Goal: Transaction & Acquisition: Book appointment/travel/reservation

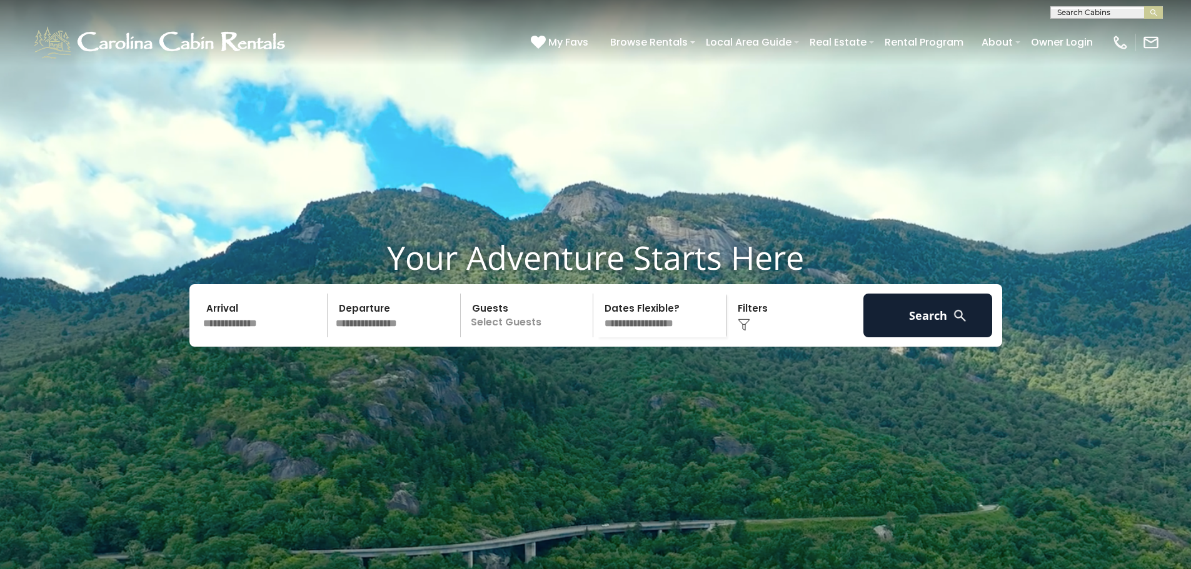
click at [271, 338] on input "text" at bounding box center [263, 316] width 129 height 44
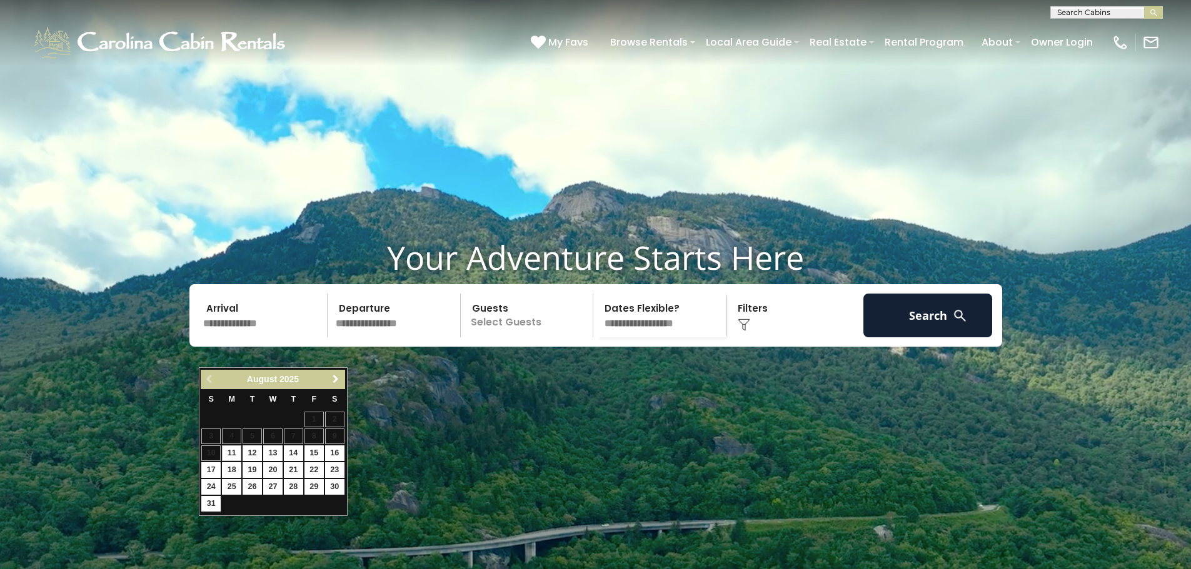
click at [338, 377] on span "Next" at bounding box center [336, 379] width 10 height 10
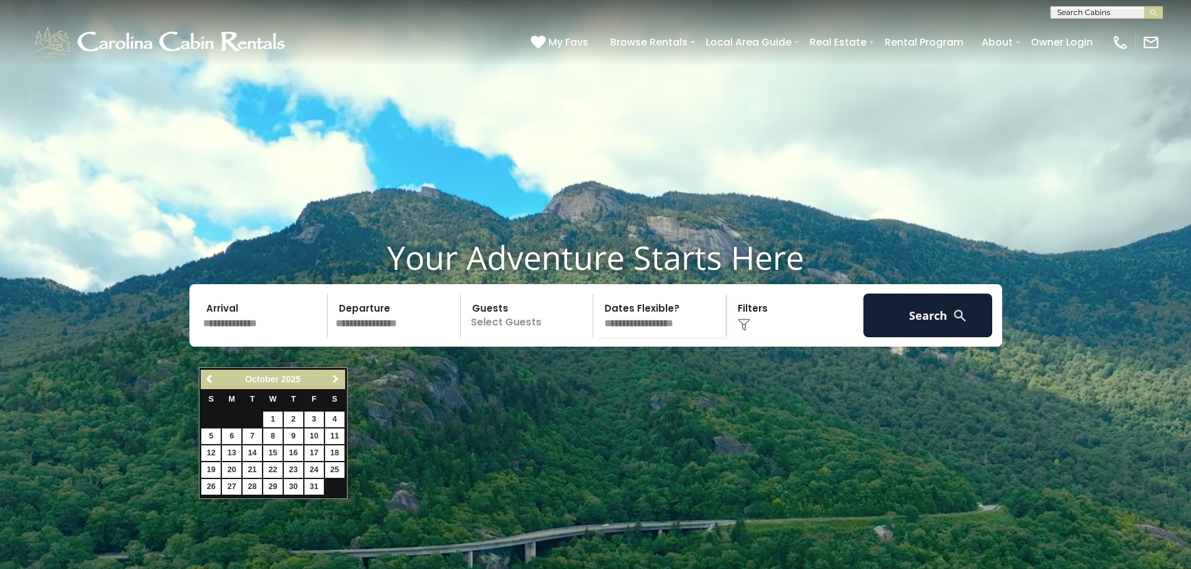
click at [338, 377] on span "Next" at bounding box center [336, 379] width 10 height 10
click at [274, 468] on link "24" at bounding box center [272, 471] width 19 height 16
type input "********"
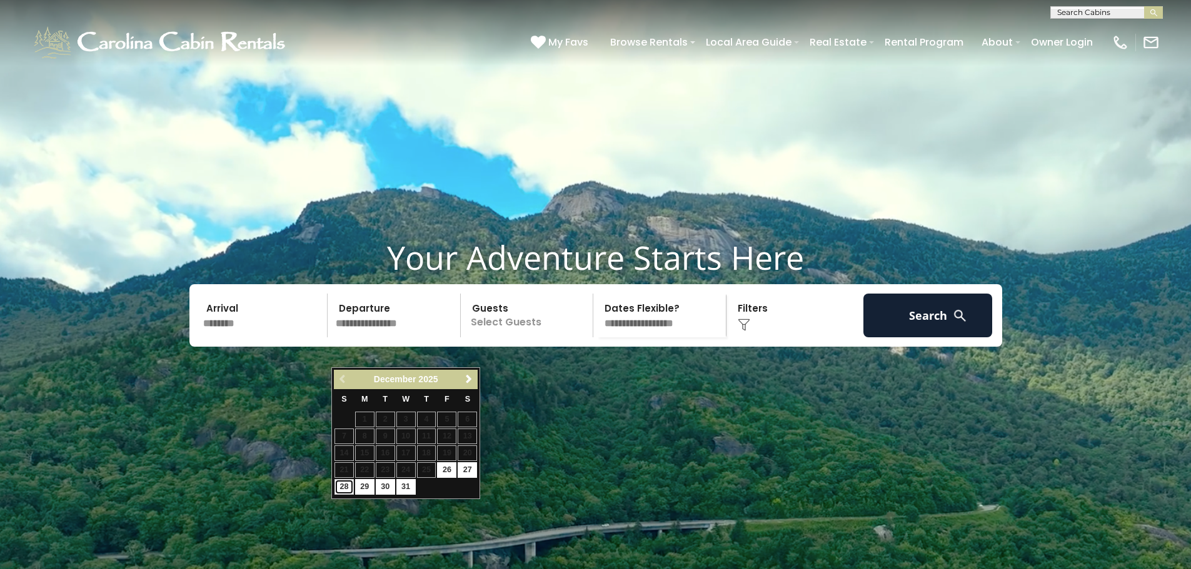
click at [340, 485] on link "28" at bounding box center [343, 487] width 19 height 16
type input "********"
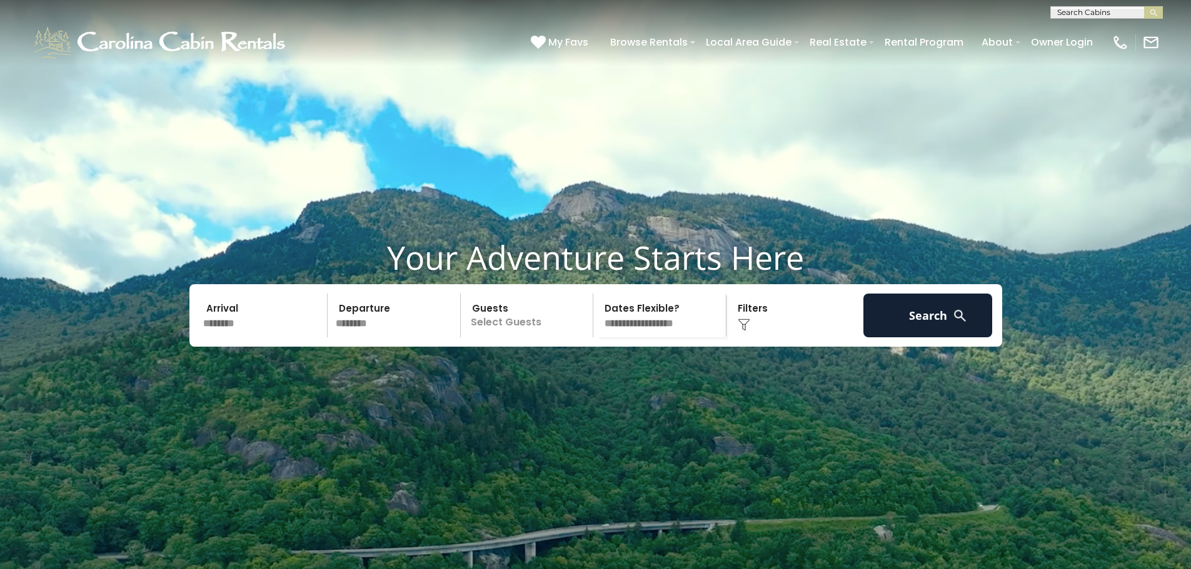
click at [529, 338] on p "Select Guests" at bounding box center [528, 316] width 129 height 44
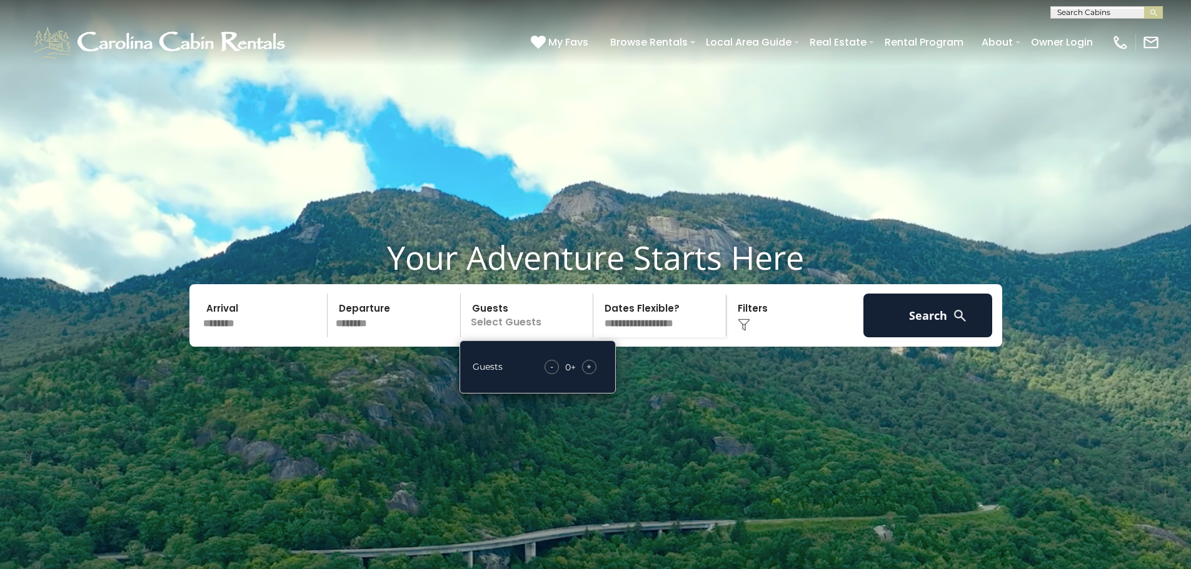
click at [589, 373] on span "+" at bounding box center [588, 367] width 5 height 13
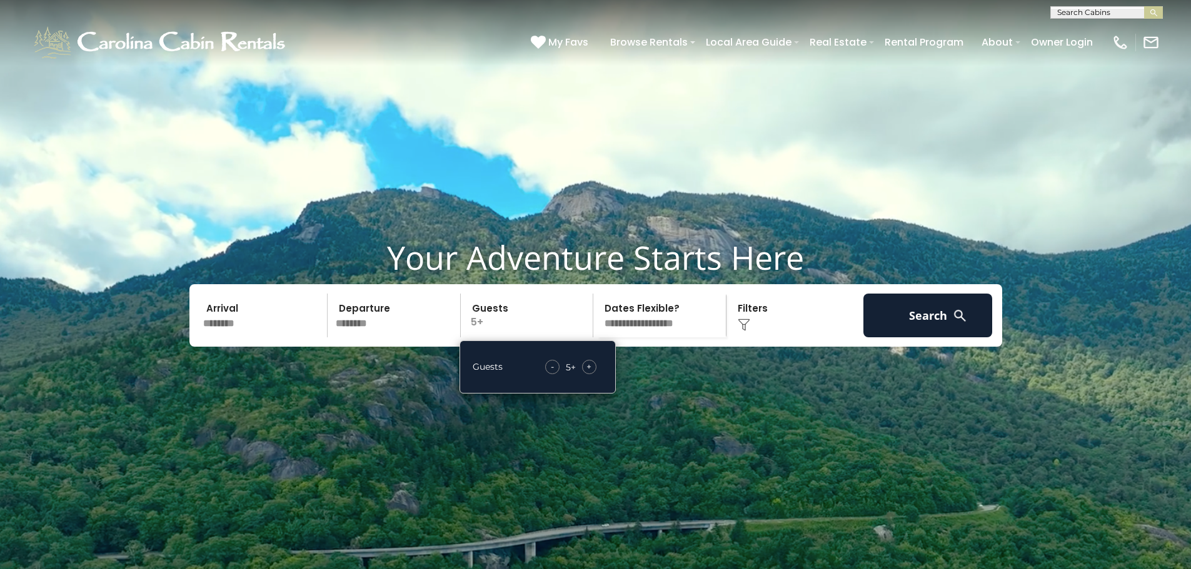
click at [751, 338] on div "Click to Choose" at bounding box center [794, 316] width 129 height 44
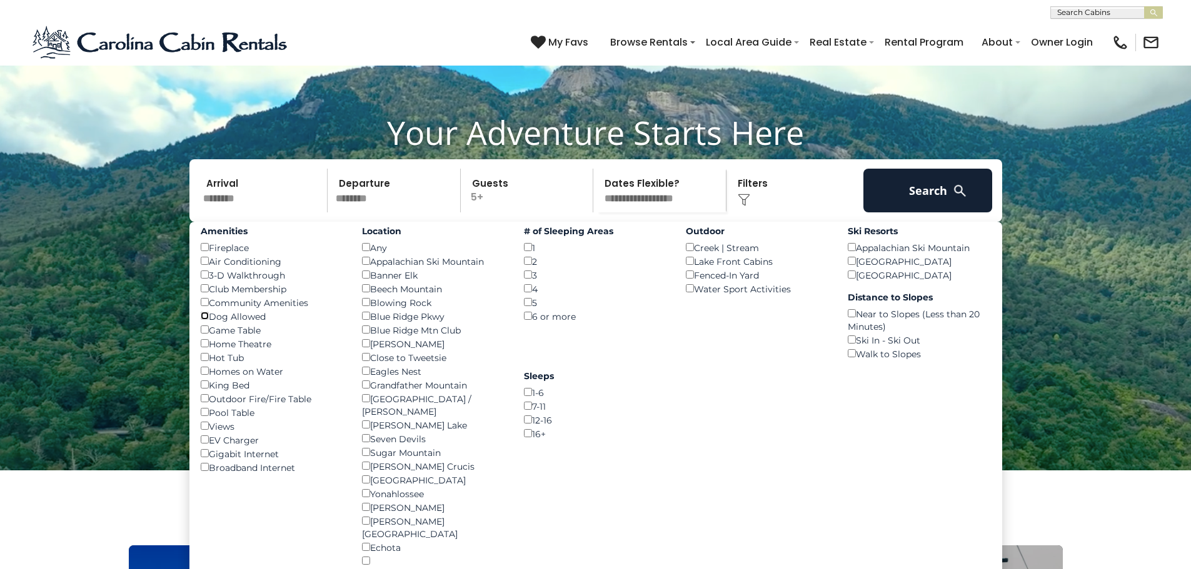
scroll to position [188, 0]
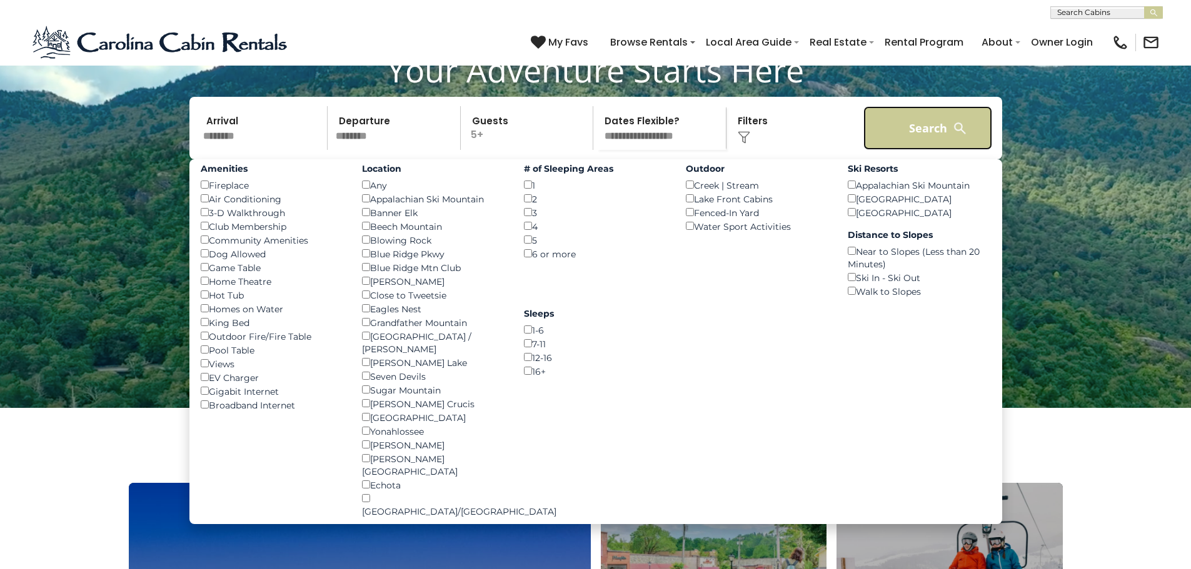
click at [938, 150] on button "Search" at bounding box center [927, 128] width 129 height 44
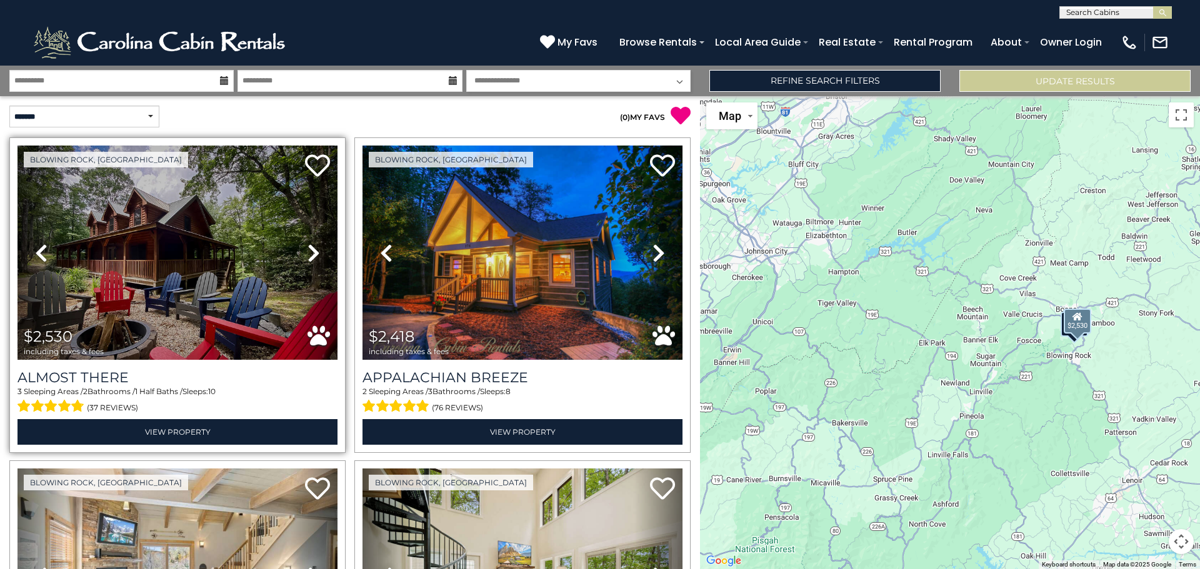
click at [314, 251] on icon at bounding box center [314, 253] width 13 height 20
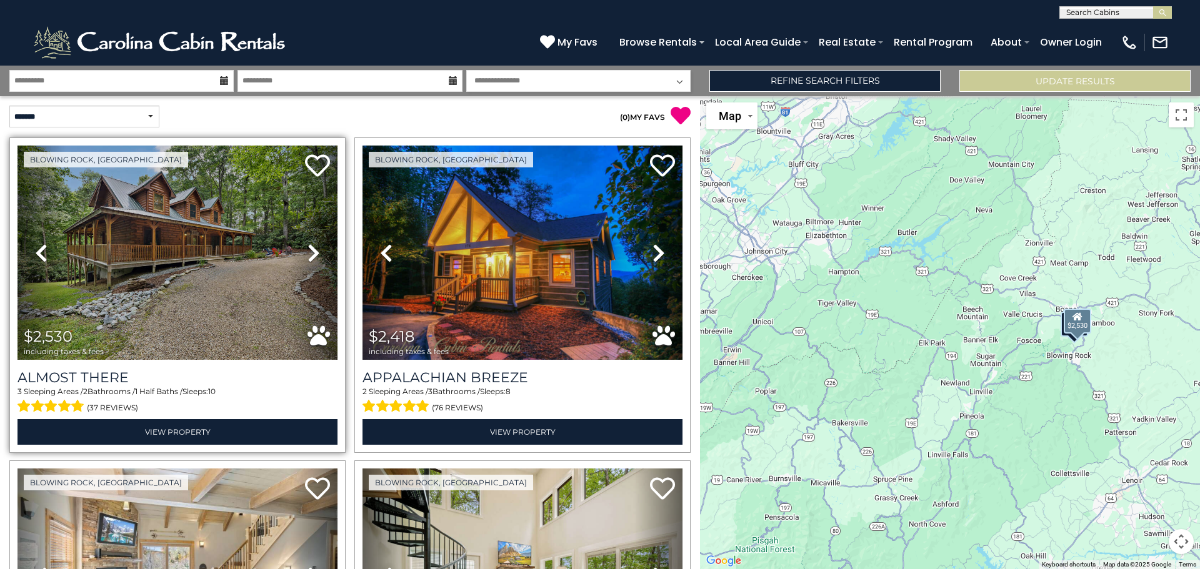
click at [312, 250] on icon at bounding box center [314, 253] width 13 height 20
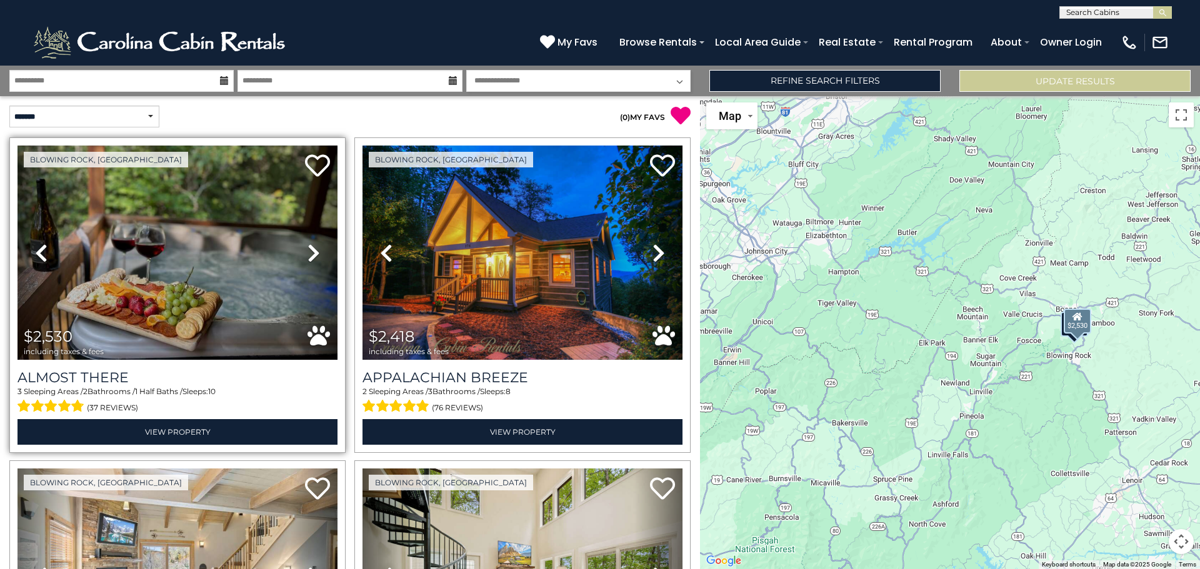
click at [312, 250] on icon at bounding box center [314, 253] width 13 height 20
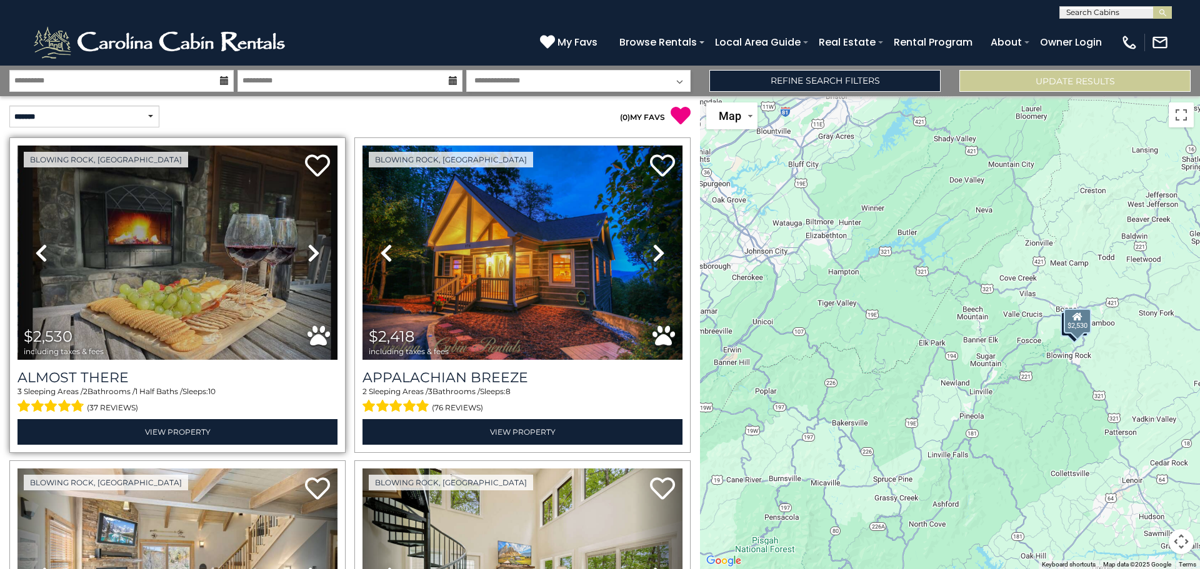
click at [312, 250] on icon at bounding box center [314, 253] width 13 height 20
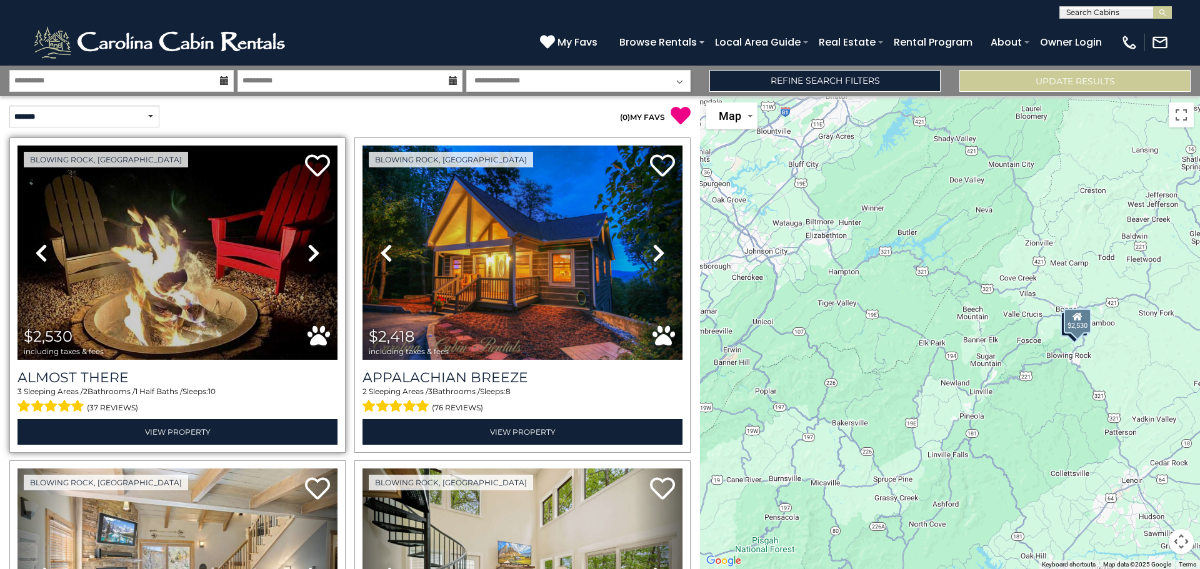
click at [312, 250] on icon at bounding box center [314, 253] width 13 height 20
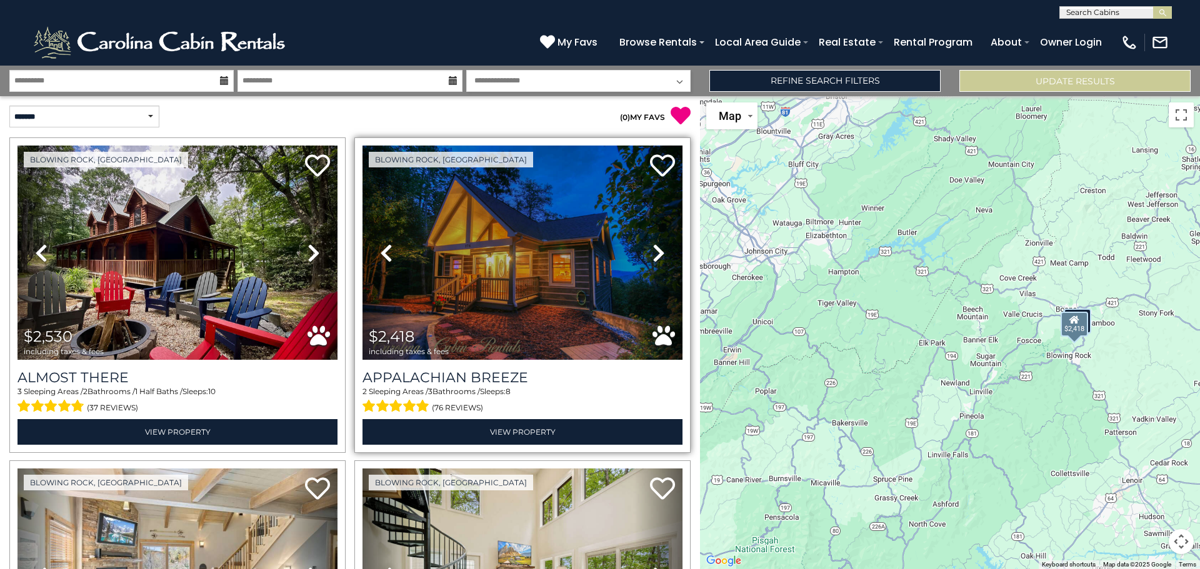
click at [653, 253] on icon at bounding box center [659, 253] width 13 height 20
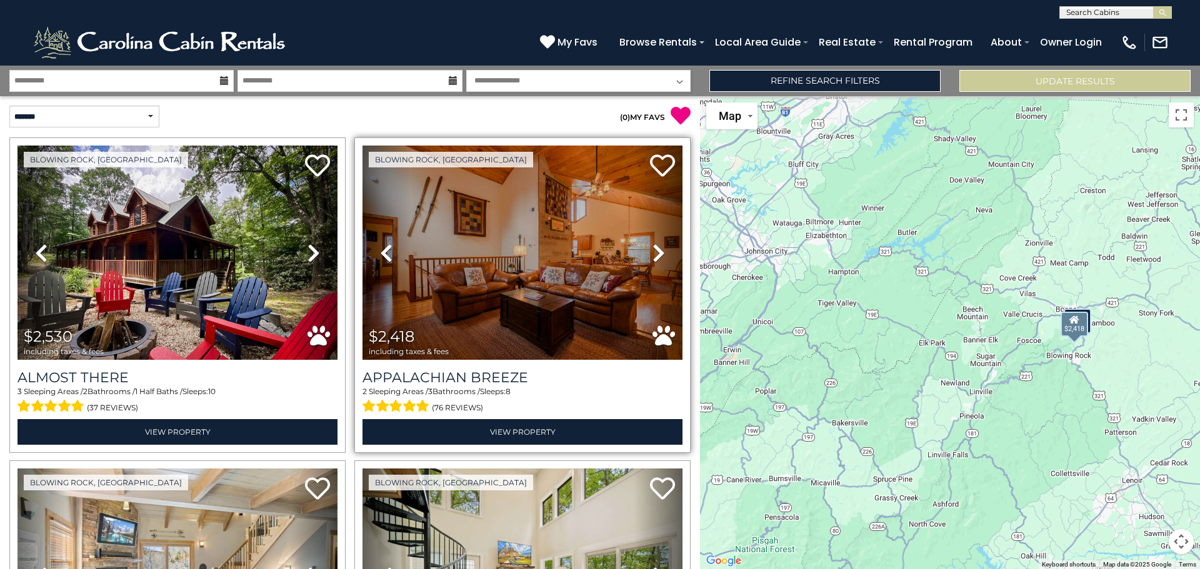
click at [653, 253] on icon at bounding box center [659, 253] width 13 height 20
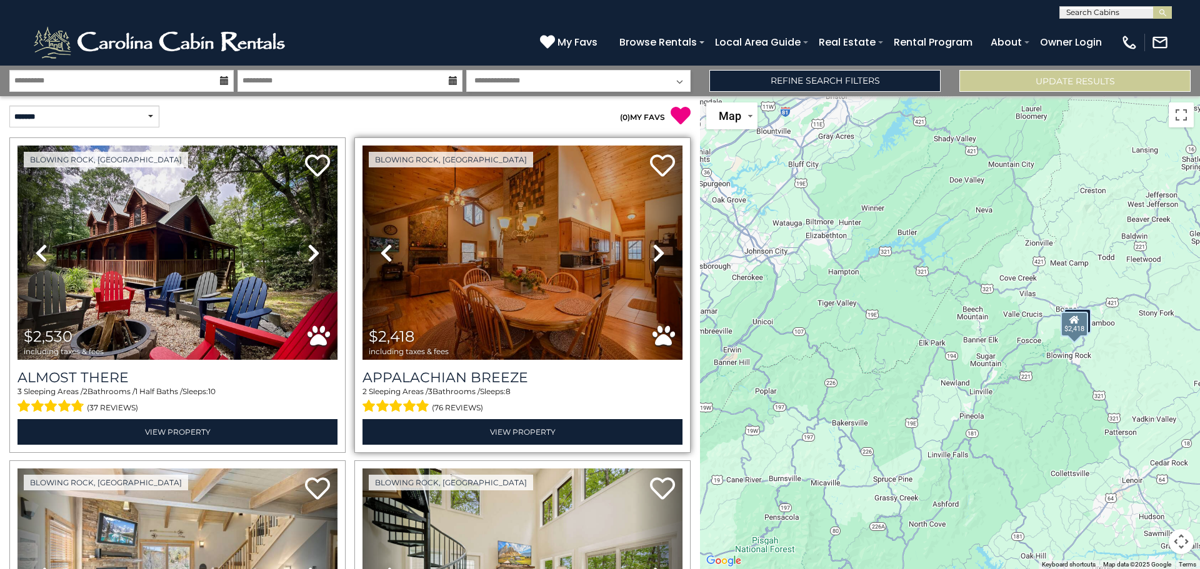
click at [653, 253] on icon at bounding box center [659, 253] width 13 height 20
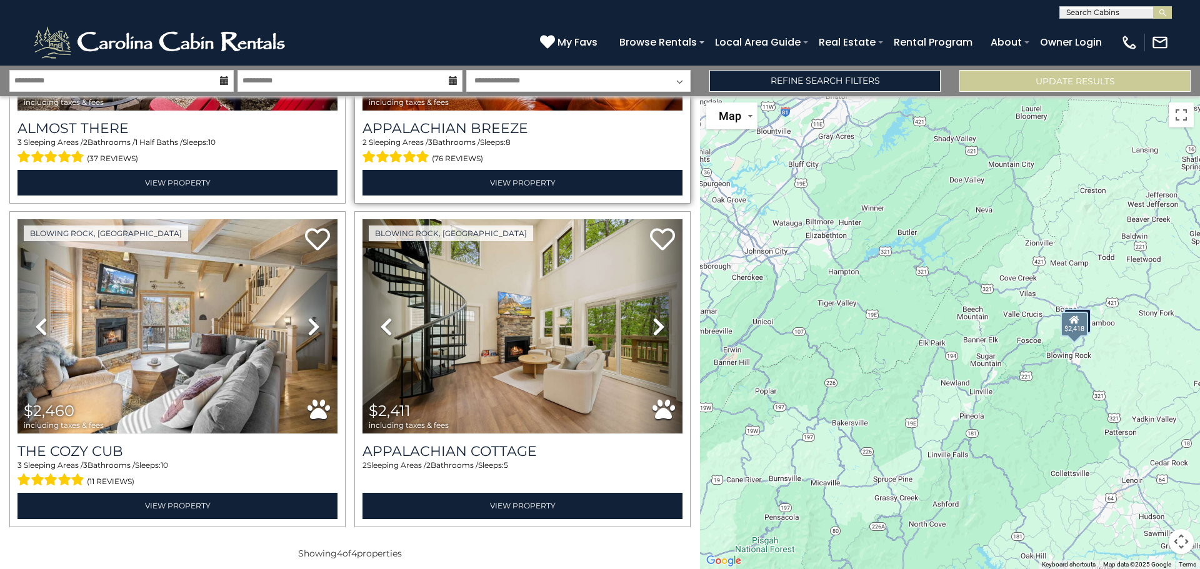
scroll to position [250, 0]
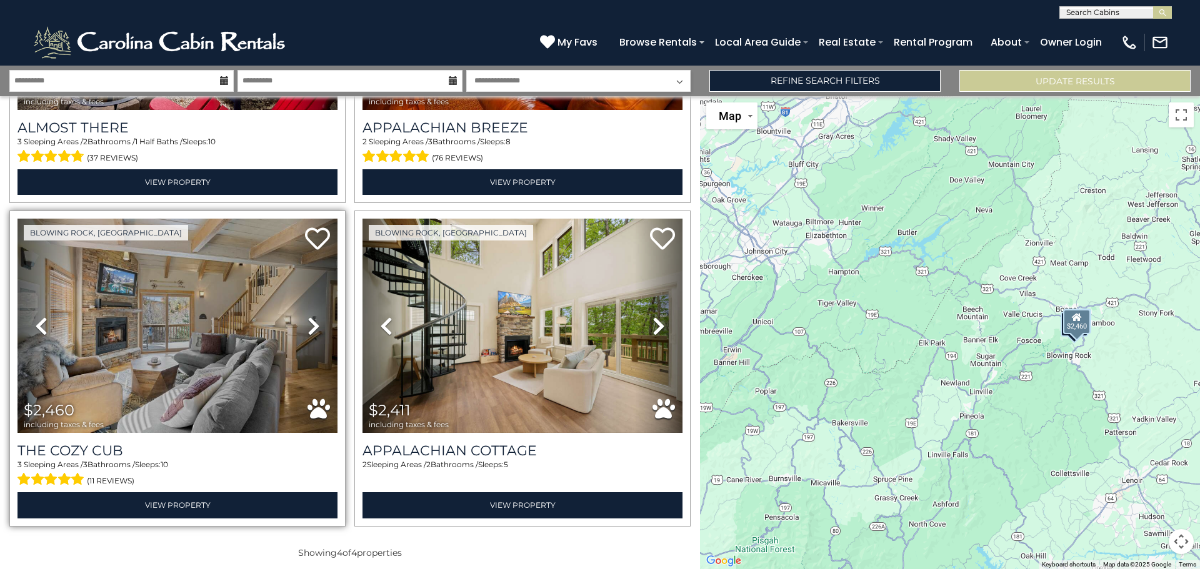
click at [310, 322] on icon at bounding box center [314, 326] width 13 height 20
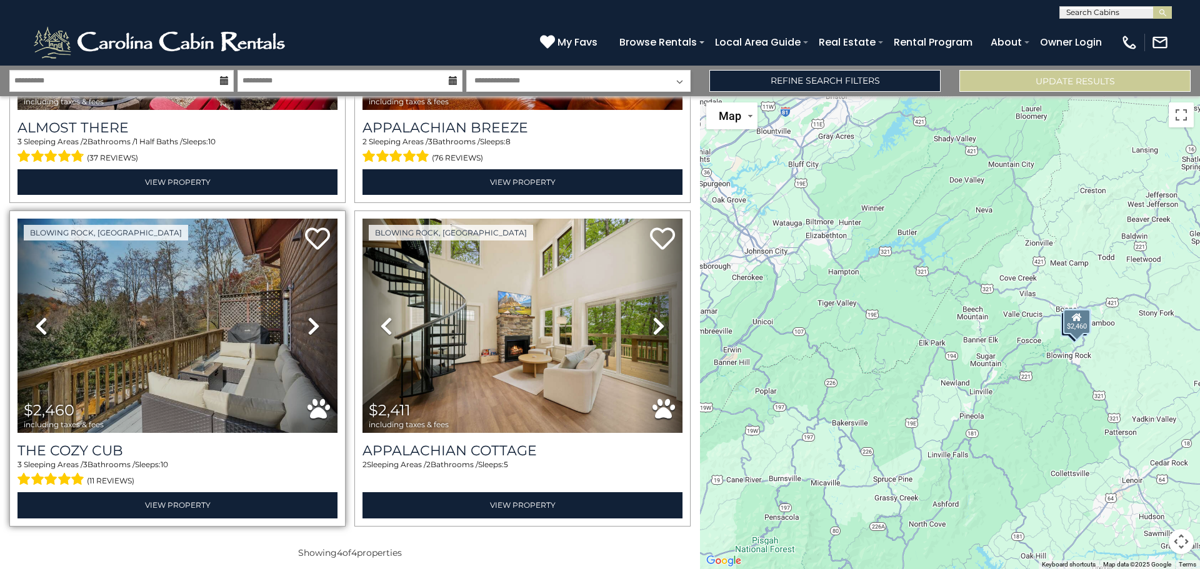
click at [310, 322] on icon at bounding box center [314, 326] width 13 height 20
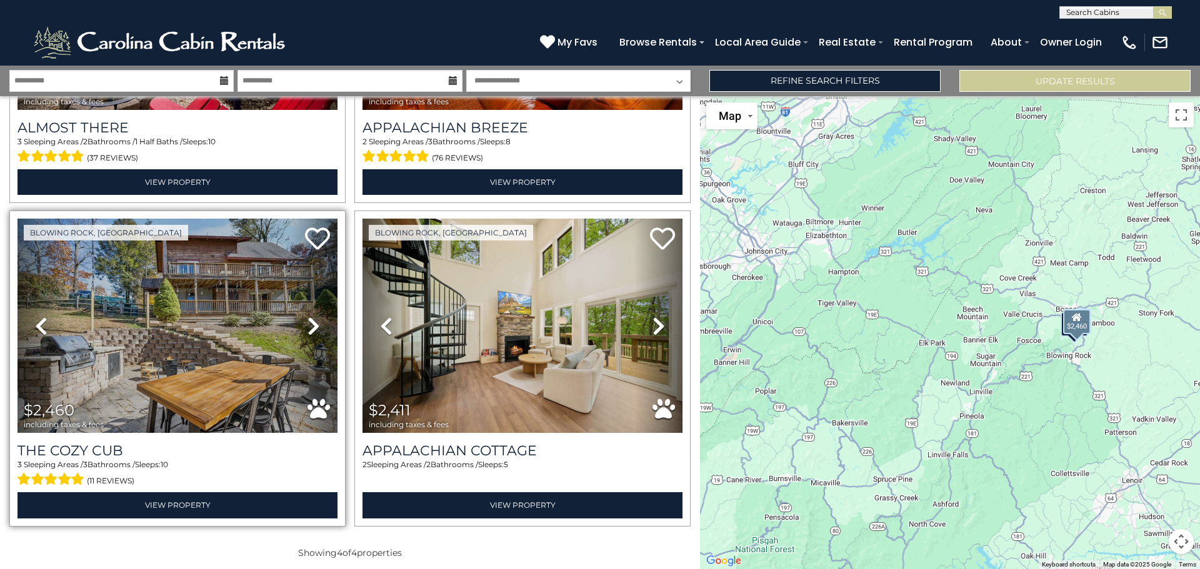
click at [310, 322] on icon at bounding box center [314, 326] width 13 height 20
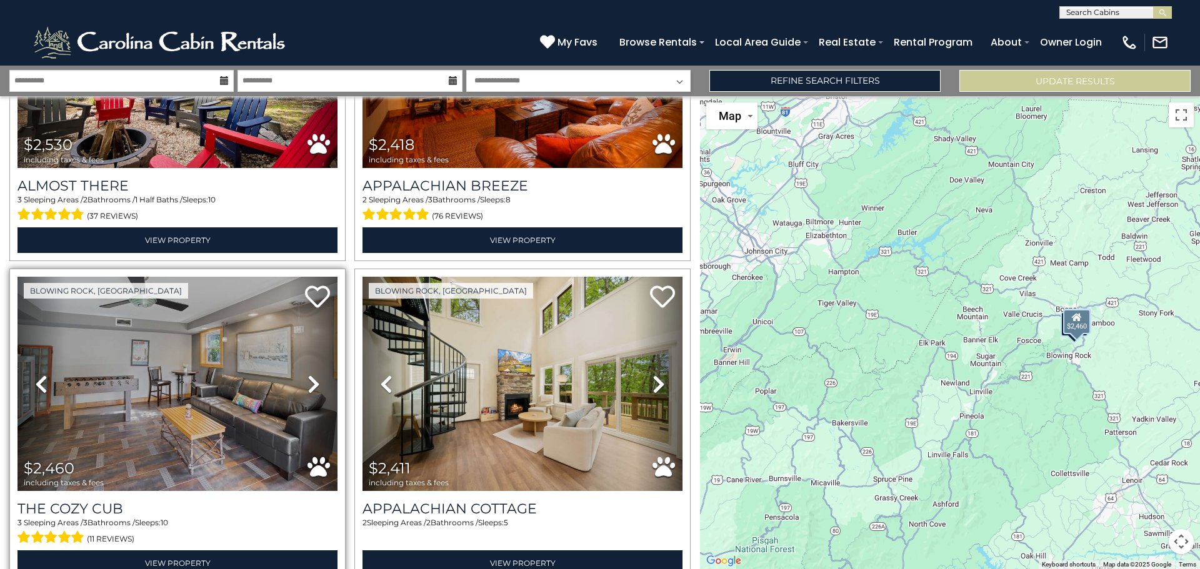
scroll to position [254, 0]
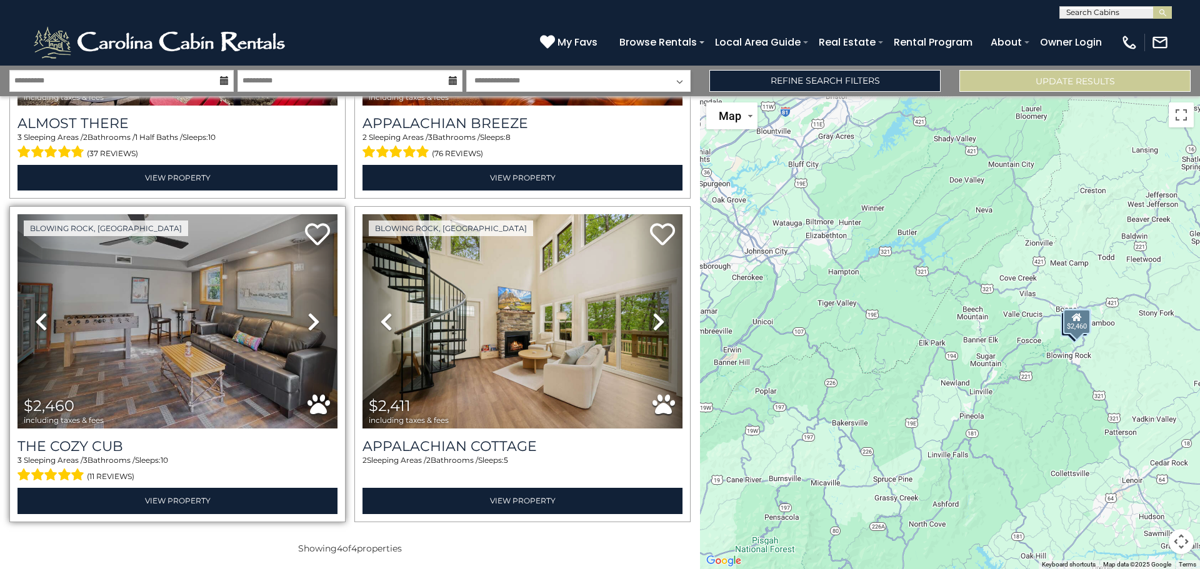
click at [312, 315] on icon at bounding box center [314, 322] width 13 height 20
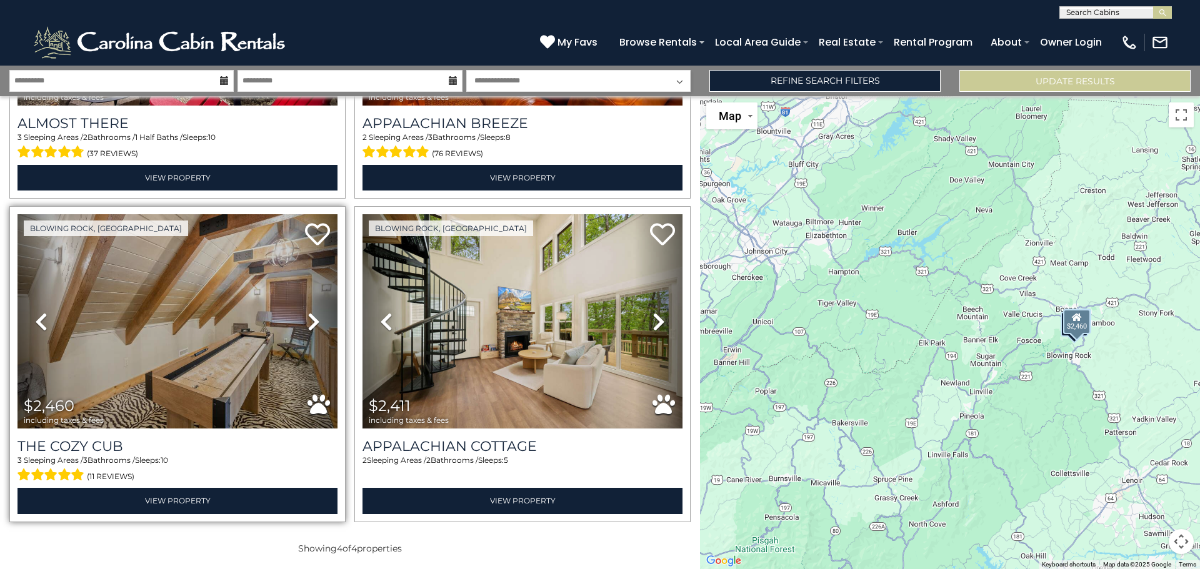
click at [312, 315] on icon at bounding box center [314, 322] width 13 height 20
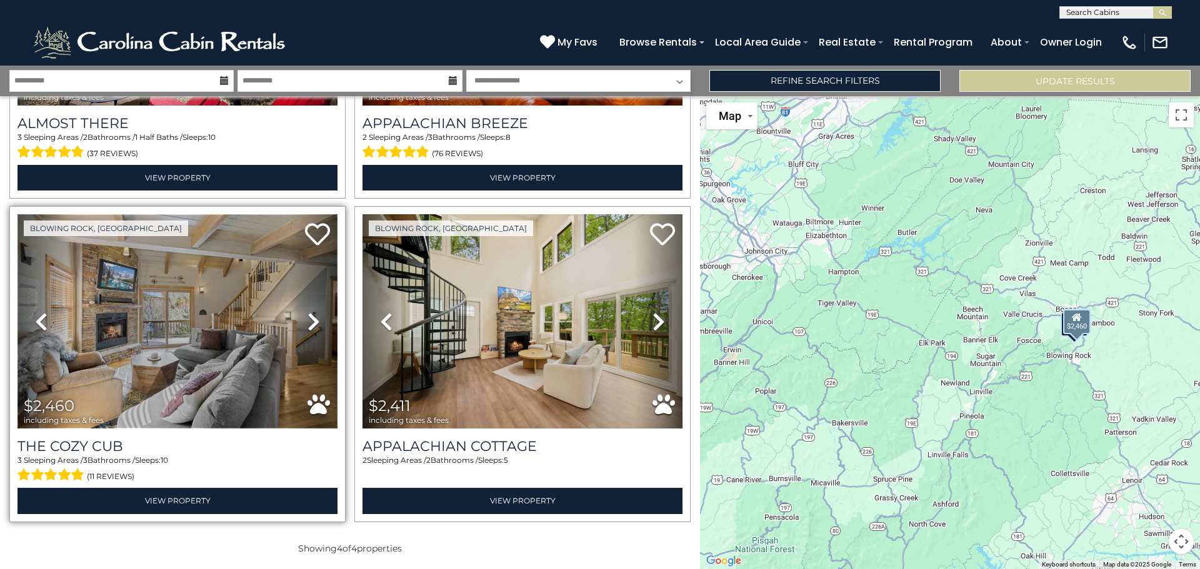
click at [226, 343] on img at bounding box center [178, 321] width 320 height 214
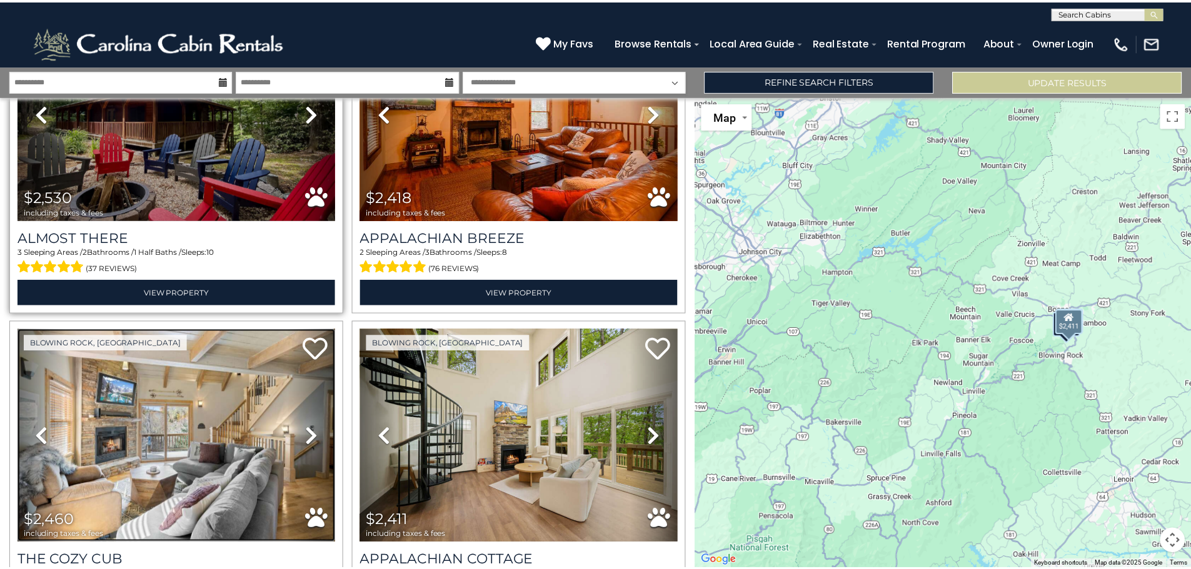
scroll to position [0, 0]
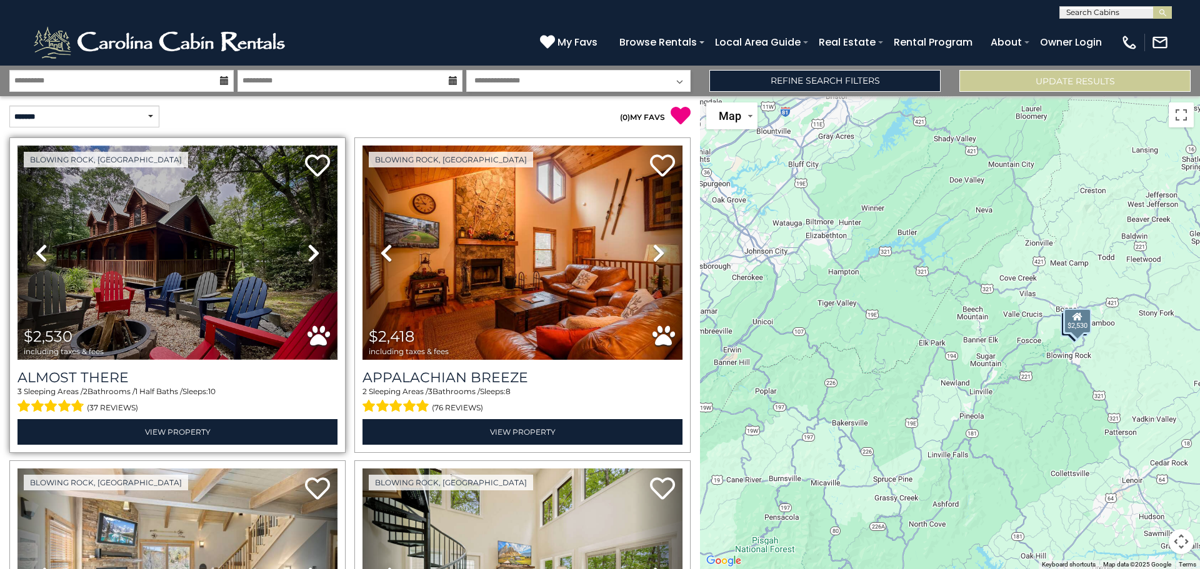
click at [186, 289] on img at bounding box center [178, 253] width 320 height 214
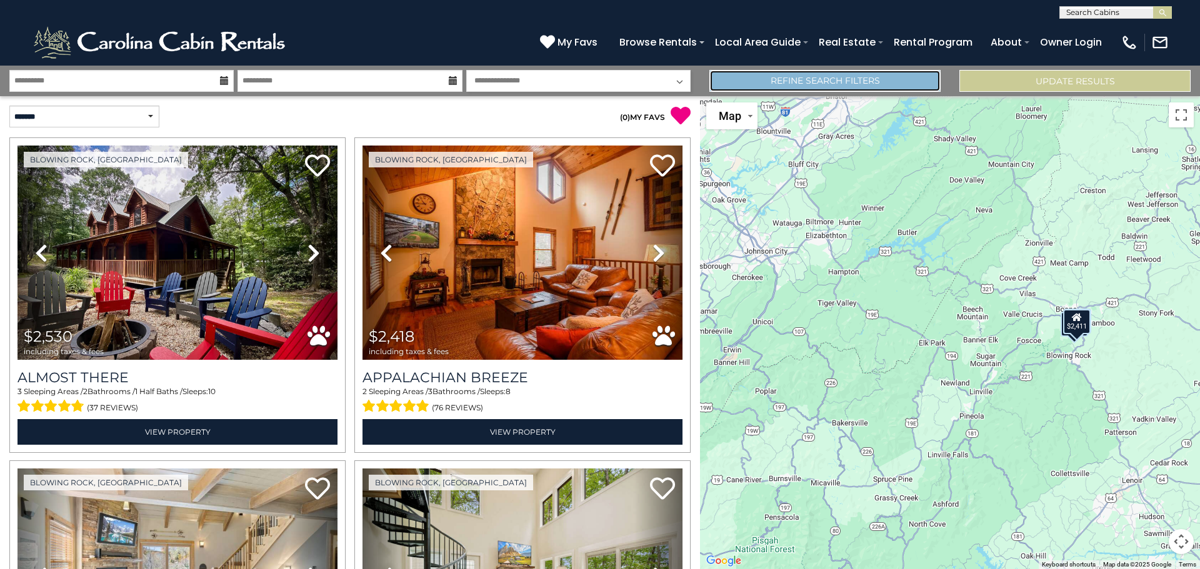
click at [848, 79] on link "Refine Search Filters" at bounding box center [824, 81] width 231 height 22
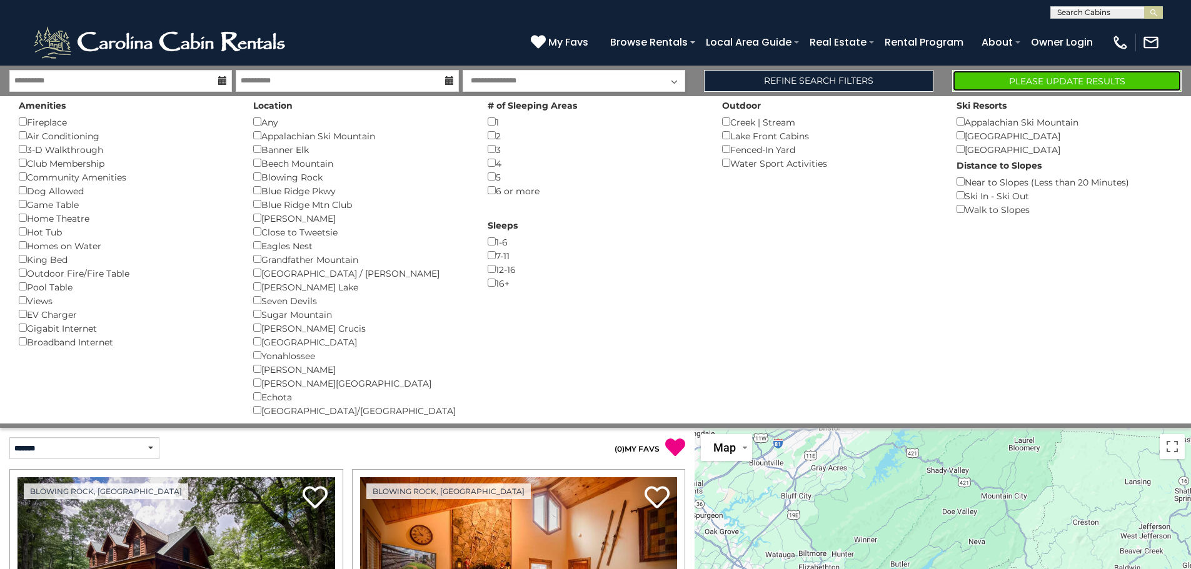
click at [1004, 75] on button "Please Update Results" at bounding box center [1066, 81] width 229 height 22
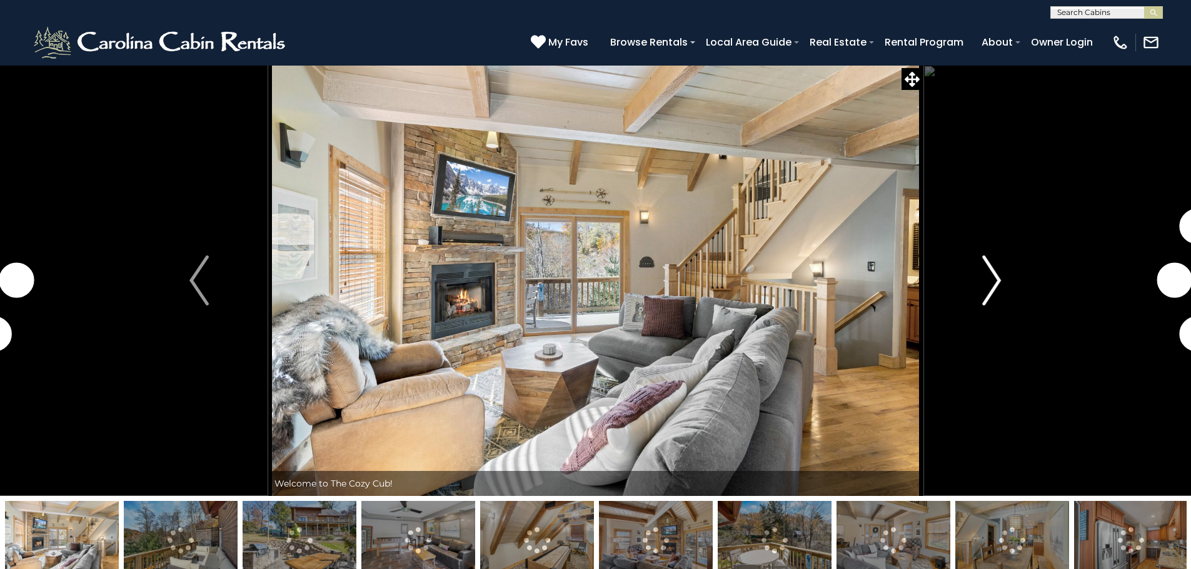
click at [996, 279] on img "Next" at bounding box center [991, 281] width 19 height 50
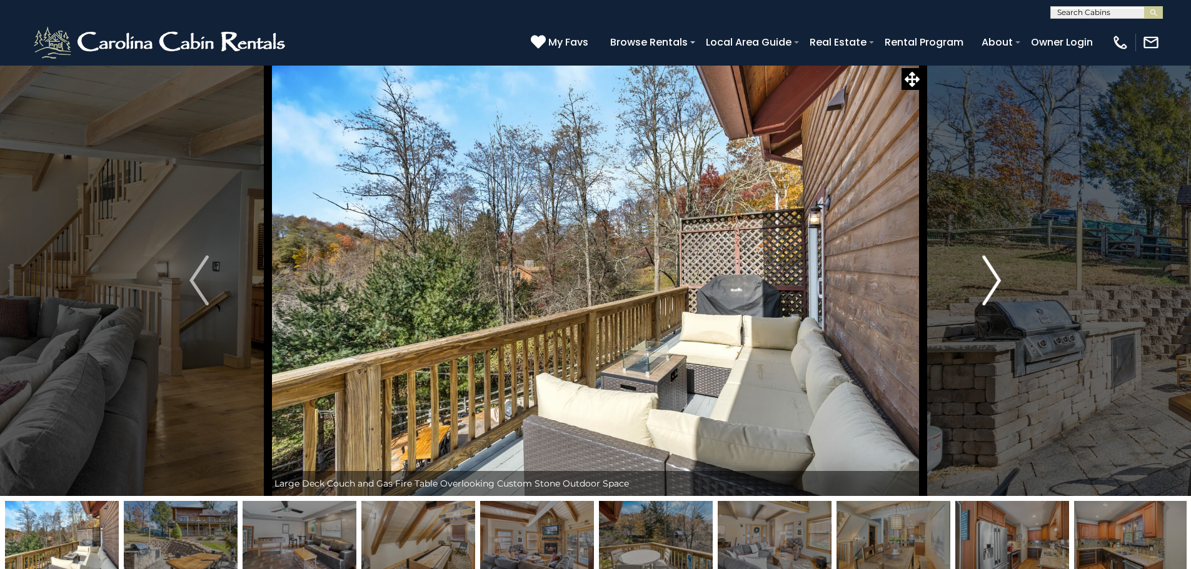
click at [996, 279] on img "Next" at bounding box center [991, 281] width 19 height 50
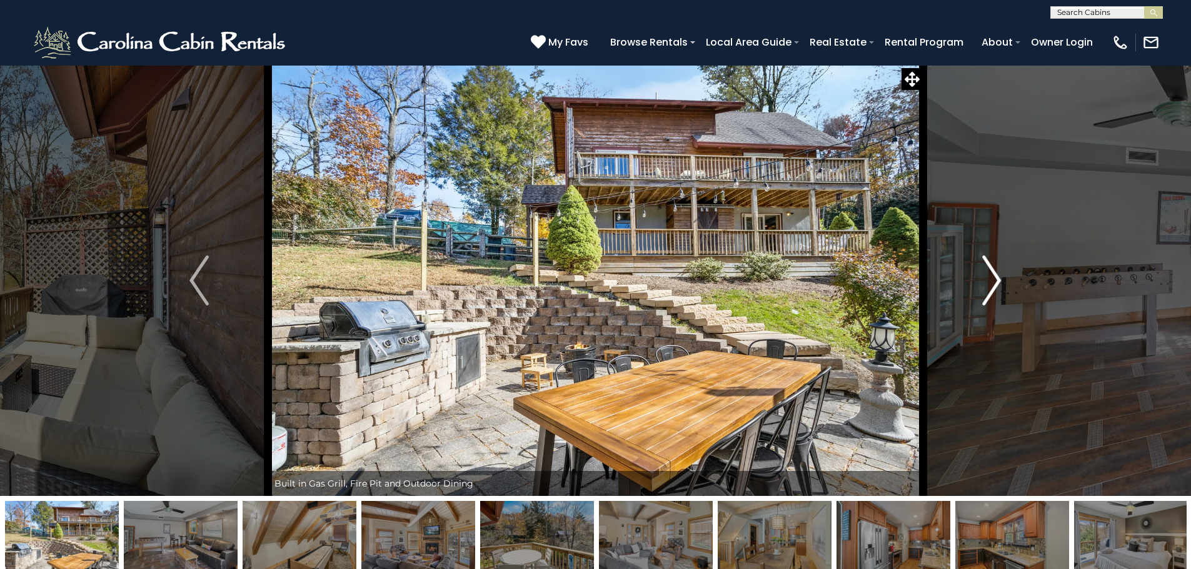
click at [996, 279] on img "Next" at bounding box center [991, 281] width 19 height 50
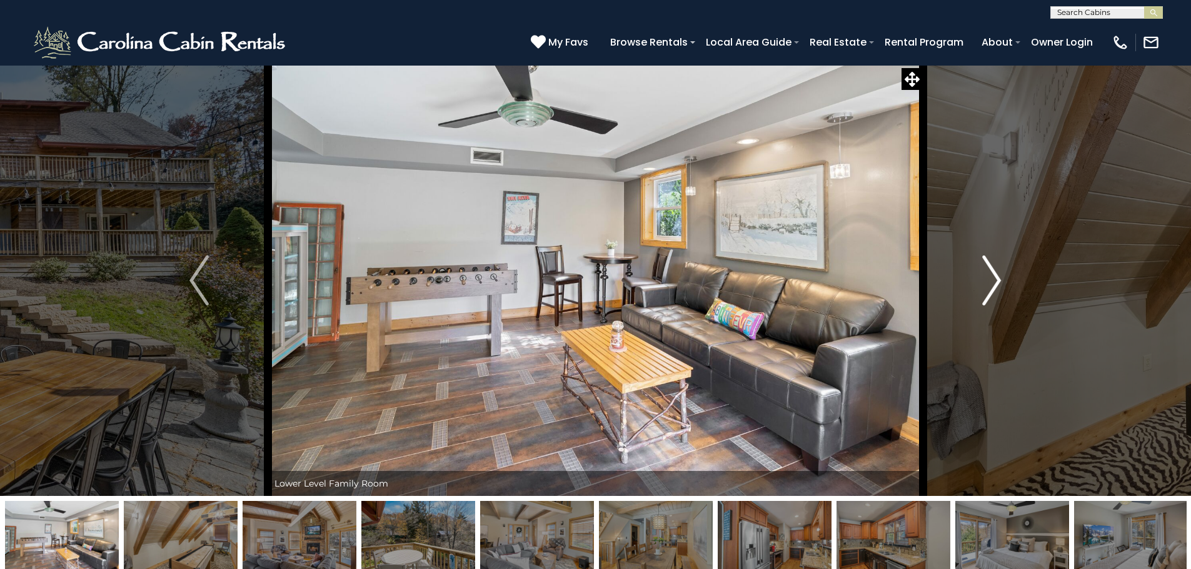
click at [993, 282] on img "Next" at bounding box center [991, 281] width 19 height 50
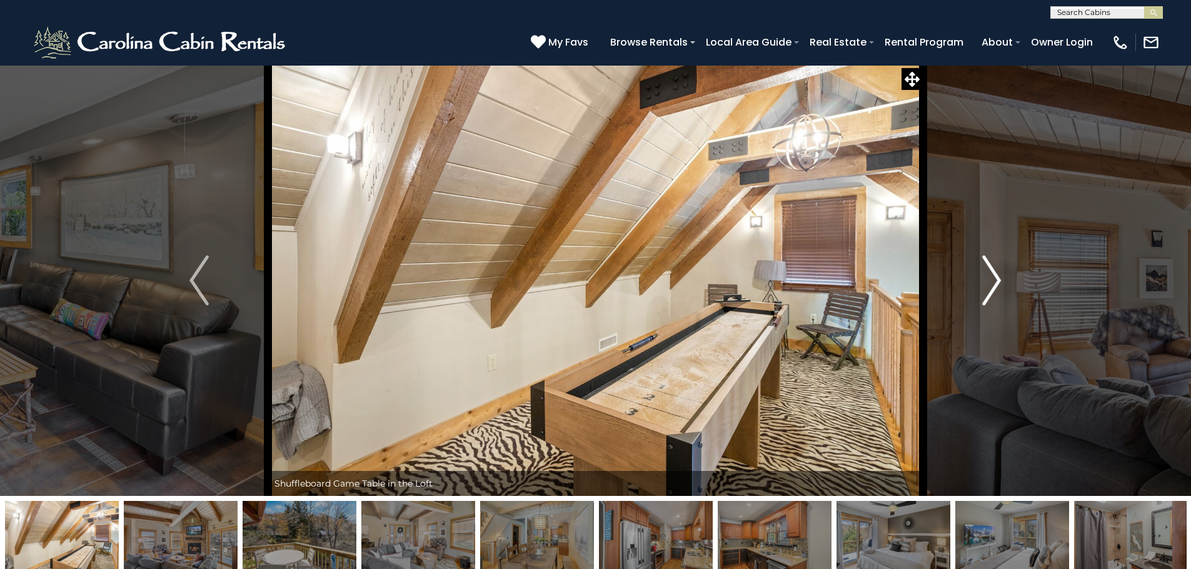
click at [993, 282] on img "Next" at bounding box center [991, 281] width 19 height 50
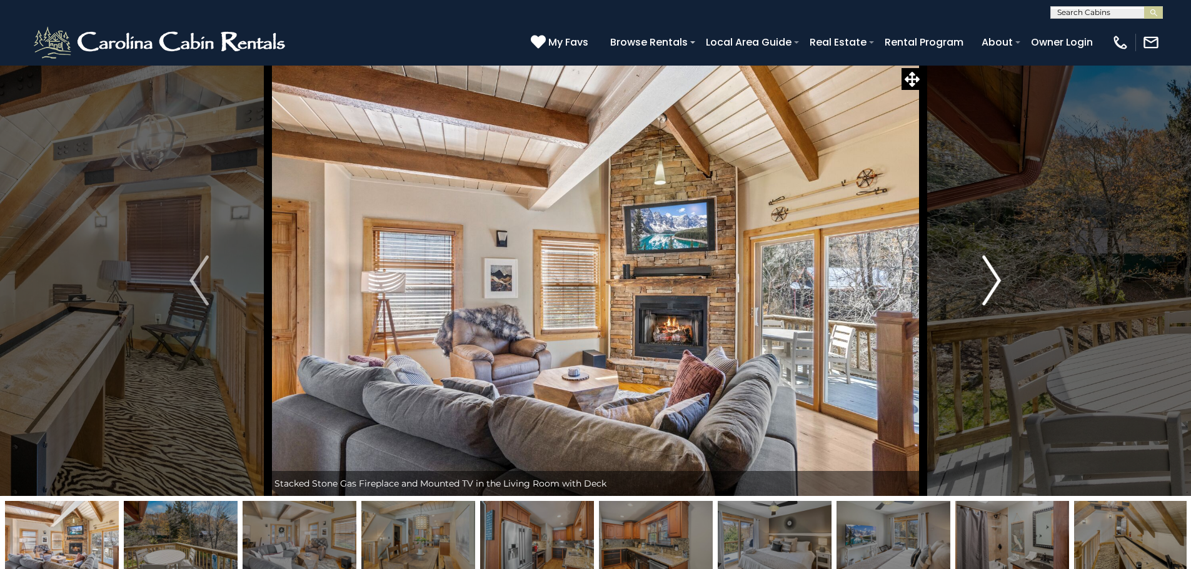
click at [993, 282] on img "Next" at bounding box center [991, 281] width 19 height 50
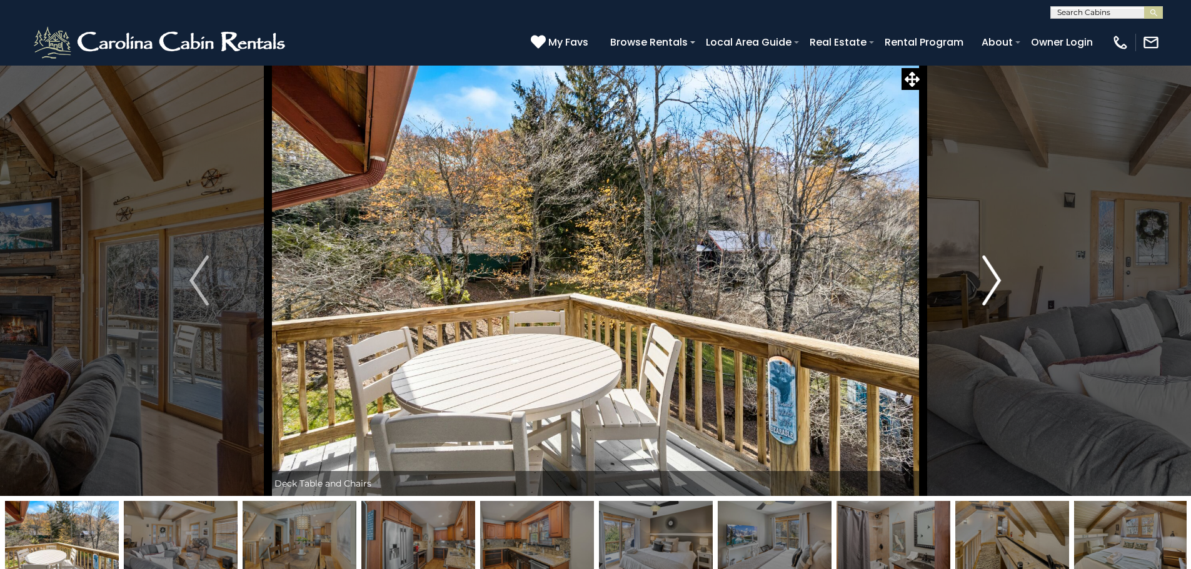
click at [993, 282] on img "Next" at bounding box center [991, 281] width 19 height 50
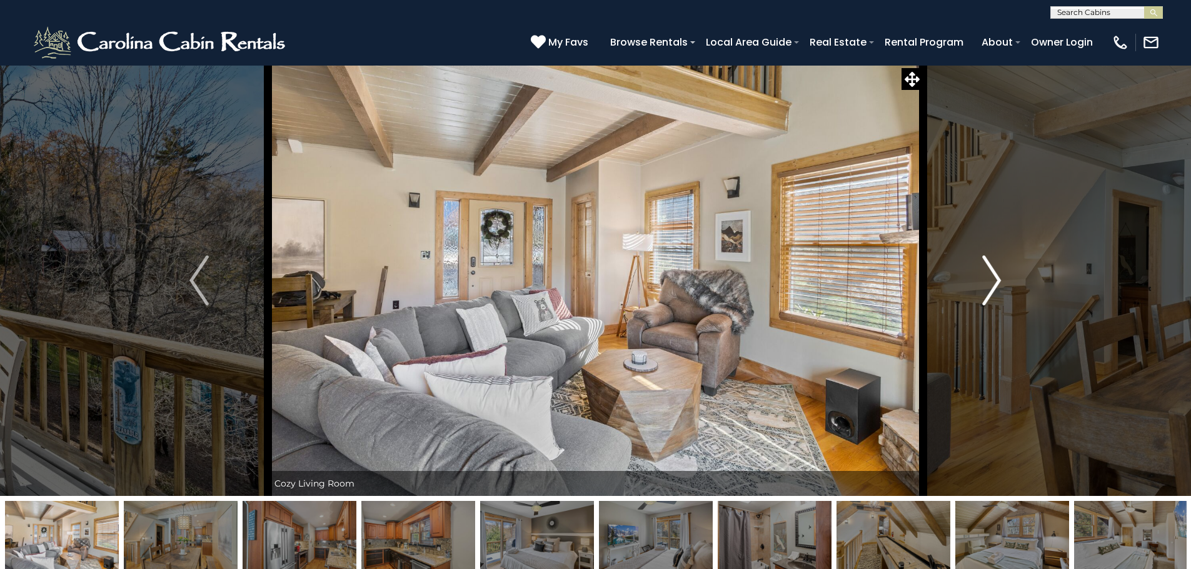
click at [993, 282] on img "Next" at bounding box center [991, 281] width 19 height 50
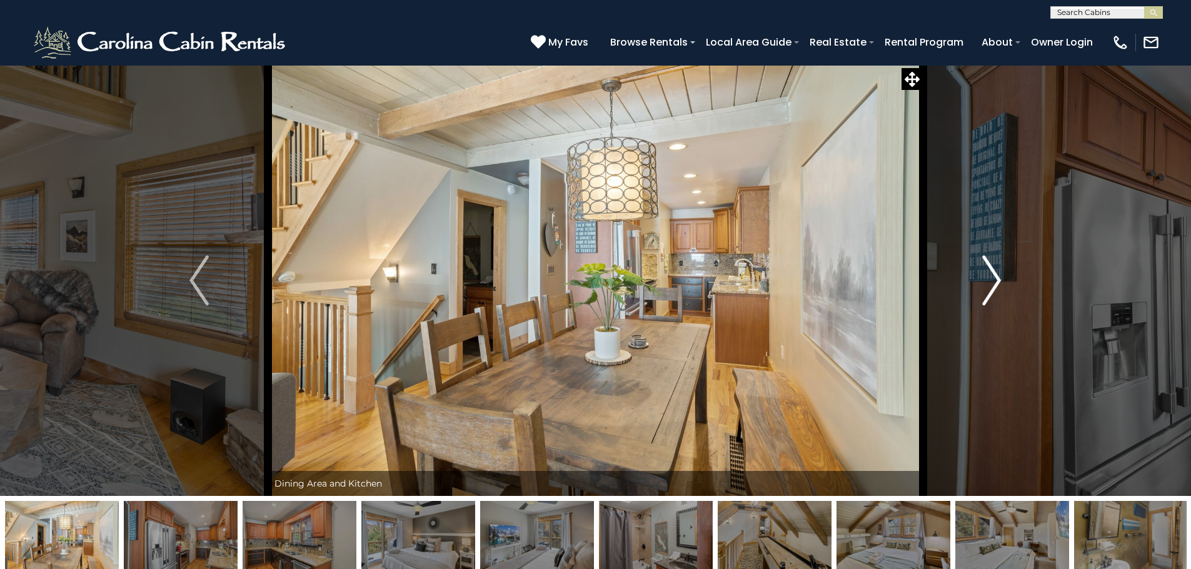
click at [993, 282] on img "Next" at bounding box center [991, 281] width 19 height 50
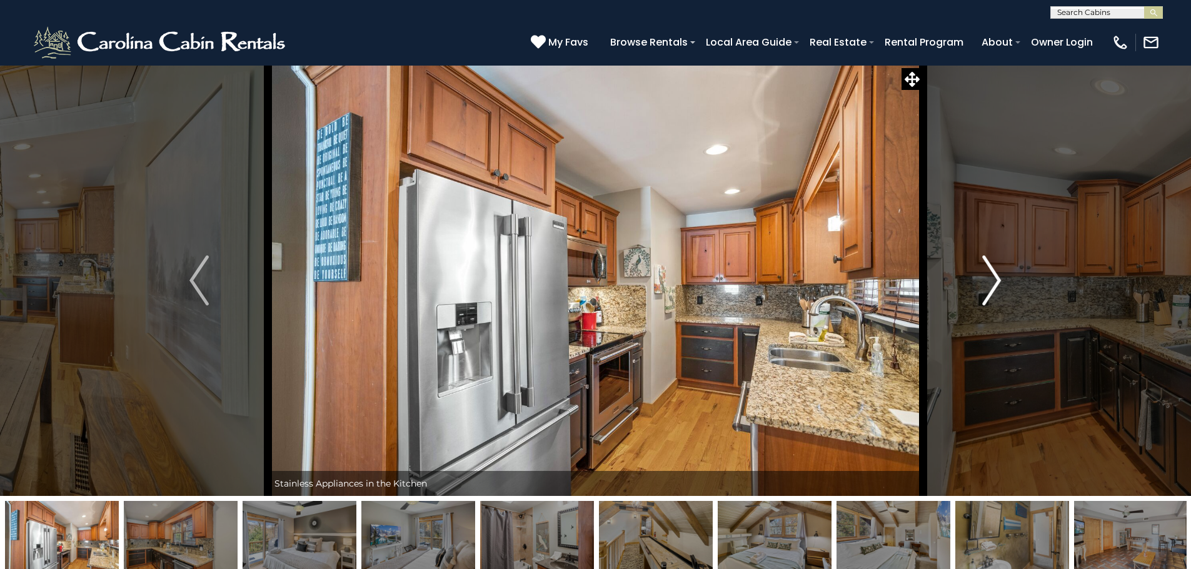
click at [993, 282] on img "Next" at bounding box center [991, 281] width 19 height 50
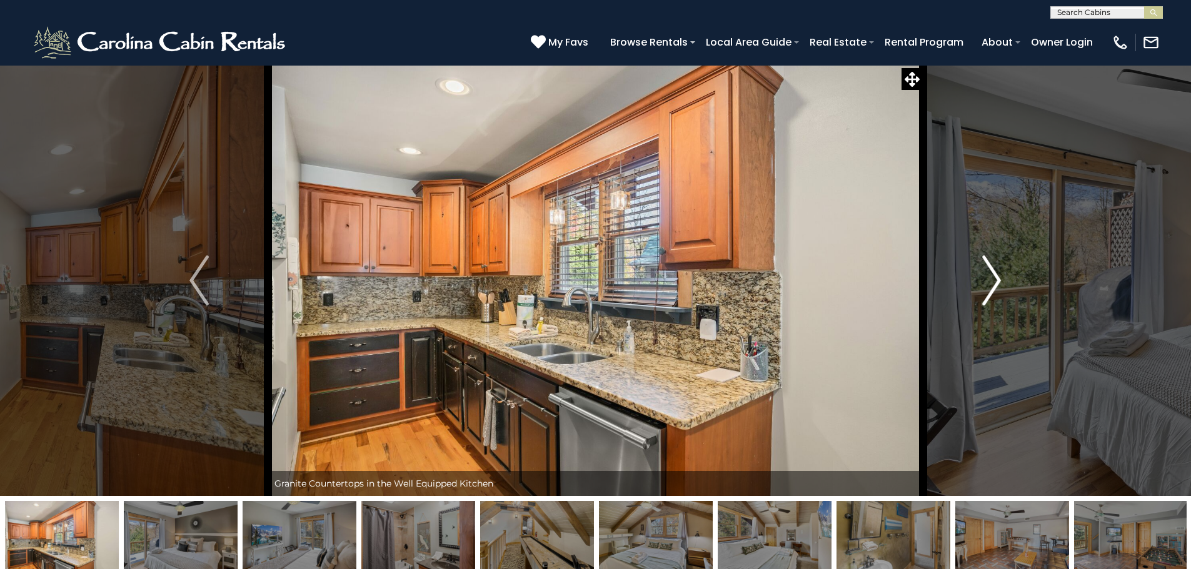
click at [993, 282] on img "Next" at bounding box center [991, 281] width 19 height 50
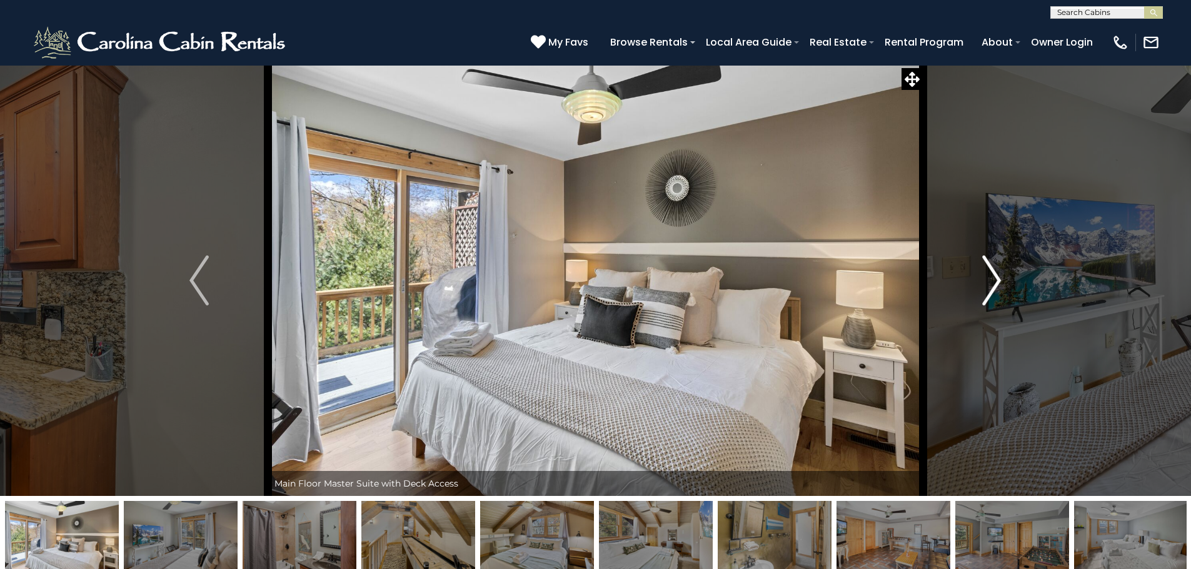
click at [993, 282] on img "Next" at bounding box center [991, 281] width 19 height 50
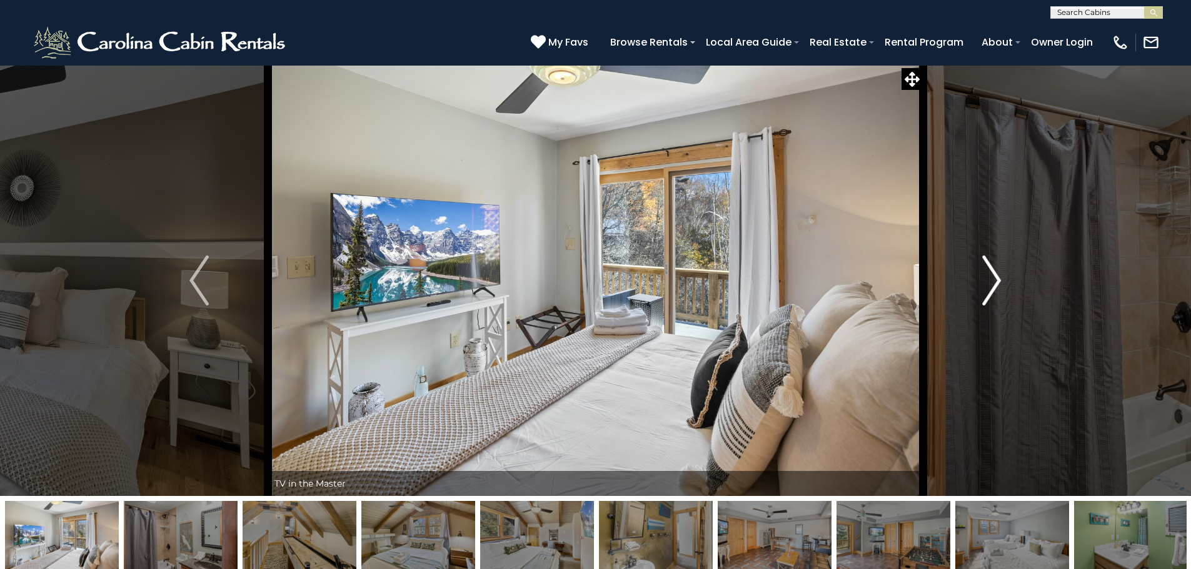
click at [1001, 283] on img "Next" at bounding box center [991, 281] width 19 height 50
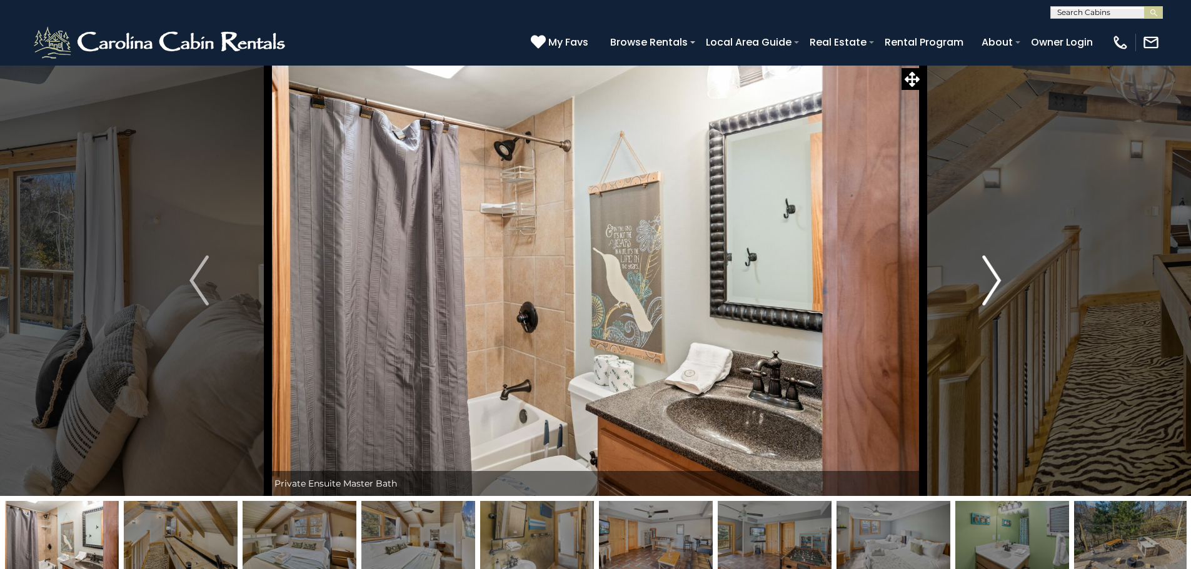
click at [1001, 283] on img "Next" at bounding box center [991, 281] width 19 height 50
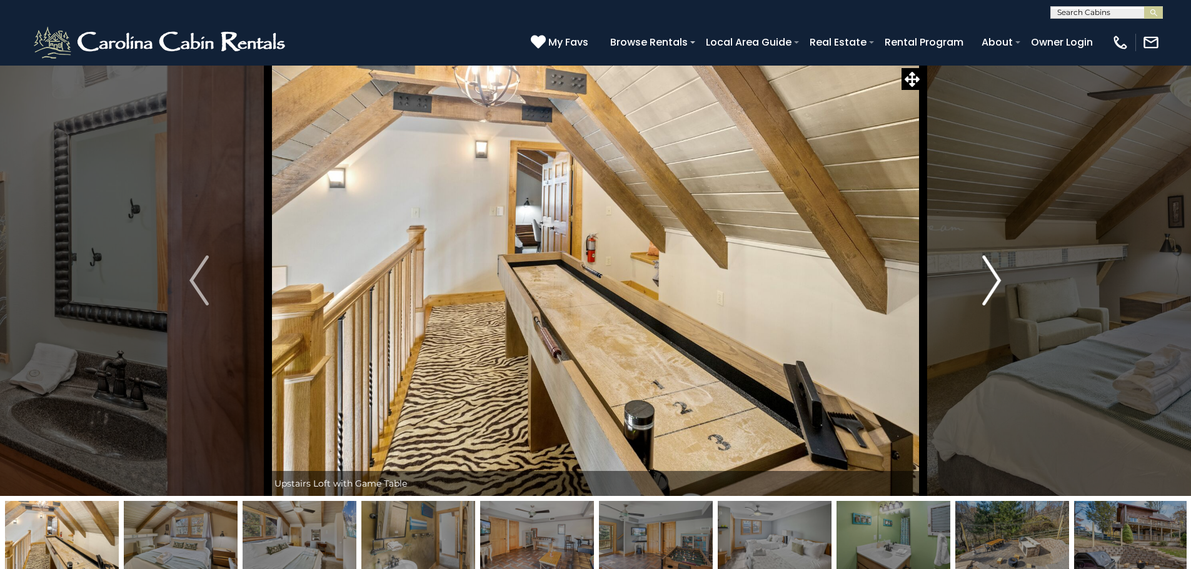
click at [1001, 283] on img "Next" at bounding box center [991, 281] width 19 height 50
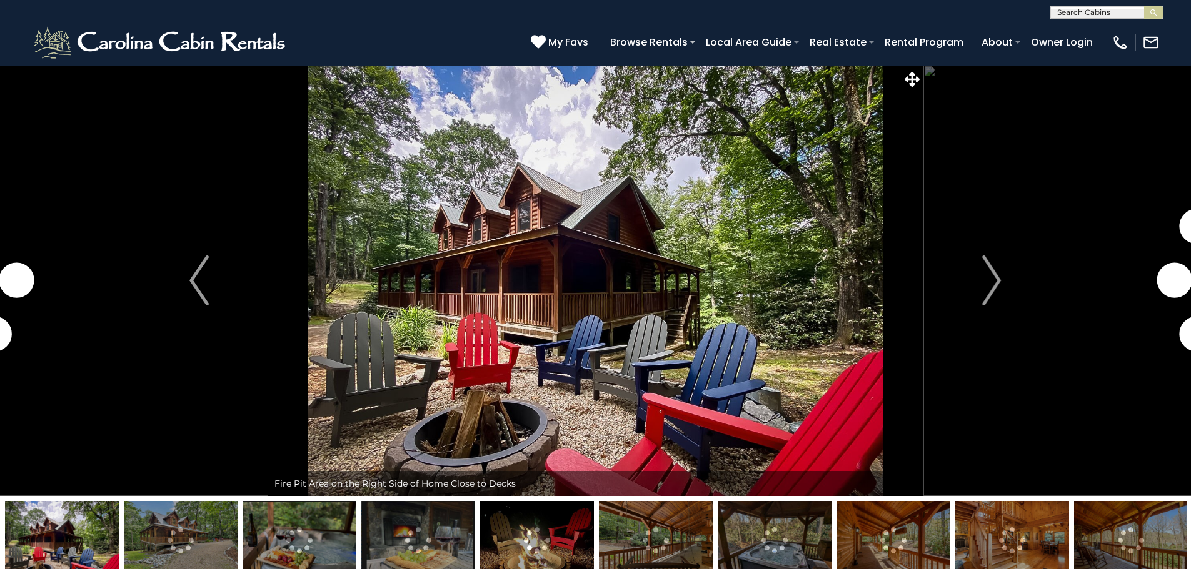
click at [191, 541] on img at bounding box center [181, 540] width 114 height 78
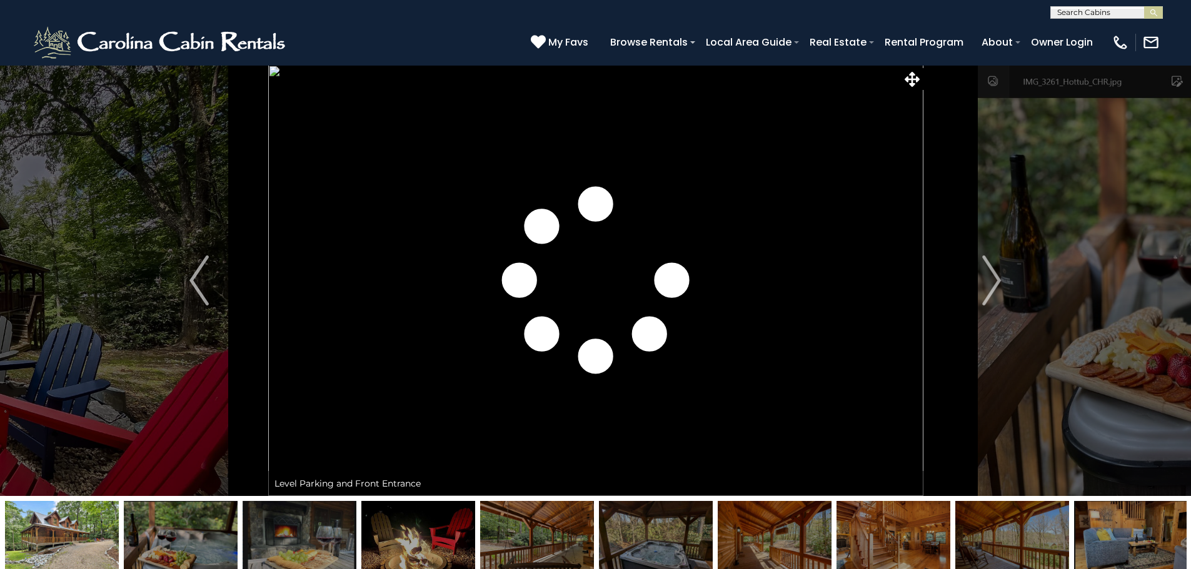
click at [550, 544] on img at bounding box center [537, 540] width 114 height 78
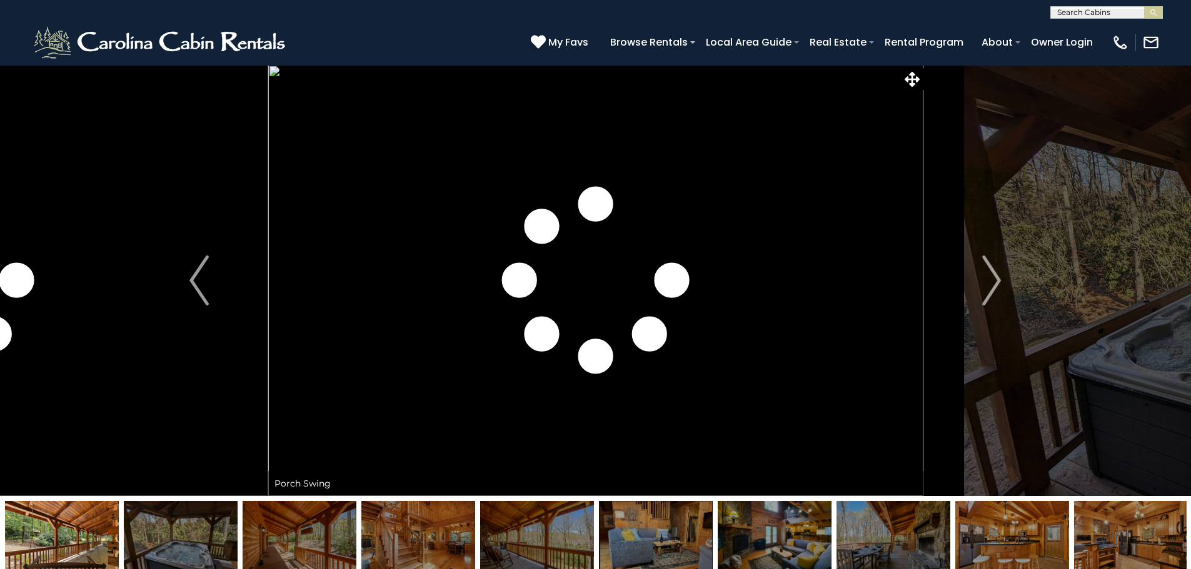
click at [426, 540] on img at bounding box center [418, 540] width 114 height 78
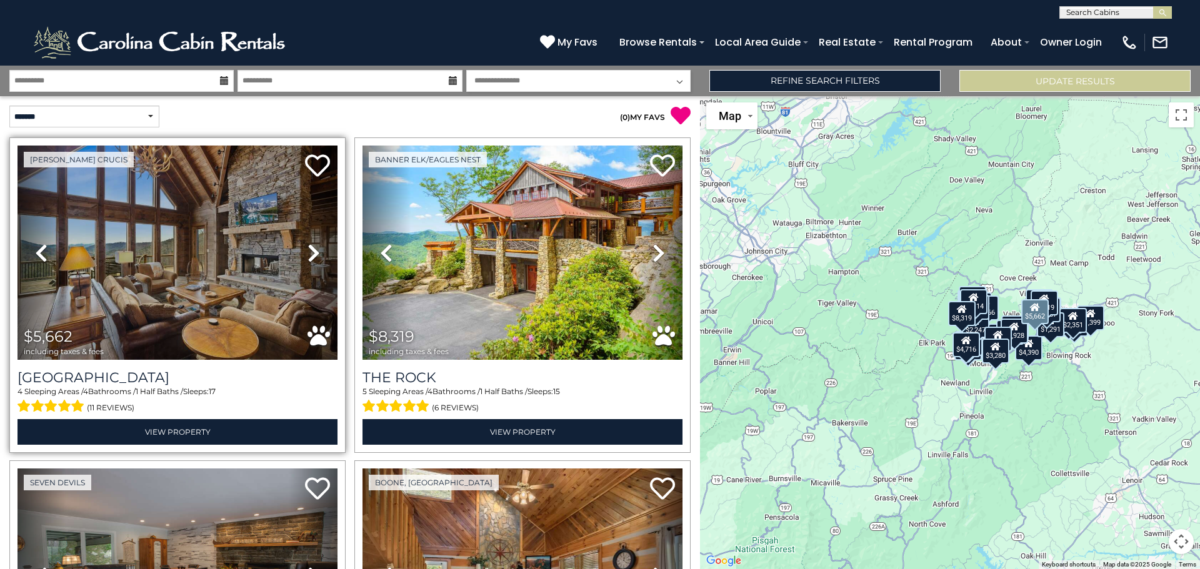
click at [314, 251] on icon at bounding box center [314, 253] width 13 height 20
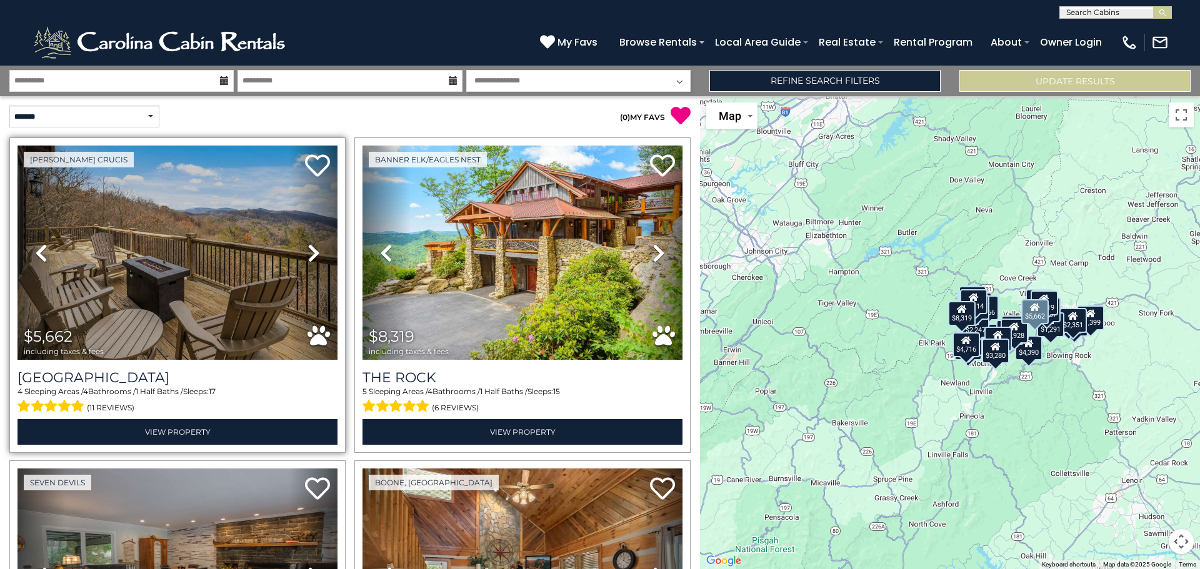
click at [314, 251] on icon at bounding box center [314, 253] width 13 height 20
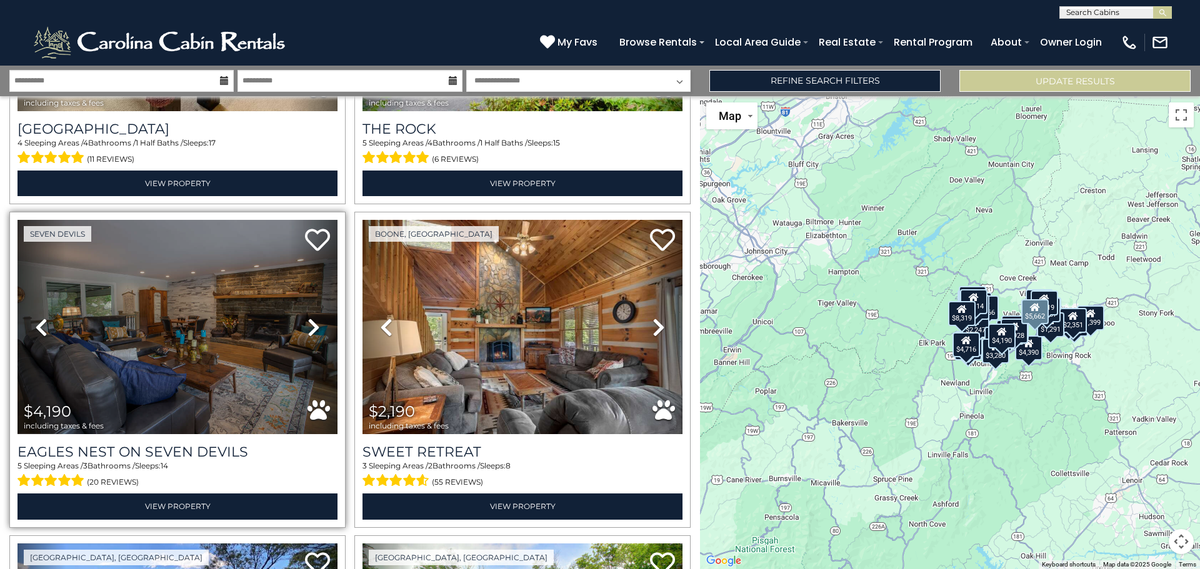
scroll to position [250, 0]
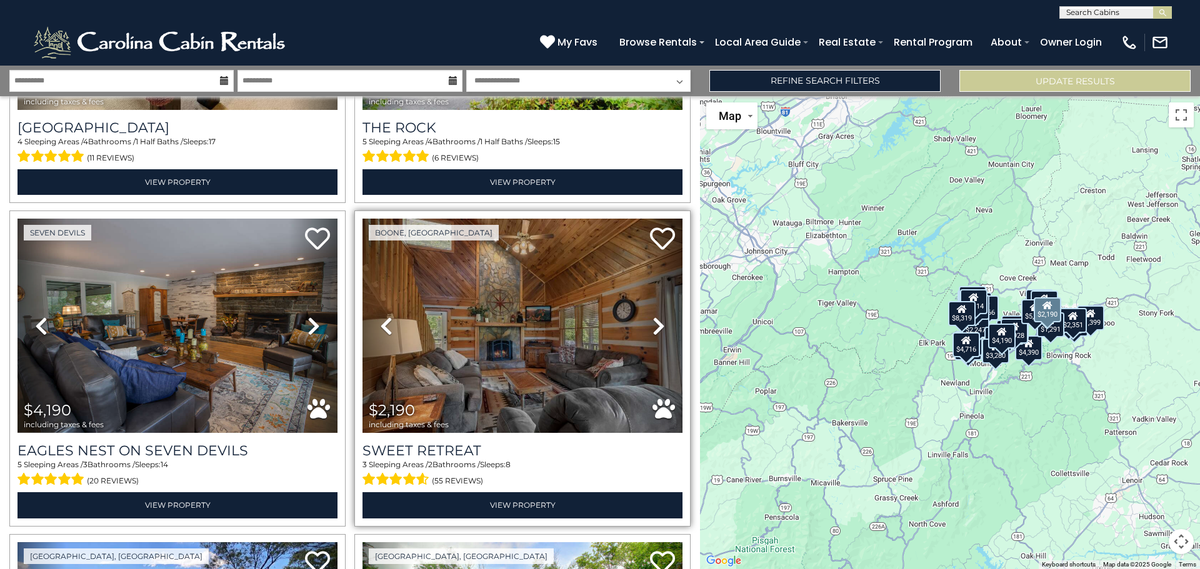
click at [653, 325] on icon at bounding box center [659, 326] width 13 height 20
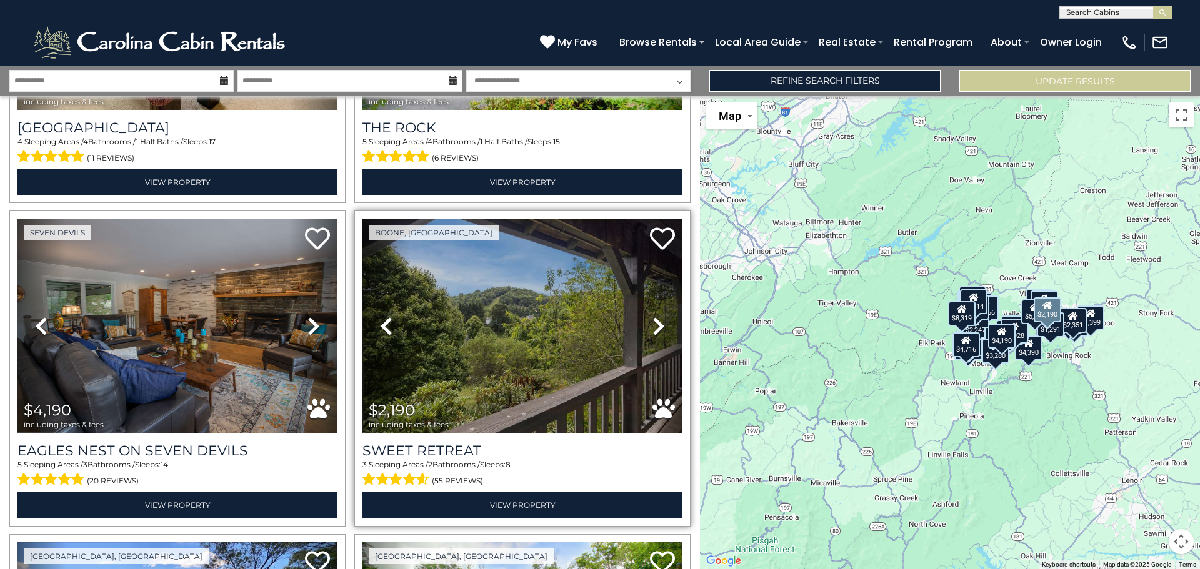
click at [654, 323] on icon at bounding box center [659, 326] width 13 height 20
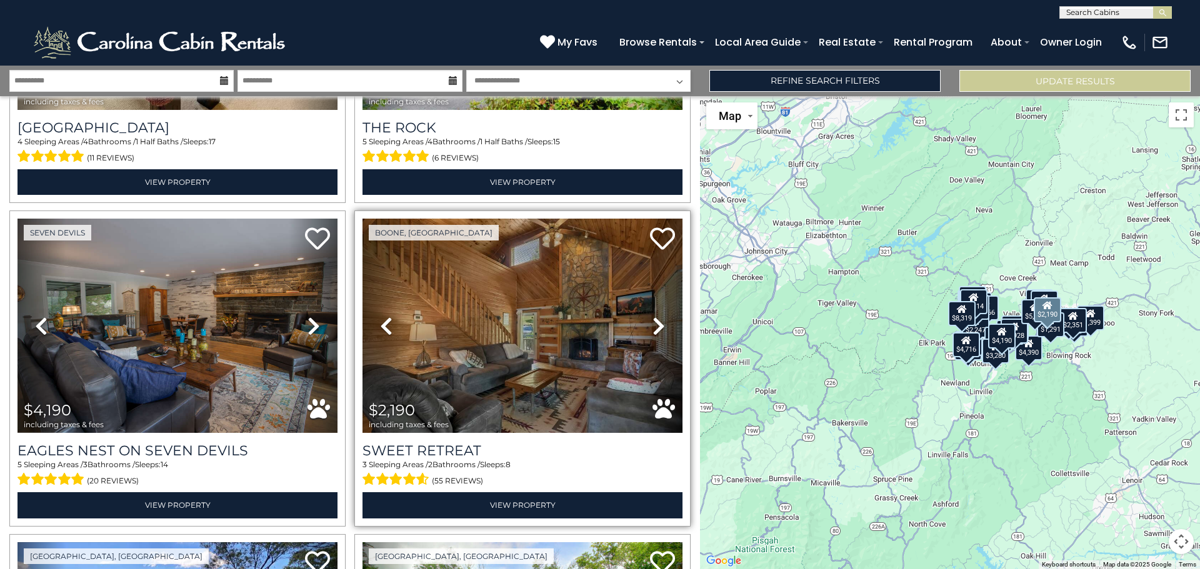
click at [654, 323] on icon at bounding box center [659, 326] width 13 height 20
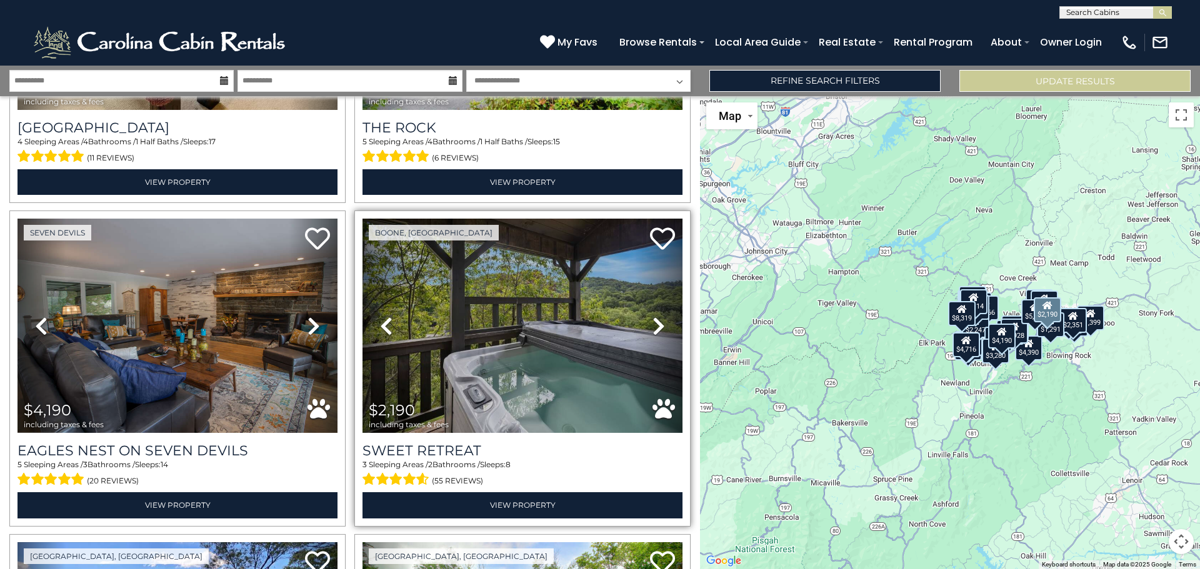
click at [654, 323] on icon at bounding box center [659, 326] width 13 height 20
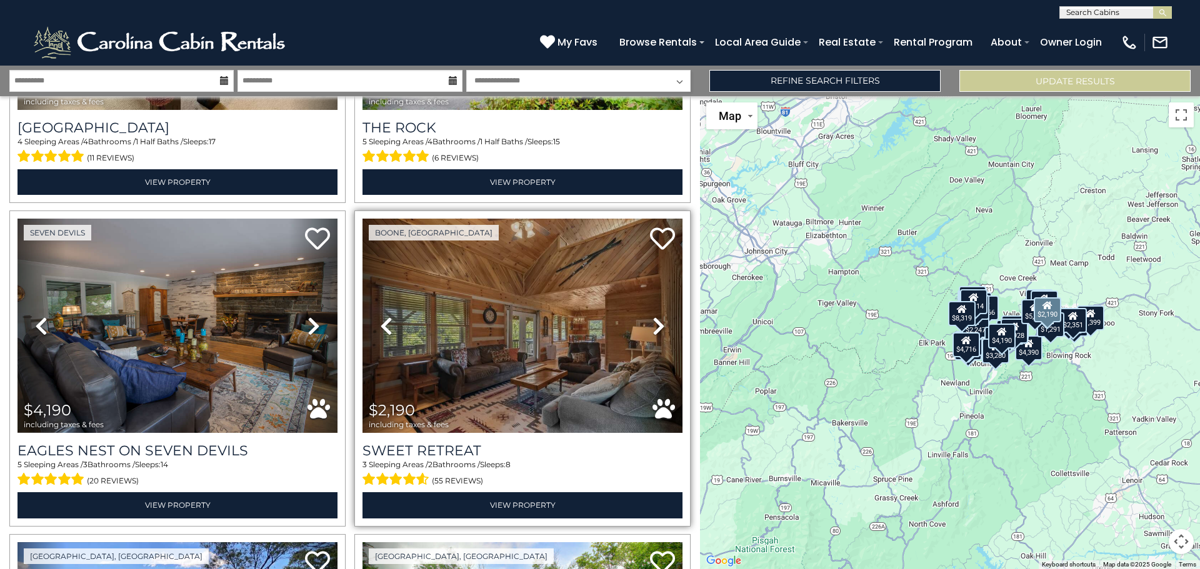
click at [656, 324] on icon at bounding box center [659, 326] width 13 height 20
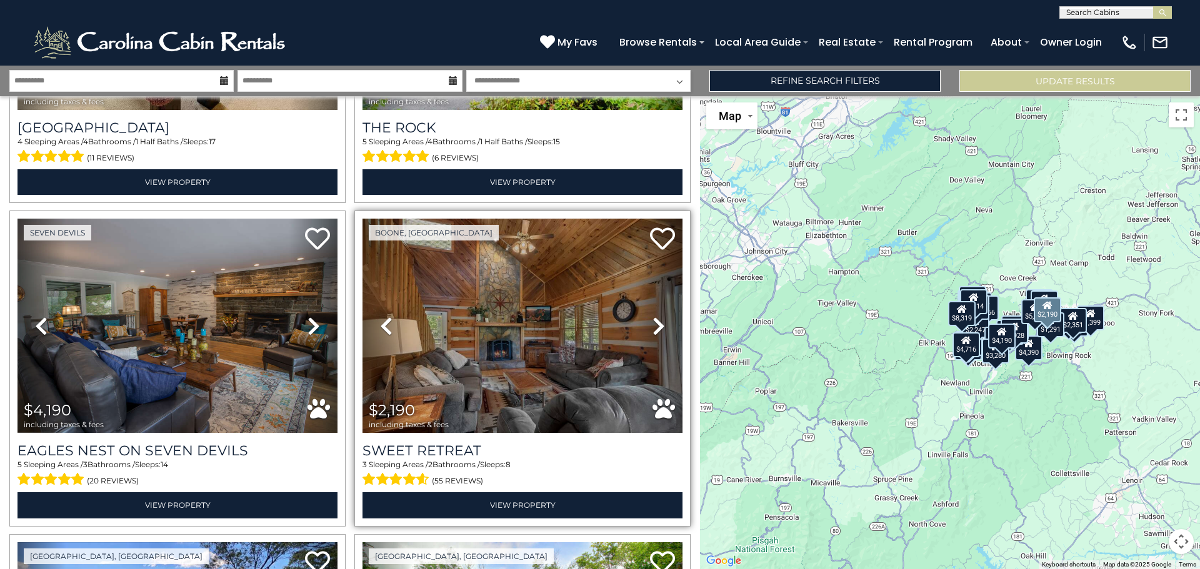
drag, startPoint x: 655, startPoint y: 323, endPoint x: 602, endPoint y: 318, distance: 53.4
click at [654, 323] on icon at bounding box center [659, 326] width 13 height 20
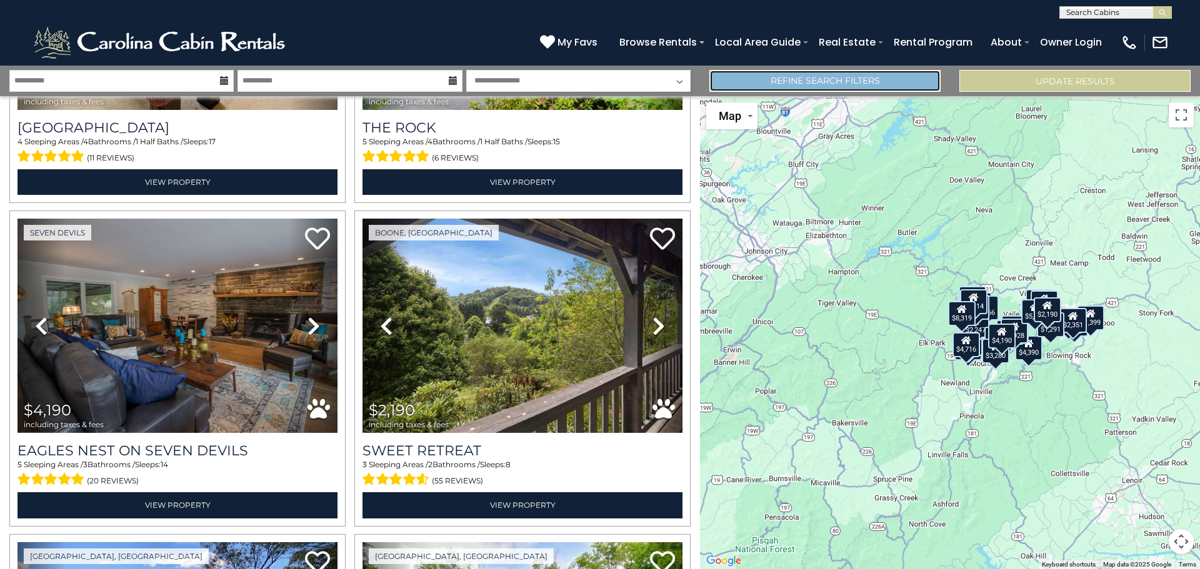
click at [879, 80] on link "Refine Search Filters" at bounding box center [824, 81] width 231 height 22
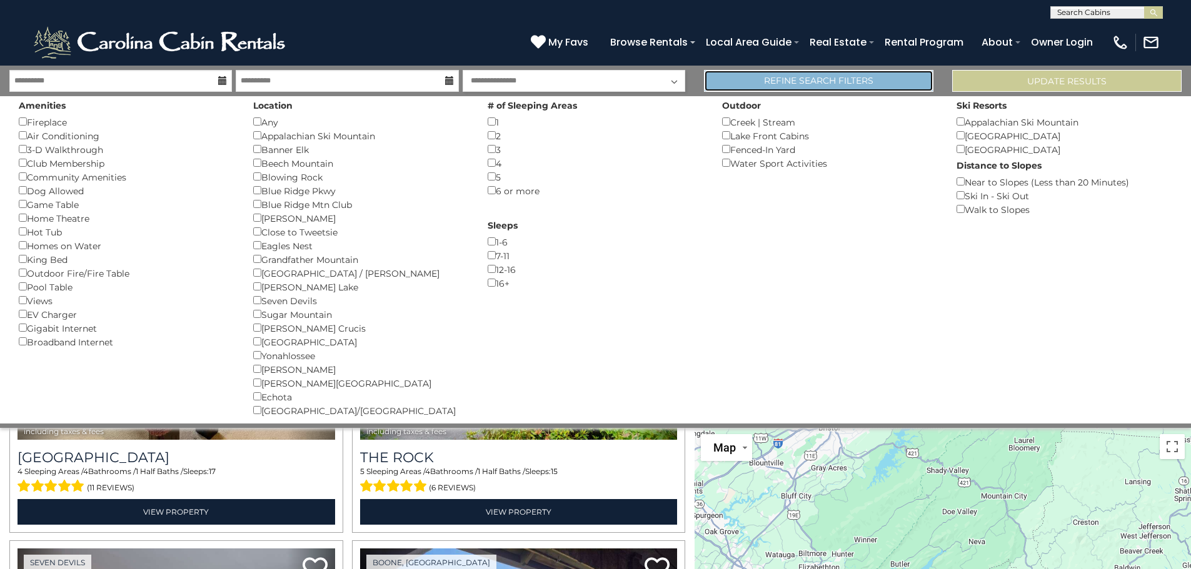
click at [788, 77] on link "Refine Search Filters" at bounding box center [818, 81] width 229 height 22
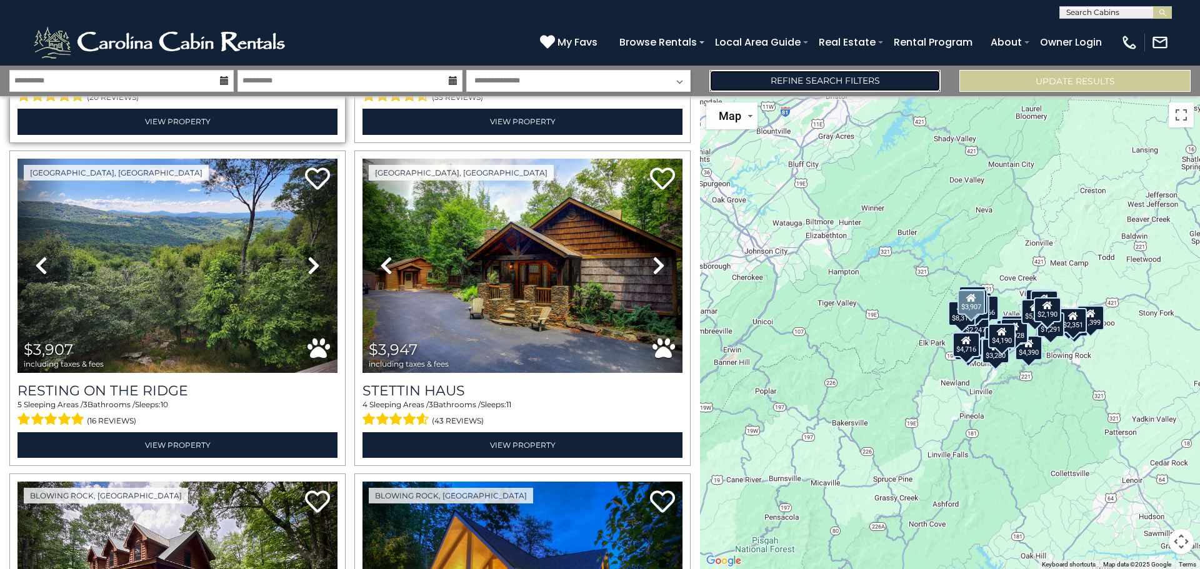
scroll to position [625, 0]
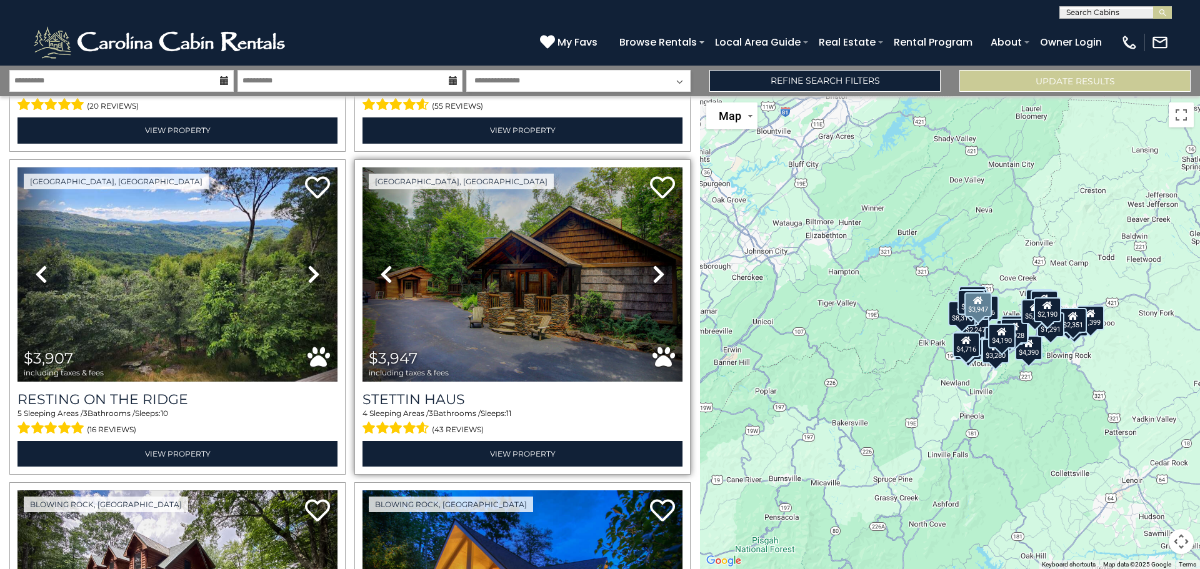
click at [653, 269] on icon at bounding box center [659, 274] width 13 height 20
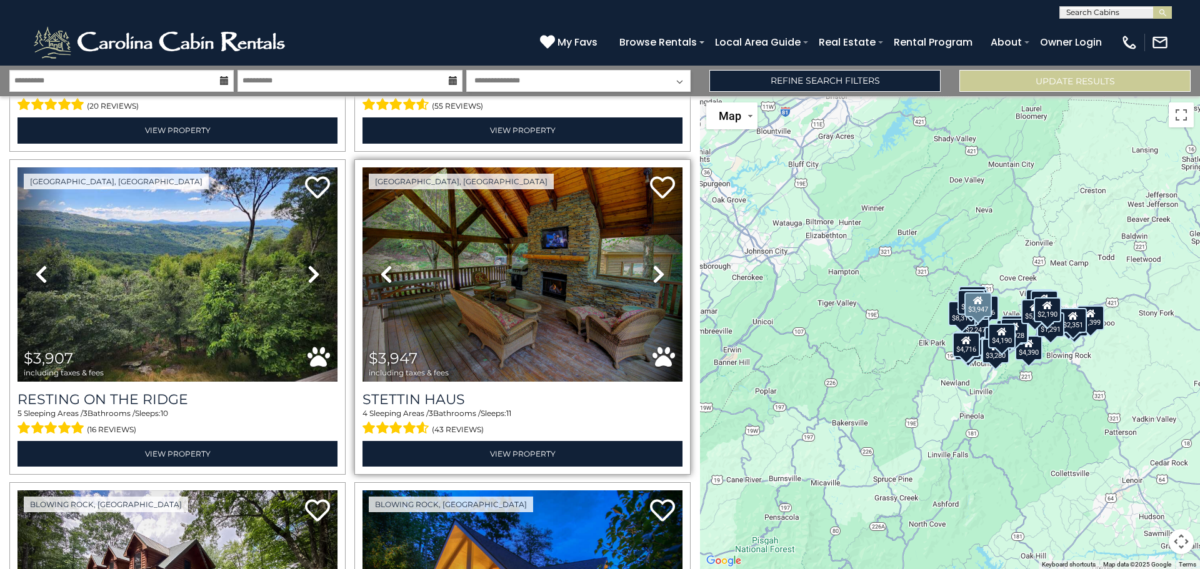
click at [653, 269] on icon at bounding box center [659, 274] width 13 height 20
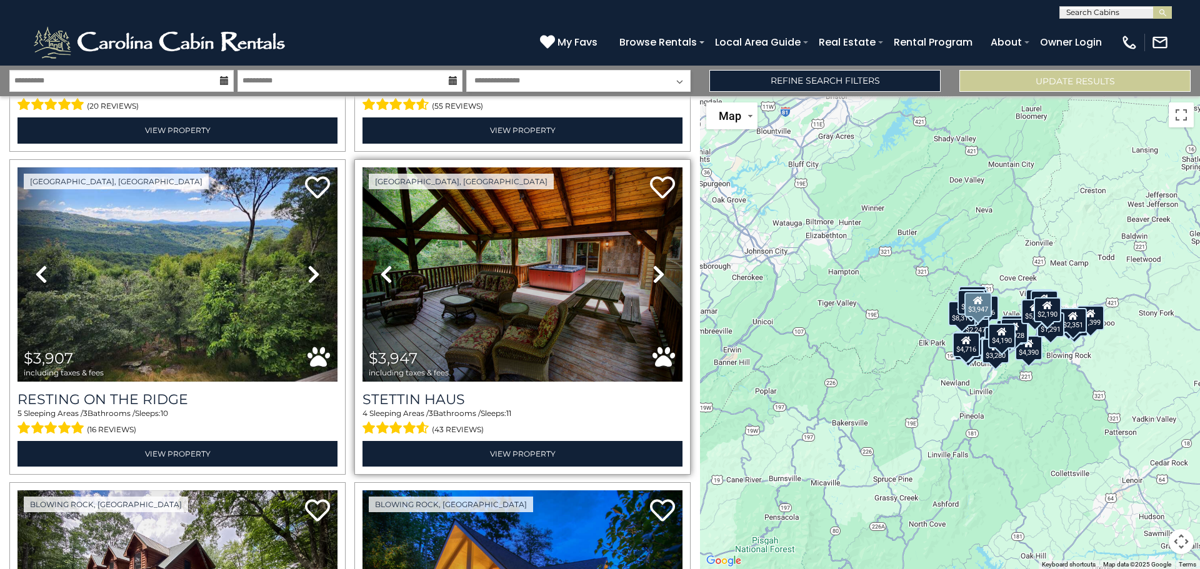
click at [653, 269] on icon at bounding box center [659, 274] width 13 height 20
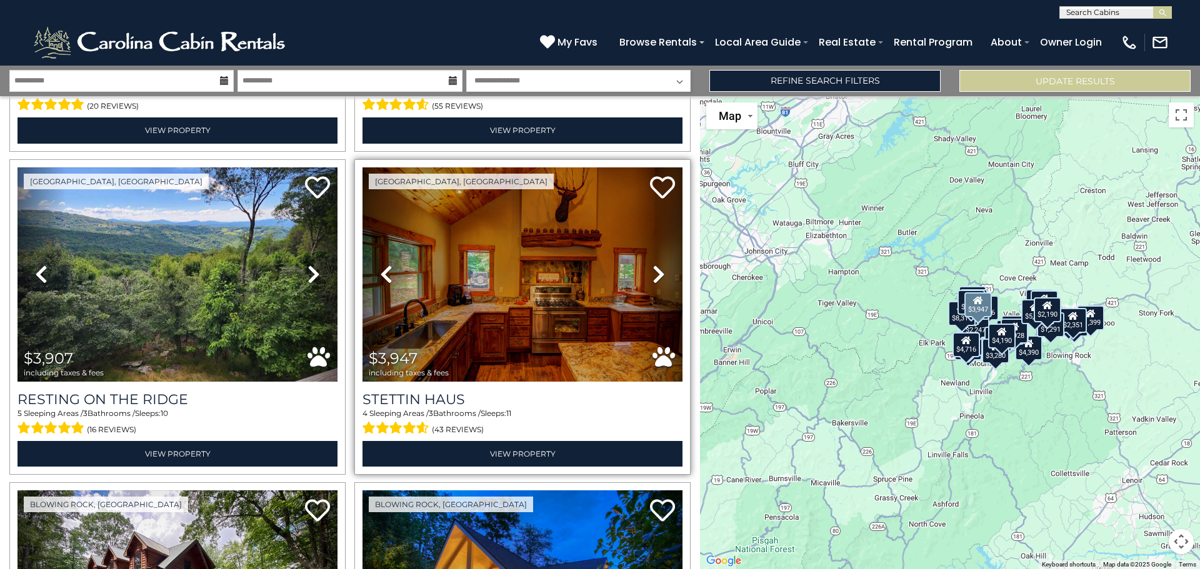
click at [653, 269] on icon at bounding box center [659, 274] width 13 height 20
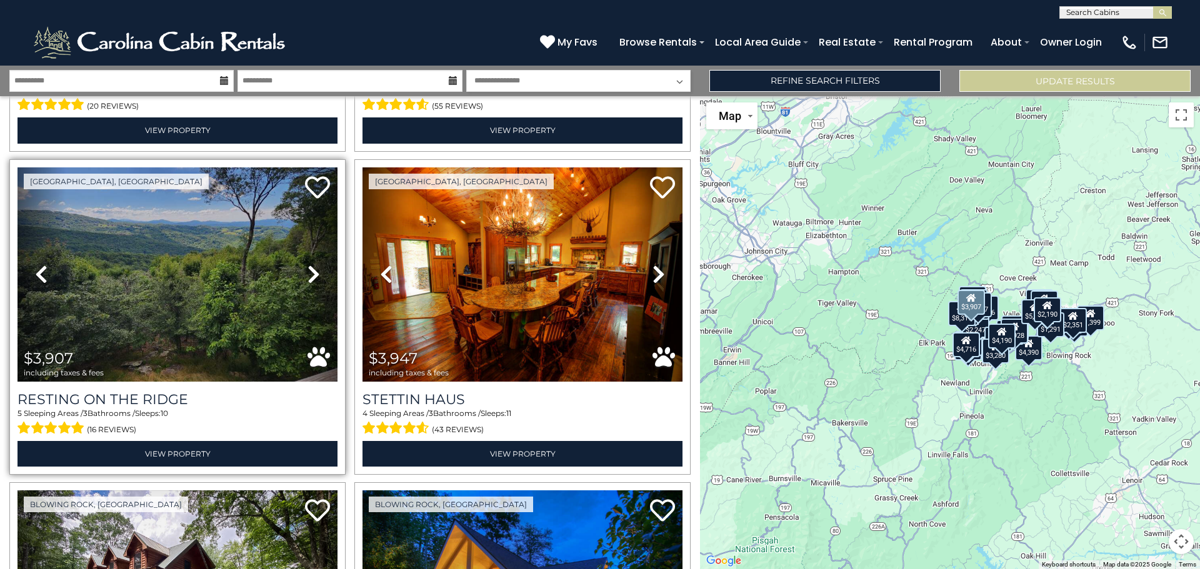
click at [309, 265] on icon at bounding box center [314, 274] width 13 height 20
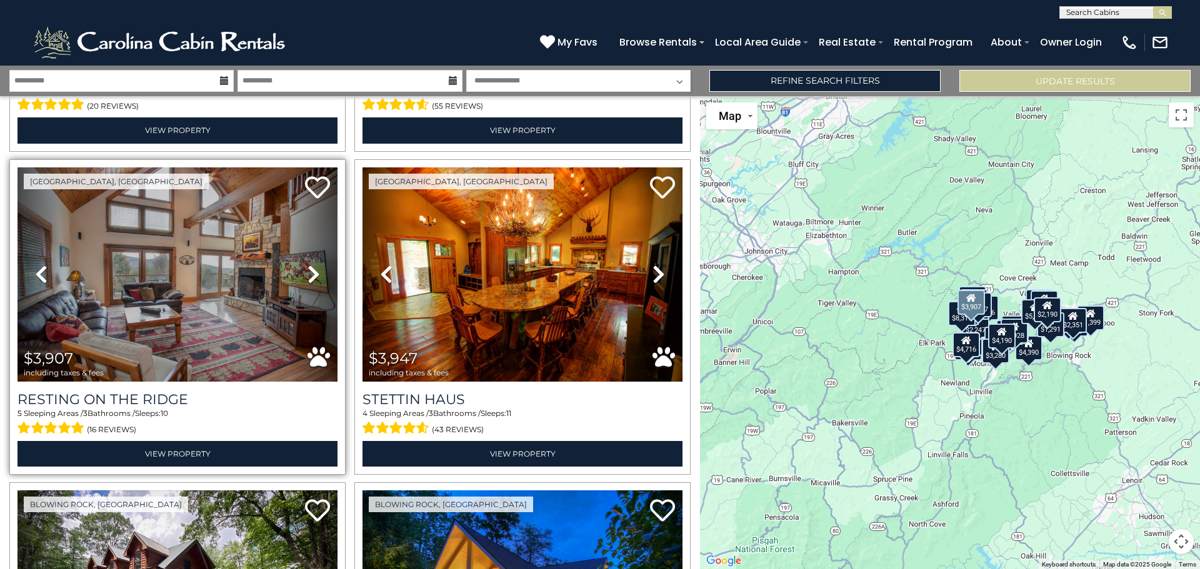
click at [309, 265] on icon at bounding box center [314, 274] width 13 height 20
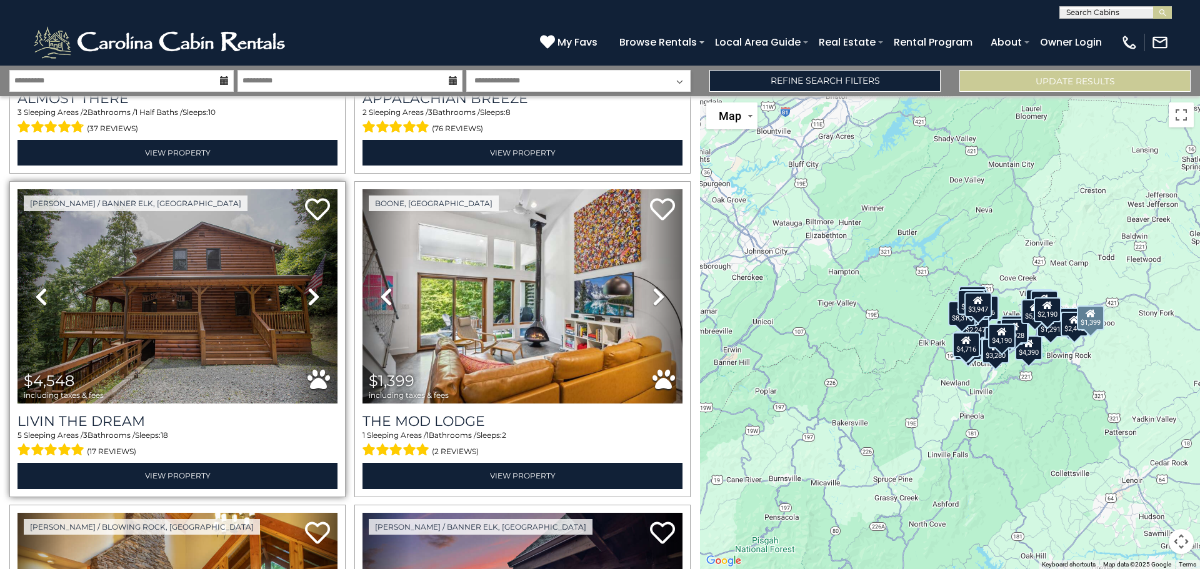
scroll to position [1250, 0]
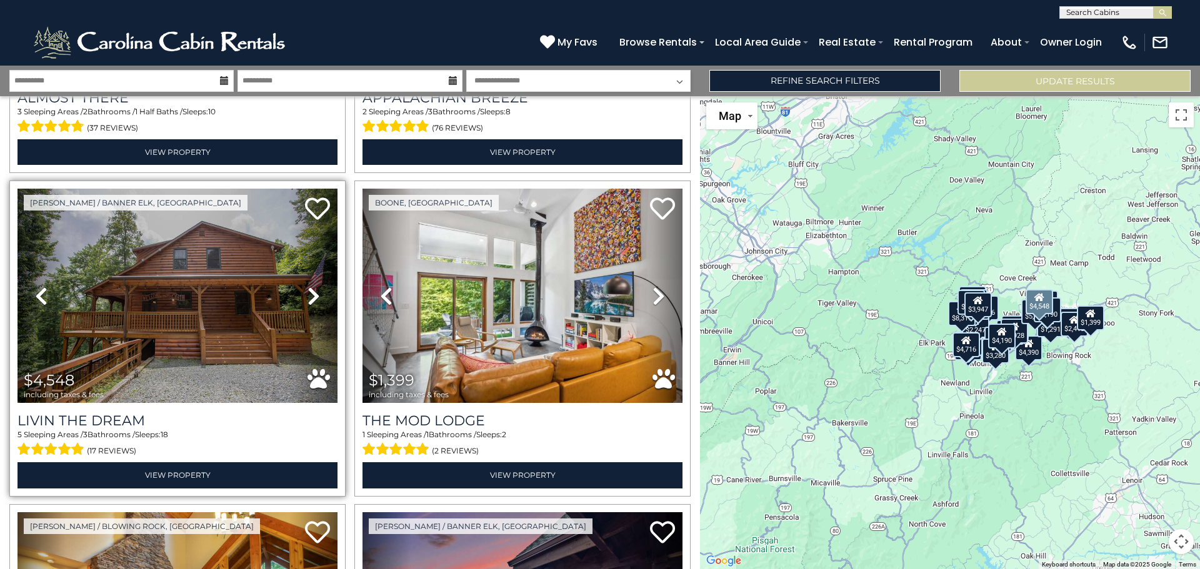
click at [313, 286] on icon at bounding box center [314, 296] width 13 height 20
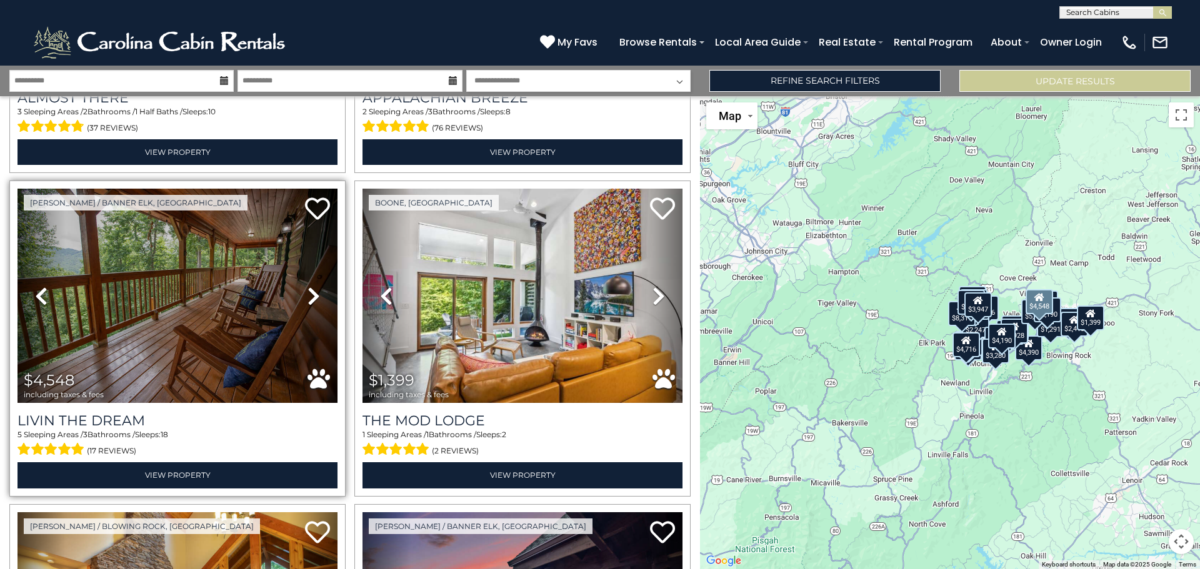
click at [313, 286] on icon at bounding box center [314, 296] width 13 height 20
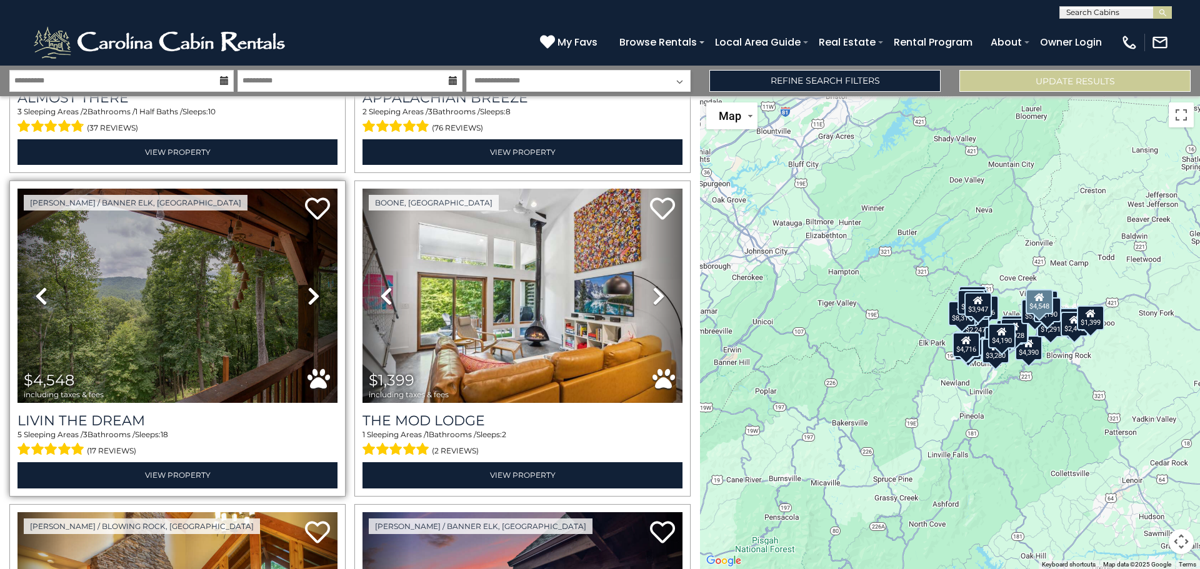
click at [313, 286] on icon at bounding box center [314, 296] width 13 height 20
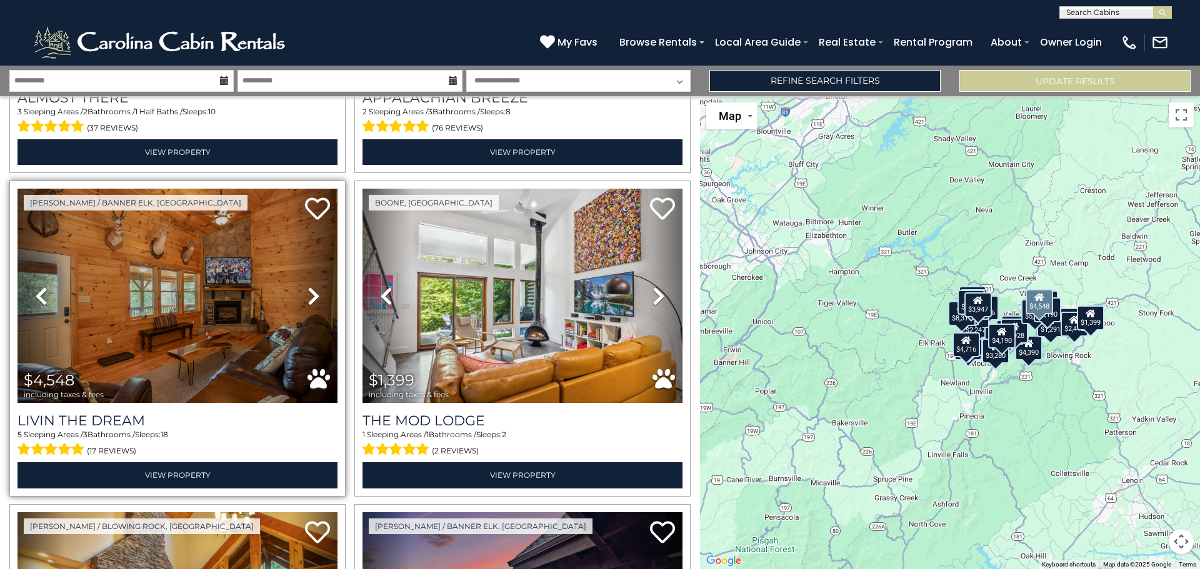
click at [313, 286] on icon at bounding box center [314, 296] width 13 height 20
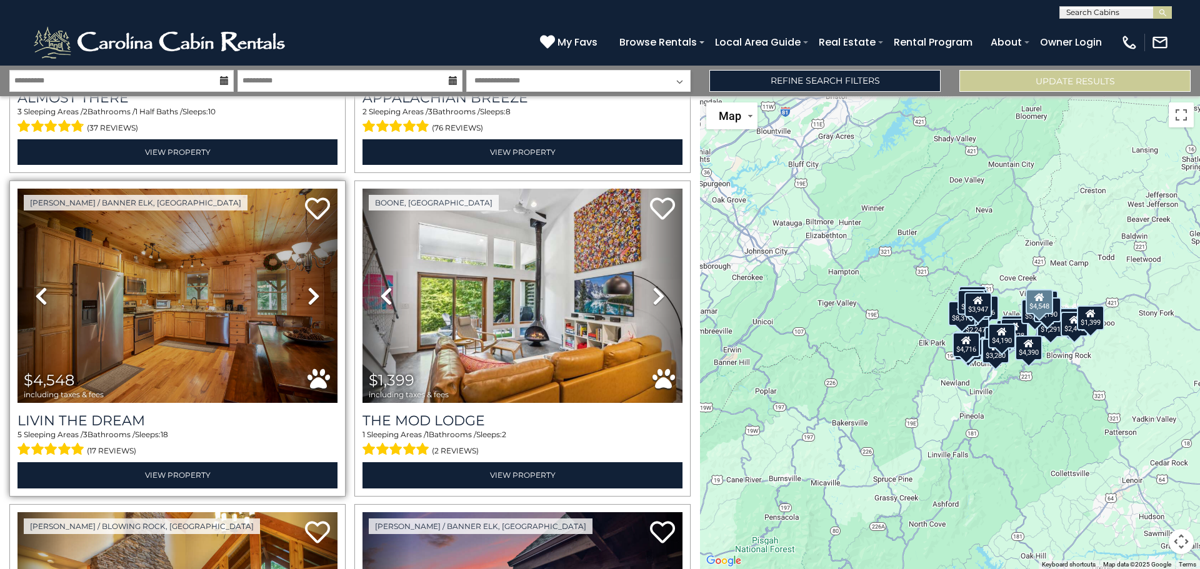
click at [312, 286] on icon at bounding box center [314, 296] width 13 height 20
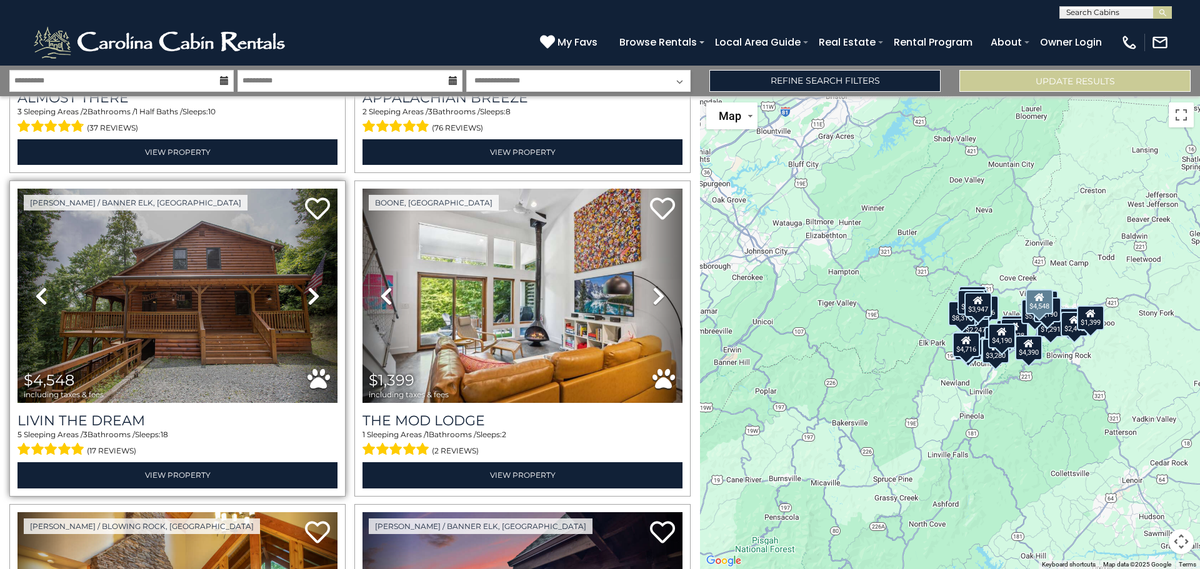
click at [312, 286] on icon at bounding box center [314, 296] width 13 height 20
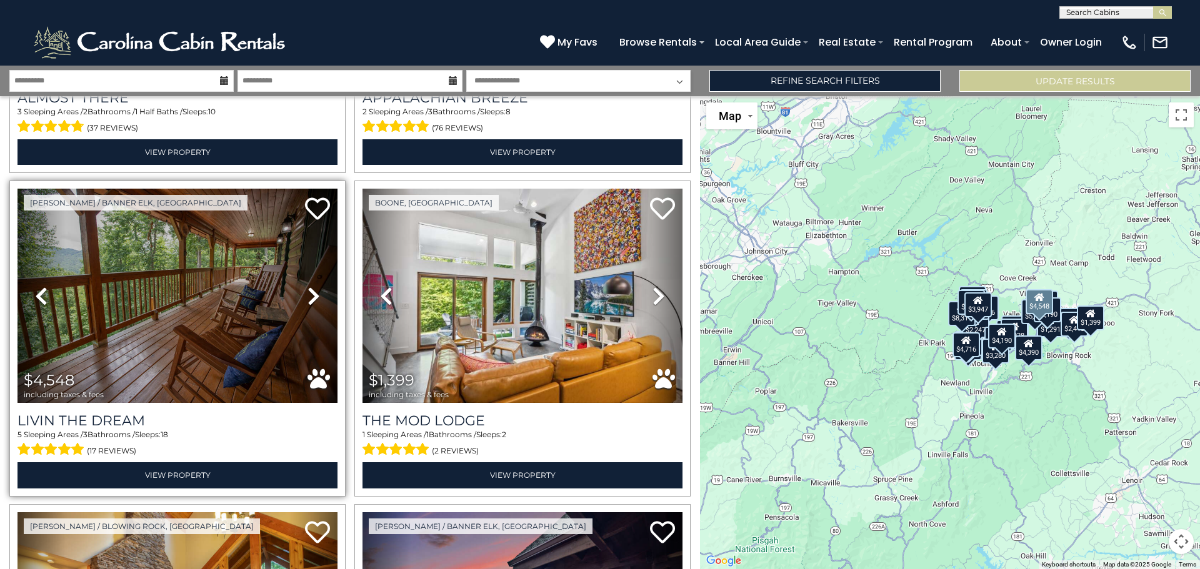
click at [312, 286] on icon at bounding box center [314, 296] width 13 height 20
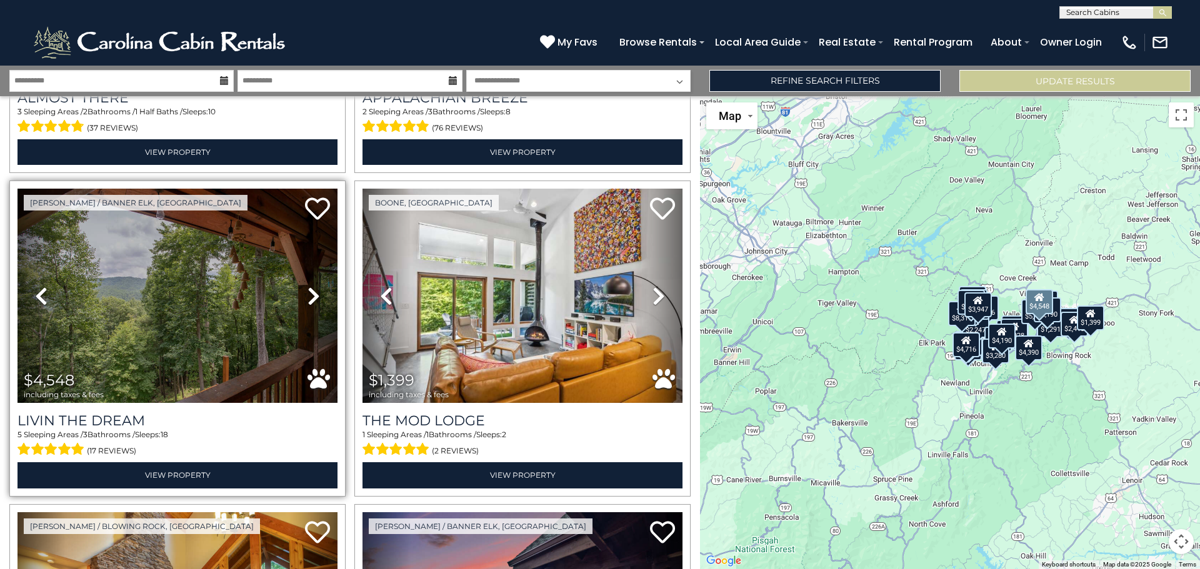
click at [308, 286] on icon at bounding box center [314, 296] width 13 height 20
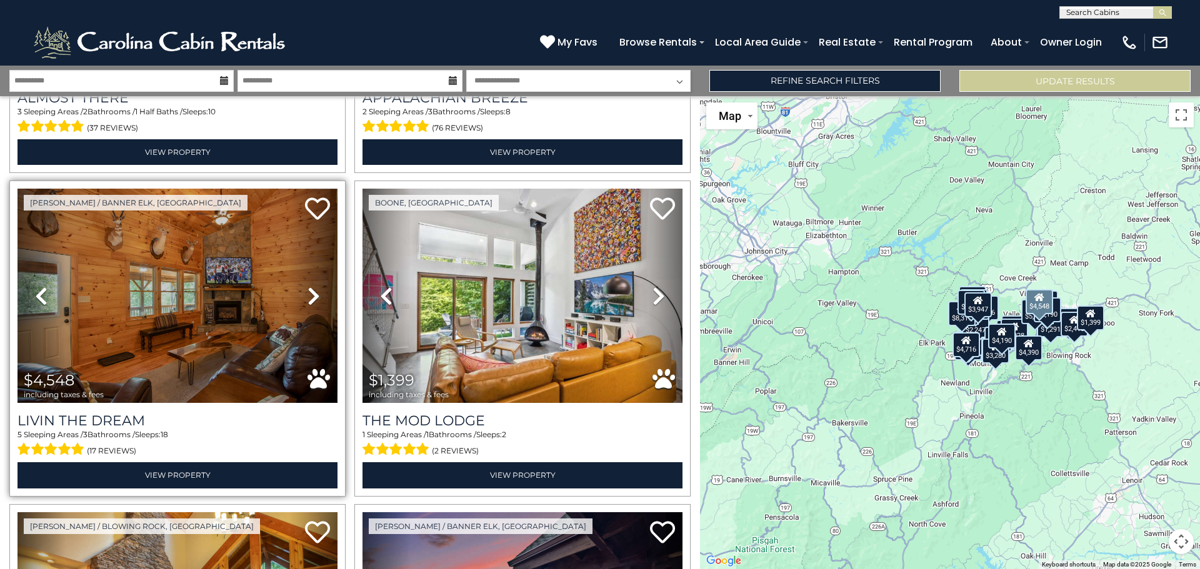
click at [308, 286] on icon at bounding box center [314, 296] width 13 height 20
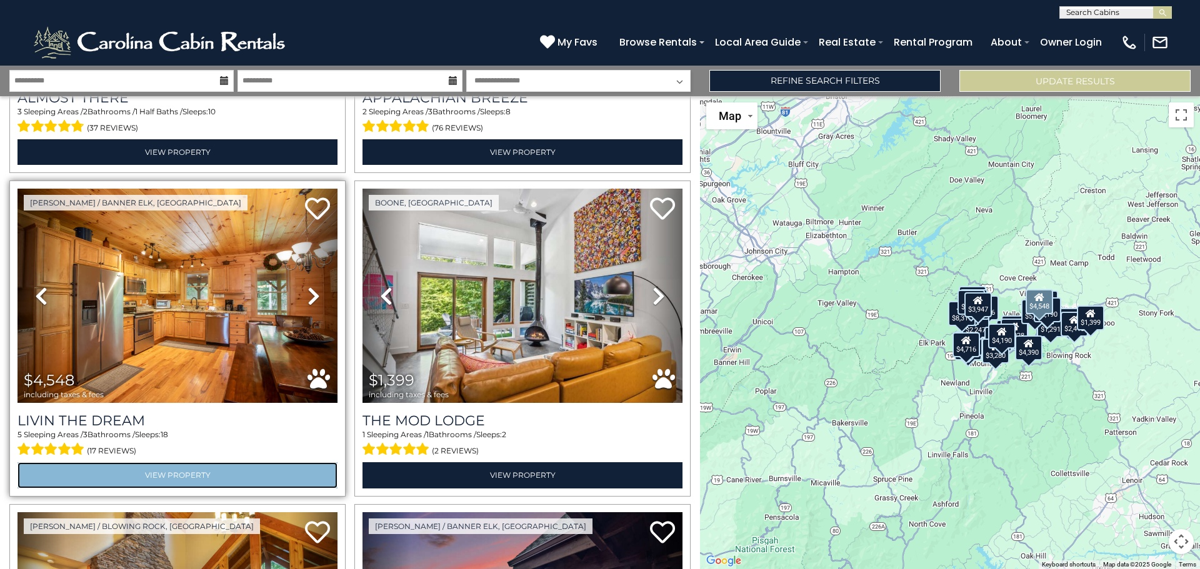
click at [165, 464] on link "View Property" at bounding box center [178, 476] width 320 height 26
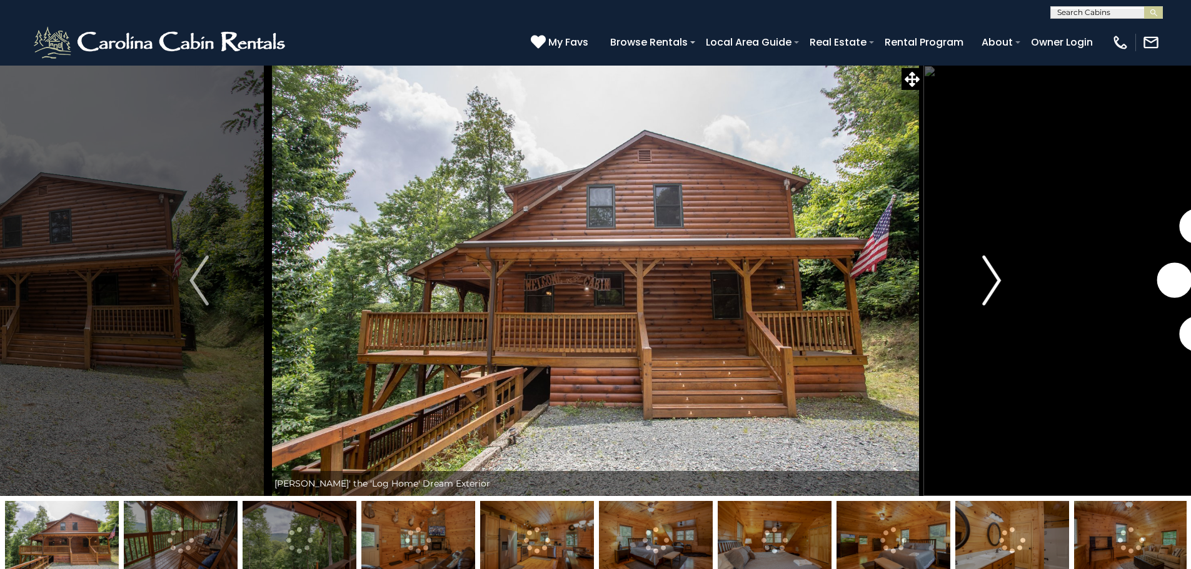
click at [997, 280] on img "Next" at bounding box center [991, 281] width 19 height 50
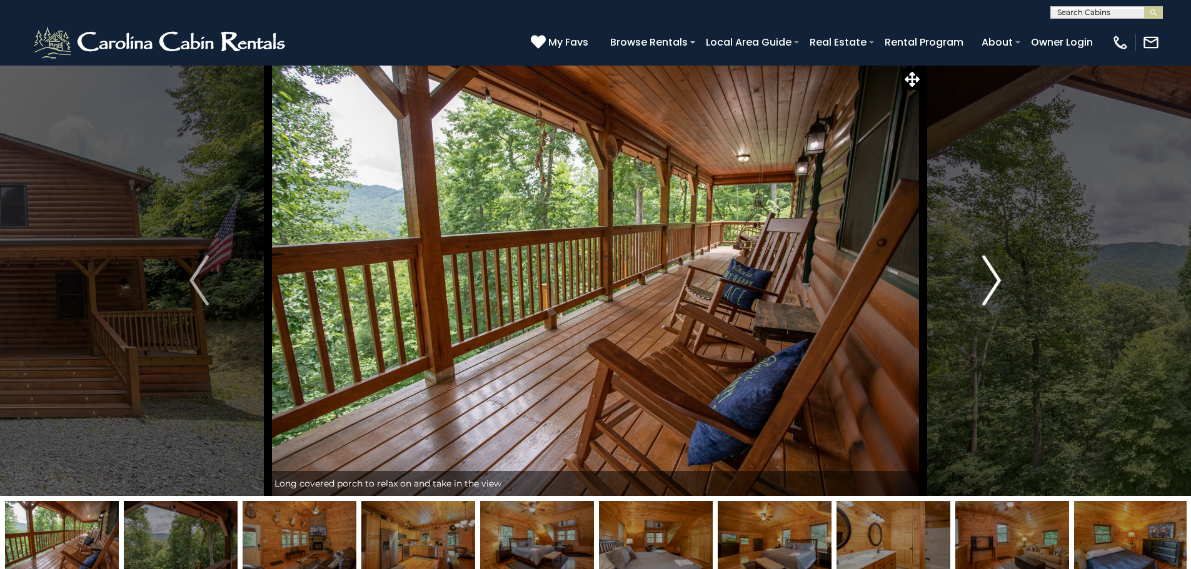
click at [997, 280] on img "Next" at bounding box center [991, 281] width 19 height 50
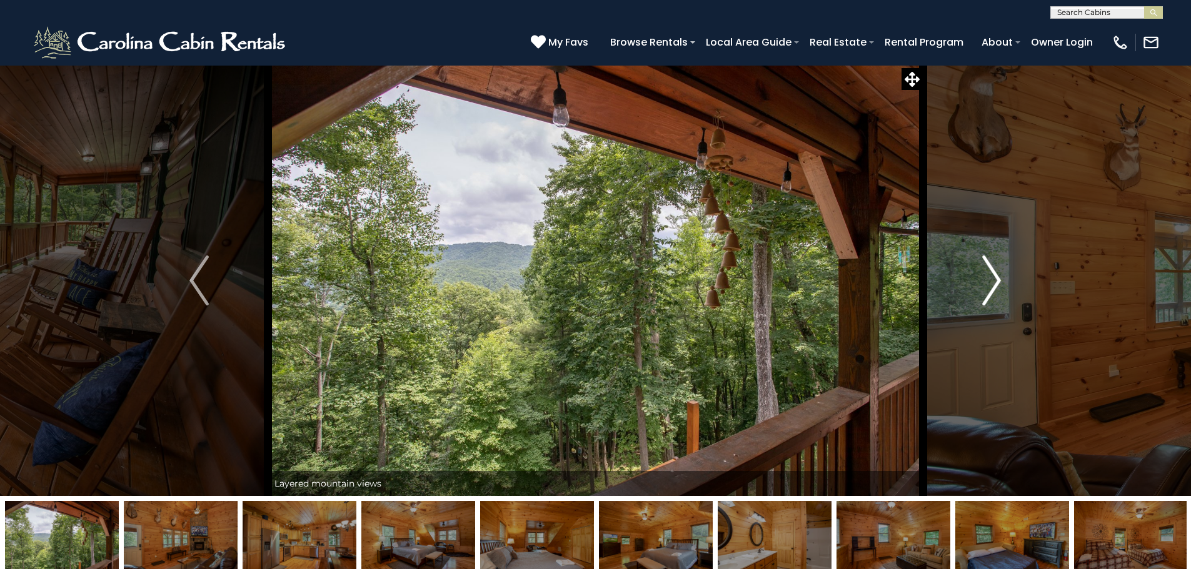
click at [997, 280] on img "Next" at bounding box center [991, 281] width 19 height 50
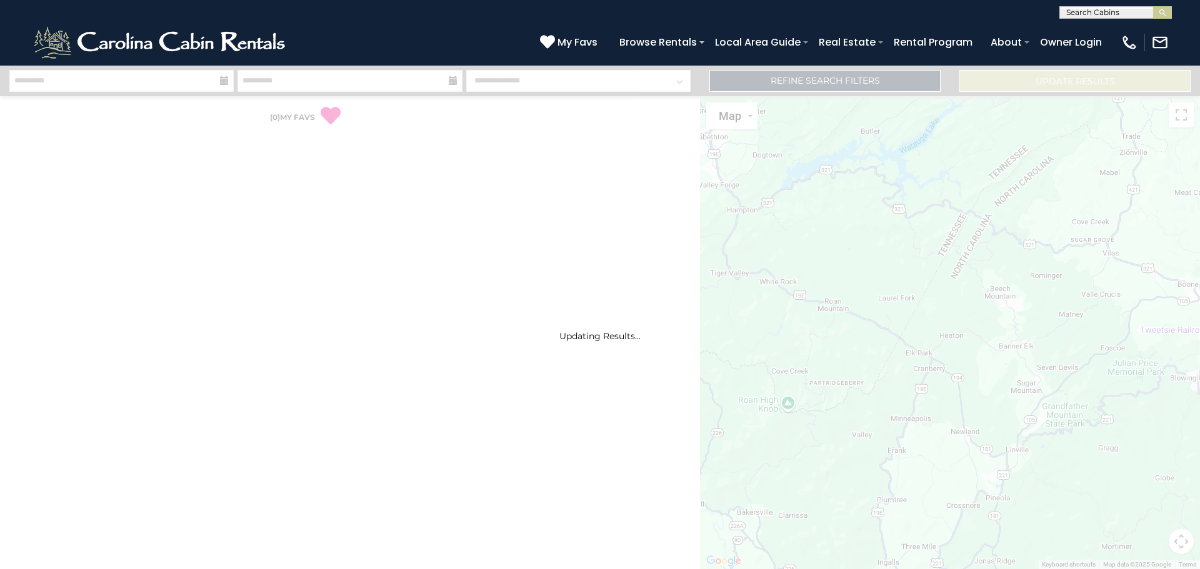
click at [791, 87] on div "Updating Results..." at bounding box center [600, 318] width 1200 height 504
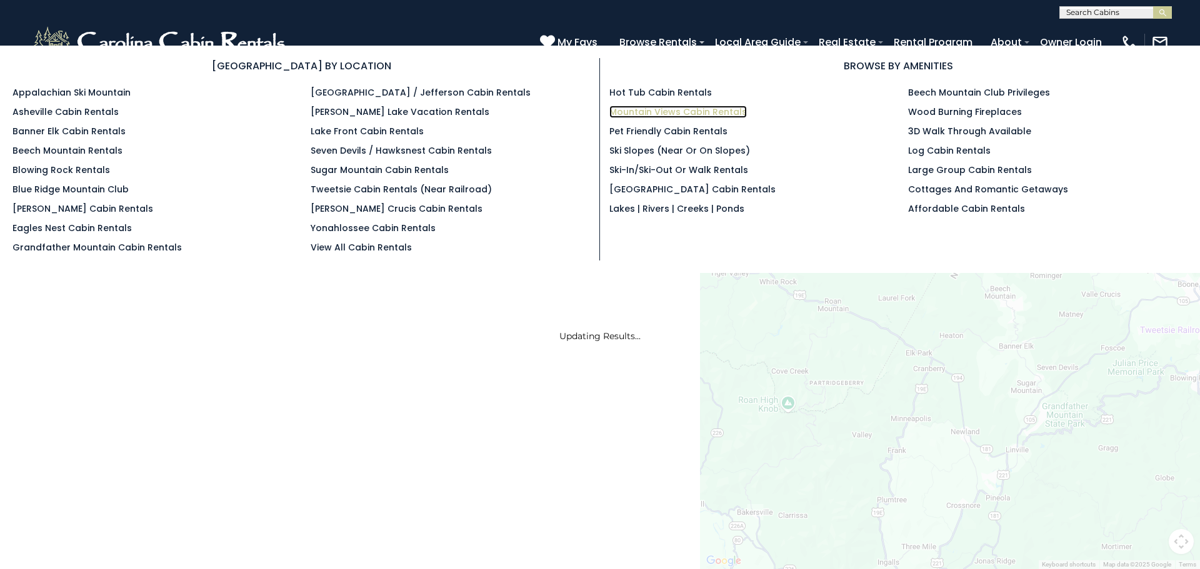
click at [644, 111] on link "Mountain Views Cabin Rentals" at bounding box center [678, 112] width 138 height 13
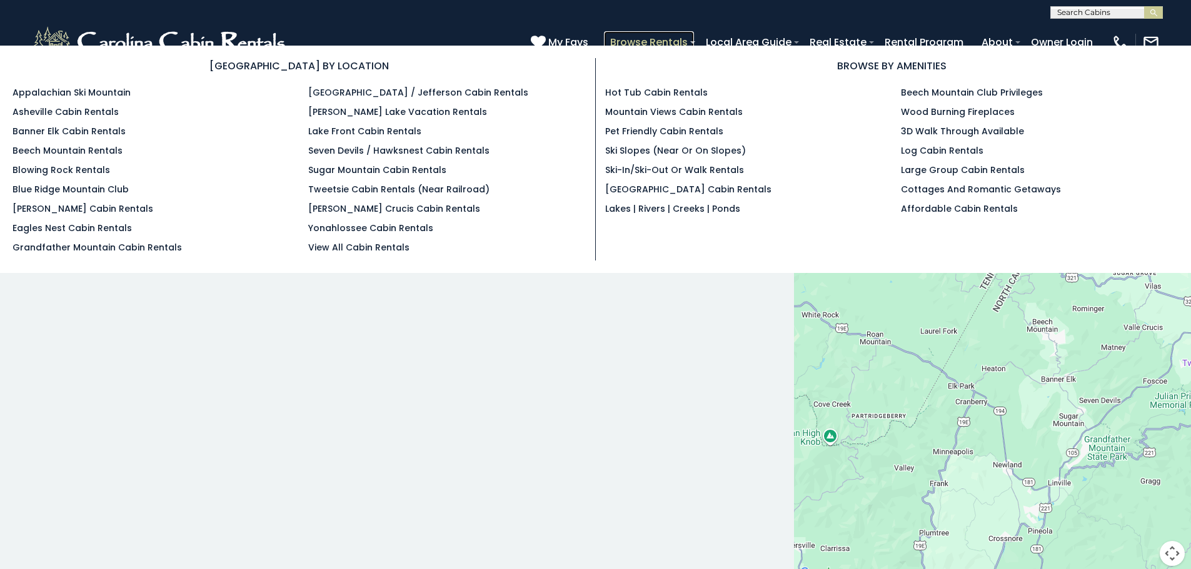
click at [666, 39] on link "Browse Rentals" at bounding box center [649, 42] width 90 height 22
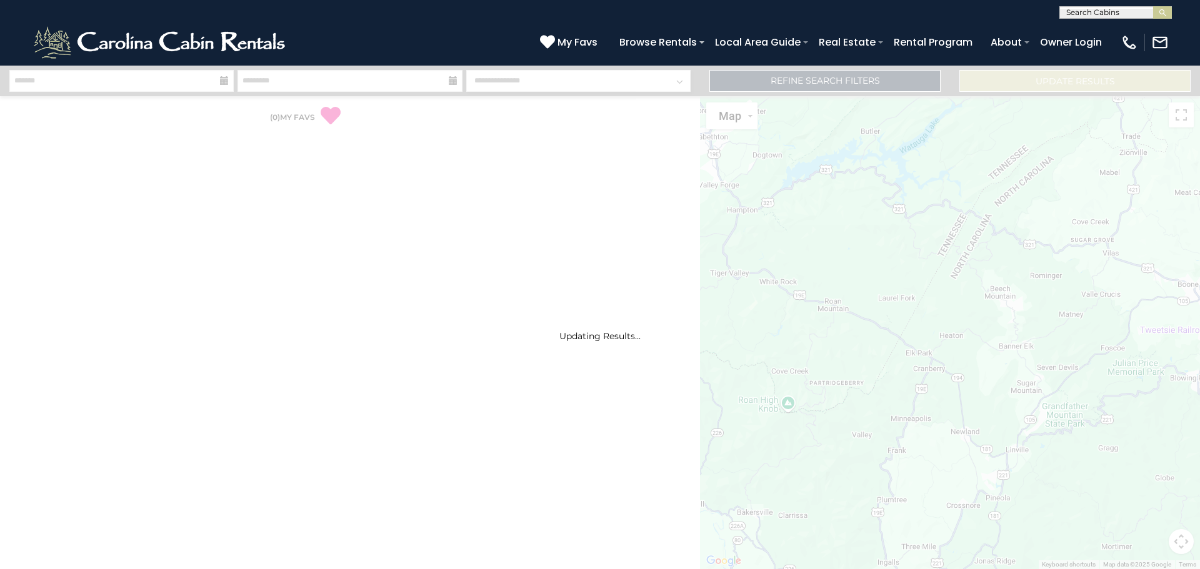
click at [222, 81] on div "Updating Results..." at bounding box center [600, 318] width 1200 height 504
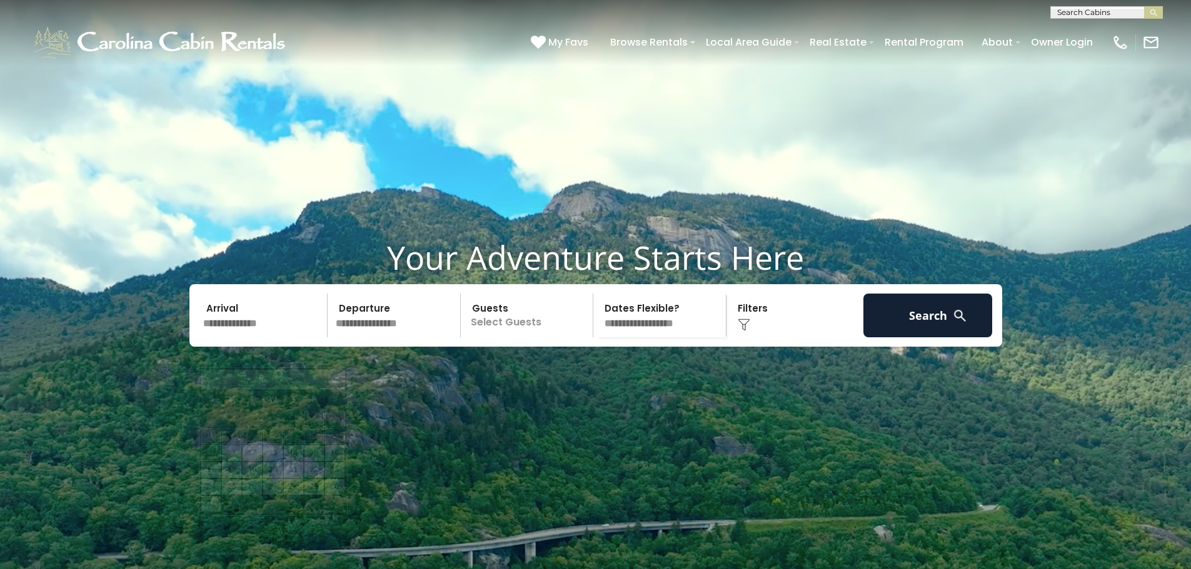
click at [251, 338] on input "text" at bounding box center [263, 316] width 129 height 44
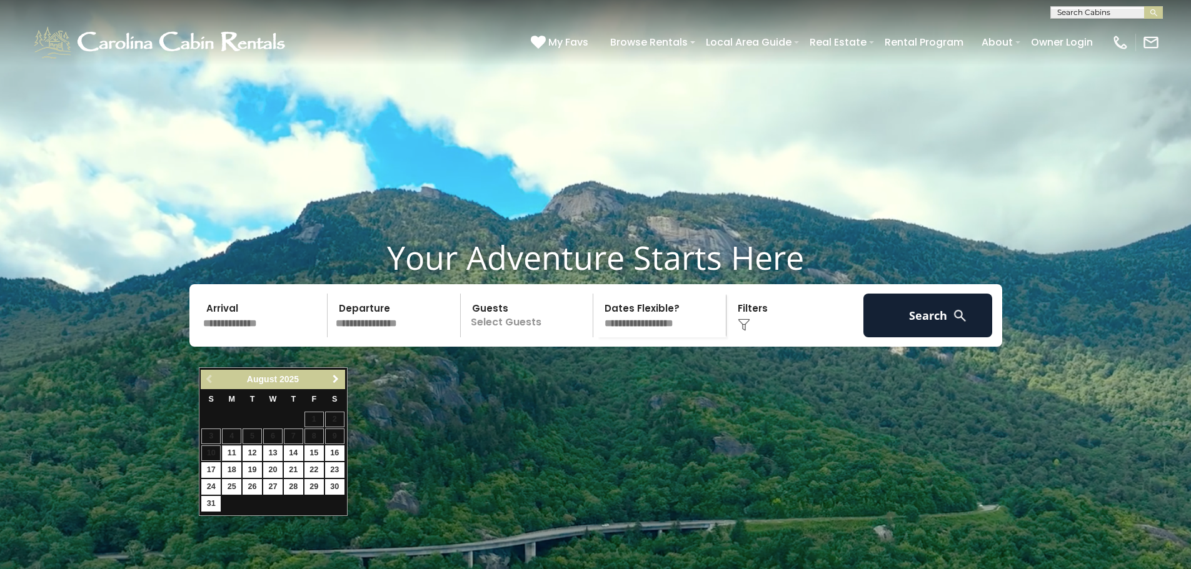
click at [335, 377] on span "Next" at bounding box center [336, 379] width 10 height 10
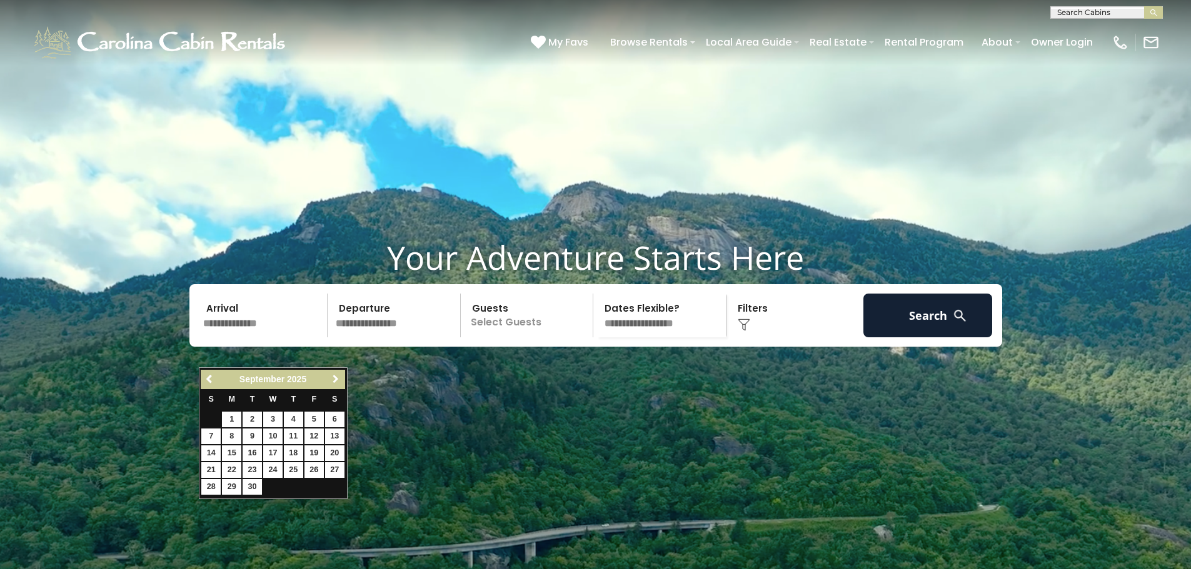
click at [335, 377] on span "Next" at bounding box center [336, 379] width 10 height 10
click at [252, 469] on link "23" at bounding box center [252, 471] width 19 height 16
type input "********"
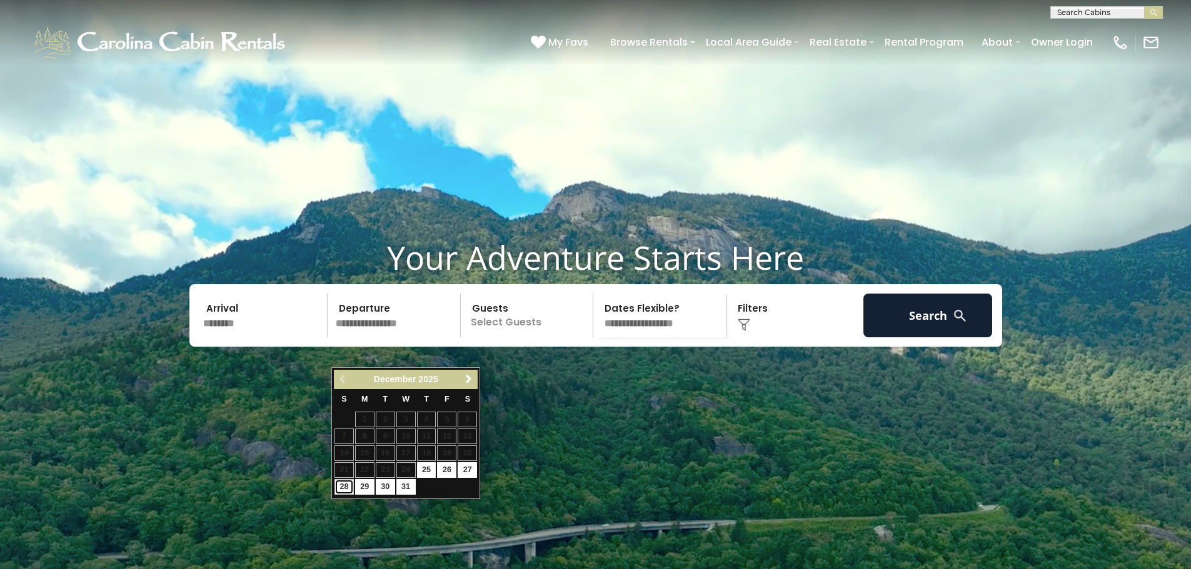
click at [339, 488] on link "28" at bounding box center [343, 487] width 19 height 16
type input "********"
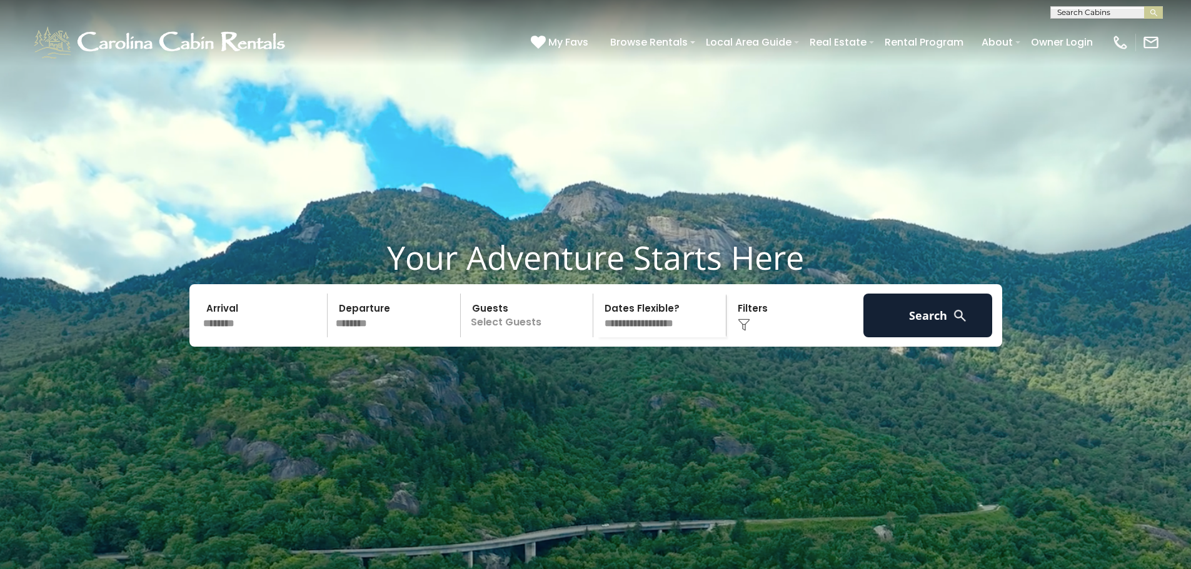
click at [229, 338] on input "********" at bounding box center [263, 316] width 129 height 44
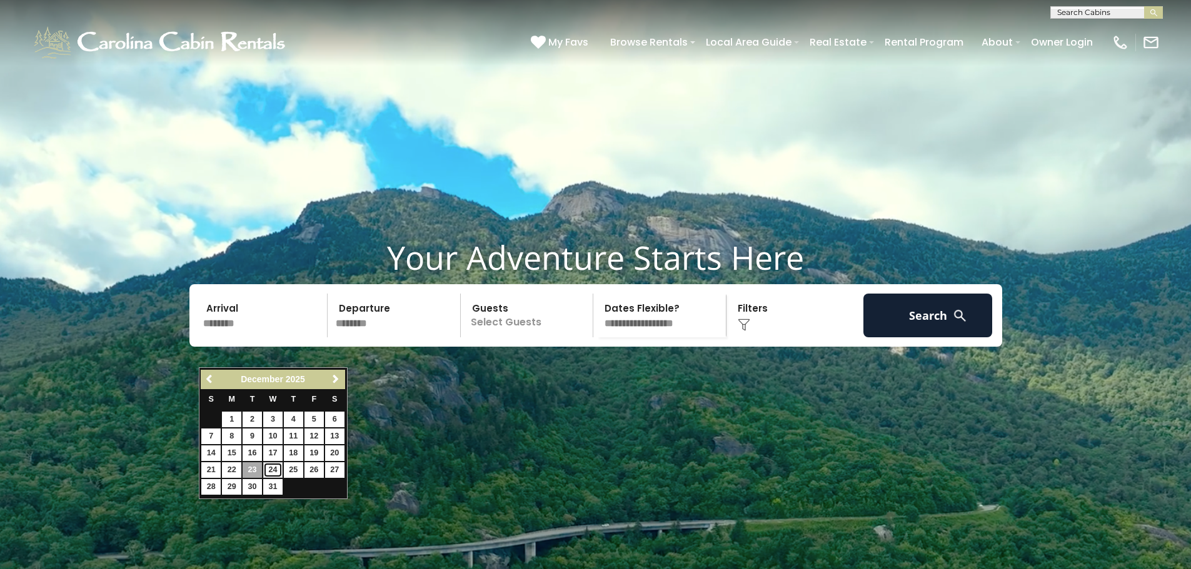
click at [268, 467] on link "24" at bounding box center [272, 471] width 19 height 16
type input "********"
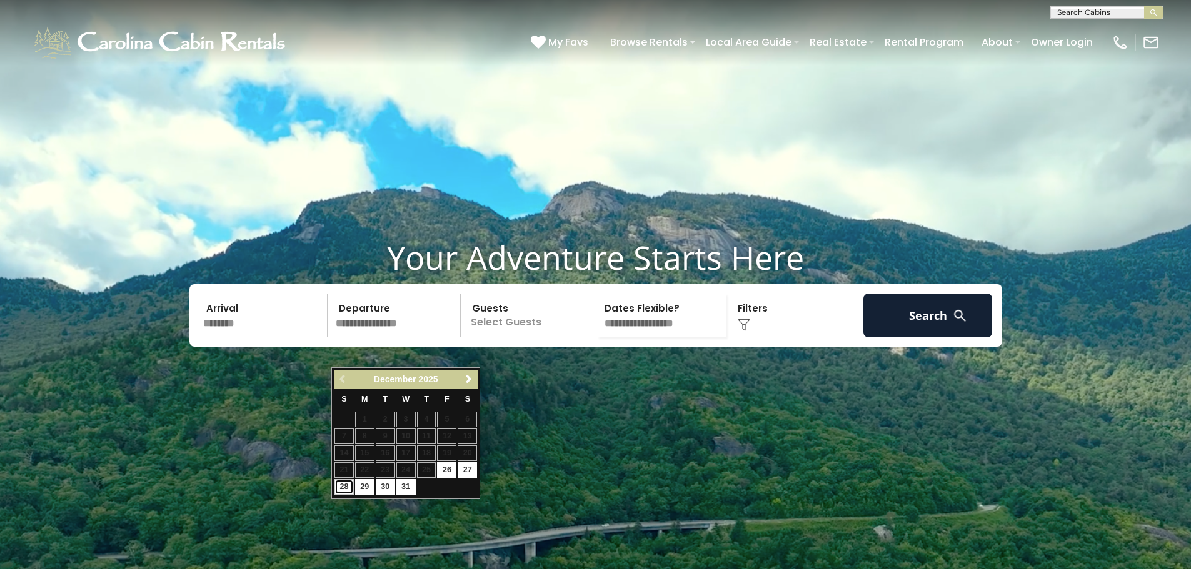
click at [338, 487] on link "28" at bounding box center [343, 487] width 19 height 16
type input "********"
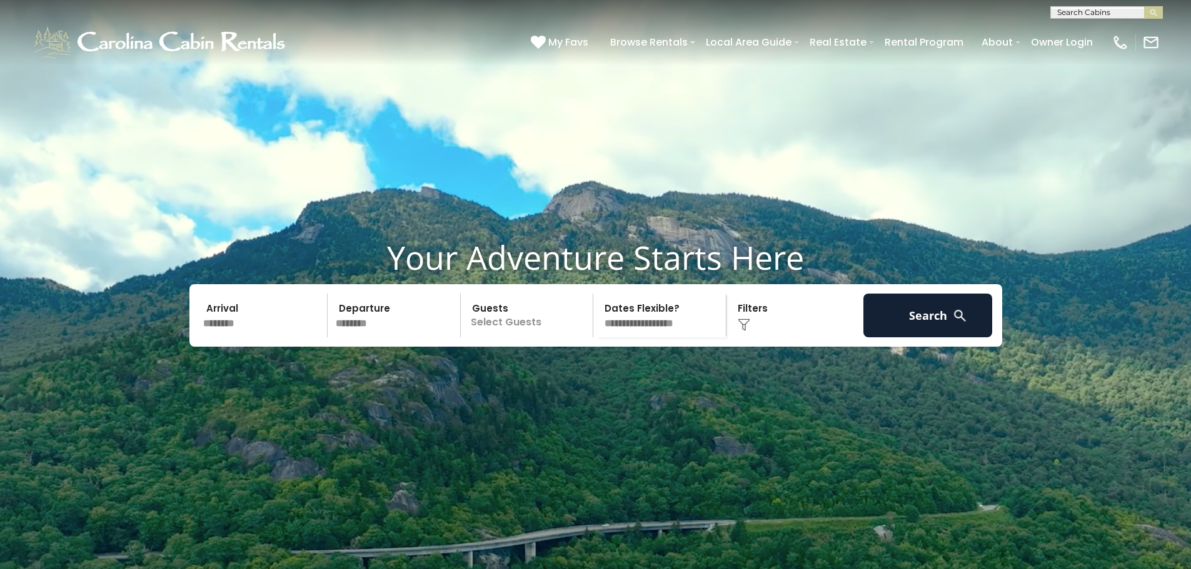
click at [528, 338] on p "Select Guests" at bounding box center [528, 316] width 129 height 44
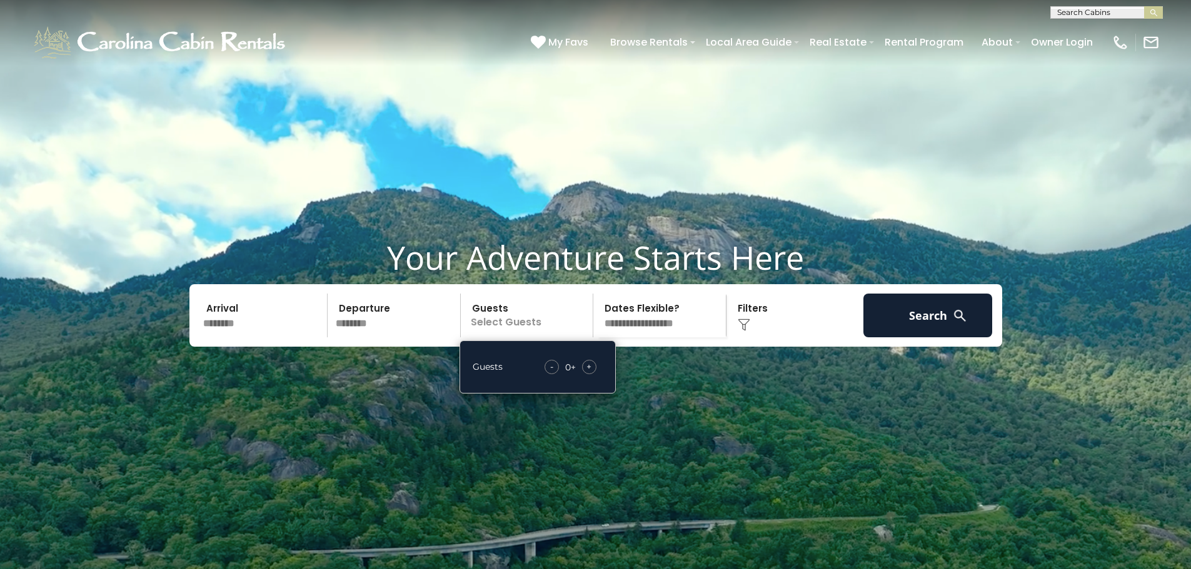
click at [592, 374] on div "+" at bounding box center [589, 367] width 14 height 14
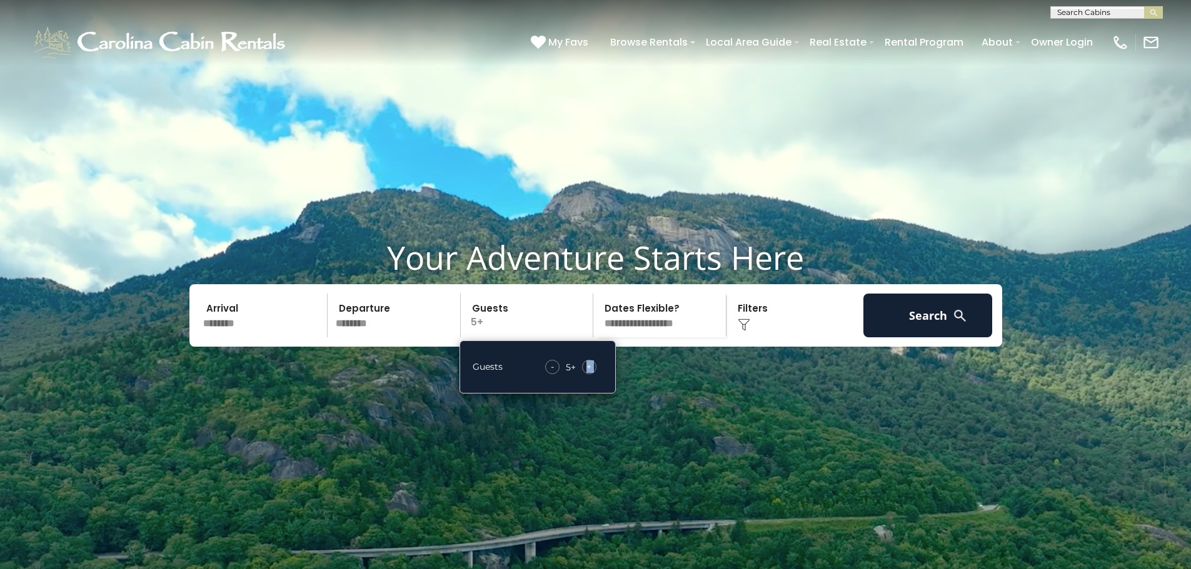
click at [739, 331] on img at bounding box center [744, 325] width 13 height 13
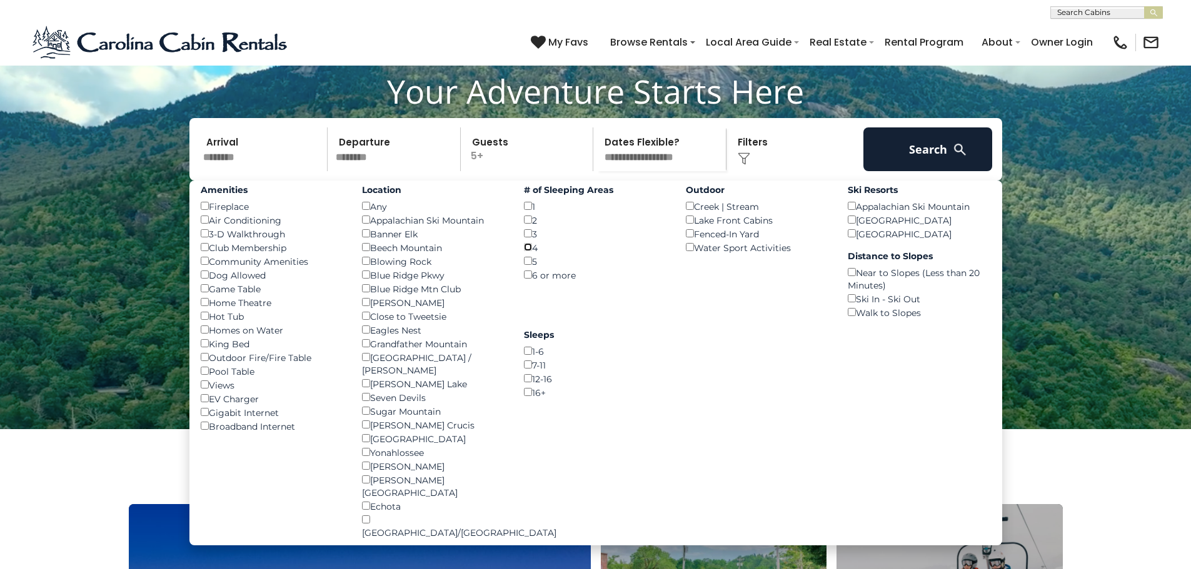
scroll to position [188, 0]
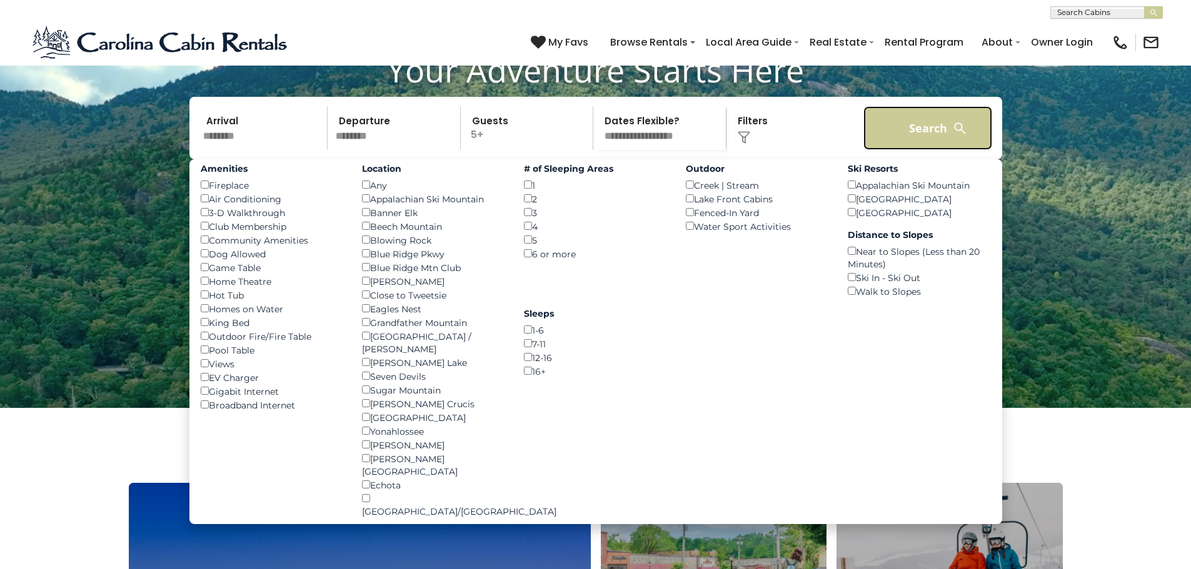
click at [935, 150] on button "Search" at bounding box center [927, 128] width 129 height 44
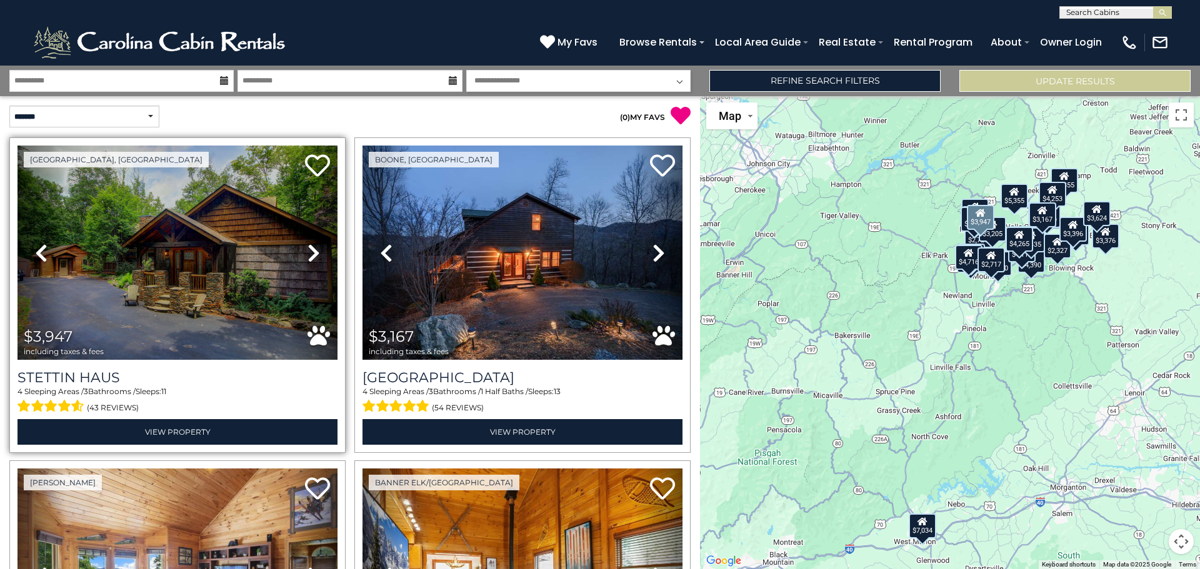
click at [313, 249] on icon at bounding box center [314, 253] width 13 height 20
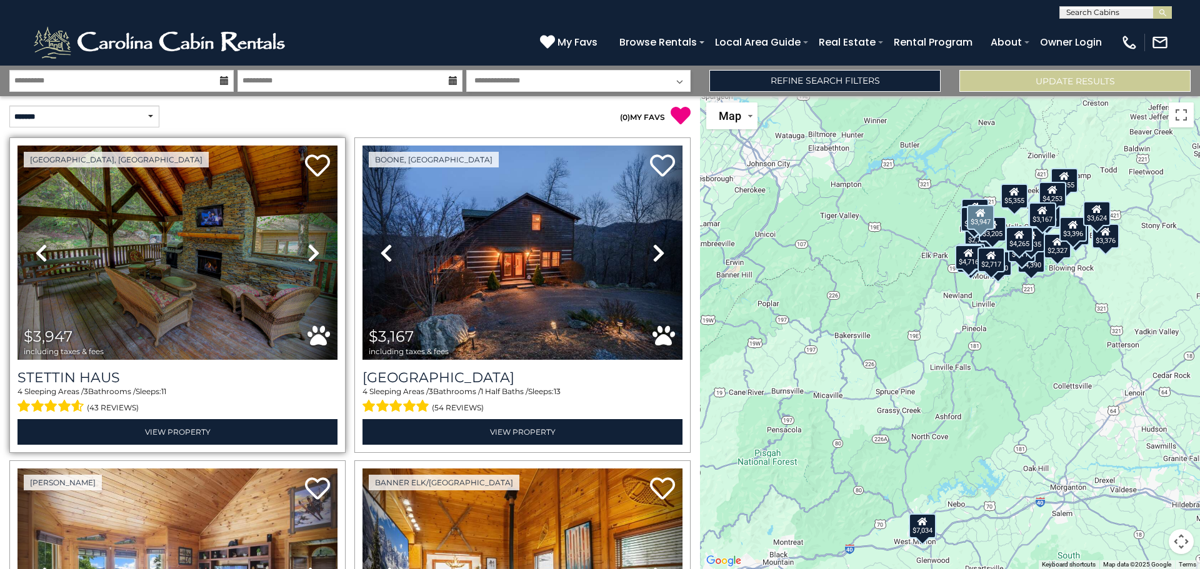
click at [313, 249] on icon at bounding box center [314, 253] width 13 height 20
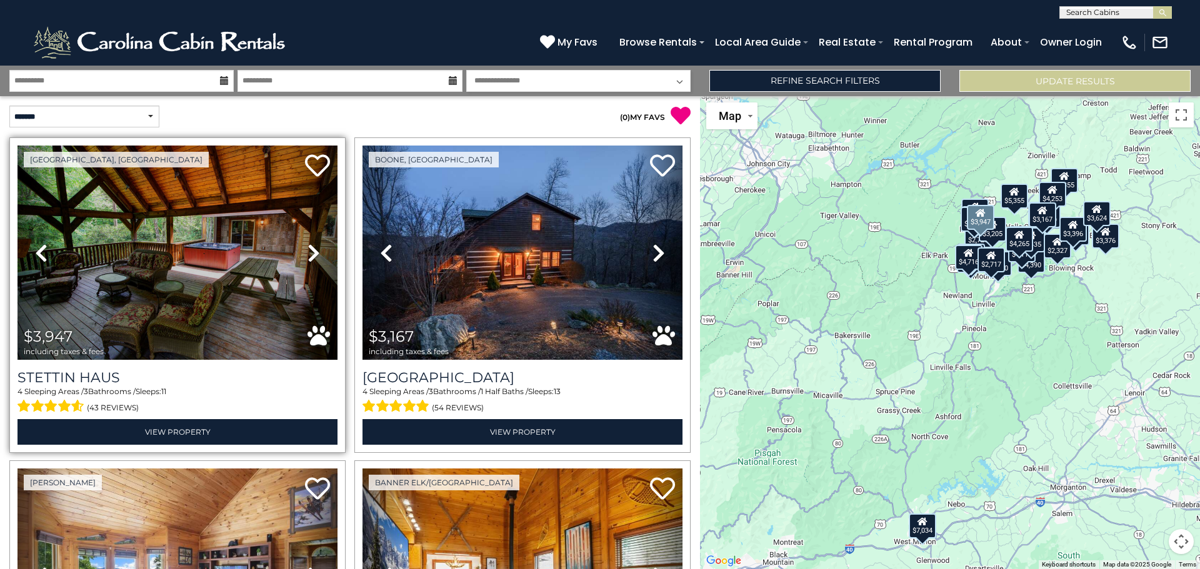
click at [313, 249] on icon at bounding box center [314, 253] width 13 height 20
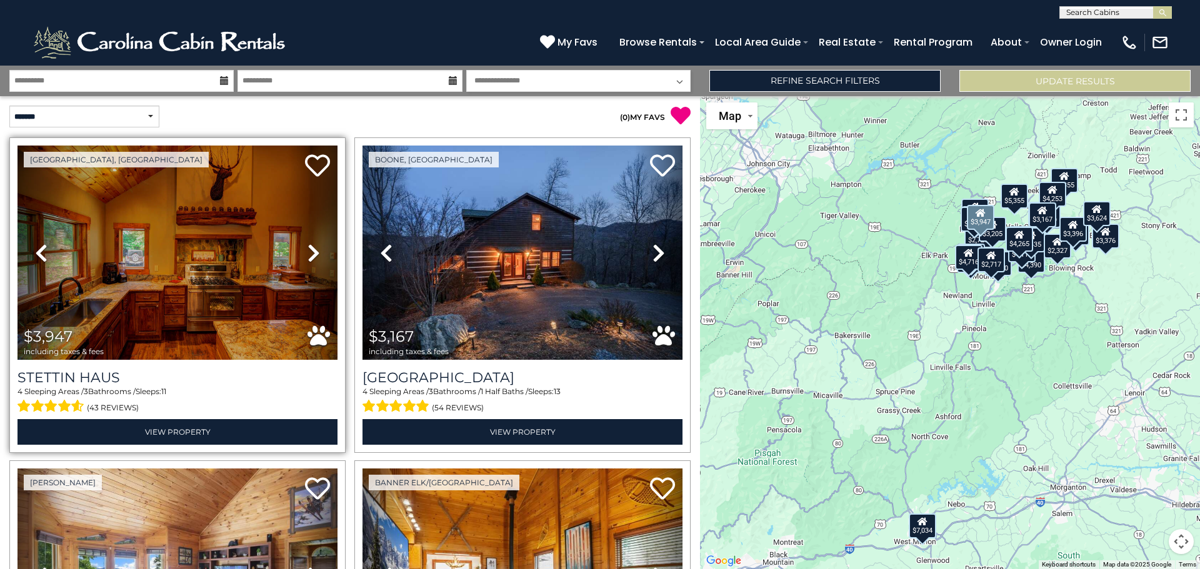
click at [313, 249] on icon at bounding box center [314, 253] width 13 height 20
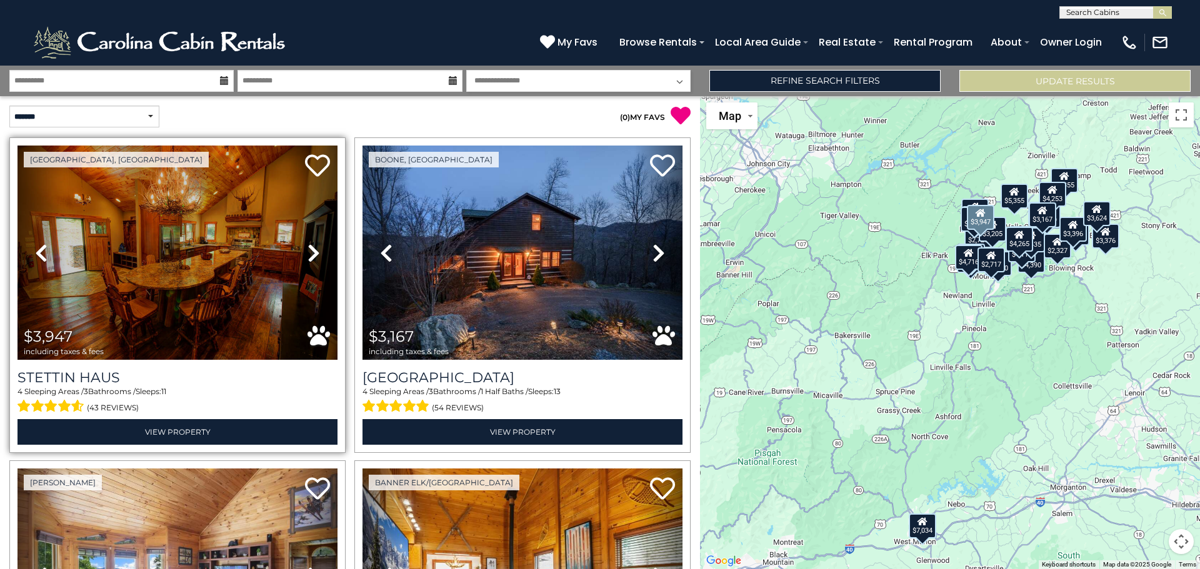
click at [313, 249] on icon at bounding box center [314, 253] width 13 height 20
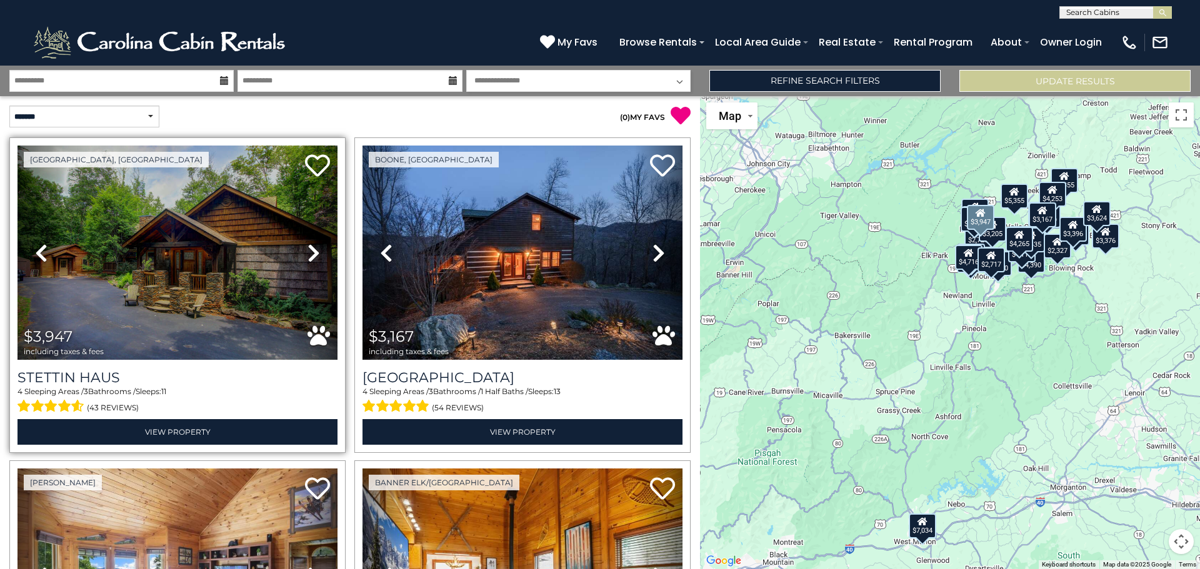
click at [313, 249] on icon at bounding box center [314, 253] width 13 height 20
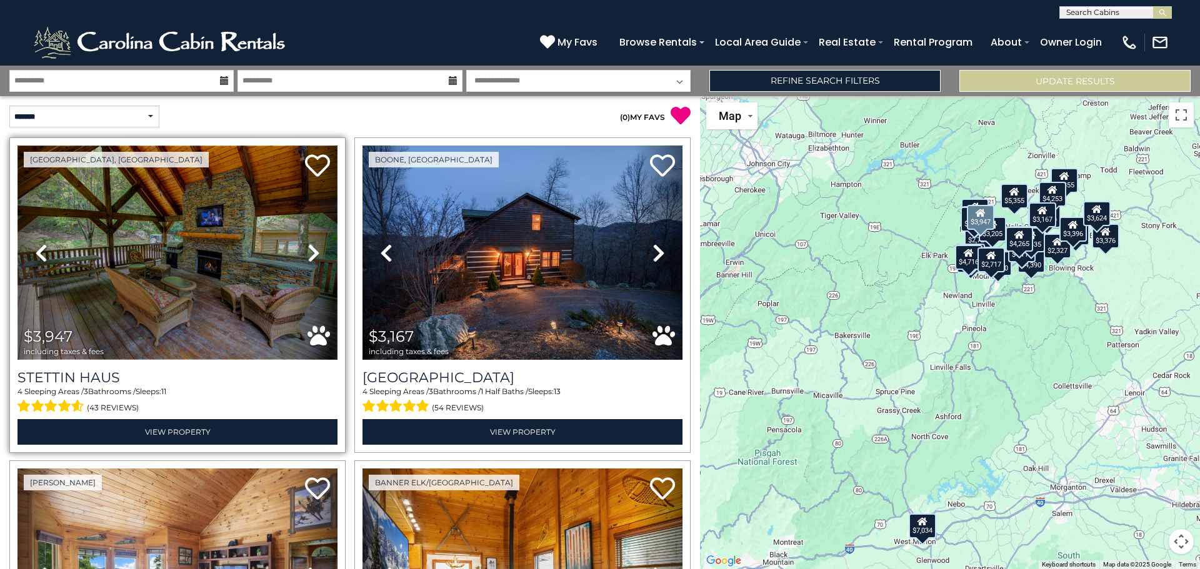
click at [208, 303] on img at bounding box center [178, 253] width 320 height 214
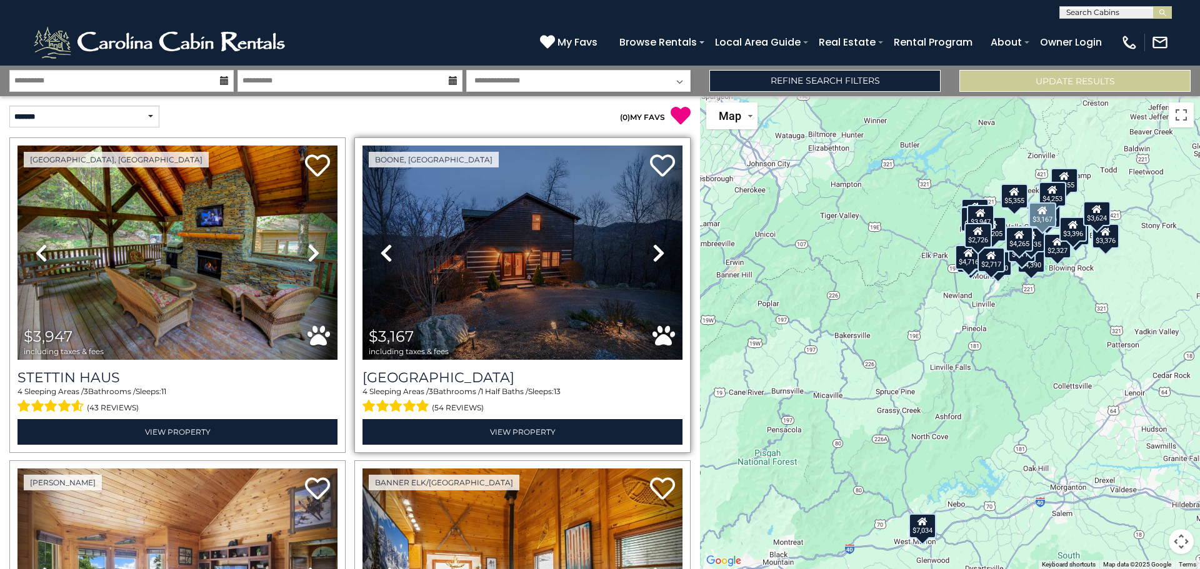
click at [654, 249] on icon at bounding box center [659, 253] width 13 height 20
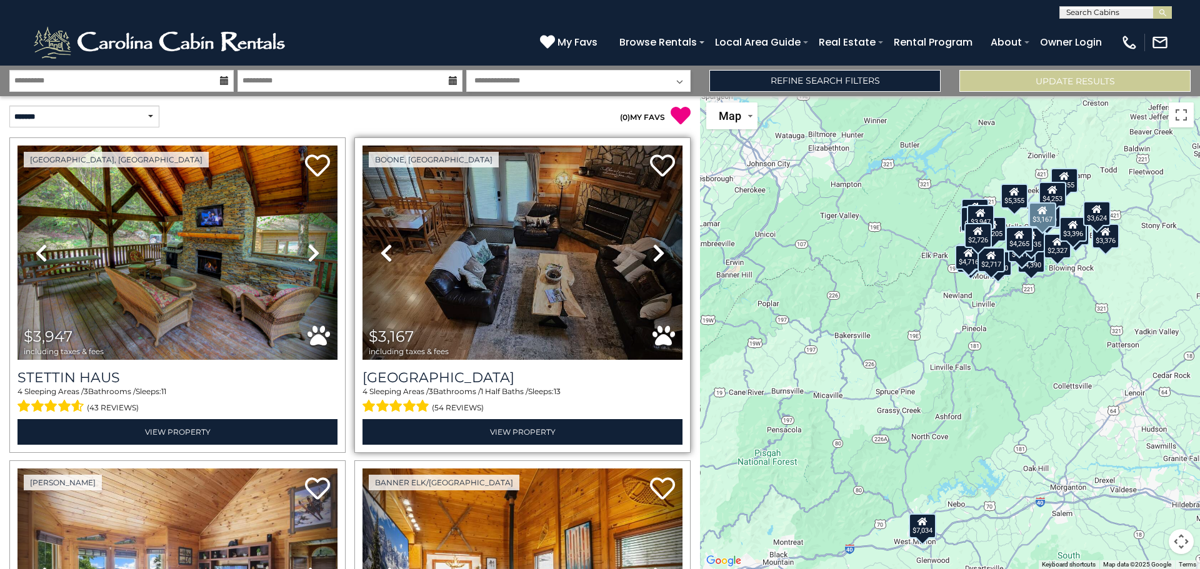
click at [654, 249] on icon at bounding box center [659, 253] width 13 height 20
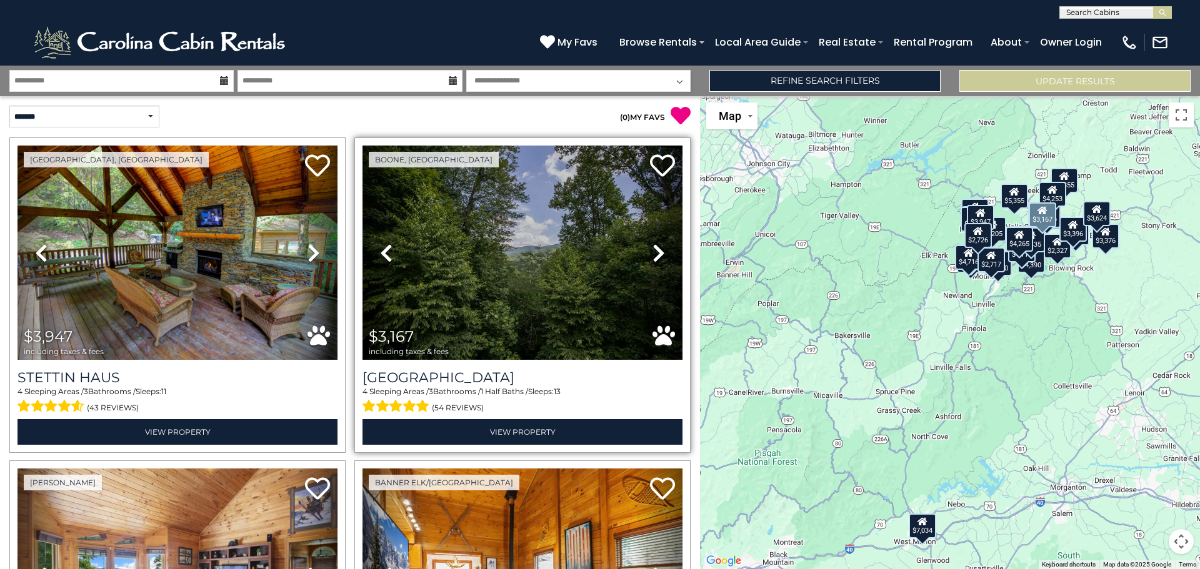
click at [654, 249] on icon at bounding box center [659, 253] width 13 height 20
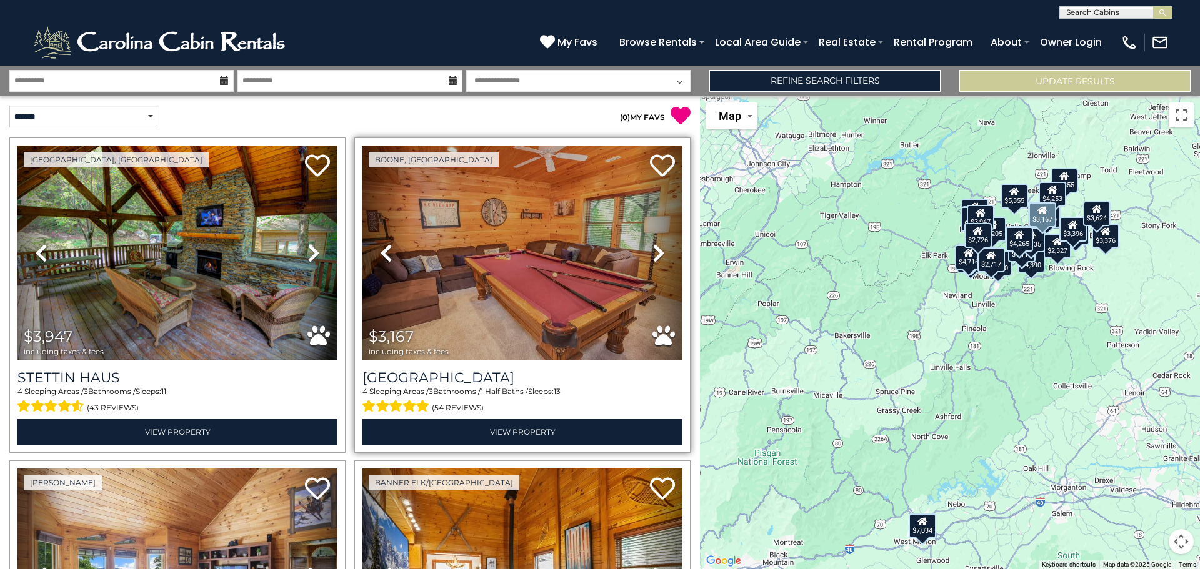
click at [653, 249] on icon at bounding box center [659, 253] width 13 height 20
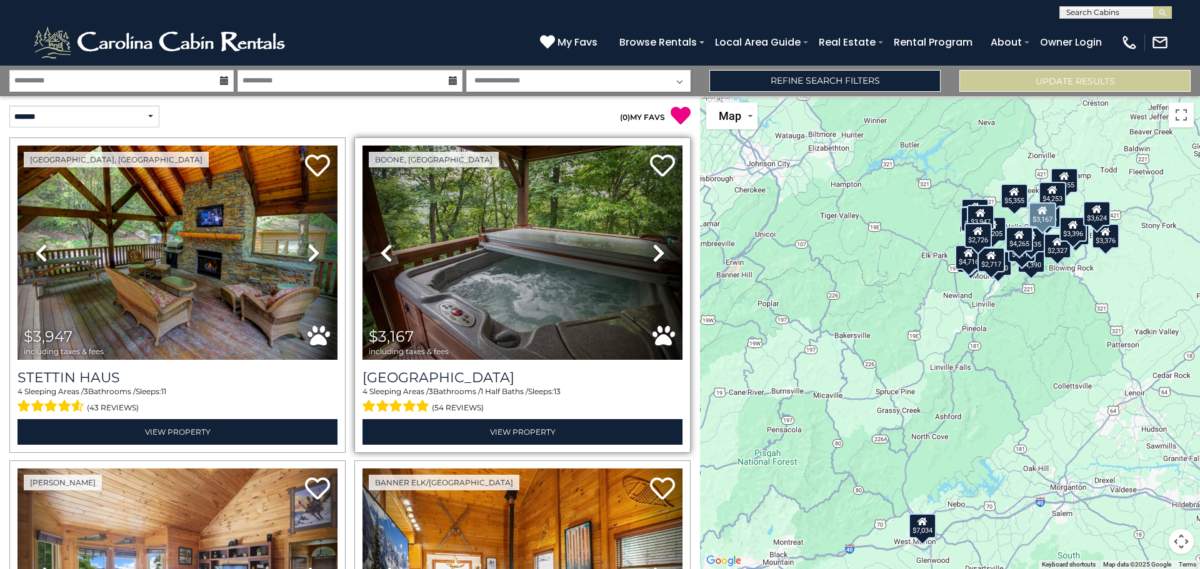
click at [653, 249] on icon at bounding box center [659, 253] width 13 height 20
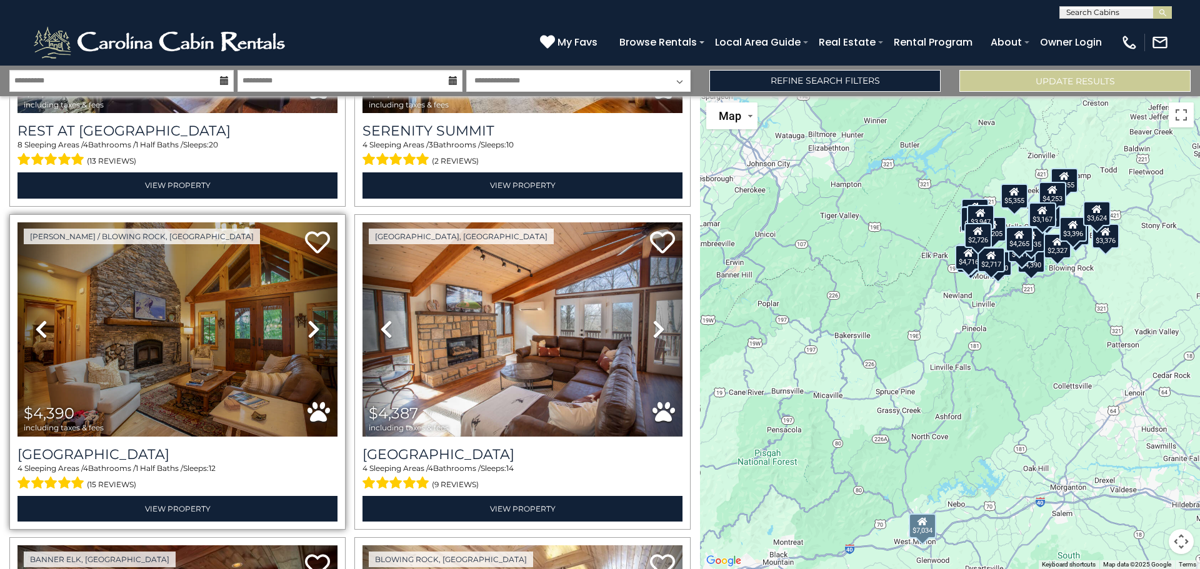
scroll to position [625, 0]
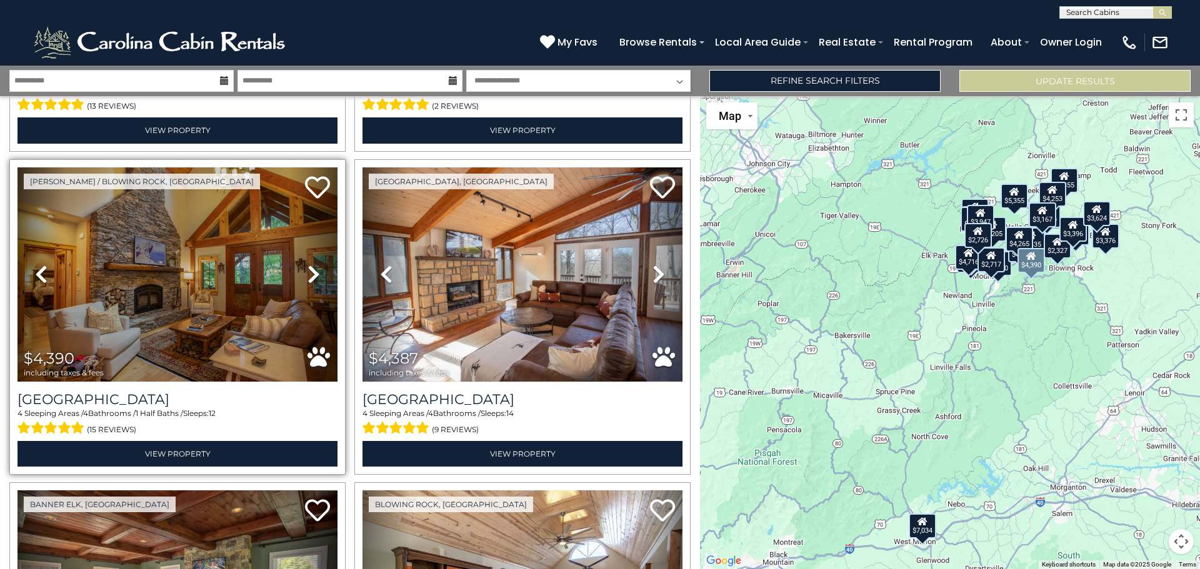
click at [311, 264] on icon at bounding box center [314, 274] width 13 height 20
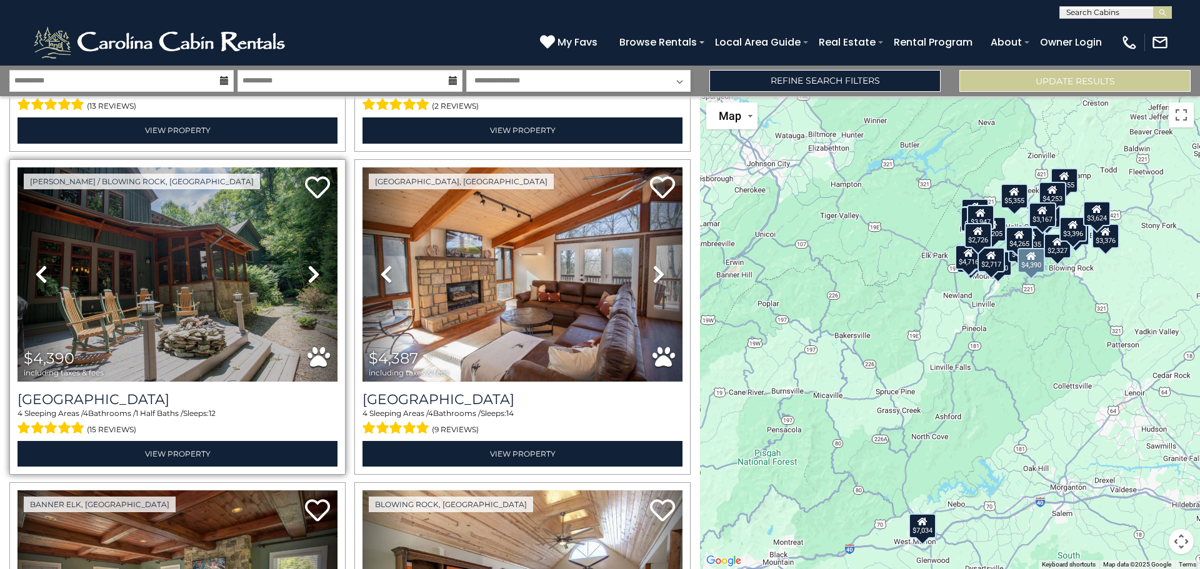
click at [311, 264] on icon at bounding box center [314, 274] width 13 height 20
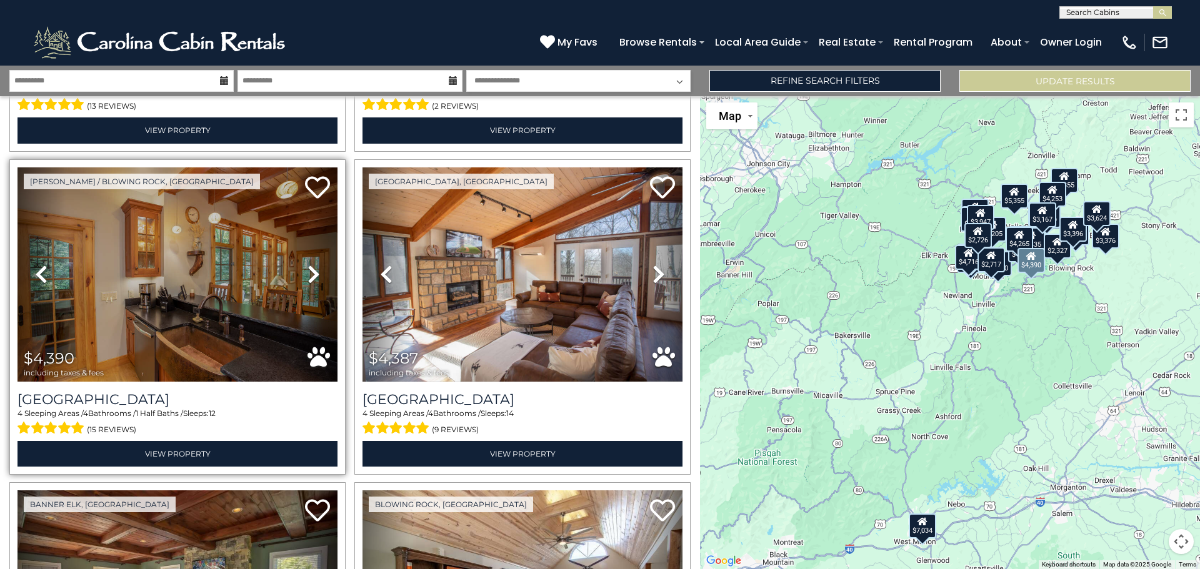
click at [42, 271] on icon at bounding box center [41, 274] width 13 height 20
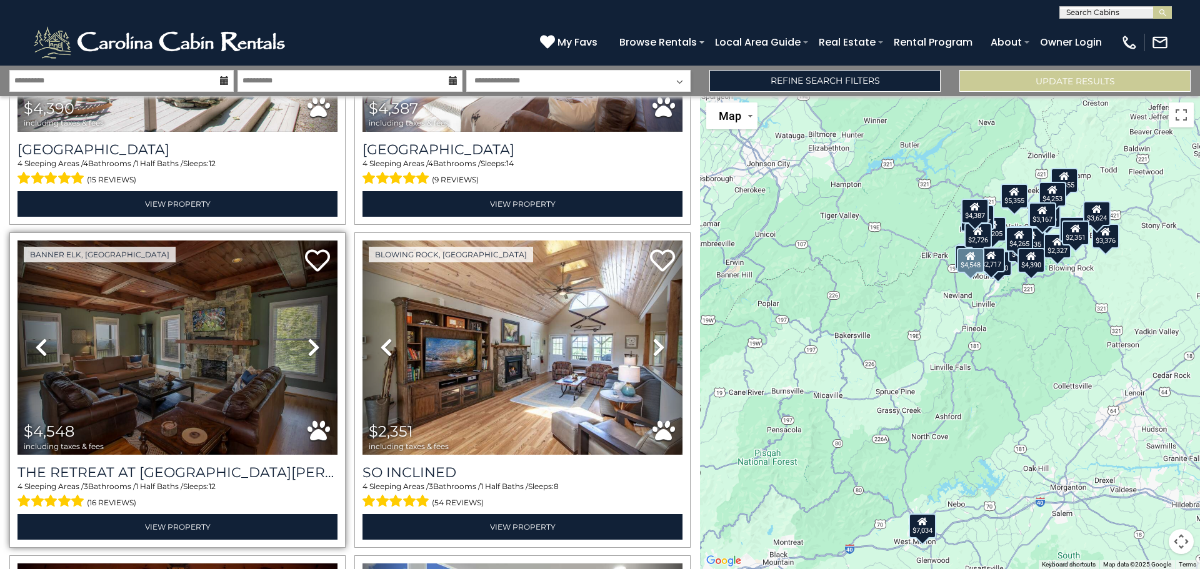
scroll to position [938, 0]
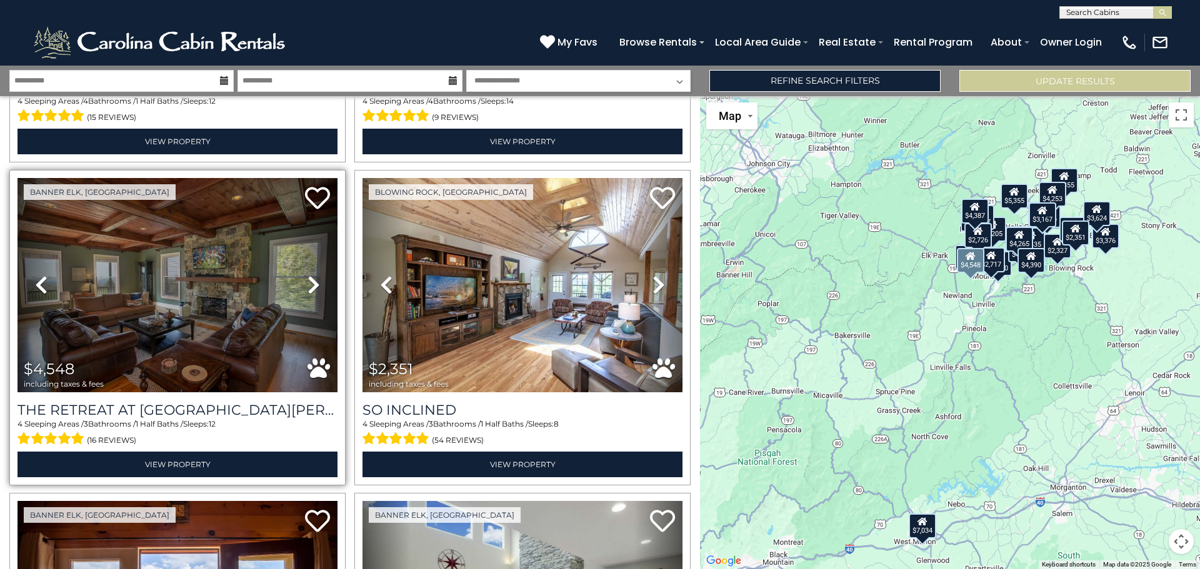
click at [310, 275] on icon at bounding box center [314, 285] width 13 height 20
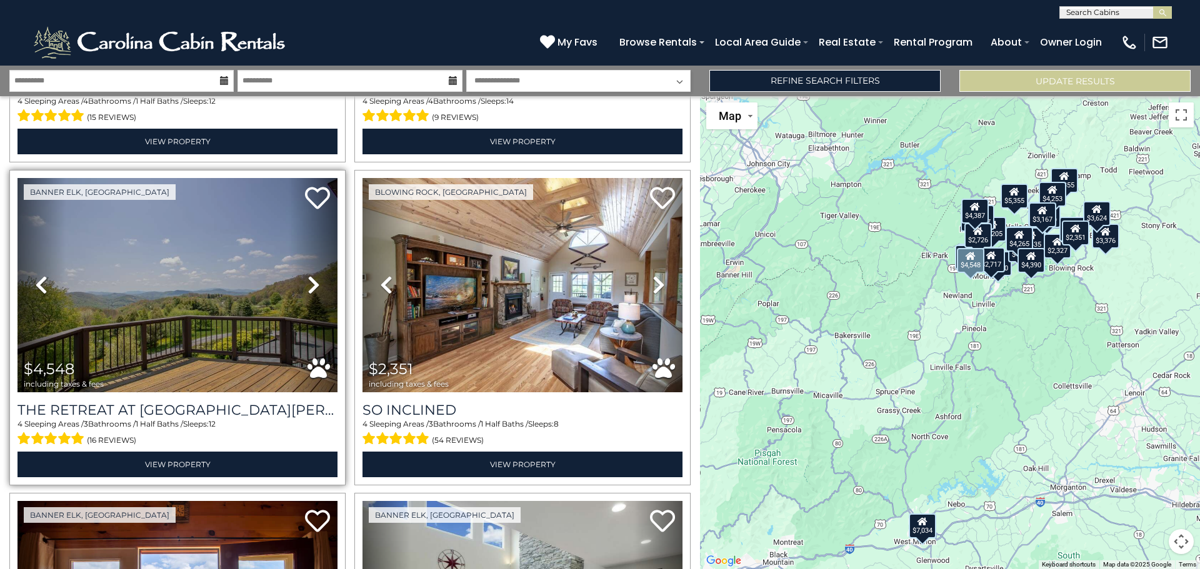
click at [310, 275] on icon at bounding box center [314, 285] width 13 height 20
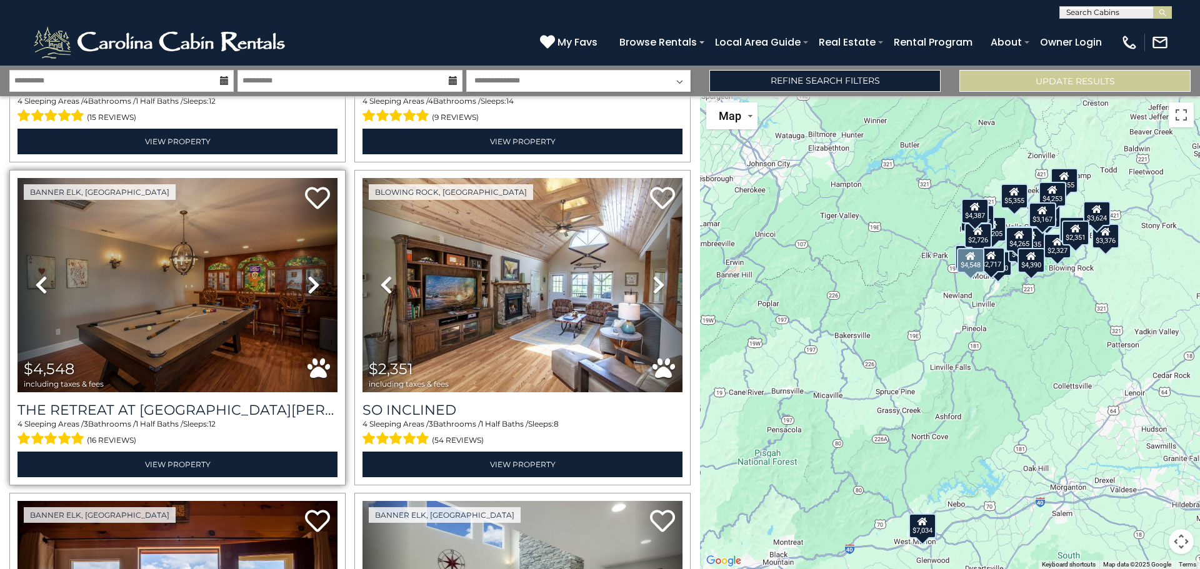
click at [308, 278] on icon at bounding box center [314, 285] width 13 height 20
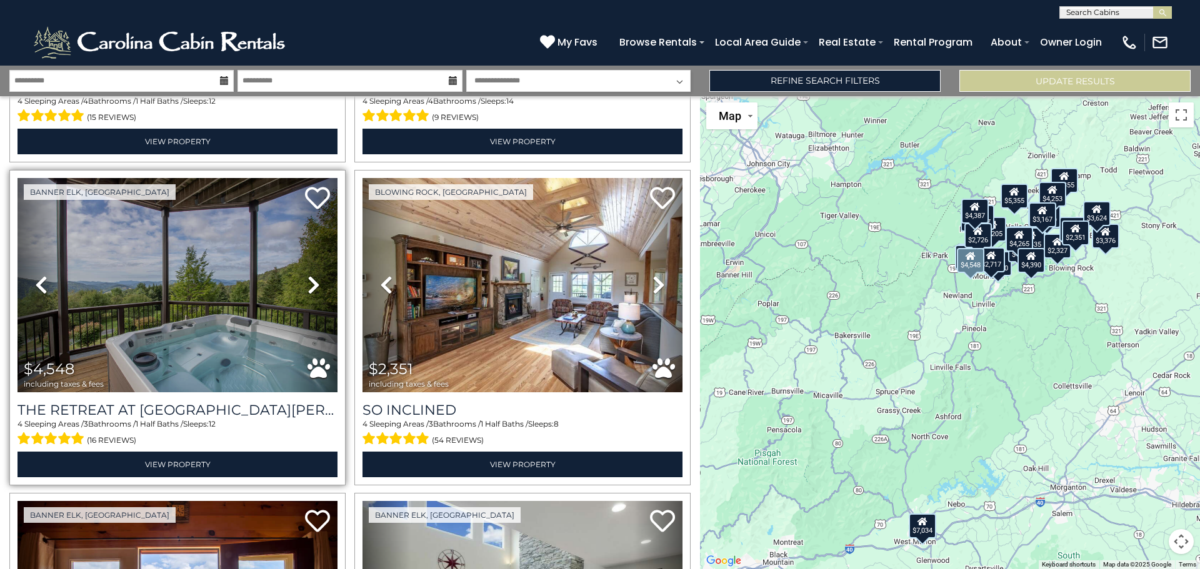
click at [308, 278] on icon at bounding box center [314, 285] width 13 height 20
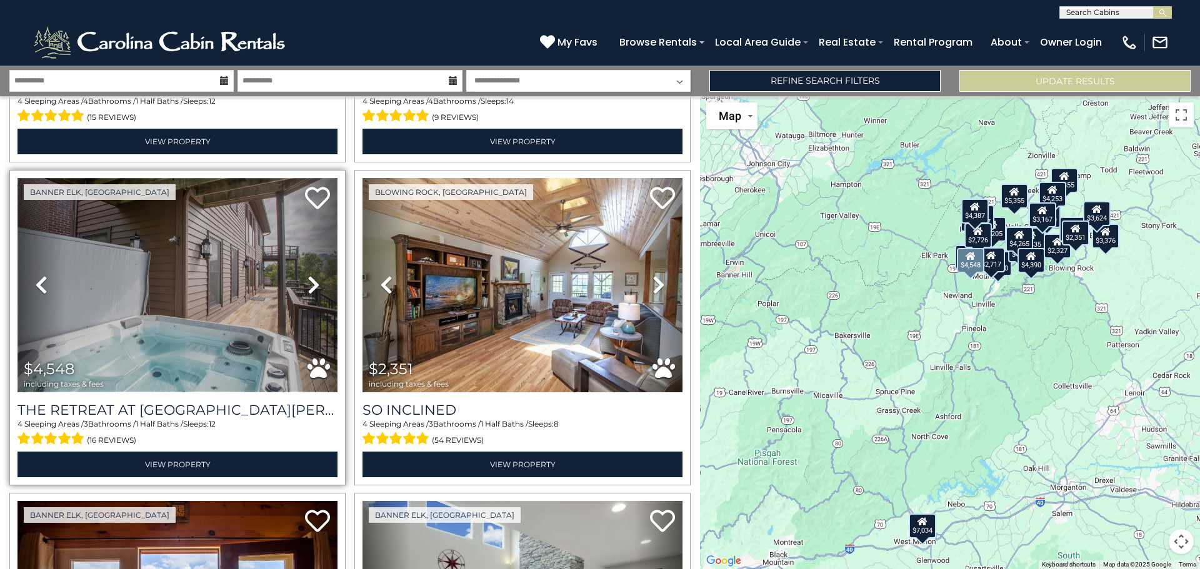
click at [233, 293] on img at bounding box center [178, 285] width 320 height 214
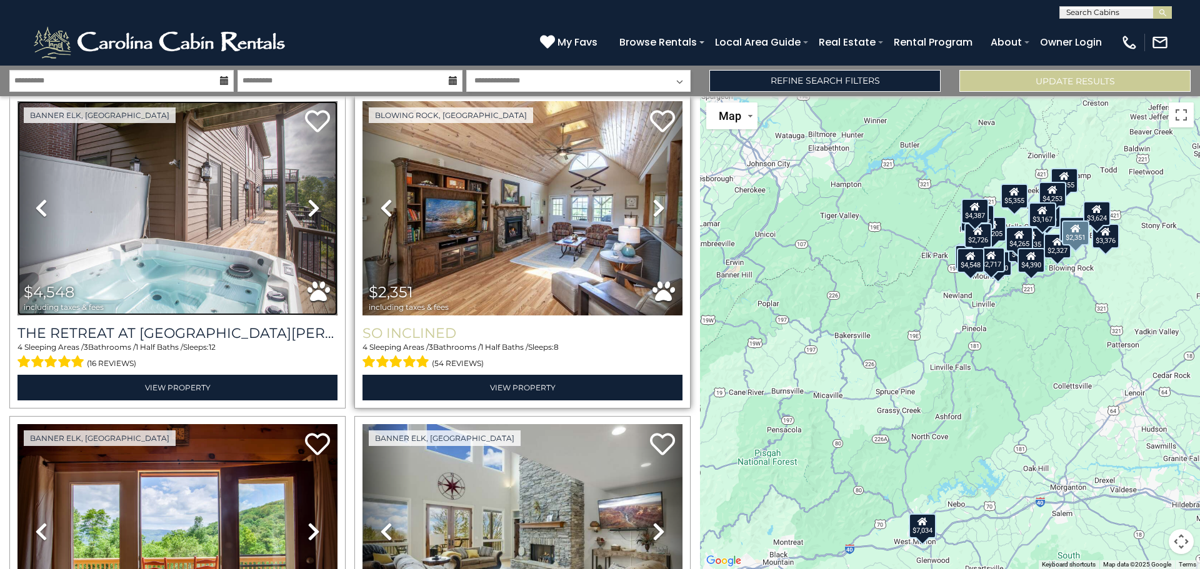
scroll to position [1188, 0]
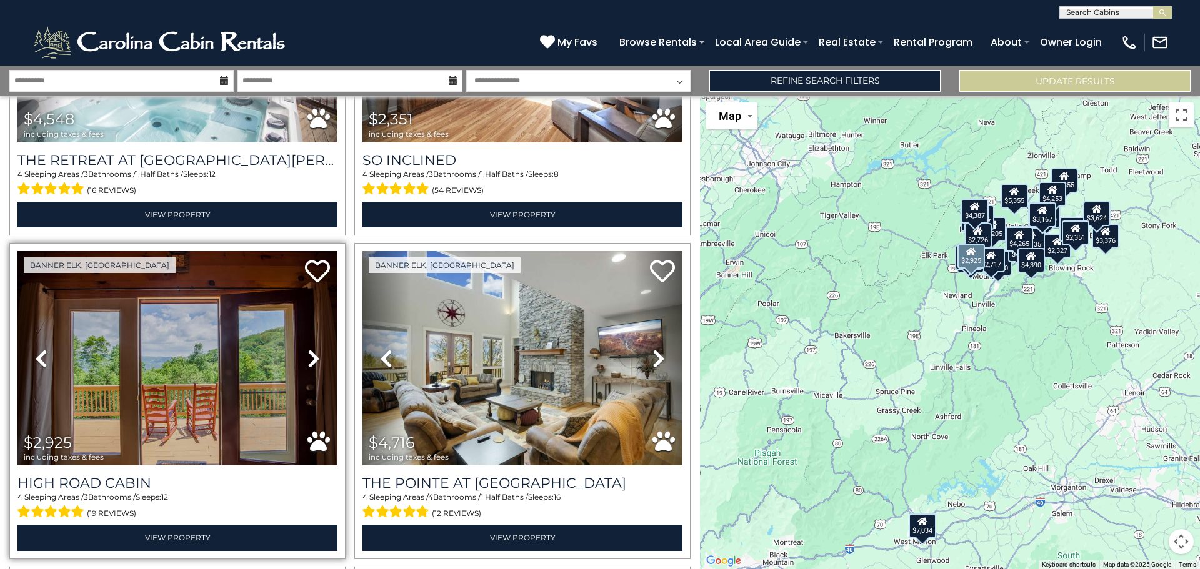
click at [310, 349] on icon at bounding box center [314, 359] width 13 height 20
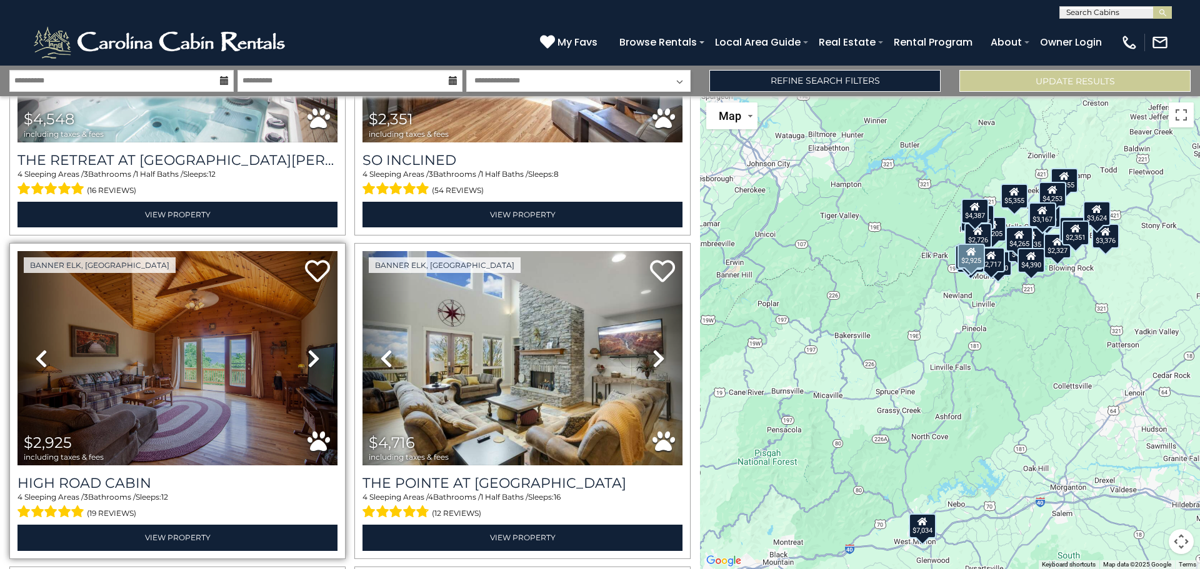
click at [310, 349] on icon at bounding box center [314, 359] width 13 height 20
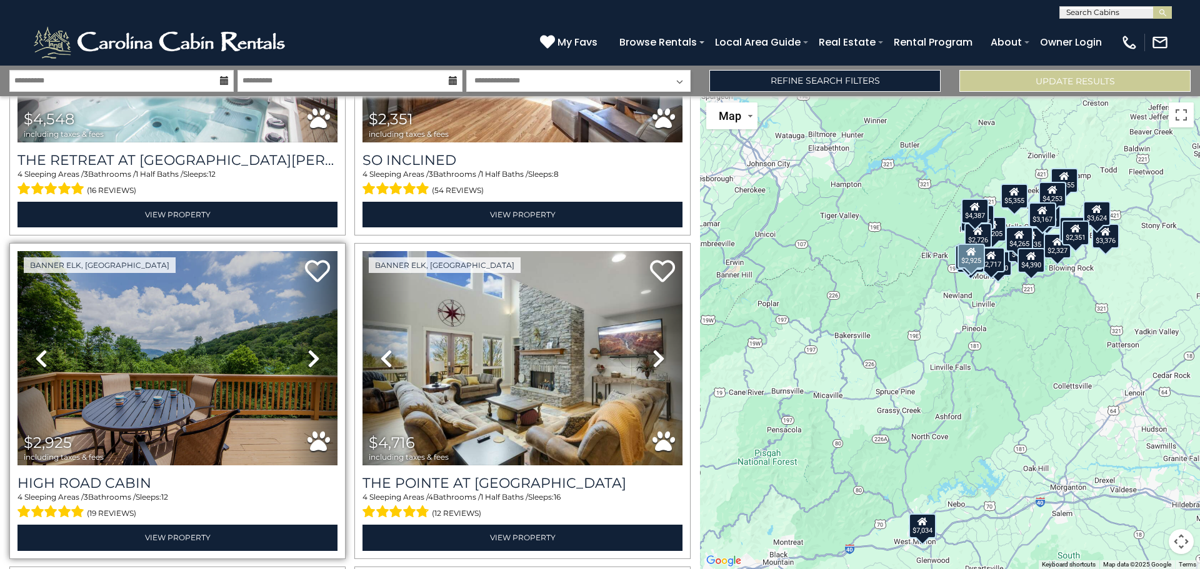
click at [310, 349] on icon at bounding box center [314, 359] width 13 height 20
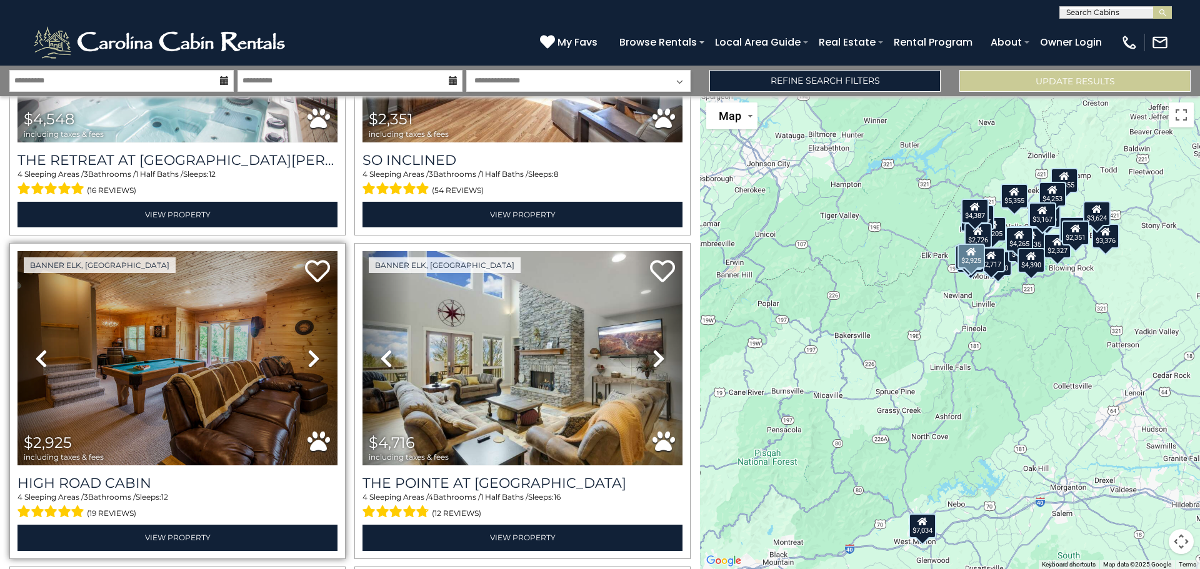
click at [310, 349] on icon at bounding box center [314, 359] width 13 height 20
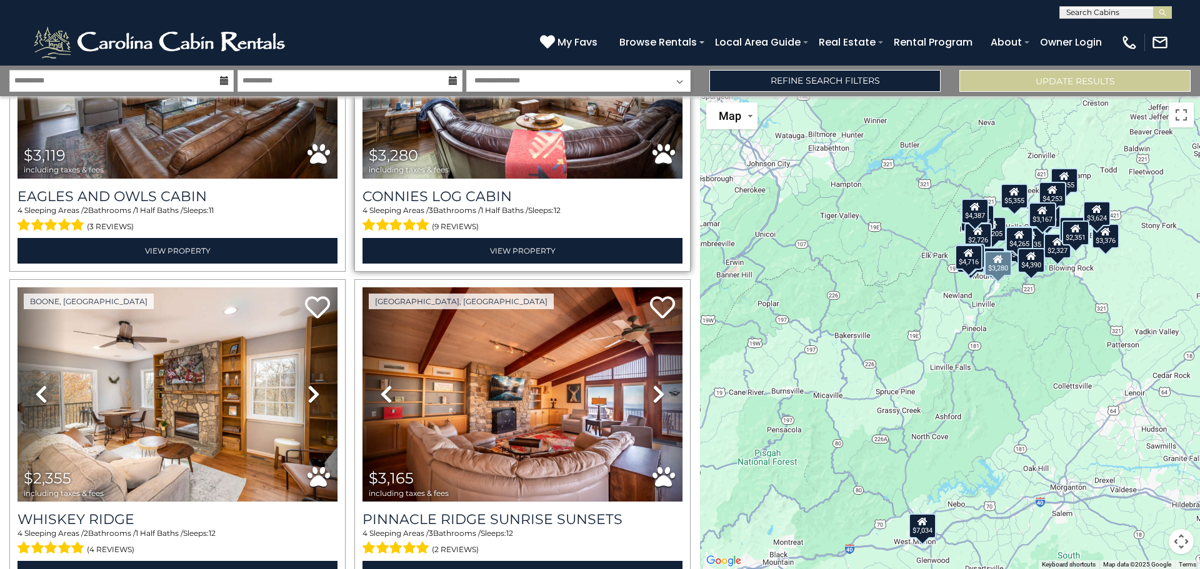
scroll to position [1813, 0]
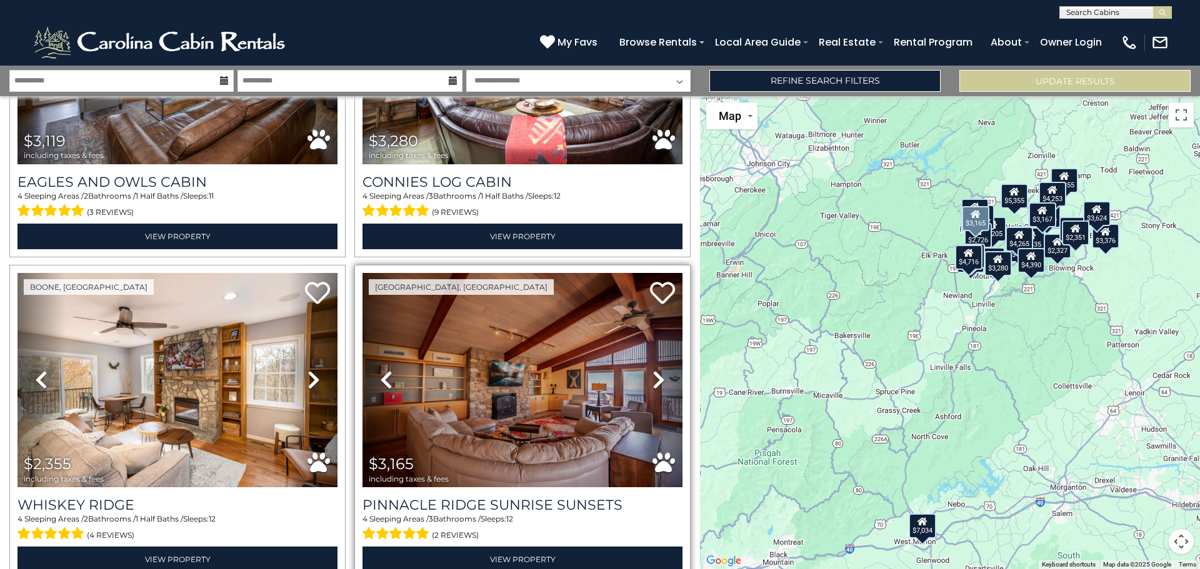
click at [654, 370] on icon at bounding box center [659, 380] width 13 height 20
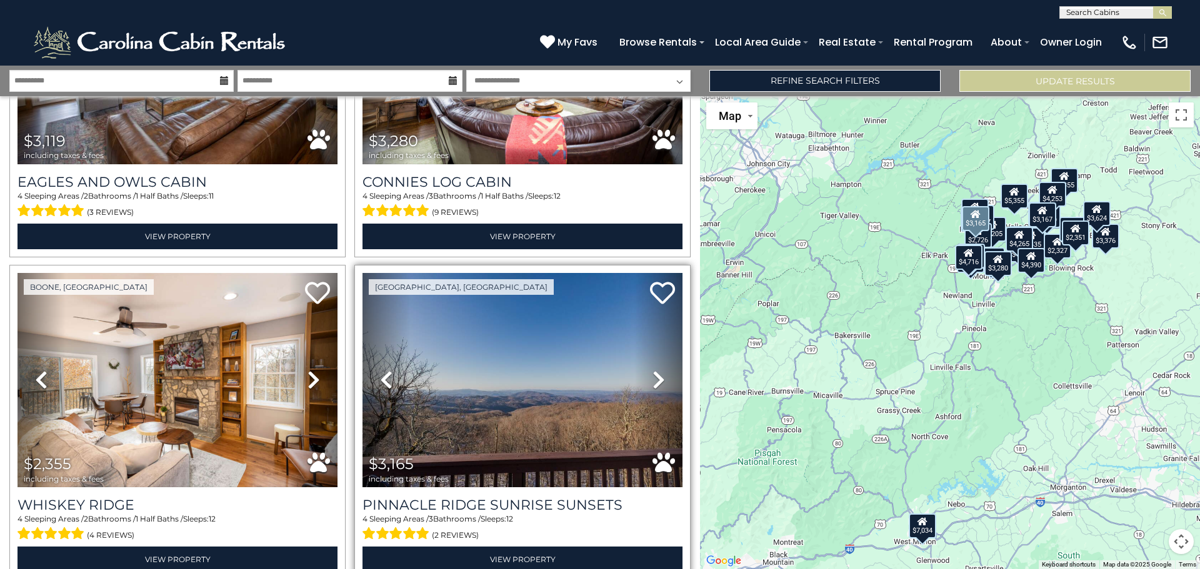
click at [654, 370] on icon at bounding box center [659, 380] width 13 height 20
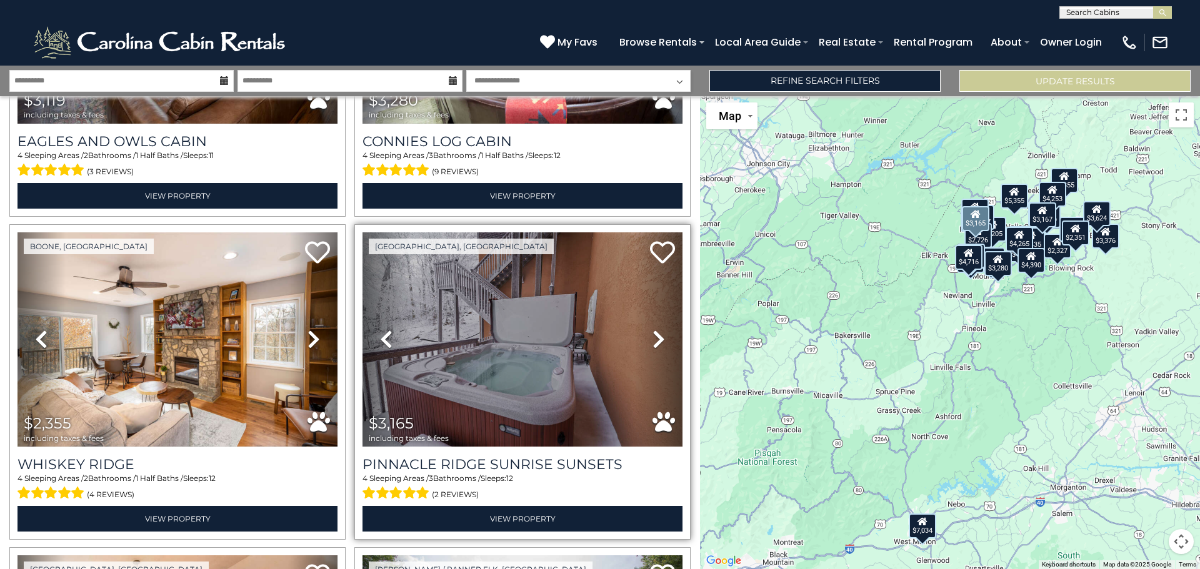
scroll to position [1875, 0]
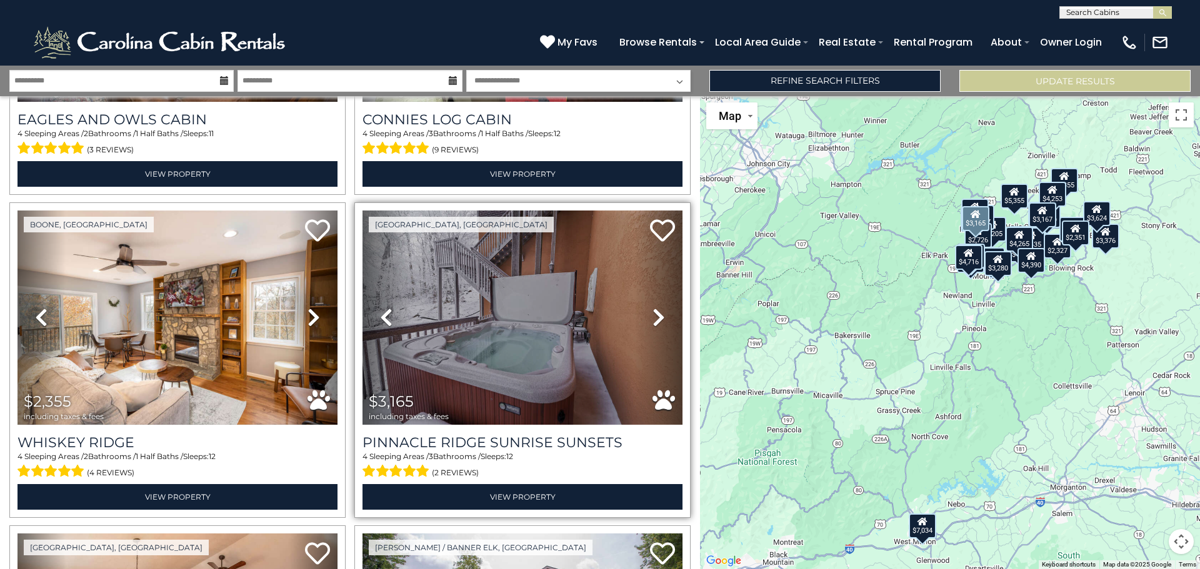
click at [653, 308] on icon at bounding box center [659, 318] width 13 height 20
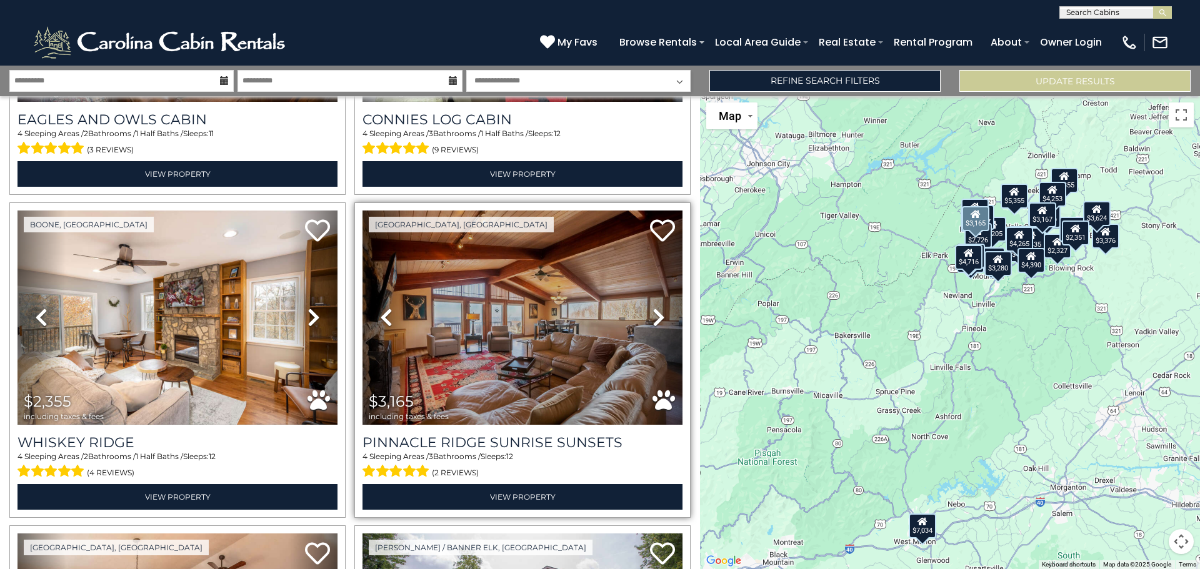
click at [653, 308] on icon at bounding box center [659, 318] width 13 height 20
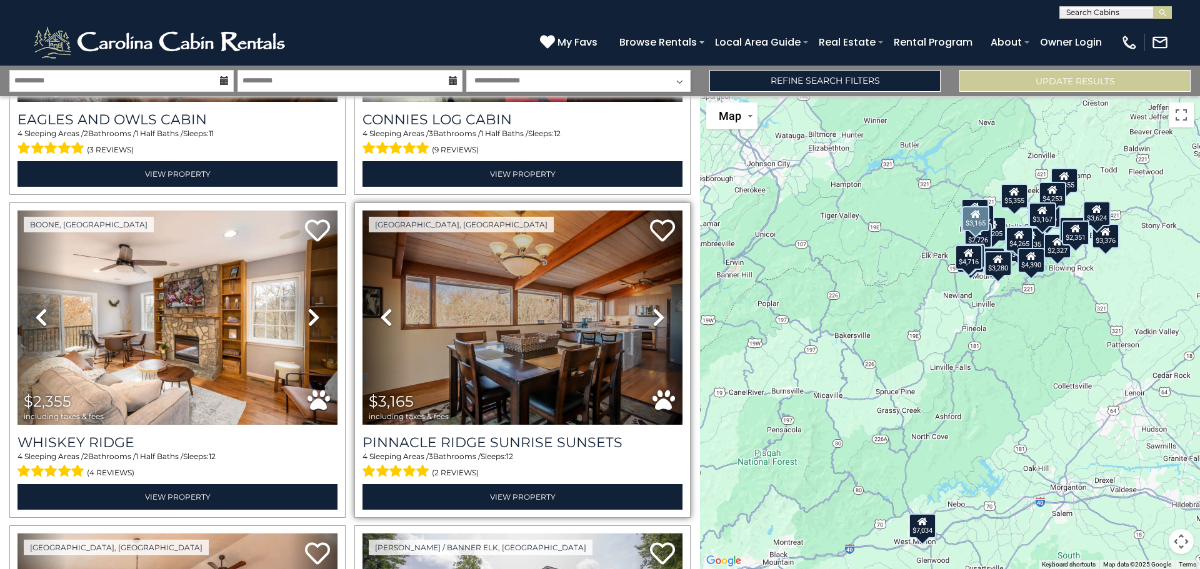
click at [653, 308] on icon at bounding box center [659, 318] width 13 height 20
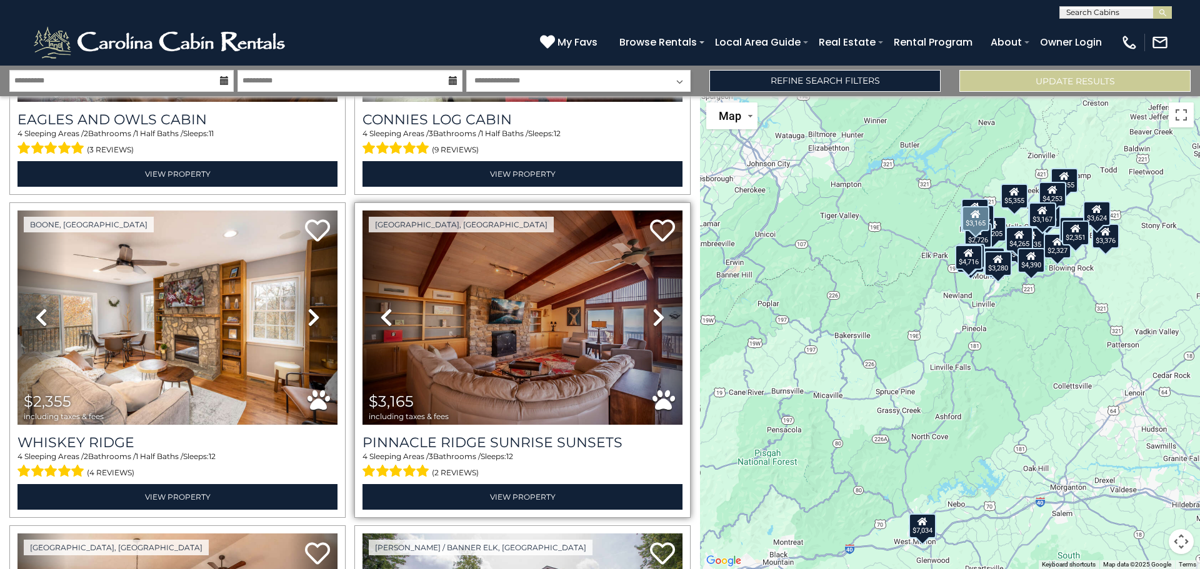
click at [653, 308] on icon at bounding box center [659, 318] width 13 height 20
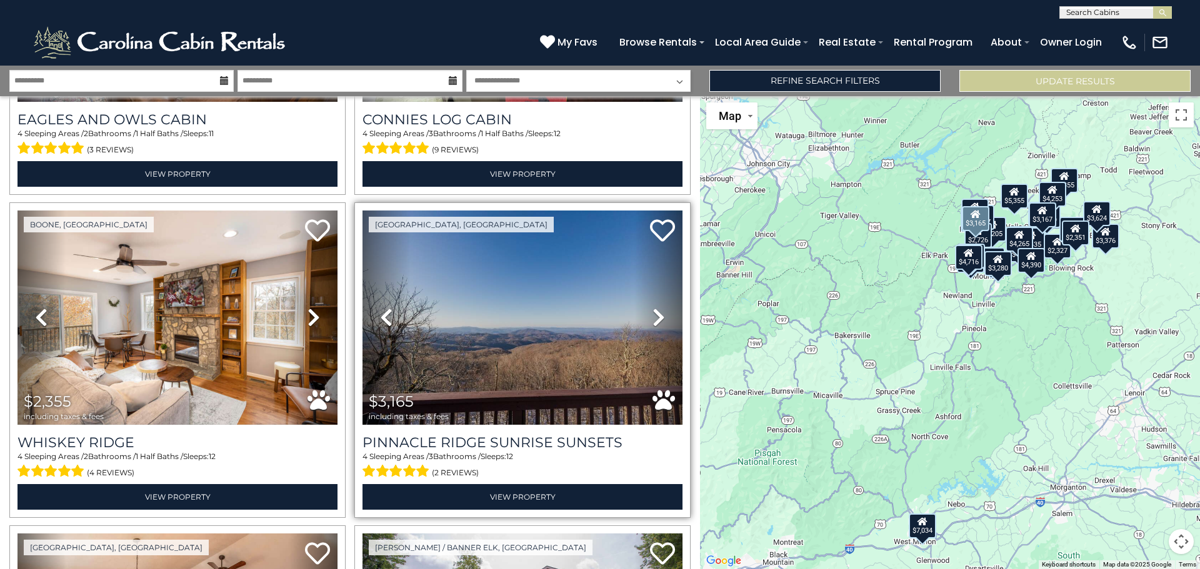
click at [653, 308] on icon at bounding box center [659, 318] width 13 height 20
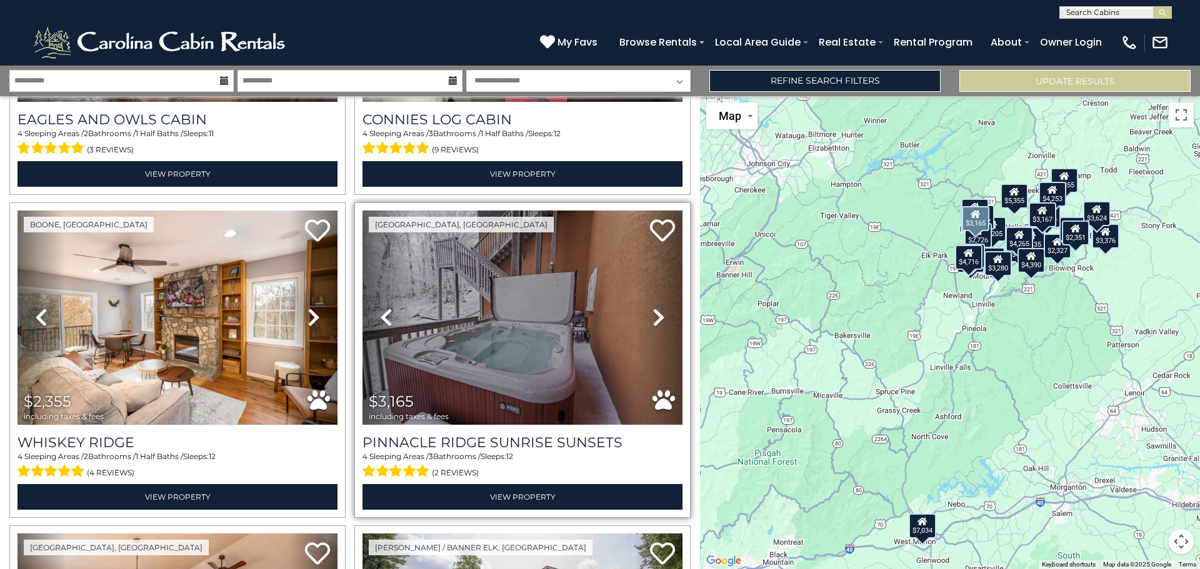
click at [653, 308] on icon at bounding box center [659, 318] width 13 height 20
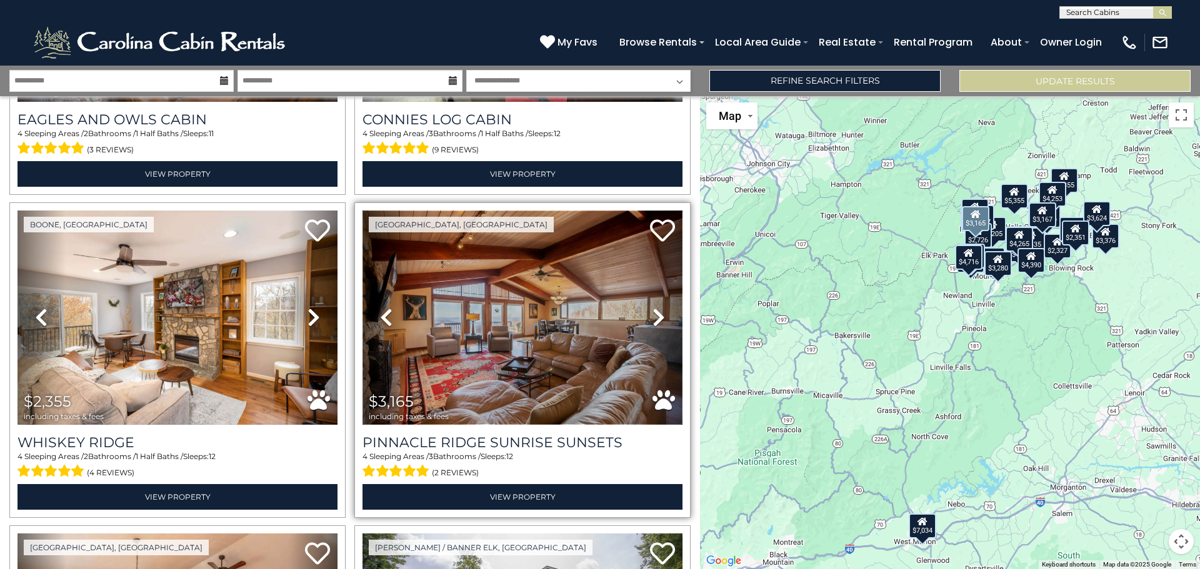
click at [493, 321] on img at bounding box center [523, 318] width 320 height 214
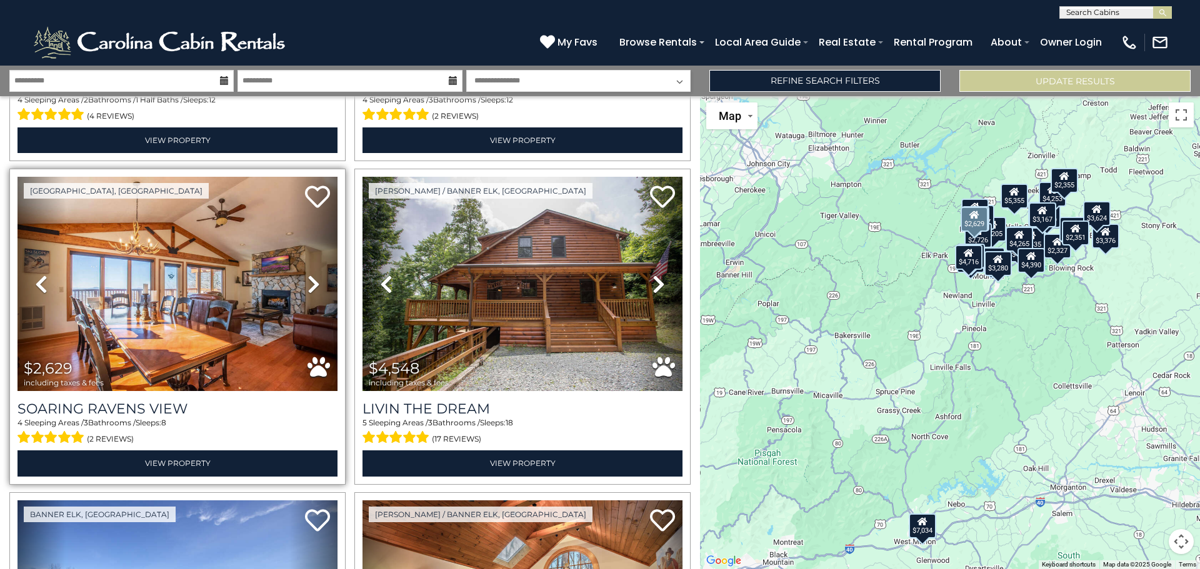
scroll to position [2250, 0]
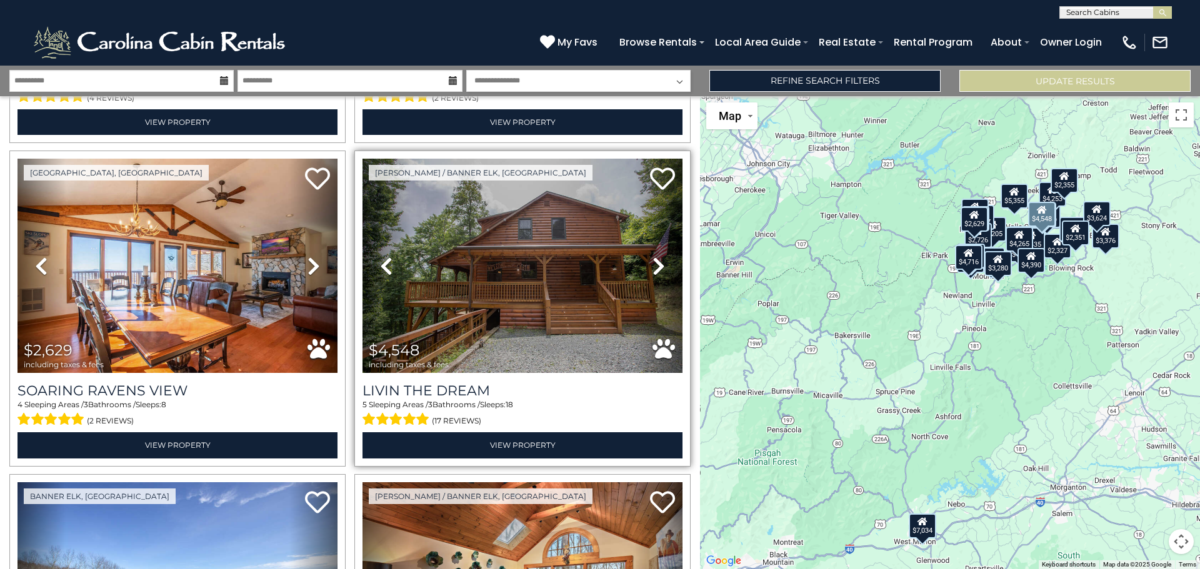
click at [653, 256] on icon at bounding box center [659, 266] width 13 height 20
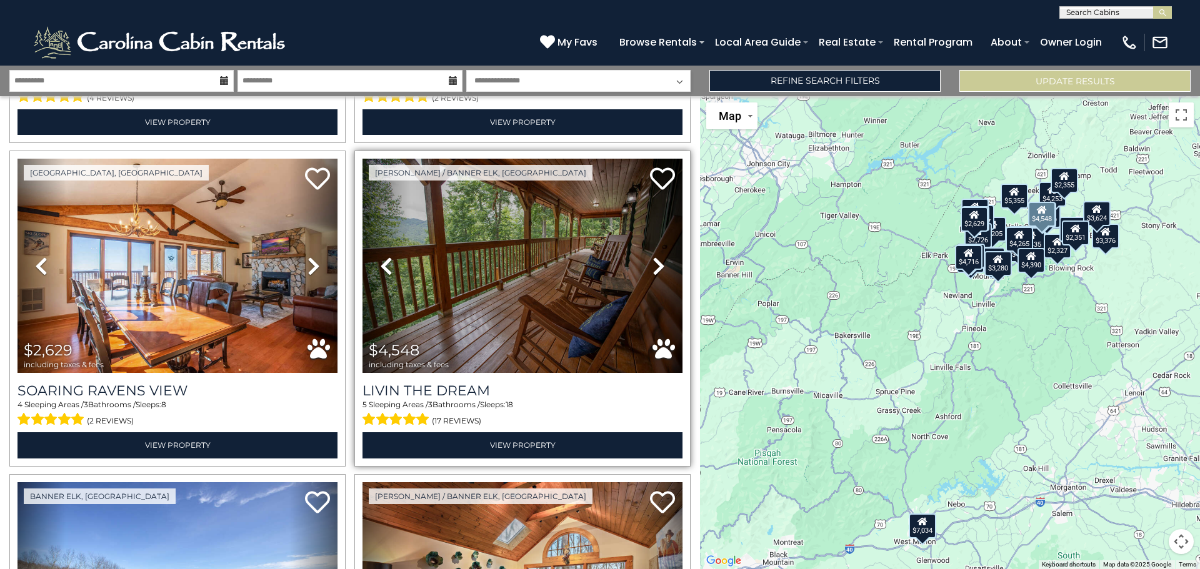
click at [653, 256] on icon at bounding box center [659, 266] width 13 height 20
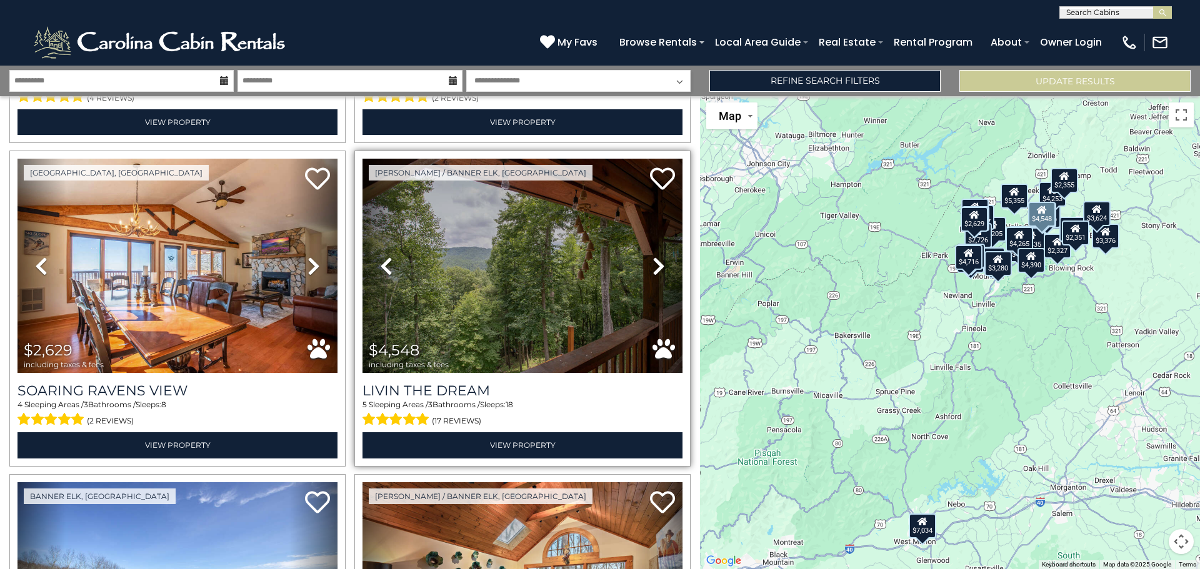
click at [653, 256] on icon at bounding box center [659, 266] width 13 height 20
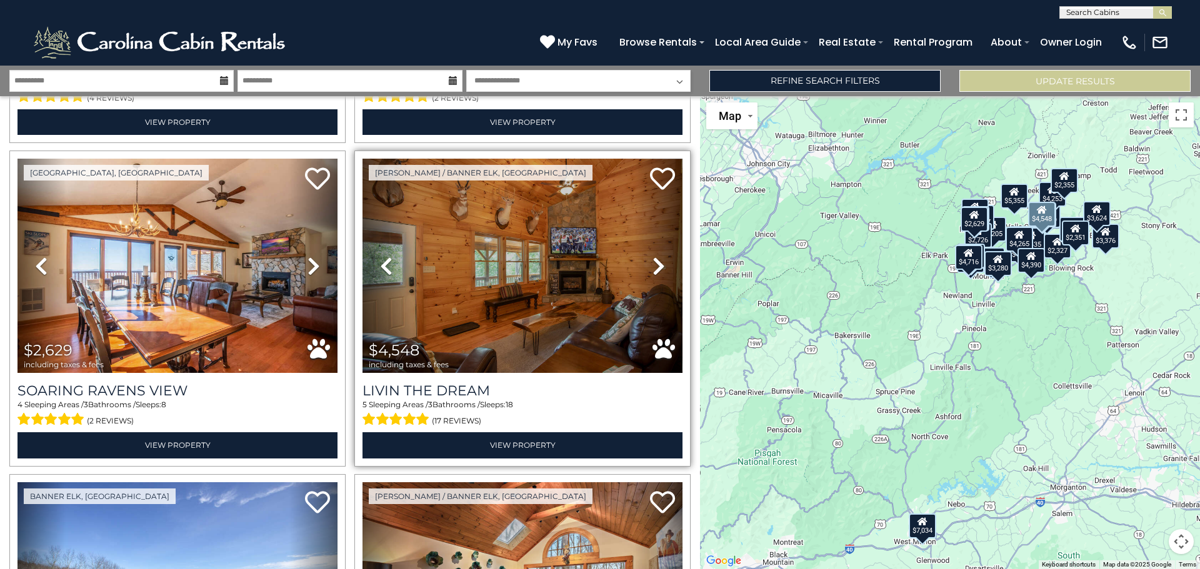
click at [653, 256] on icon at bounding box center [659, 266] width 13 height 20
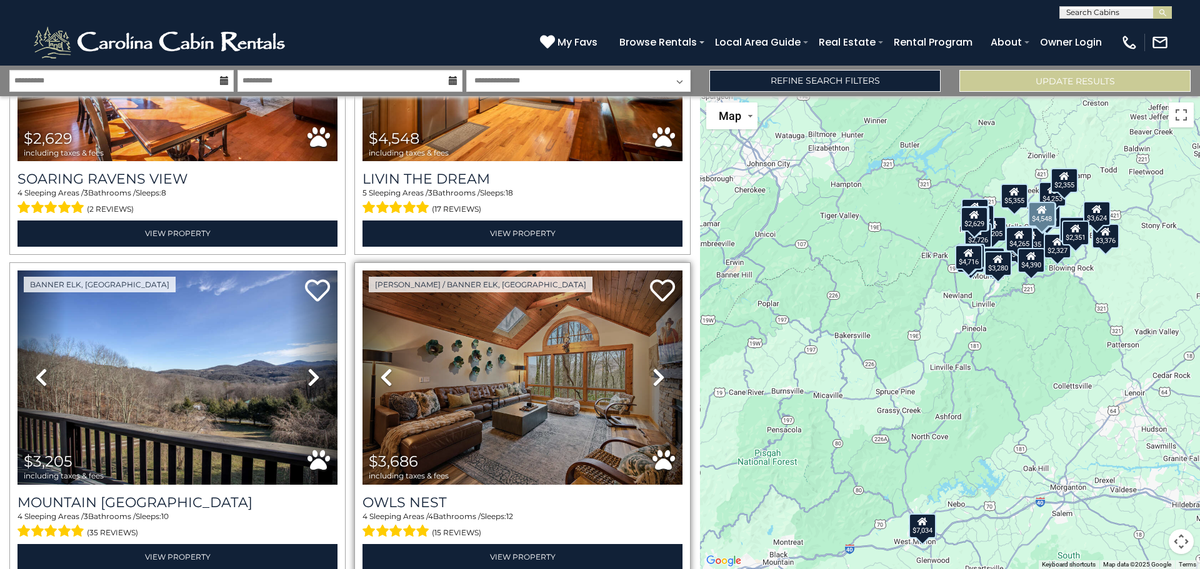
scroll to position [2500, 0]
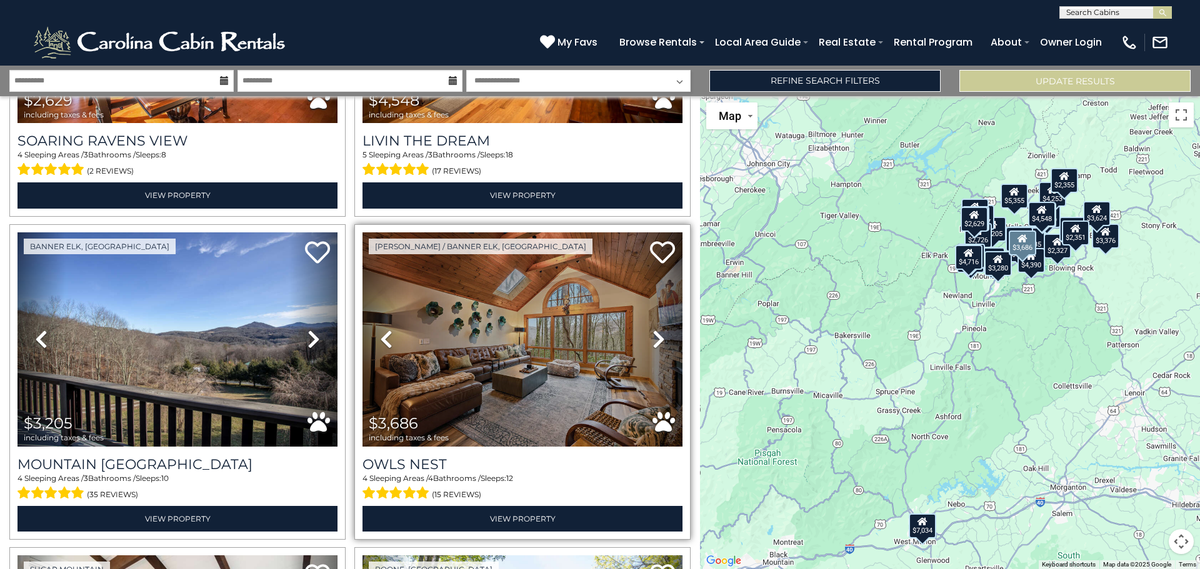
click at [656, 329] on icon at bounding box center [659, 339] width 13 height 20
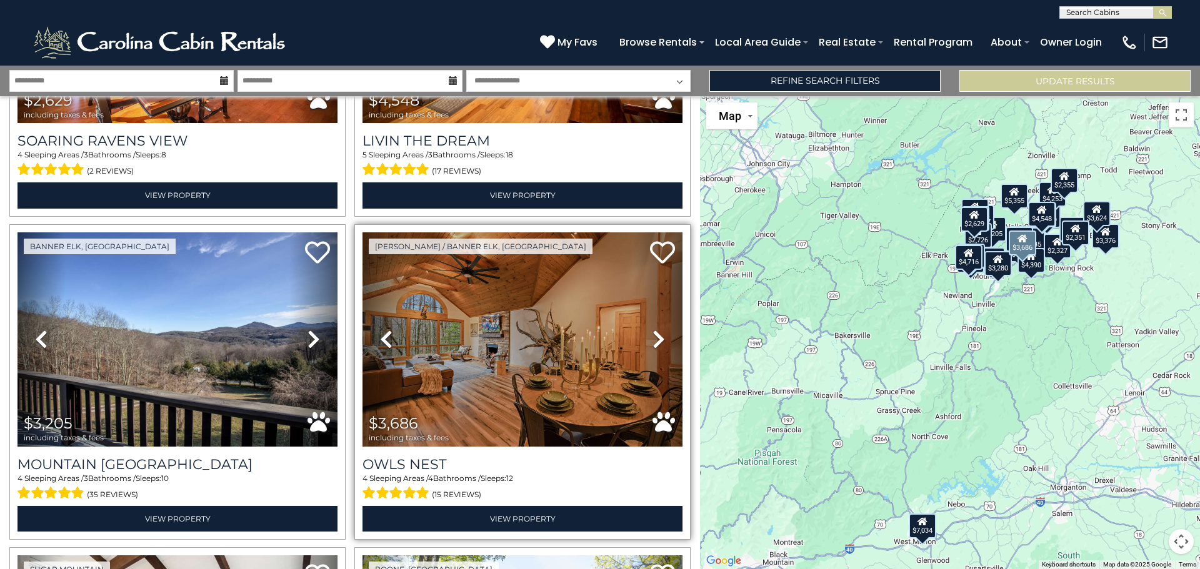
click at [656, 329] on icon at bounding box center [659, 339] width 13 height 20
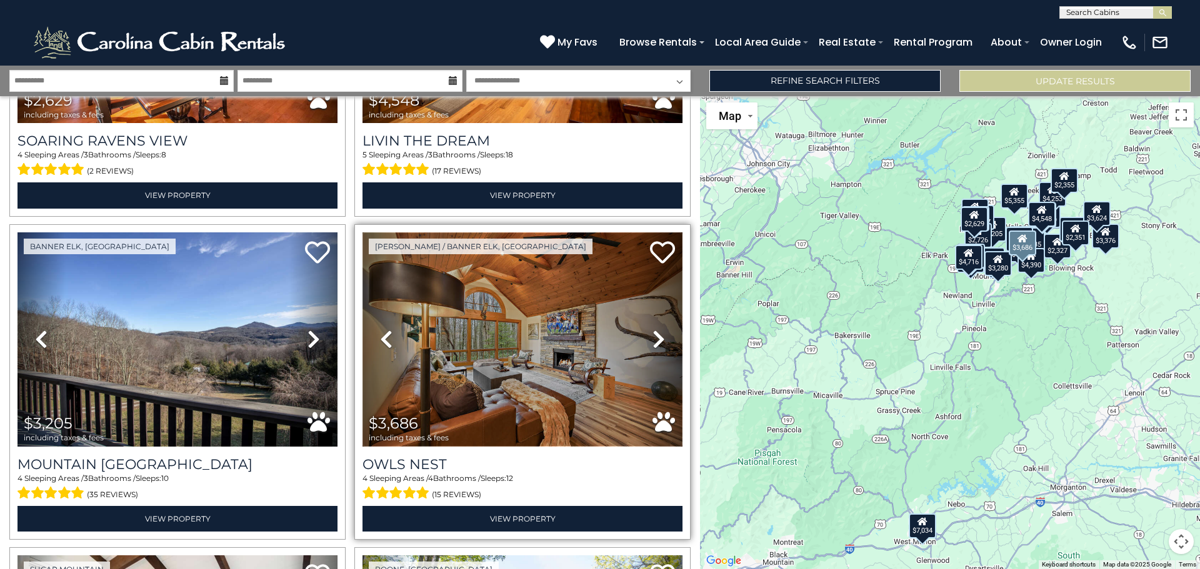
click at [596, 336] on img at bounding box center [523, 340] width 320 height 214
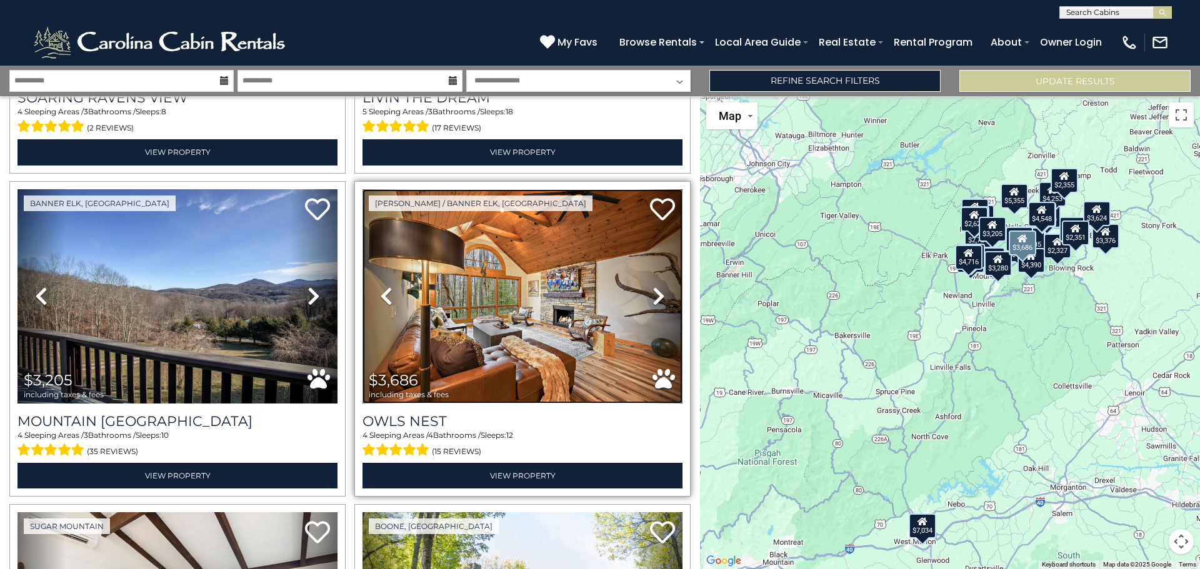
scroll to position [2688, 0]
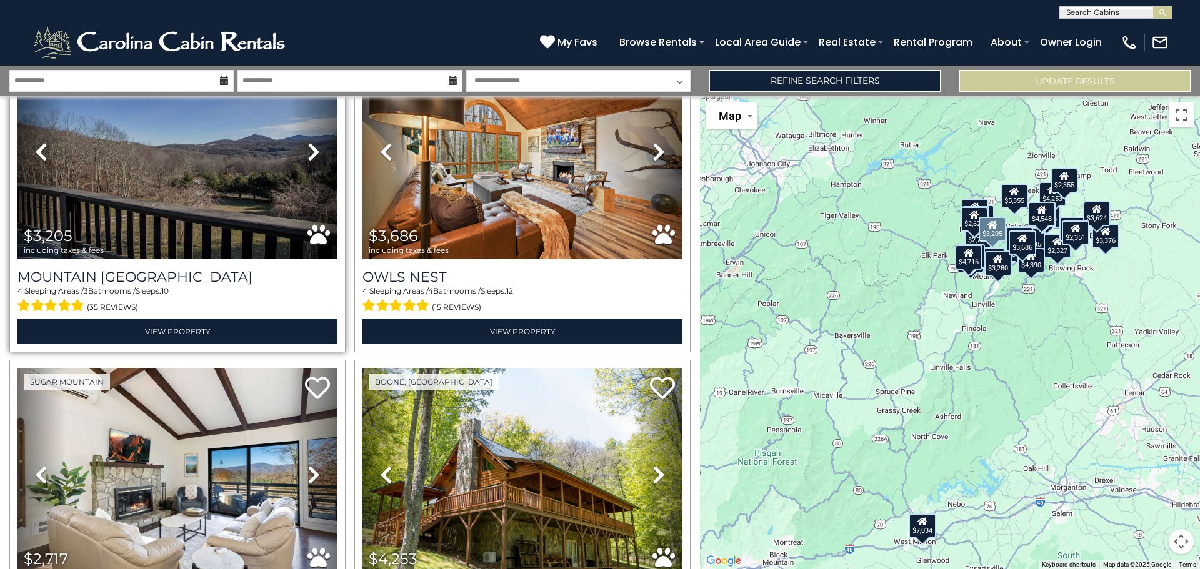
click at [313, 142] on icon at bounding box center [314, 152] width 13 height 20
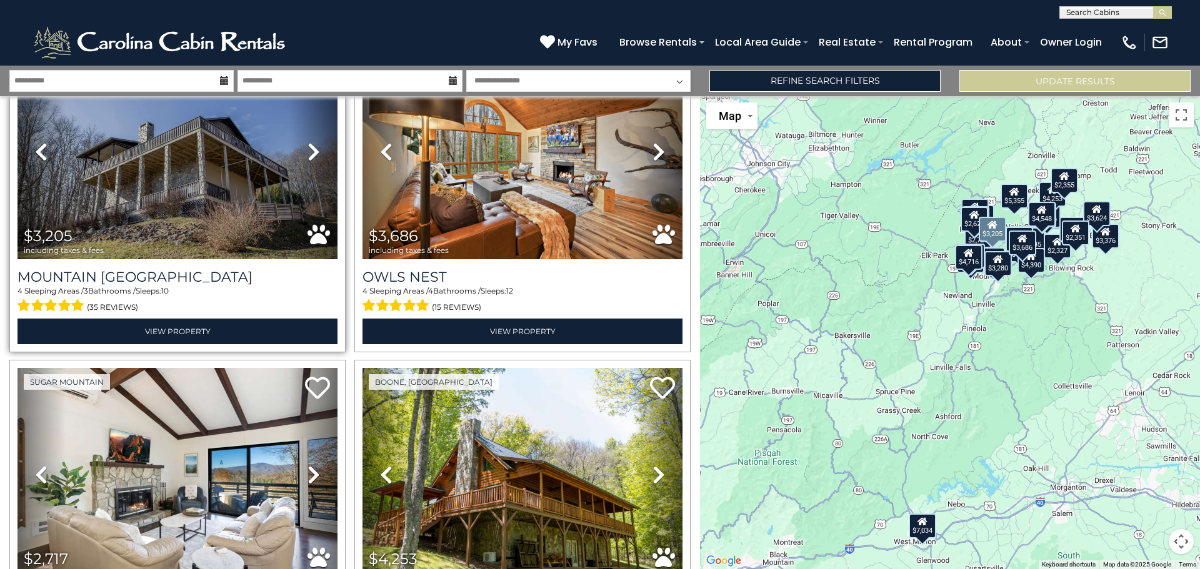
click at [313, 142] on icon at bounding box center [314, 152] width 13 height 20
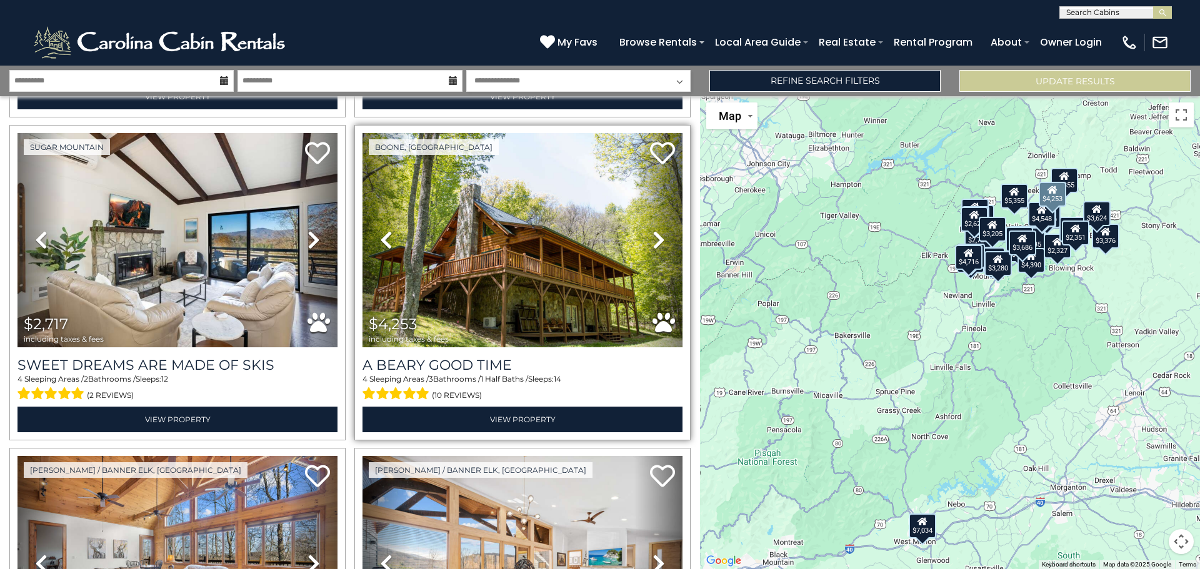
scroll to position [2938, 0]
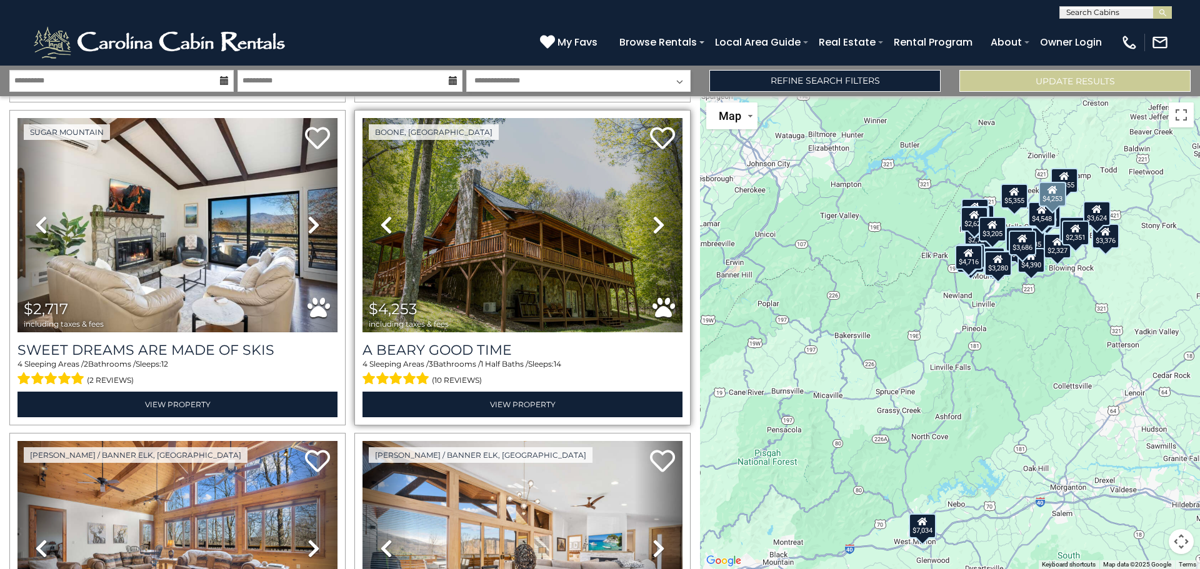
click at [657, 215] on icon at bounding box center [659, 225] width 13 height 20
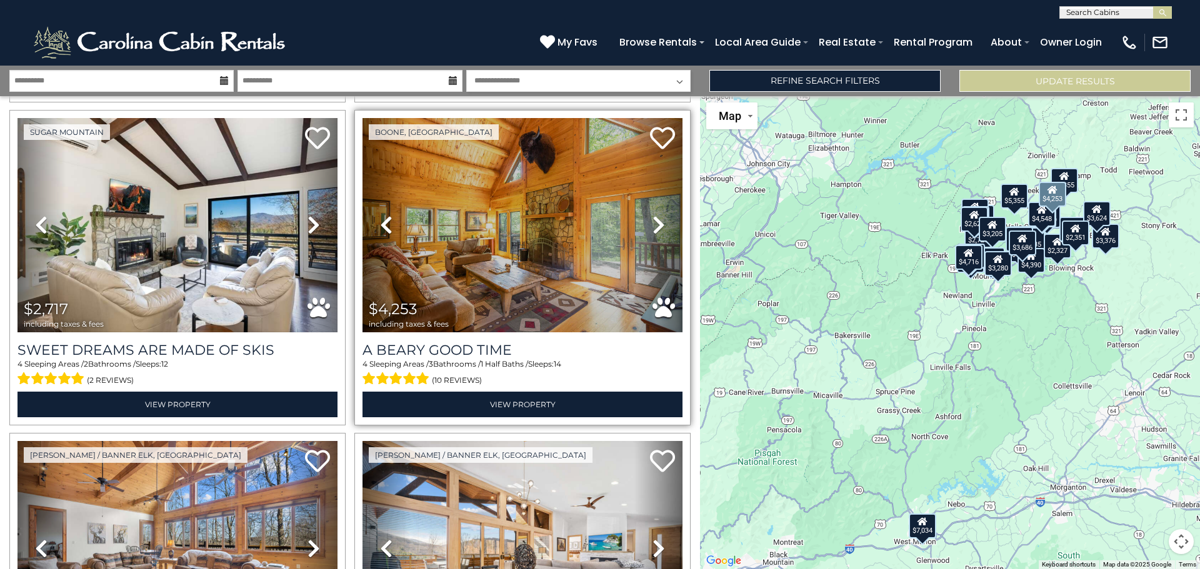
click at [656, 215] on icon at bounding box center [659, 225] width 13 height 20
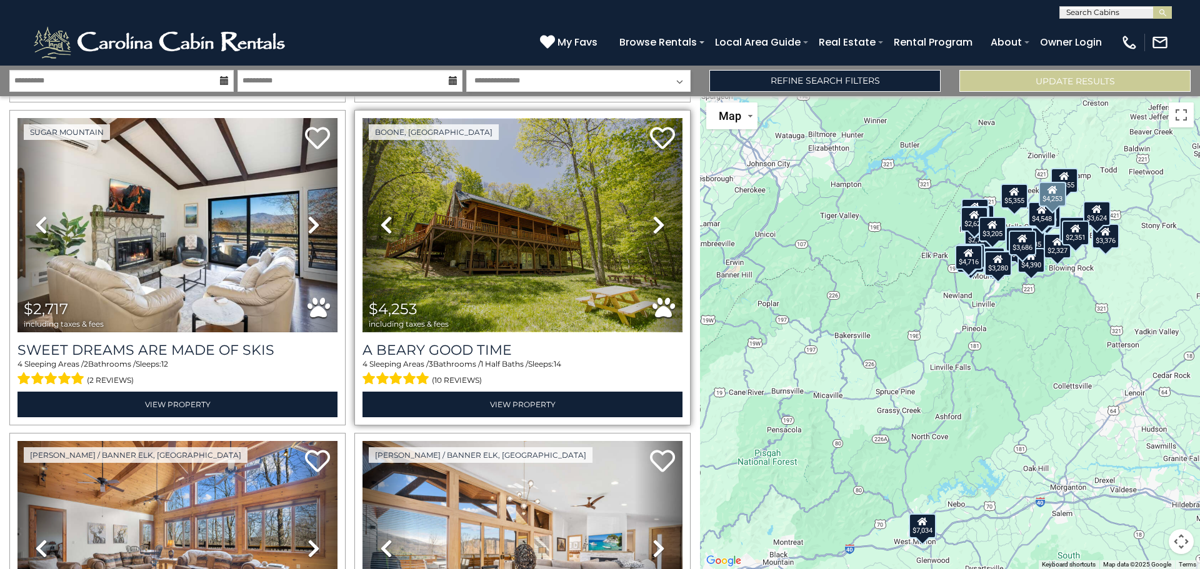
click at [516, 249] on img at bounding box center [523, 225] width 320 height 214
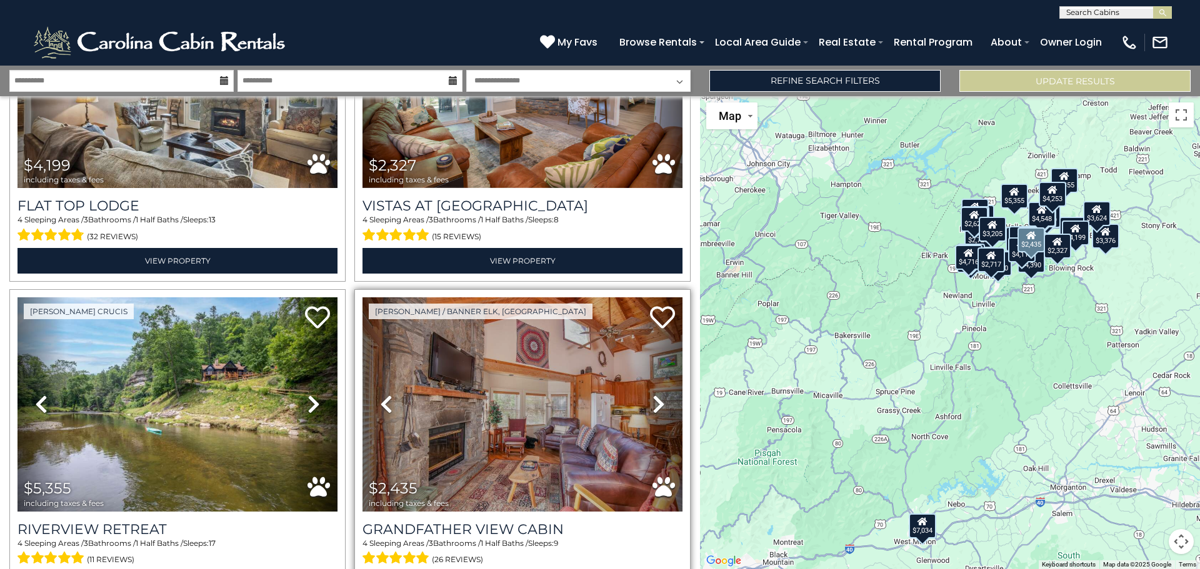
scroll to position [3750, 0]
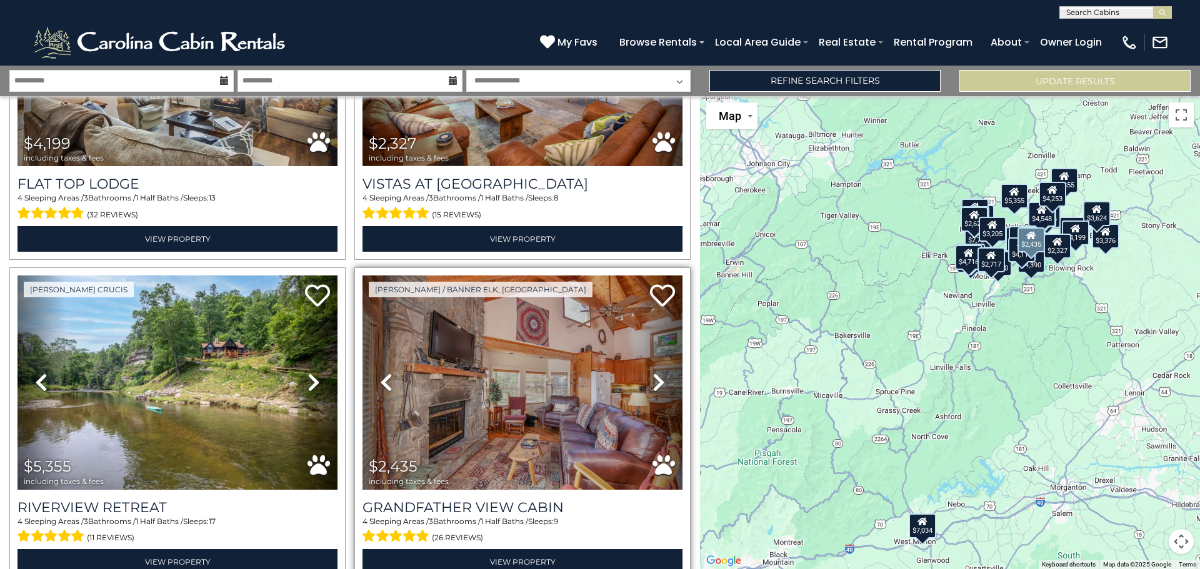
click at [653, 373] on icon at bounding box center [659, 383] width 13 height 20
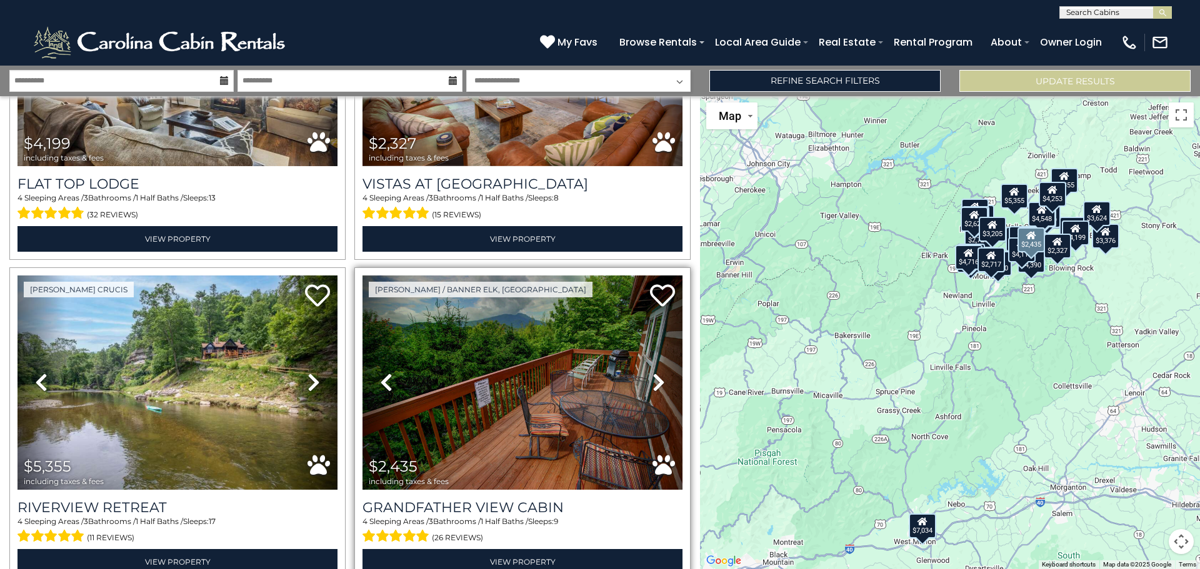
click at [653, 373] on icon at bounding box center [659, 383] width 13 height 20
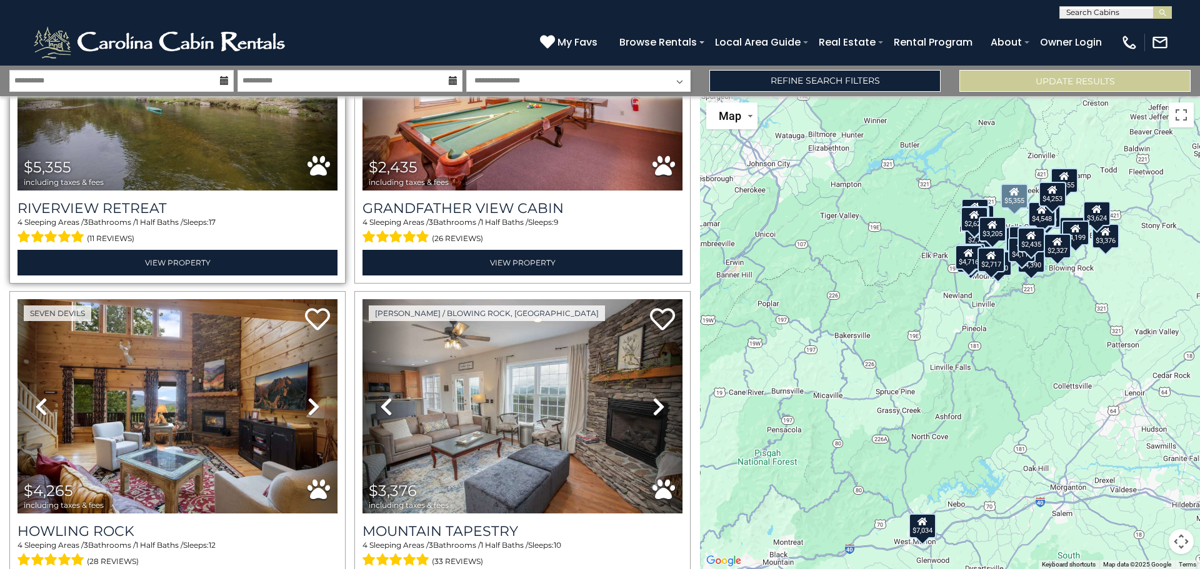
scroll to position [4125, 0]
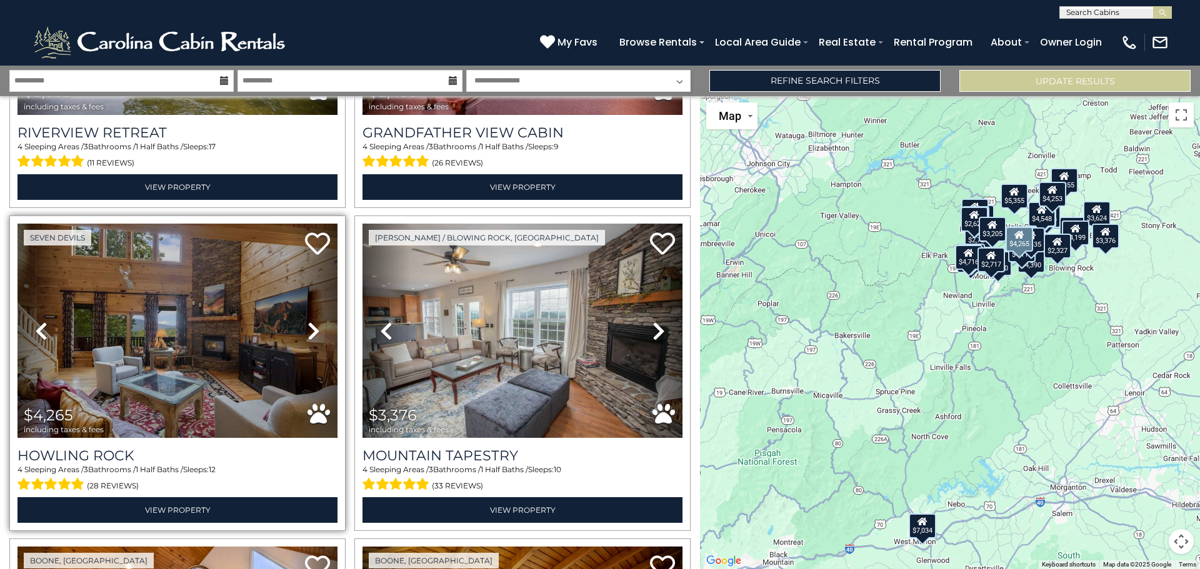
click at [301, 295] on link "Next" at bounding box center [313, 331] width 48 height 214
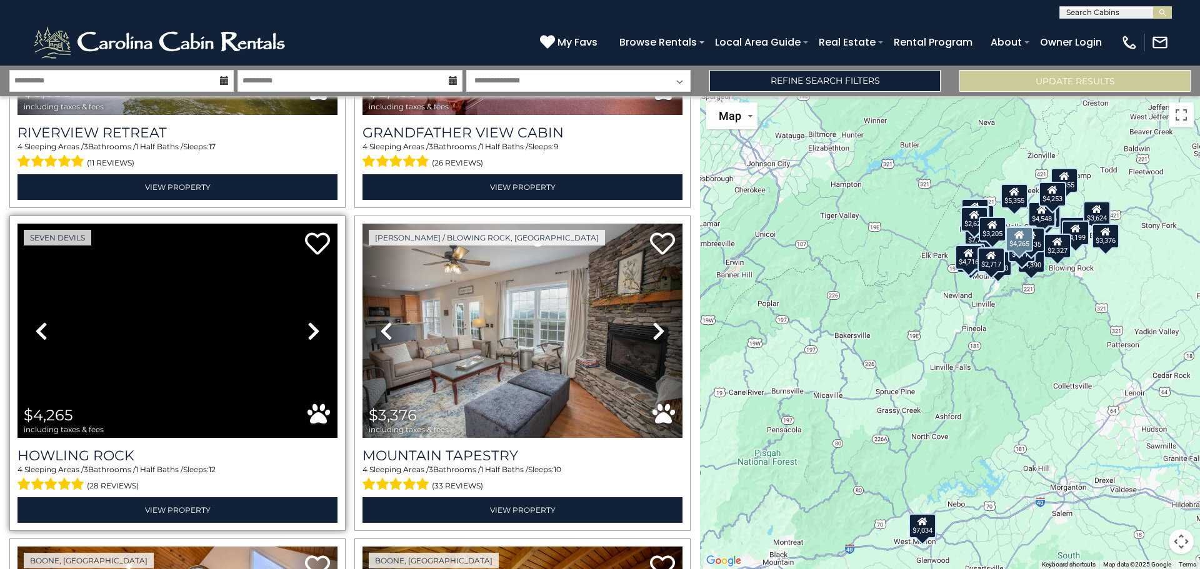
click at [309, 321] on icon at bounding box center [314, 331] width 13 height 20
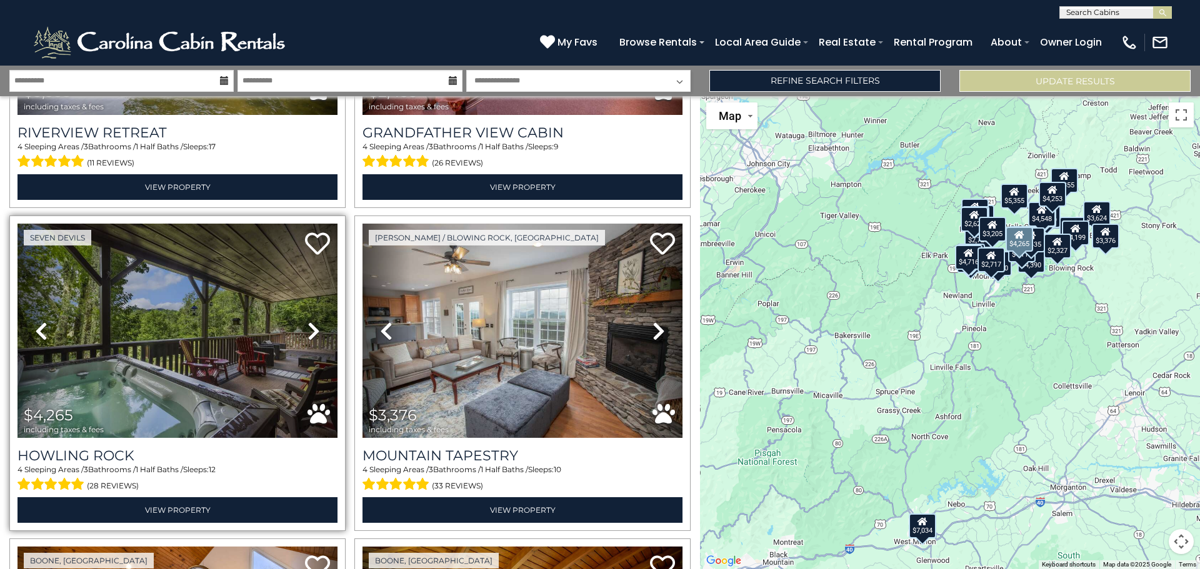
click at [309, 321] on icon at bounding box center [314, 331] width 13 height 20
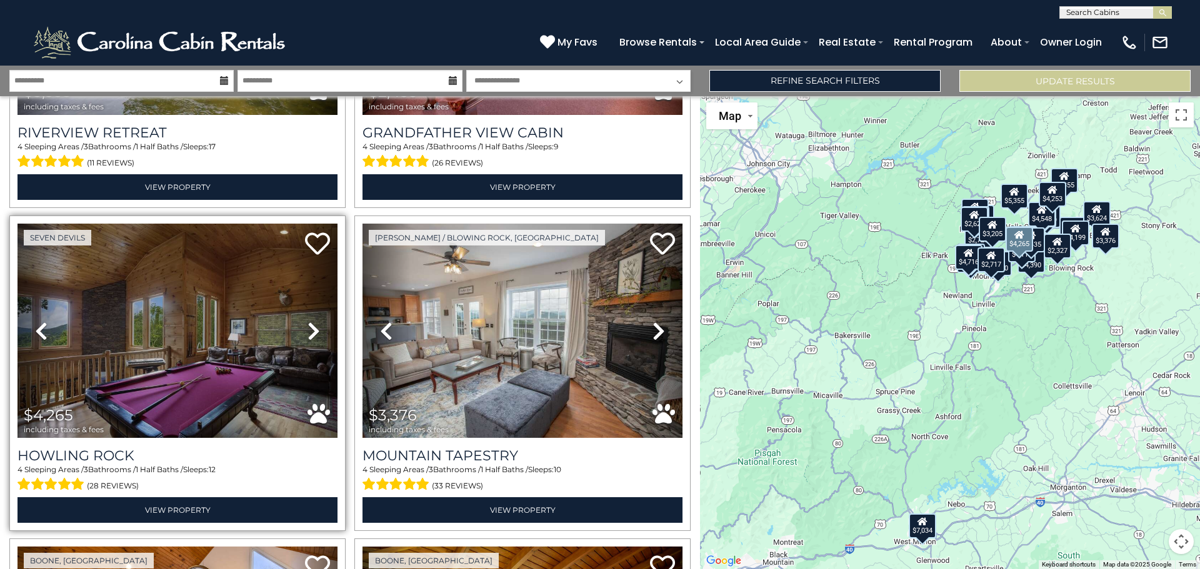
click at [309, 321] on icon at bounding box center [314, 331] width 13 height 20
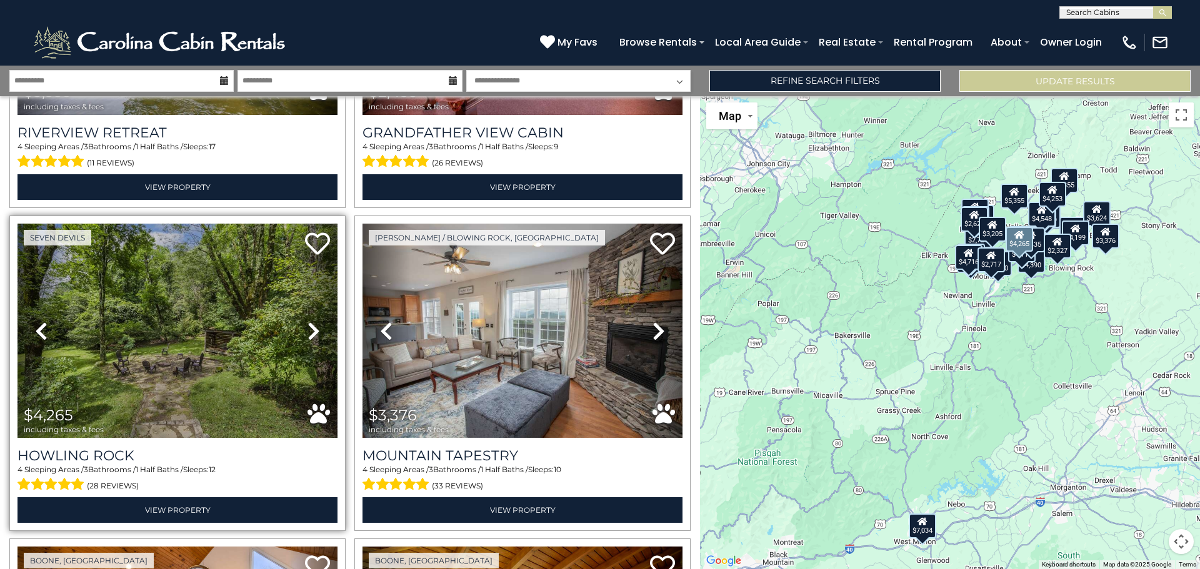
click at [309, 321] on icon at bounding box center [314, 331] width 13 height 20
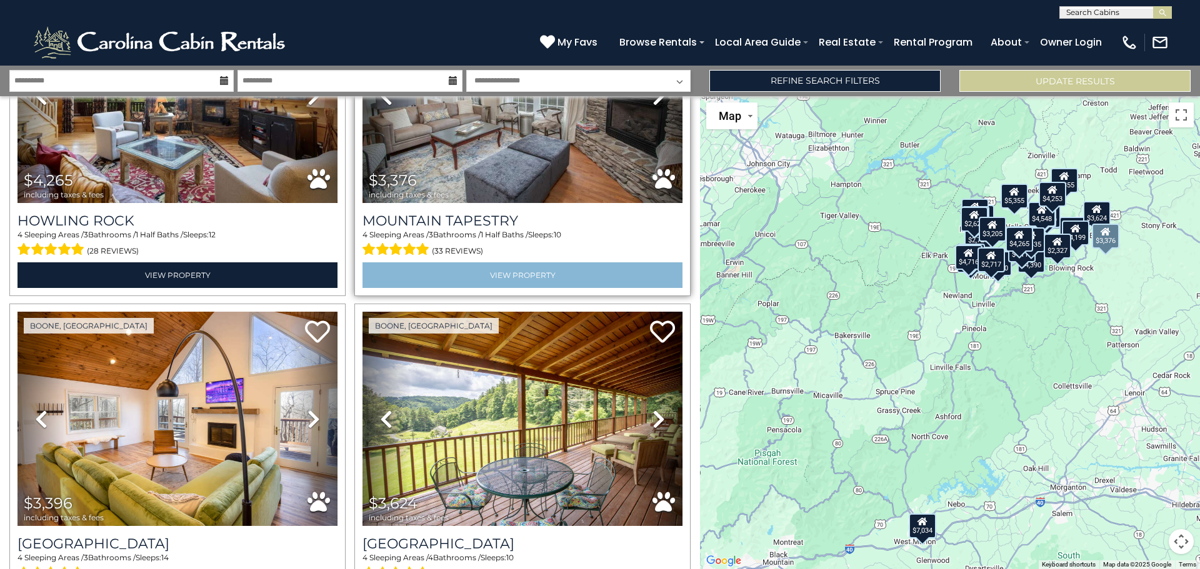
scroll to position [4456, 0]
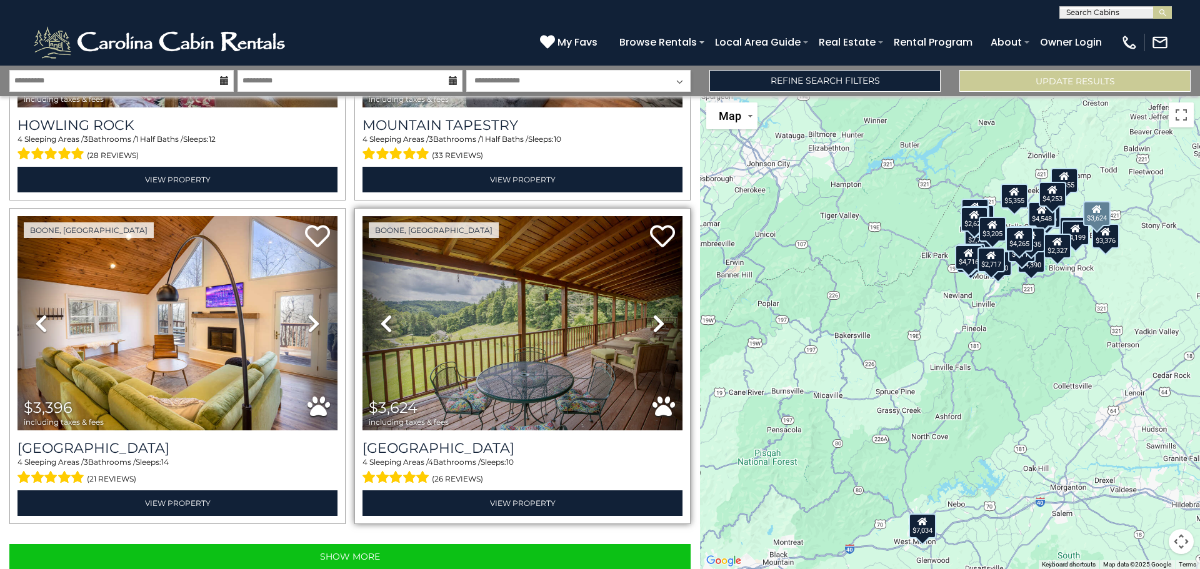
click at [653, 314] on icon at bounding box center [659, 324] width 13 height 20
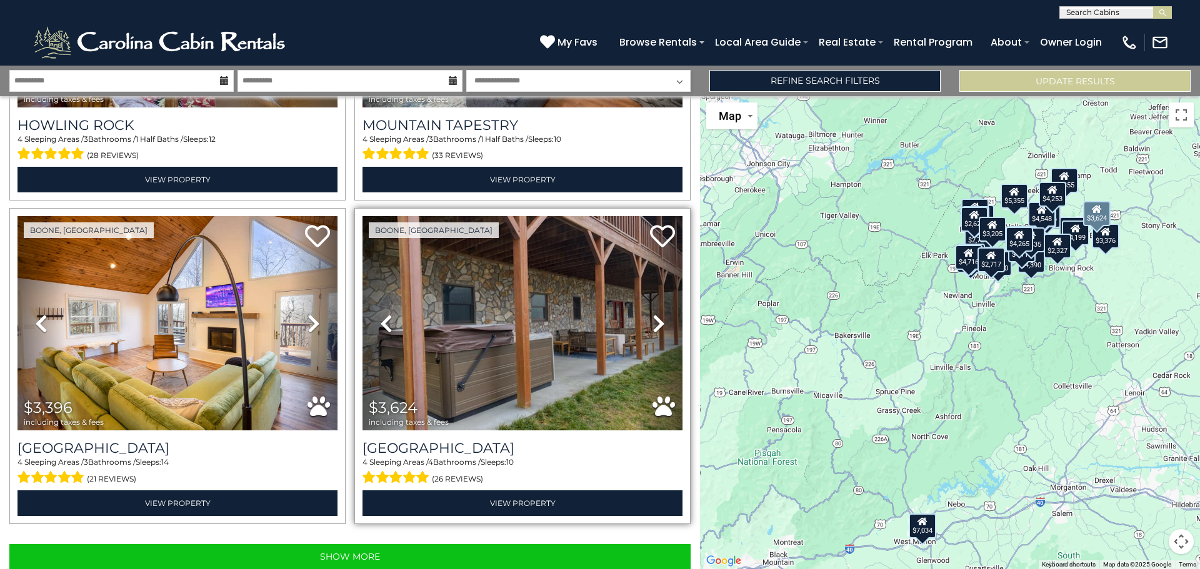
click at [653, 314] on icon at bounding box center [659, 324] width 13 height 20
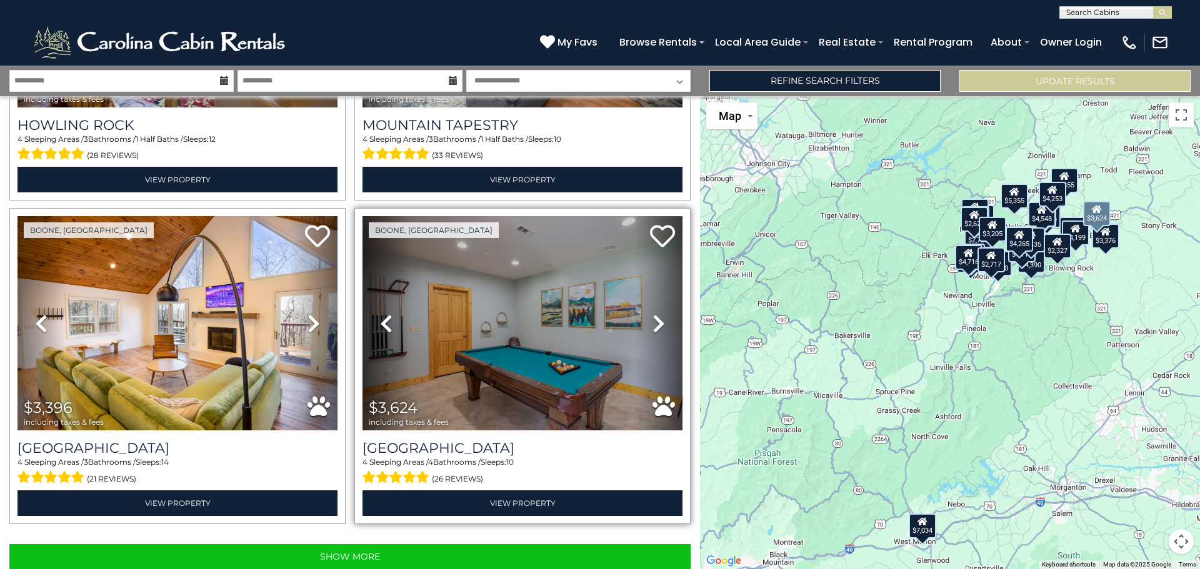
click at [653, 314] on icon at bounding box center [659, 324] width 13 height 20
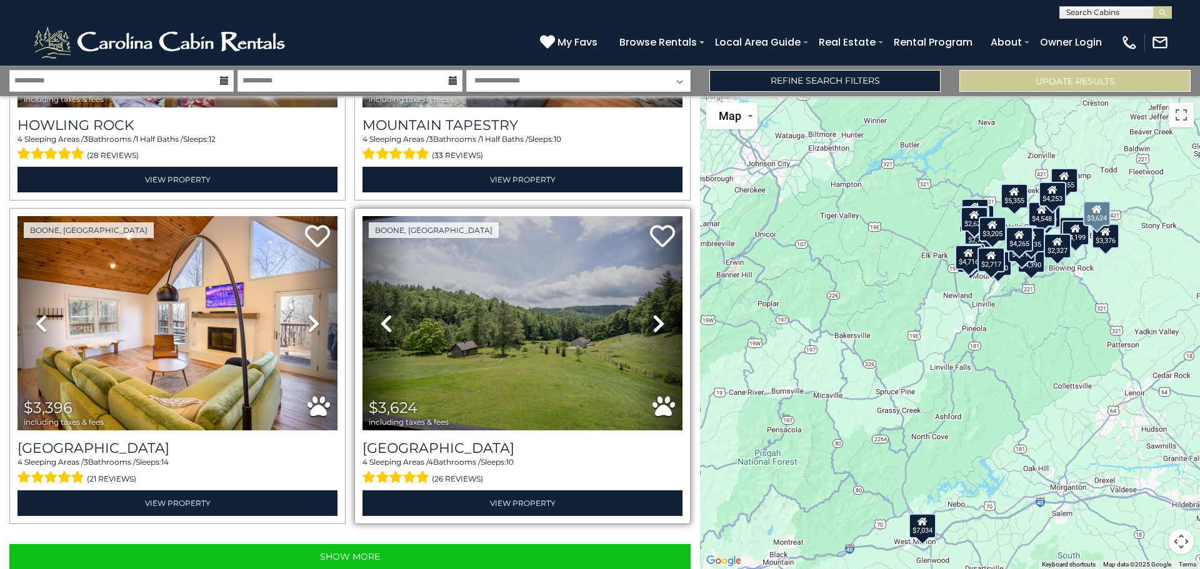
click at [653, 314] on icon at bounding box center [659, 324] width 13 height 20
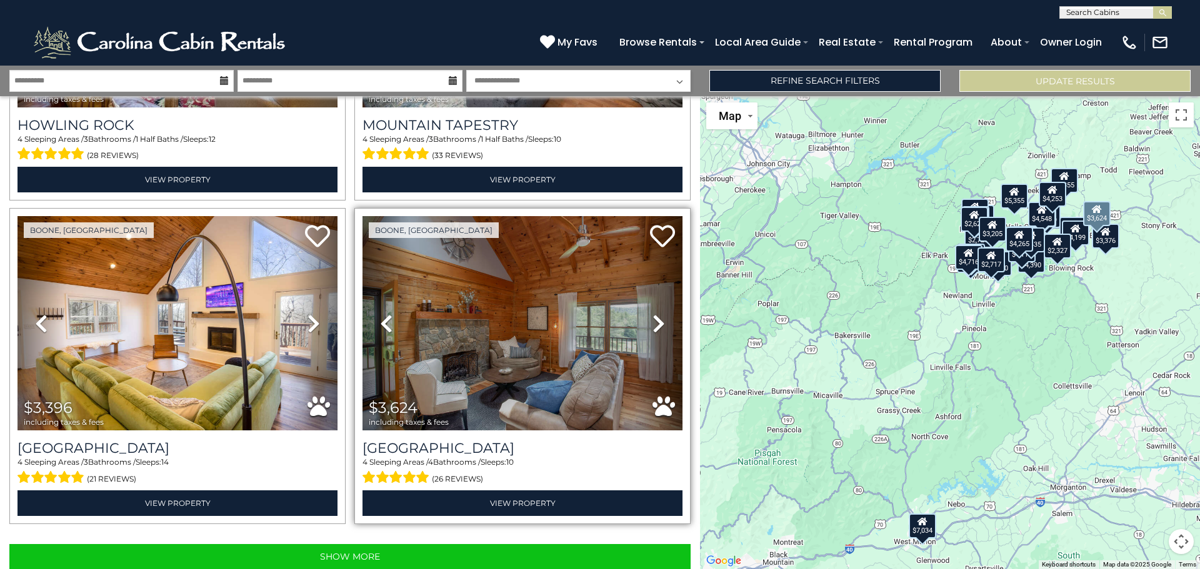
click at [653, 314] on icon at bounding box center [659, 324] width 13 height 20
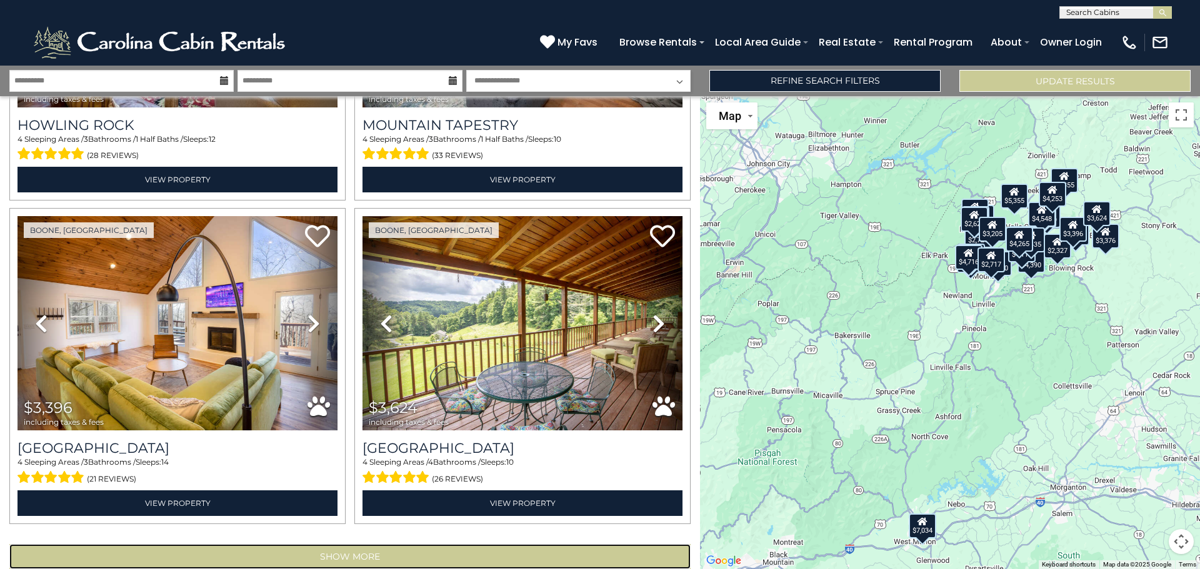
click at [370, 544] on button "Show More" at bounding box center [349, 556] width 681 height 25
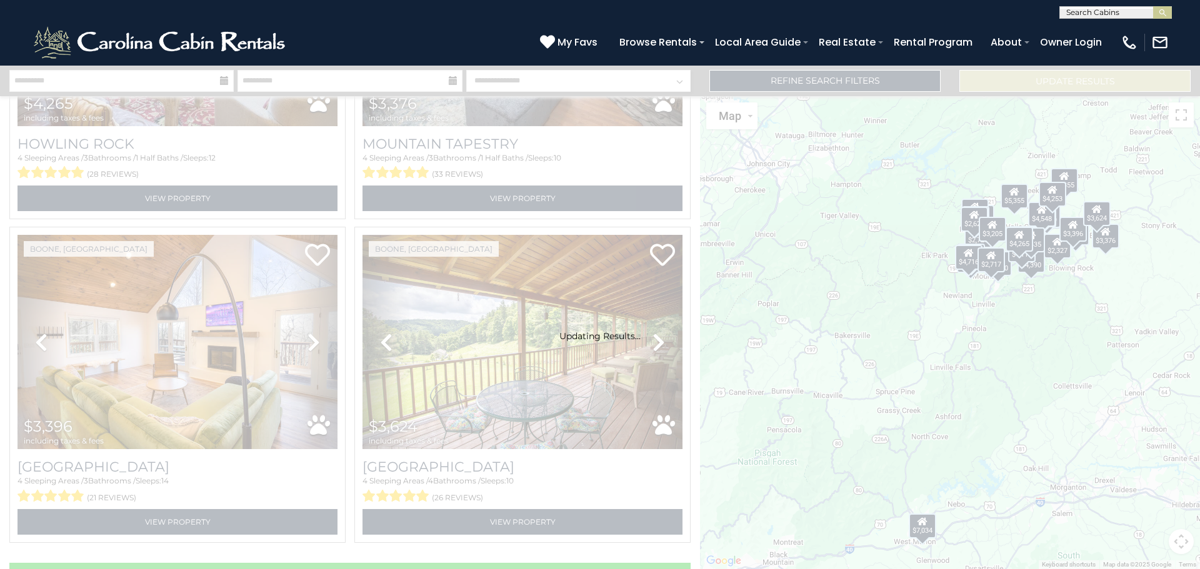
click at [663, 113] on div "Updating Results..." at bounding box center [600, 318] width 1200 height 504
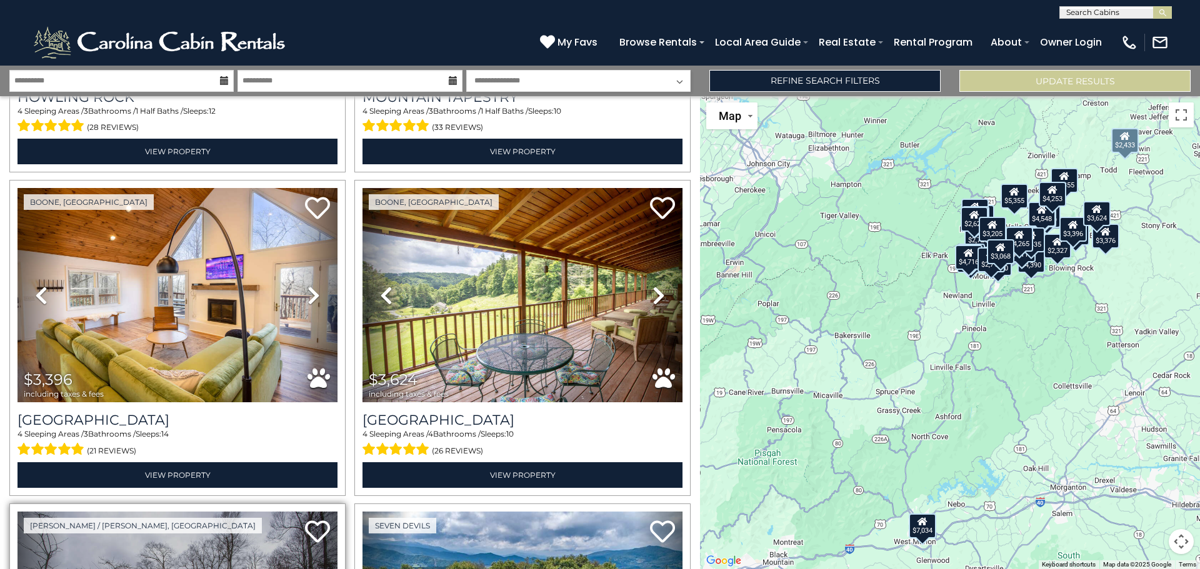
scroll to position [4440, 0]
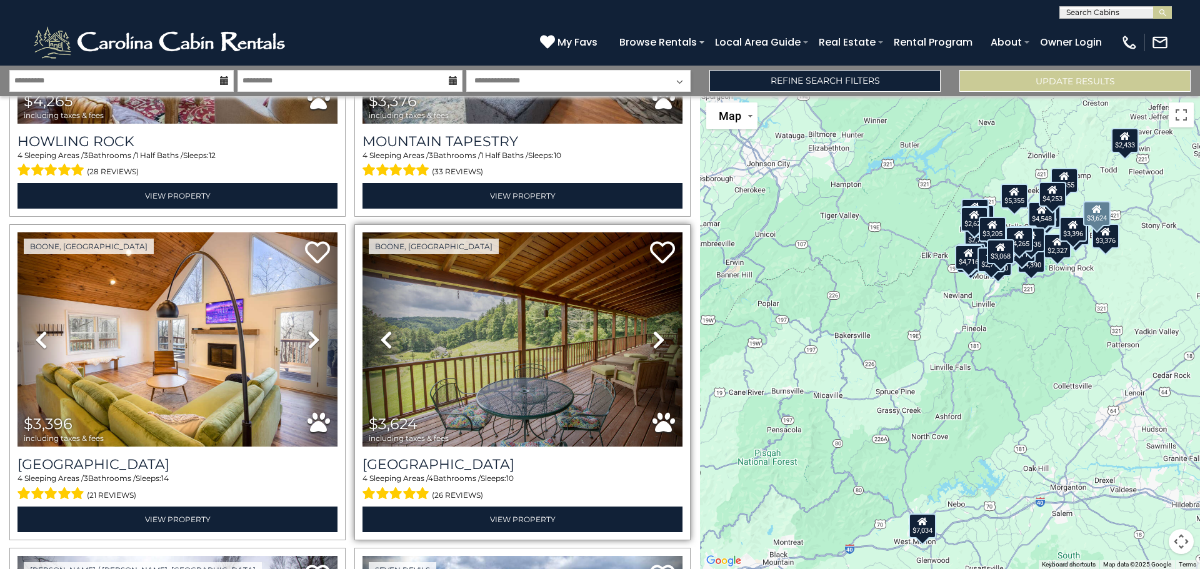
click at [656, 330] on icon at bounding box center [659, 340] width 13 height 20
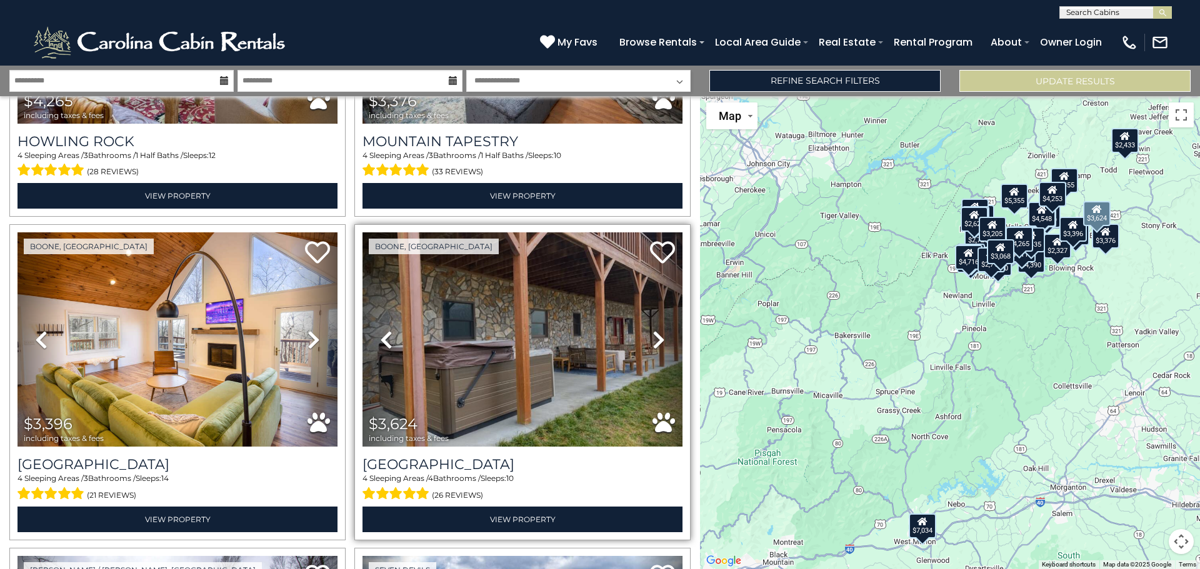
click at [656, 330] on icon at bounding box center [659, 340] width 13 height 20
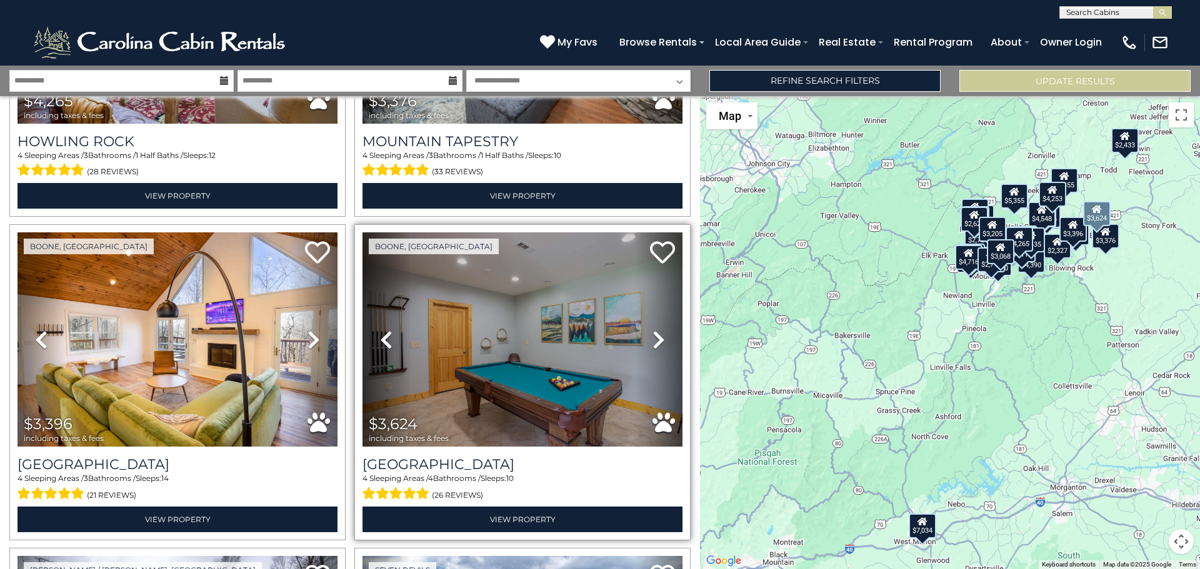
click at [653, 330] on icon at bounding box center [659, 340] width 13 height 20
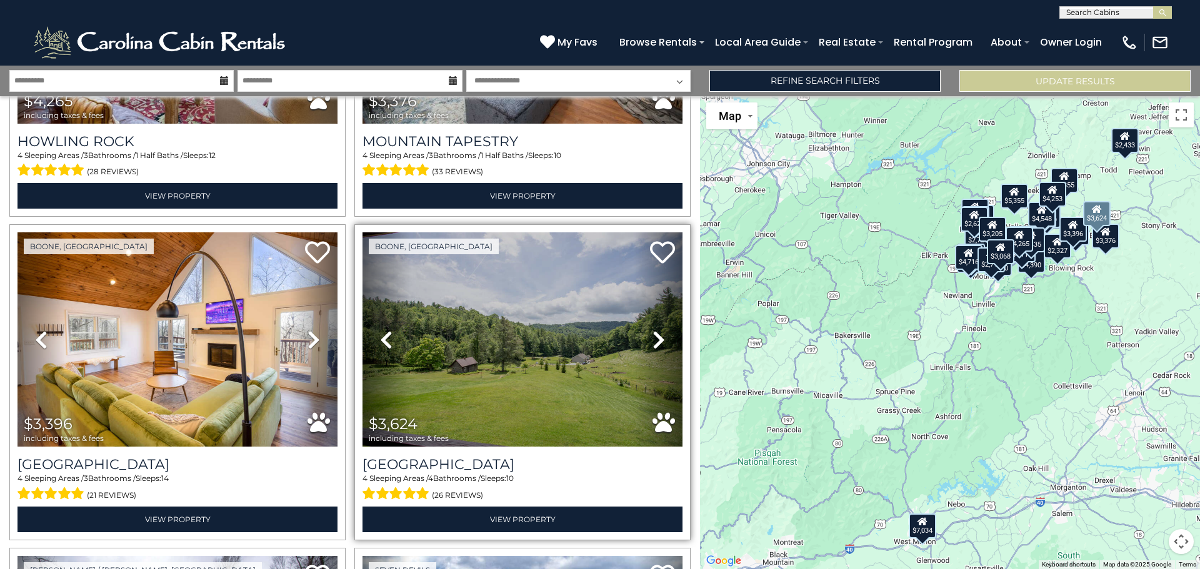
click at [653, 330] on icon at bounding box center [659, 340] width 13 height 20
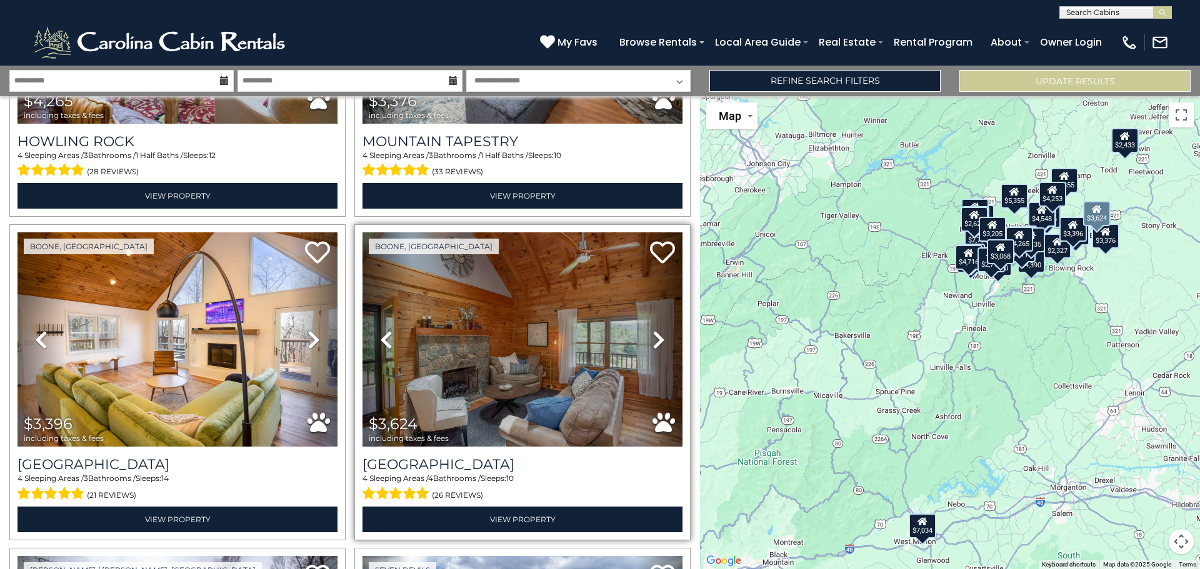
click at [653, 330] on icon at bounding box center [659, 340] width 13 height 20
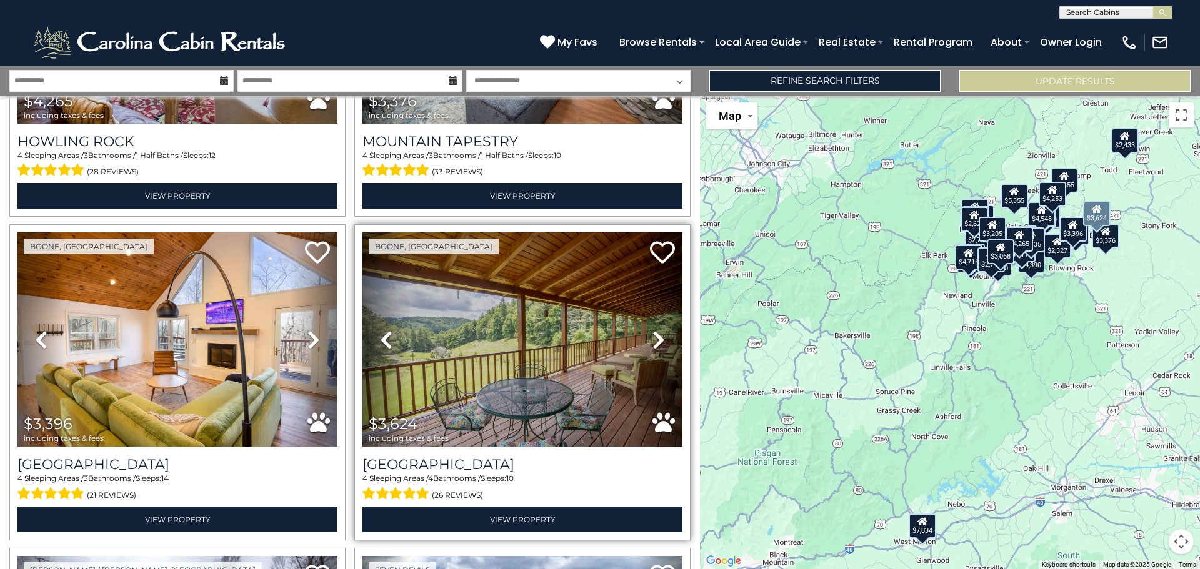
click at [653, 330] on icon at bounding box center [659, 340] width 13 height 20
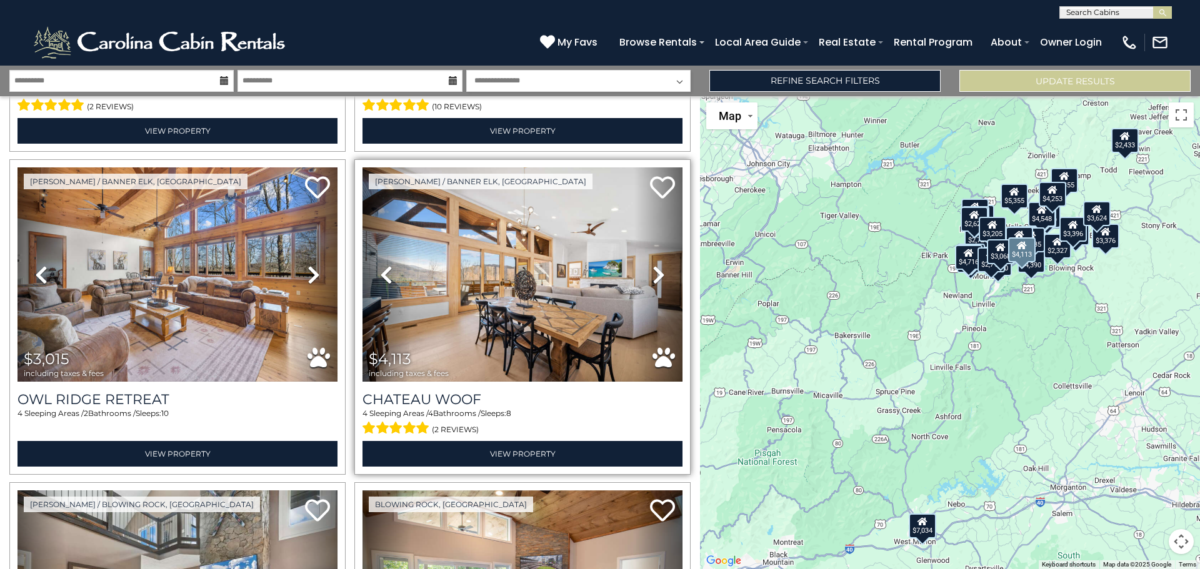
scroll to position [3190, 0]
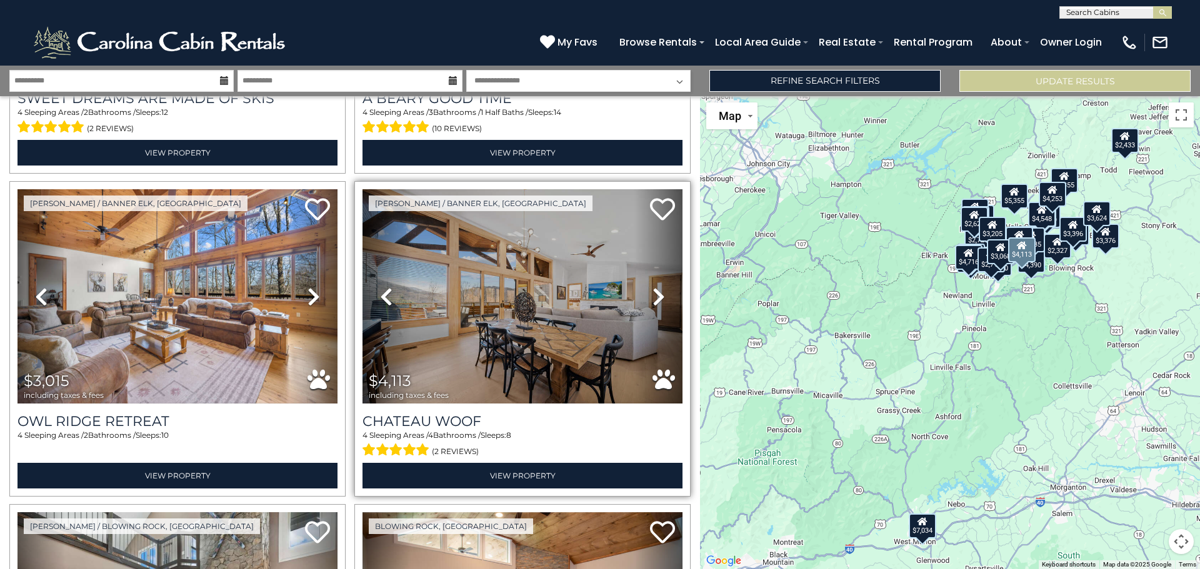
click at [654, 287] on icon at bounding box center [659, 297] width 13 height 20
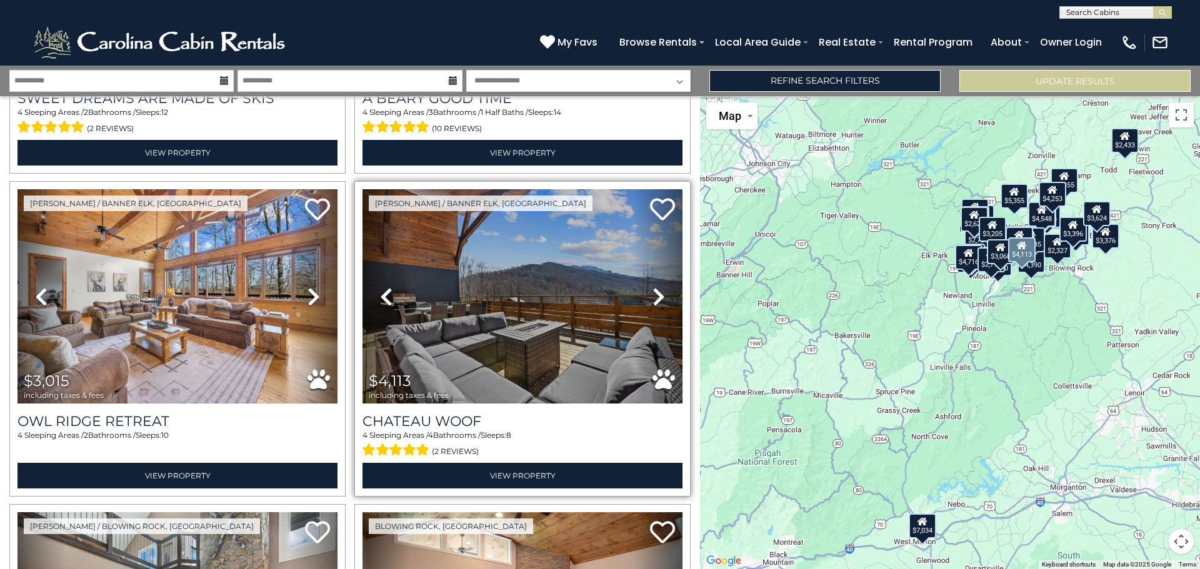
click at [653, 287] on icon at bounding box center [659, 297] width 13 height 20
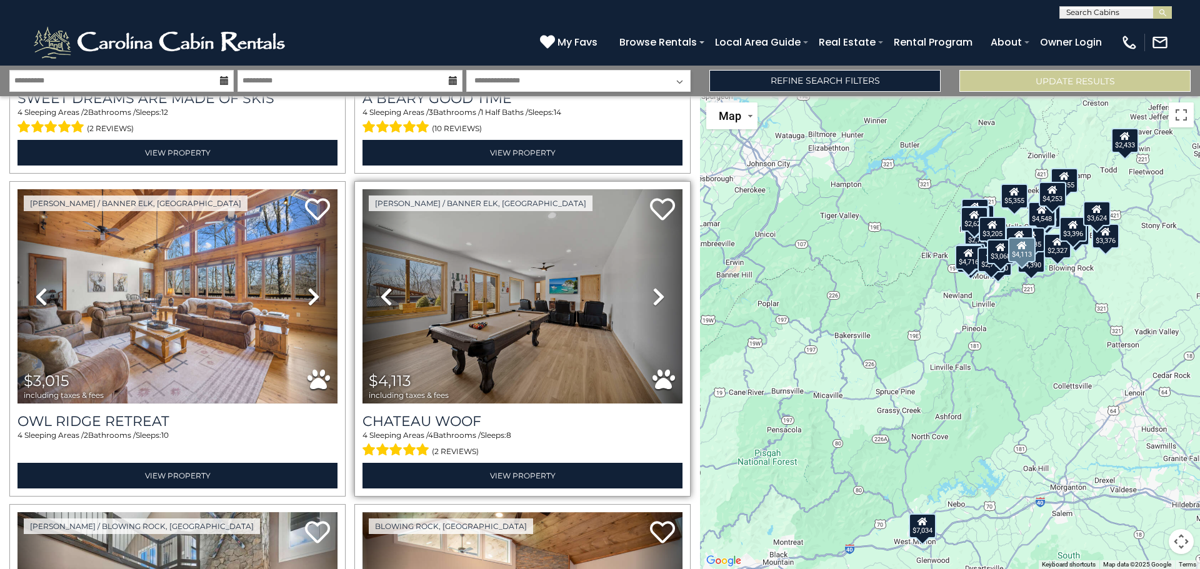
click at [653, 287] on icon at bounding box center [659, 297] width 13 height 20
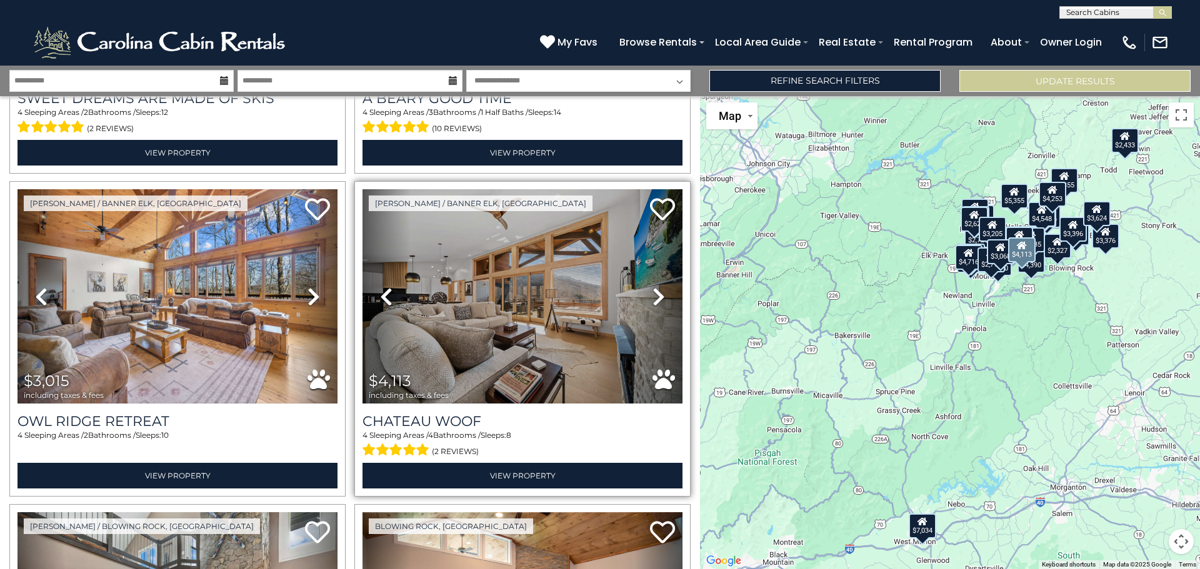
click at [653, 287] on icon at bounding box center [659, 297] width 13 height 20
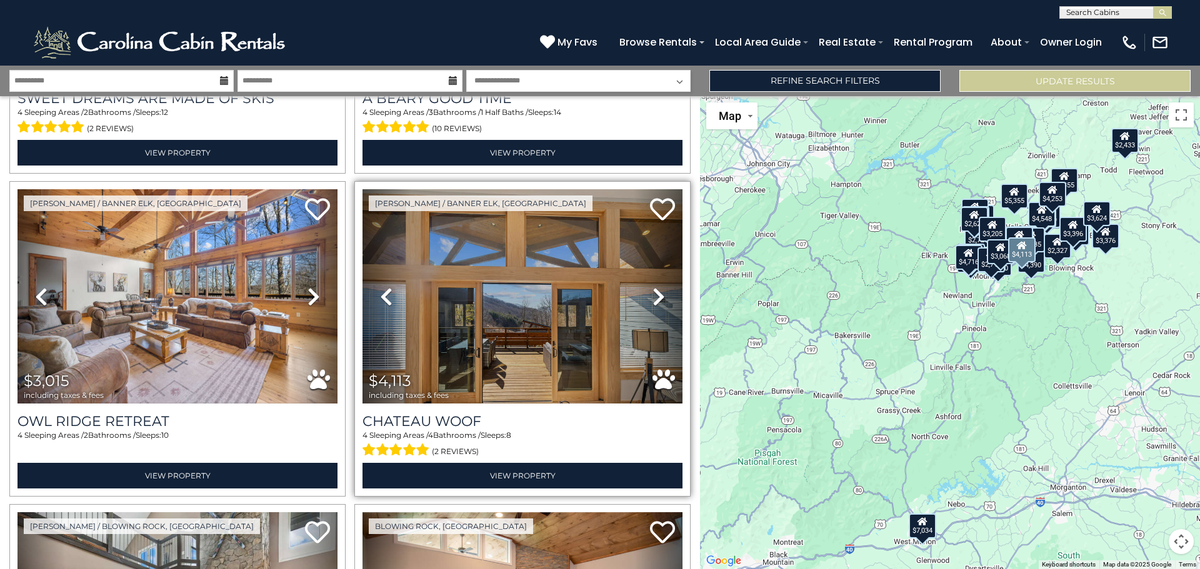
click at [653, 287] on icon at bounding box center [659, 297] width 13 height 20
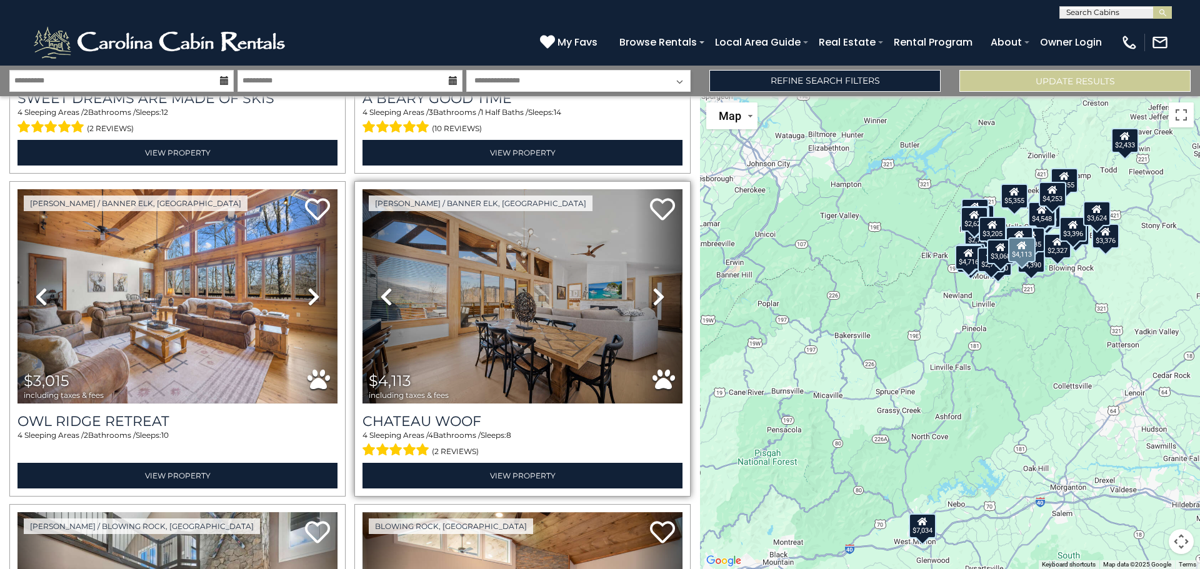
click at [653, 287] on icon at bounding box center [659, 297] width 13 height 20
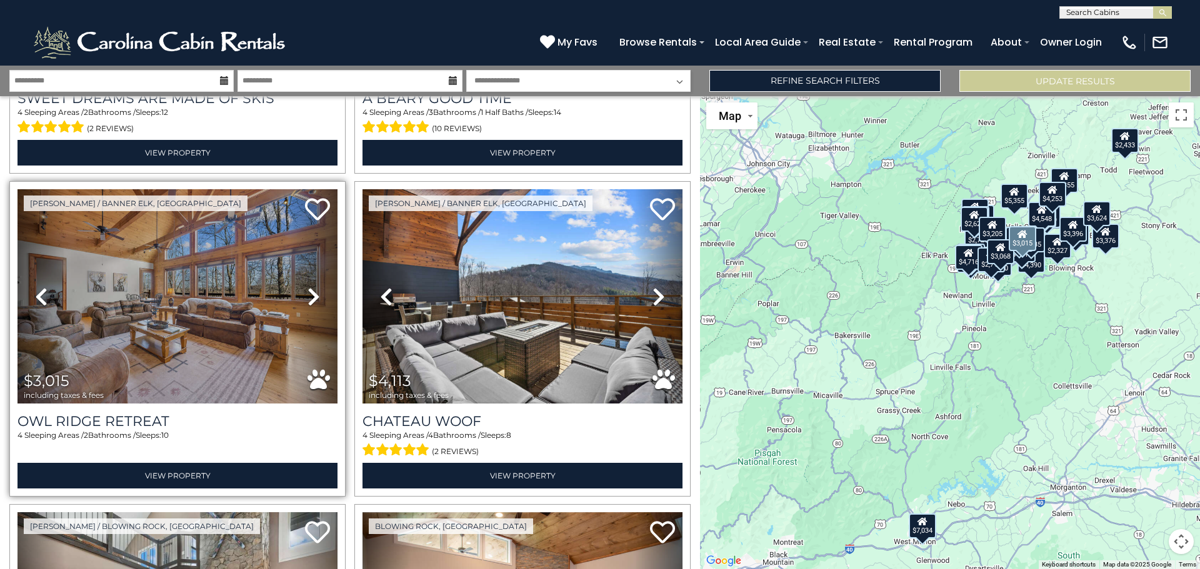
click at [312, 287] on icon at bounding box center [314, 297] width 13 height 20
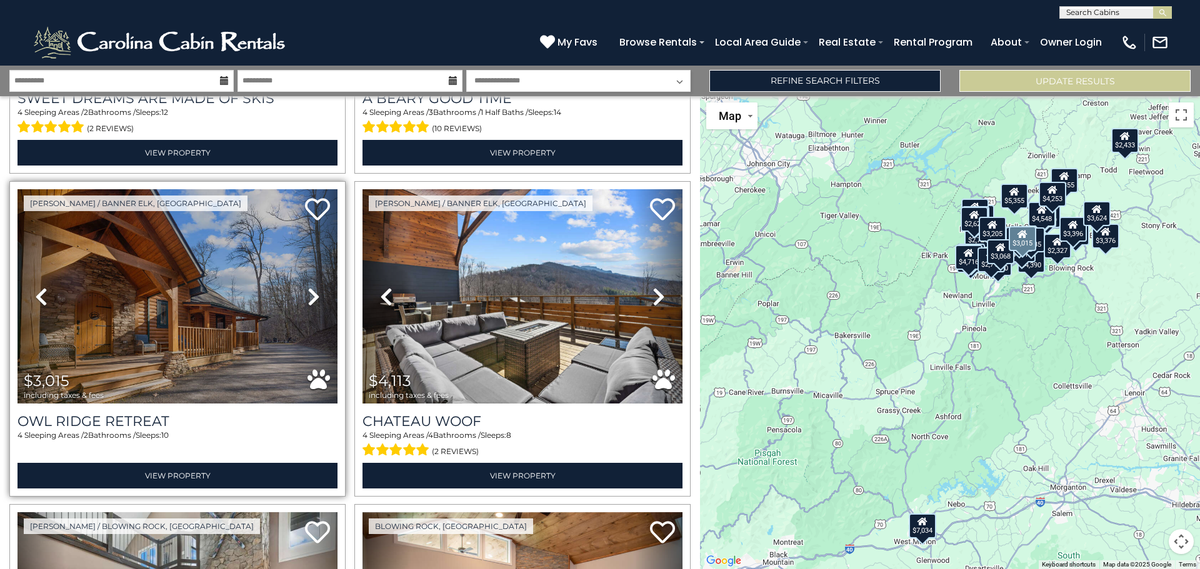
click at [312, 287] on icon at bounding box center [314, 297] width 13 height 20
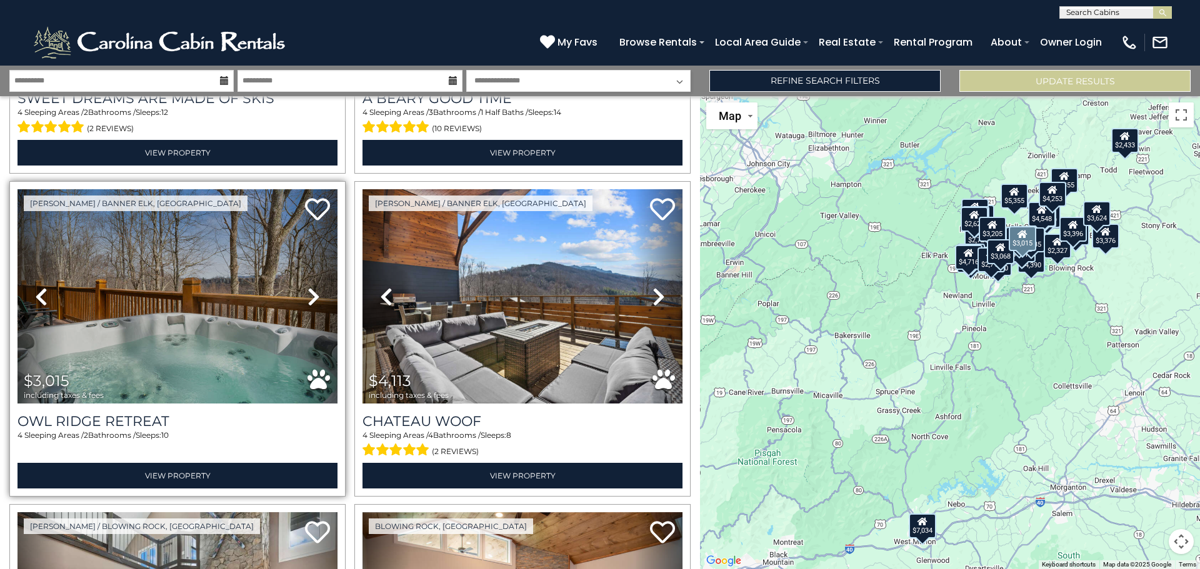
click at [312, 287] on icon at bounding box center [314, 297] width 13 height 20
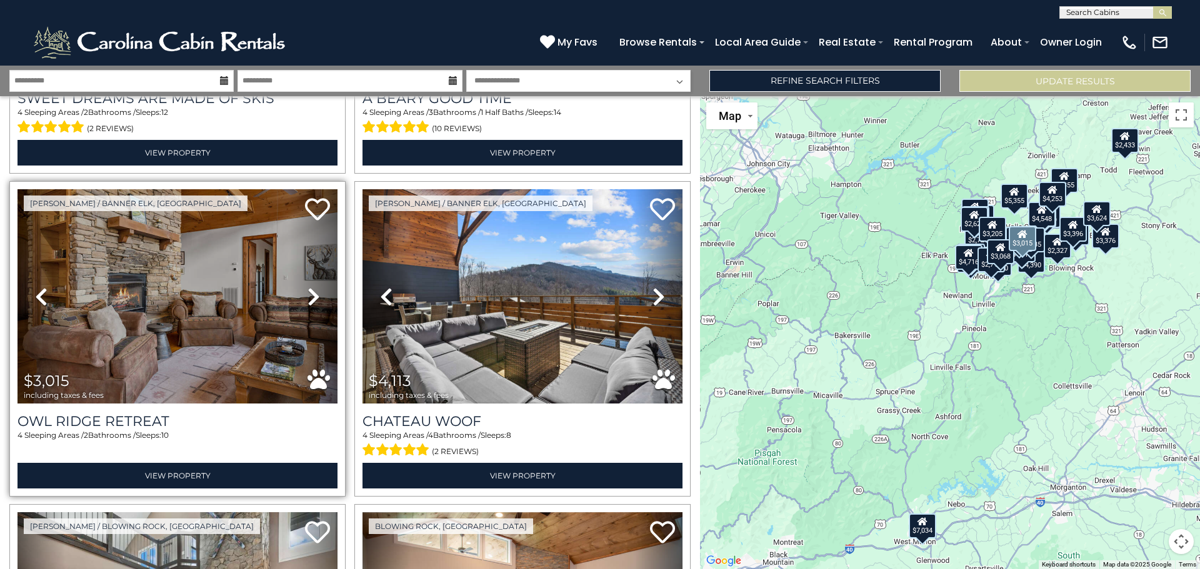
click at [312, 287] on icon at bounding box center [314, 297] width 13 height 20
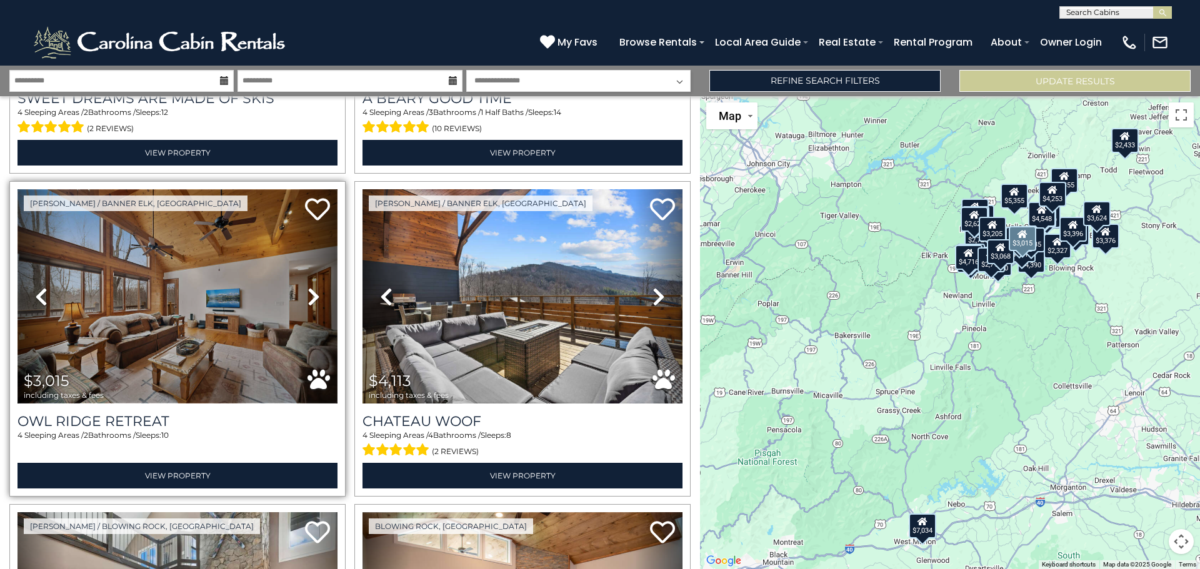
click at [188, 268] on img at bounding box center [178, 296] width 320 height 214
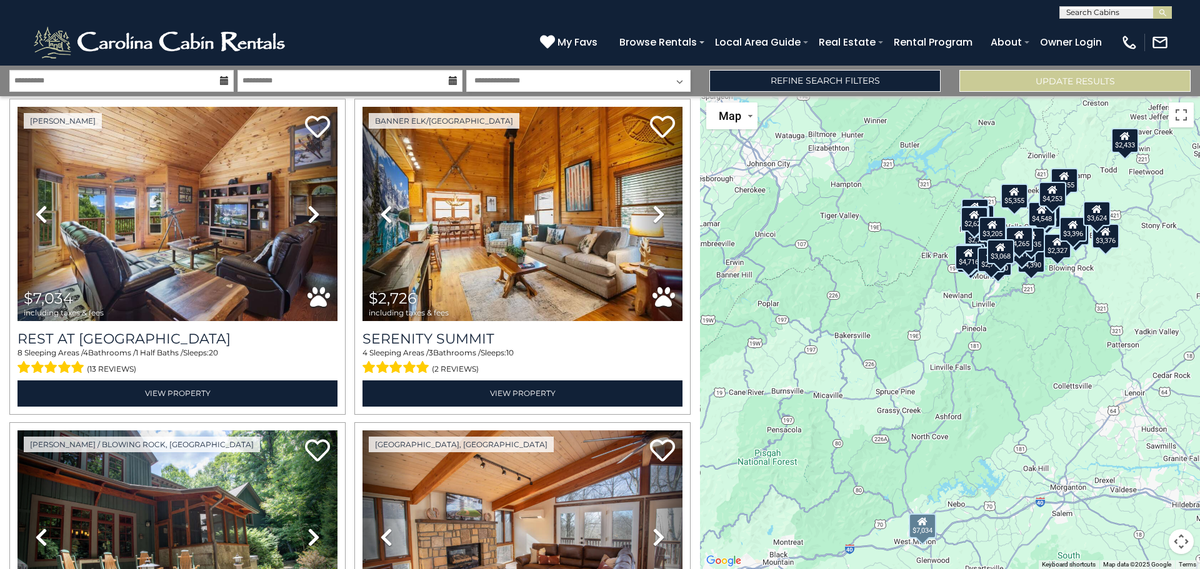
scroll to position [375, 0]
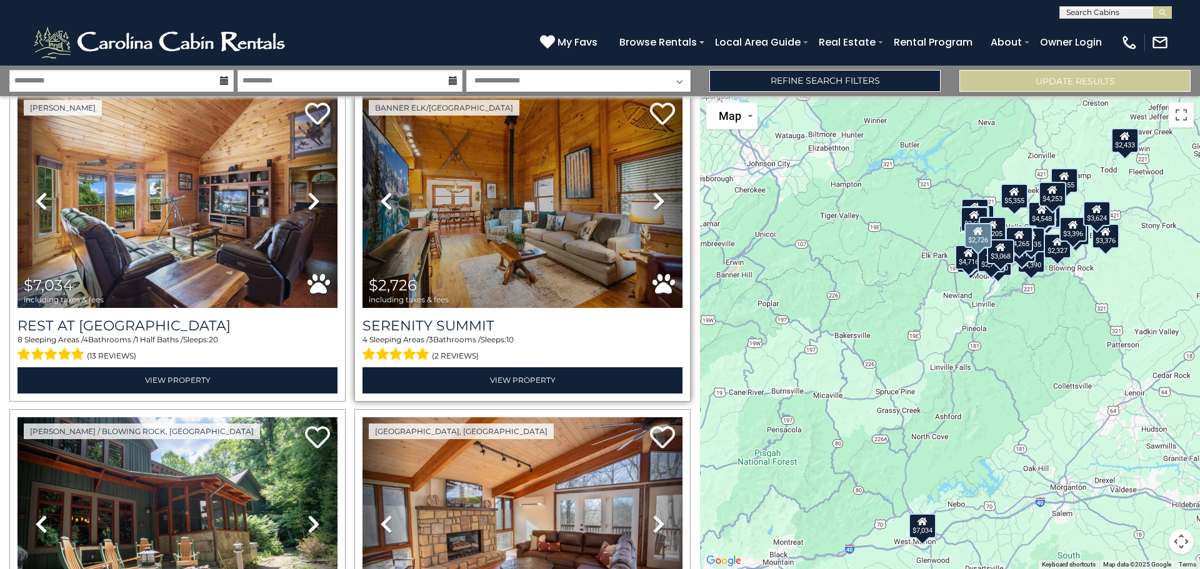
click at [655, 197] on icon at bounding box center [659, 201] width 13 height 20
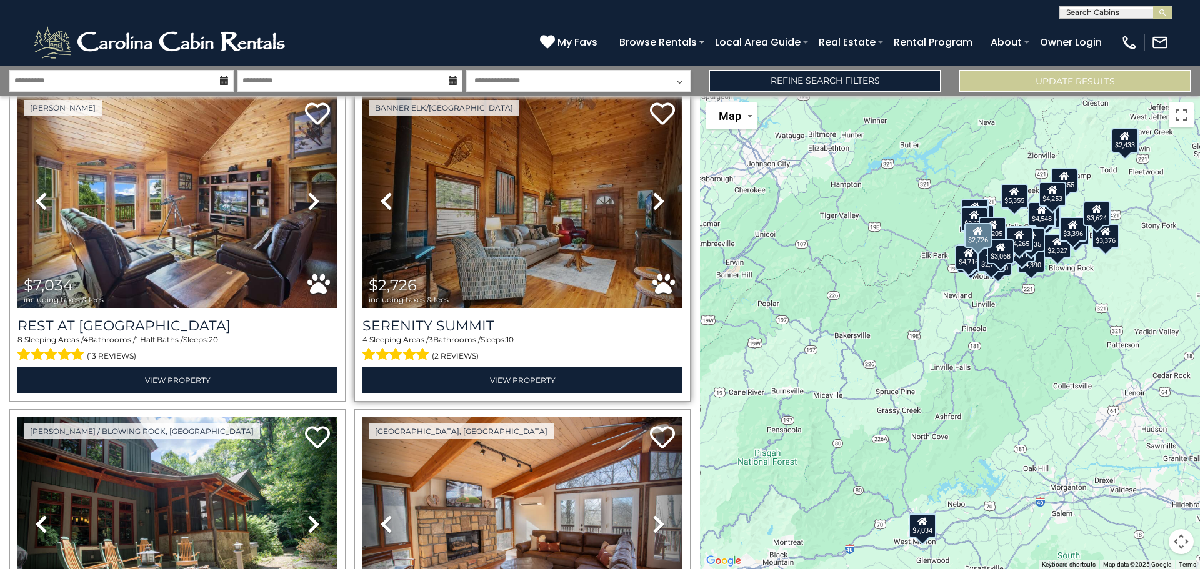
click at [655, 197] on icon at bounding box center [659, 201] width 13 height 20
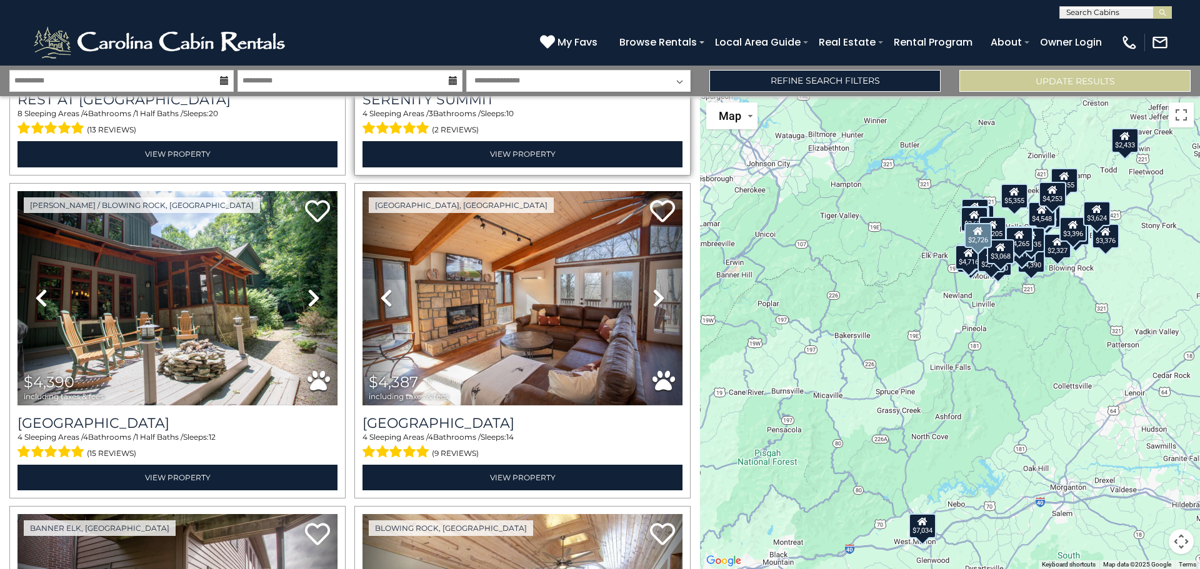
scroll to position [625, 0]
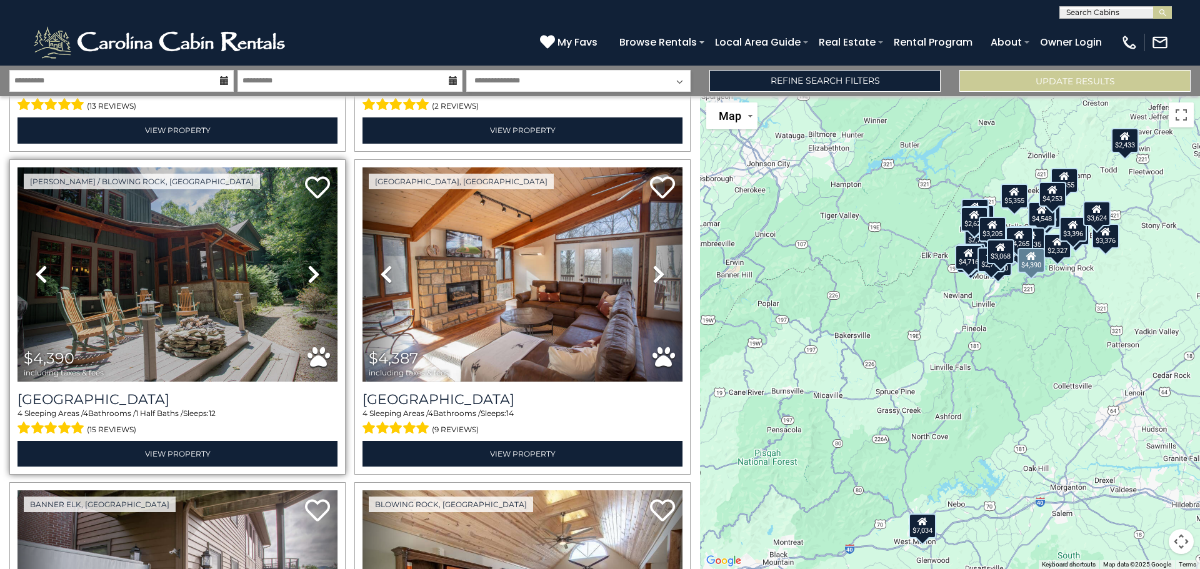
click at [314, 268] on icon at bounding box center [314, 274] width 13 height 20
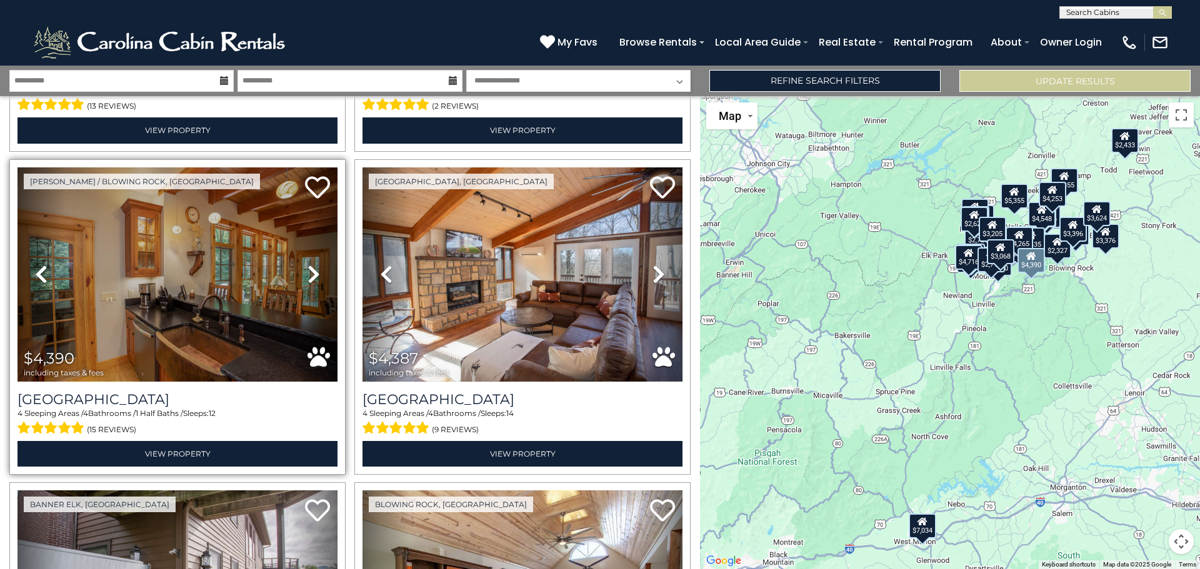
click at [313, 268] on icon at bounding box center [314, 274] width 13 height 20
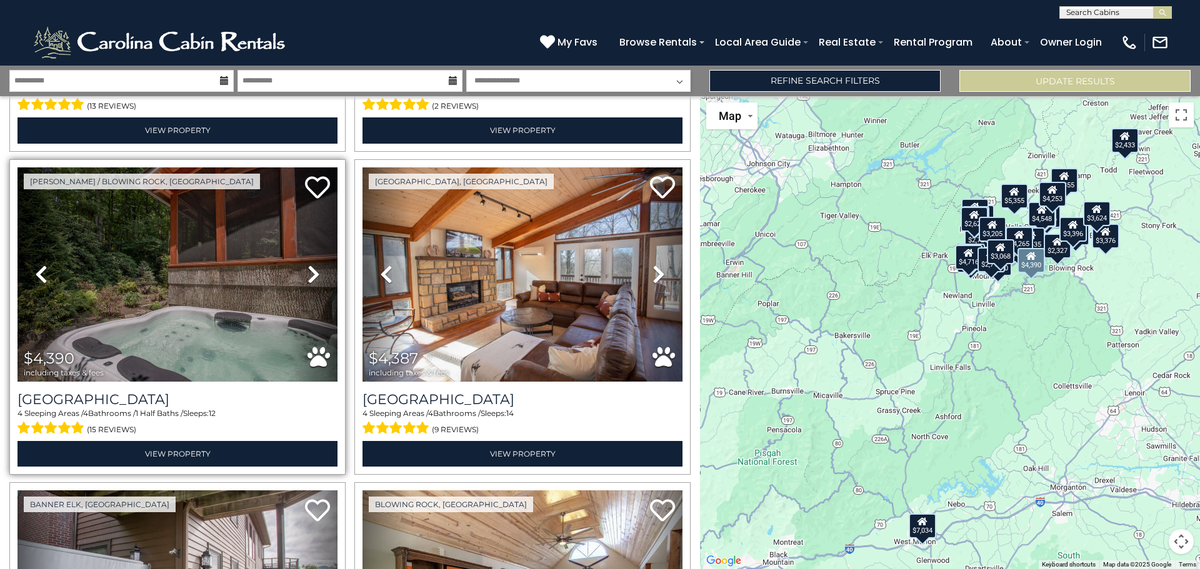
click at [313, 268] on icon at bounding box center [314, 274] width 13 height 20
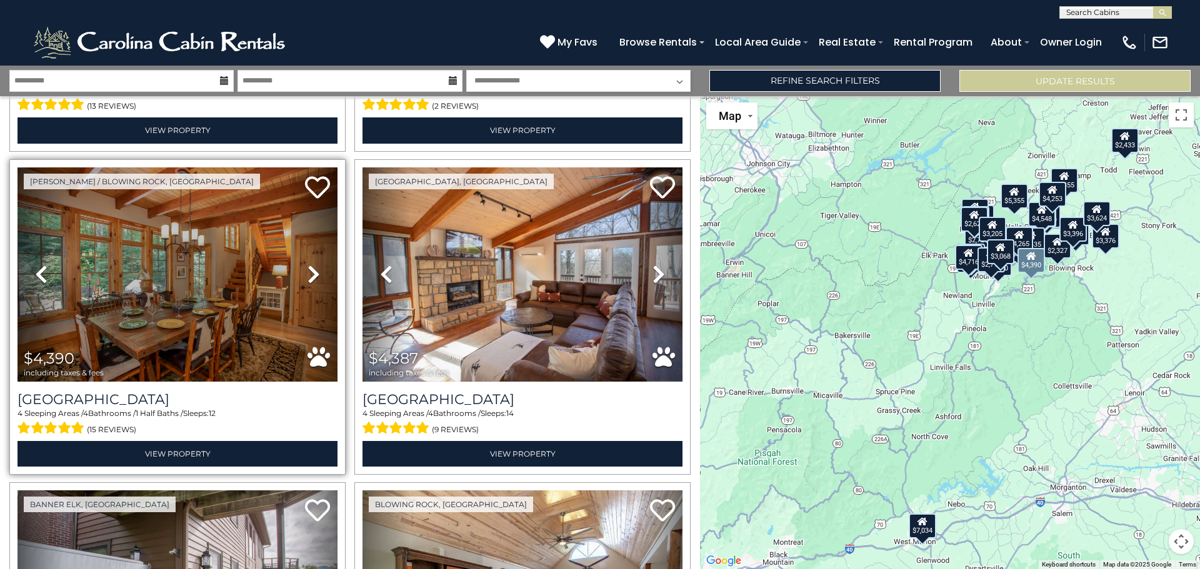
click at [313, 268] on icon at bounding box center [314, 274] width 13 height 20
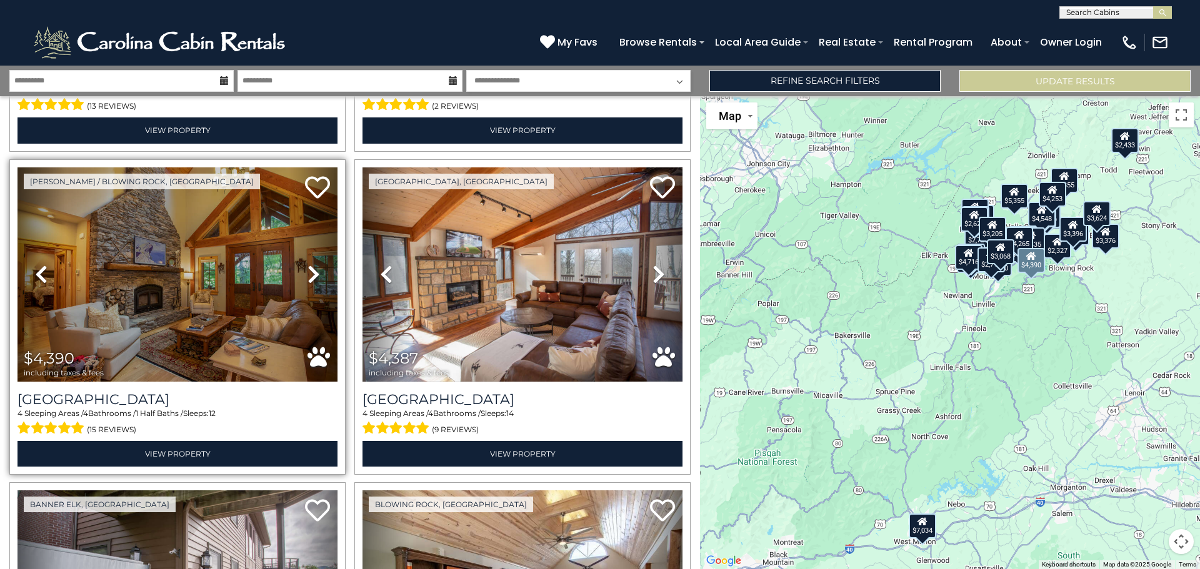
click at [313, 268] on icon at bounding box center [314, 274] width 13 height 20
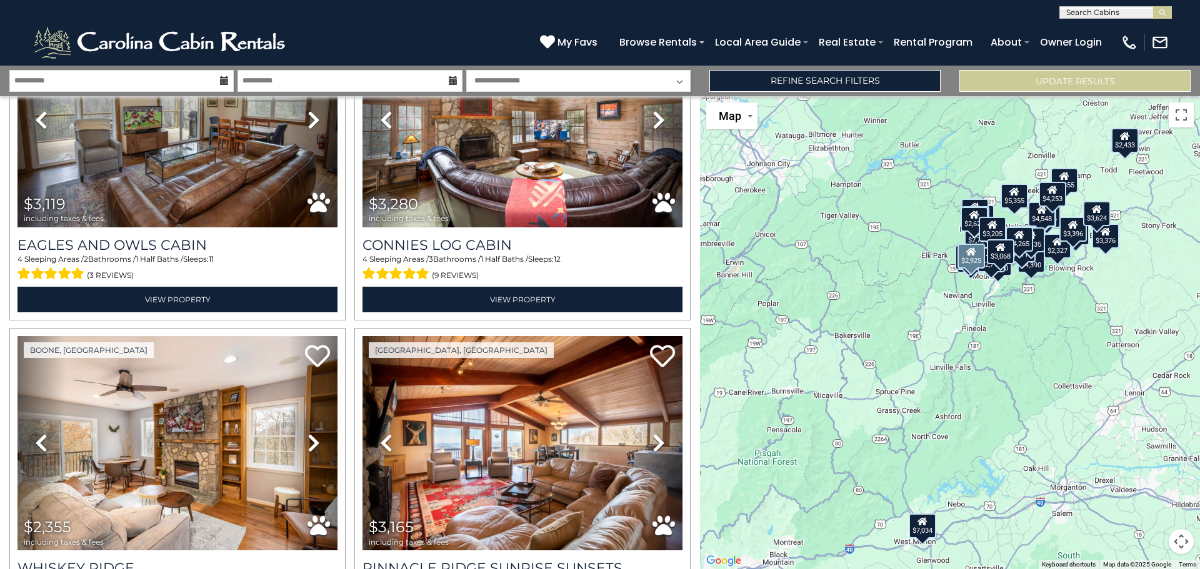
scroll to position [1750, 0]
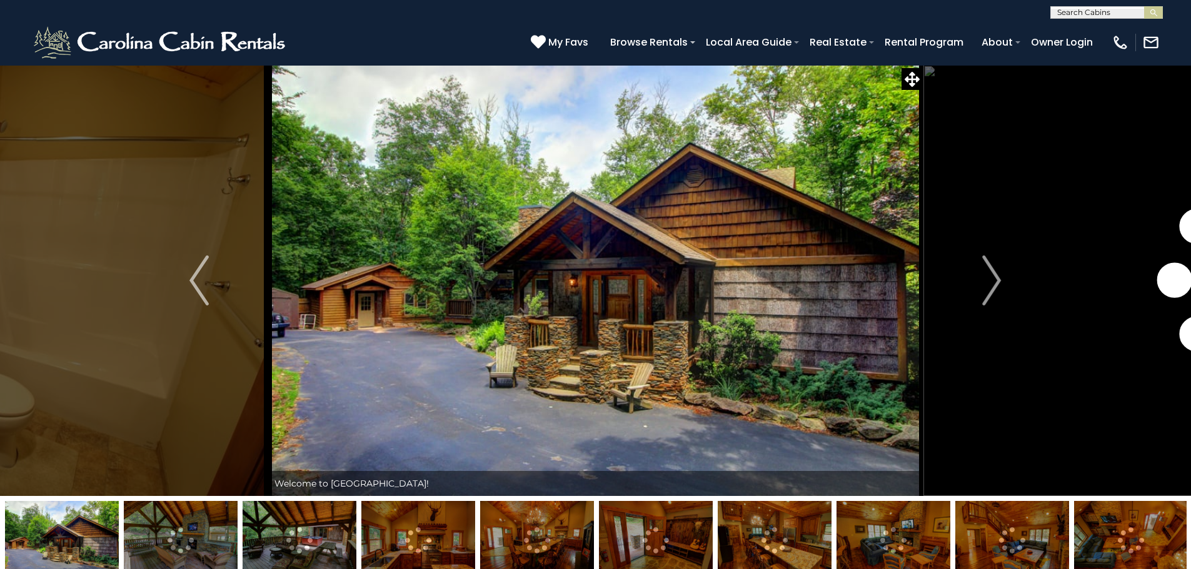
click at [756, 518] on img at bounding box center [775, 540] width 114 height 78
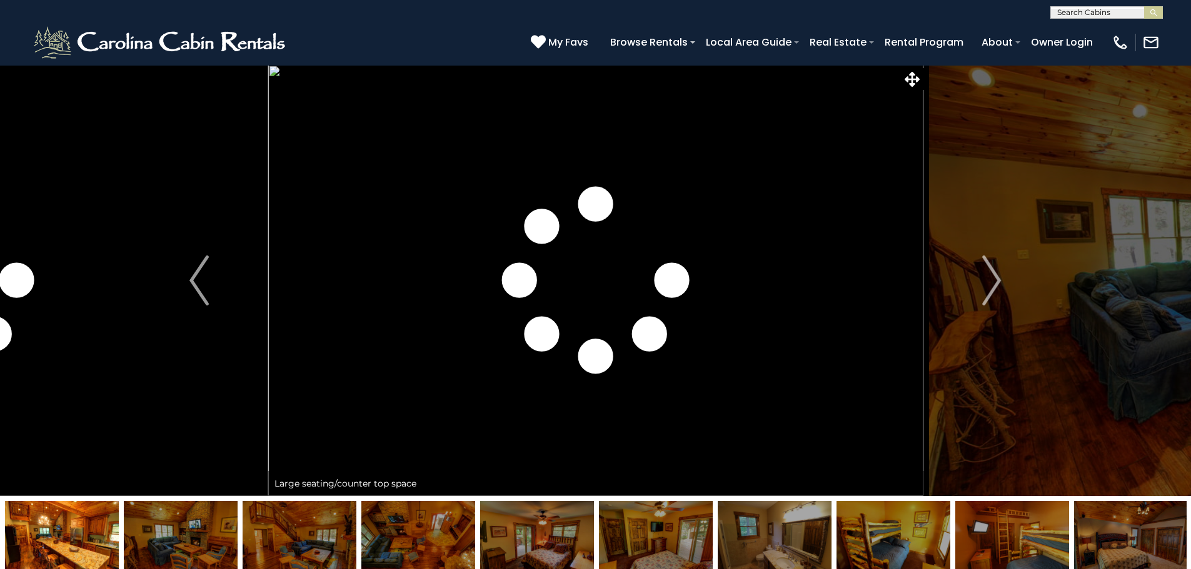
click at [173, 543] on img at bounding box center [181, 540] width 114 height 78
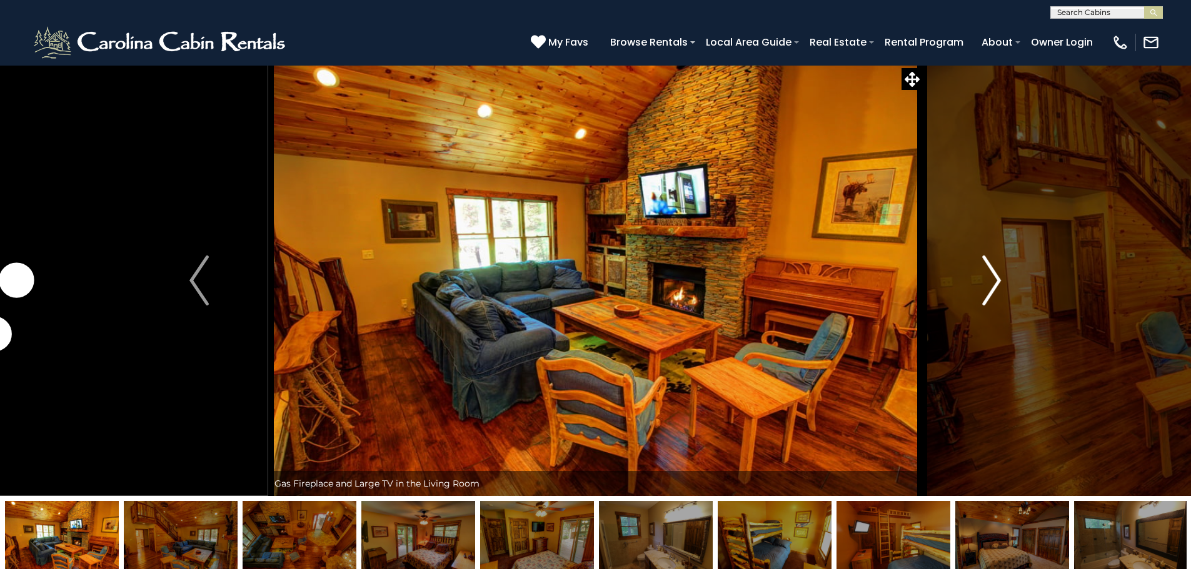
click at [997, 278] on img "Next" at bounding box center [991, 281] width 19 height 50
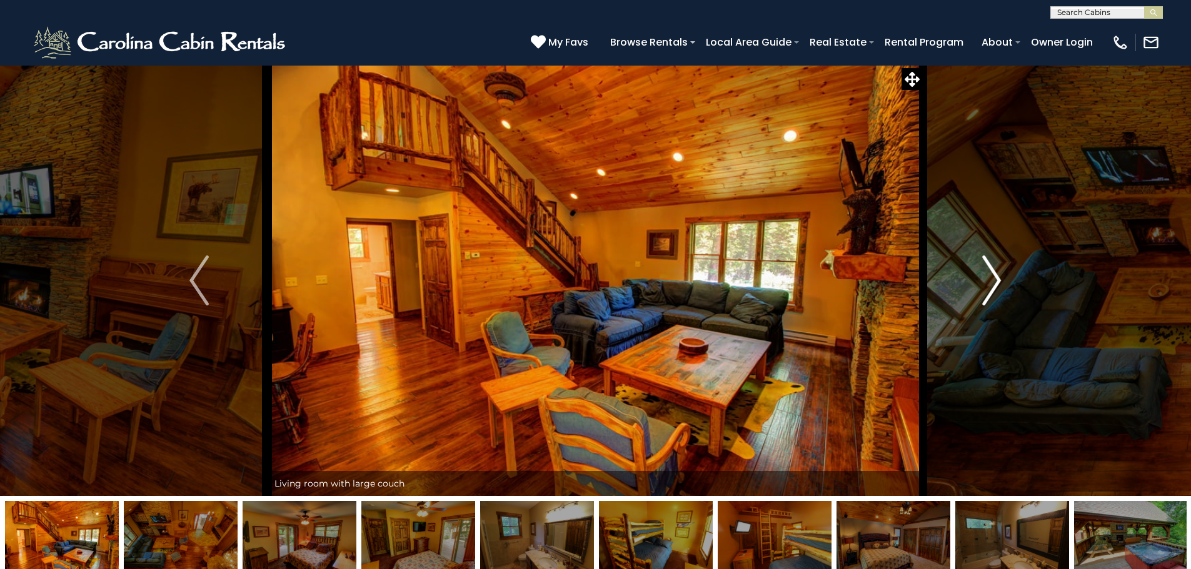
click at [997, 278] on img "Next" at bounding box center [991, 281] width 19 height 50
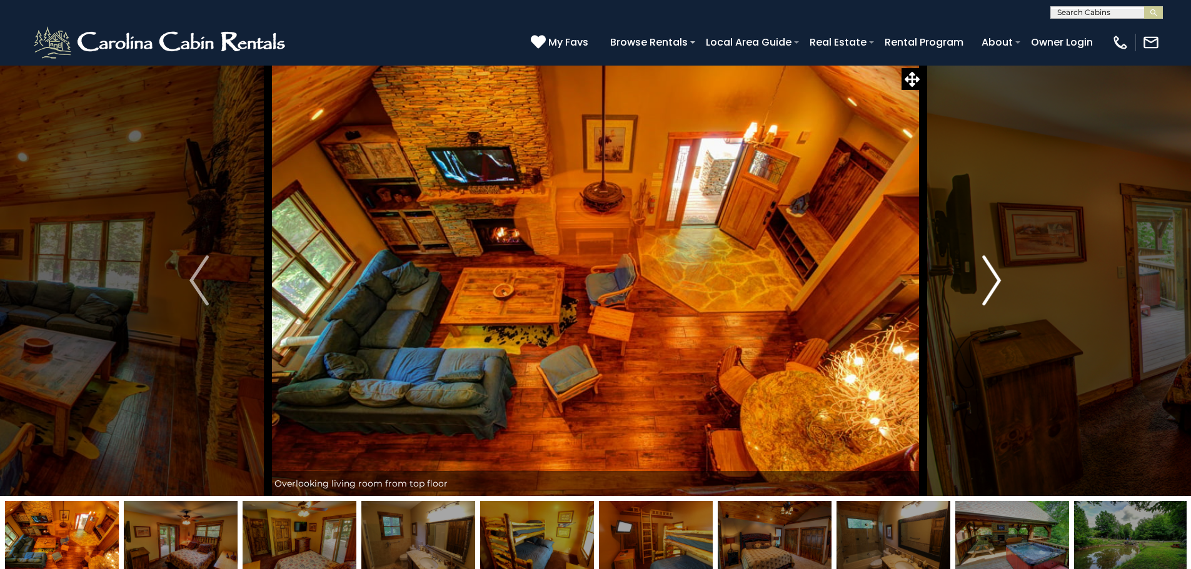
click at [997, 278] on img "Next" at bounding box center [991, 281] width 19 height 50
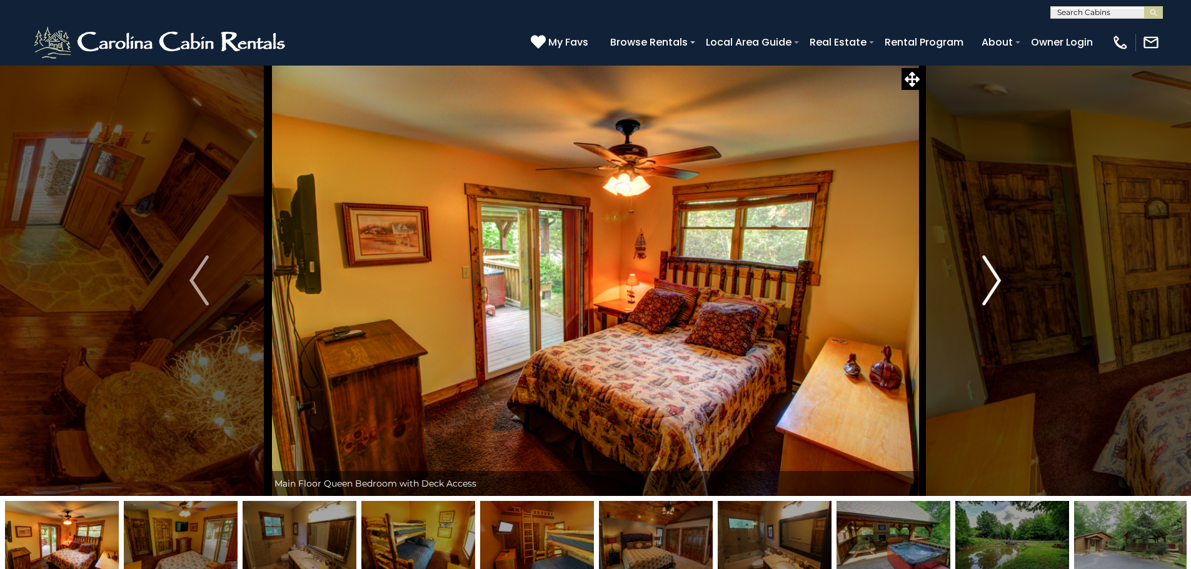
click at [997, 278] on img "Next" at bounding box center [991, 281] width 19 height 50
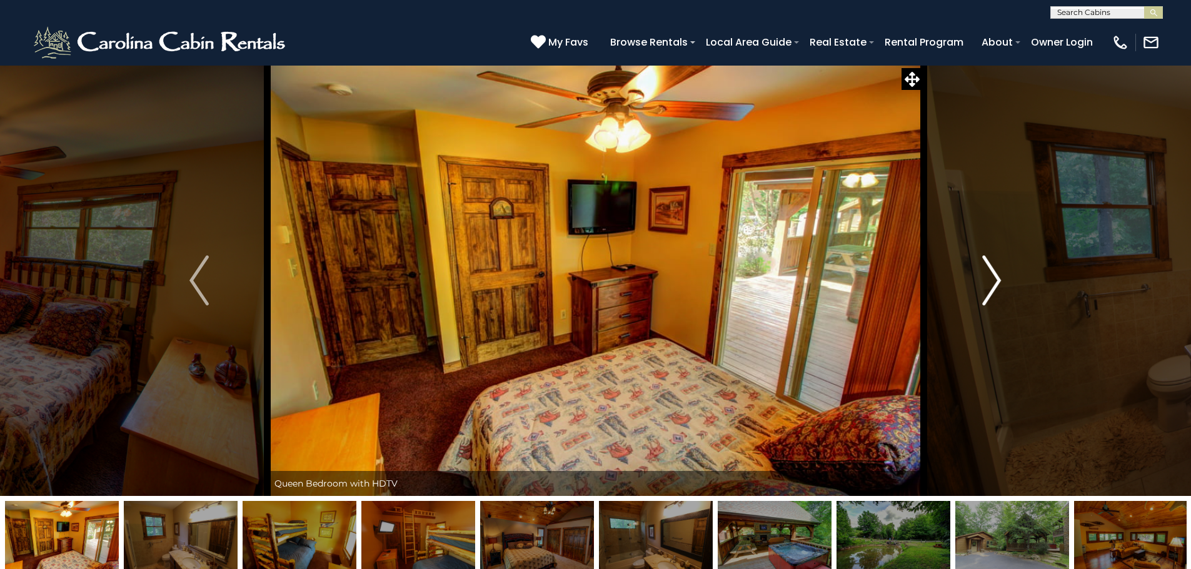
click at [998, 278] on img "Next" at bounding box center [991, 281] width 19 height 50
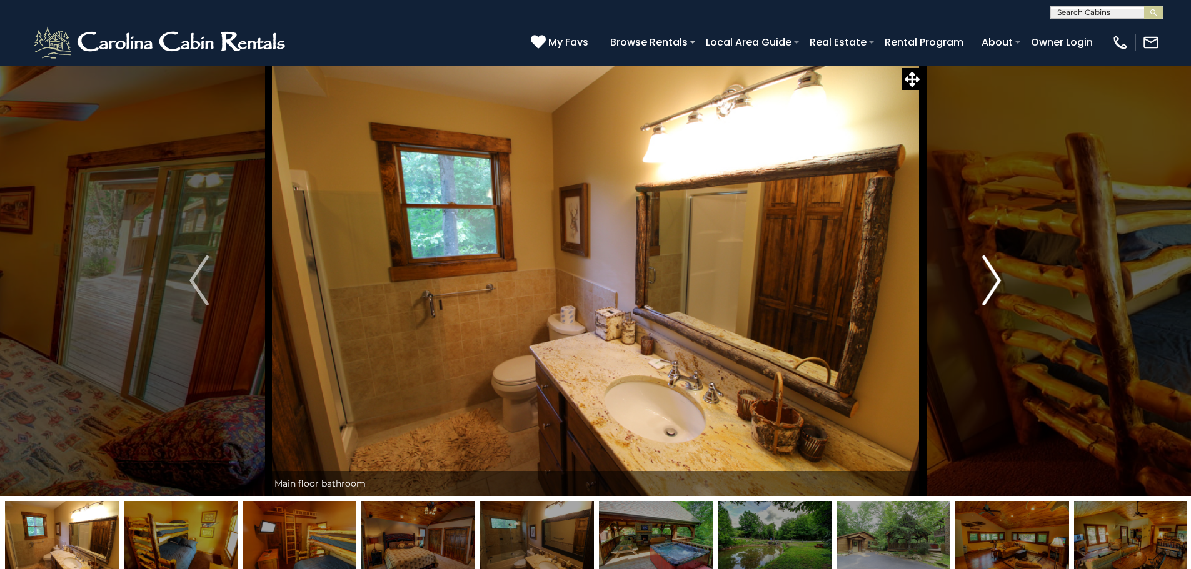
click at [998, 278] on img "Next" at bounding box center [991, 281] width 19 height 50
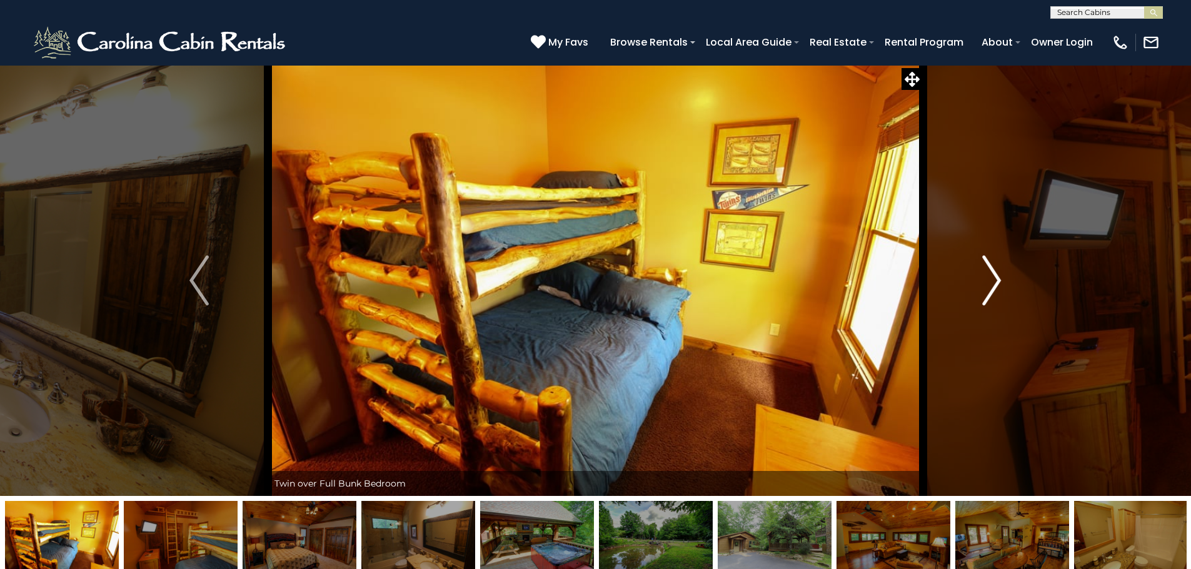
click at [998, 278] on img "Next" at bounding box center [991, 281] width 19 height 50
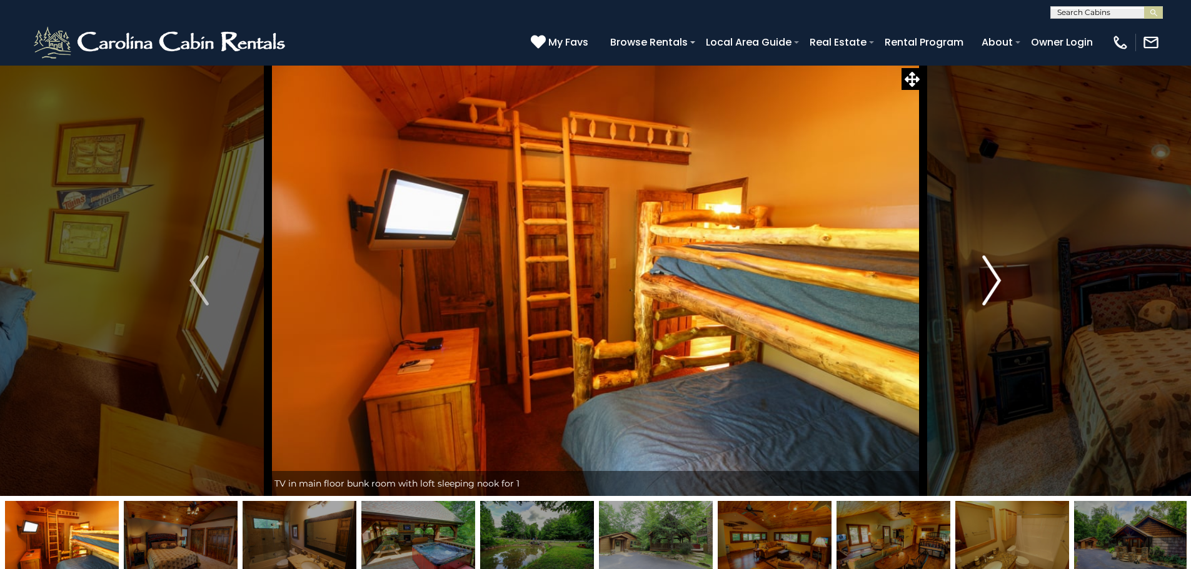
click at [998, 278] on img "Next" at bounding box center [991, 281] width 19 height 50
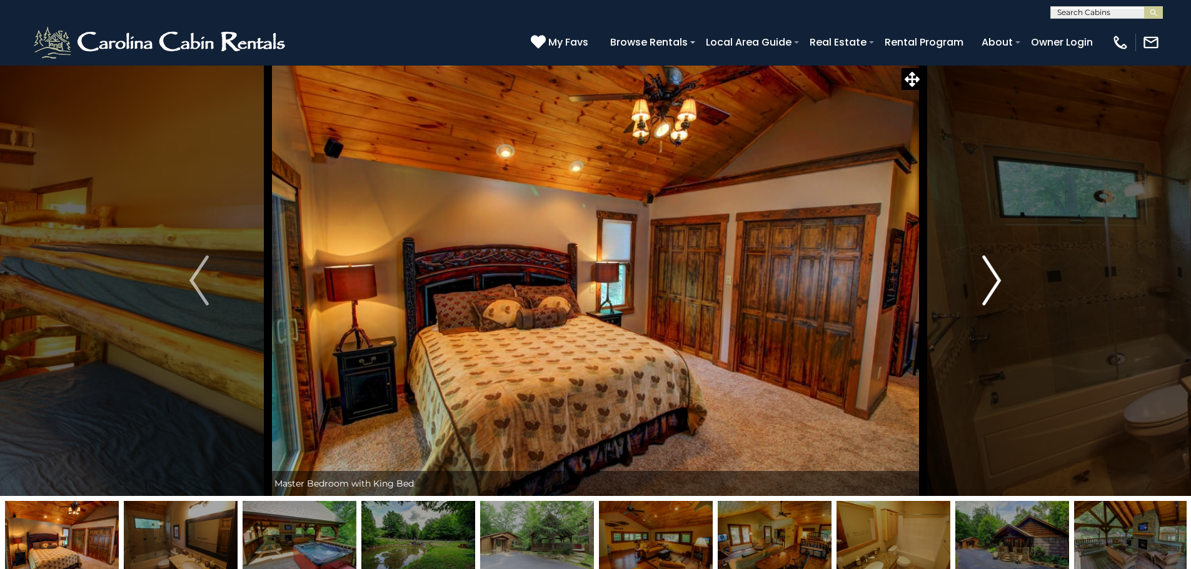
click at [998, 278] on img "Next" at bounding box center [991, 281] width 19 height 50
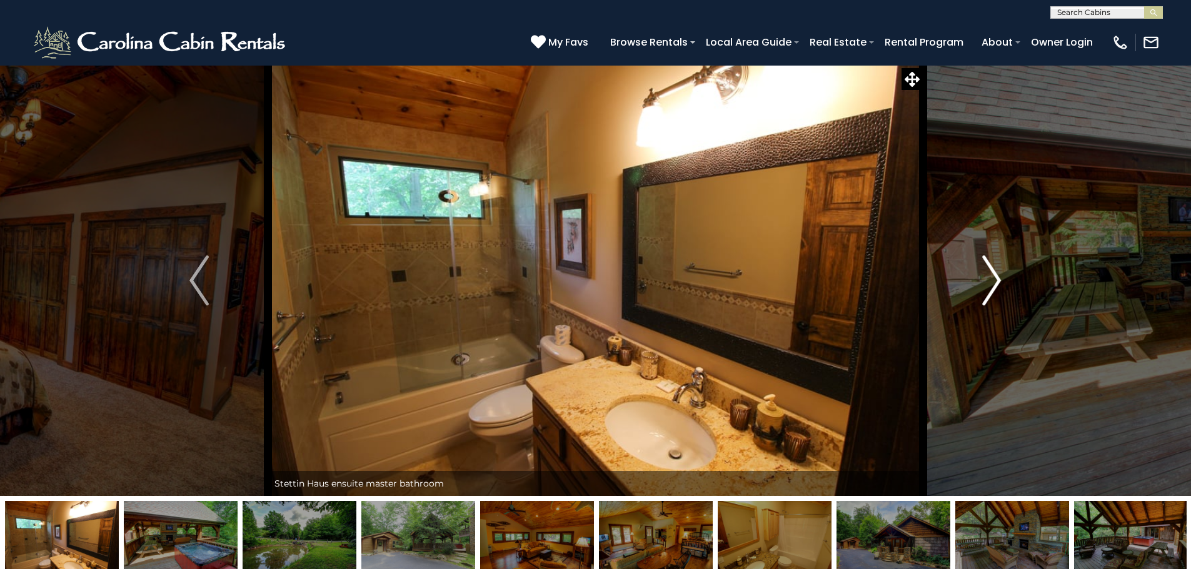
click at [998, 278] on img "Next" at bounding box center [991, 281] width 19 height 50
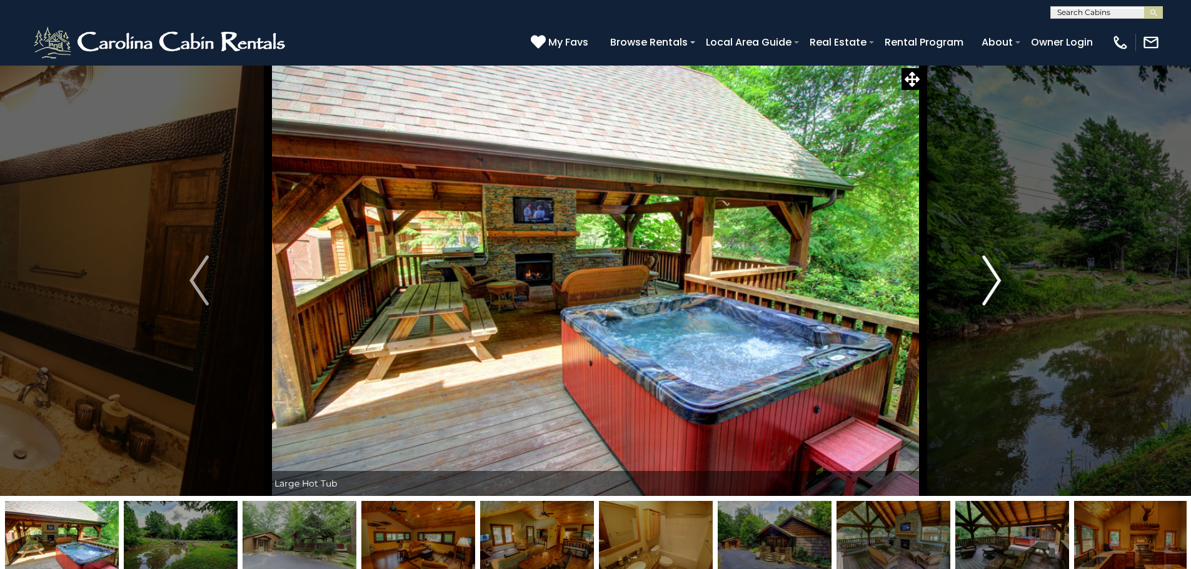
click at [998, 278] on img "Next" at bounding box center [991, 281] width 19 height 50
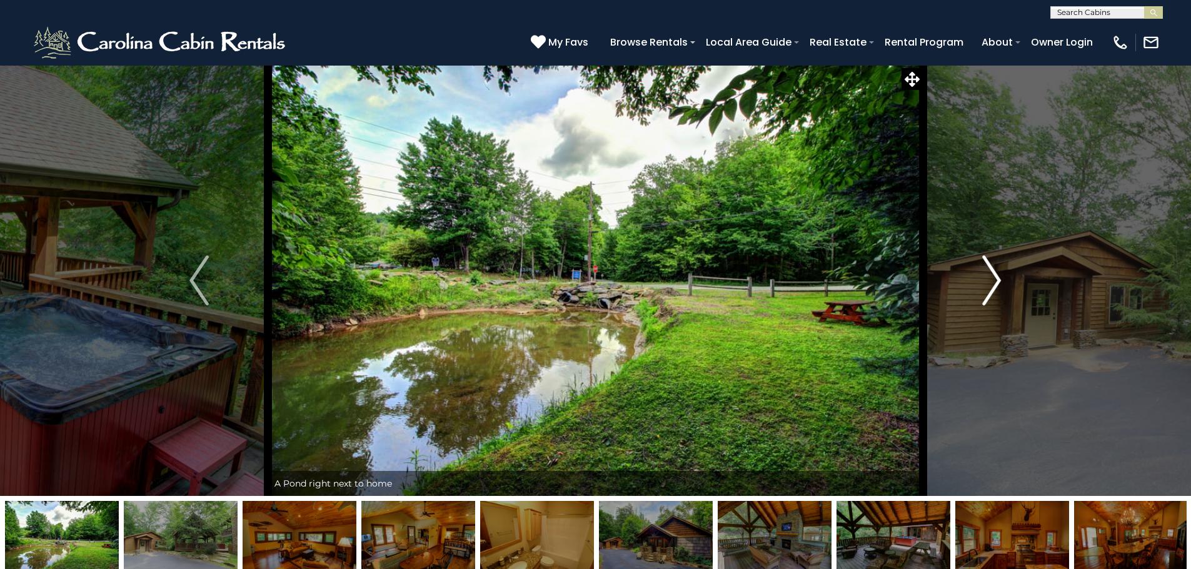
click at [998, 278] on img "Next" at bounding box center [991, 281] width 19 height 50
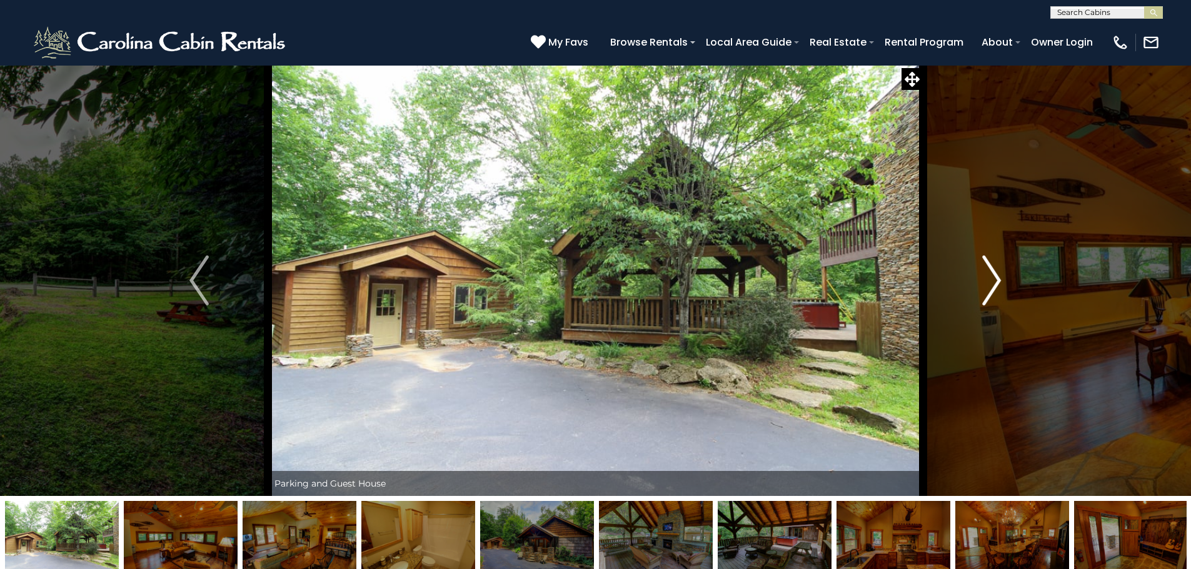
click at [998, 278] on img "Next" at bounding box center [991, 281] width 19 height 50
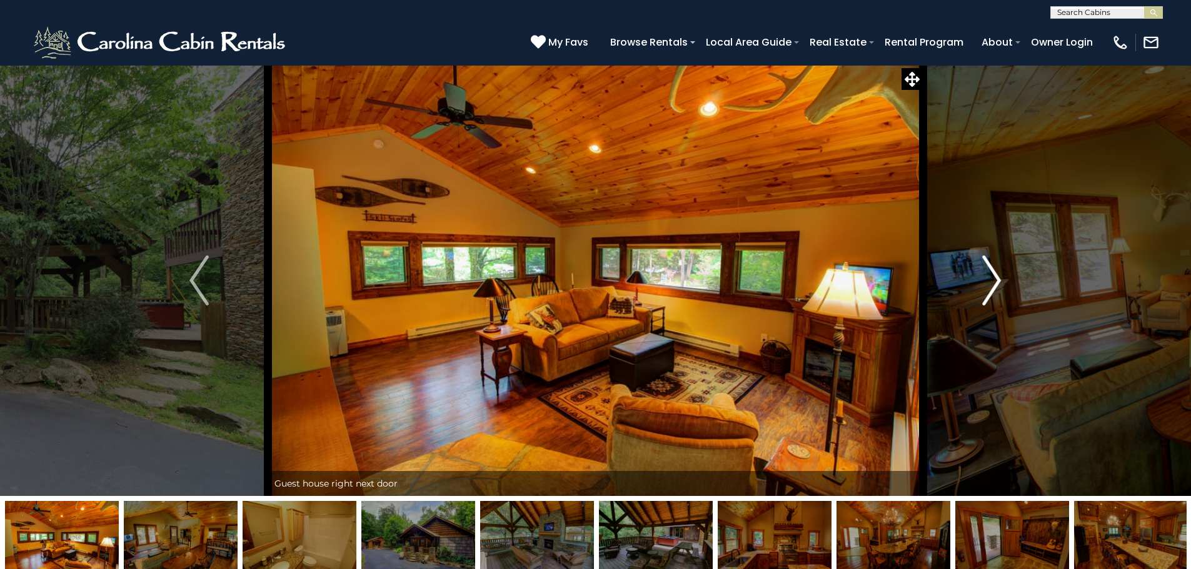
click at [998, 278] on img "Next" at bounding box center [991, 281] width 19 height 50
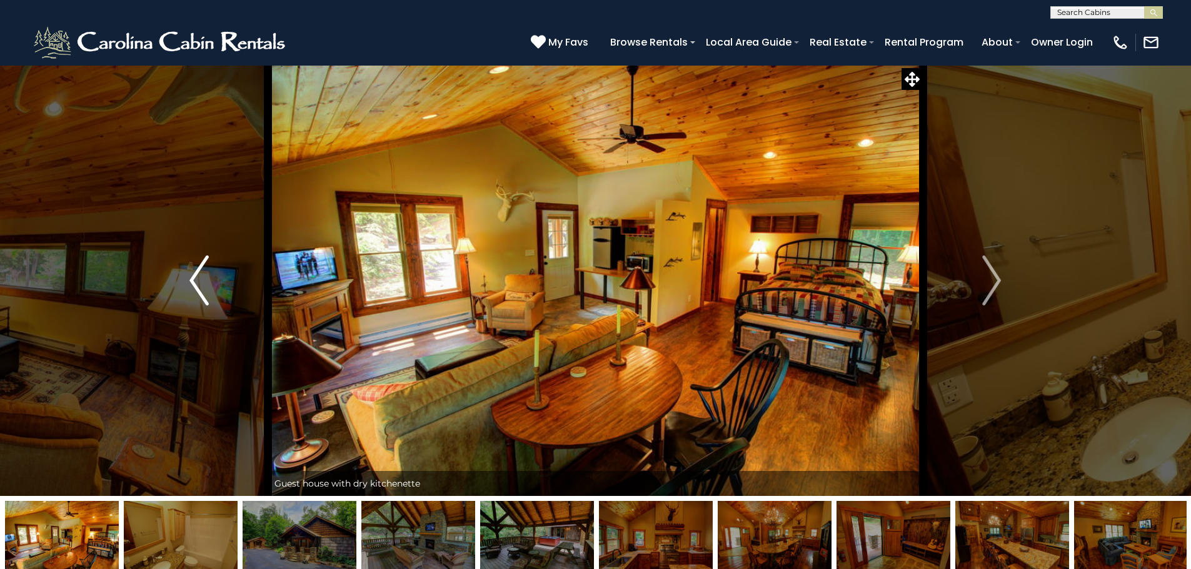
click at [196, 288] on img "Previous" at bounding box center [198, 281] width 19 height 50
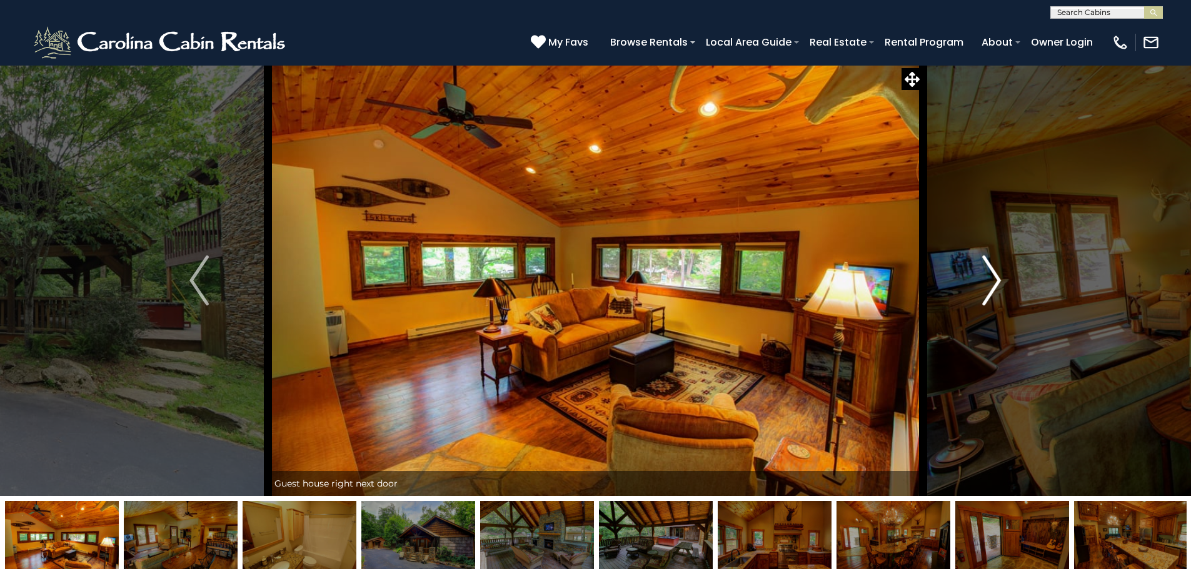
click at [986, 269] on img "Next" at bounding box center [991, 281] width 19 height 50
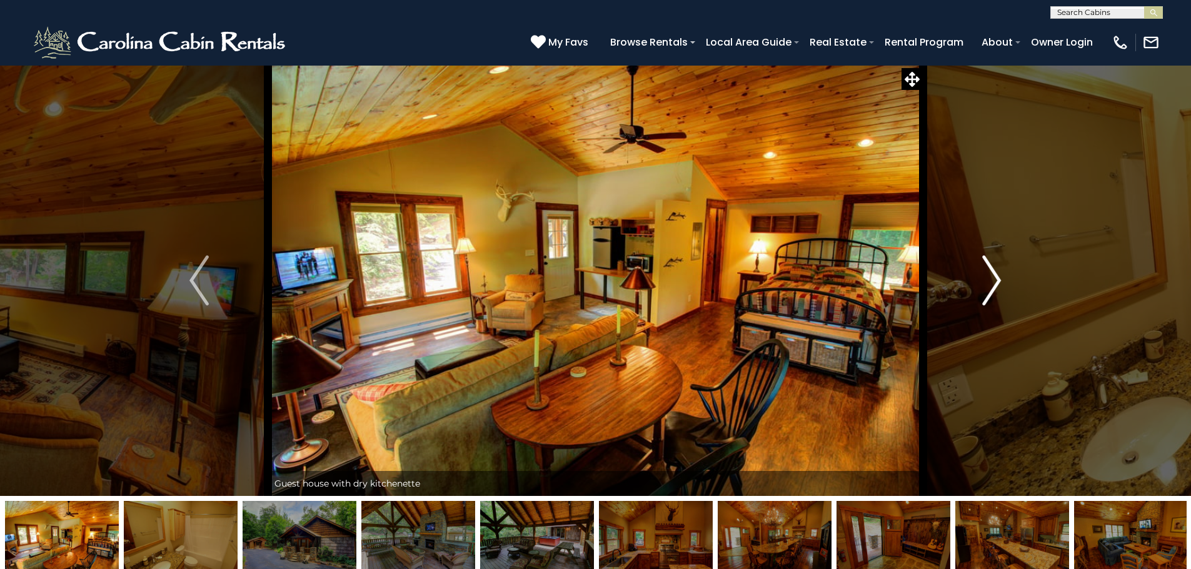
click at [994, 275] on img "Next" at bounding box center [991, 281] width 19 height 50
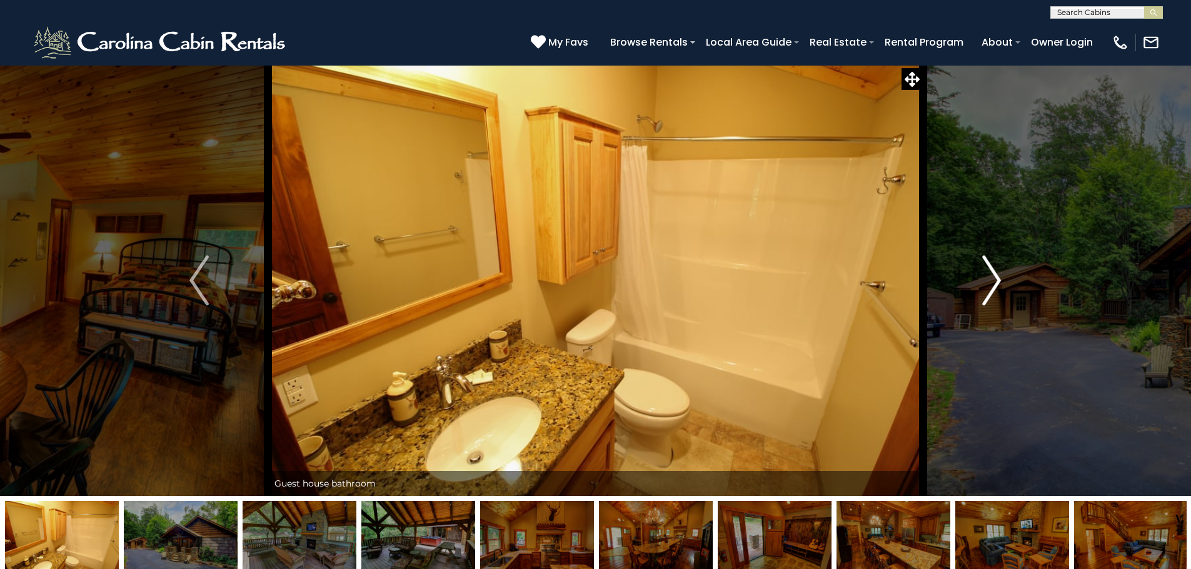
click at [994, 275] on img "Next" at bounding box center [991, 281] width 19 height 50
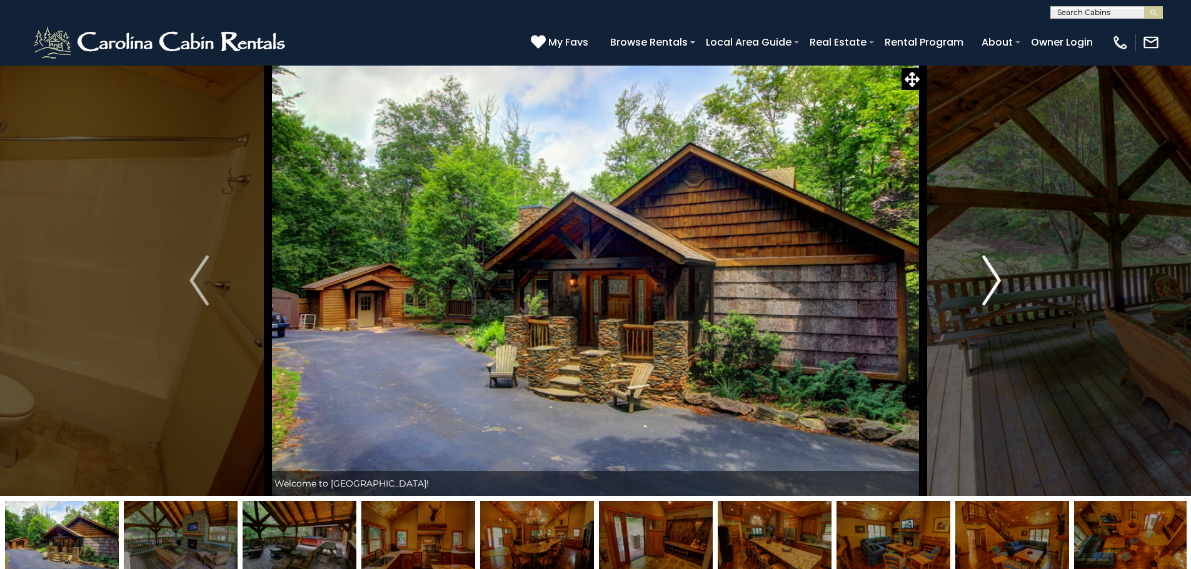
click at [994, 275] on img "Next" at bounding box center [991, 281] width 19 height 50
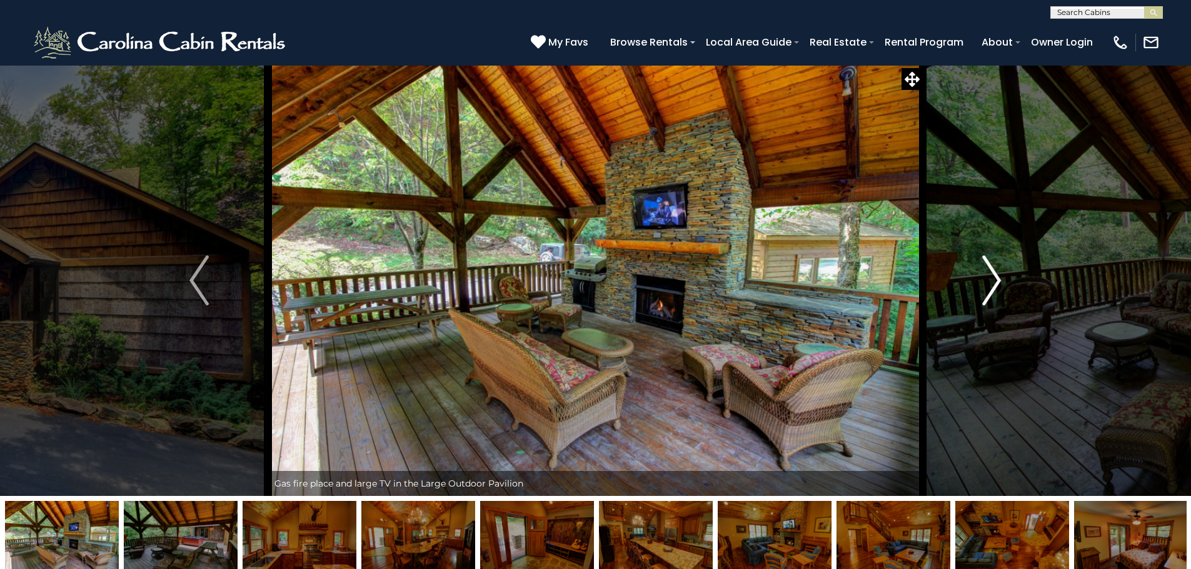
click at [995, 278] on img "Next" at bounding box center [991, 281] width 19 height 50
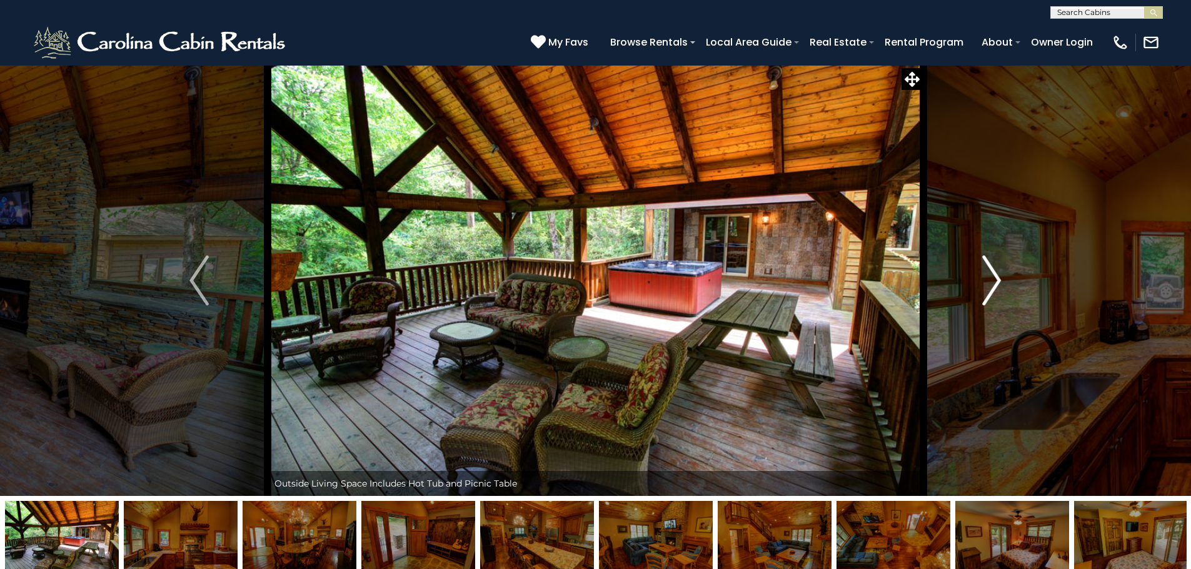
click at [995, 278] on img "Next" at bounding box center [991, 281] width 19 height 50
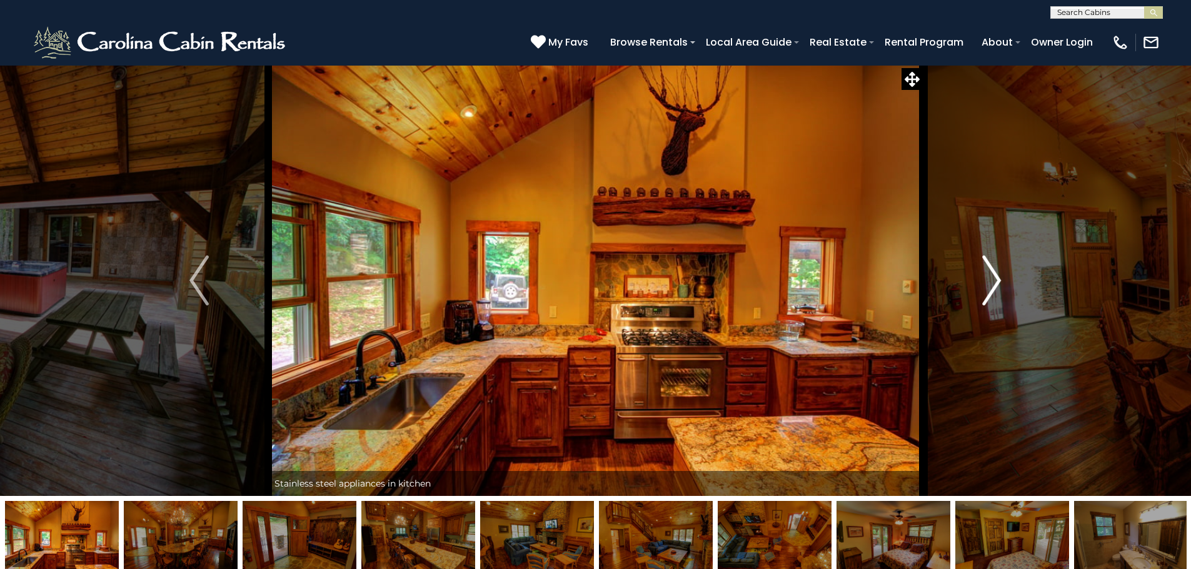
click at [995, 278] on img "Next" at bounding box center [991, 281] width 19 height 50
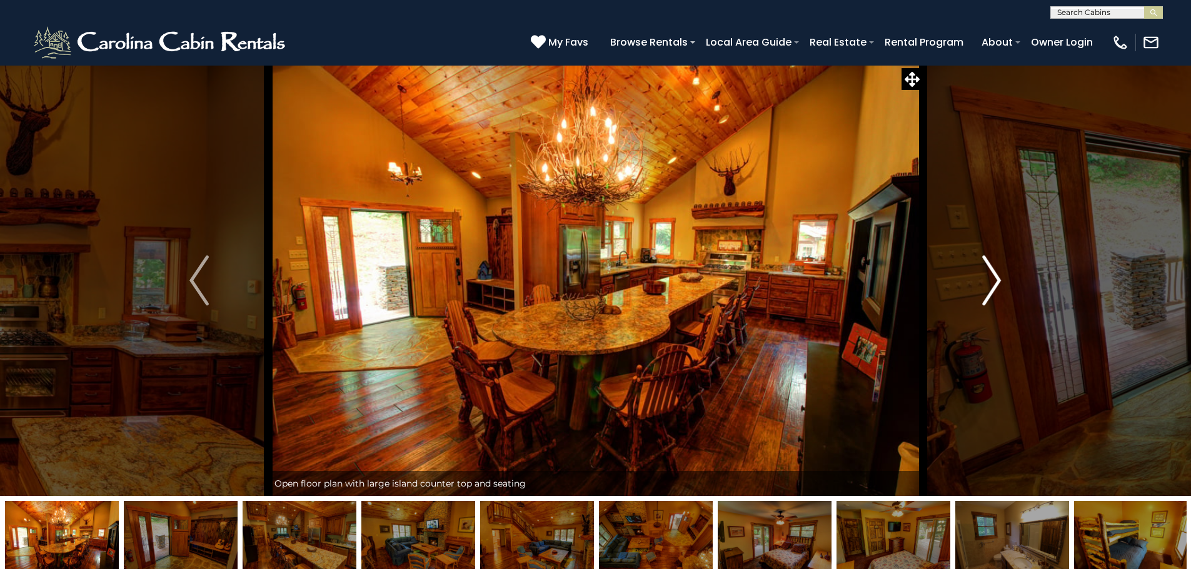
click at [995, 278] on img "Next" at bounding box center [991, 281] width 19 height 50
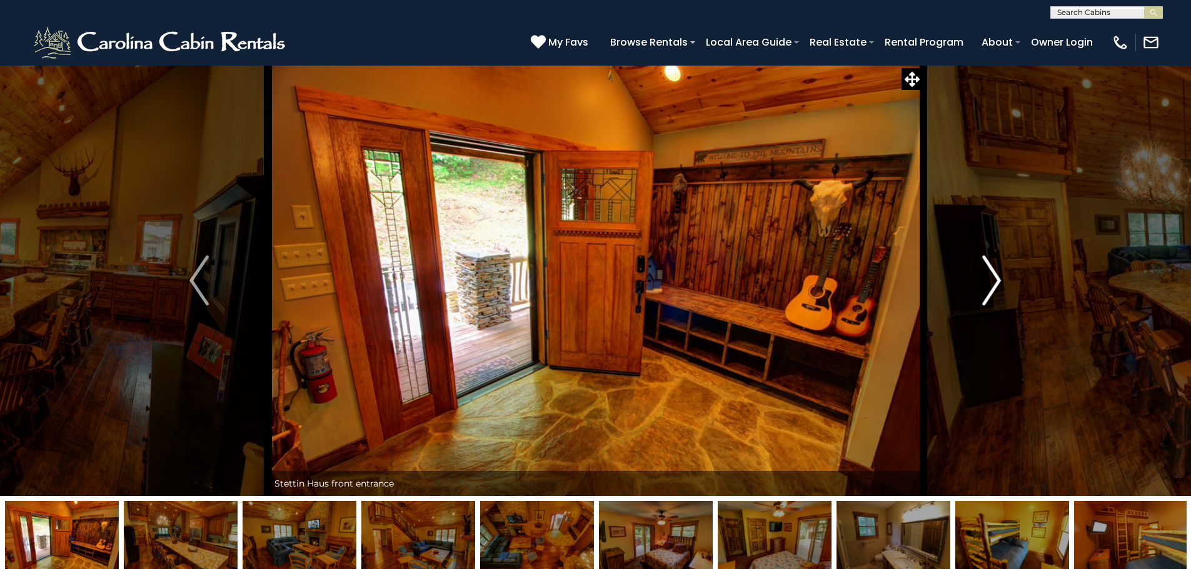
click at [995, 278] on img "Next" at bounding box center [991, 281] width 19 height 50
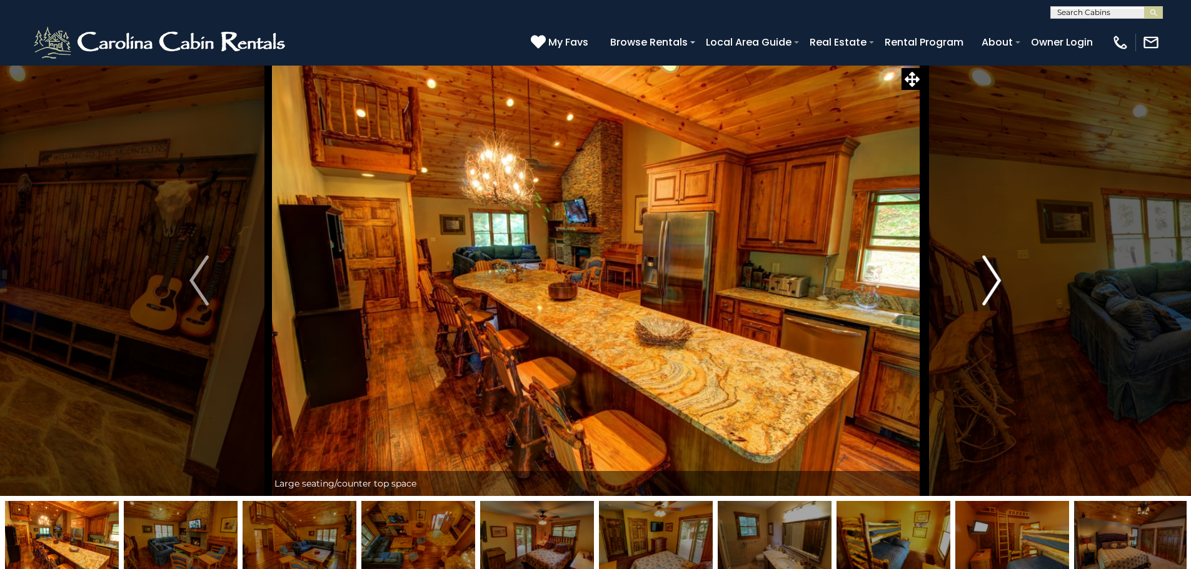
click at [995, 278] on img "Next" at bounding box center [991, 281] width 19 height 50
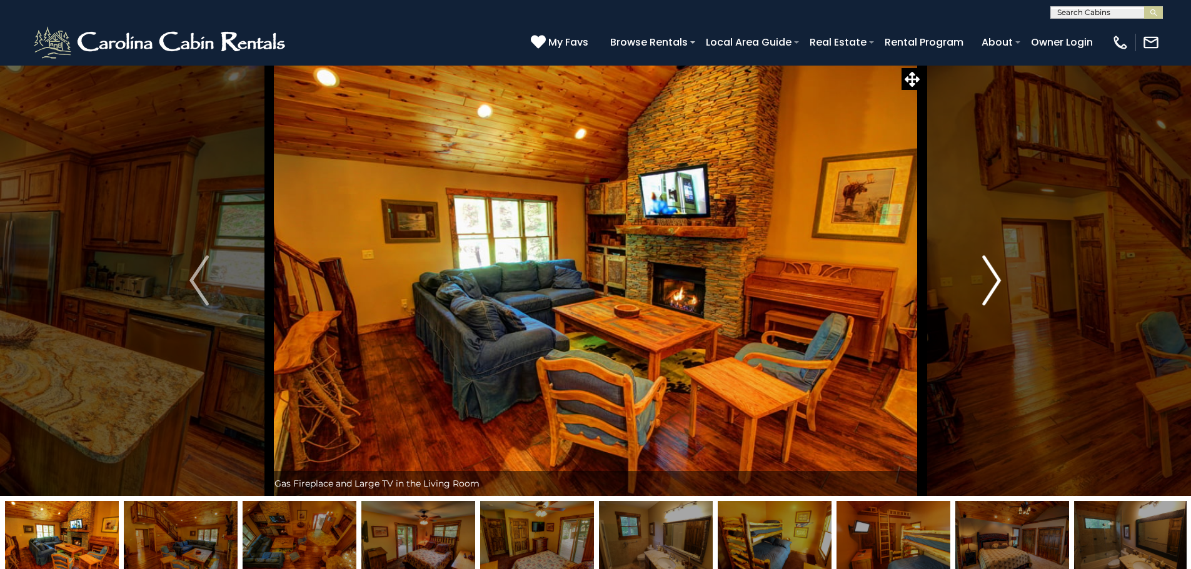
click at [995, 278] on img "Next" at bounding box center [991, 281] width 19 height 50
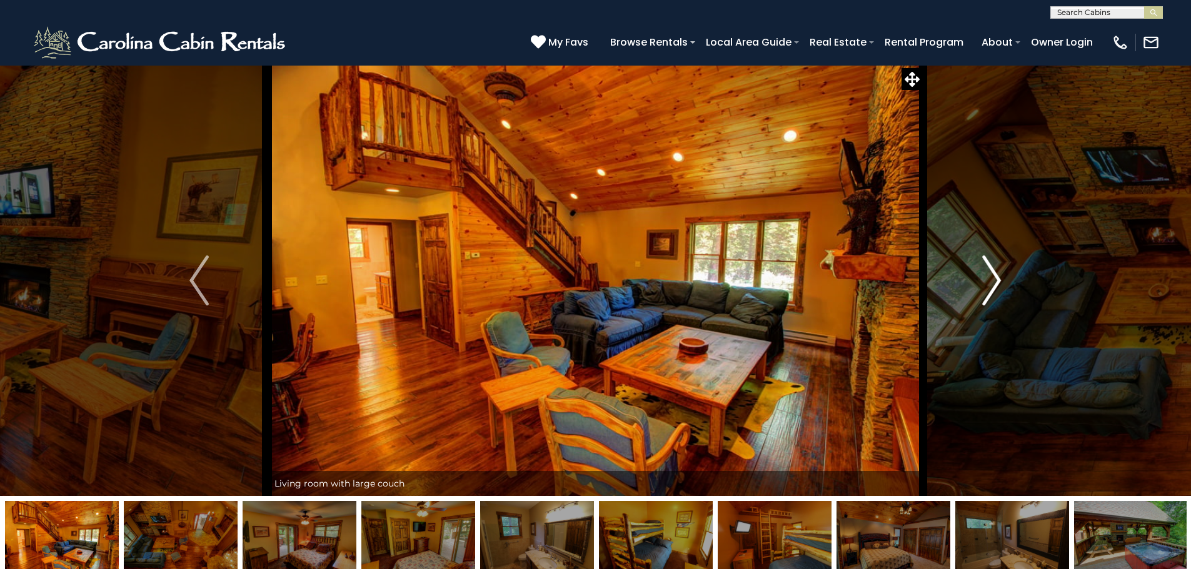
click at [996, 282] on img "Next" at bounding box center [991, 281] width 19 height 50
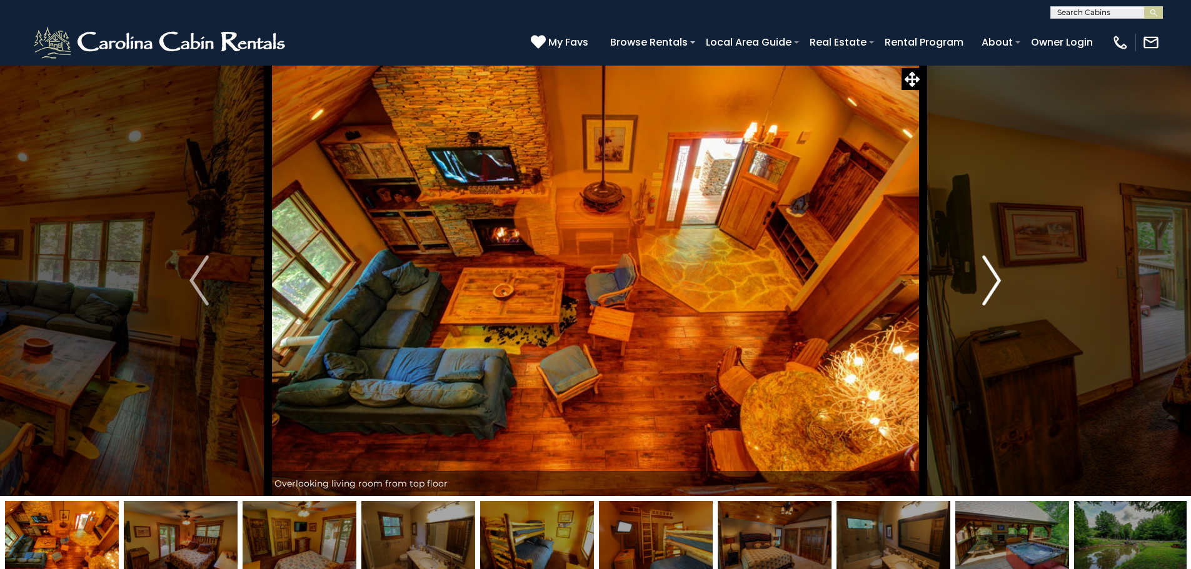
click at [996, 282] on img "Next" at bounding box center [991, 281] width 19 height 50
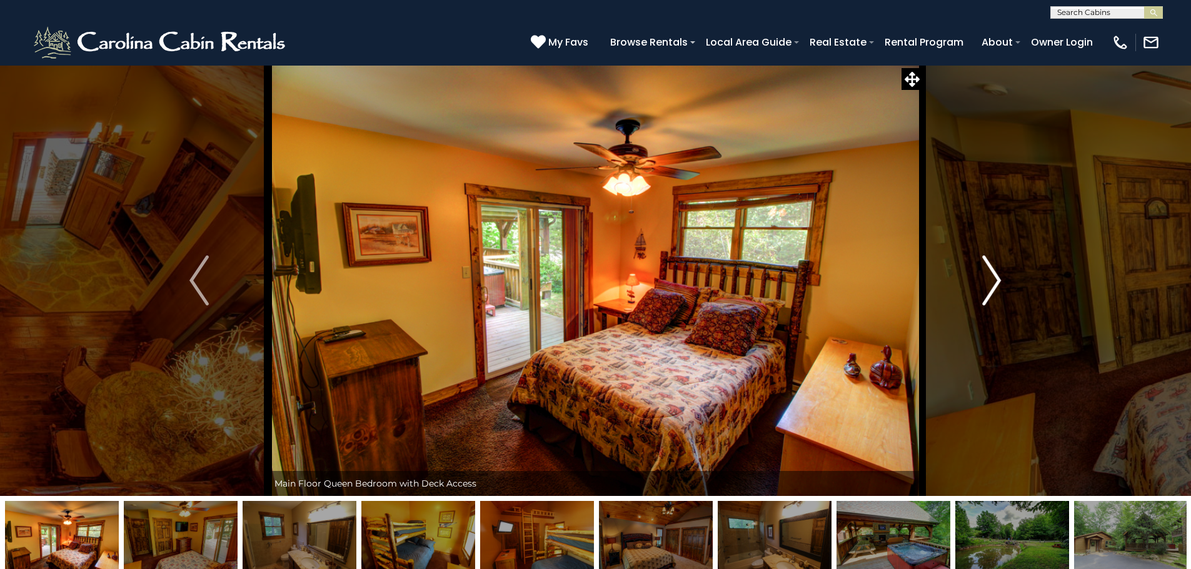
click at [995, 285] on img "Next" at bounding box center [991, 281] width 19 height 50
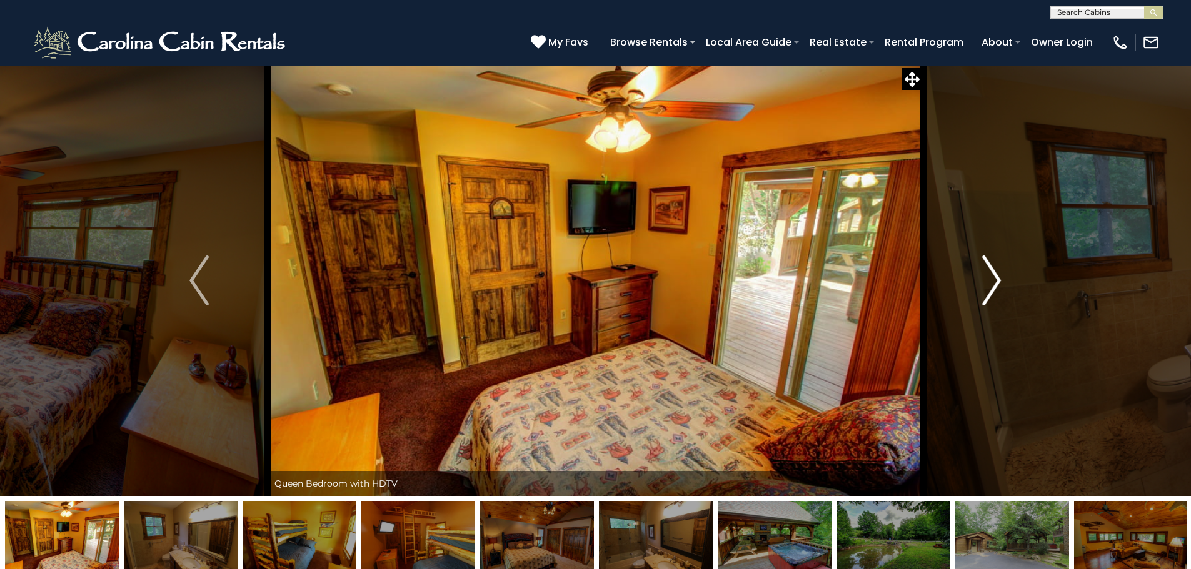
click at [995, 285] on img "Next" at bounding box center [991, 281] width 19 height 50
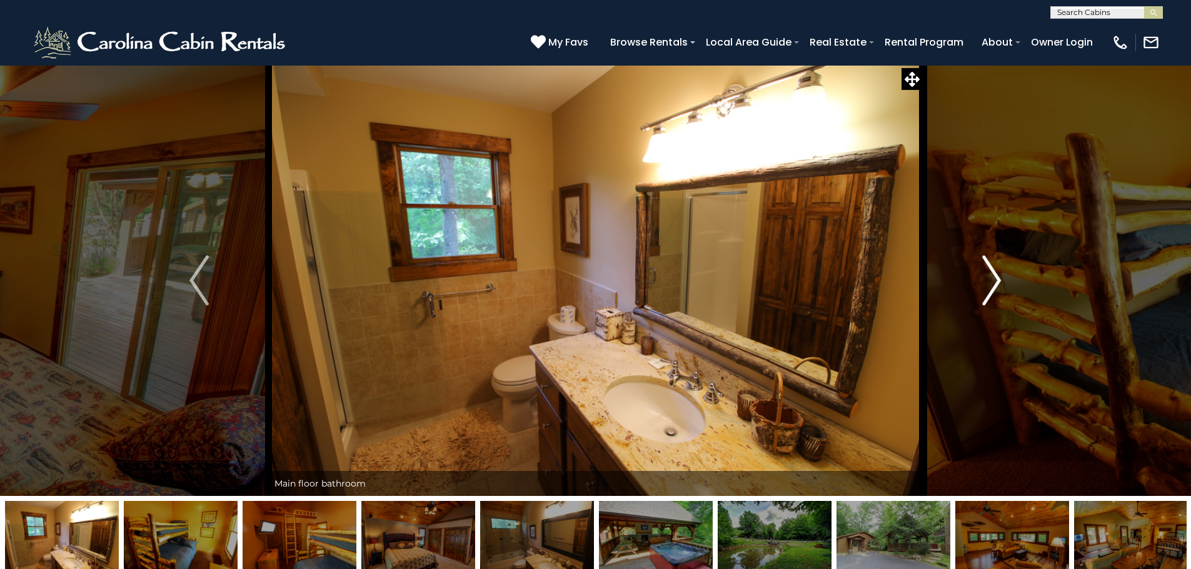
click at [995, 285] on img "Next" at bounding box center [991, 281] width 19 height 50
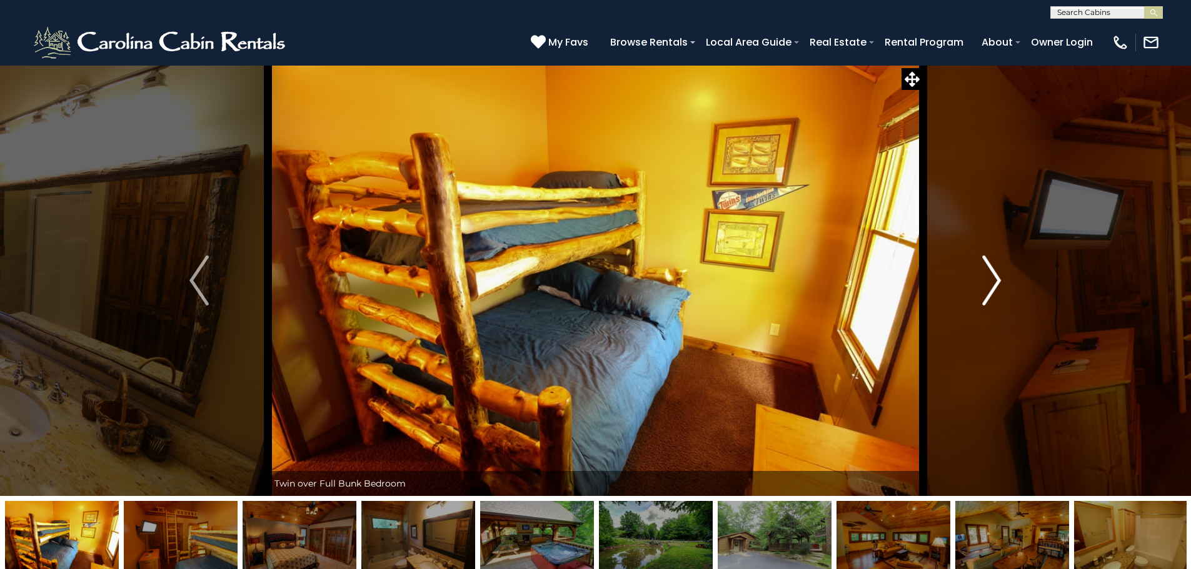
click at [1000, 286] on img "Next" at bounding box center [991, 281] width 19 height 50
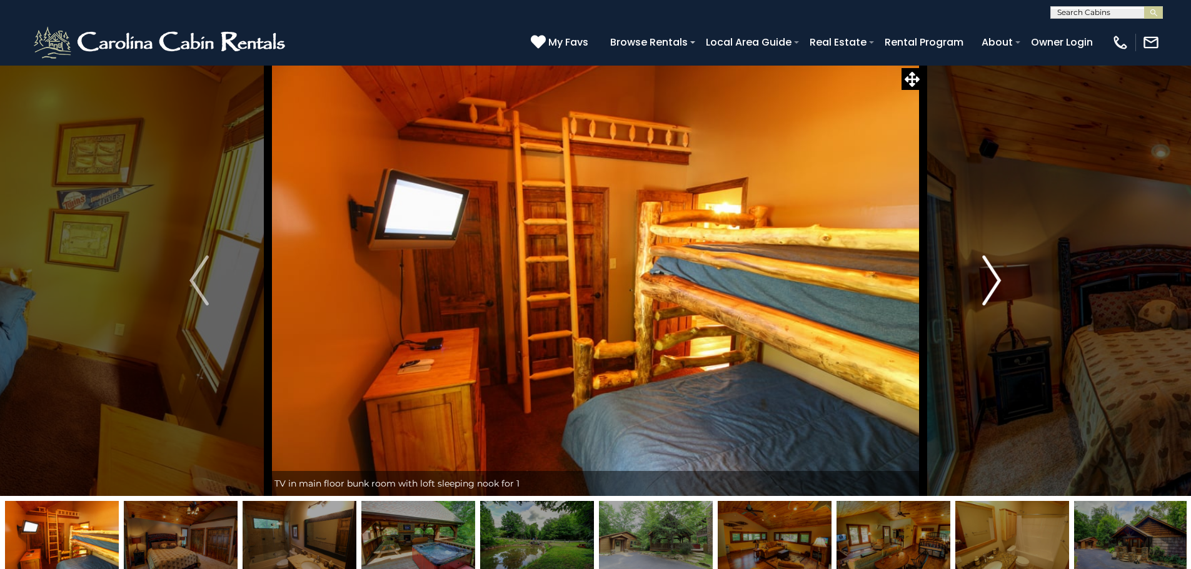
click at [993, 283] on img "Next" at bounding box center [991, 281] width 19 height 50
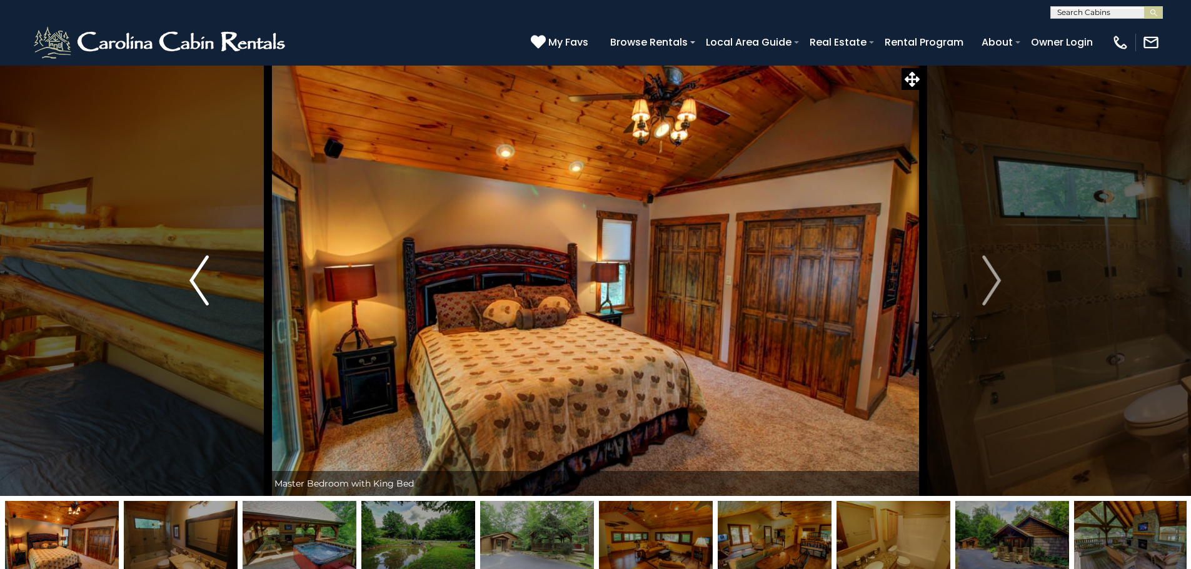
click at [209, 279] on button "Previous" at bounding box center [199, 280] width 138 height 431
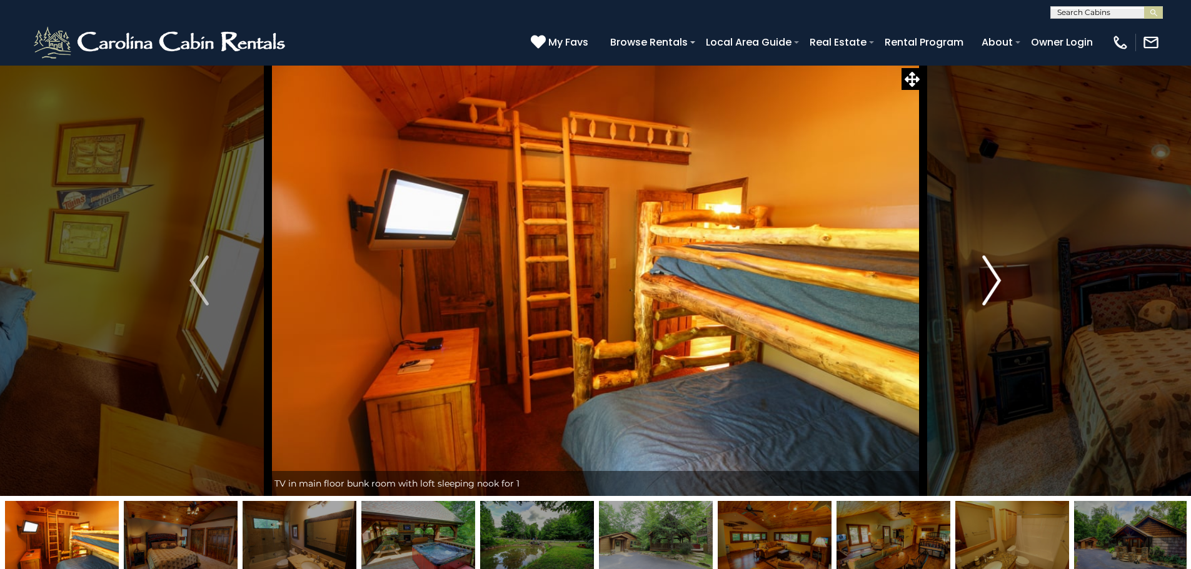
click at [997, 277] on img "Next" at bounding box center [991, 281] width 19 height 50
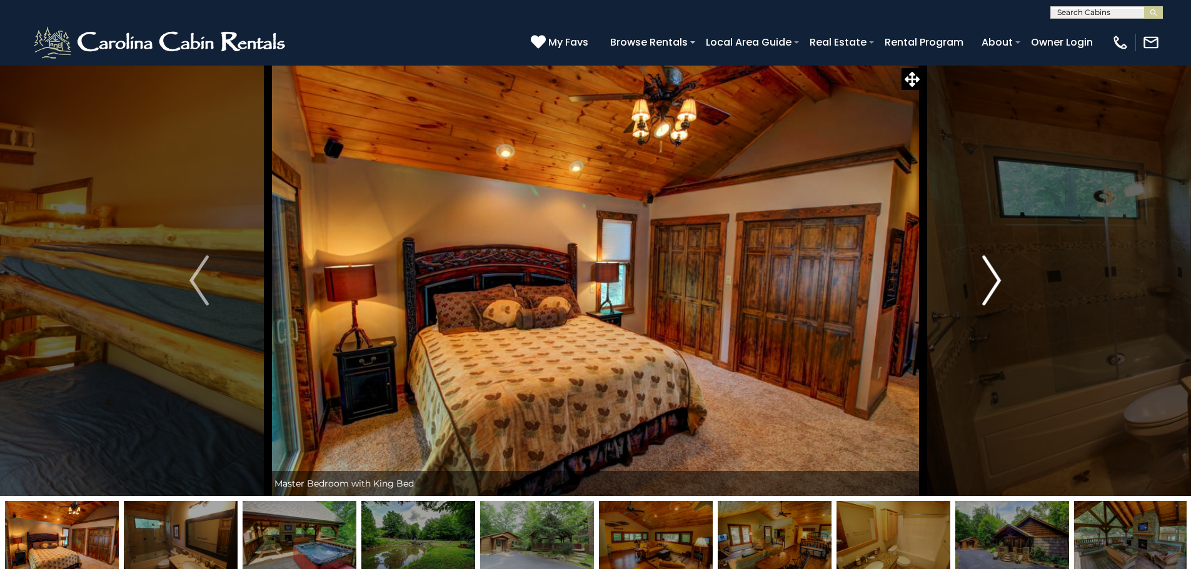
click at [996, 277] on img "Next" at bounding box center [991, 281] width 19 height 50
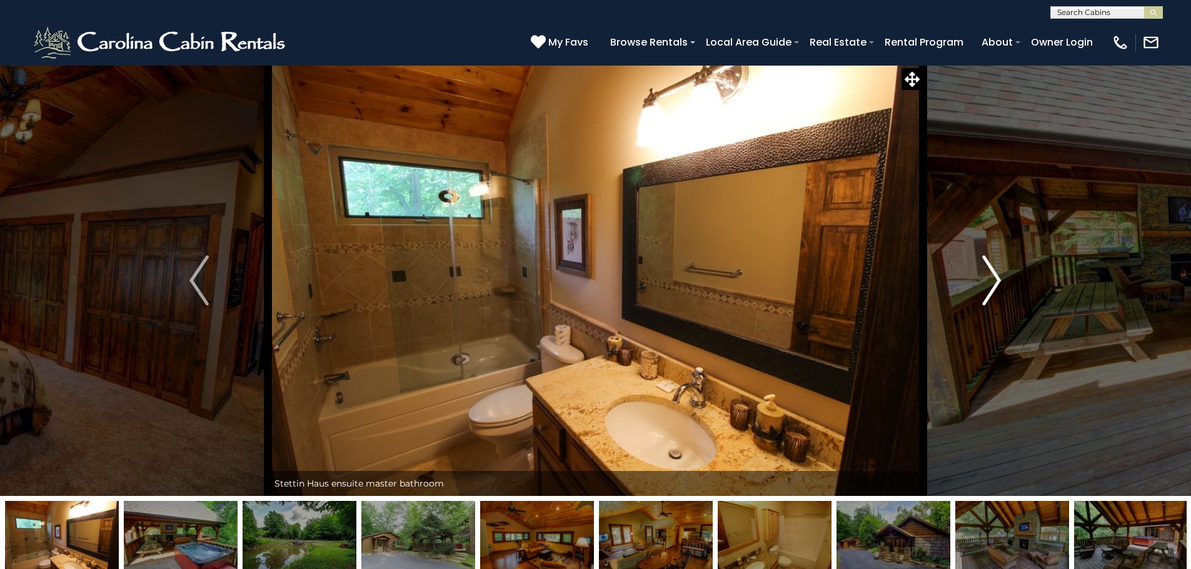
click at [996, 277] on img "Next" at bounding box center [991, 281] width 19 height 50
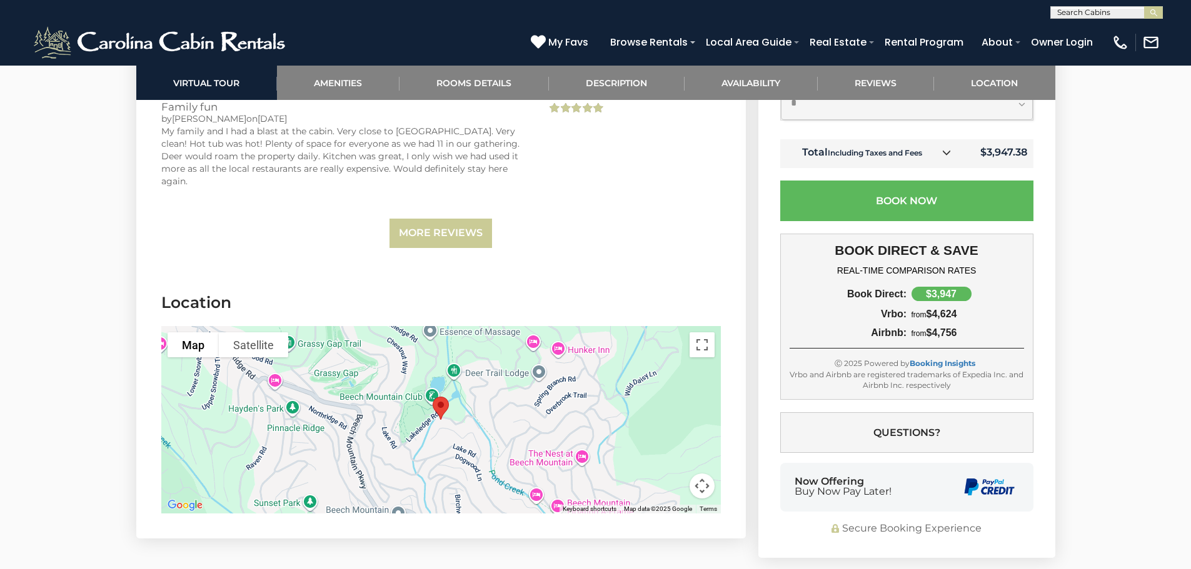
scroll to position [4063, 0]
click at [709, 488] on button "Map camera controls" at bounding box center [701, 485] width 25 height 25
click at [667, 484] on button "Zoom out" at bounding box center [670, 485] width 25 height 25
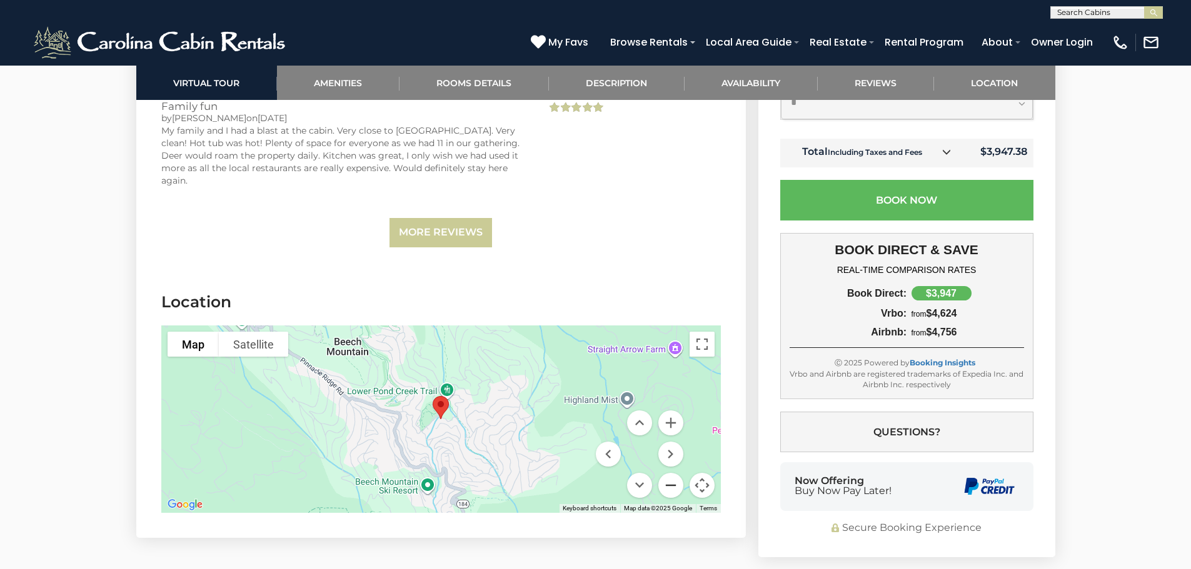
click at [667, 484] on button "Zoom out" at bounding box center [670, 485] width 25 height 25
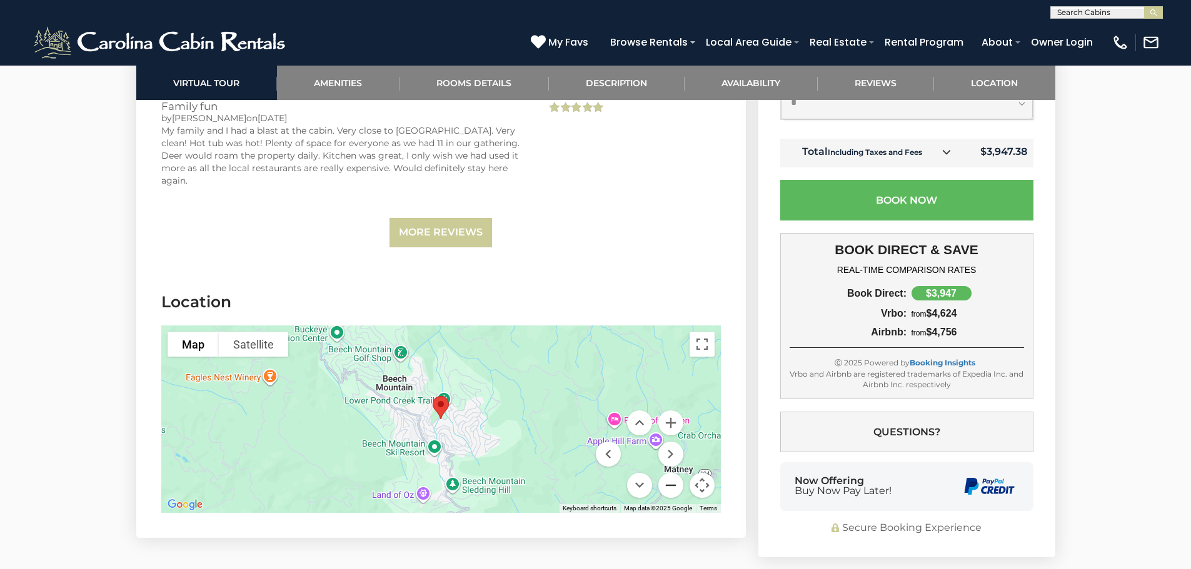
click at [667, 484] on button "Zoom out" at bounding box center [670, 485] width 25 height 25
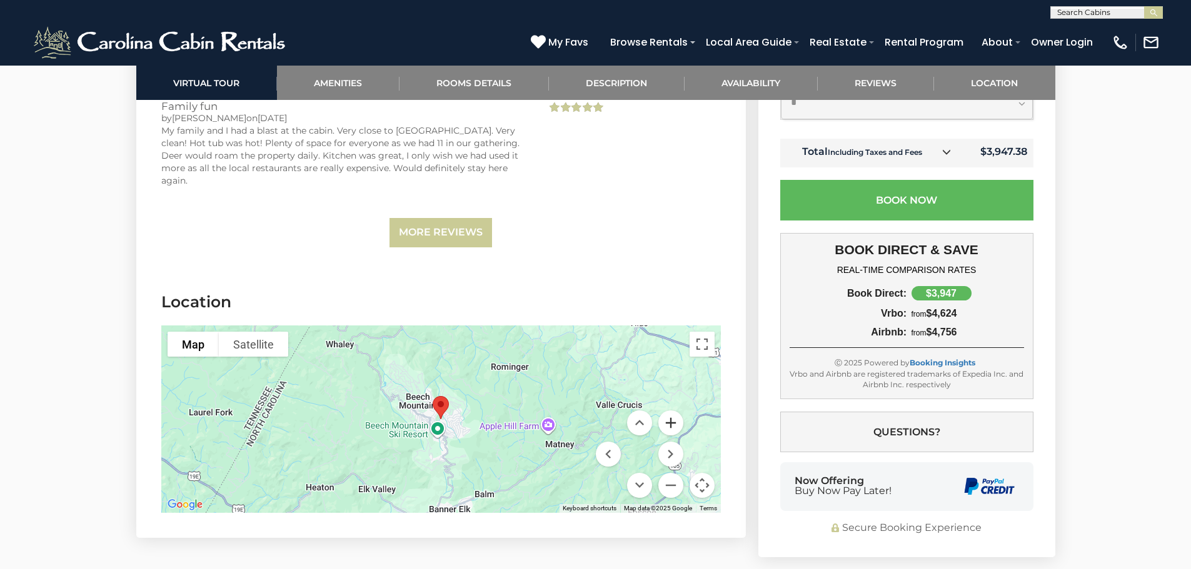
click at [674, 423] on button "Zoom in" at bounding box center [670, 423] width 25 height 25
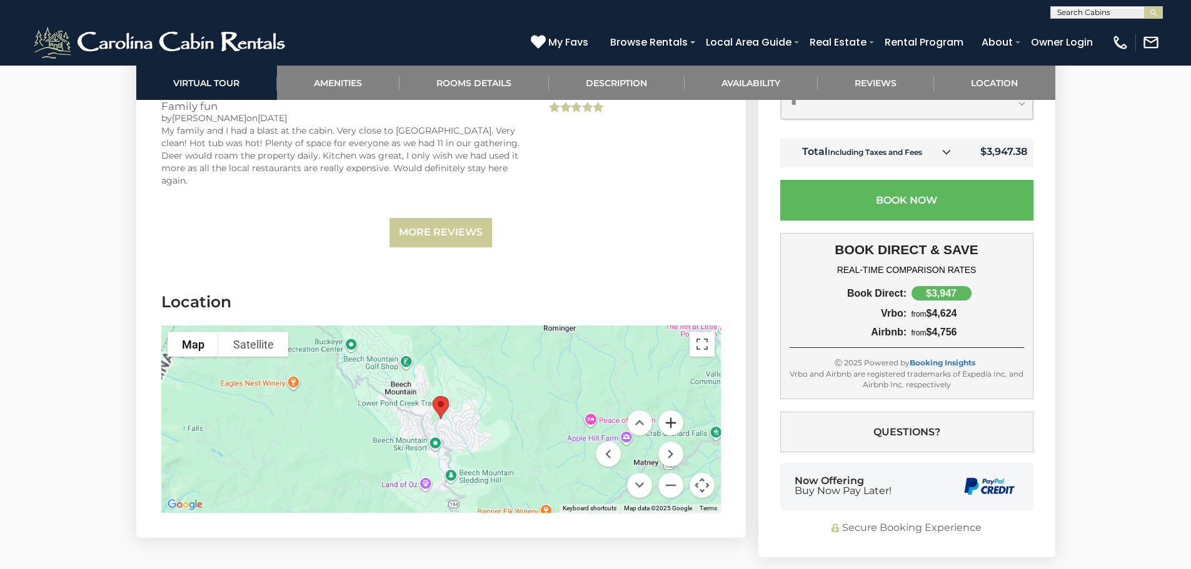
click at [674, 423] on button "Zoom in" at bounding box center [670, 423] width 25 height 25
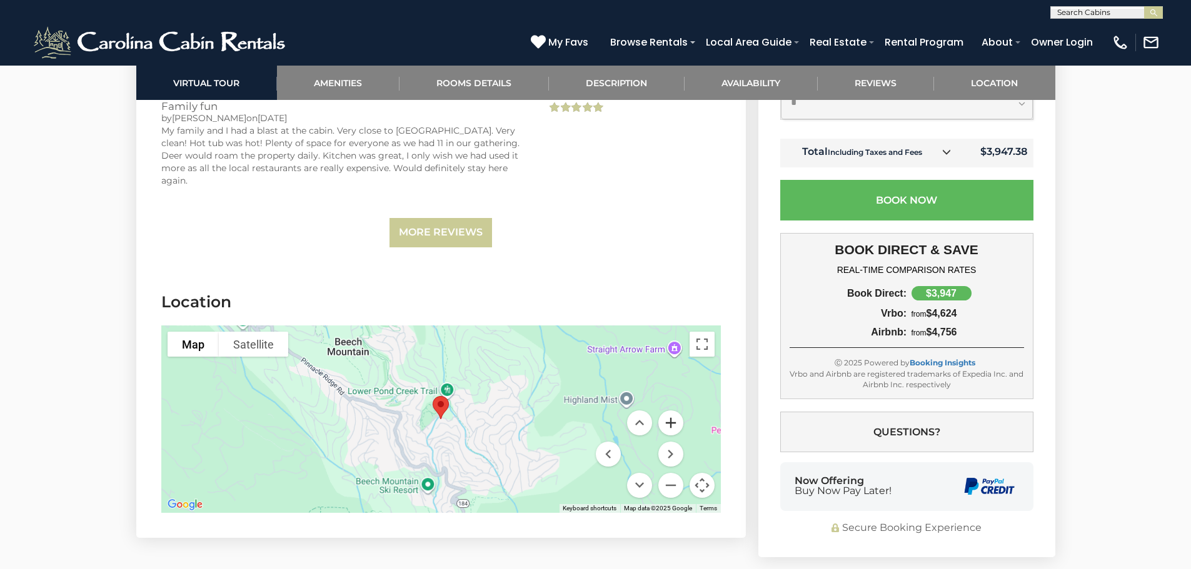
click at [674, 423] on button "Zoom in" at bounding box center [670, 423] width 25 height 25
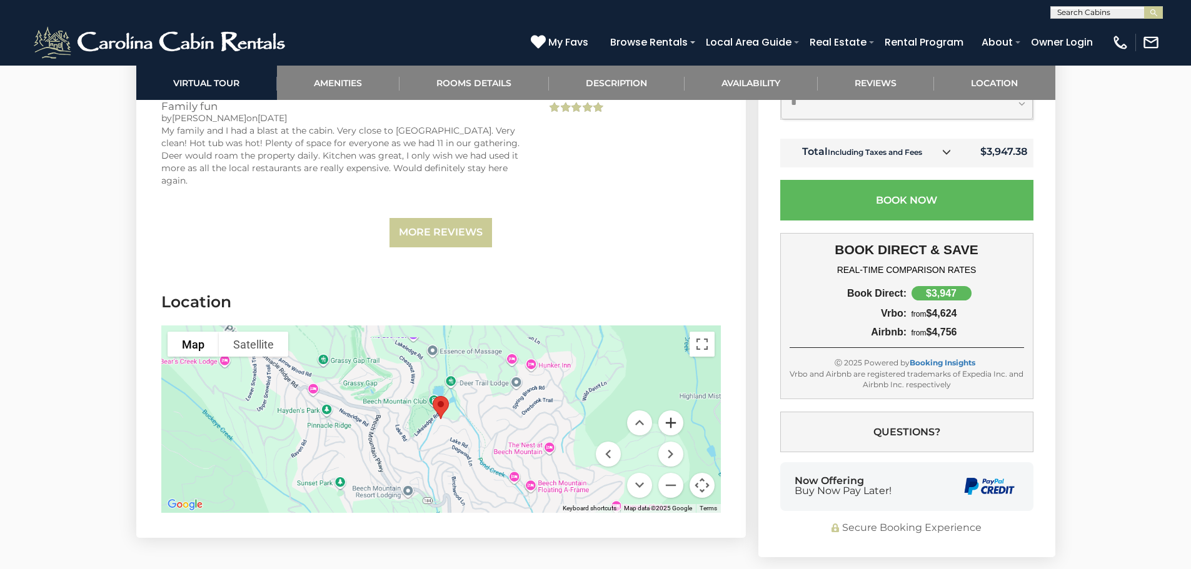
click at [674, 423] on button "Zoom in" at bounding box center [670, 423] width 25 height 25
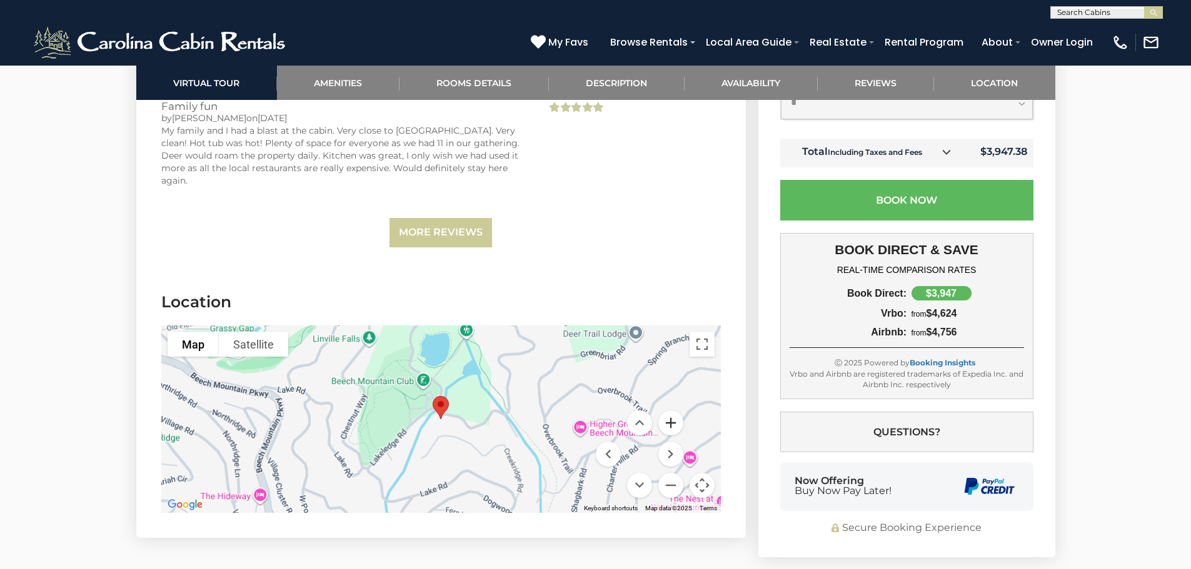
click at [674, 423] on button "Zoom in" at bounding box center [670, 423] width 25 height 25
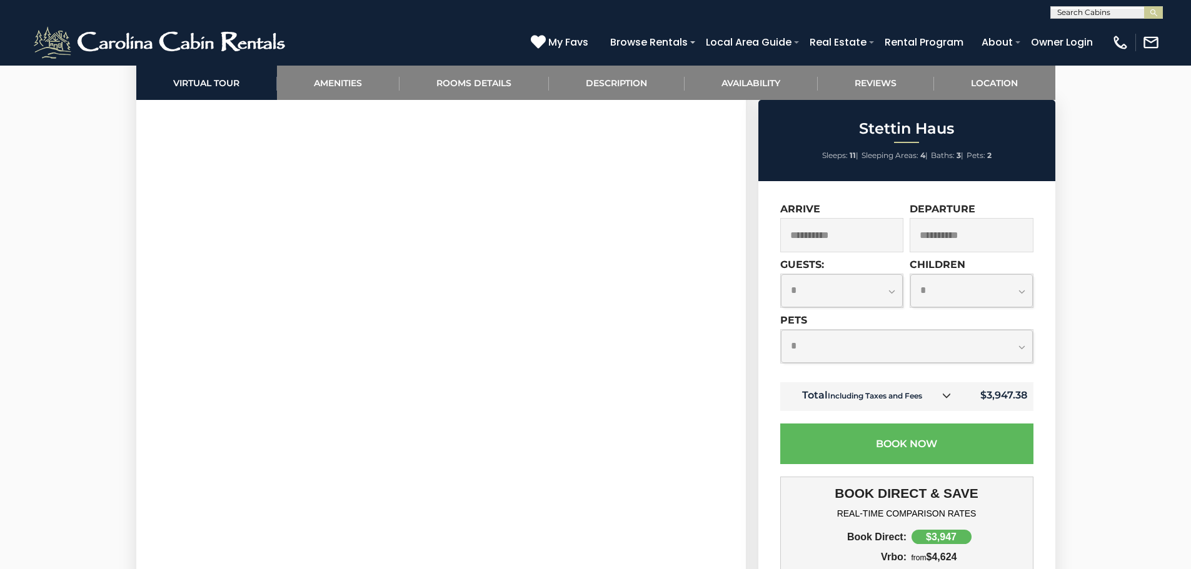
scroll to position [563, 0]
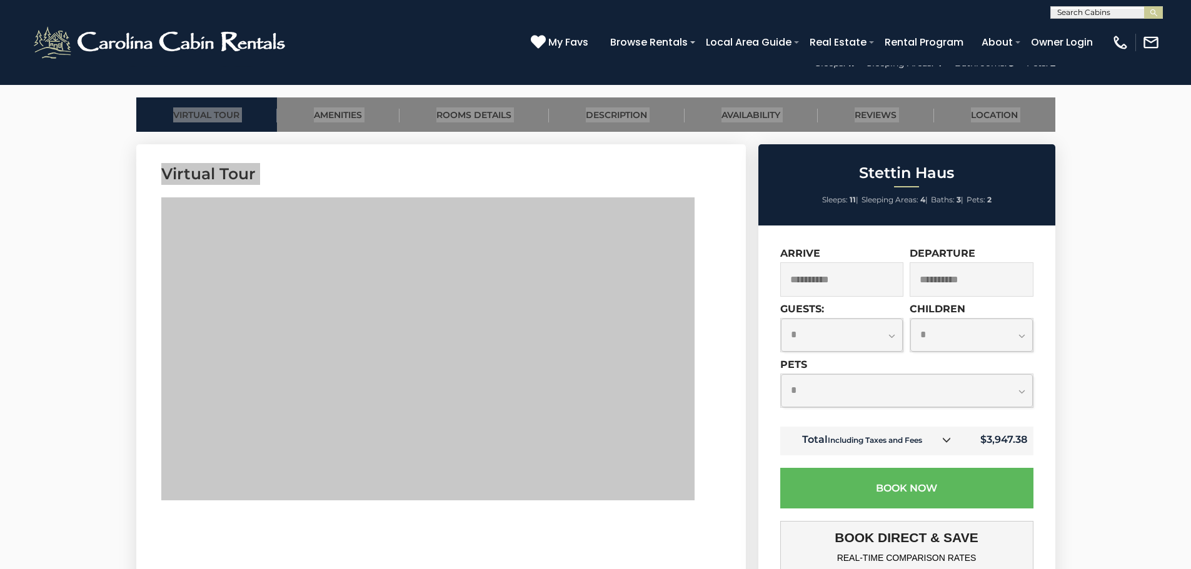
drag, startPoint x: 682, startPoint y: 419, endPoint x: 91, endPoint y: 379, distance: 592.6
click at [276, 168] on h3 "Virtual Tour" at bounding box center [440, 174] width 559 height 22
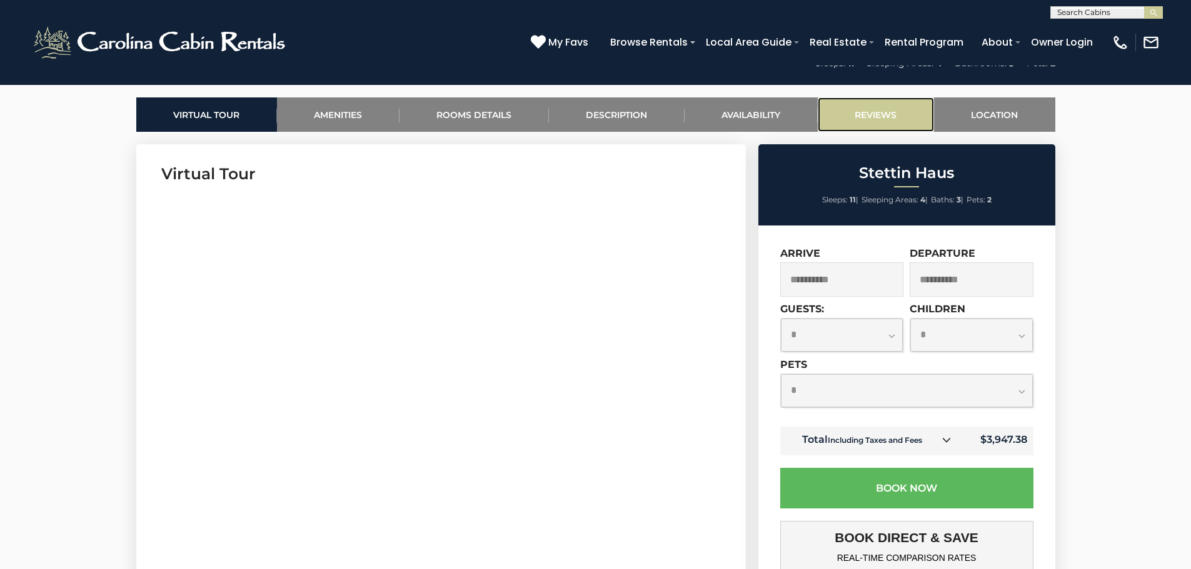
click at [864, 111] on link "Reviews" at bounding box center [876, 115] width 116 height 34
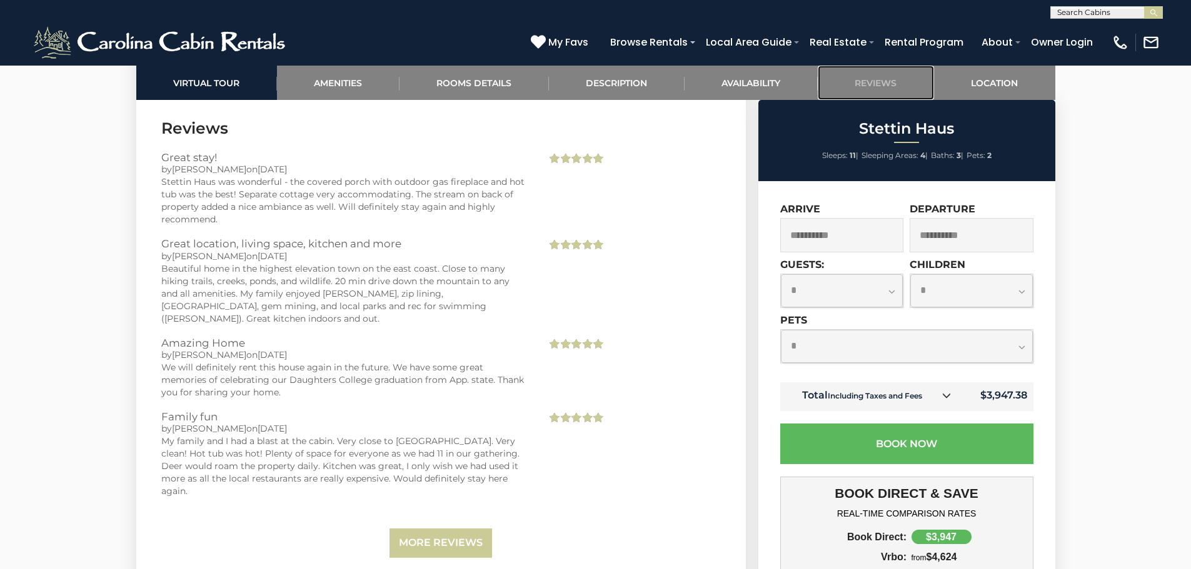
scroll to position [3756, 0]
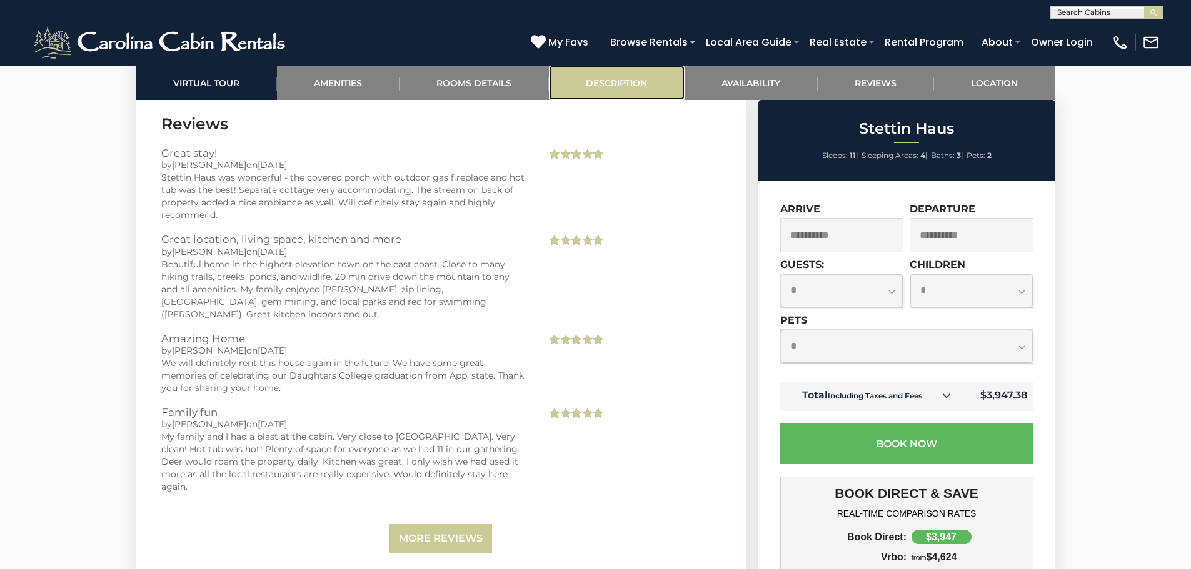
click at [607, 82] on link "Description" at bounding box center [617, 83] width 136 height 34
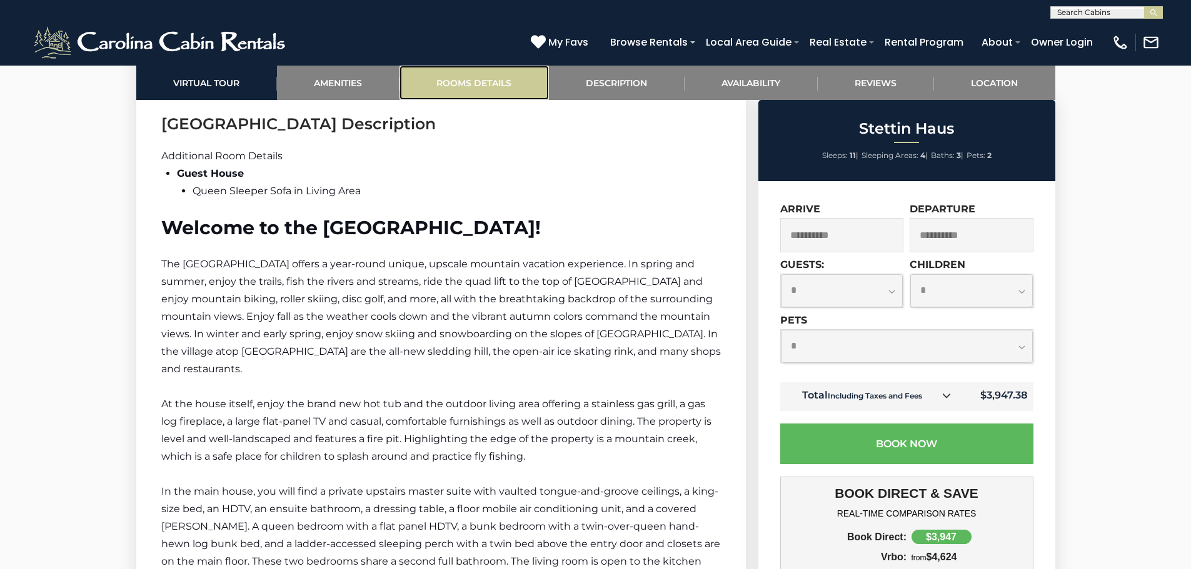
click at [459, 80] on link "Rooms Details" at bounding box center [473, 83] width 149 height 34
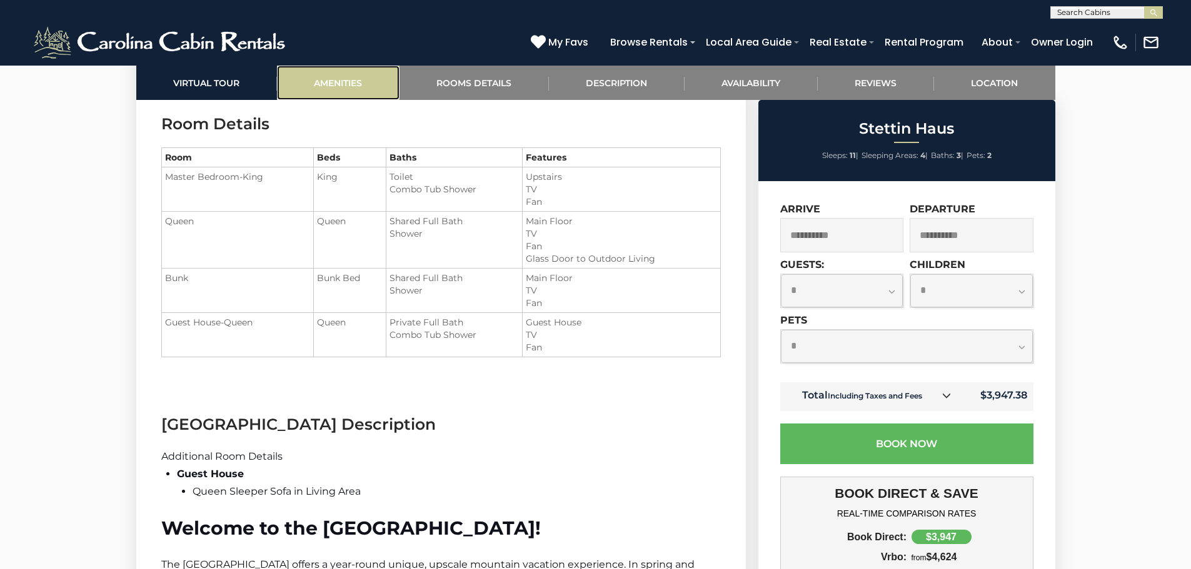
click at [344, 79] on link "Amenities" at bounding box center [338, 83] width 123 height 34
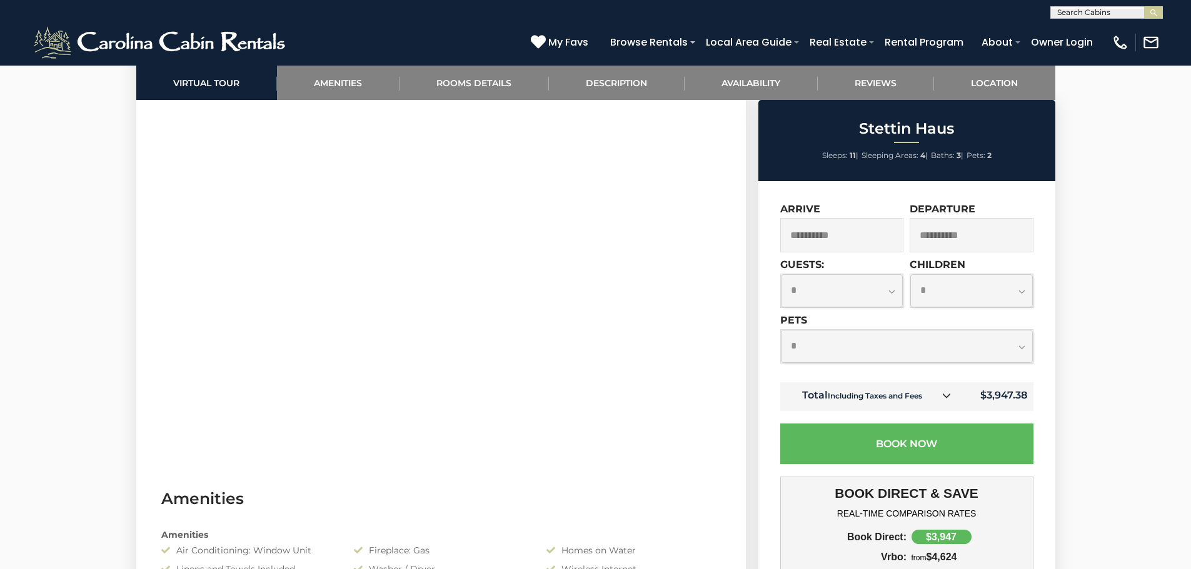
scroll to position [984, 0]
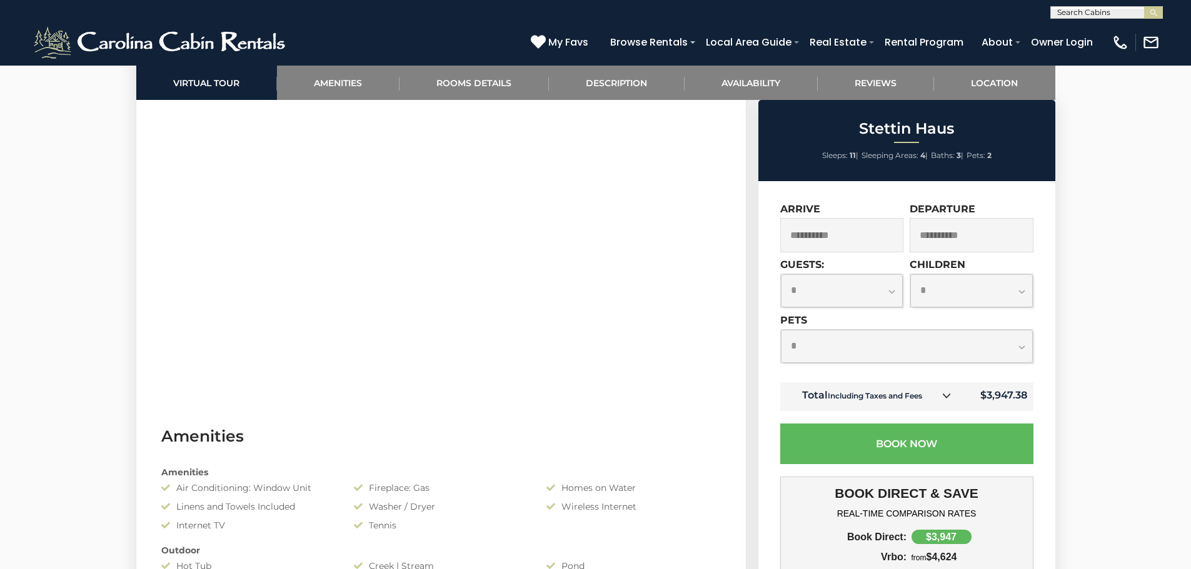
click at [879, 354] on select "**********" at bounding box center [907, 346] width 252 height 33
select select "*"
click at [781, 330] on select "**********" at bounding box center [907, 346] width 252 height 33
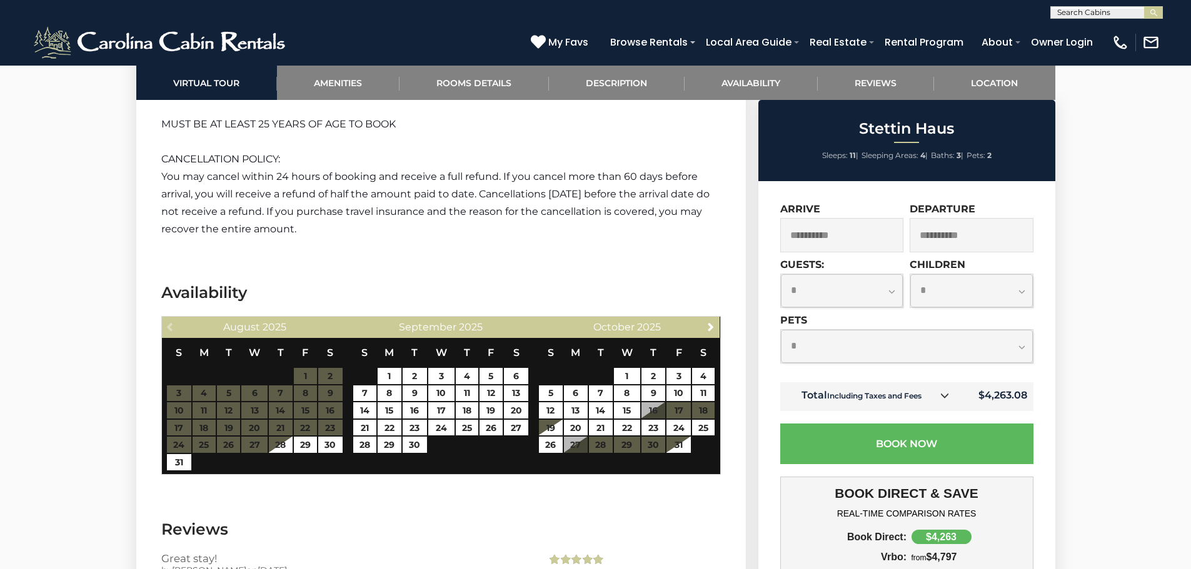
scroll to position [3422, 0]
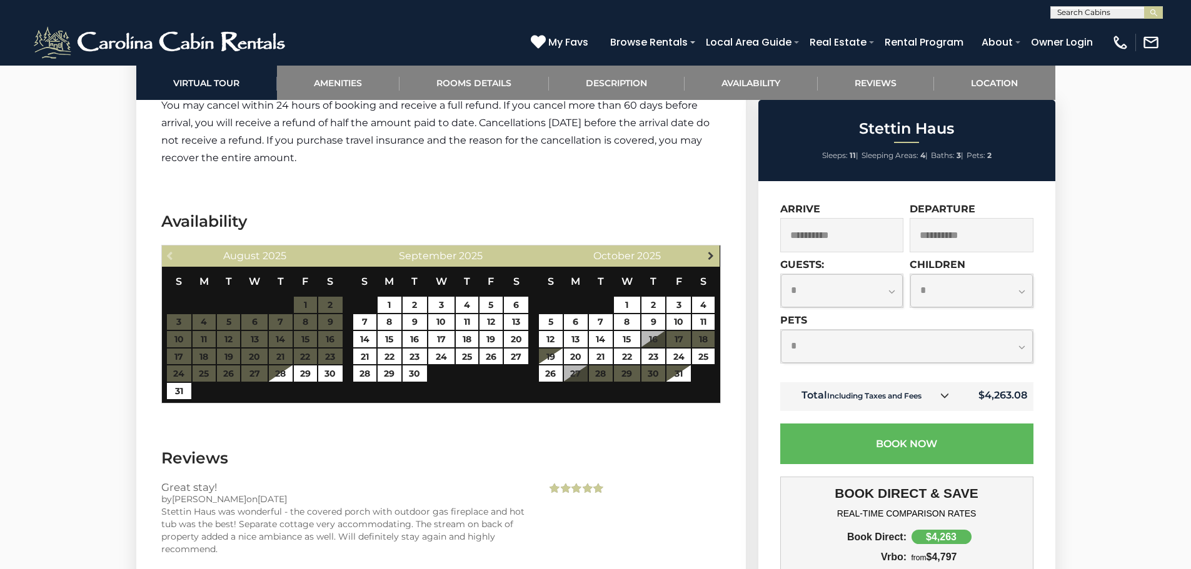
click at [710, 257] on span "Next" at bounding box center [711, 256] width 10 height 10
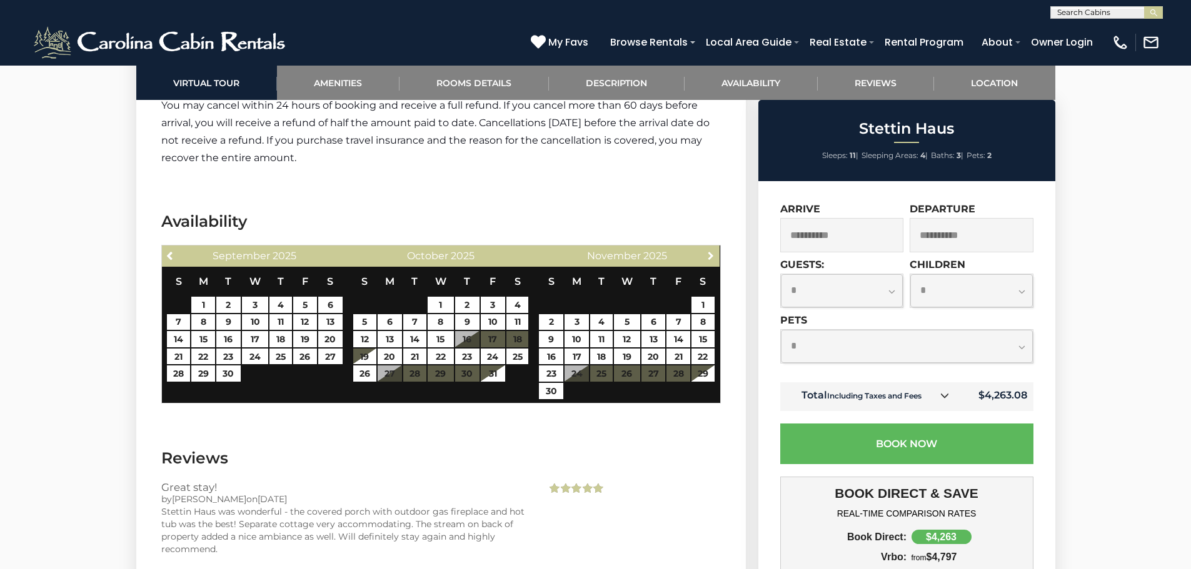
click at [710, 257] on span "Next" at bounding box center [711, 256] width 10 height 10
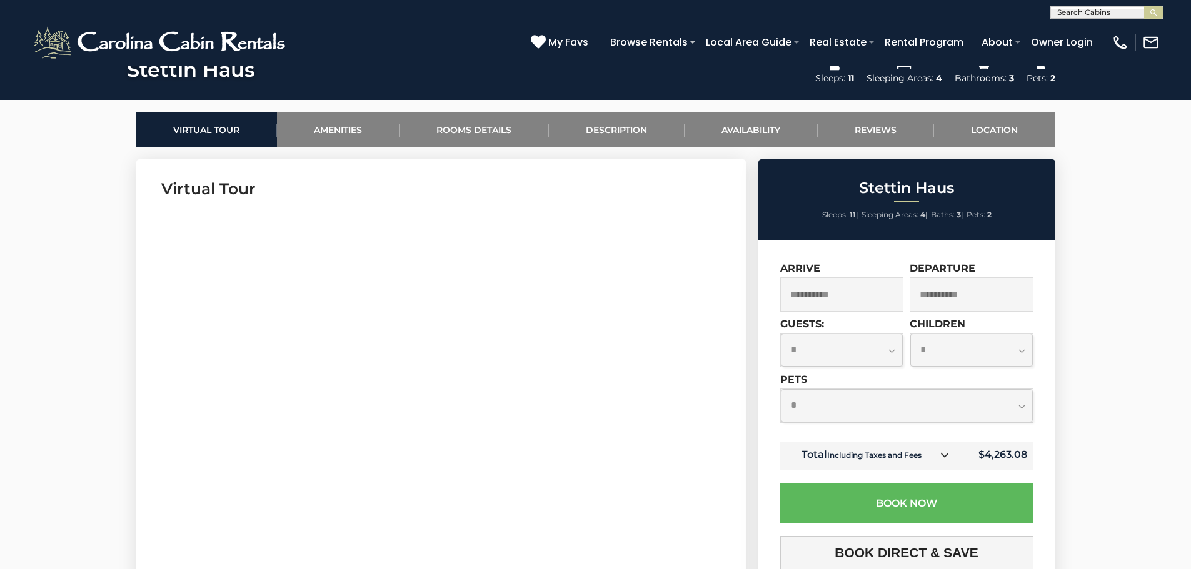
scroll to position [359, 0]
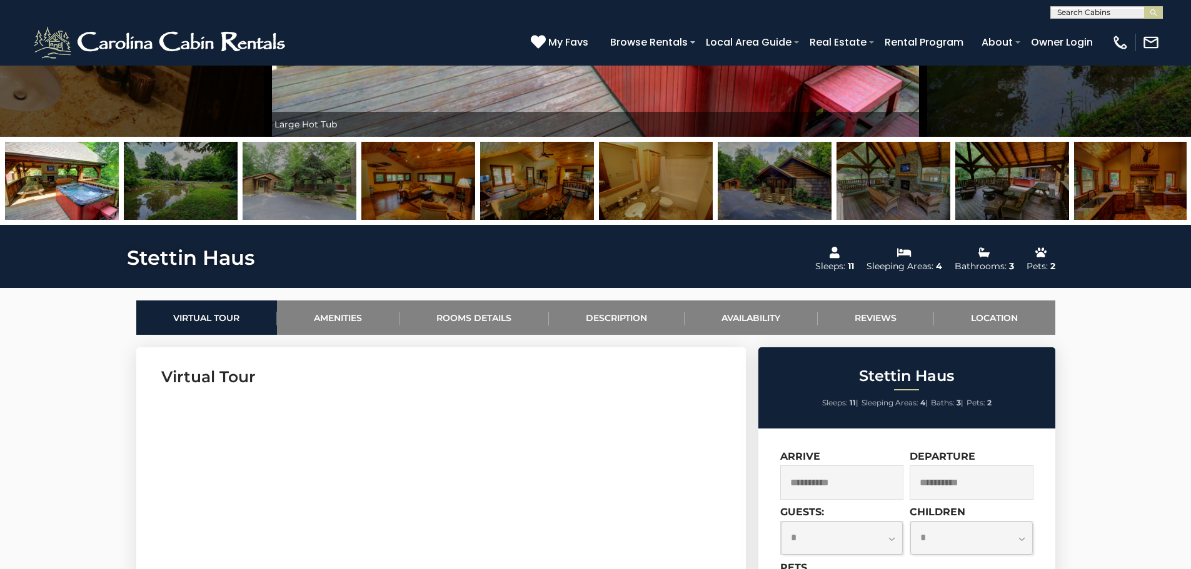
click at [188, 192] on img at bounding box center [181, 181] width 114 height 78
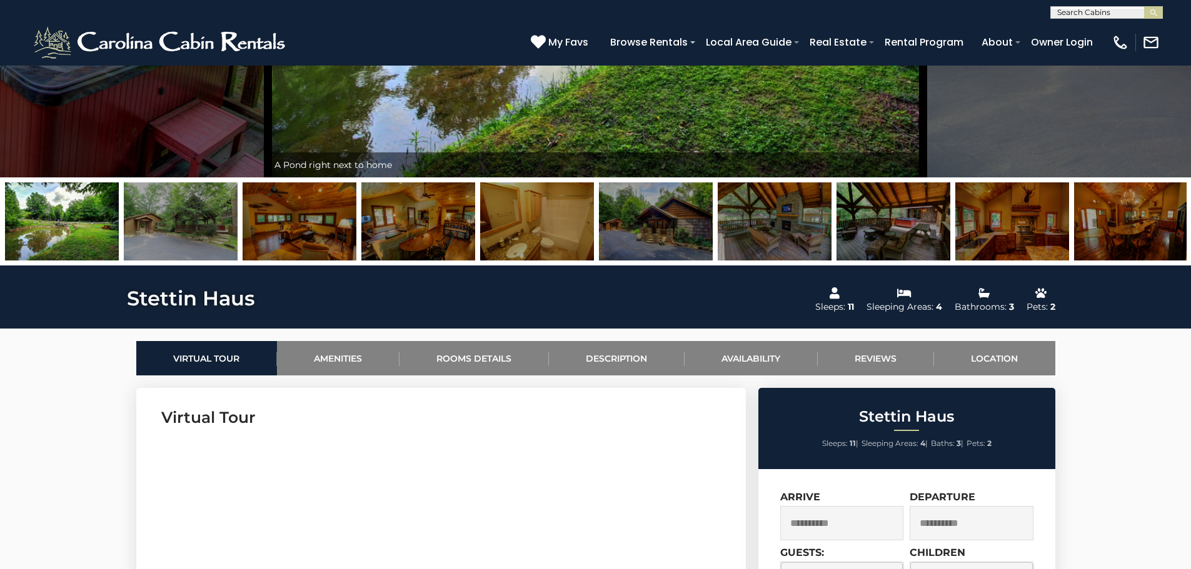
scroll to position [297, 0]
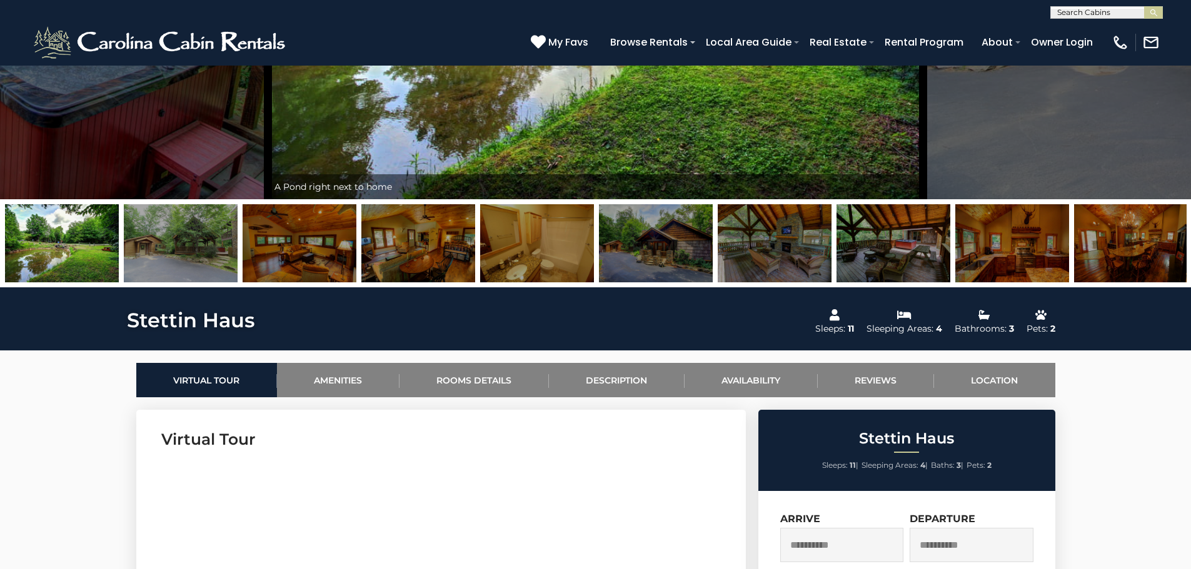
click at [293, 249] on img at bounding box center [300, 243] width 114 height 78
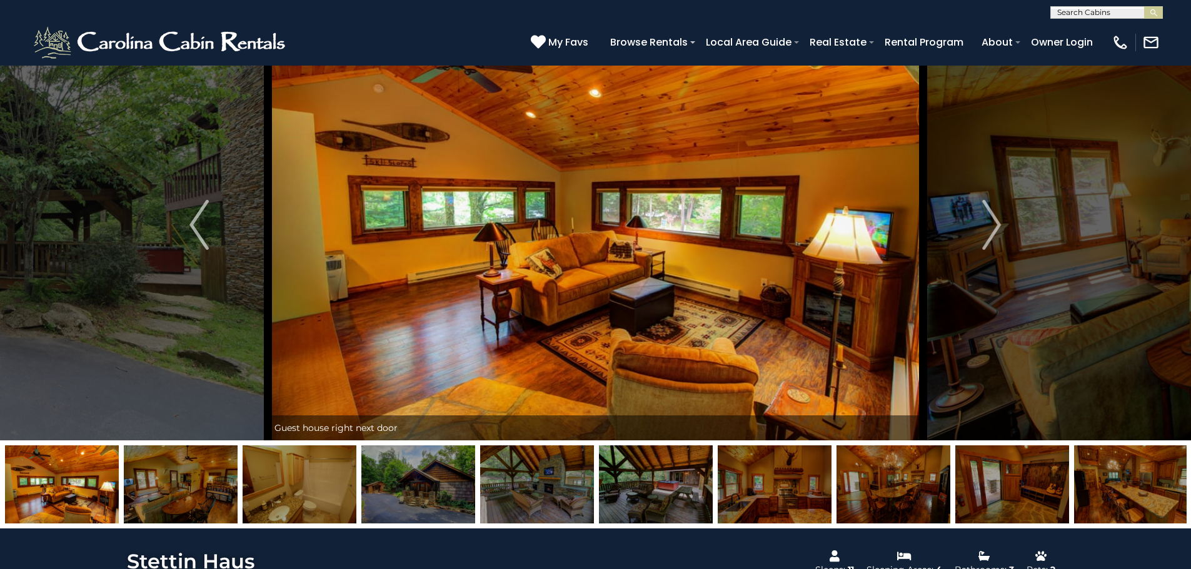
scroll to position [47, 0]
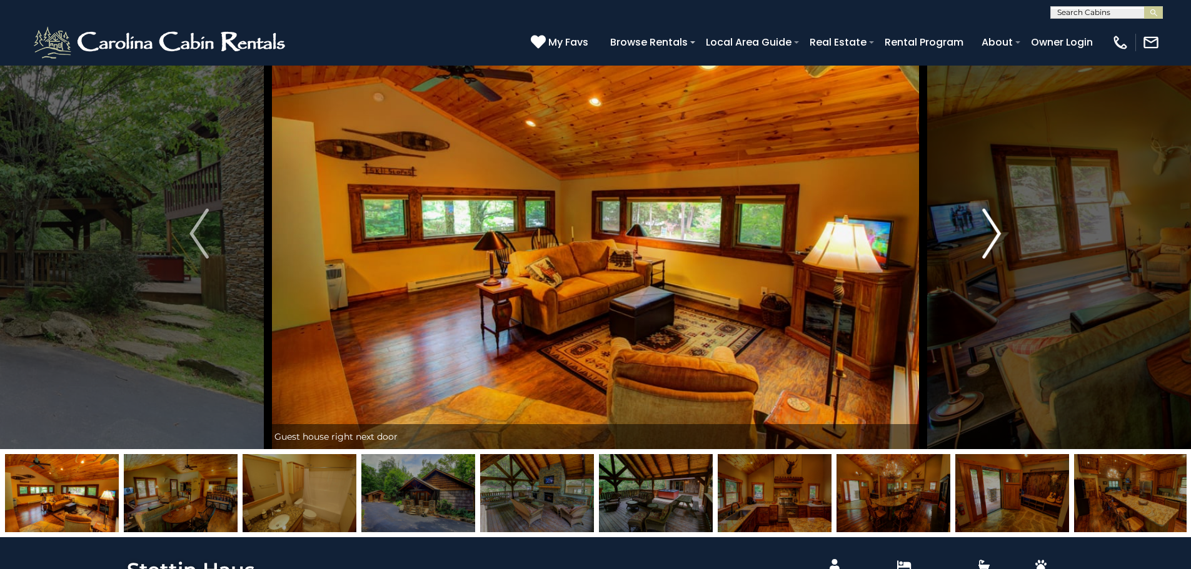
click at [994, 234] on img "Next" at bounding box center [991, 234] width 19 height 50
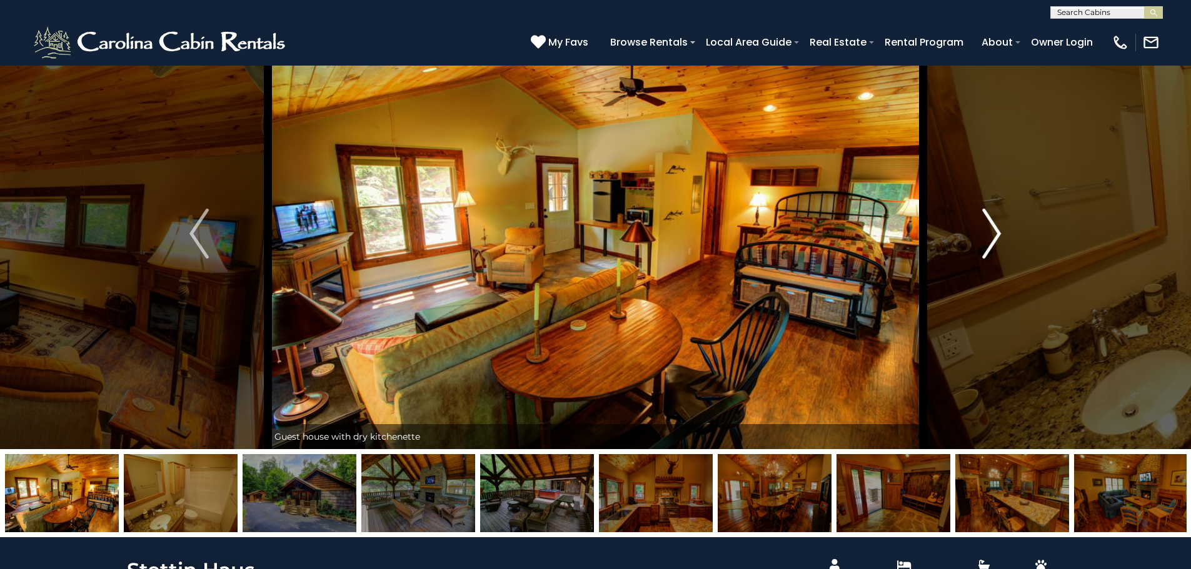
click at [994, 234] on img "Next" at bounding box center [991, 234] width 19 height 50
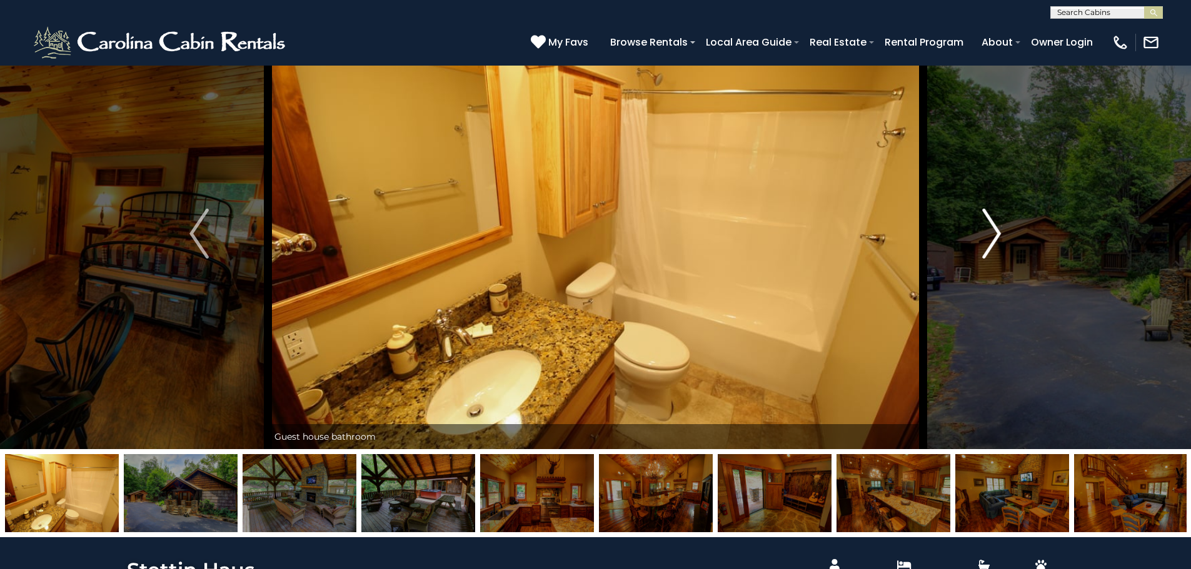
click at [994, 234] on img "Next" at bounding box center [991, 234] width 19 height 50
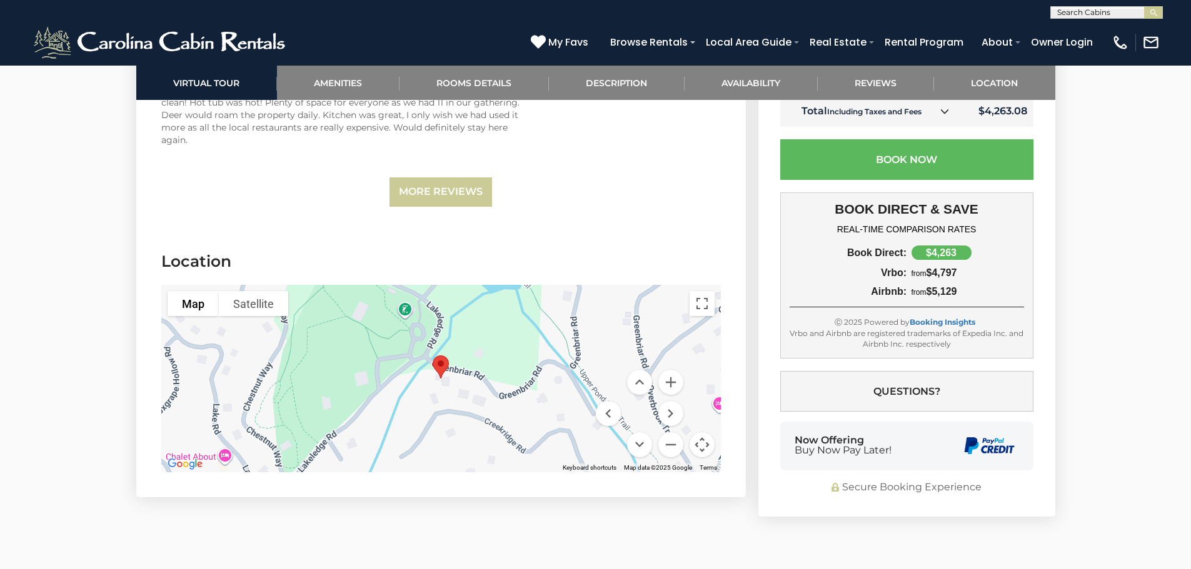
scroll to position [4110, 0]
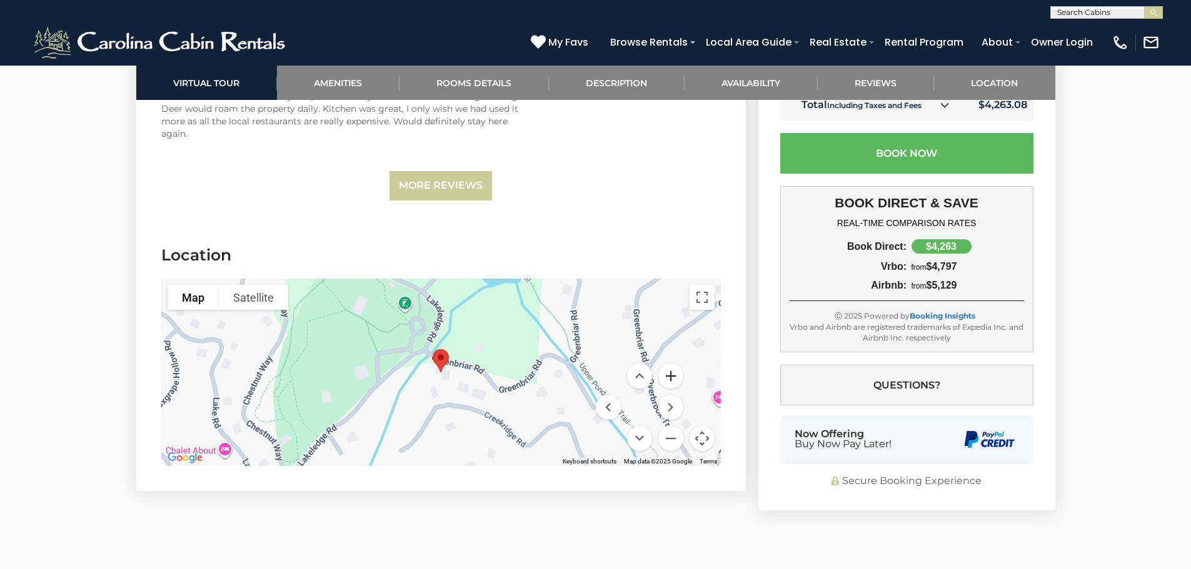
click at [668, 375] on button "Zoom in" at bounding box center [670, 376] width 25 height 25
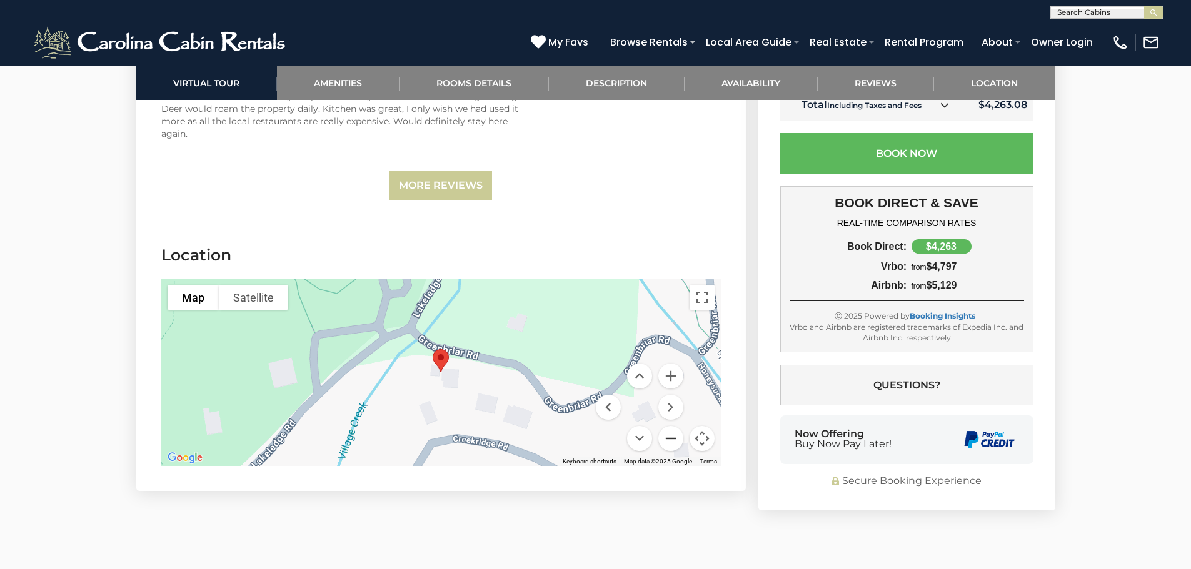
click at [673, 437] on button "Zoom out" at bounding box center [670, 438] width 25 height 25
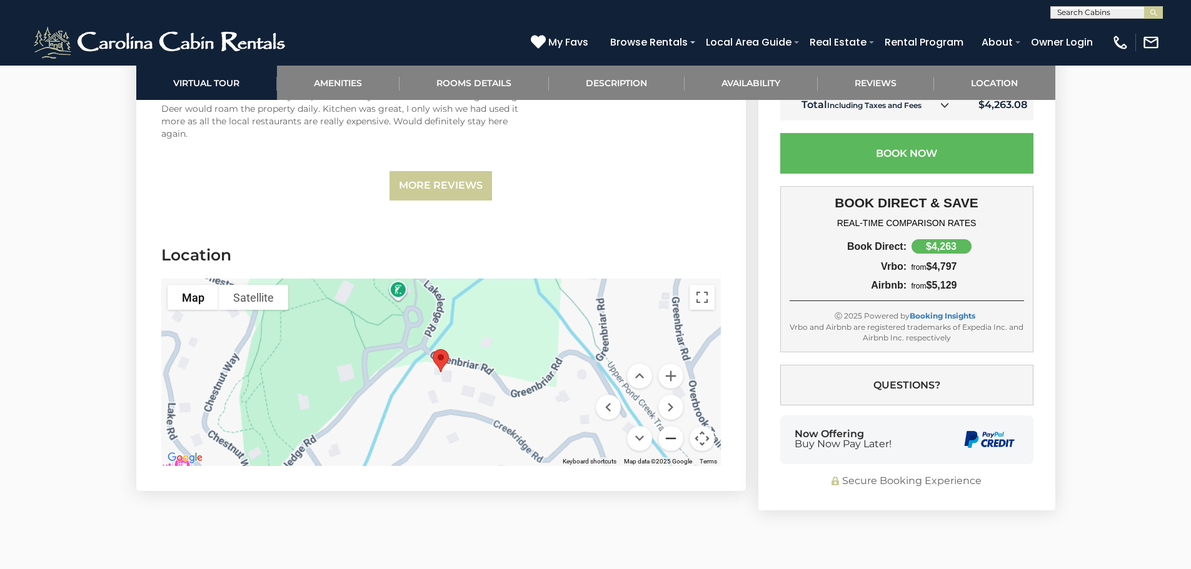
click at [673, 437] on button "Zoom out" at bounding box center [670, 438] width 25 height 25
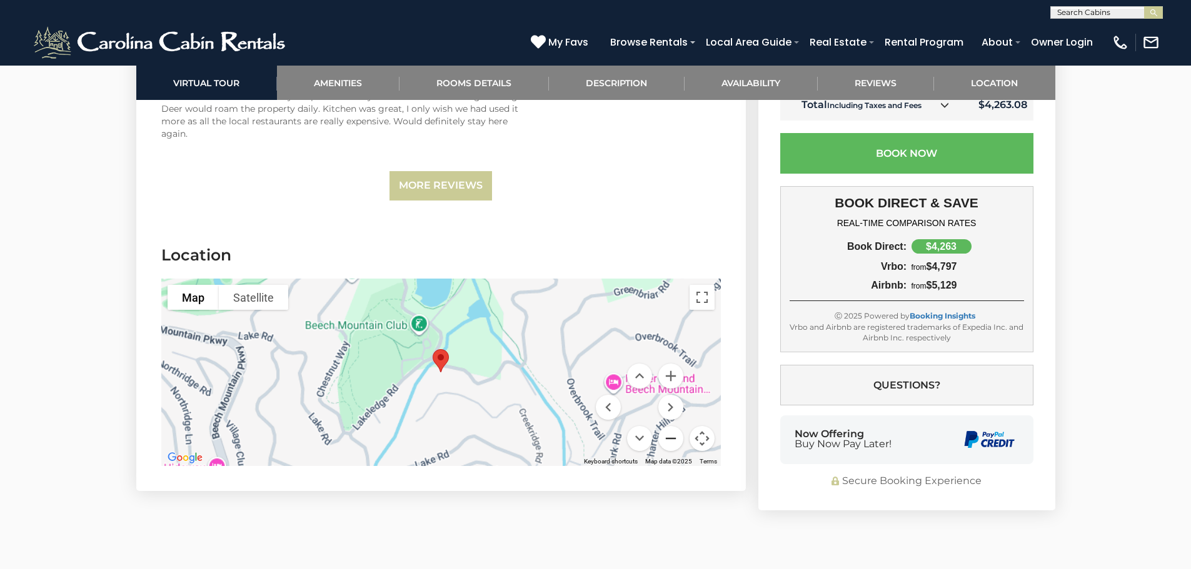
click at [673, 437] on button "Zoom out" at bounding box center [670, 438] width 25 height 25
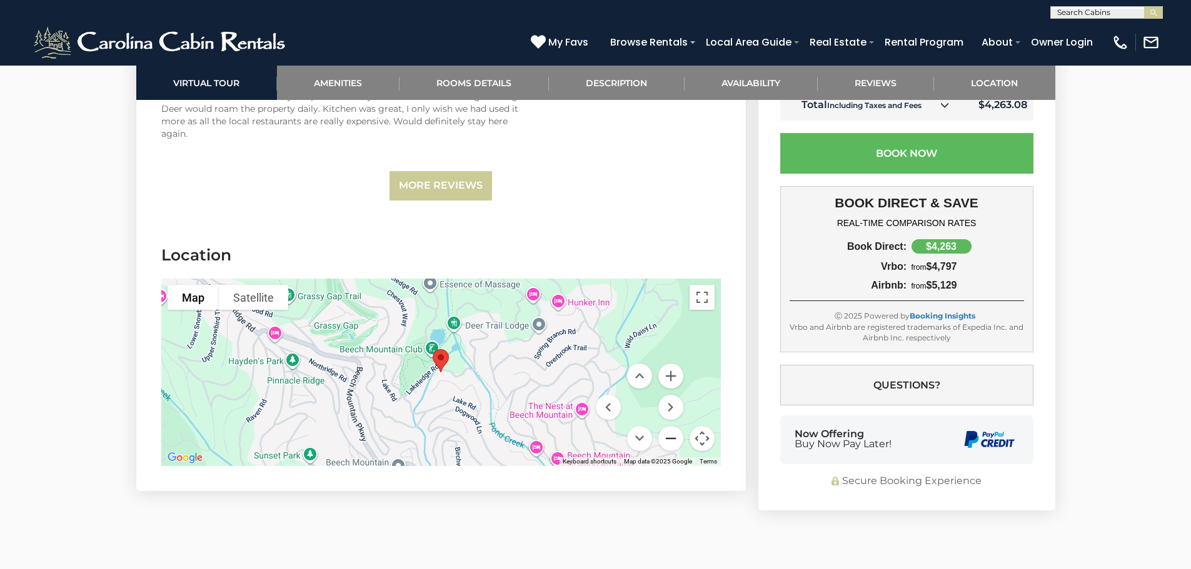
click at [673, 437] on button "Zoom out" at bounding box center [670, 438] width 25 height 25
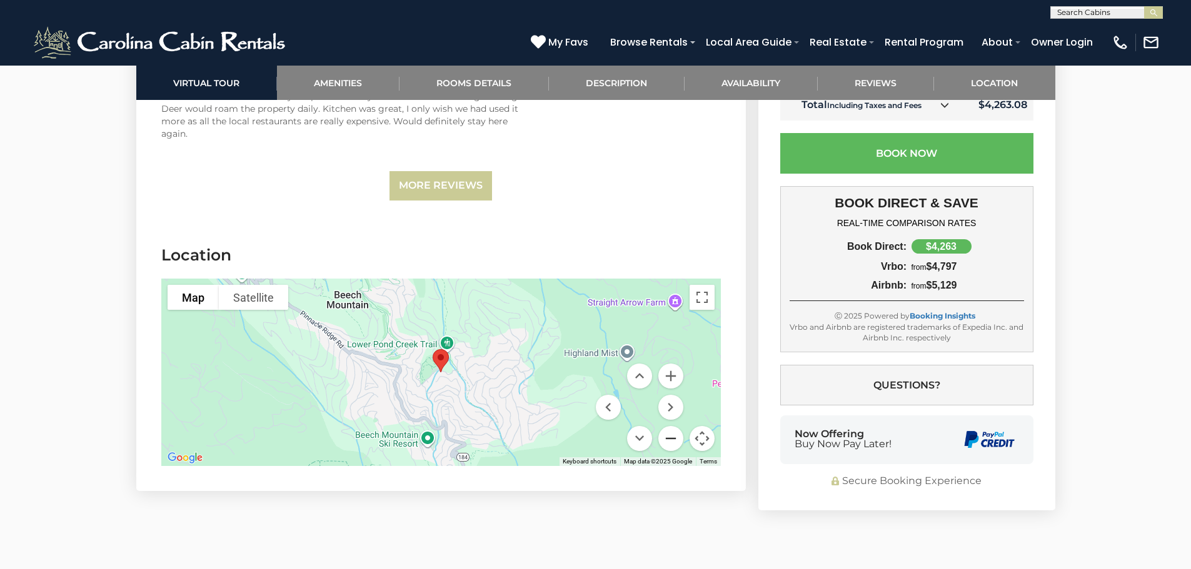
click at [673, 437] on button "Zoom out" at bounding box center [670, 438] width 25 height 25
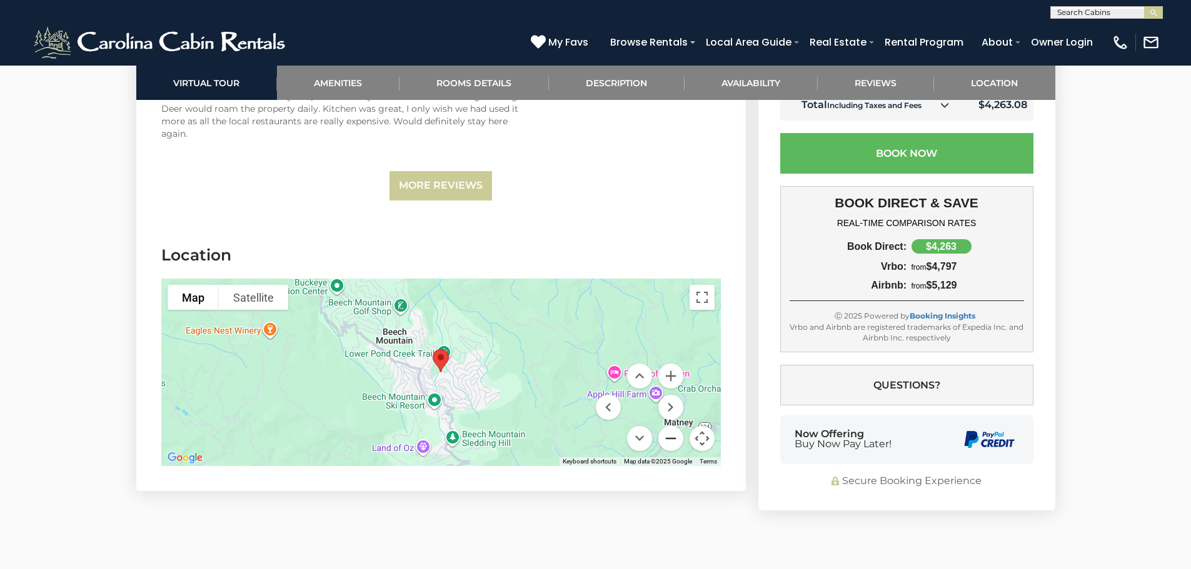
click at [671, 436] on button "Zoom out" at bounding box center [670, 438] width 25 height 25
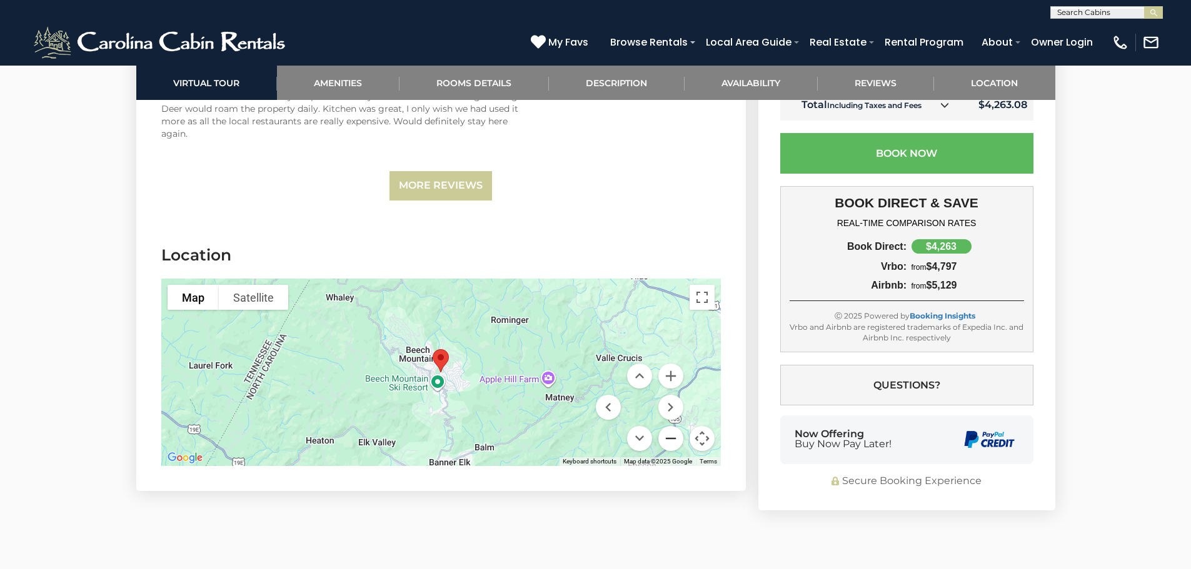
click at [671, 436] on button "Zoom out" at bounding box center [670, 438] width 25 height 25
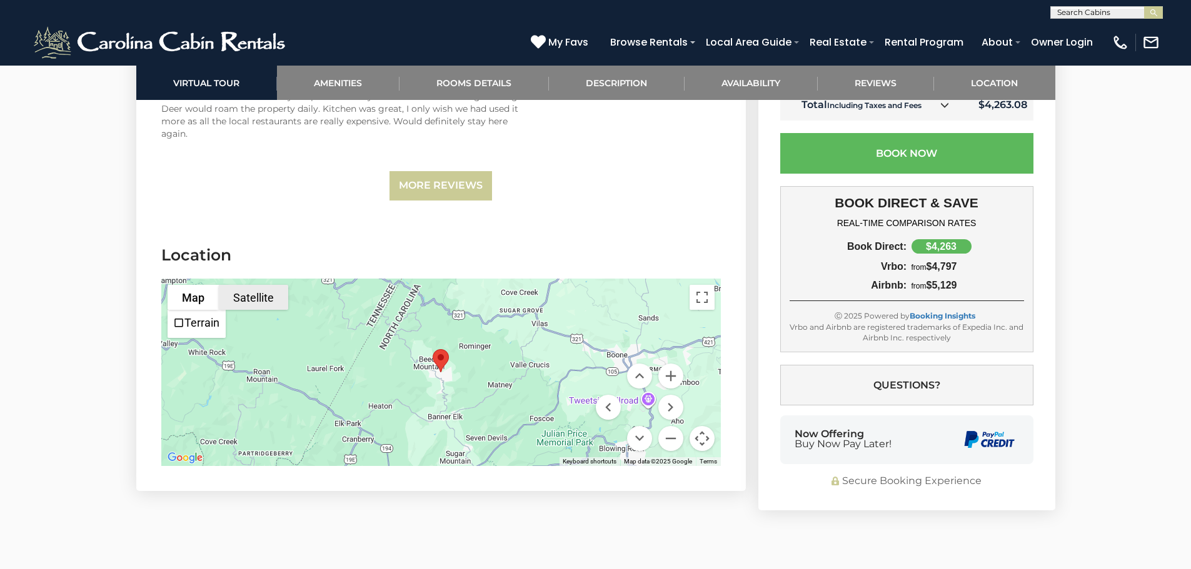
click at [247, 294] on button "Satellite" at bounding box center [253, 297] width 69 height 25
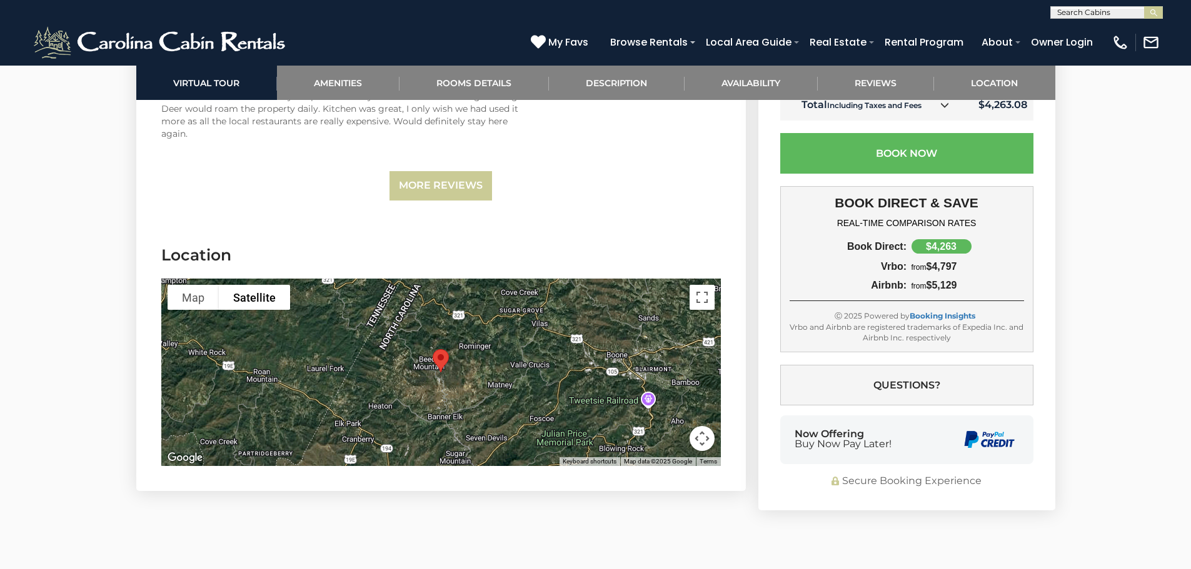
click at [703, 446] on button "Map camera controls" at bounding box center [701, 438] width 25 height 25
click at [668, 371] on button "Zoom in" at bounding box center [670, 376] width 25 height 25
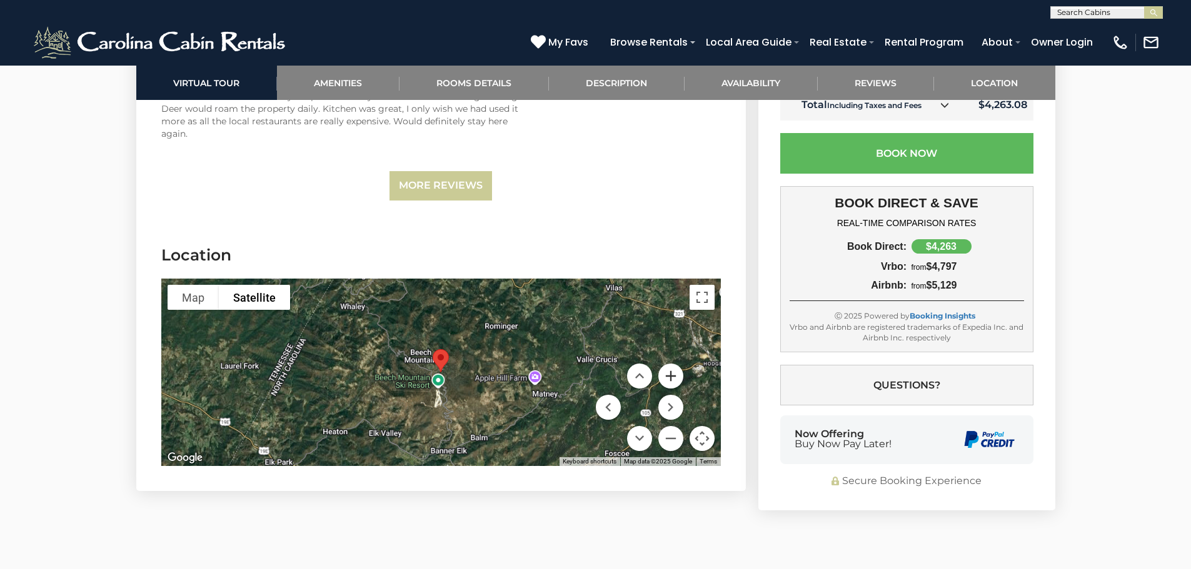
click at [668, 371] on button "Zoom in" at bounding box center [670, 376] width 25 height 25
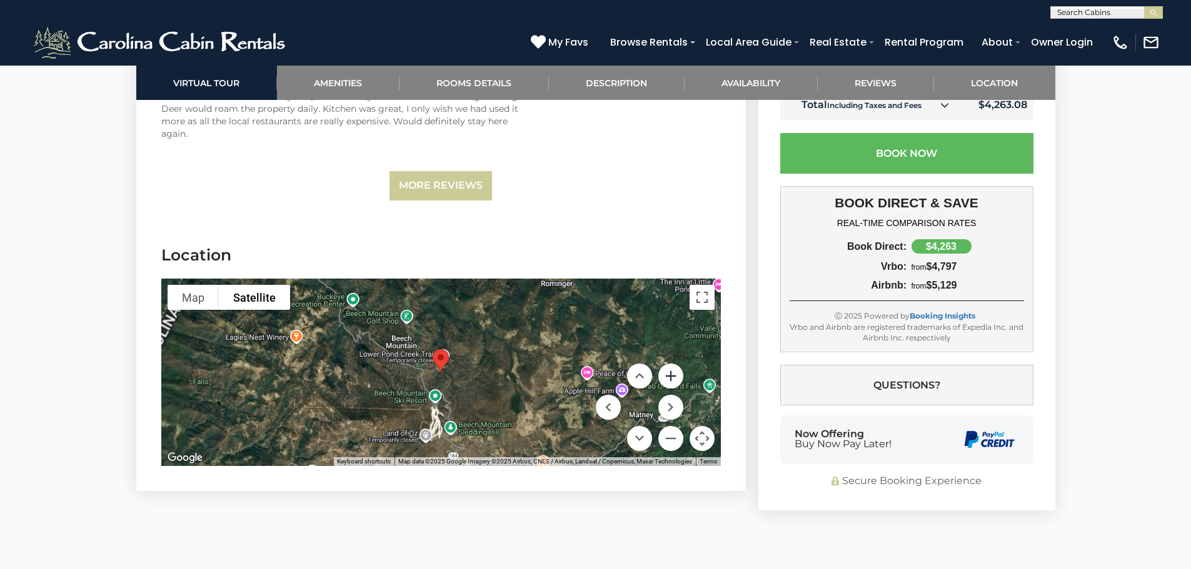
click at [668, 371] on button "Zoom in" at bounding box center [670, 376] width 25 height 25
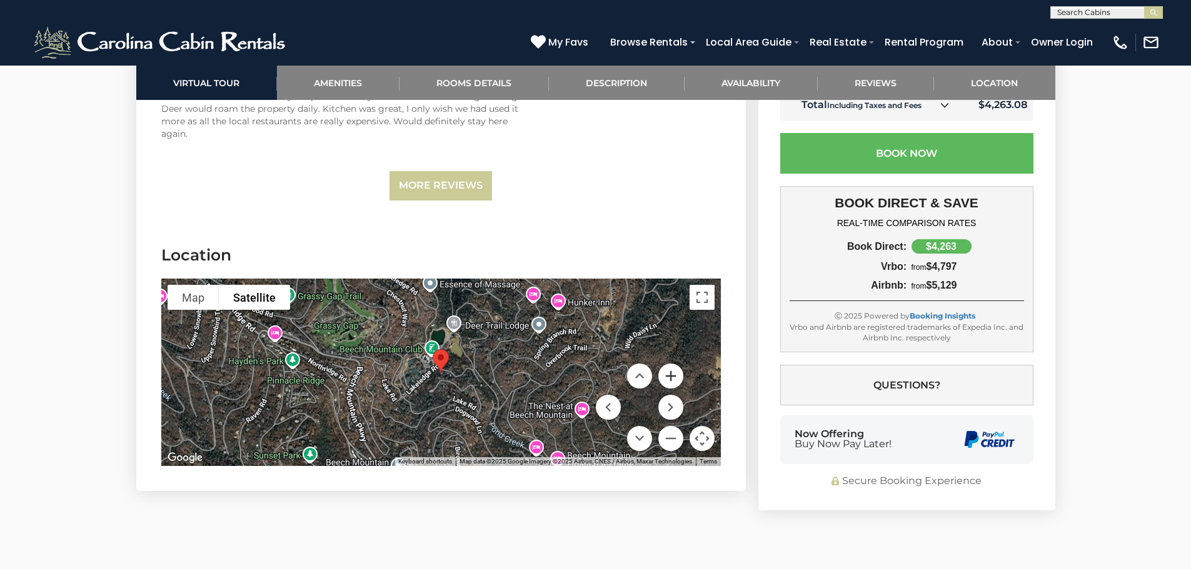
click at [668, 371] on button "Zoom in" at bounding box center [670, 376] width 25 height 25
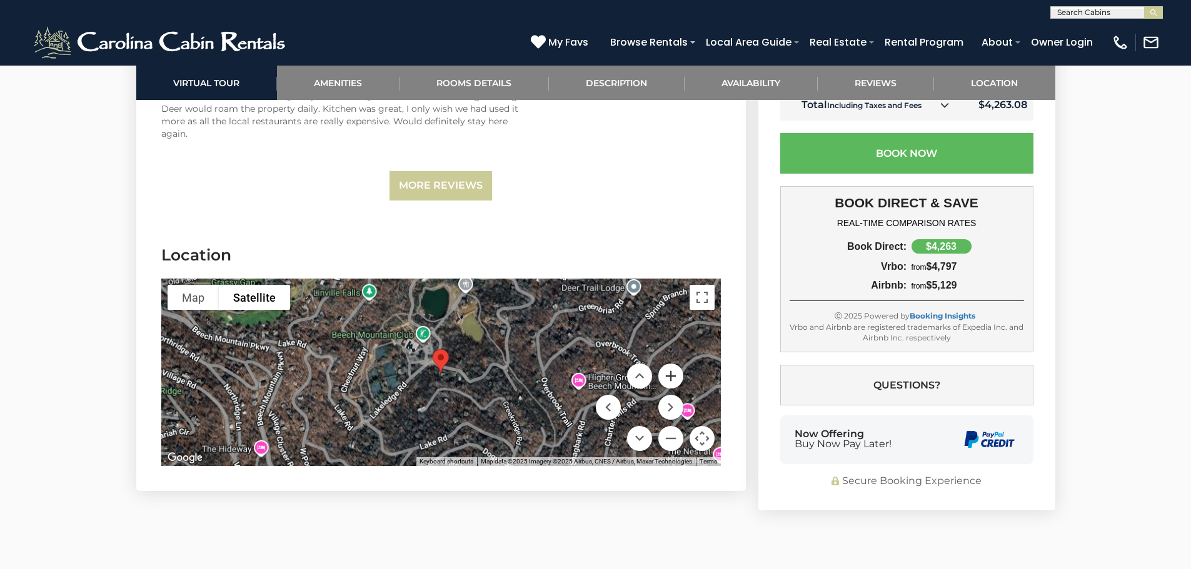
click at [668, 371] on button "Zoom in" at bounding box center [670, 376] width 25 height 25
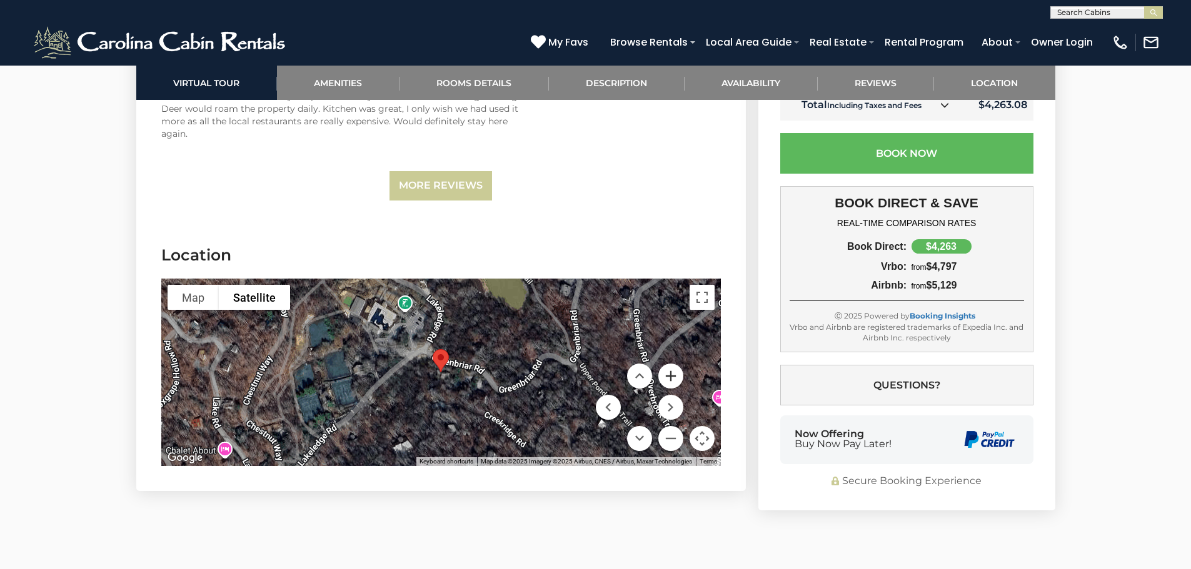
click at [668, 371] on button "Zoom in" at bounding box center [670, 376] width 25 height 25
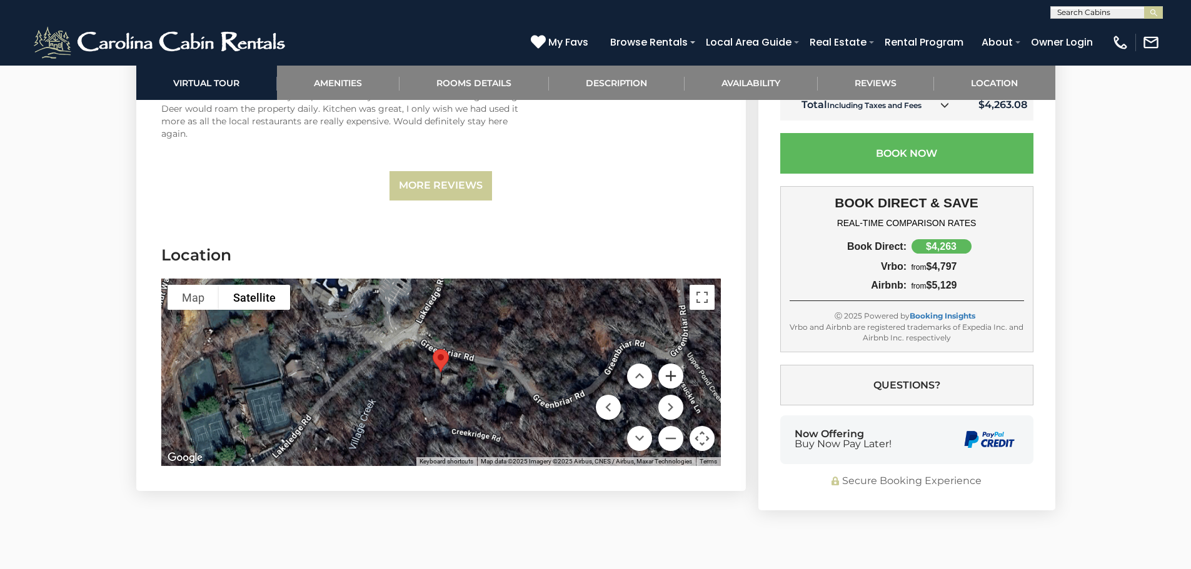
click at [668, 371] on button "Zoom in" at bounding box center [670, 376] width 25 height 25
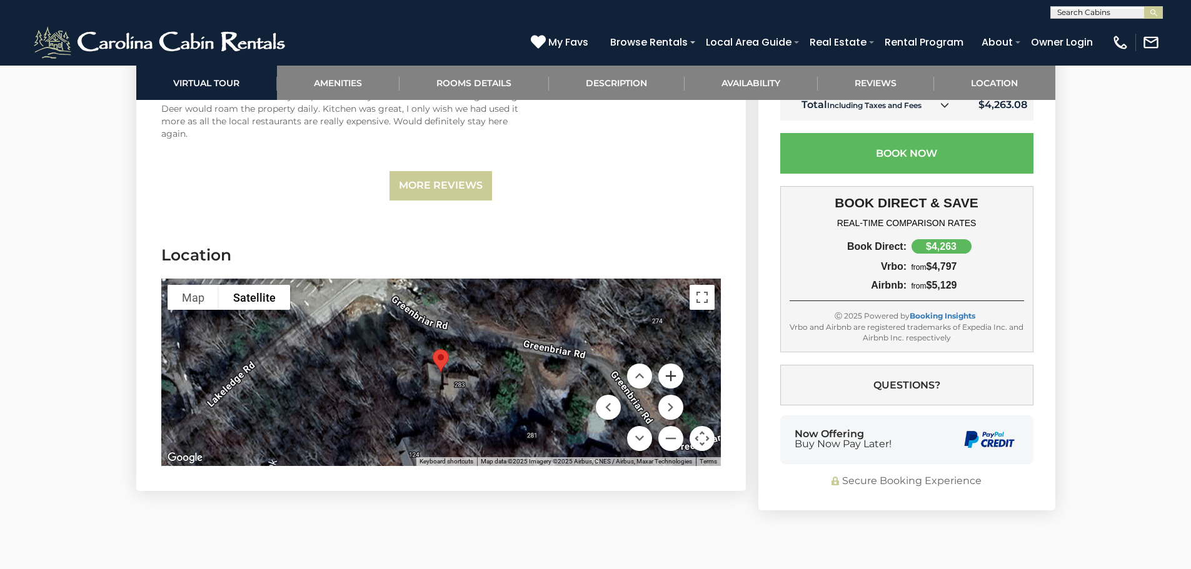
click at [674, 371] on button "Zoom in" at bounding box center [670, 376] width 25 height 25
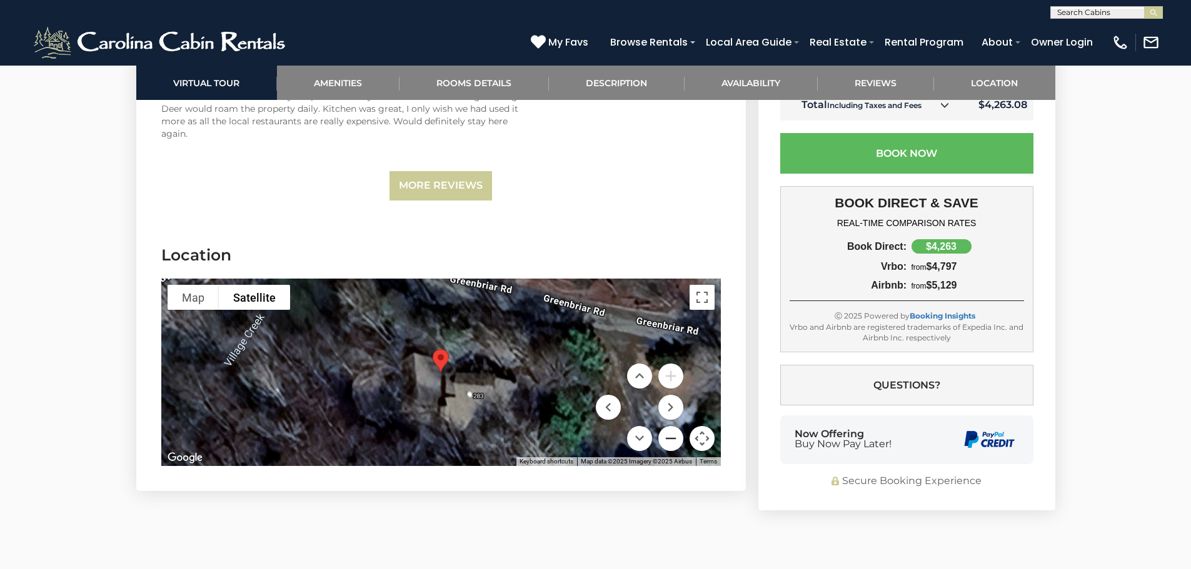
click at [671, 436] on button "Zoom out" at bounding box center [670, 438] width 25 height 25
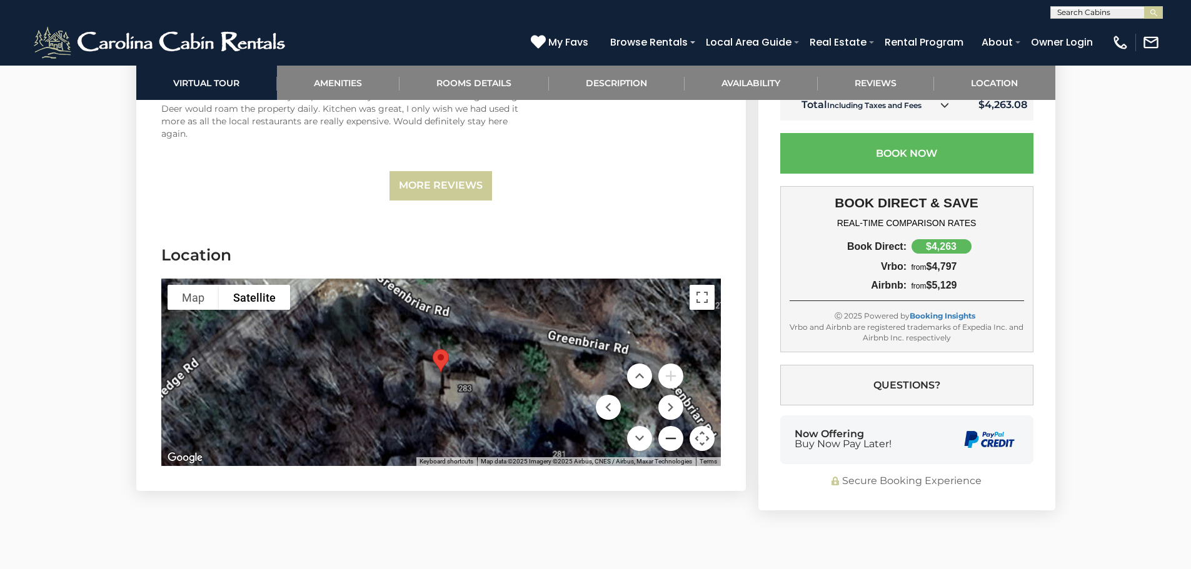
click at [672, 436] on button "Zoom out" at bounding box center [670, 438] width 25 height 25
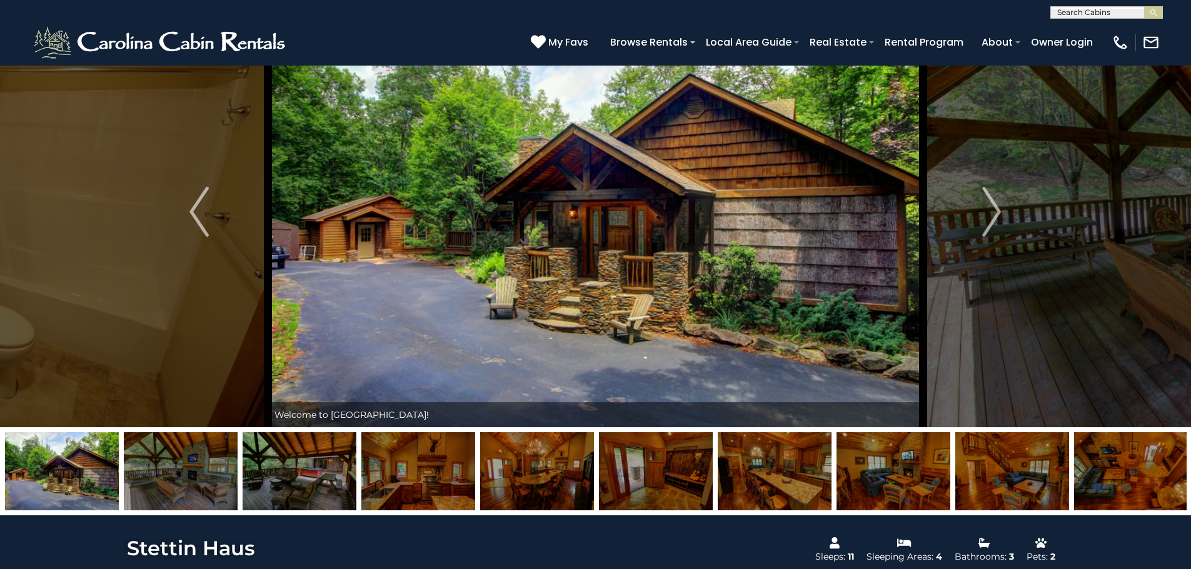
scroll to position [0, 0]
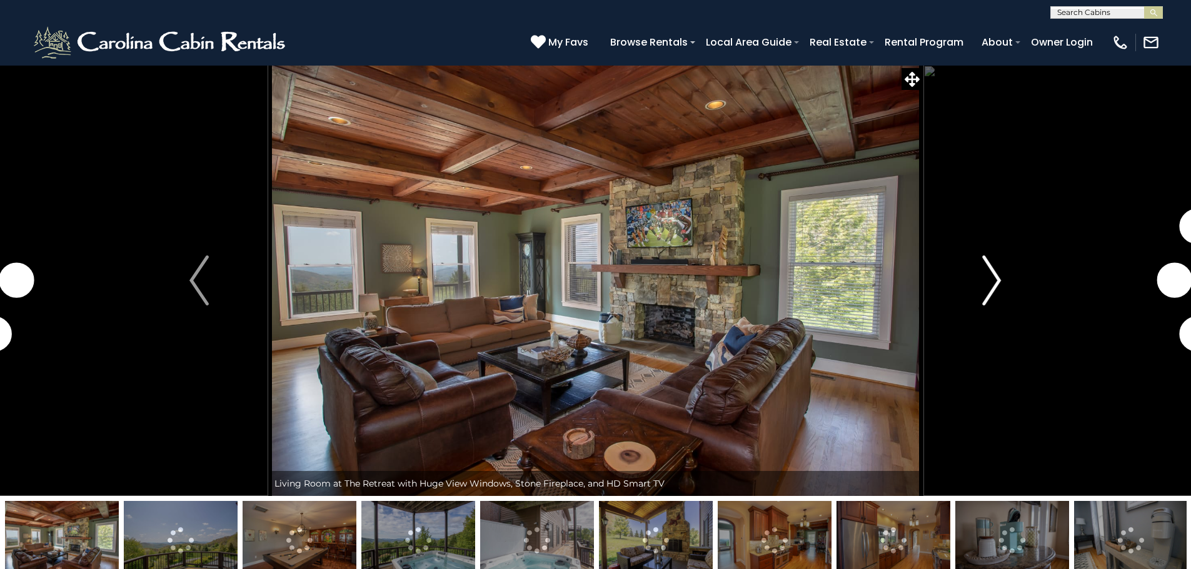
click at [990, 280] on img "Next" at bounding box center [991, 281] width 19 height 50
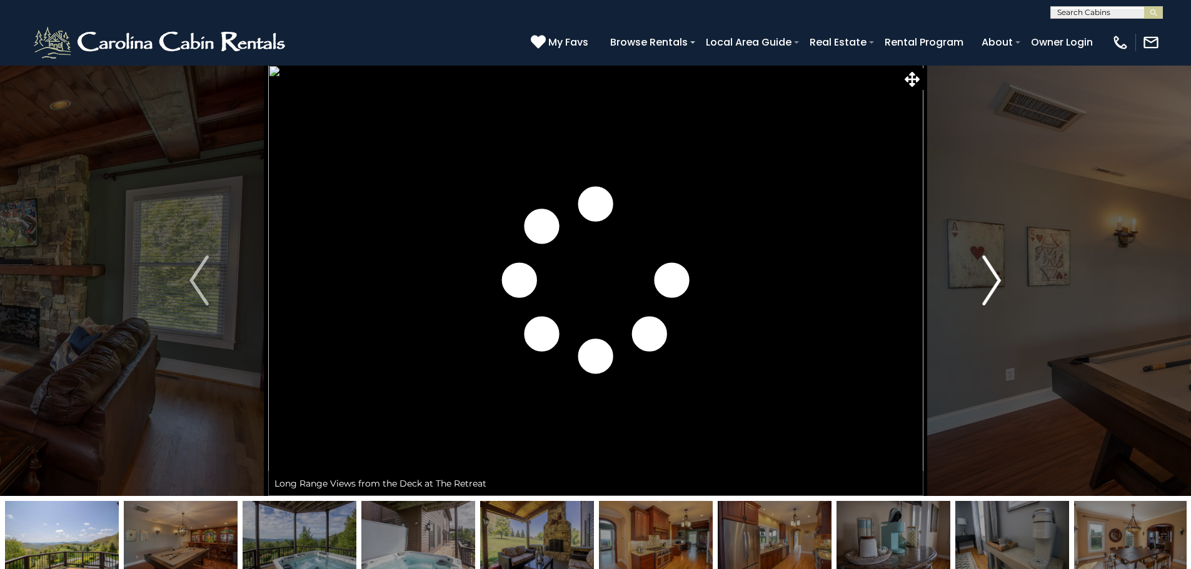
click at [995, 280] on img "Next" at bounding box center [991, 281] width 19 height 50
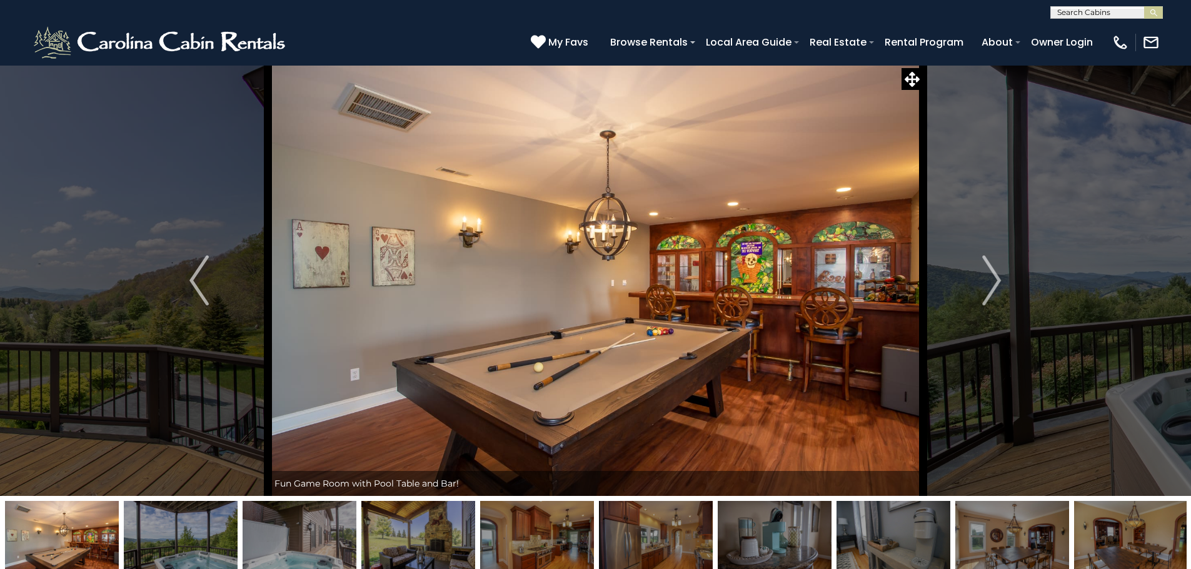
click at [177, 549] on img at bounding box center [181, 540] width 114 height 78
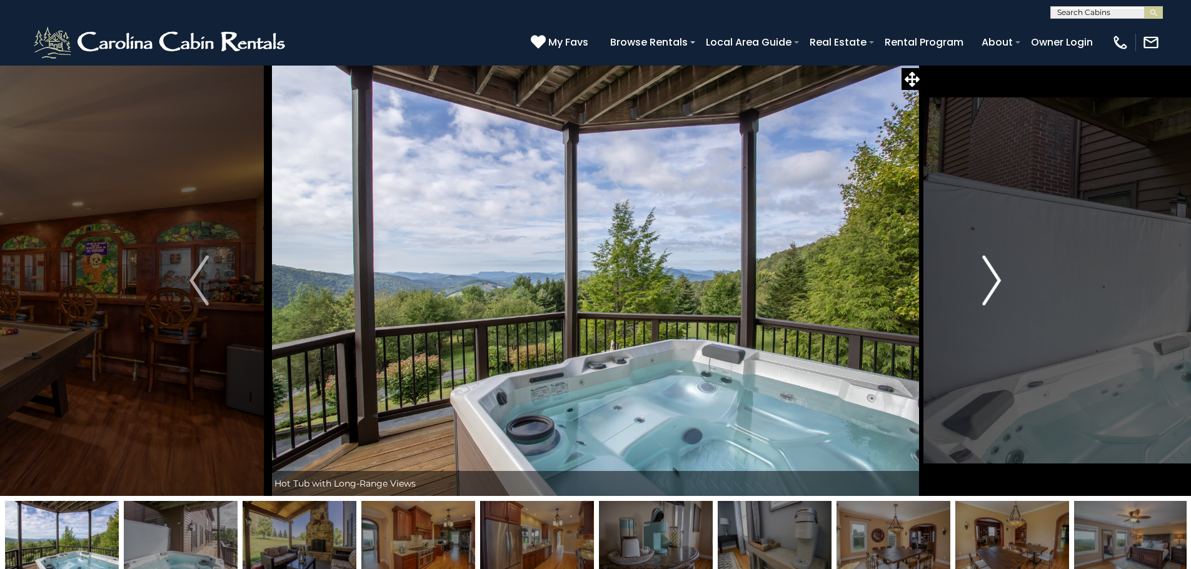
click at [995, 279] on img "Next" at bounding box center [991, 281] width 19 height 50
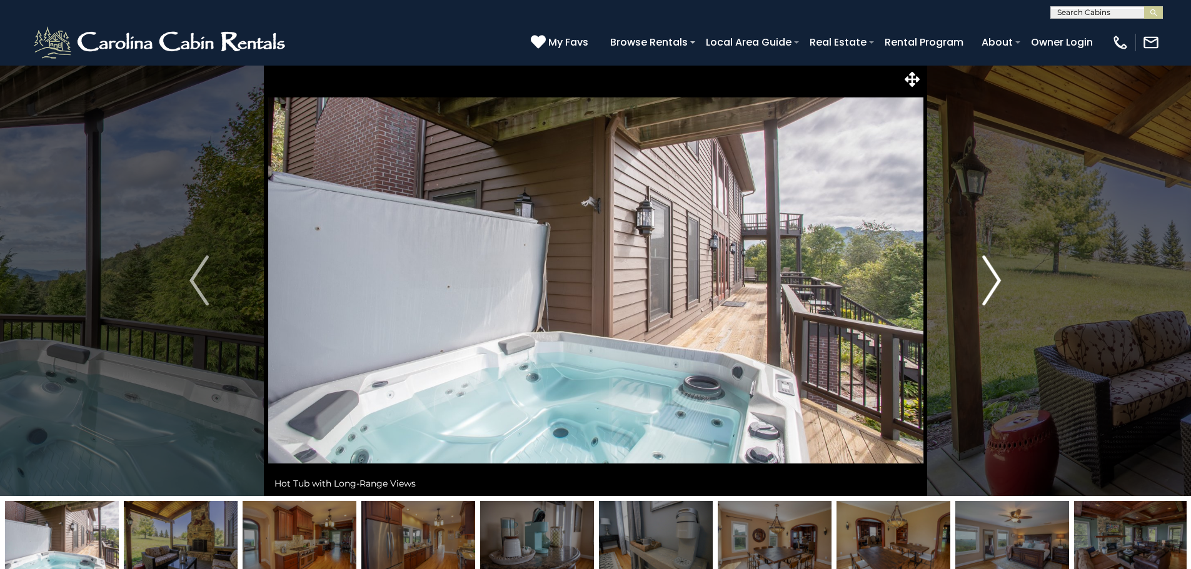
click at [995, 279] on img "Next" at bounding box center [991, 281] width 19 height 50
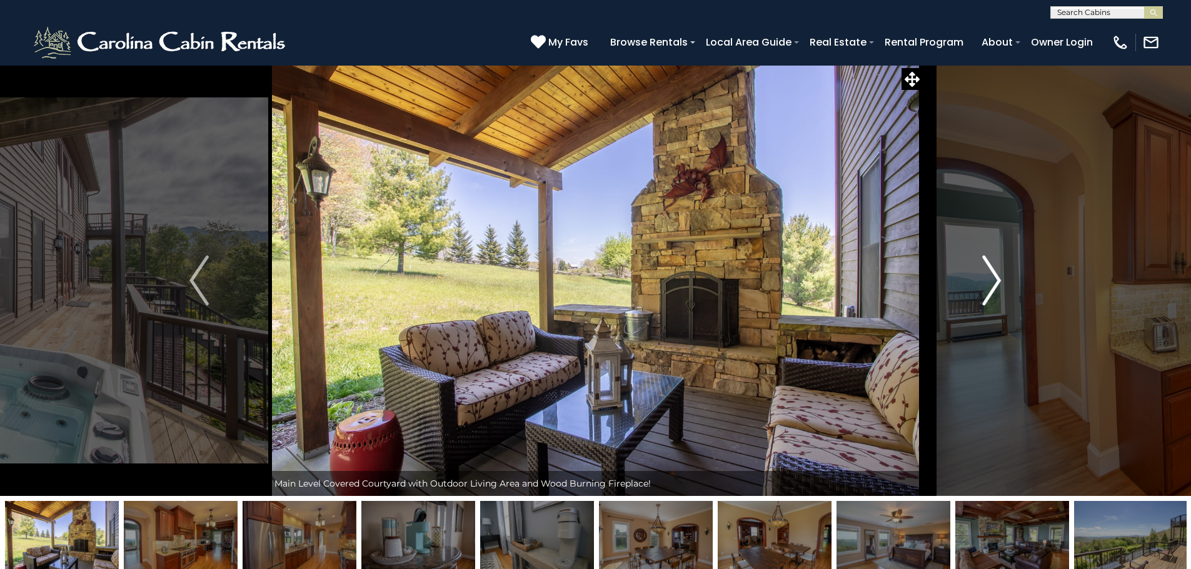
click at [995, 279] on img "Next" at bounding box center [991, 281] width 19 height 50
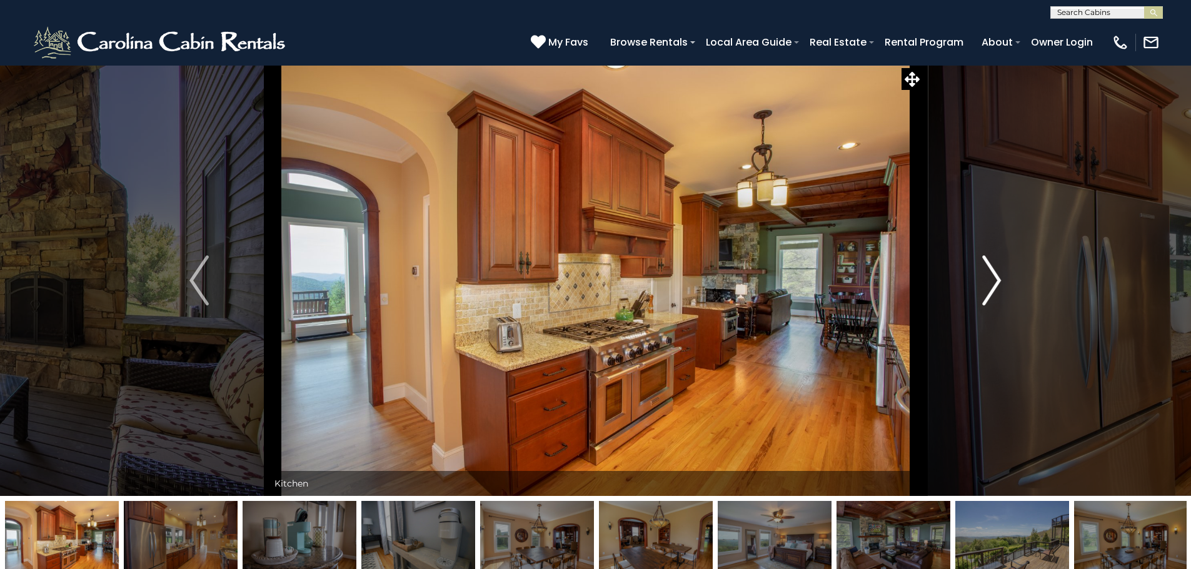
click at [995, 279] on img "Next" at bounding box center [991, 281] width 19 height 50
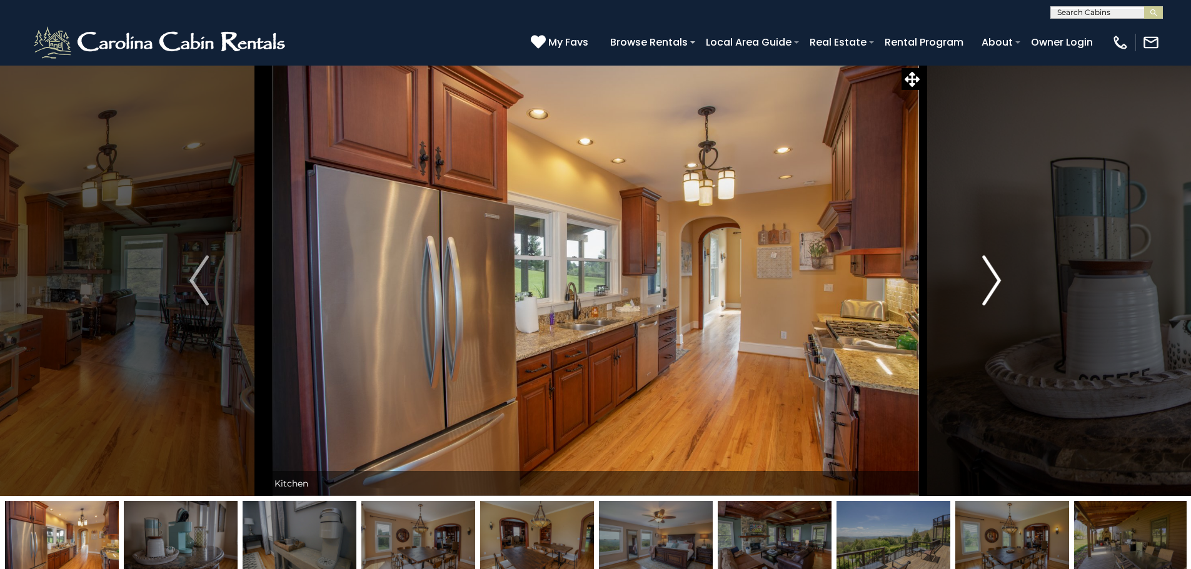
click at [995, 279] on img "Next" at bounding box center [991, 281] width 19 height 50
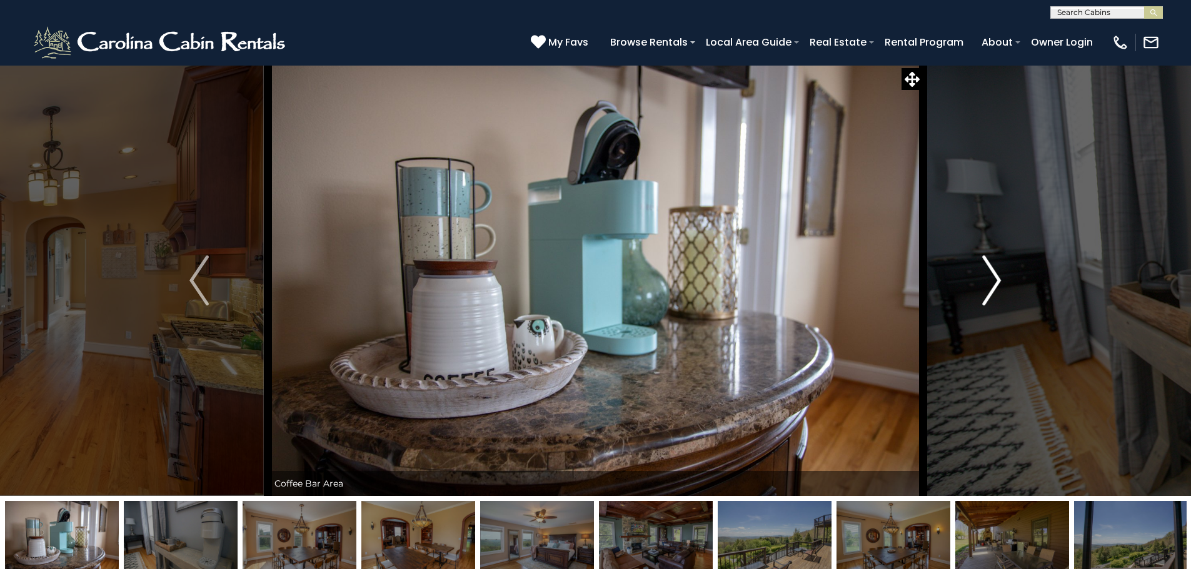
click at [995, 279] on img "Next" at bounding box center [991, 281] width 19 height 50
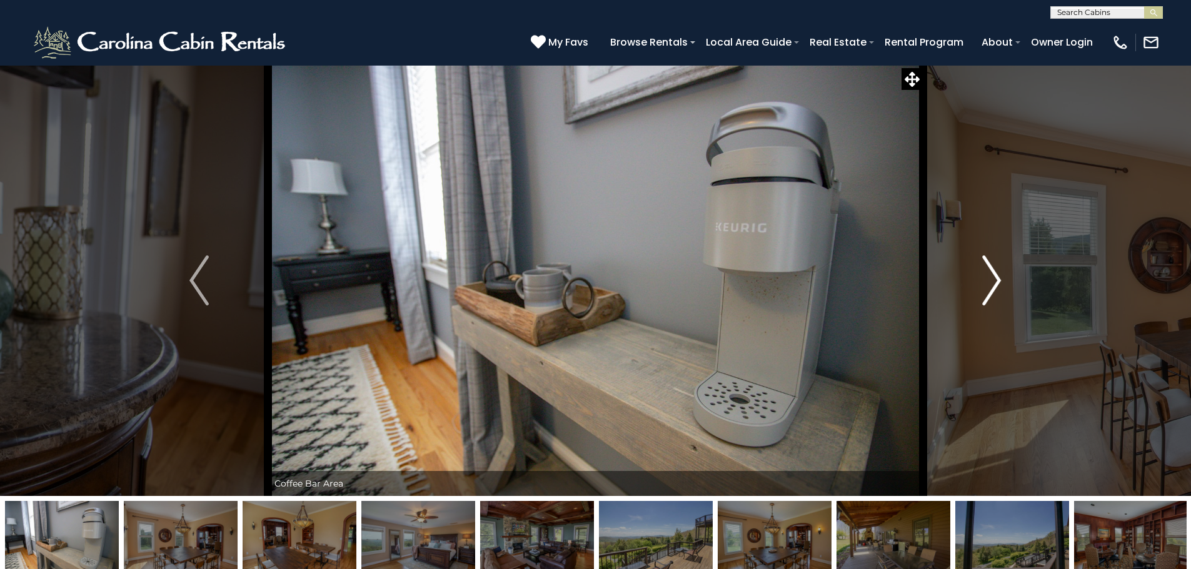
click at [995, 279] on img "Next" at bounding box center [991, 281] width 19 height 50
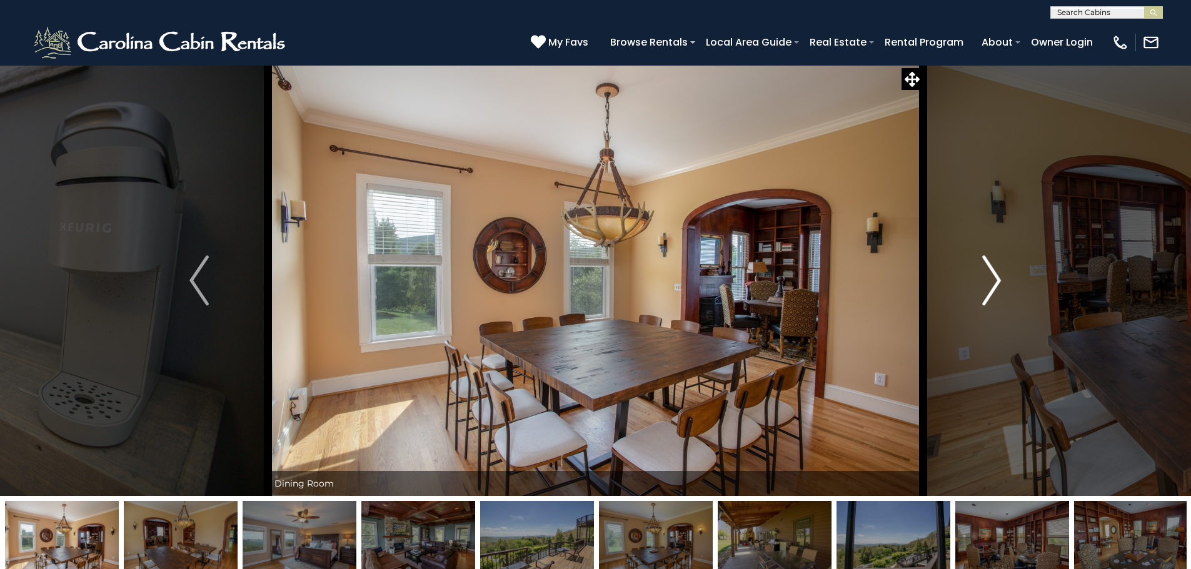
click at [995, 279] on img "Next" at bounding box center [991, 281] width 19 height 50
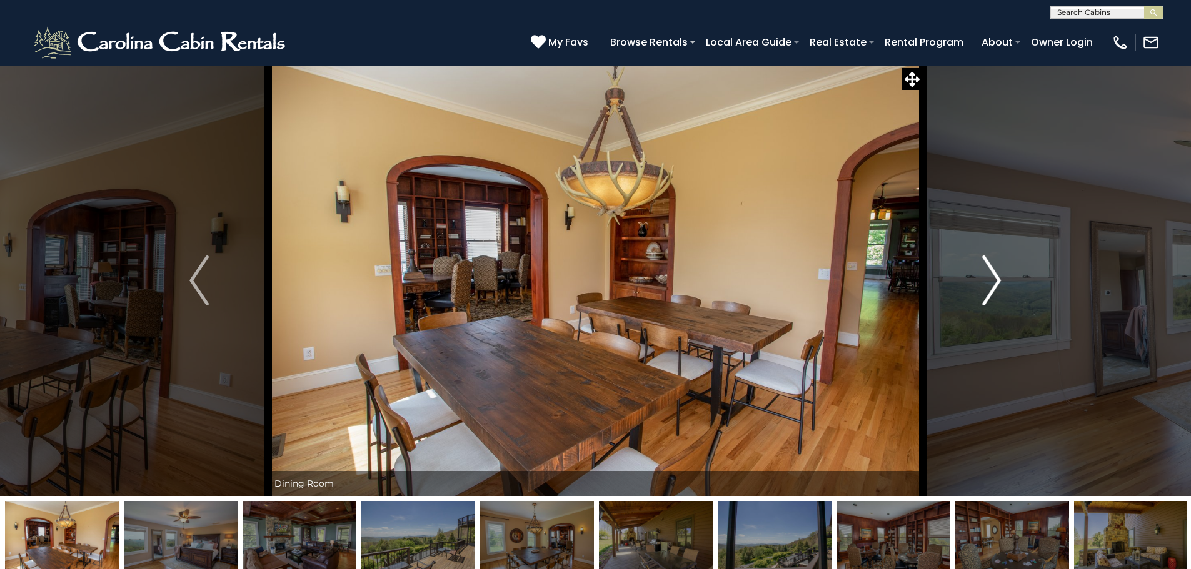
click at [995, 279] on img "Next" at bounding box center [991, 281] width 19 height 50
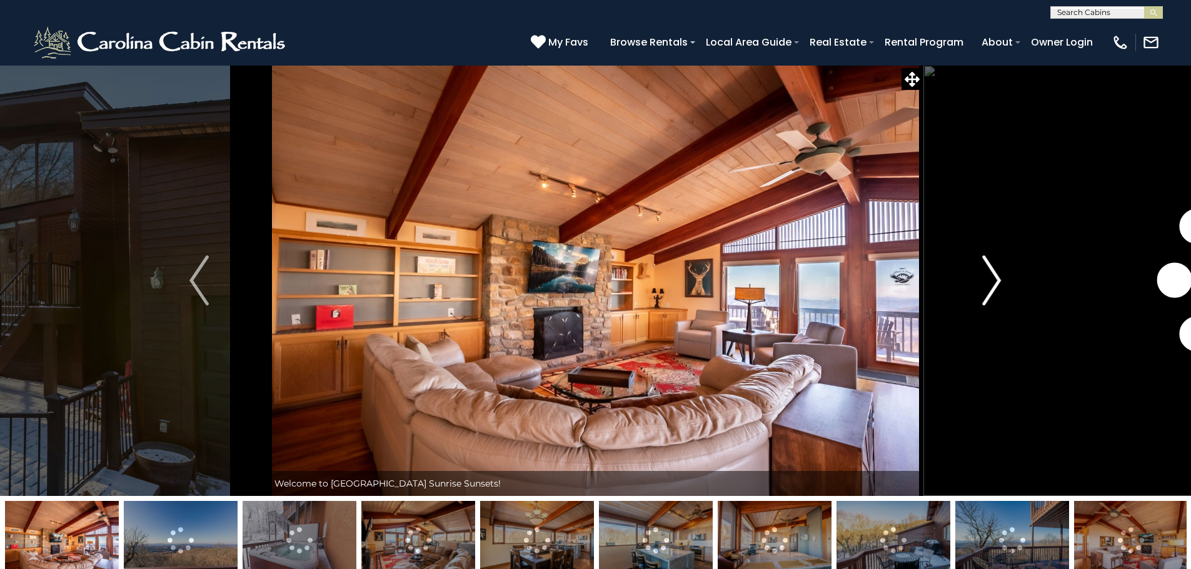
click at [992, 274] on img "Next" at bounding box center [991, 281] width 19 height 50
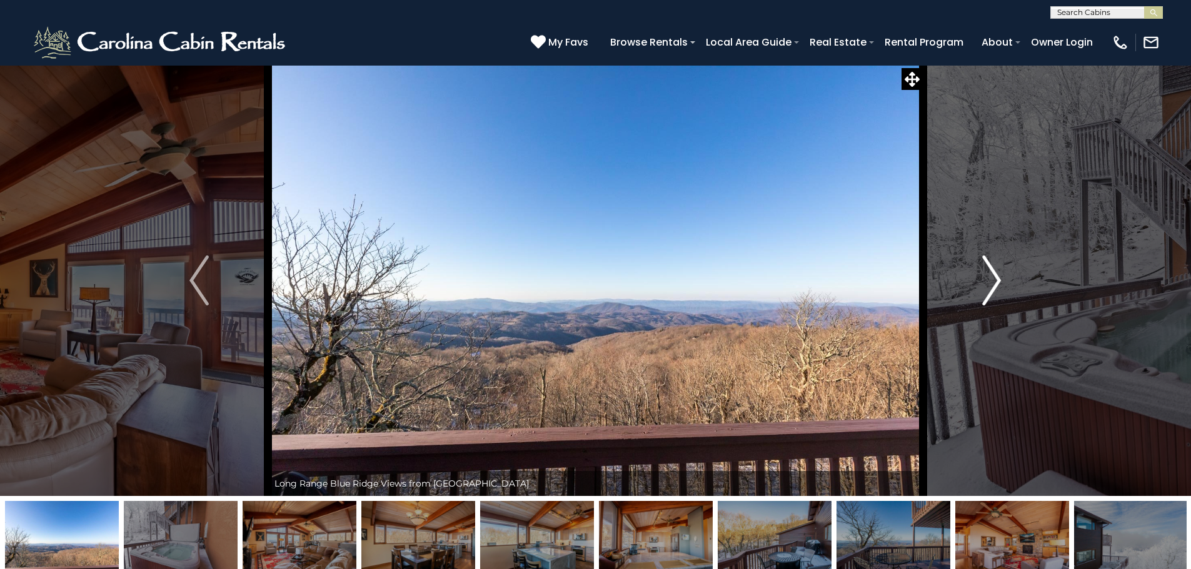
click at [994, 274] on img "Next" at bounding box center [991, 281] width 19 height 50
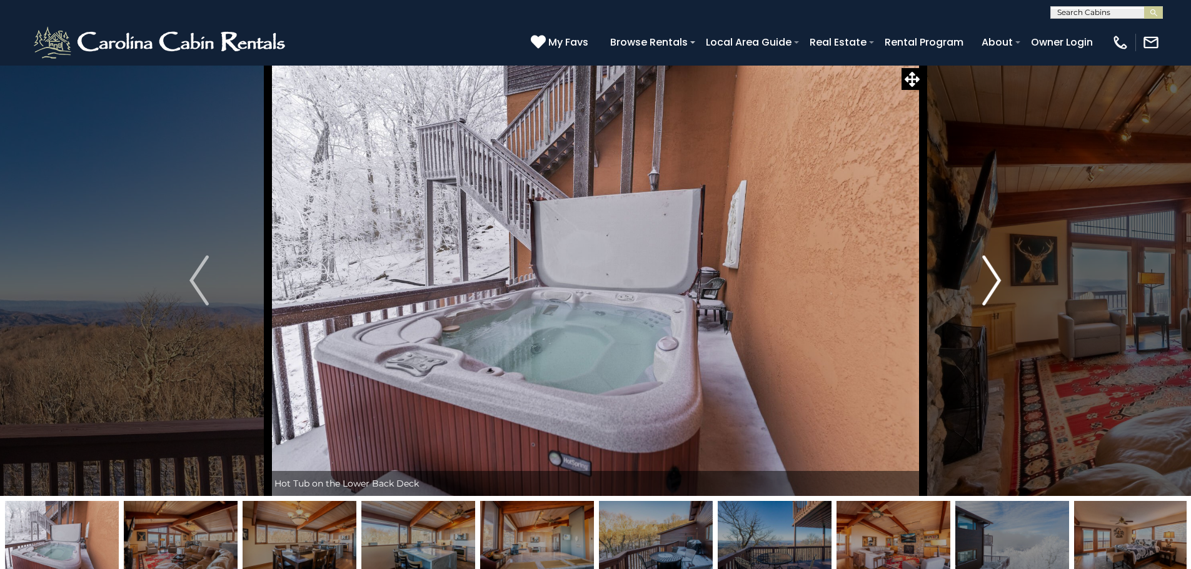
click at [994, 274] on img "Next" at bounding box center [991, 281] width 19 height 50
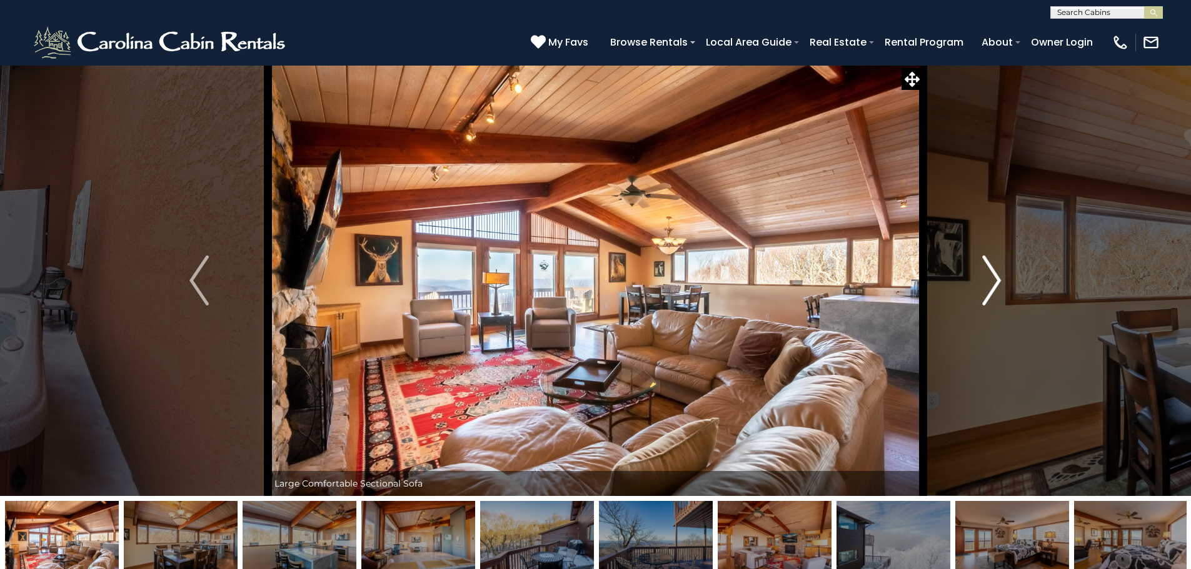
click at [994, 274] on img "Next" at bounding box center [991, 281] width 19 height 50
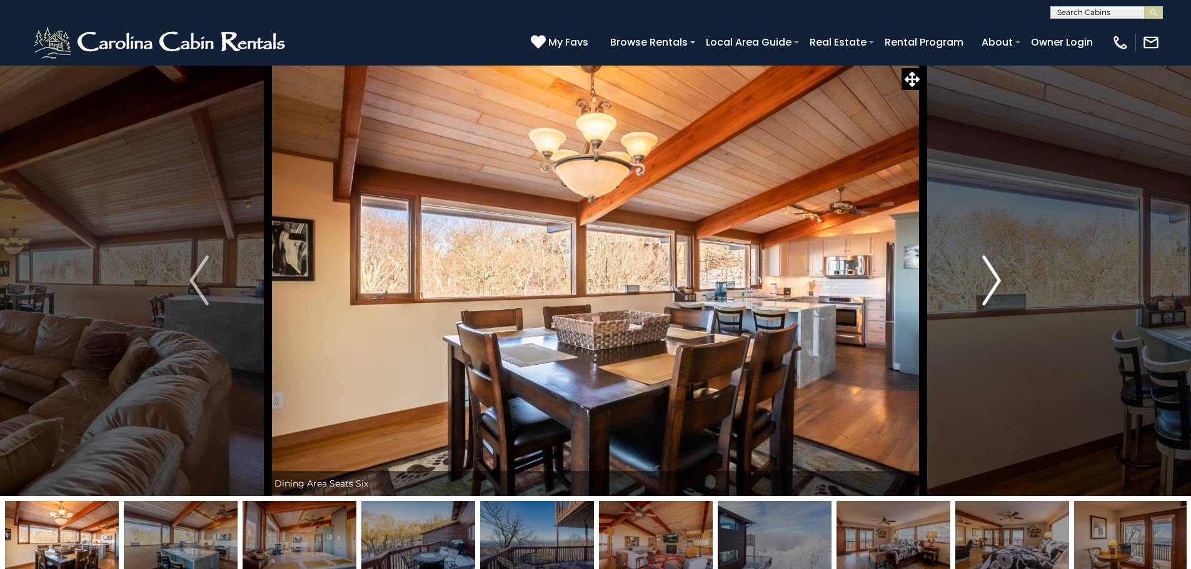
click at [994, 274] on img "Next" at bounding box center [991, 281] width 19 height 50
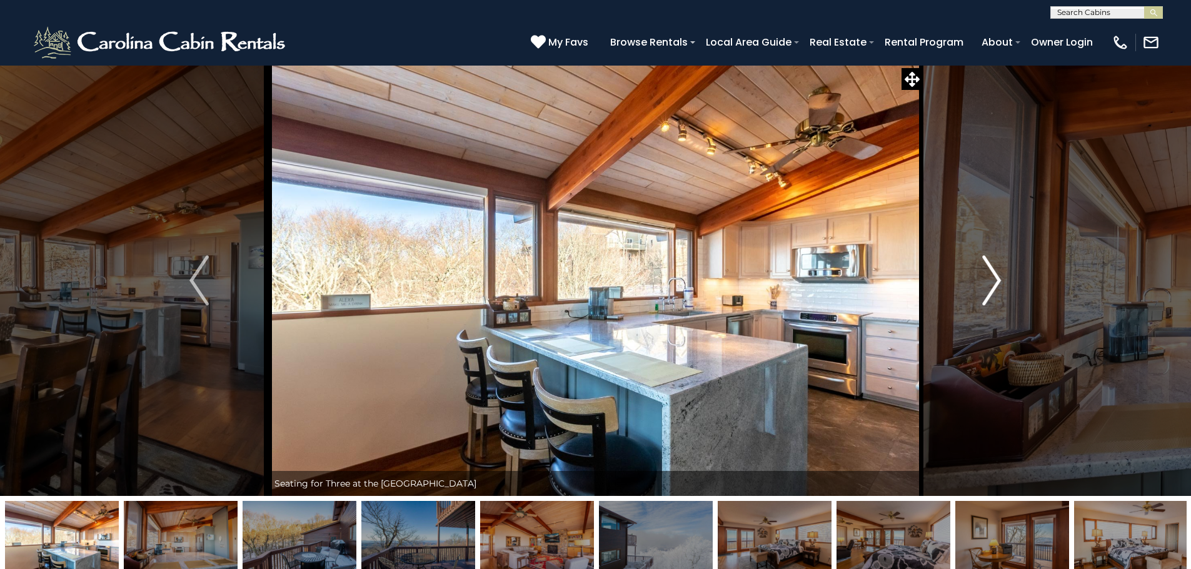
click at [994, 274] on img "Next" at bounding box center [991, 281] width 19 height 50
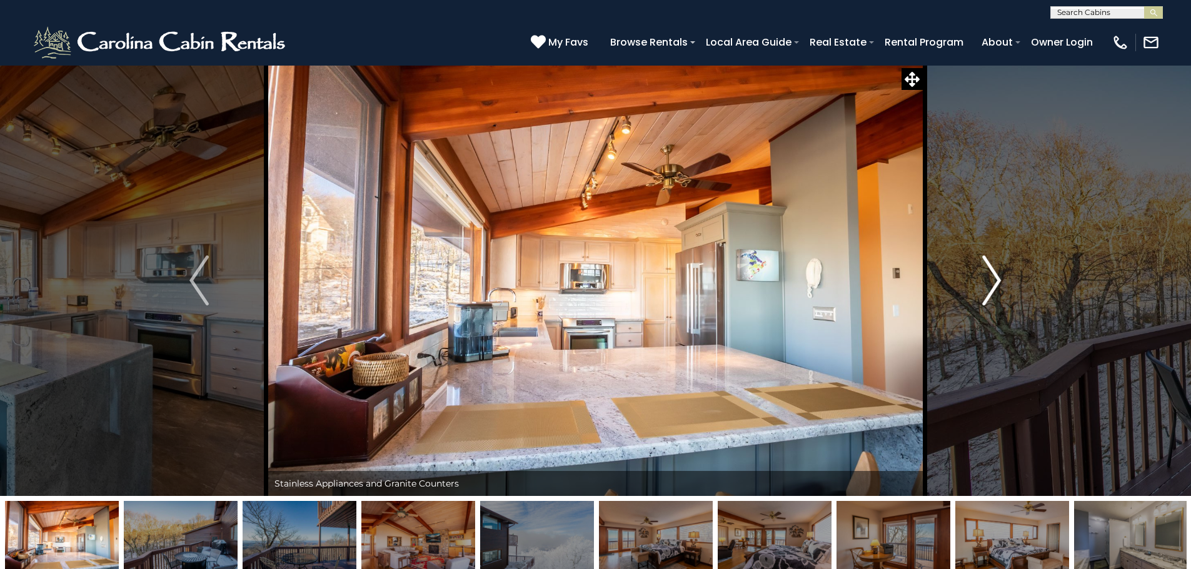
click at [994, 274] on img "Next" at bounding box center [991, 281] width 19 height 50
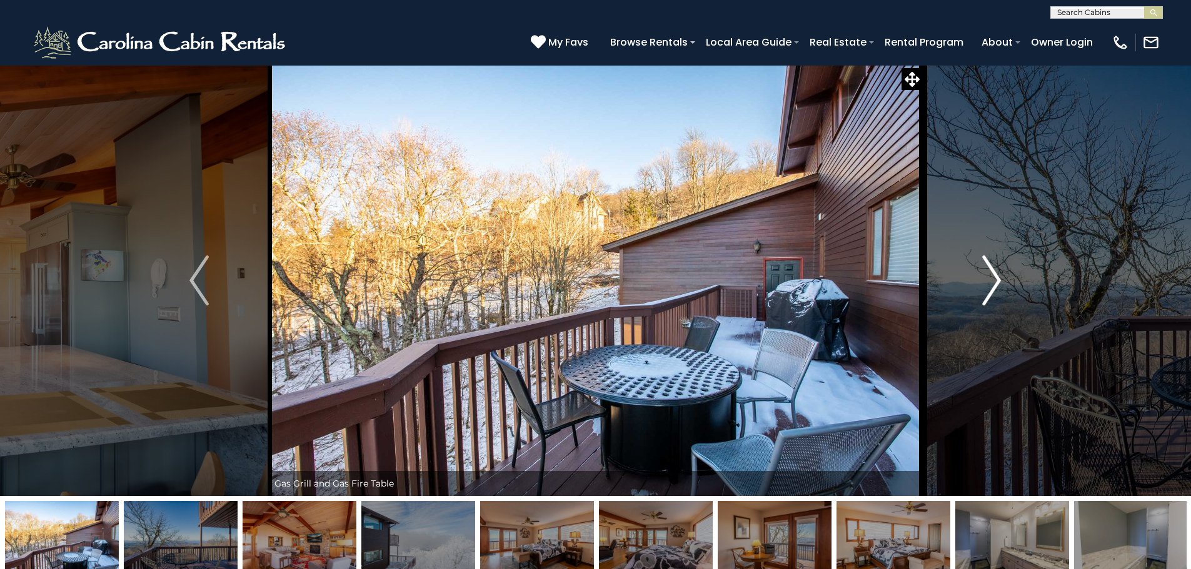
click at [994, 274] on img "Next" at bounding box center [991, 281] width 19 height 50
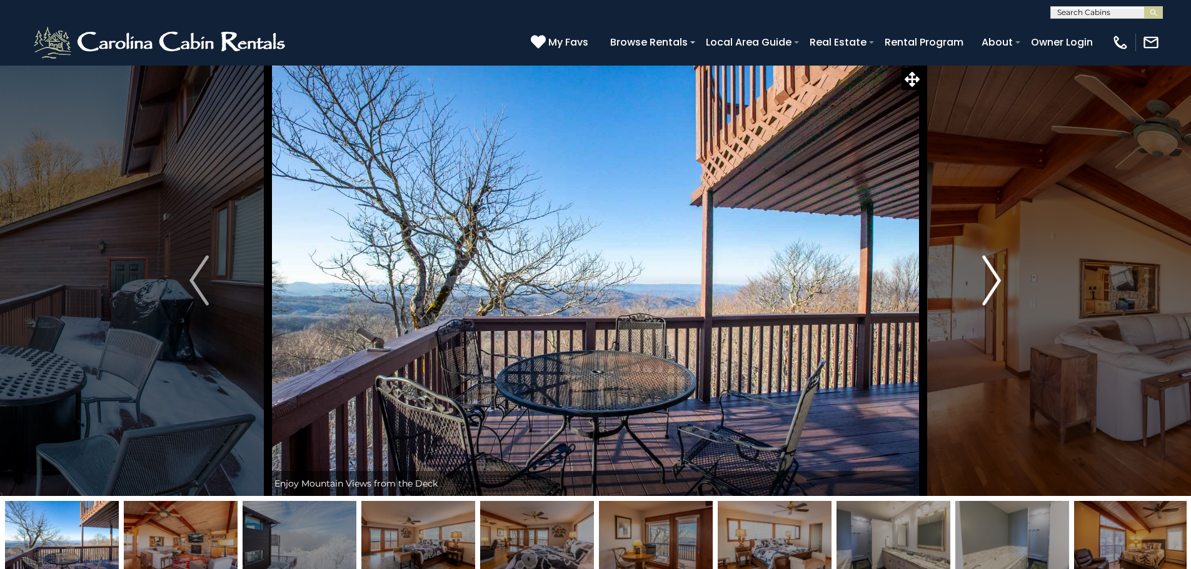
click at [994, 274] on img "Next" at bounding box center [991, 281] width 19 height 50
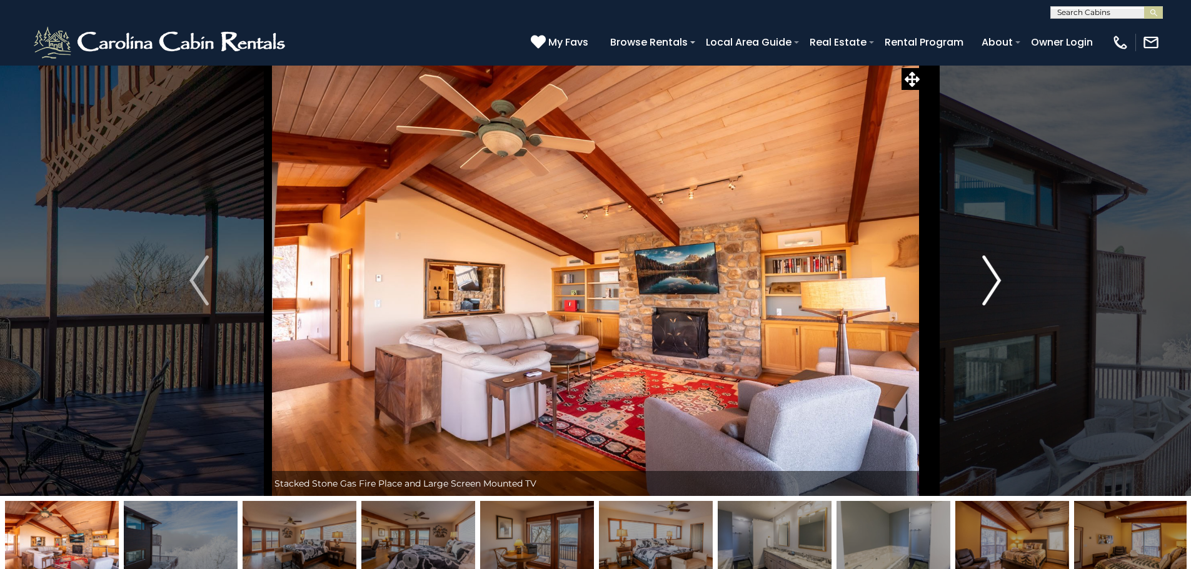
click at [994, 274] on img "Next" at bounding box center [991, 281] width 19 height 50
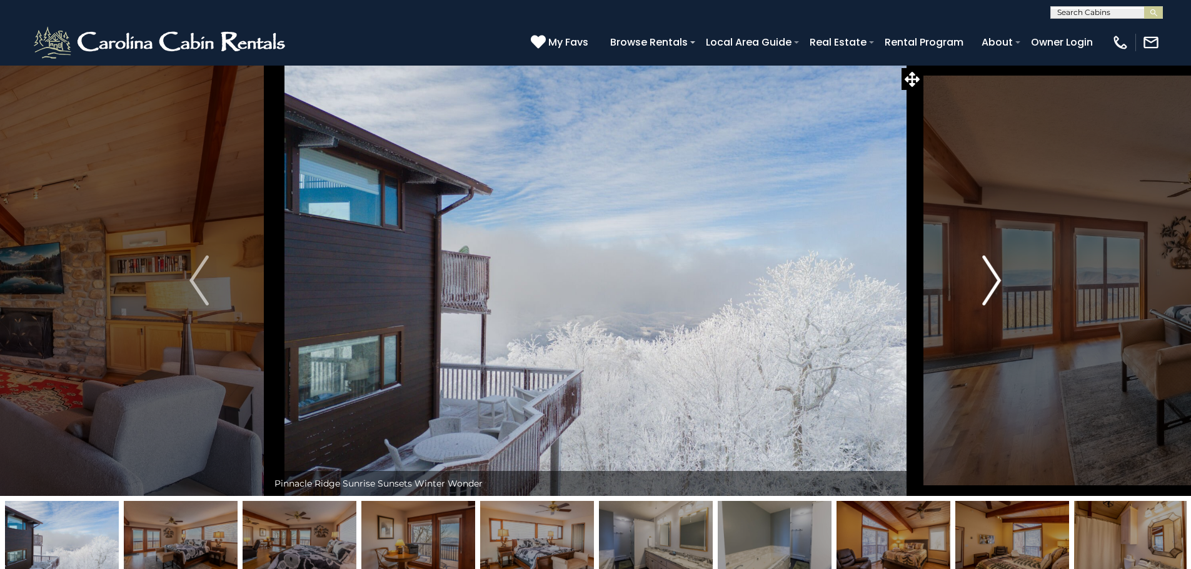
click at [994, 274] on img "Next" at bounding box center [991, 281] width 19 height 50
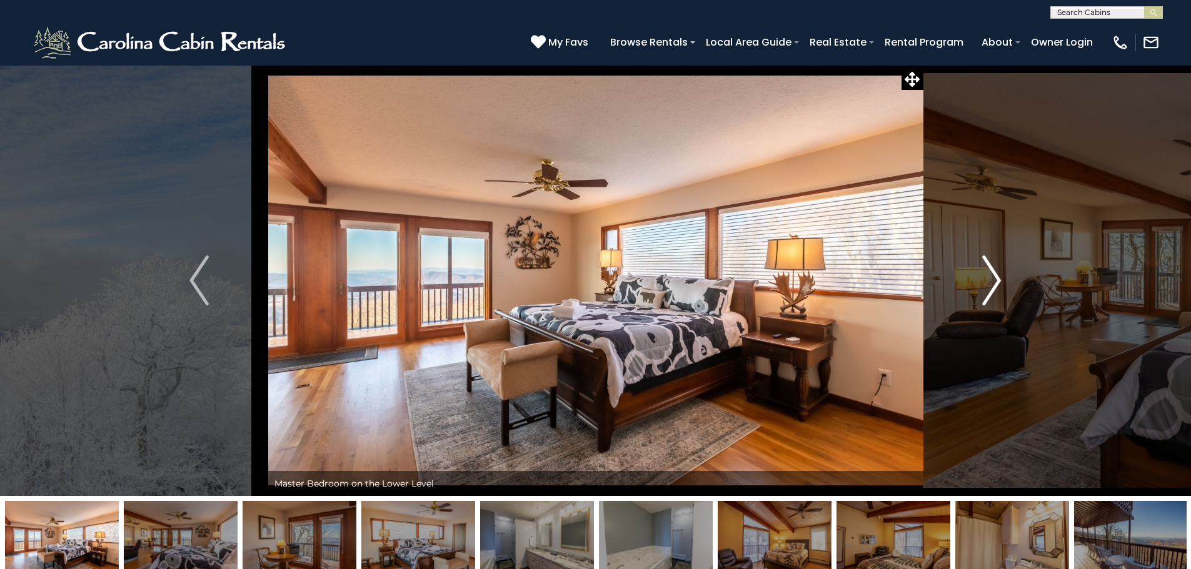
click at [991, 275] on img "Next" at bounding box center [991, 281] width 19 height 50
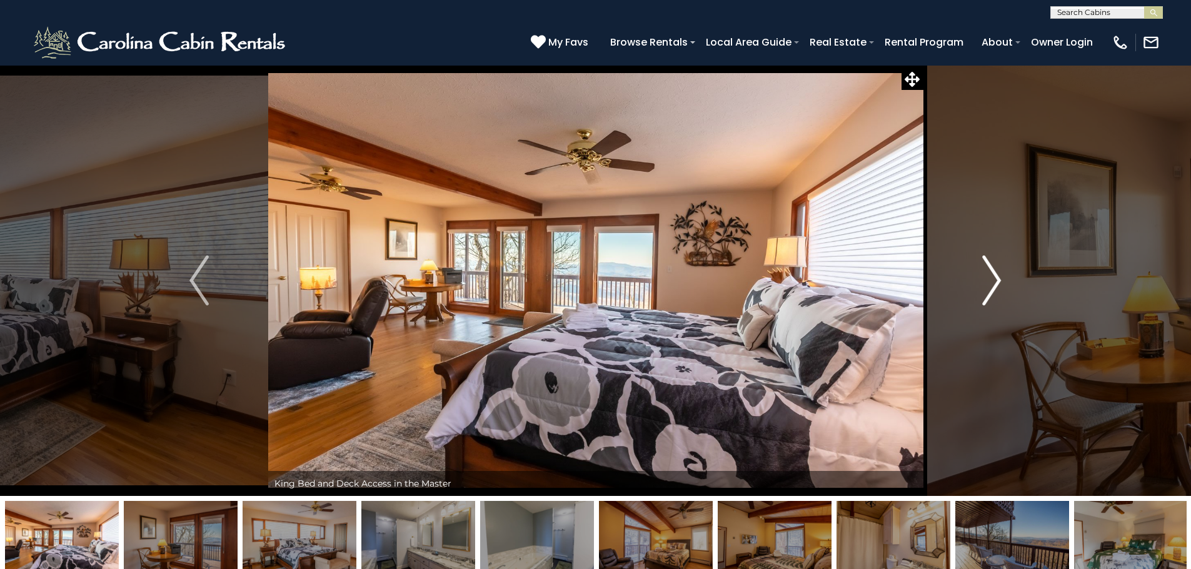
click at [991, 276] on img "Next" at bounding box center [991, 281] width 19 height 50
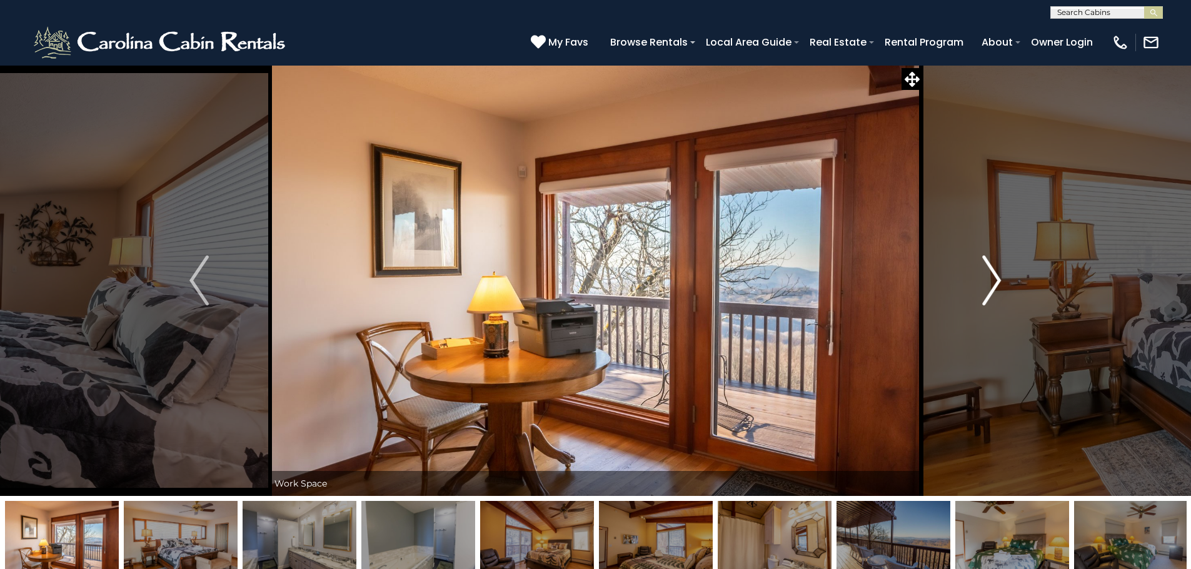
click at [1006, 274] on button "Next" at bounding box center [992, 280] width 138 height 431
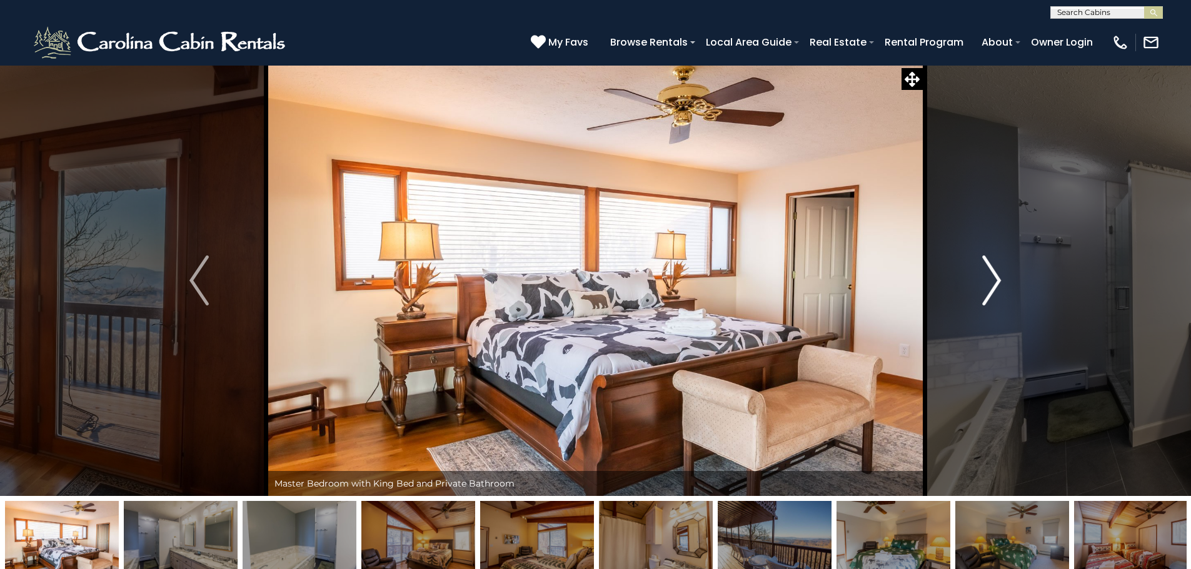
click at [1004, 273] on button "Next" at bounding box center [992, 280] width 138 height 431
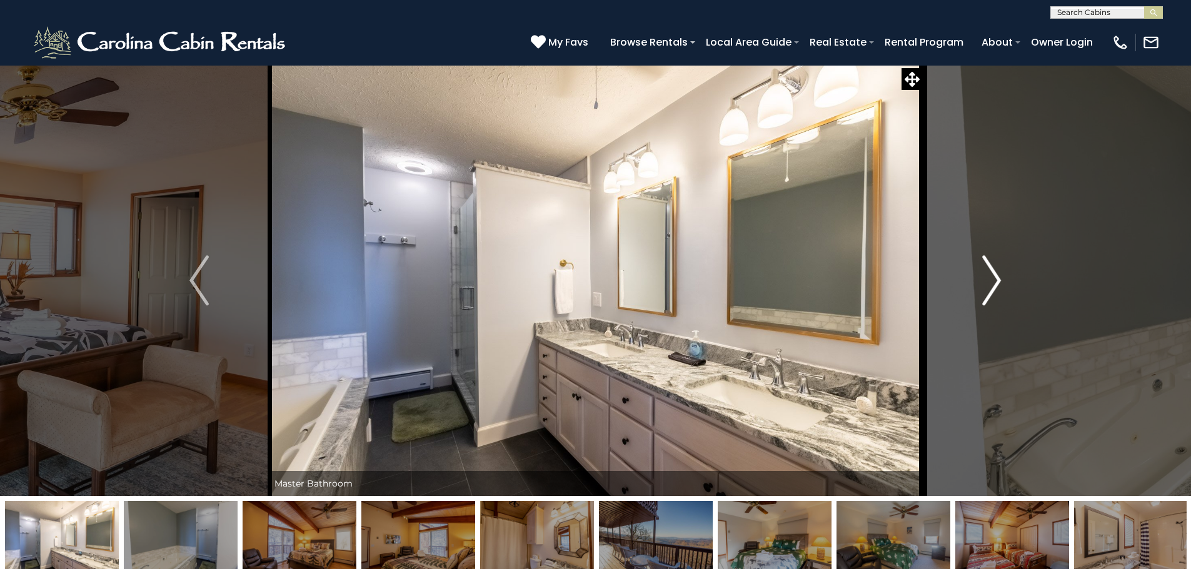
click at [1004, 273] on button "Next" at bounding box center [992, 280] width 138 height 431
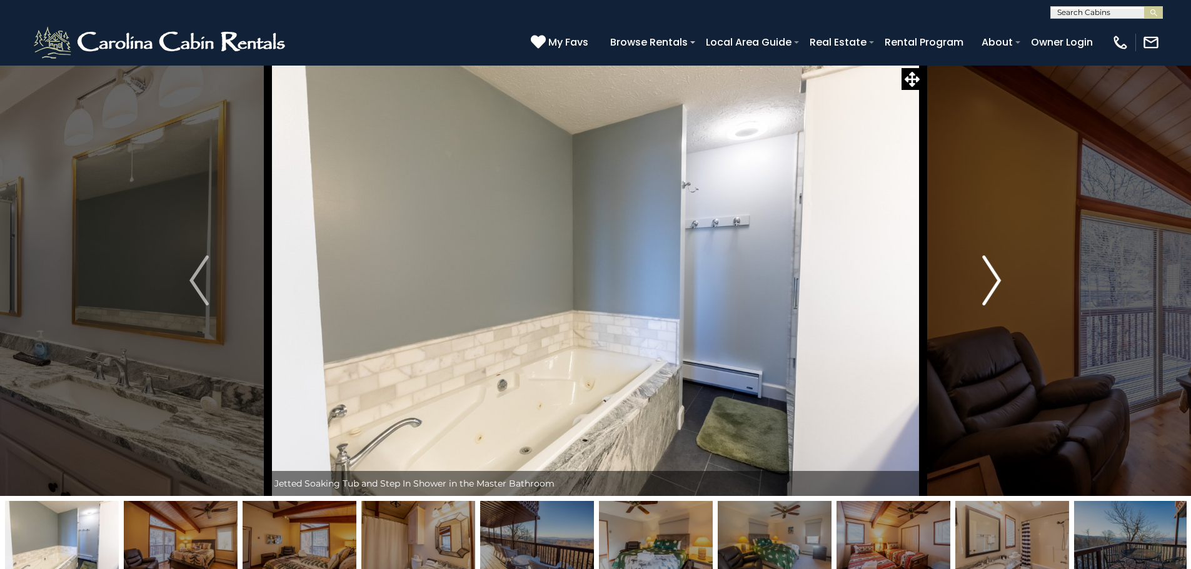
click at [1004, 273] on button "Next" at bounding box center [992, 280] width 138 height 431
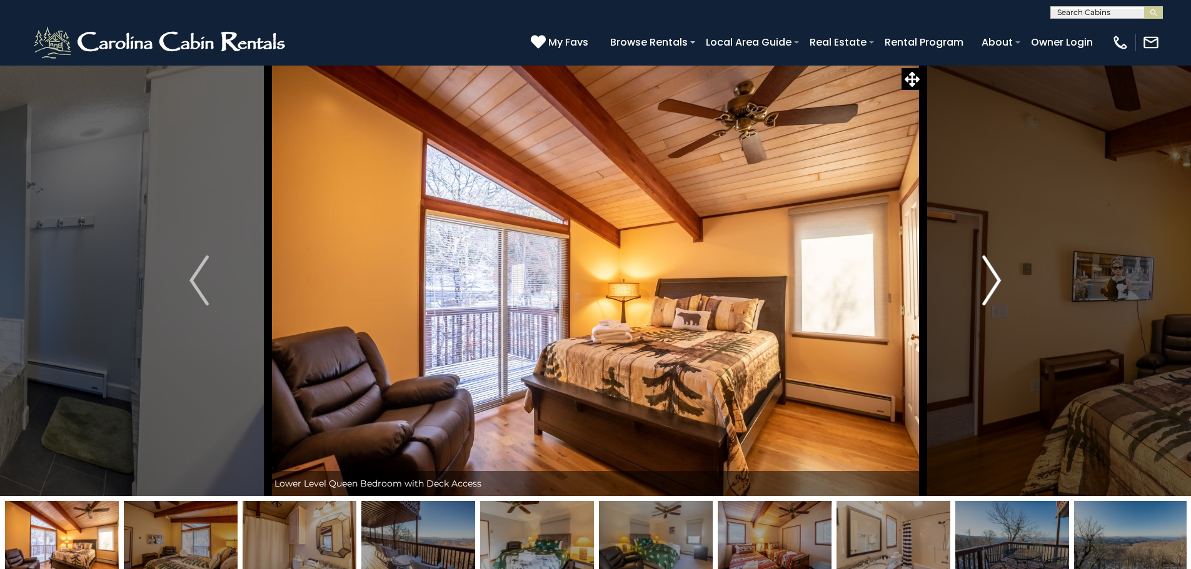
click at [1001, 273] on button "Next" at bounding box center [992, 280] width 138 height 431
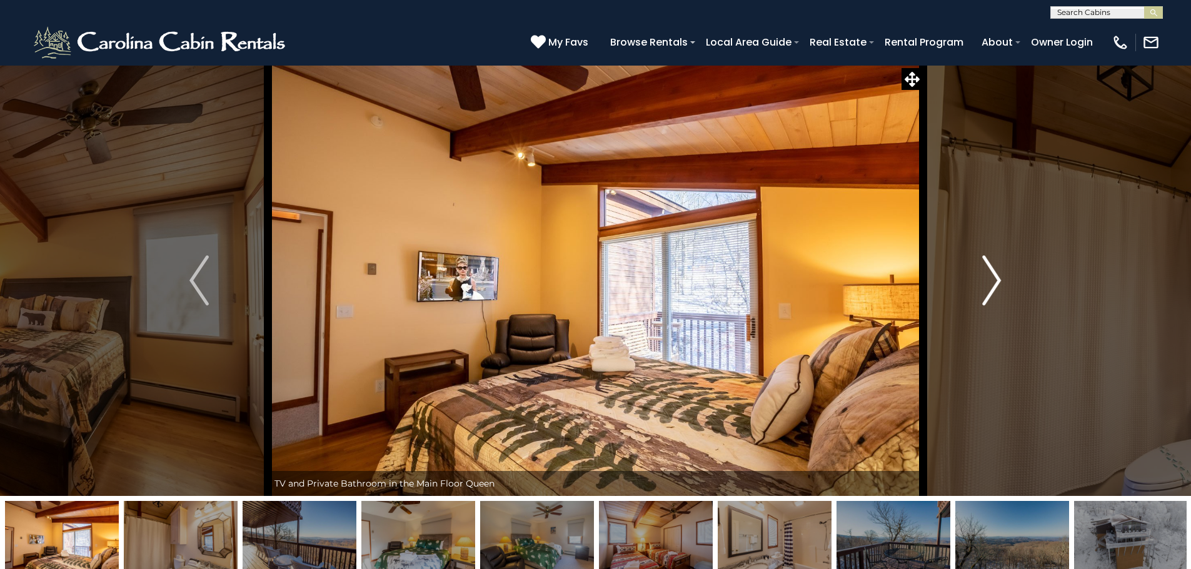
click at [1001, 273] on img "Next" at bounding box center [991, 281] width 19 height 50
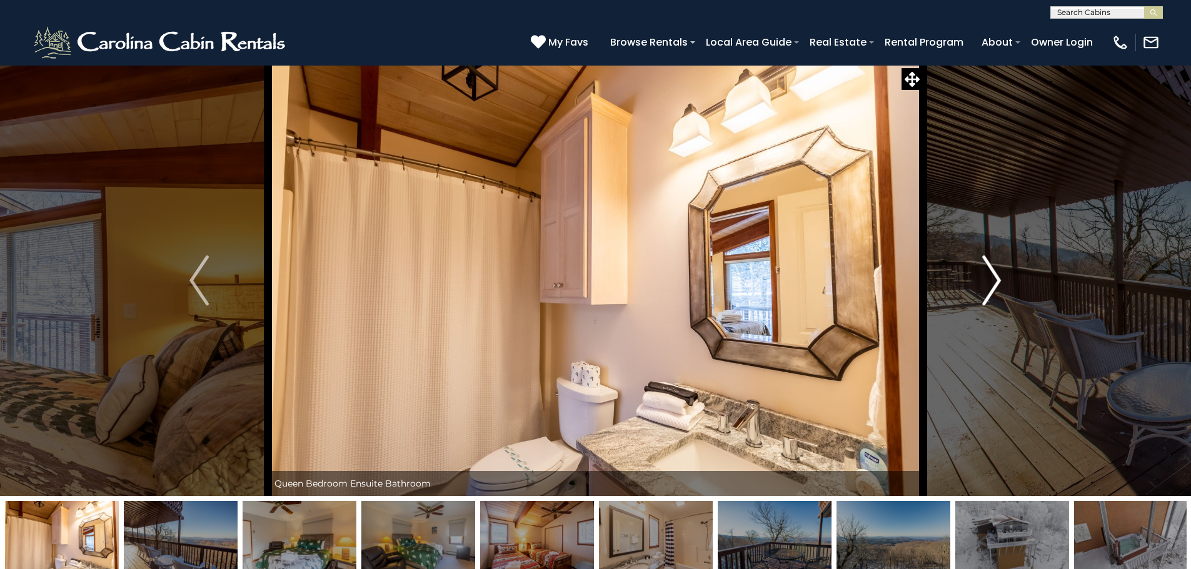
click at [1001, 273] on img "Next" at bounding box center [991, 281] width 19 height 50
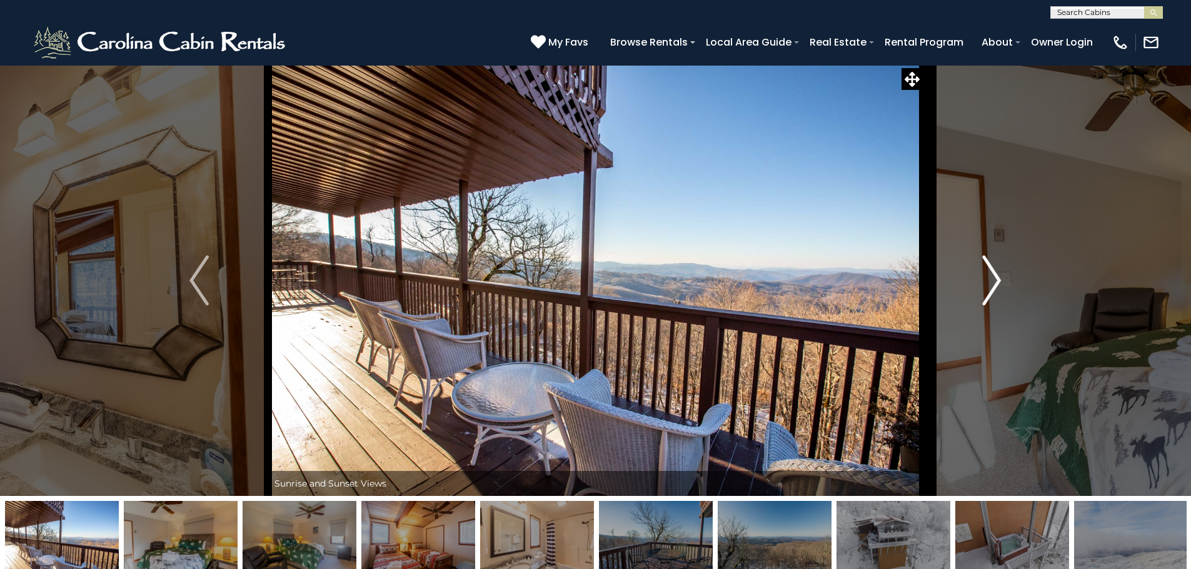
click at [1001, 273] on img "Next" at bounding box center [991, 281] width 19 height 50
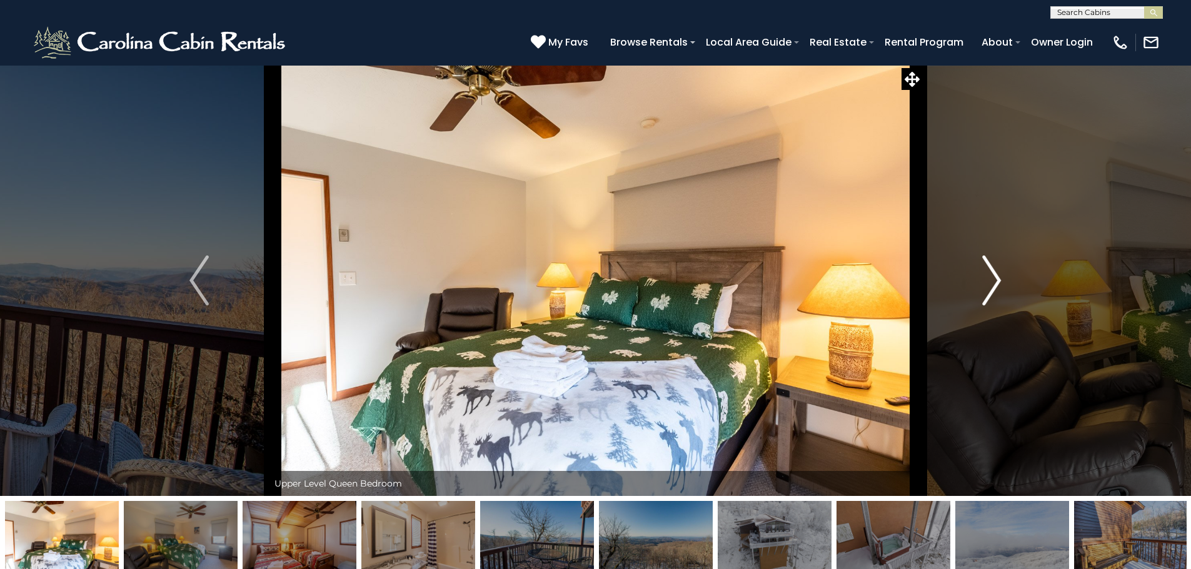
click at [999, 278] on img "Next" at bounding box center [991, 281] width 19 height 50
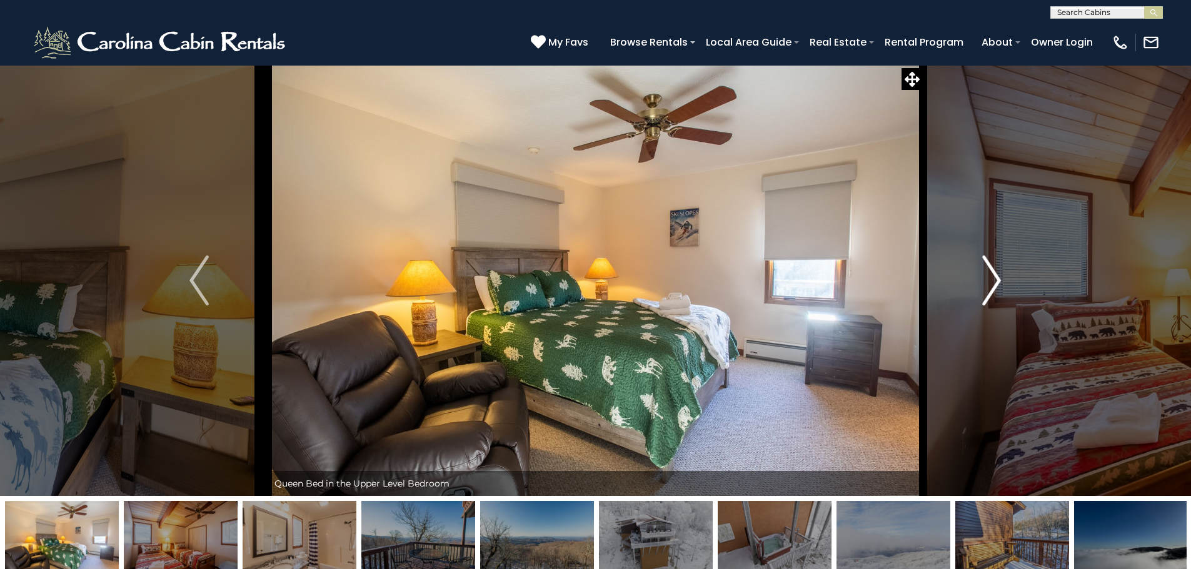
click at [997, 278] on img "Next" at bounding box center [991, 281] width 19 height 50
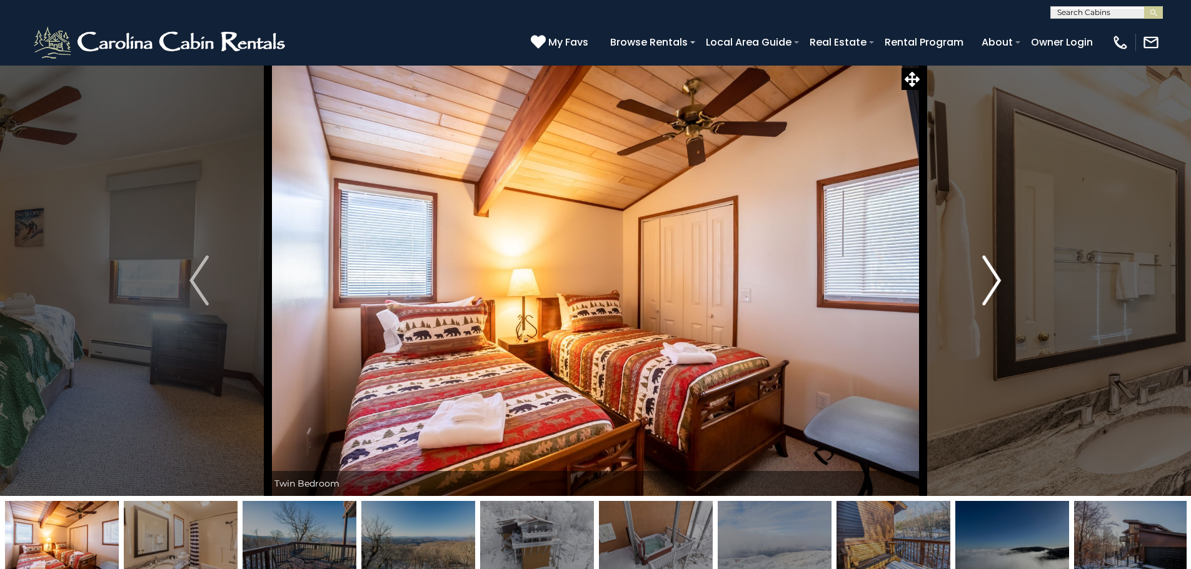
click at [997, 278] on img "Next" at bounding box center [991, 281] width 19 height 50
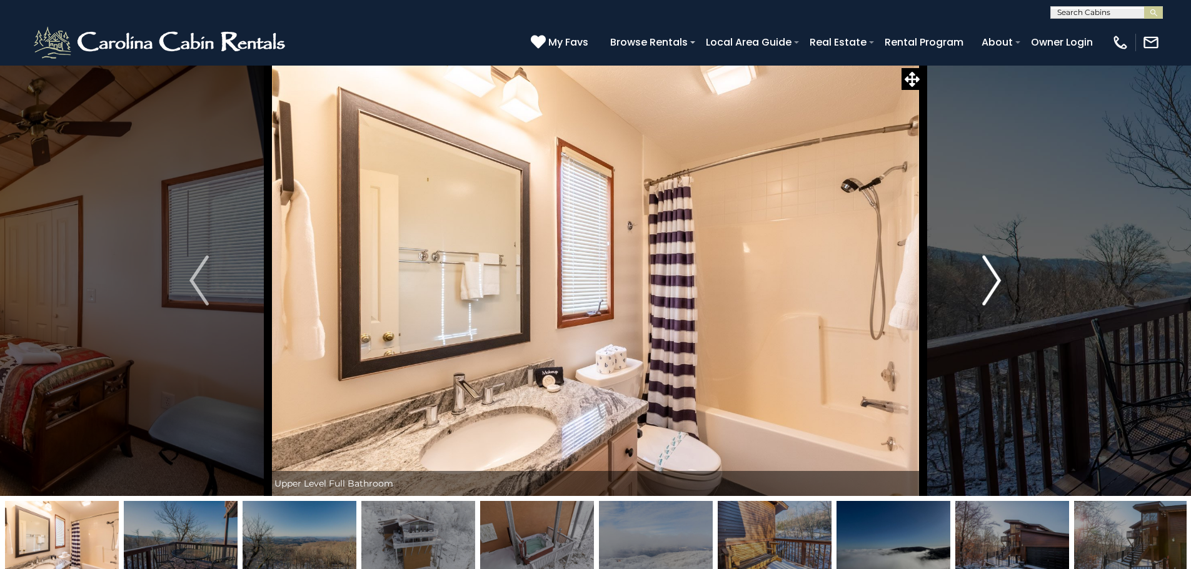
click at [997, 278] on img "Next" at bounding box center [991, 281] width 19 height 50
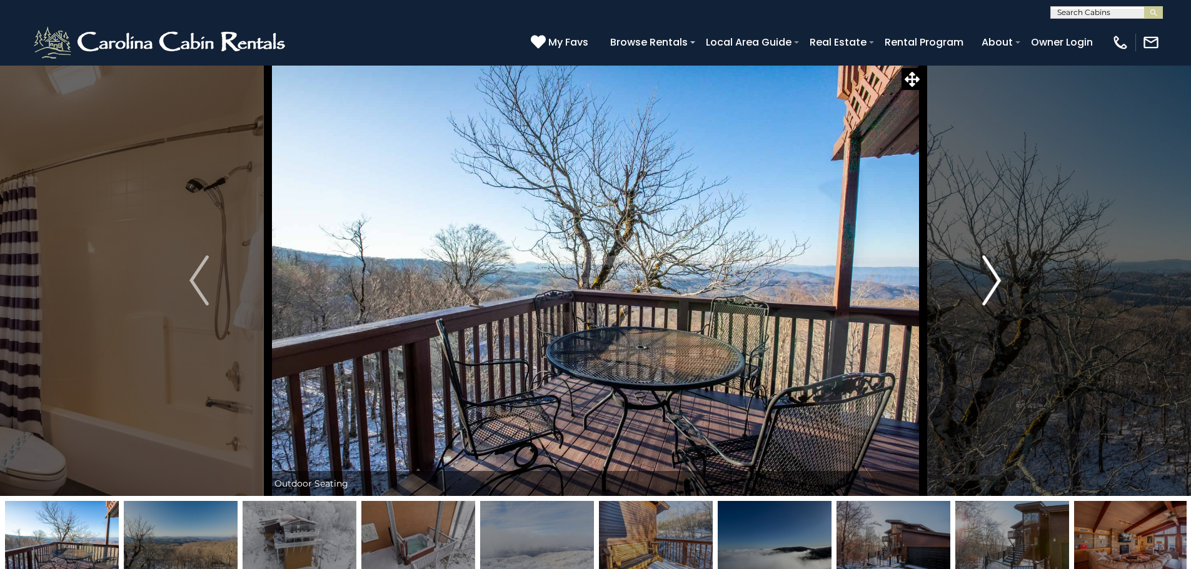
click at [997, 278] on img "Next" at bounding box center [991, 281] width 19 height 50
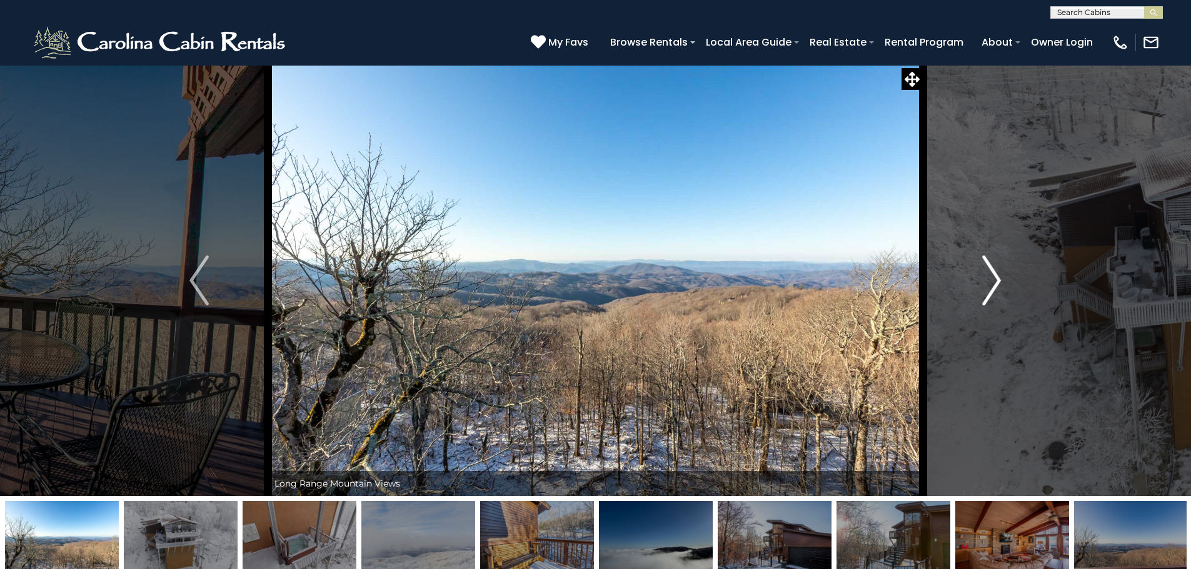
click at [997, 278] on img "Next" at bounding box center [991, 281] width 19 height 50
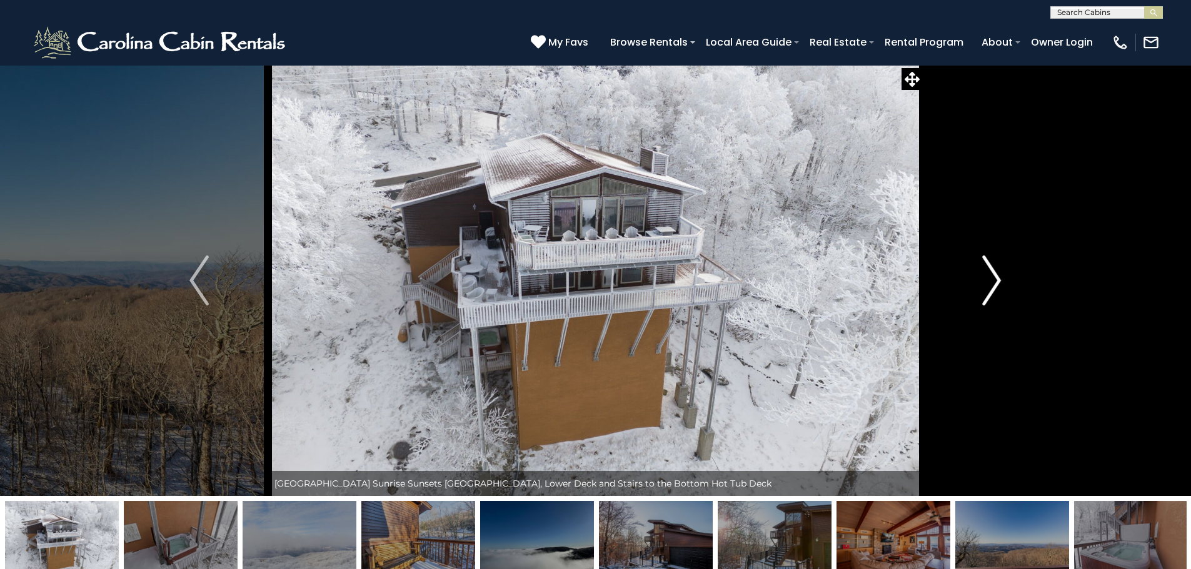
click at [997, 278] on img "Next" at bounding box center [991, 281] width 19 height 50
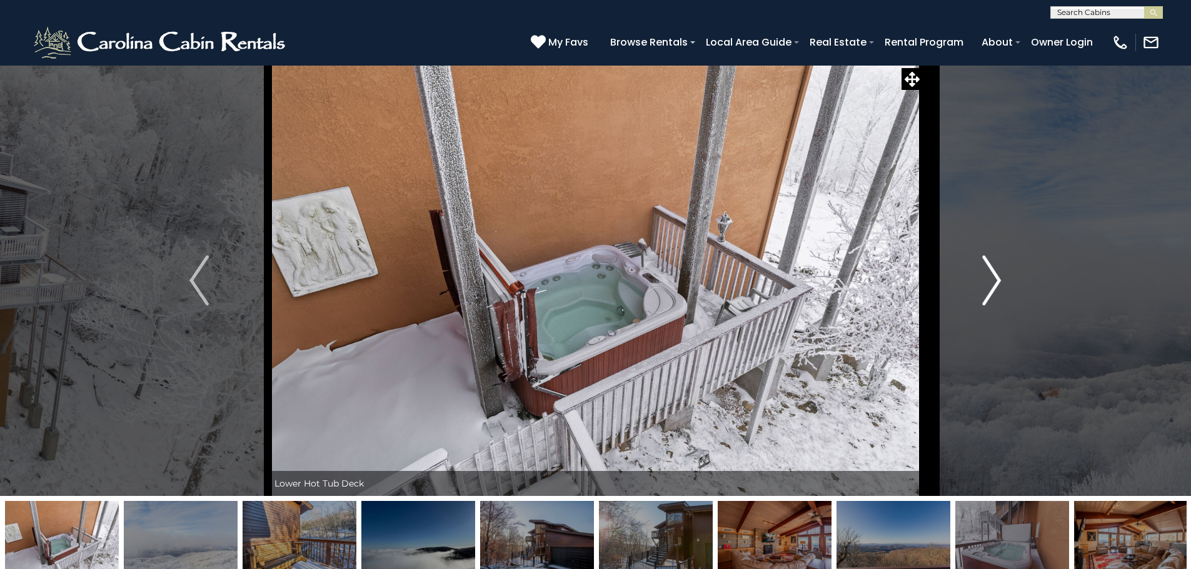
click at [997, 278] on img "Next" at bounding box center [991, 281] width 19 height 50
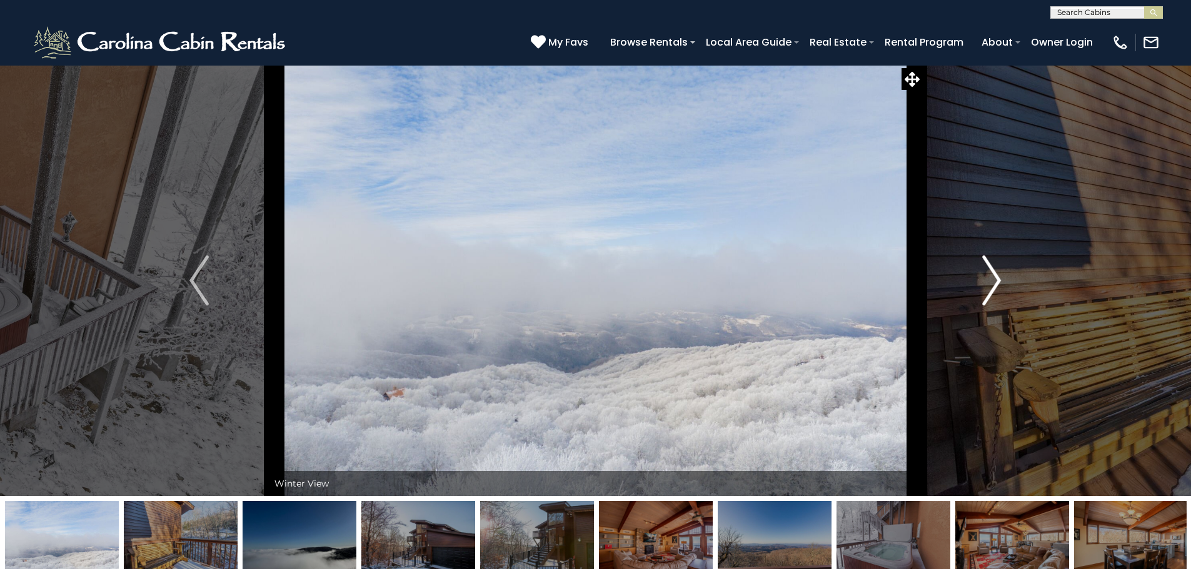
click at [997, 278] on img "Next" at bounding box center [991, 281] width 19 height 50
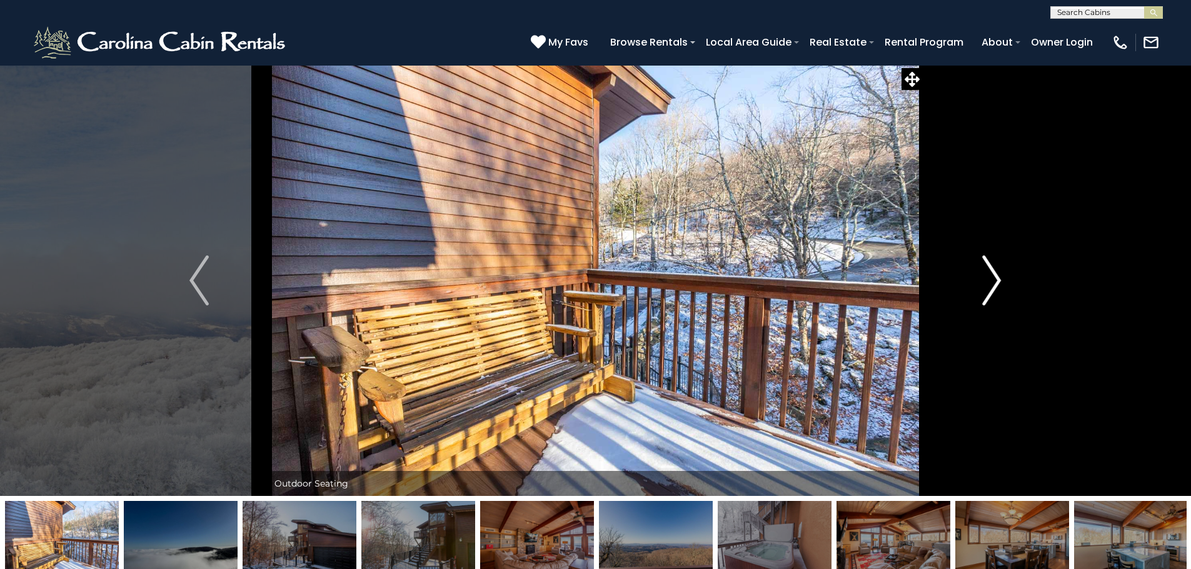
click at [997, 278] on img "Next" at bounding box center [991, 281] width 19 height 50
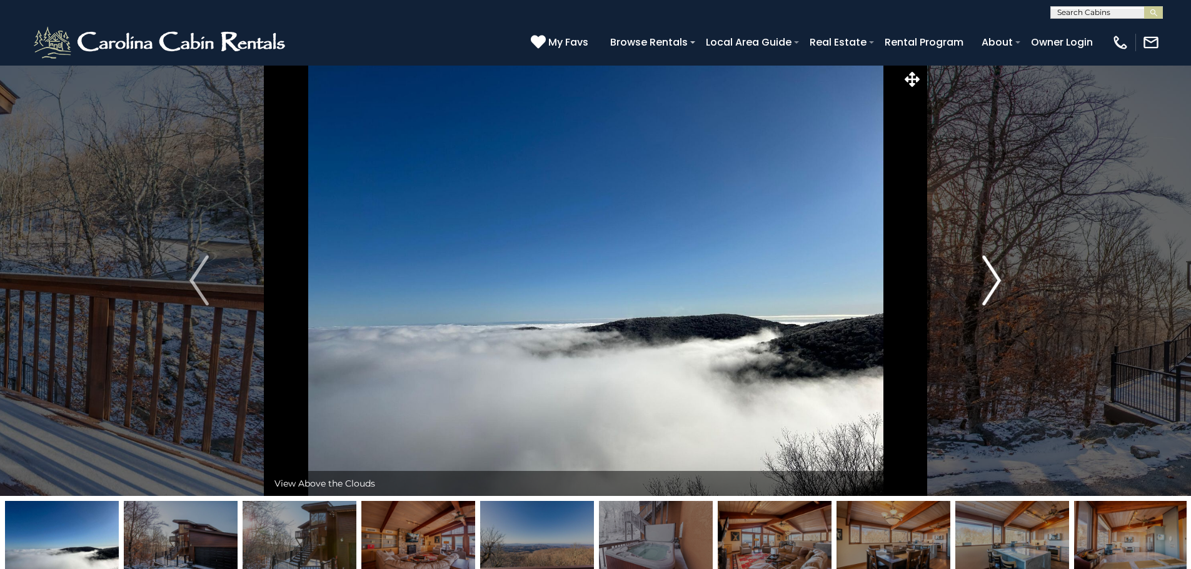
click at [997, 278] on img "Next" at bounding box center [991, 281] width 19 height 50
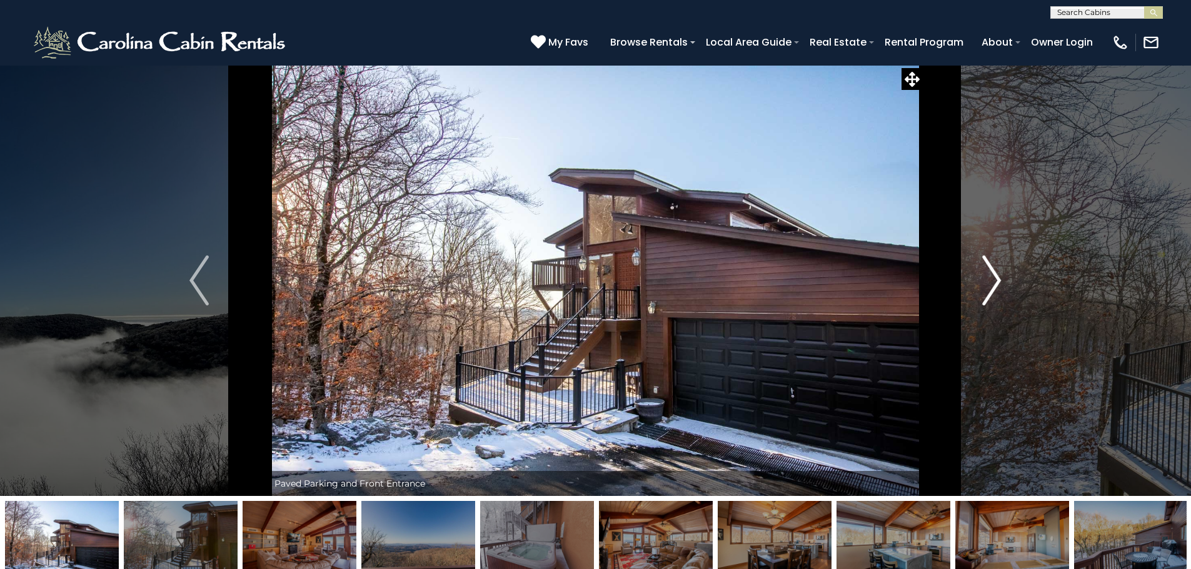
click at [997, 278] on img "Next" at bounding box center [991, 281] width 19 height 50
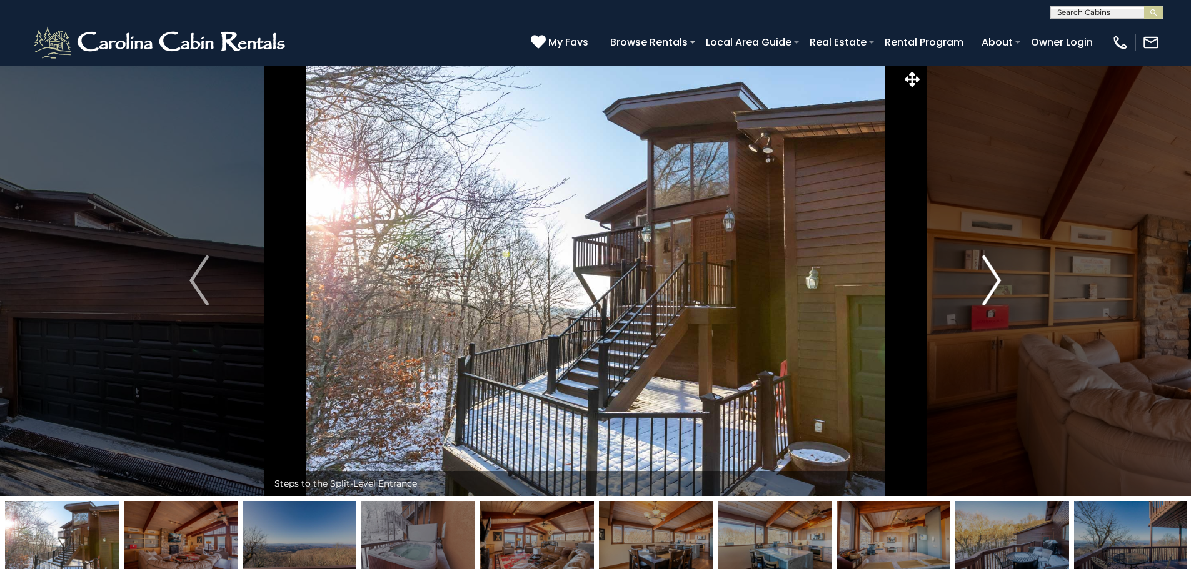
click at [997, 278] on img "Next" at bounding box center [991, 281] width 19 height 50
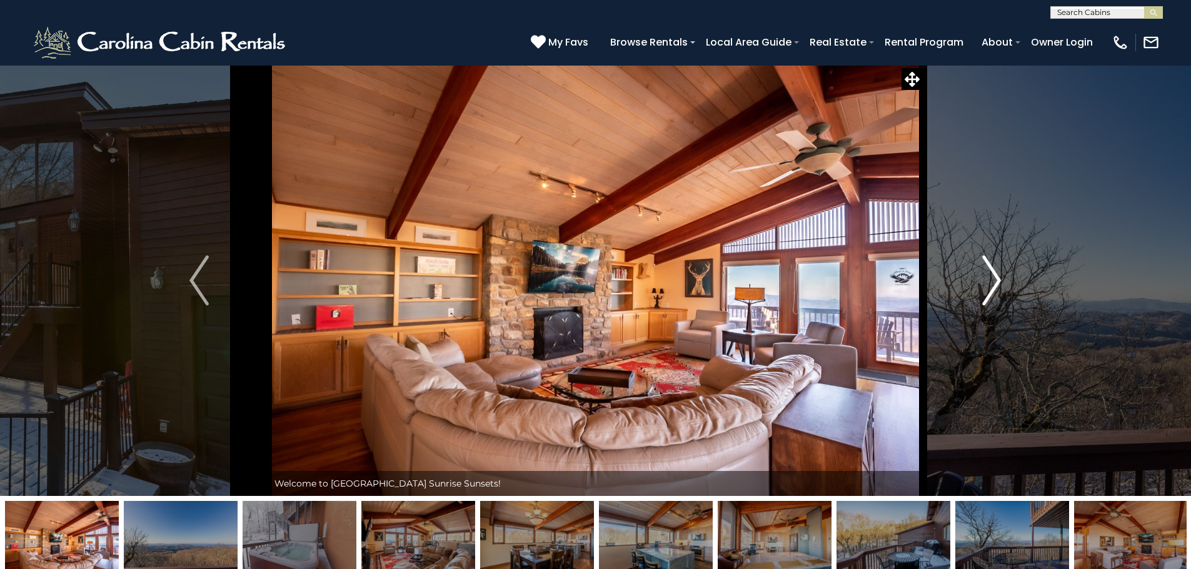
click at [987, 285] on img "Next" at bounding box center [991, 281] width 19 height 50
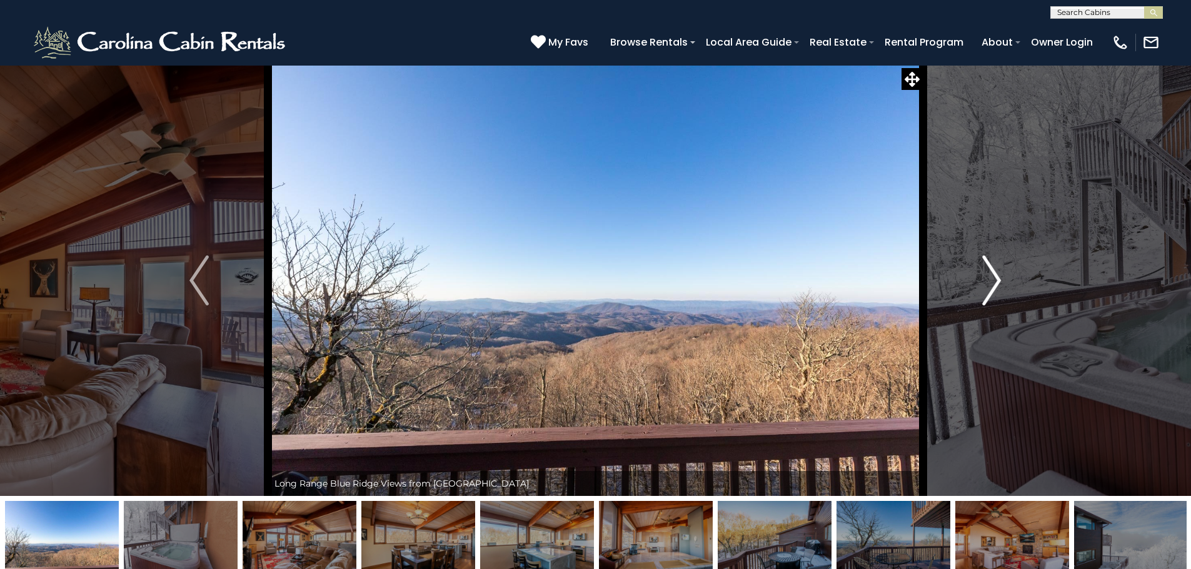
click at [983, 284] on img "Next" at bounding box center [991, 281] width 19 height 50
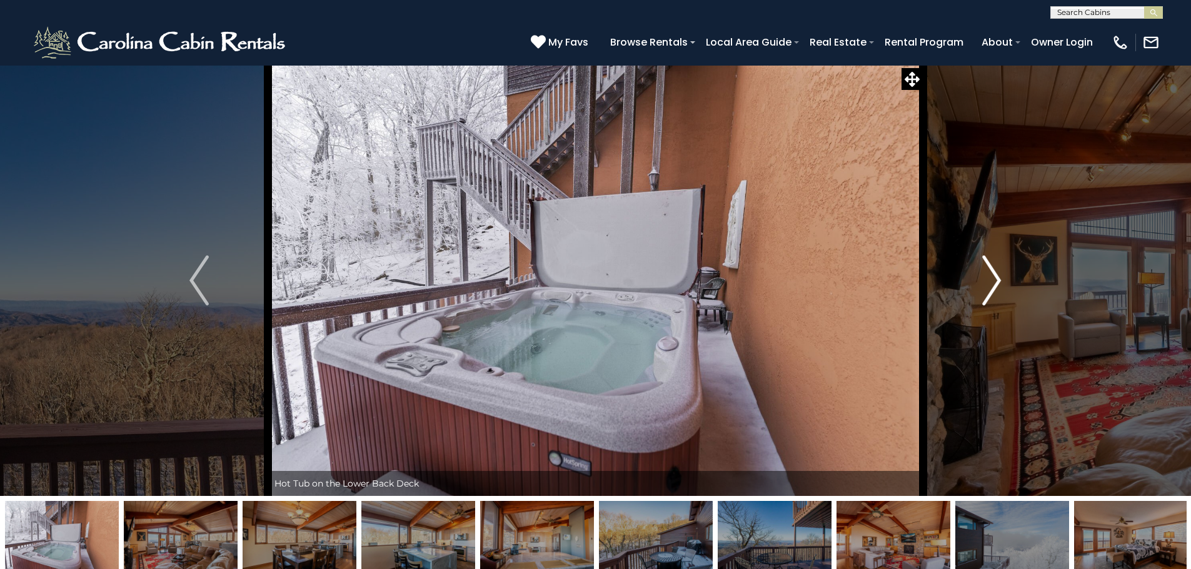
click at [983, 284] on img "Next" at bounding box center [991, 281] width 19 height 50
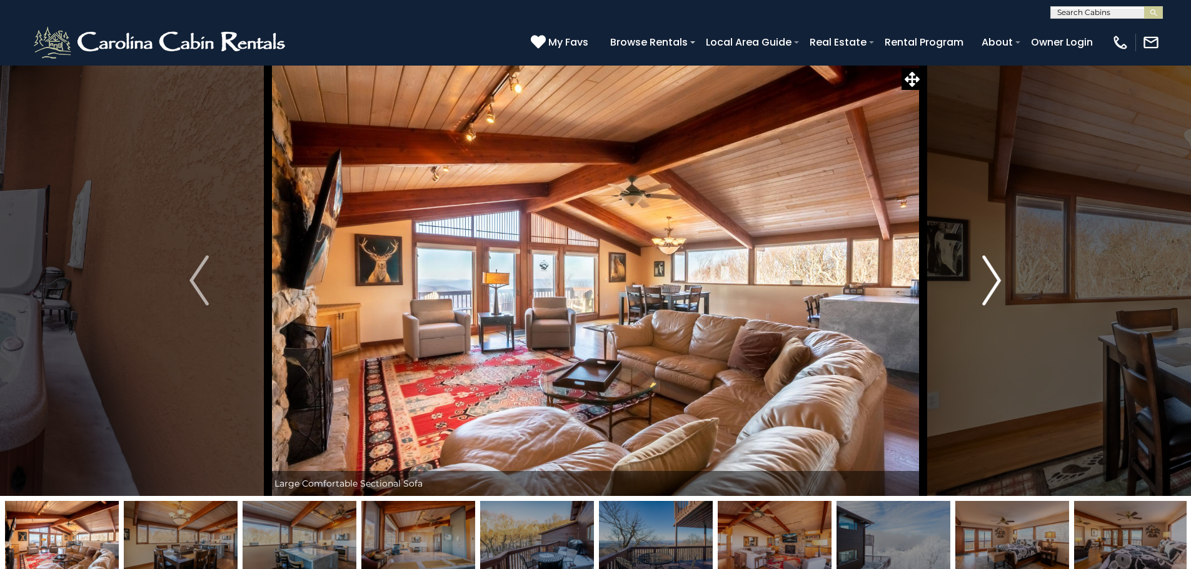
click at [983, 284] on img "Next" at bounding box center [991, 281] width 19 height 50
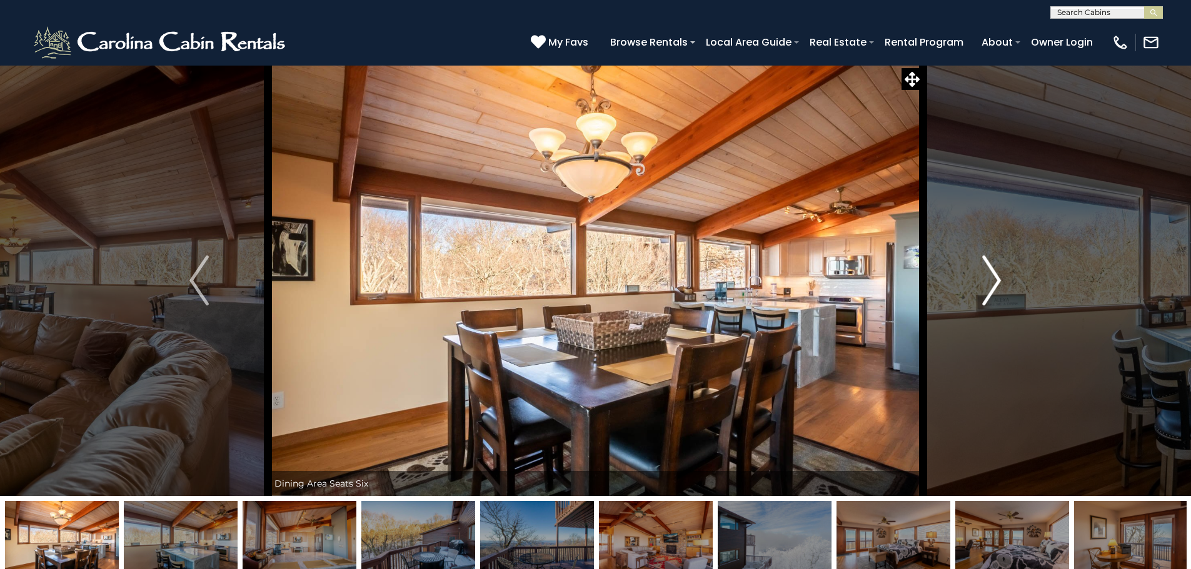
click at [996, 282] on img "Next" at bounding box center [991, 281] width 19 height 50
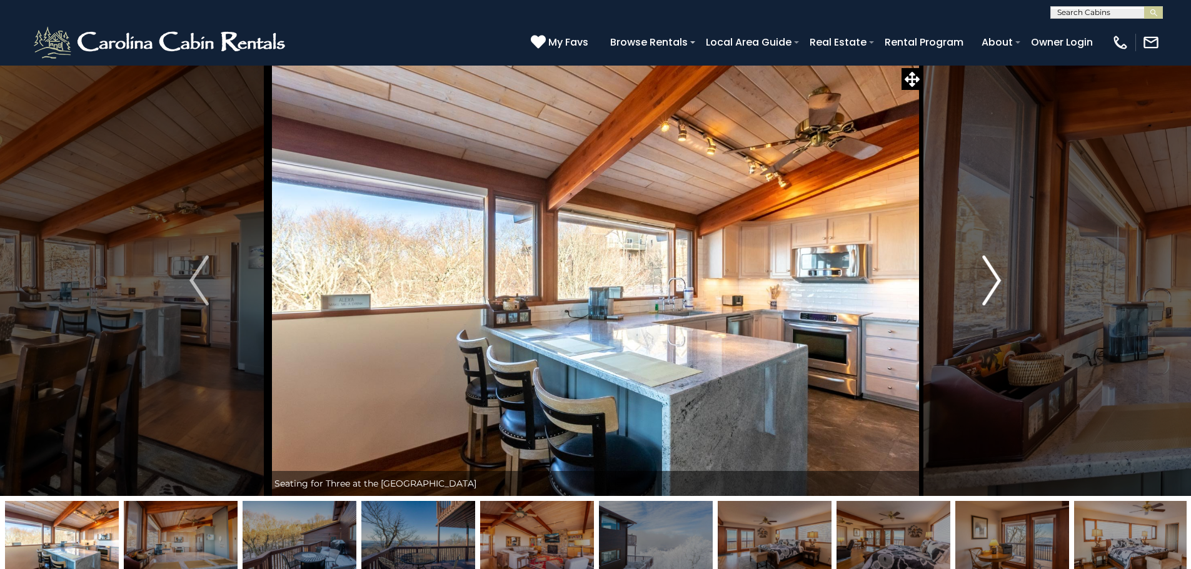
click at [996, 282] on img "Next" at bounding box center [991, 281] width 19 height 50
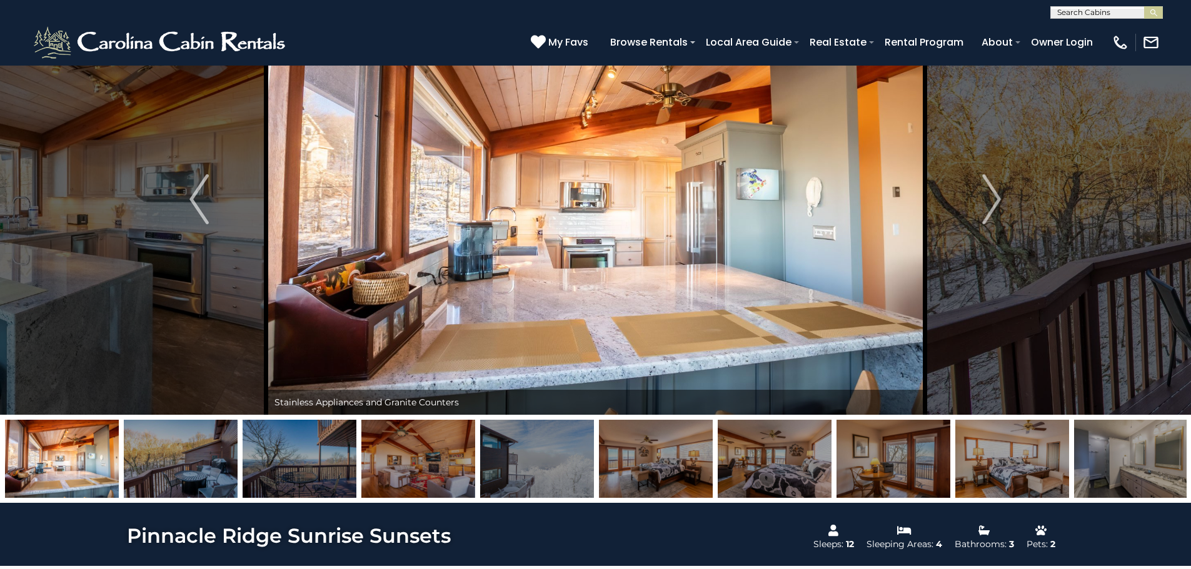
scroll to position [63, 0]
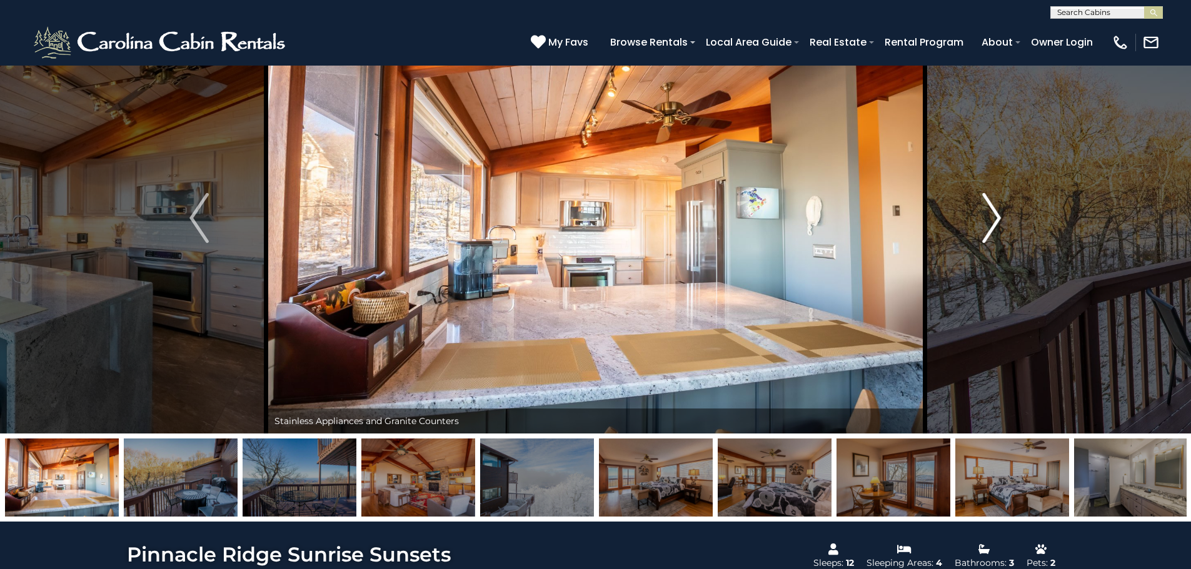
click at [993, 220] on img "Next" at bounding box center [991, 218] width 19 height 50
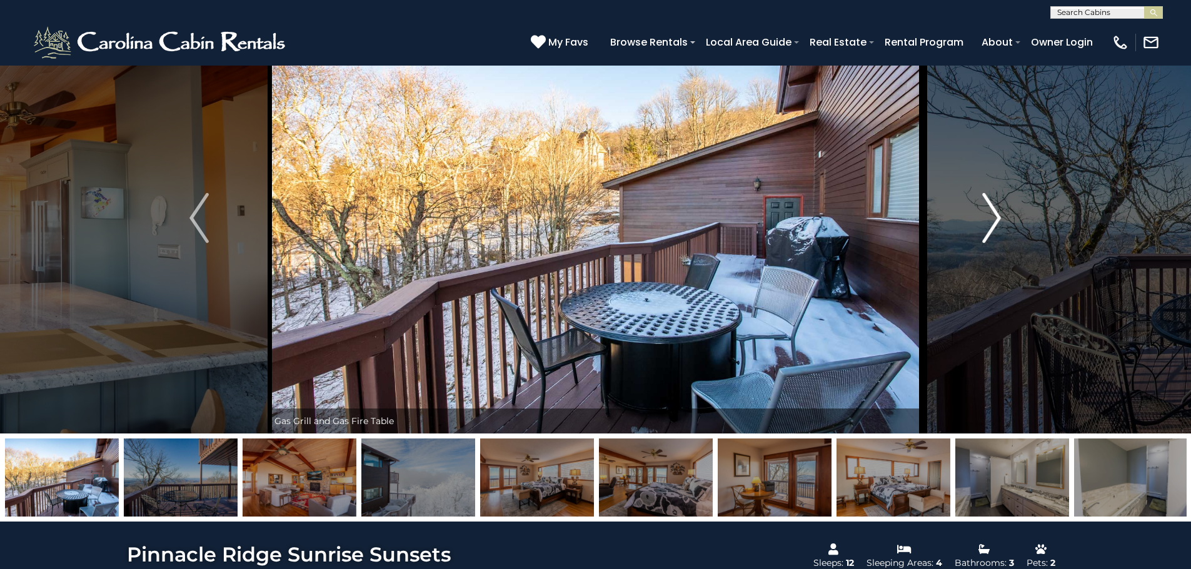
click at [993, 220] on img "Next" at bounding box center [991, 218] width 19 height 50
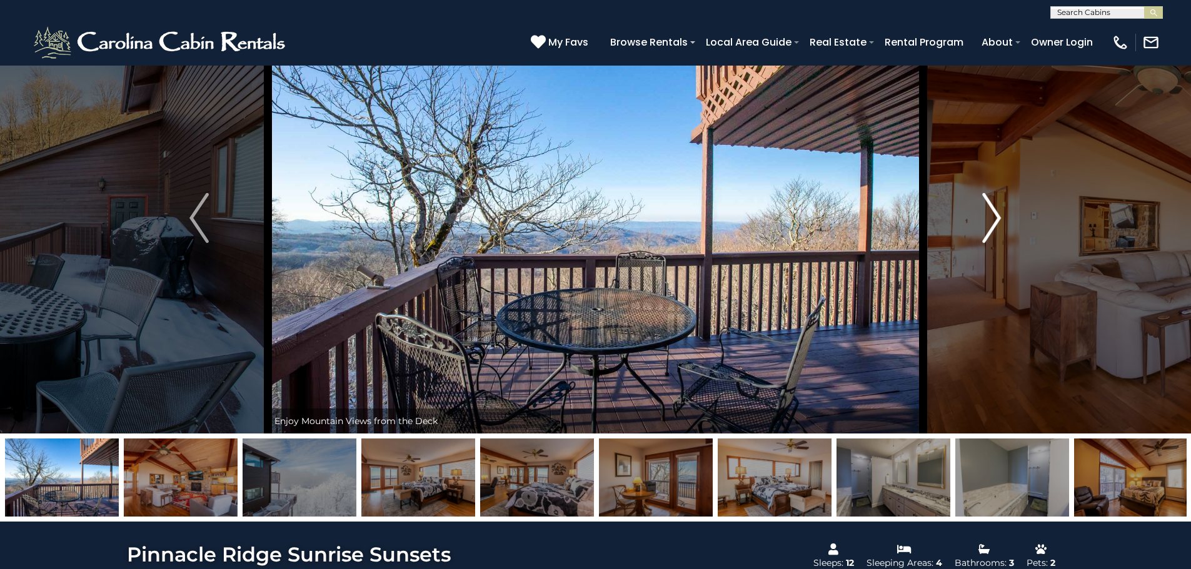
click at [993, 220] on img "Next" at bounding box center [991, 218] width 19 height 50
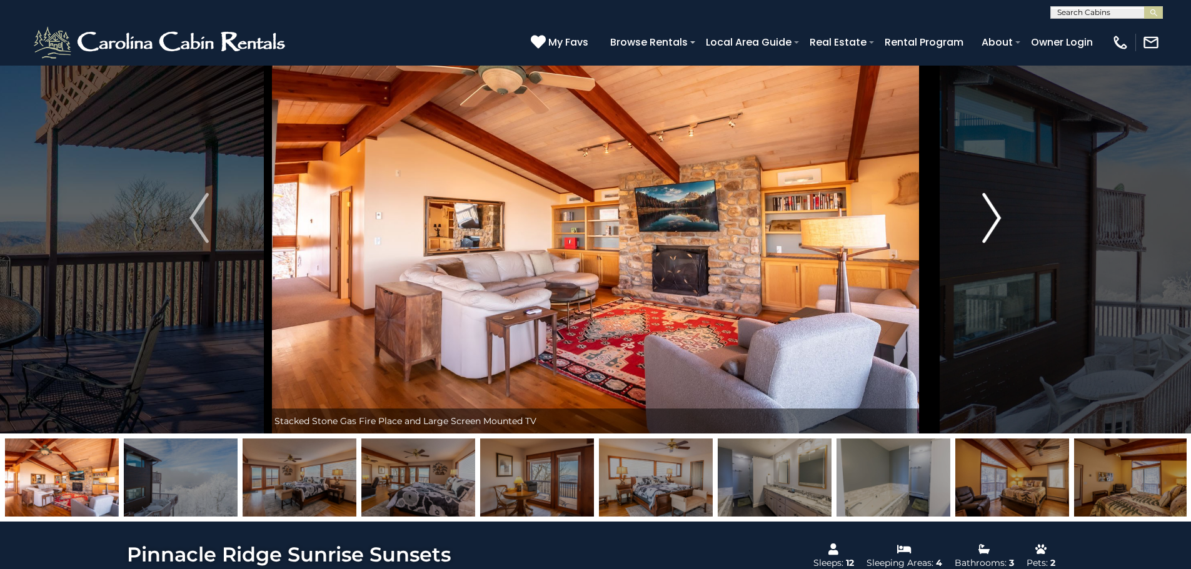
click at [993, 220] on img "Next" at bounding box center [991, 218] width 19 height 50
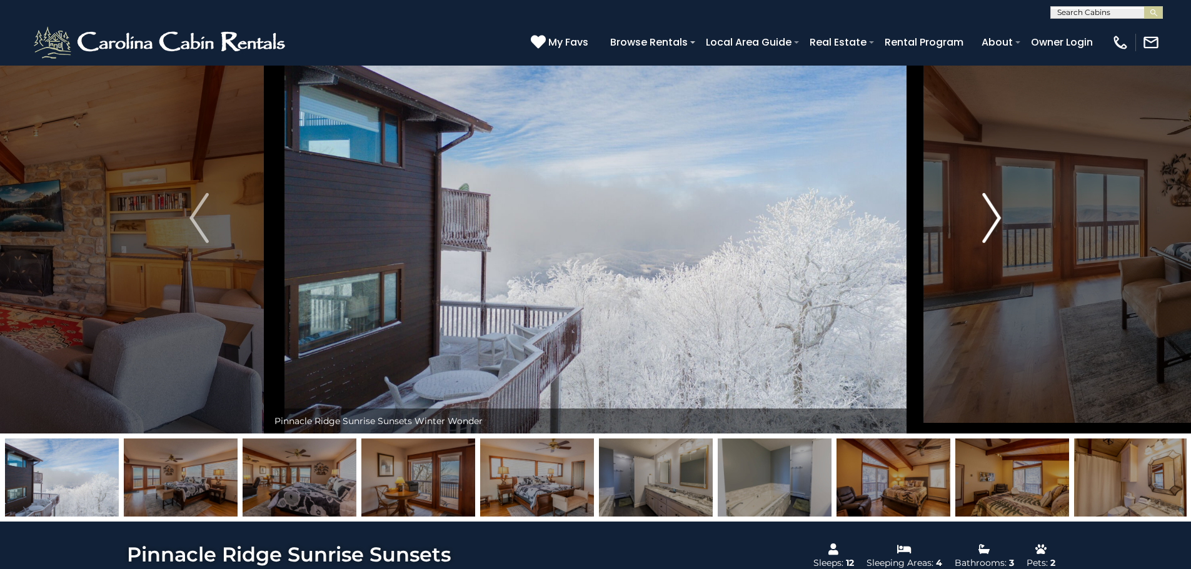
click at [993, 220] on img "Next" at bounding box center [991, 218] width 19 height 50
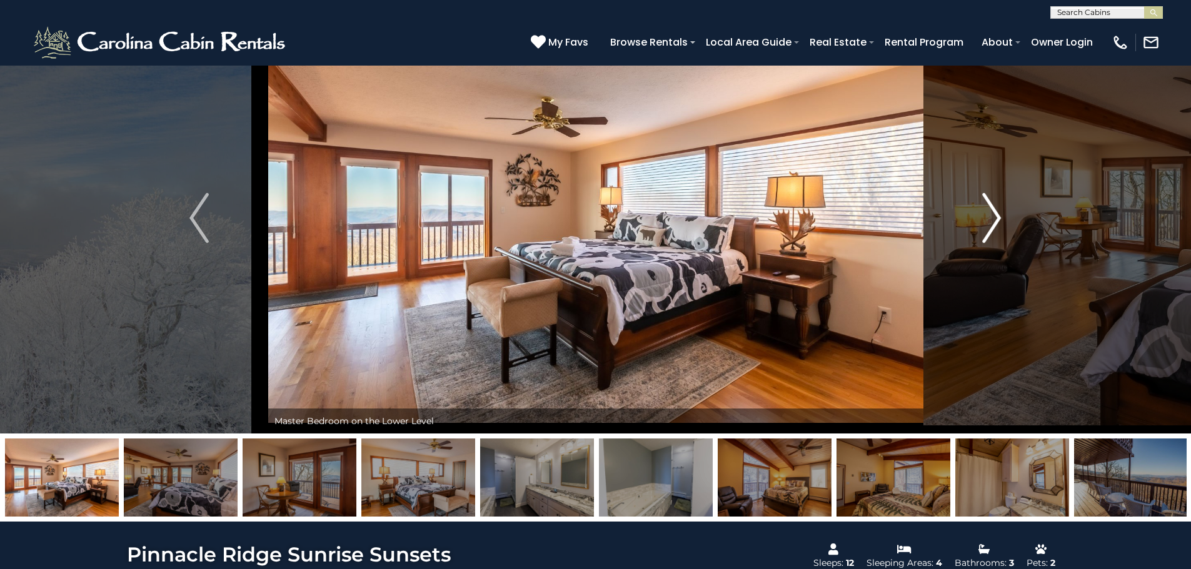
click at [993, 220] on img "Next" at bounding box center [991, 218] width 19 height 50
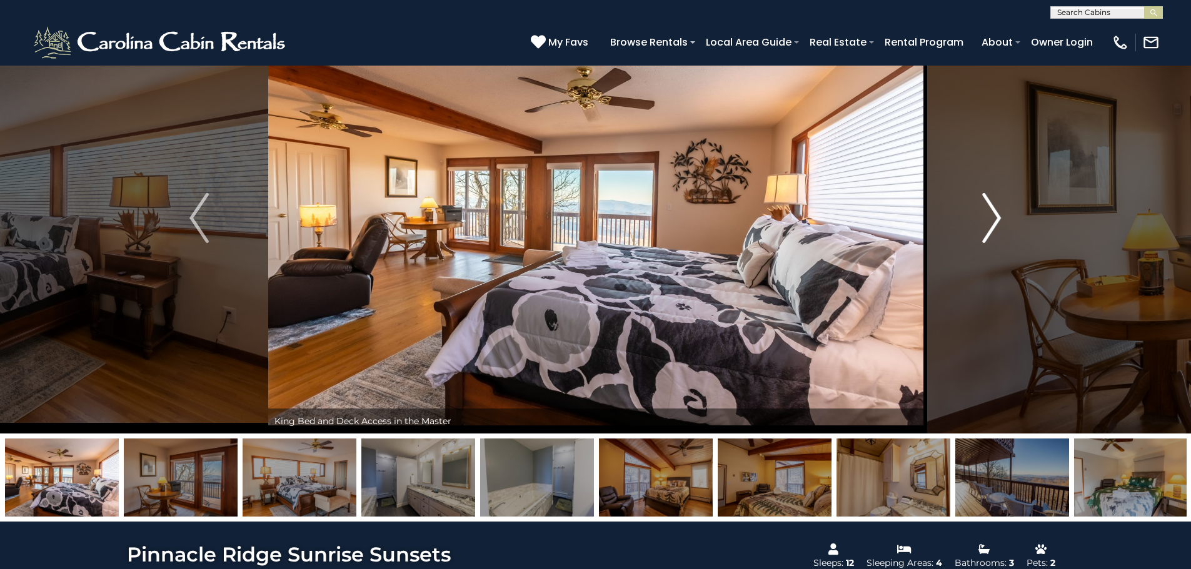
click at [993, 220] on img "Next" at bounding box center [991, 218] width 19 height 50
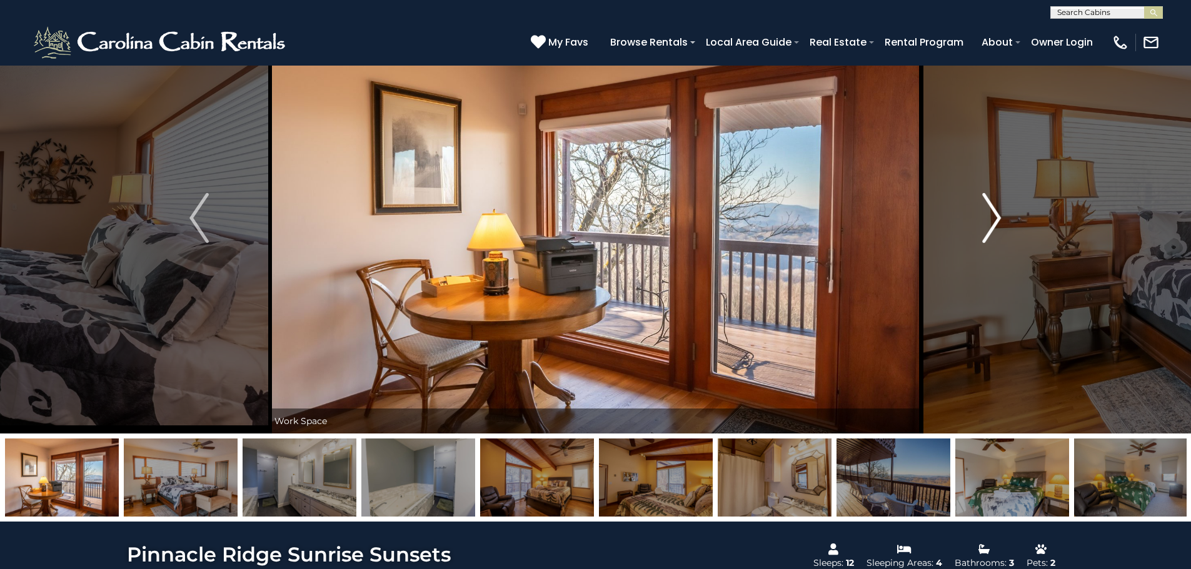
click at [993, 220] on img "Next" at bounding box center [991, 218] width 19 height 50
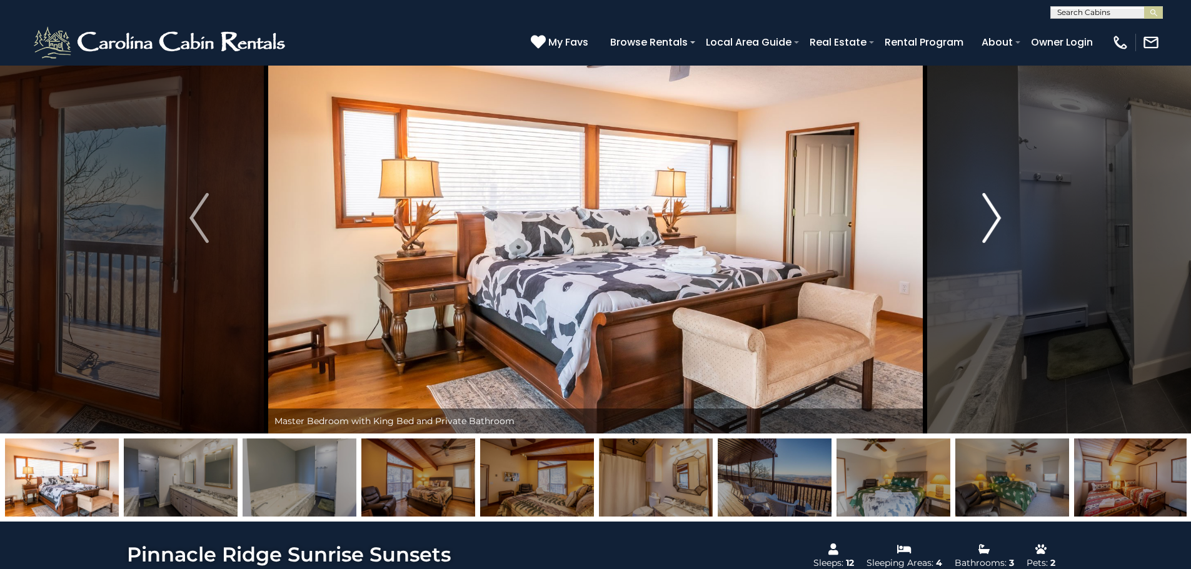
click at [993, 220] on img "Next" at bounding box center [991, 218] width 19 height 50
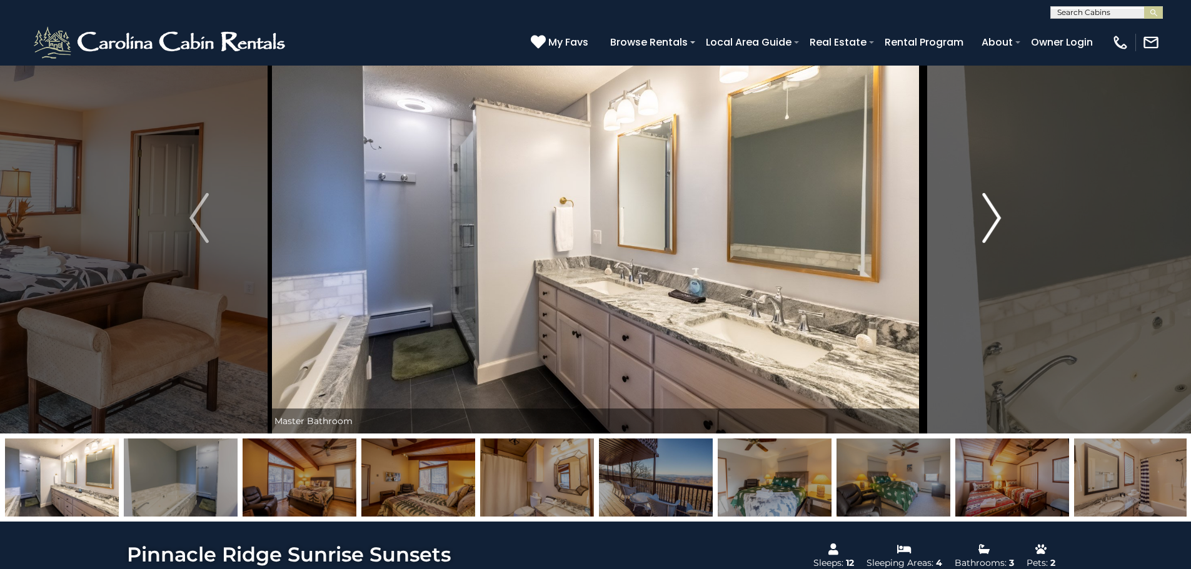
click at [993, 220] on img "Next" at bounding box center [991, 218] width 19 height 50
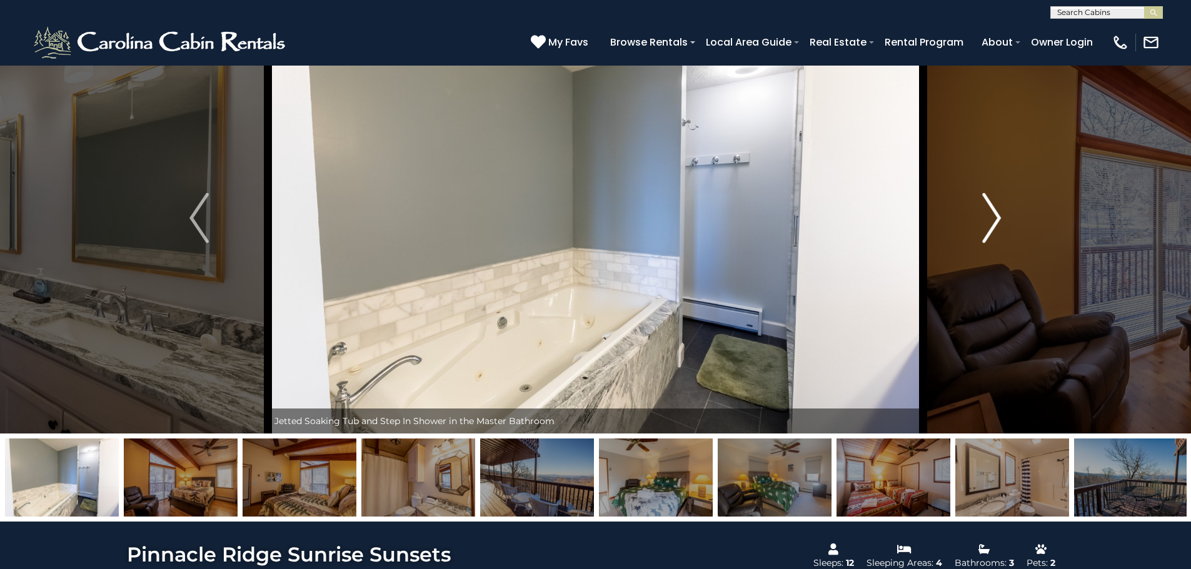
click at [993, 220] on img "Next" at bounding box center [991, 218] width 19 height 50
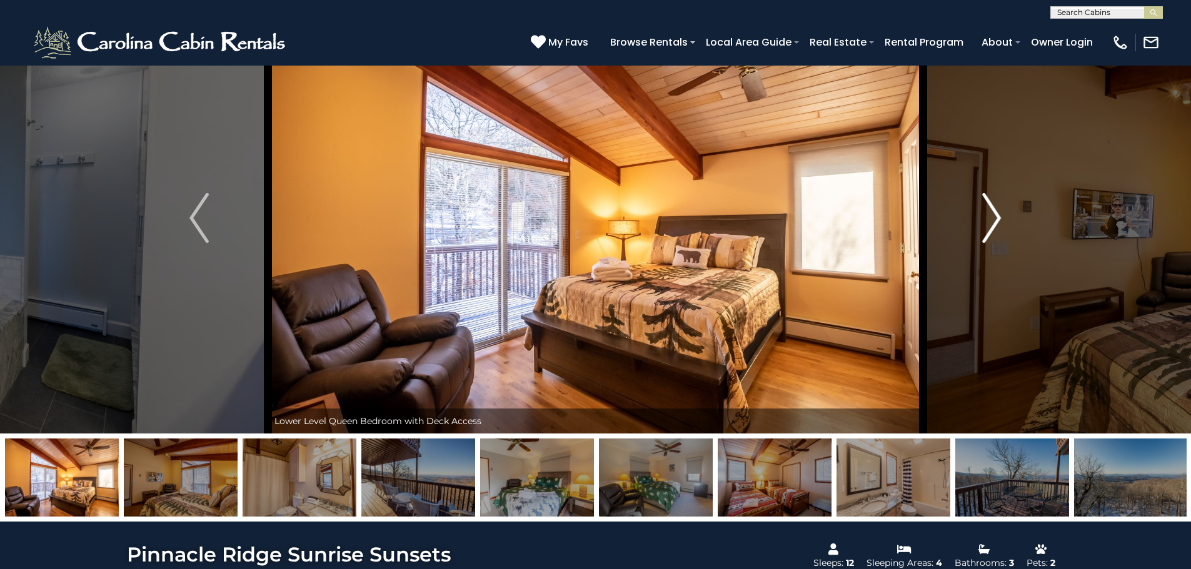
click at [993, 220] on img "Next" at bounding box center [991, 218] width 19 height 50
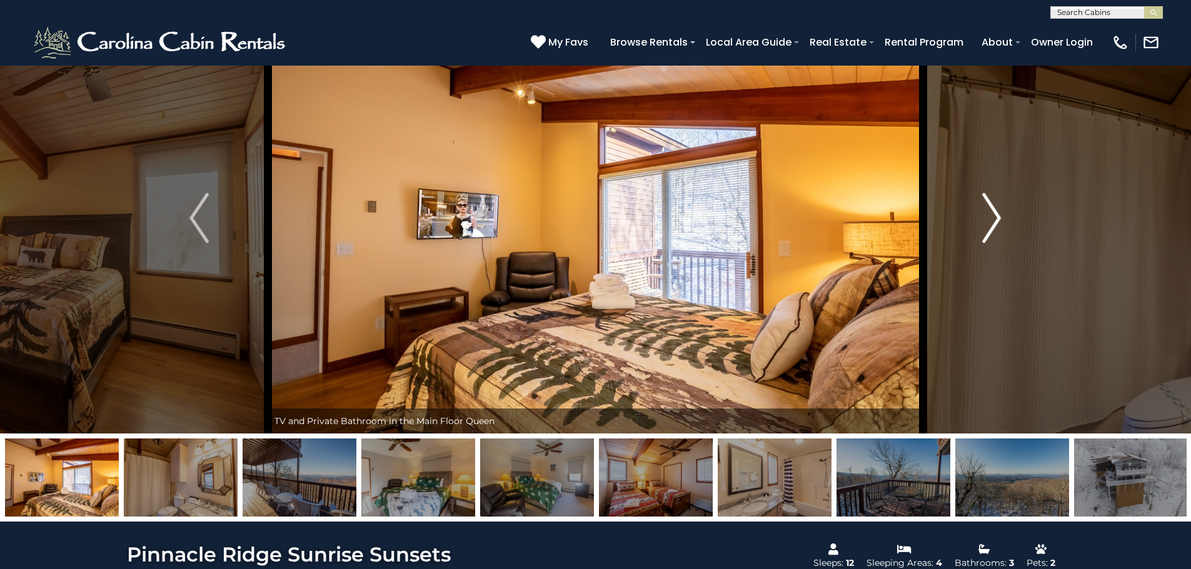
click at [993, 220] on img "Next" at bounding box center [991, 218] width 19 height 50
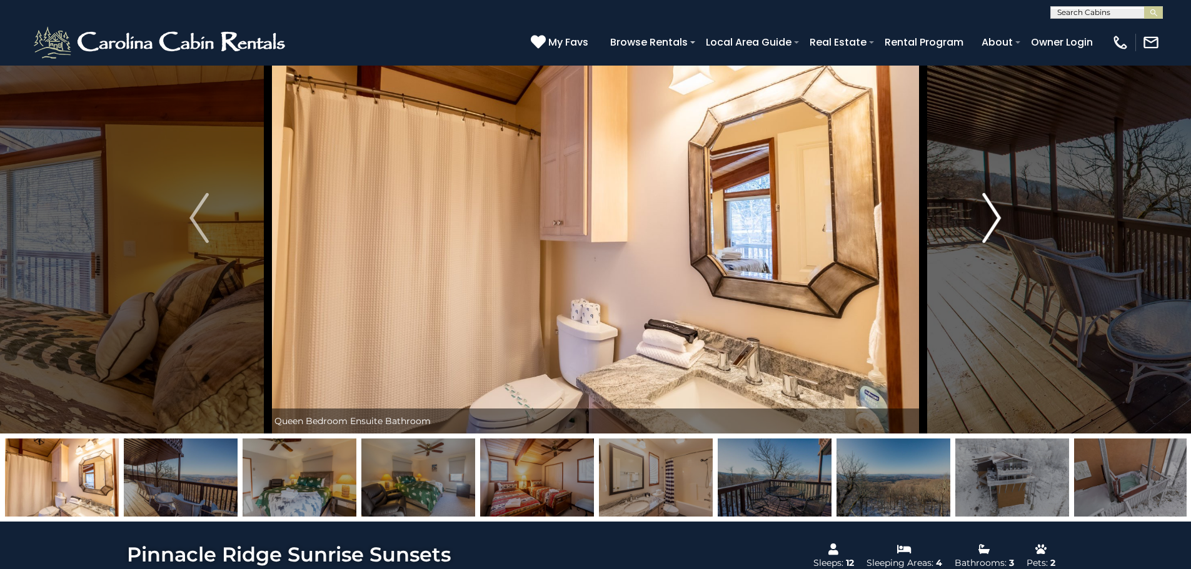
click at [993, 220] on img "Next" at bounding box center [991, 218] width 19 height 50
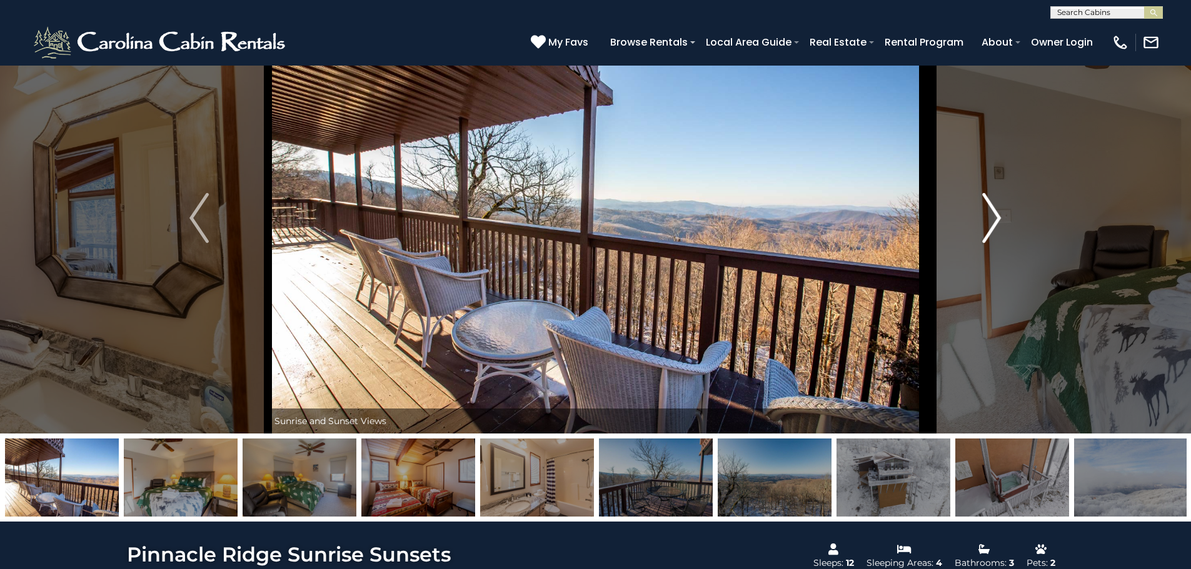
click at [993, 220] on img "Next" at bounding box center [991, 218] width 19 height 50
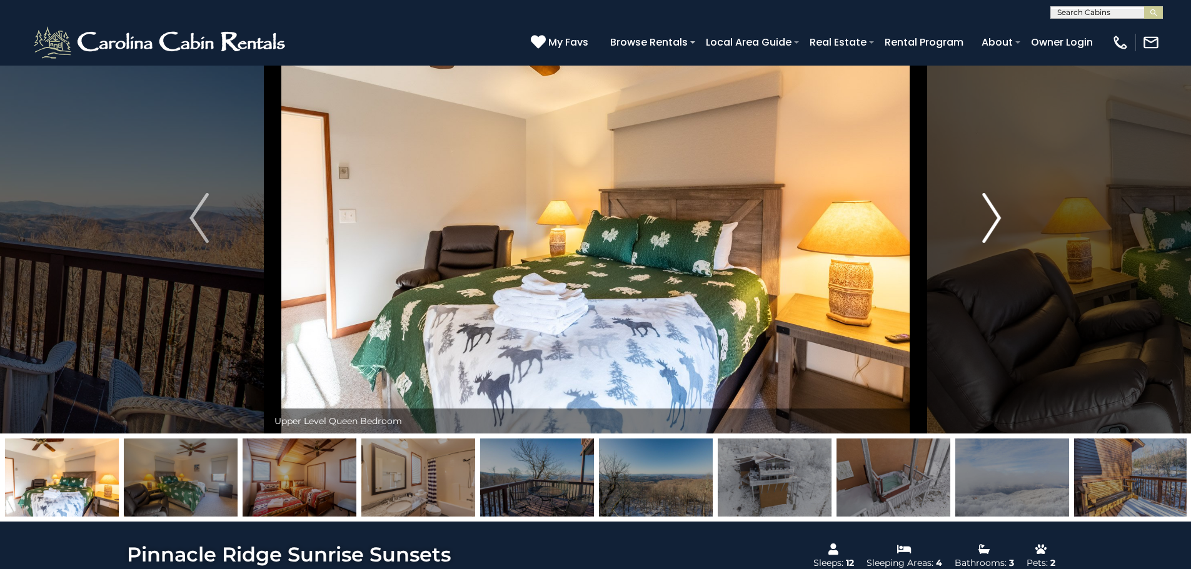
click at [993, 220] on img "Next" at bounding box center [991, 218] width 19 height 50
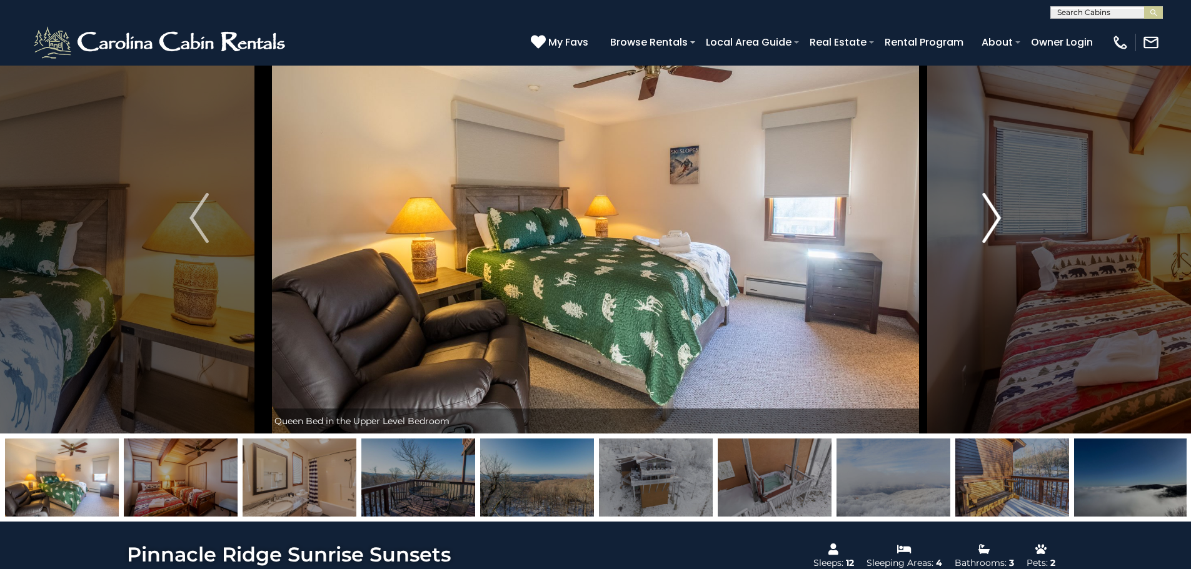
click at [993, 220] on img "Next" at bounding box center [991, 218] width 19 height 50
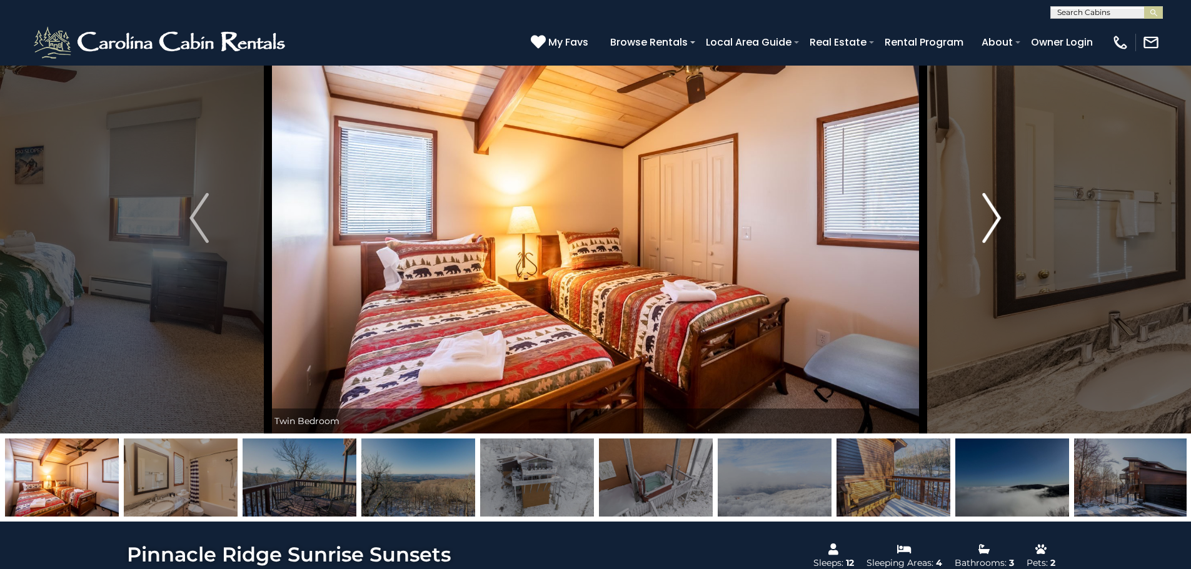
click at [993, 220] on img "Next" at bounding box center [991, 218] width 19 height 50
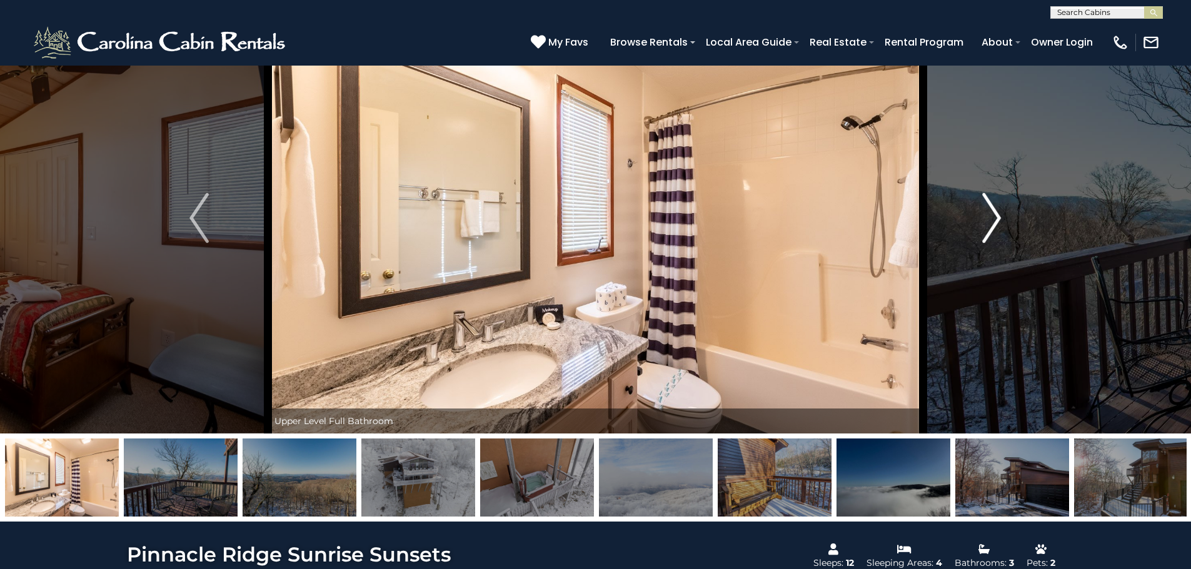
click at [993, 220] on img "Next" at bounding box center [991, 218] width 19 height 50
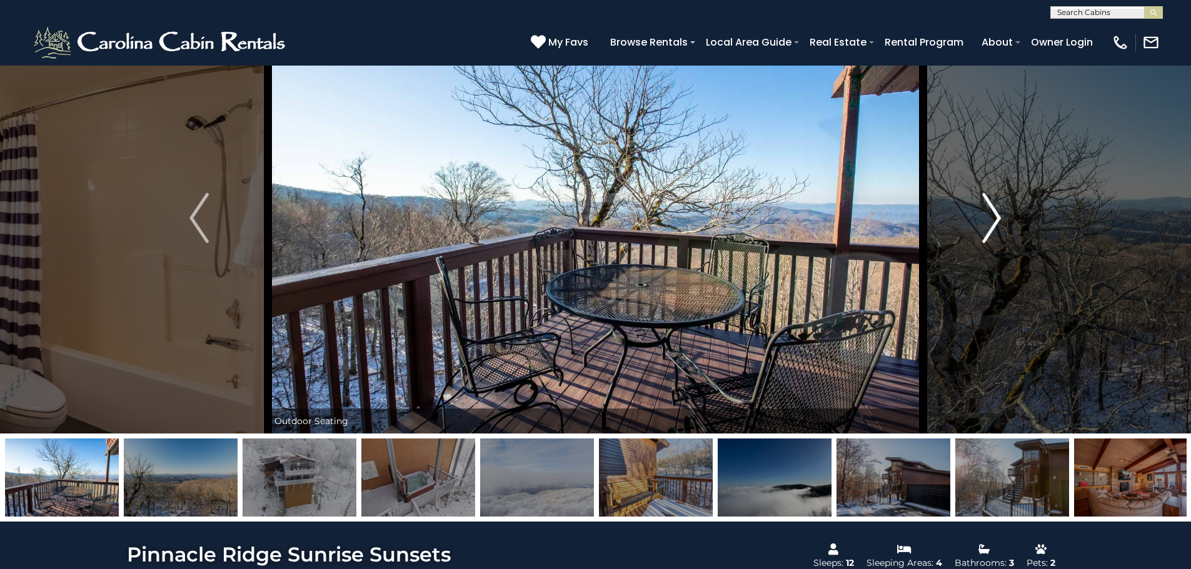
click at [993, 220] on img "Next" at bounding box center [991, 218] width 19 height 50
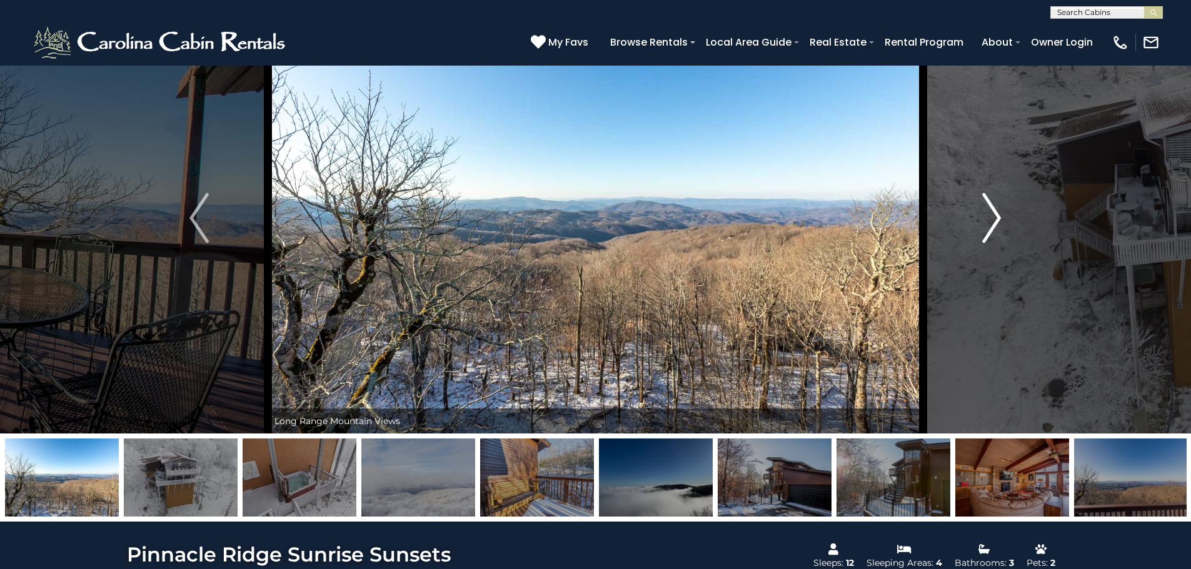
click at [993, 220] on img "Next" at bounding box center [991, 218] width 19 height 50
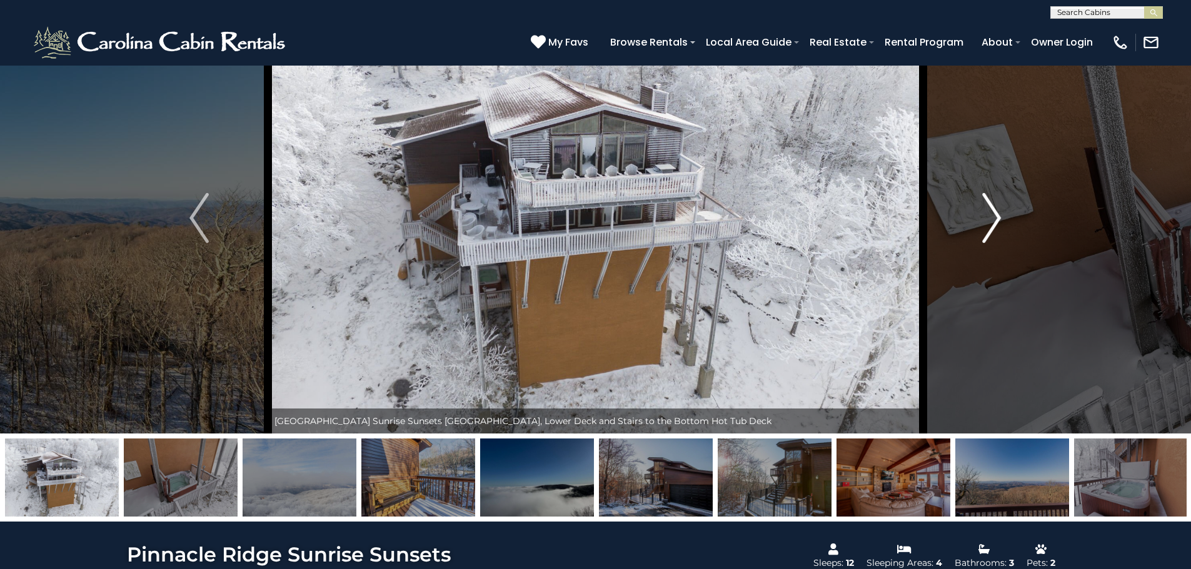
click at [994, 223] on img "Next" at bounding box center [991, 218] width 19 height 50
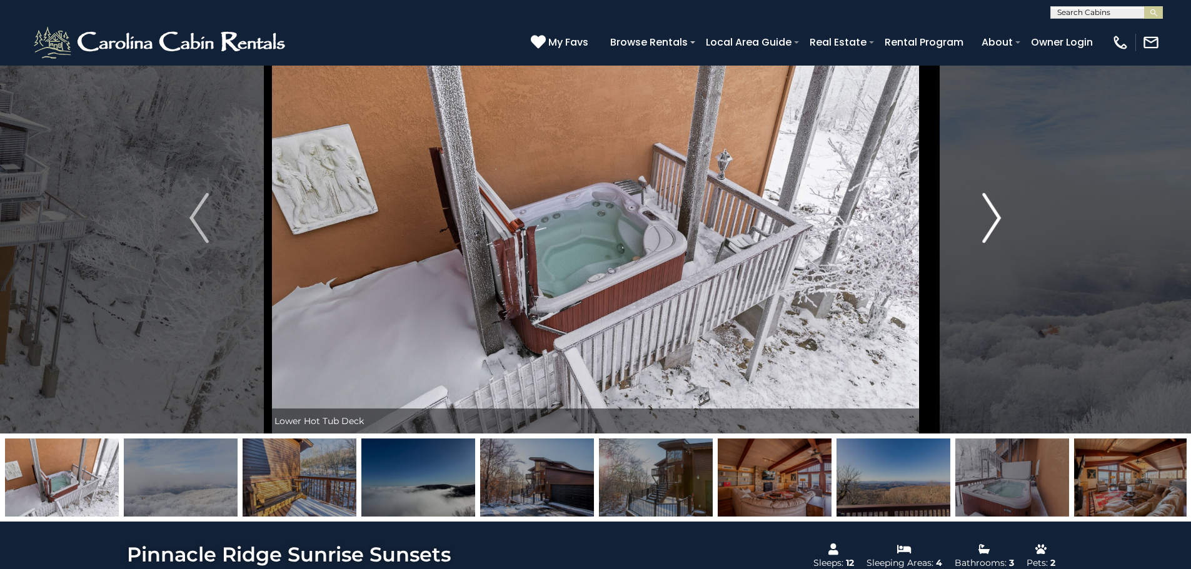
click at [994, 223] on img "Next" at bounding box center [991, 218] width 19 height 50
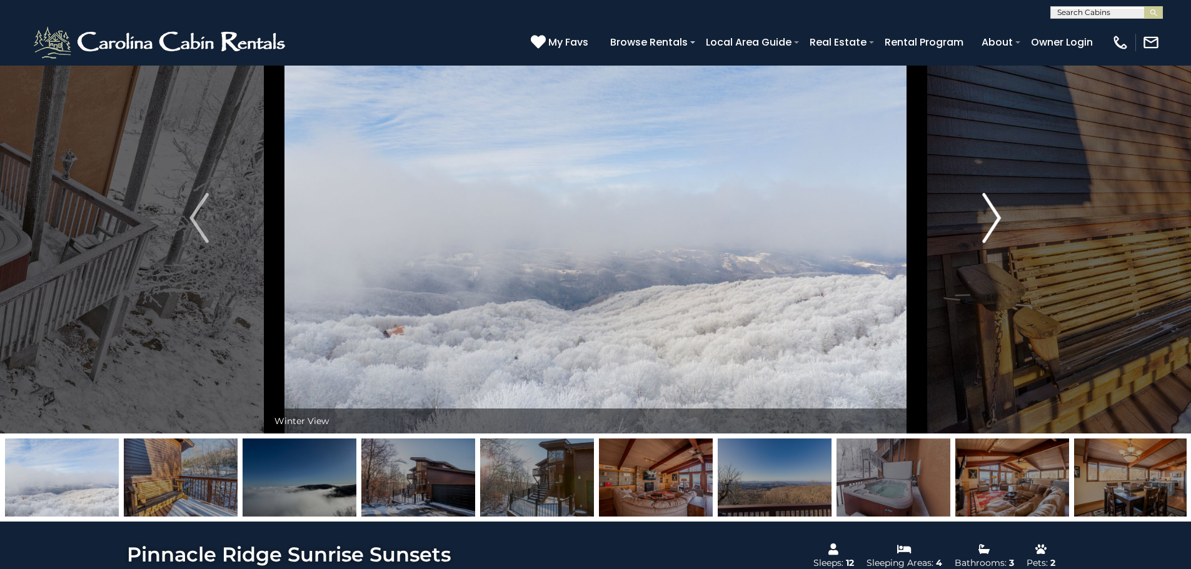
click at [993, 218] on img "Next" at bounding box center [991, 218] width 19 height 50
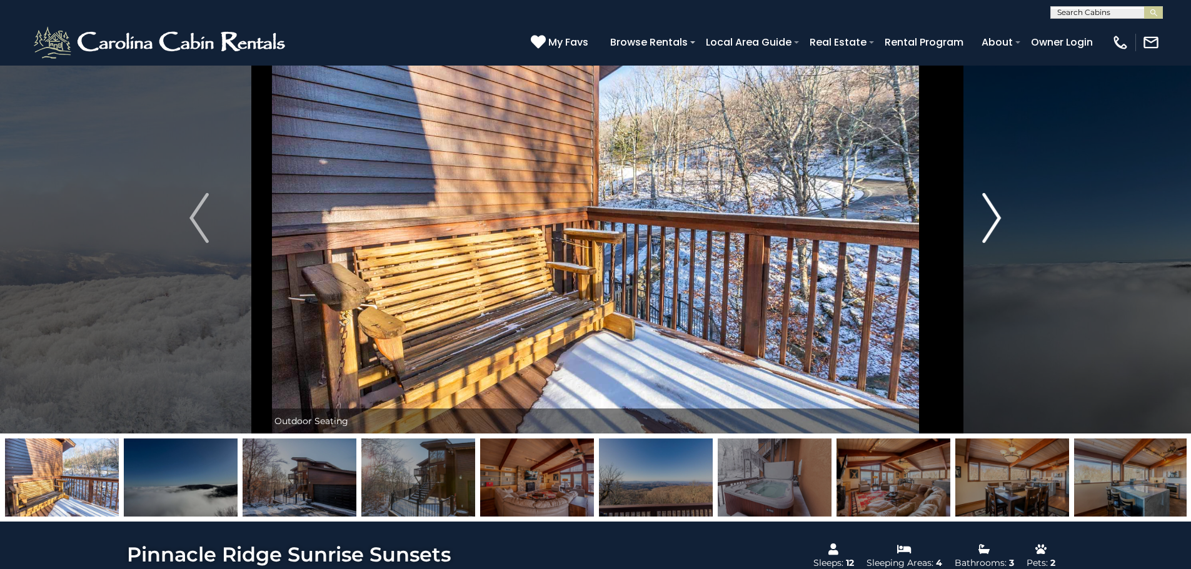
click at [995, 216] on img "Next" at bounding box center [991, 218] width 19 height 50
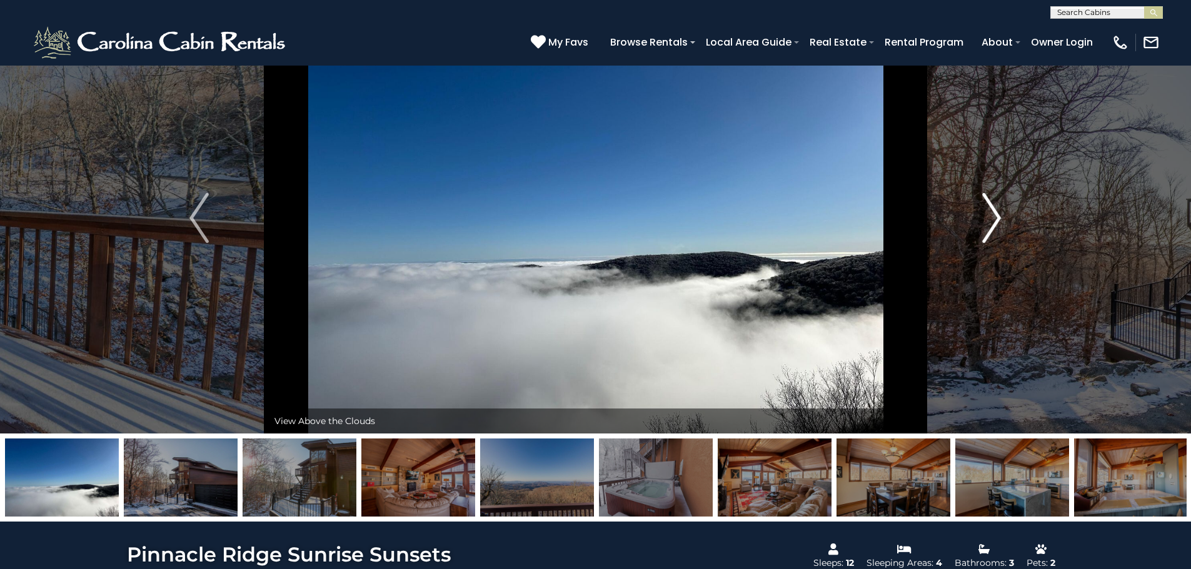
click at [995, 216] on img "Next" at bounding box center [991, 218] width 19 height 50
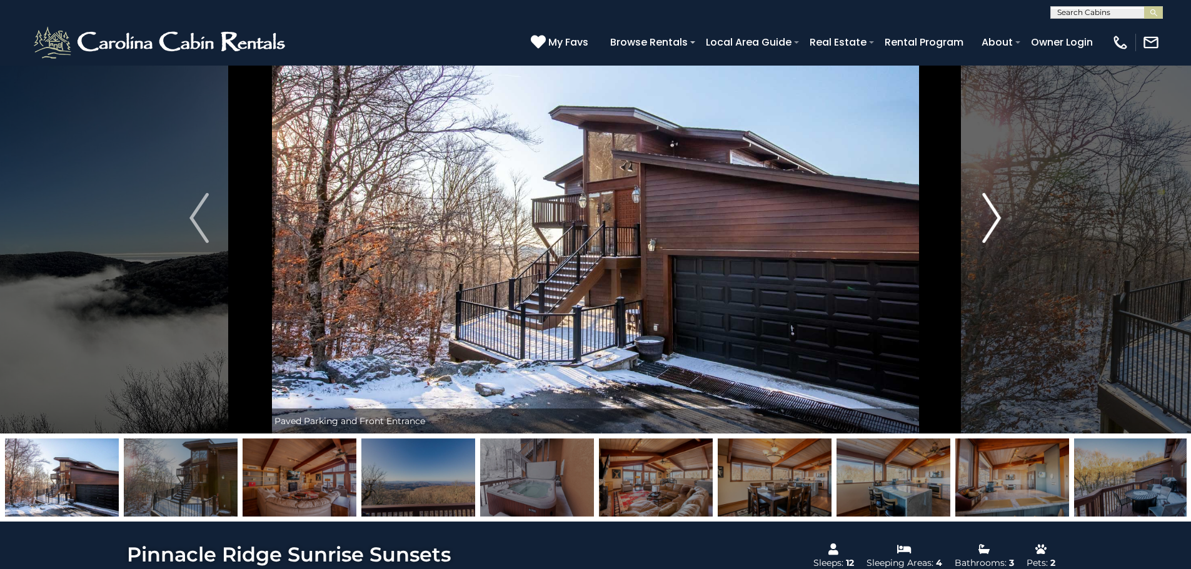
click at [995, 216] on img "Next" at bounding box center [991, 218] width 19 height 50
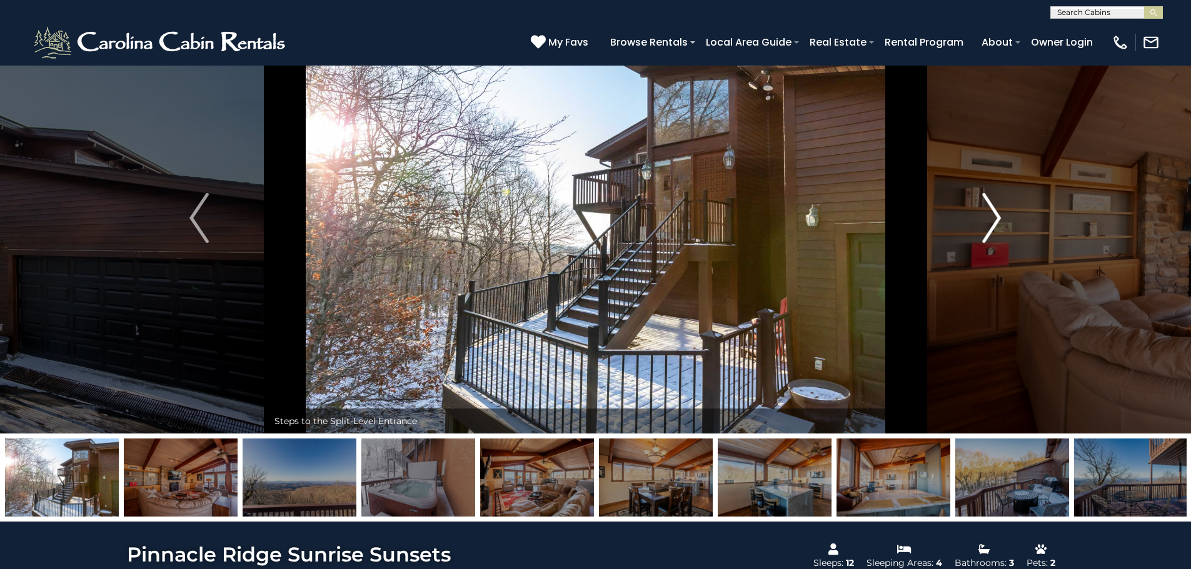
click at [995, 216] on img "Next" at bounding box center [991, 218] width 19 height 50
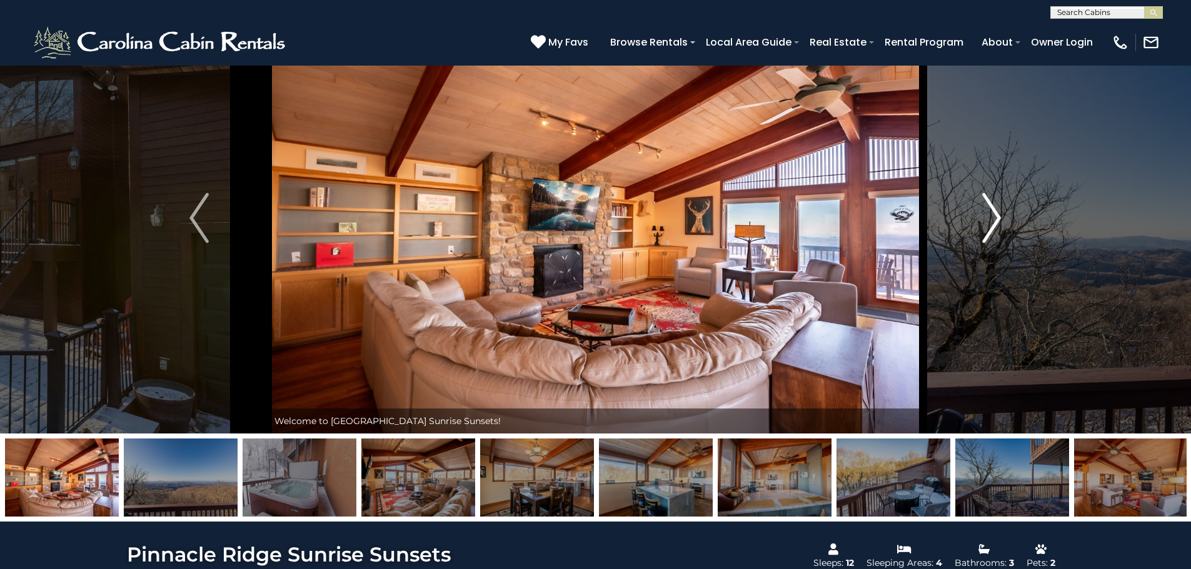
click at [995, 216] on img "Next" at bounding box center [991, 218] width 19 height 50
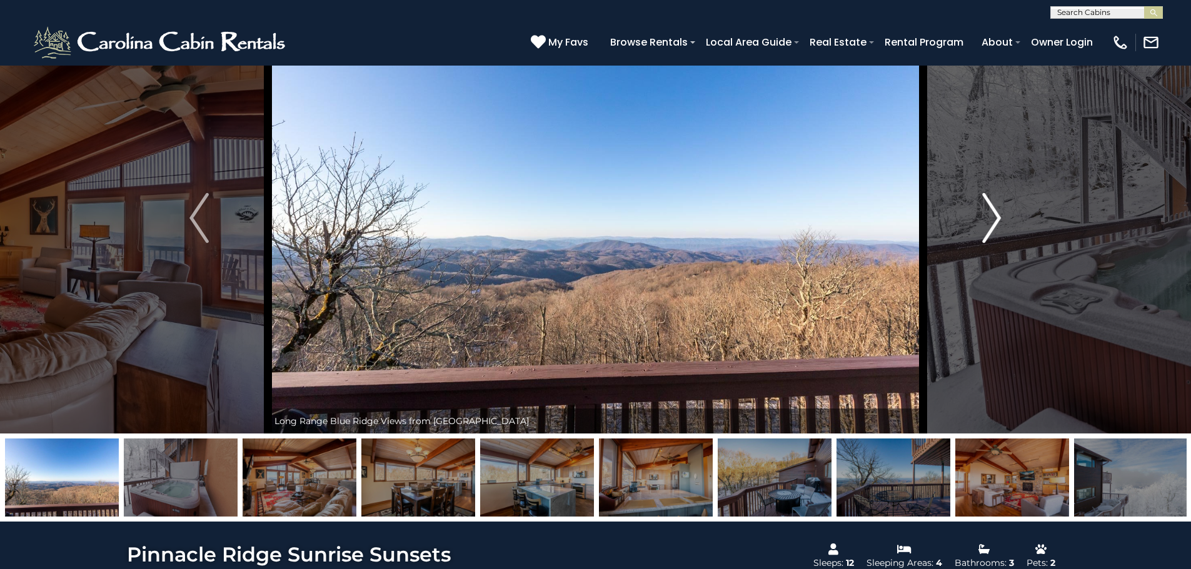
click at [995, 216] on img "Next" at bounding box center [991, 218] width 19 height 50
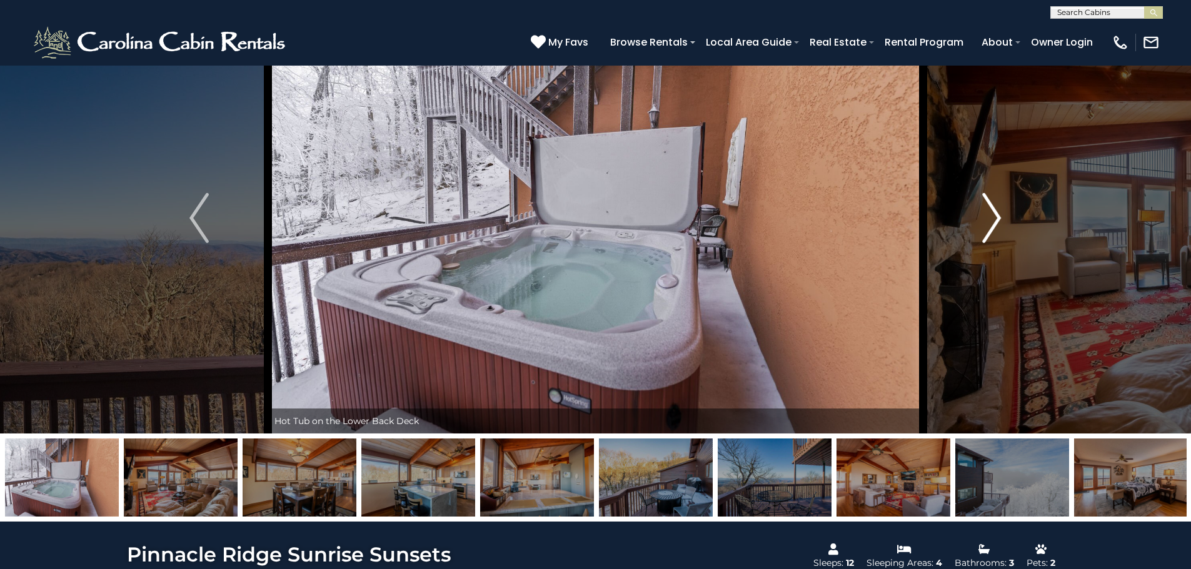
click at [995, 216] on img "Next" at bounding box center [991, 218] width 19 height 50
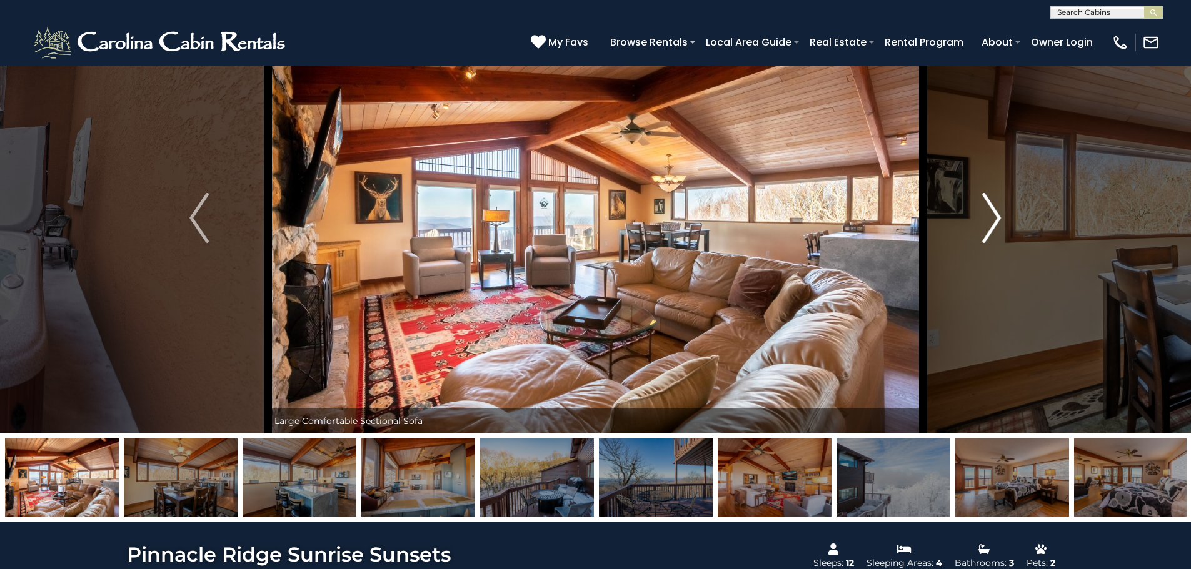
click at [995, 216] on img "Next" at bounding box center [991, 218] width 19 height 50
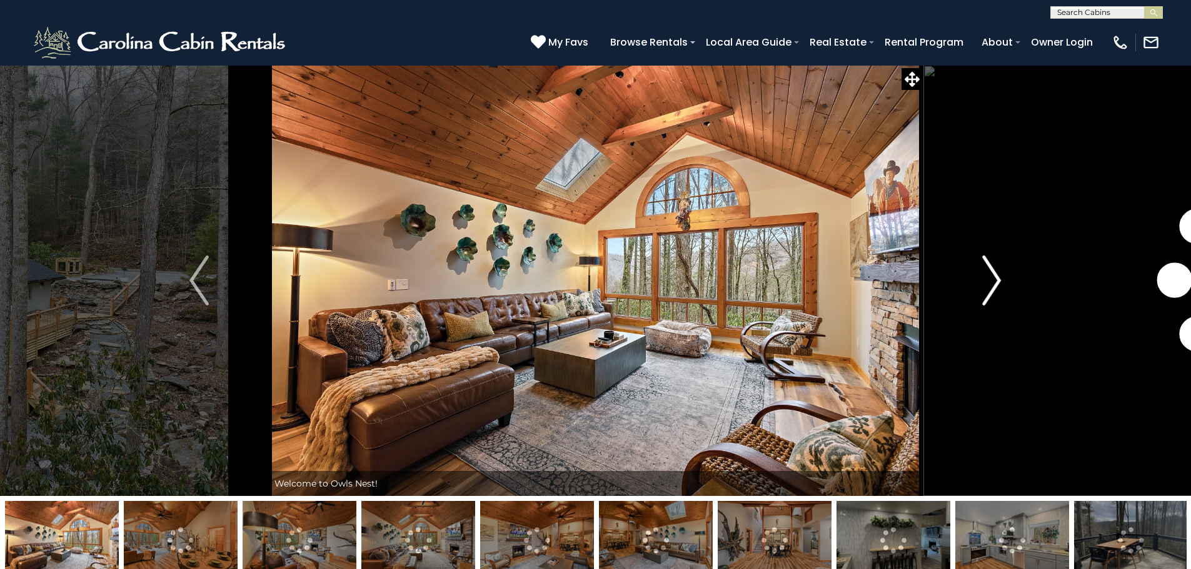
click at [996, 278] on img "Next" at bounding box center [991, 281] width 19 height 50
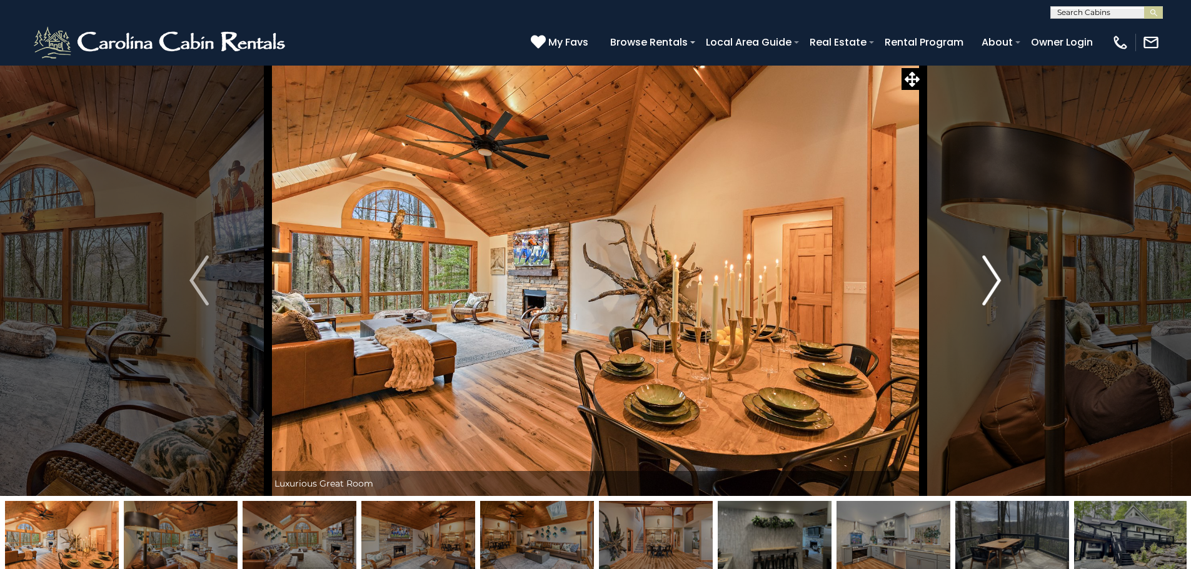
click at [996, 276] on img "Next" at bounding box center [991, 281] width 19 height 50
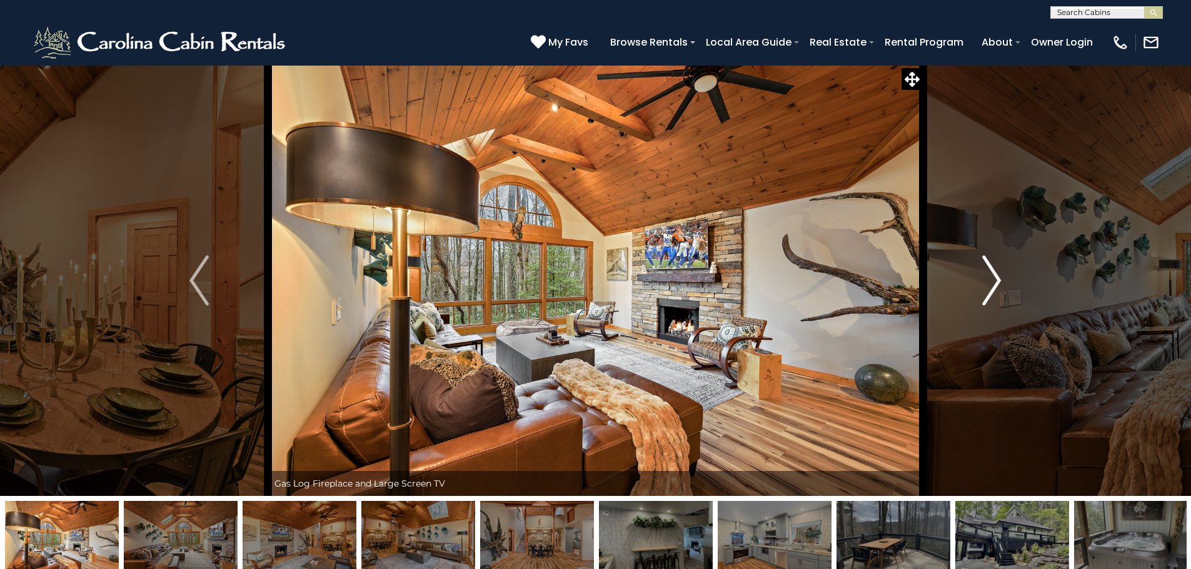
click at [996, 276] on img "Next" at bounding box center [991, 281] width 19 height 50
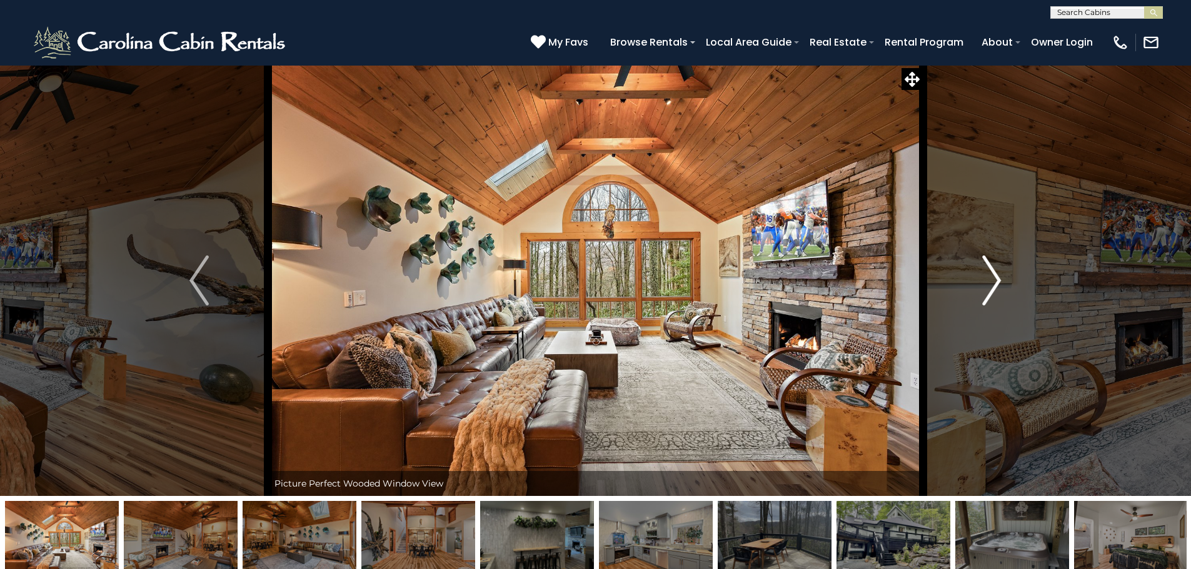
click at [996, 276] on img "Next" at bounding box center [991, 281] width 19 height 50
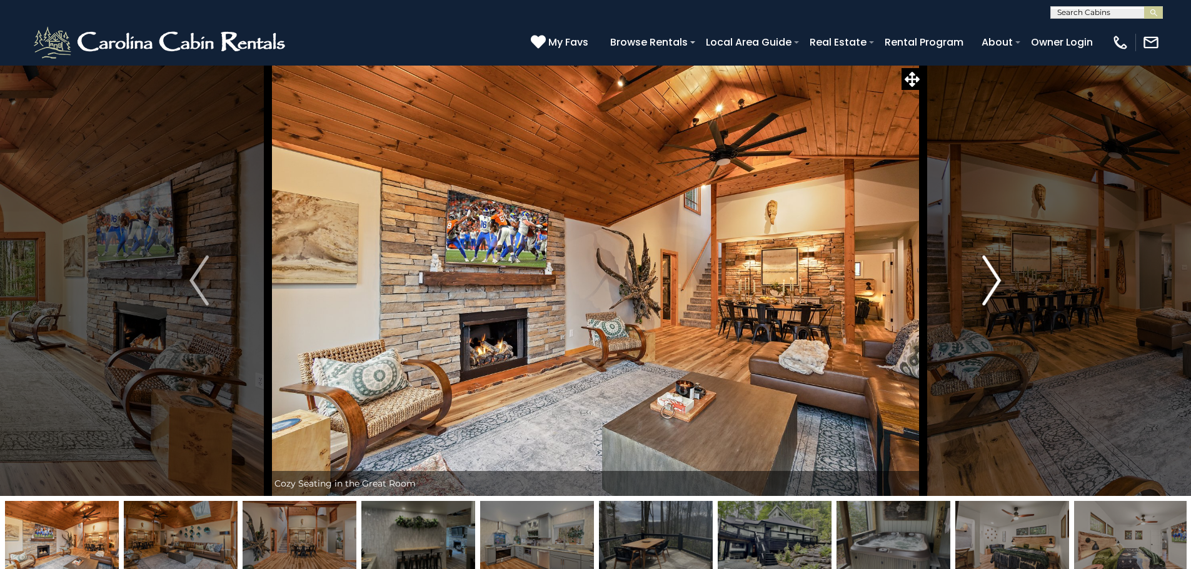
click at [996, 276] on img "Next" at bounding box center [991, 281] width 19 height 50
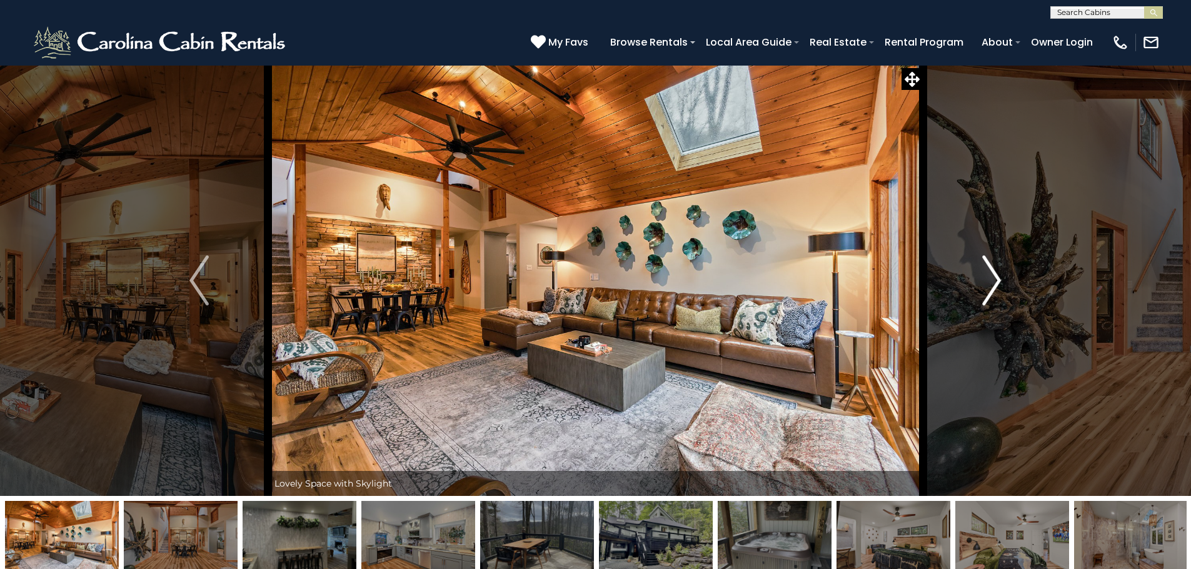
click at [996, 276] on img "Next" at bounding box center [991, 281] width 19 height 50
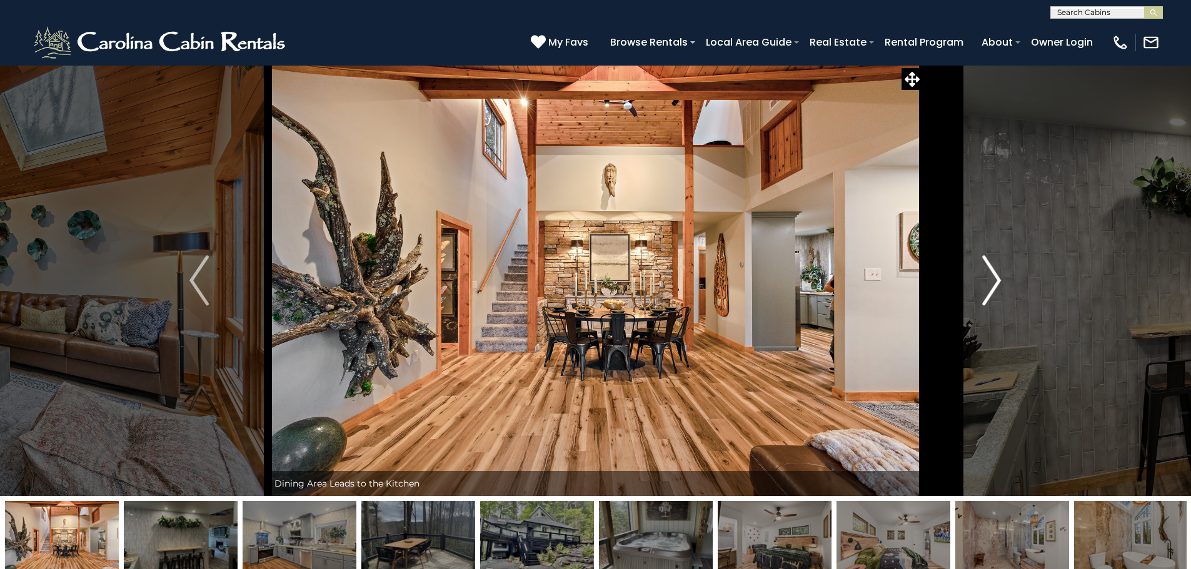
click at [996, 276] on img "Next" at bounding box center [991, 281] width 19 height 50
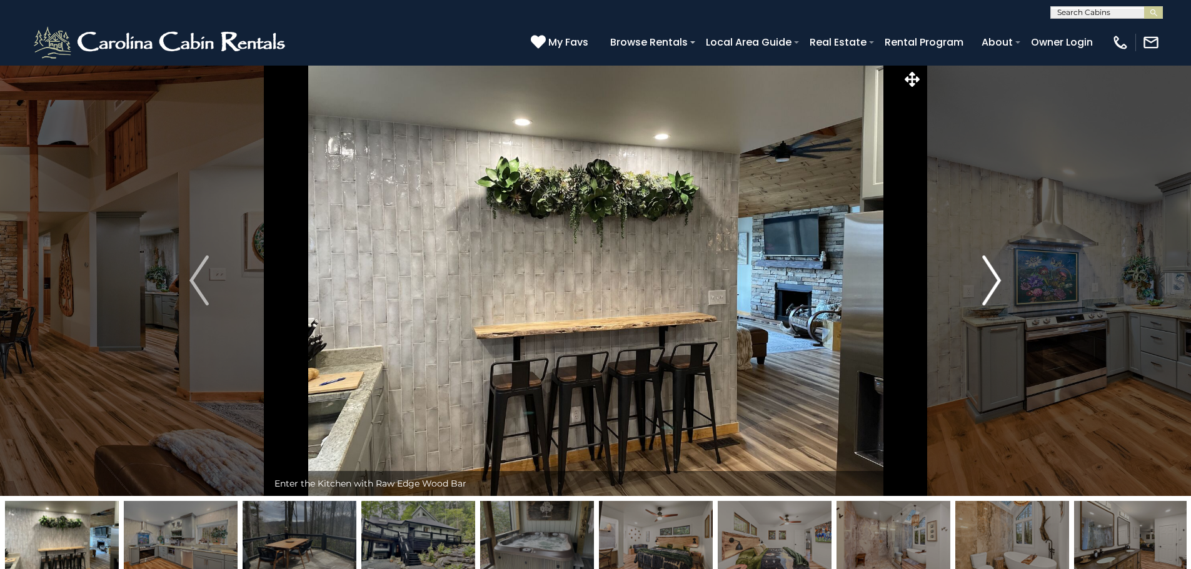
click at [996, 276] on img "Next" at bounding box center [991, 281] width 19 height 50
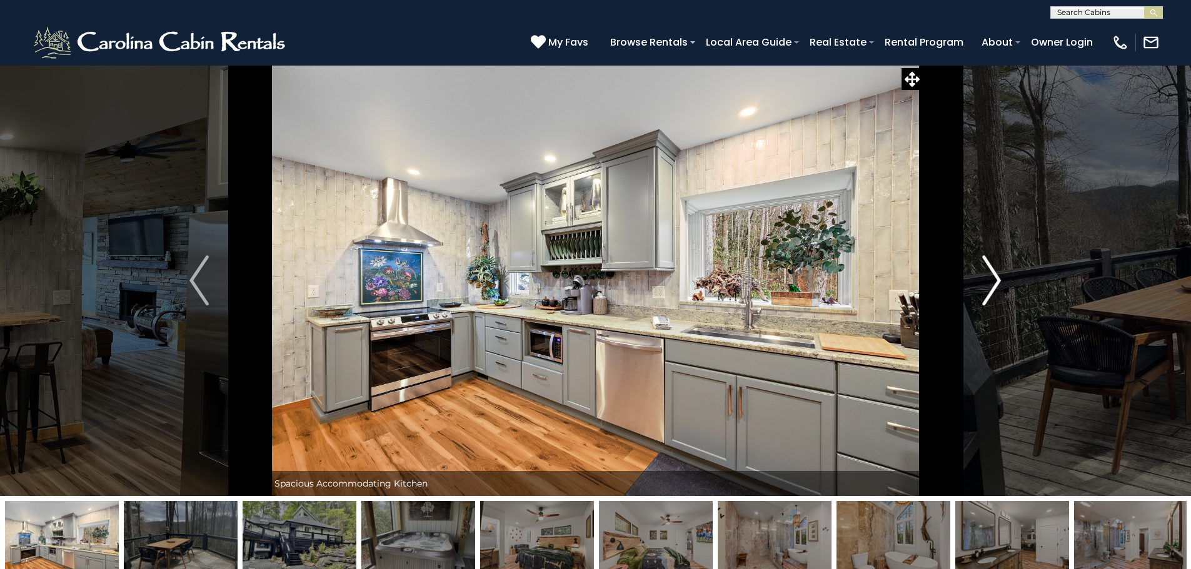
click at [996, 276] on img "Next" at bounding box center [991, 281] width 19 height 50
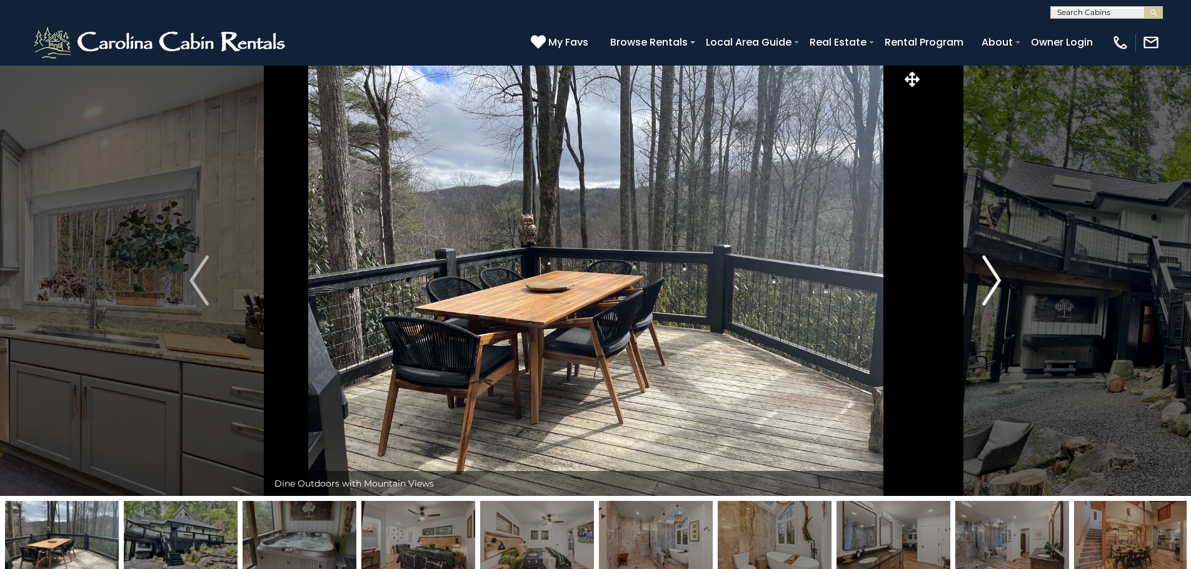
click at [996, 276] on img "Next" at bounding box center [991, 281] width 19 height 50
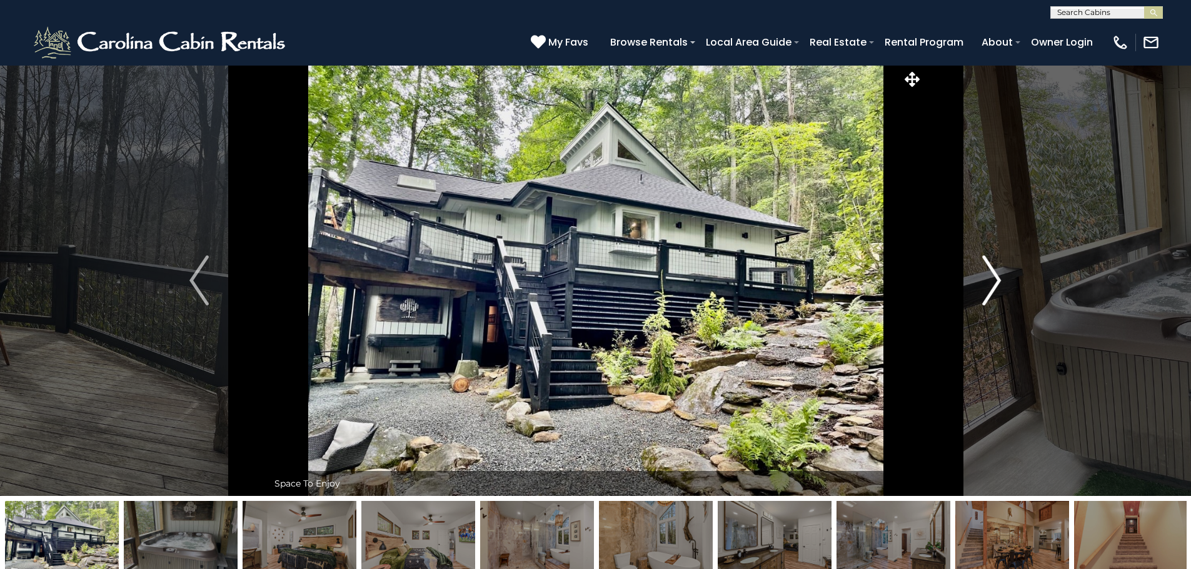
click at [996, 276] on img "Next" at bounding box center [991, 281] width 19 height 50
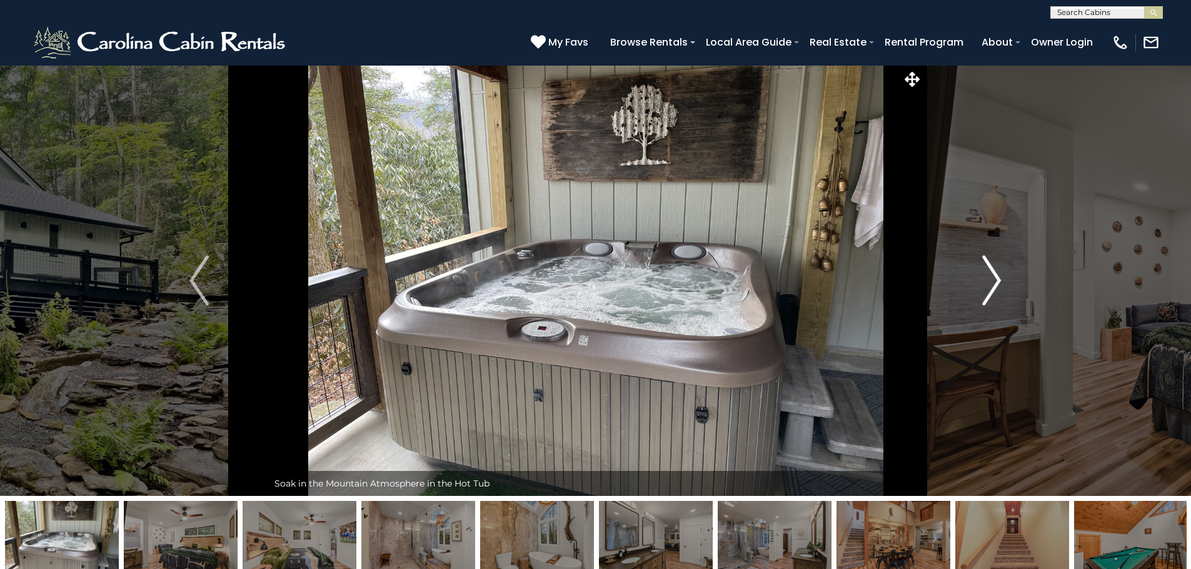
click at [996, 276] on img "Next" at bounding box center [991, 281] width 19 height 50
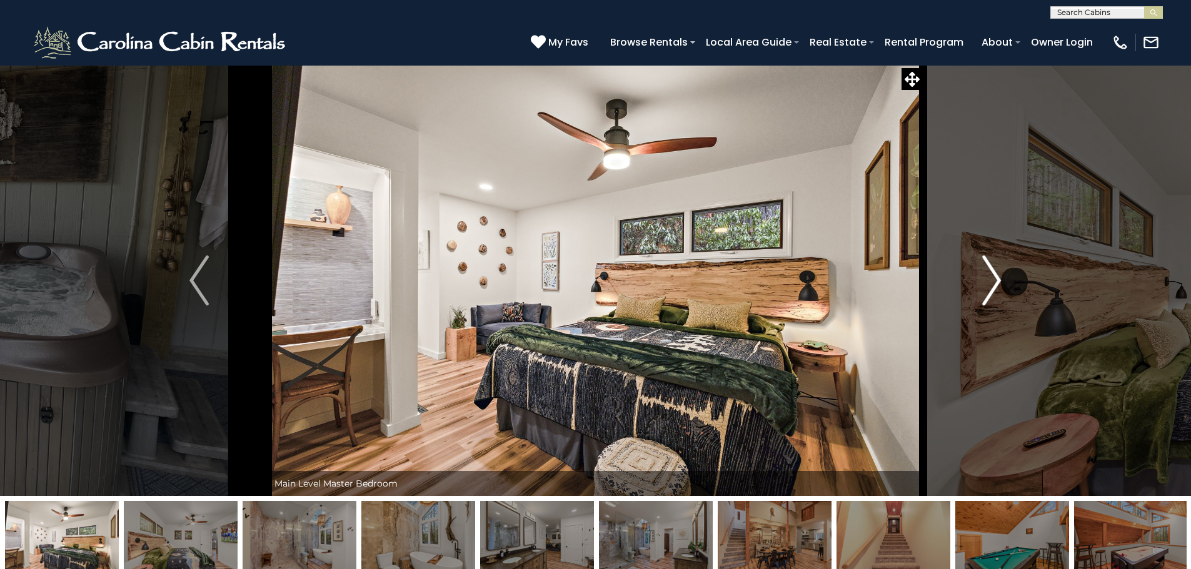
click at [996, 276] on img "Next" at bounding box center [991, 281] width 19 height 50
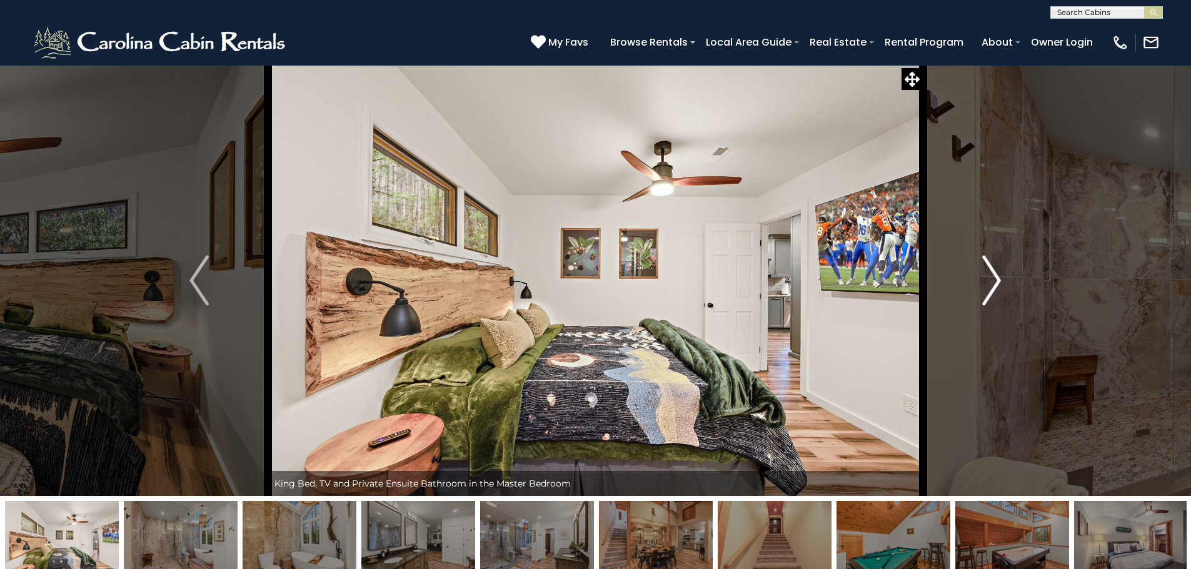
click at [996, 276] on img "Next" at bounding box center [991, 281] width 19 height 50
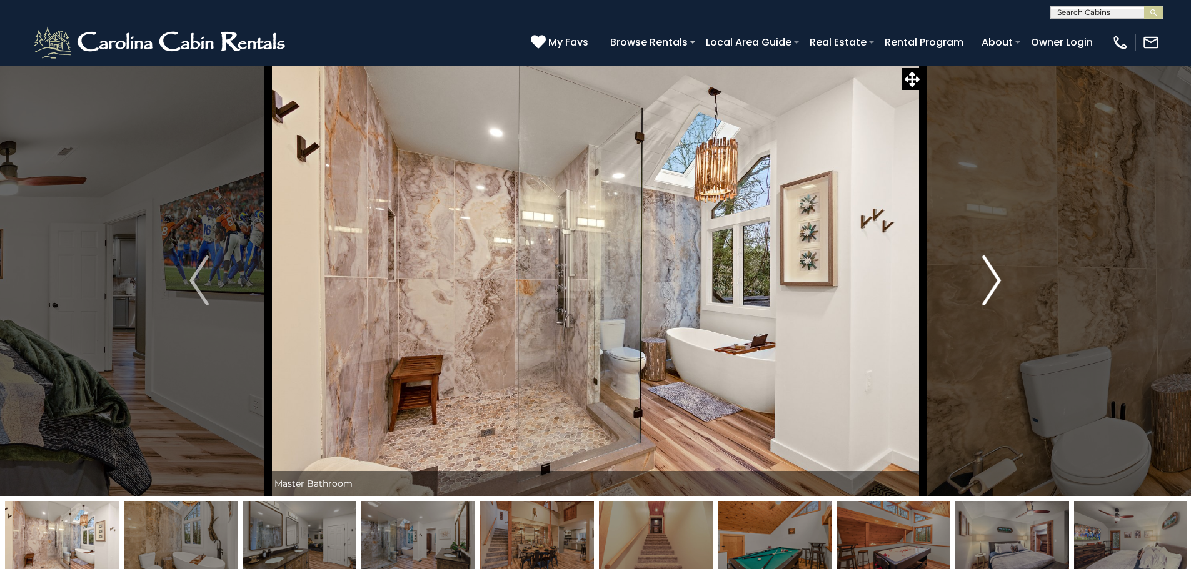
click at [996, 276] on img "Next" at bounding box center [991, 281] width 19 height 50
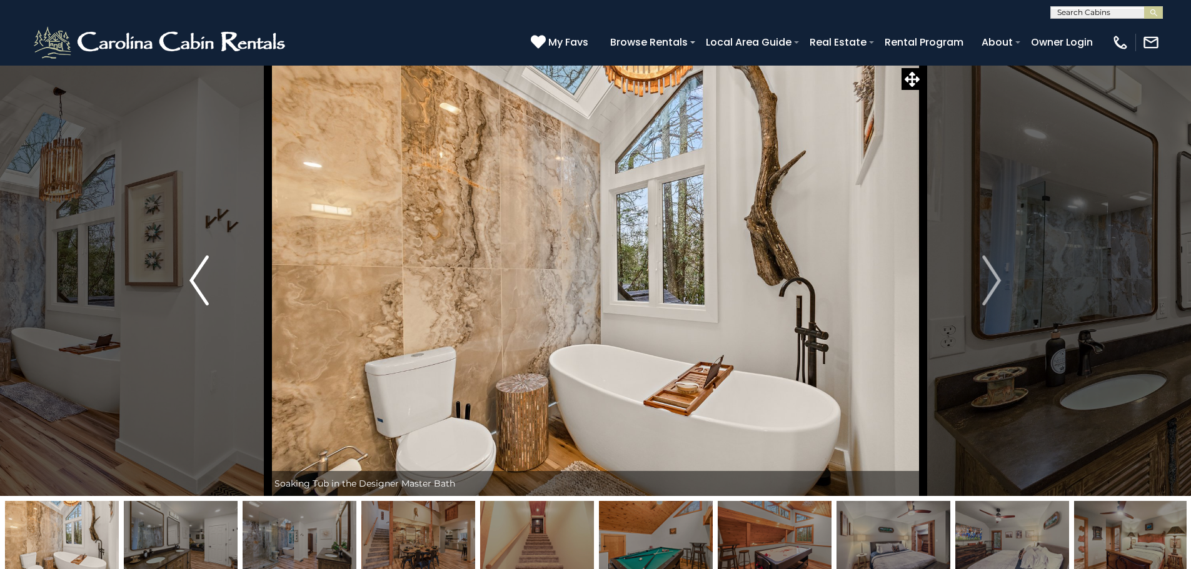
click at [201, 285] on img "Previous" at bounding box center [198, 281] width 19 height 50
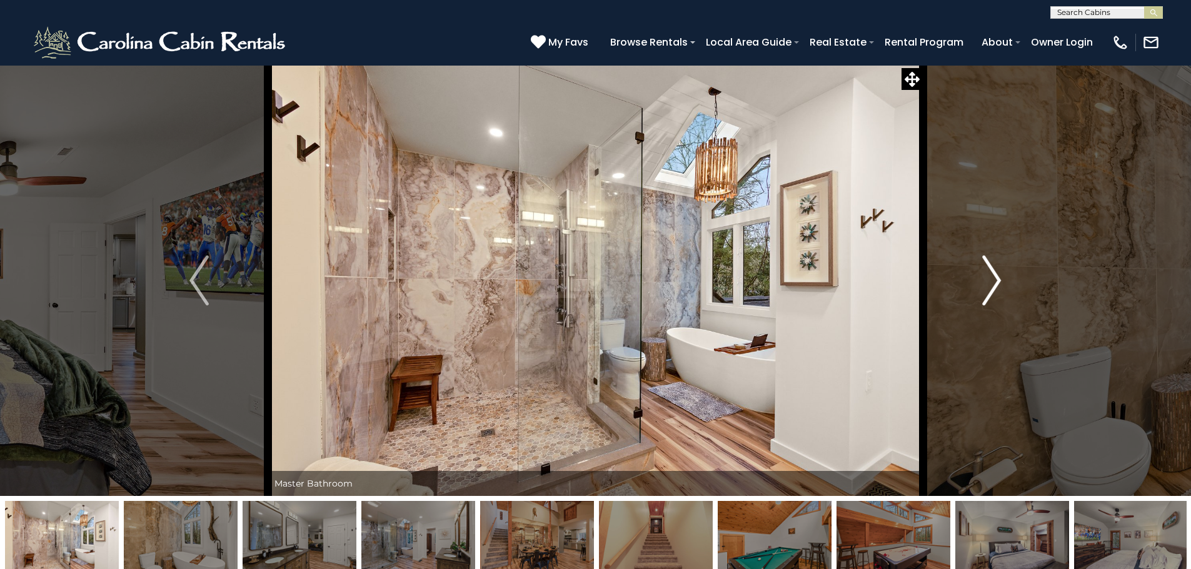
click at [999, 281] on img "Next" at bounding box center [991, 281] width 19 height 50
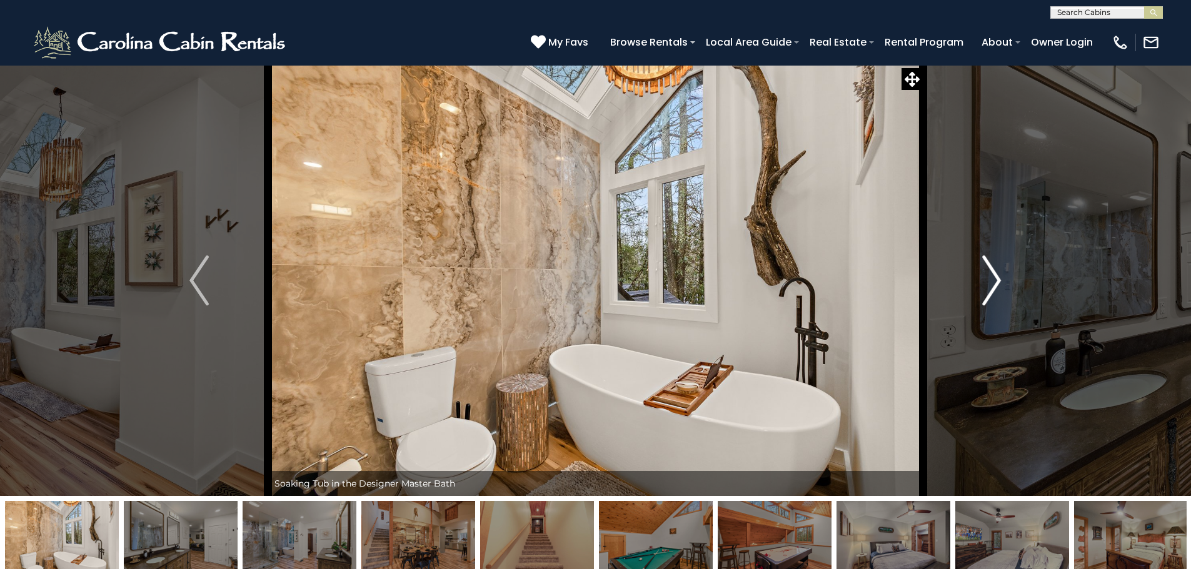
click at [999, 281] on img "Next" at bounding box center [991, 281] width 19 height 50
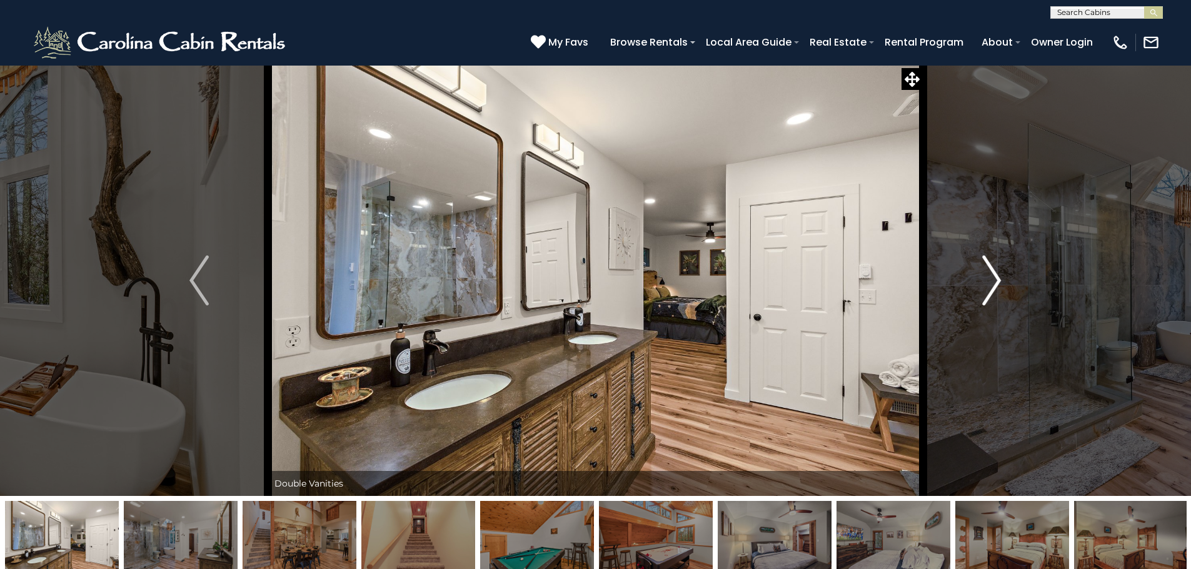
click at [994, 281] on img "Next" at bounding box center [991, 281] width 19 height 50
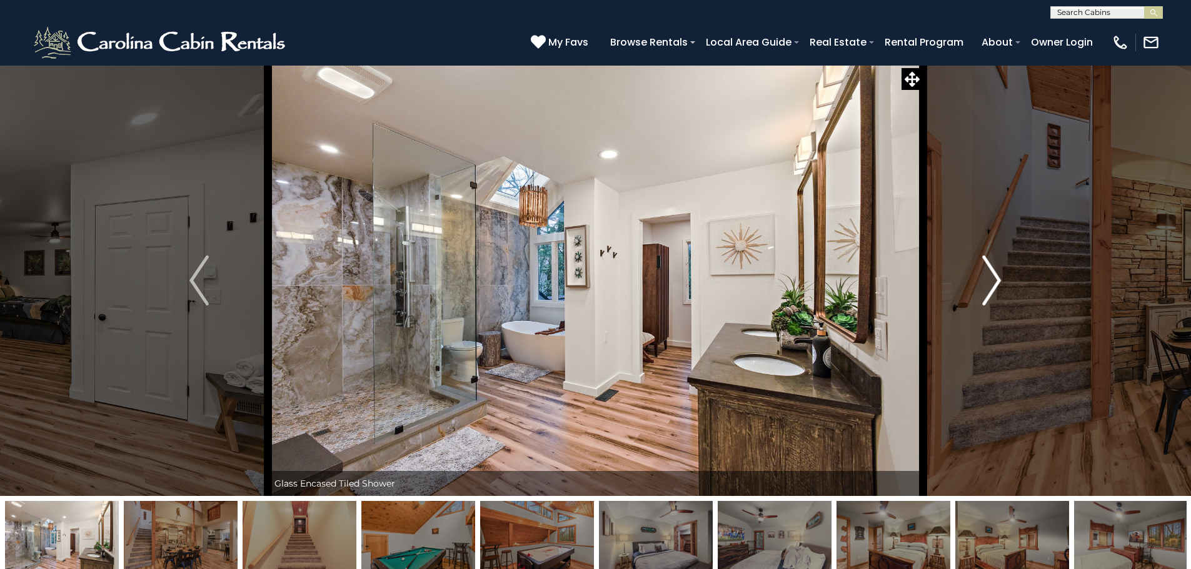
click at [994, 281] on img "Next" at bounding box center [991, 281] width 19 height 50
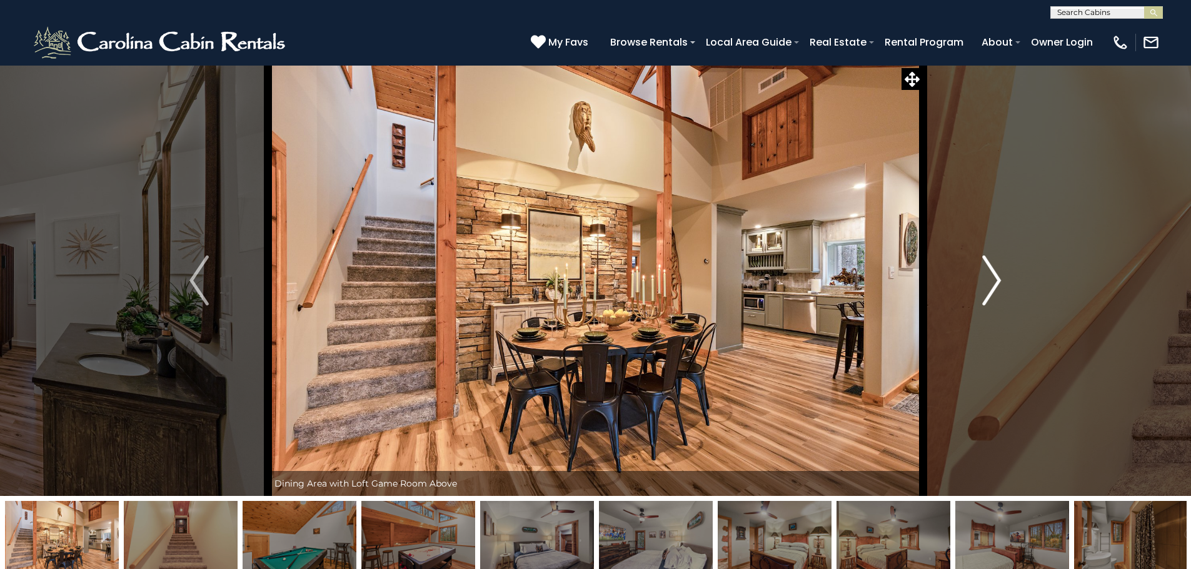
click at [994, 281] on img "Next" at bounding box center [991, 281] width 19 height 50
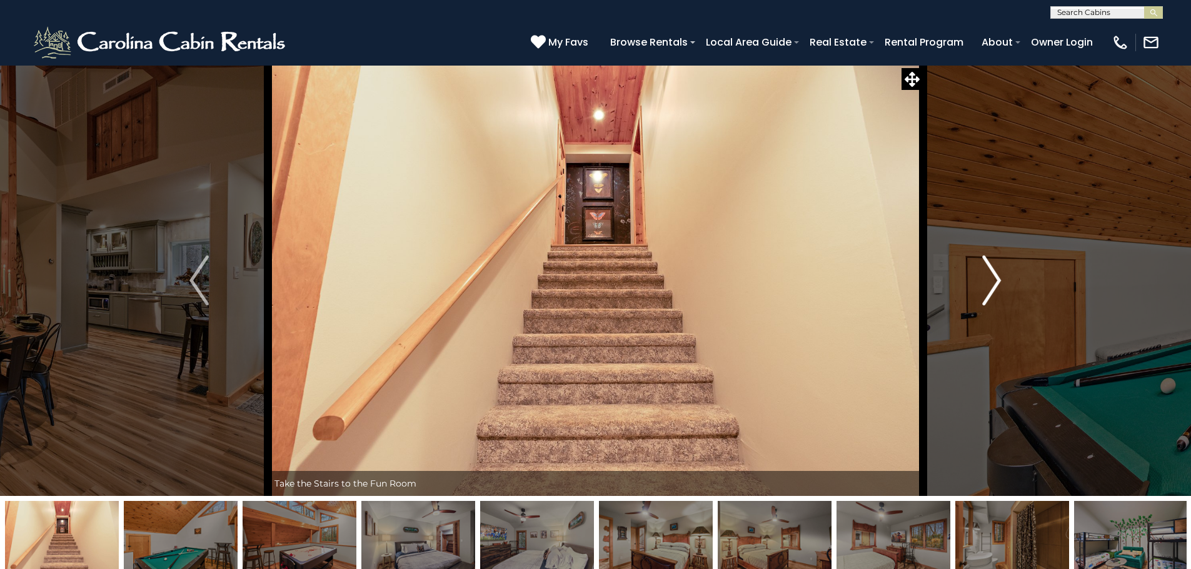
click at [994, 281] on img "Next" at bounding box center [991, 281] width 19 height 50
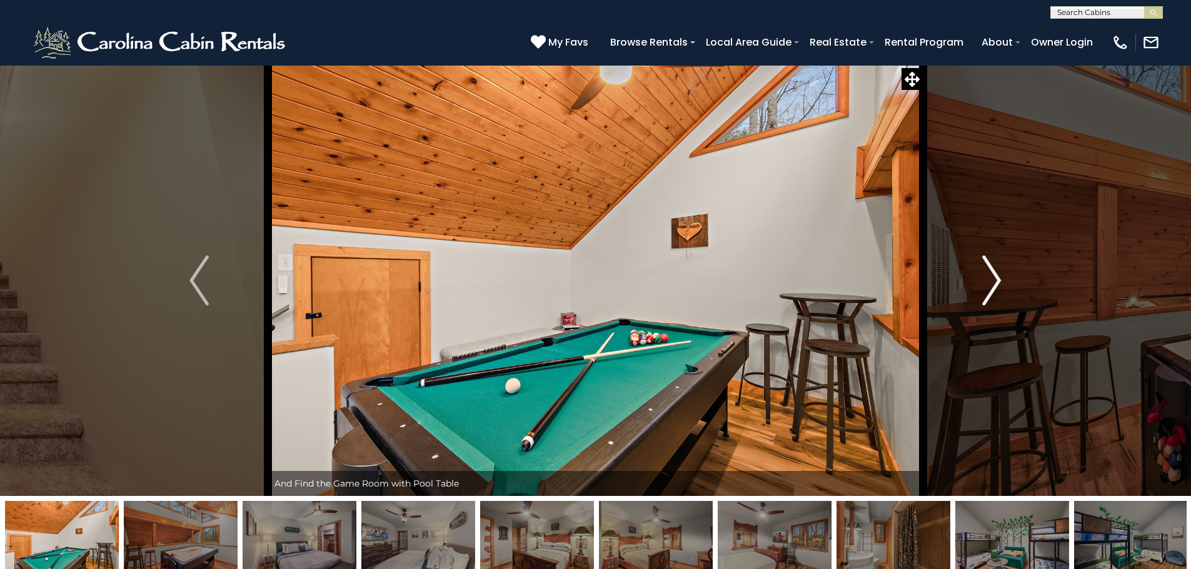
click at [994, 281] on img "Next" at bounding box center [991, 281] width 19 height 50
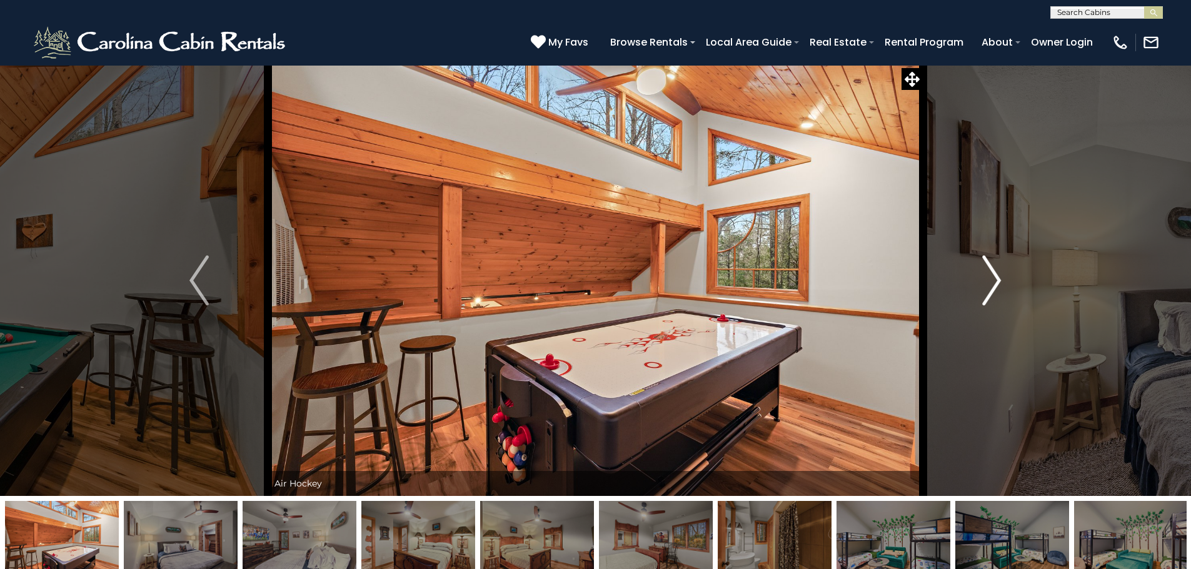
click at [994, 281] on img "Next" at bounding box center [991, 281] width 19 height 50
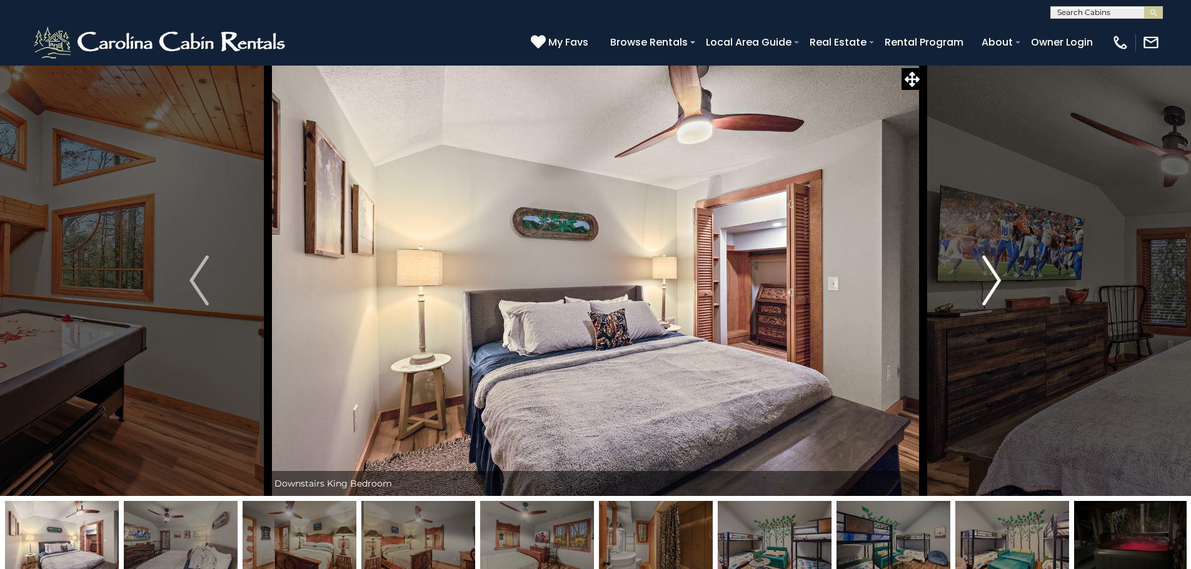
click at [994, 281] on img "Next" at bounding box center [991, 281] width 19 height 50
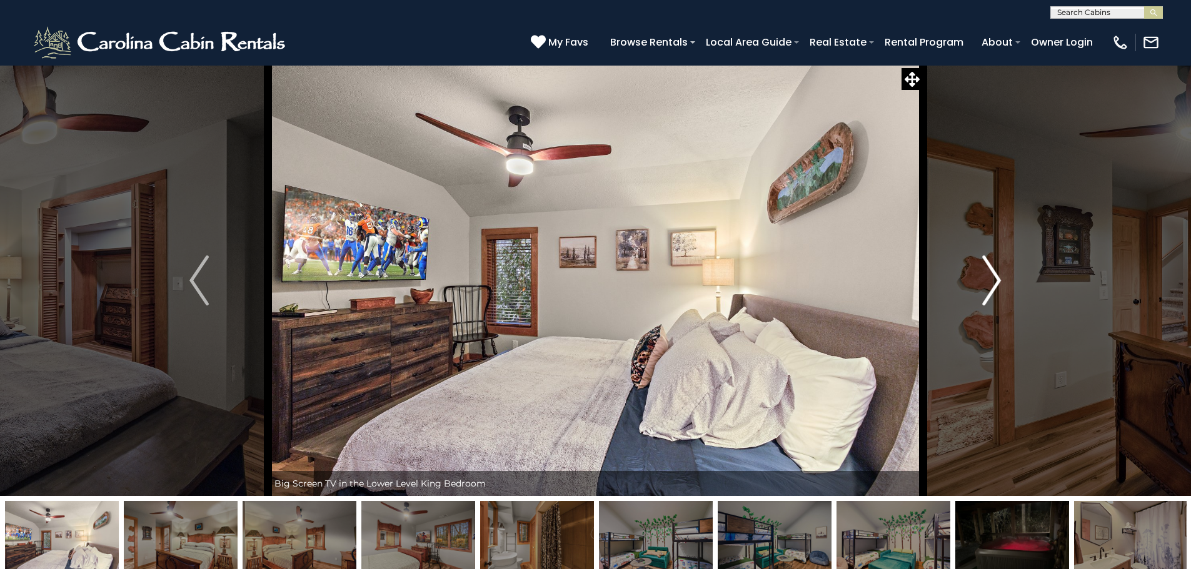
click at [994, 281] on img "Next" at bounding box center [991, 281] width 19 height 50
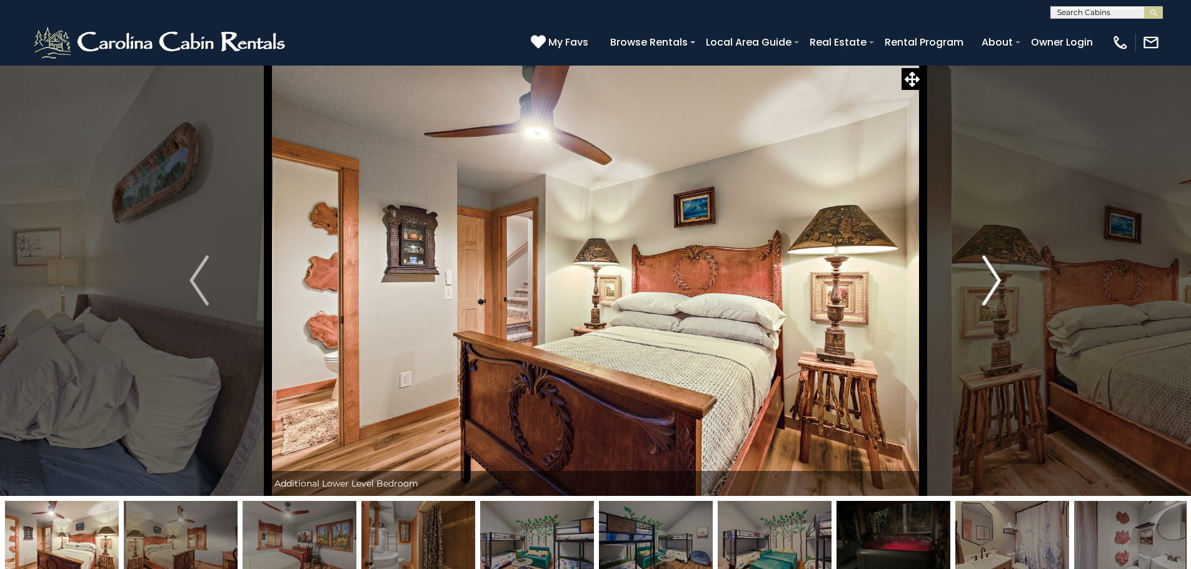
click at [994, 281] on img "Next" at bounding box center [991, 281] width 19 height 50
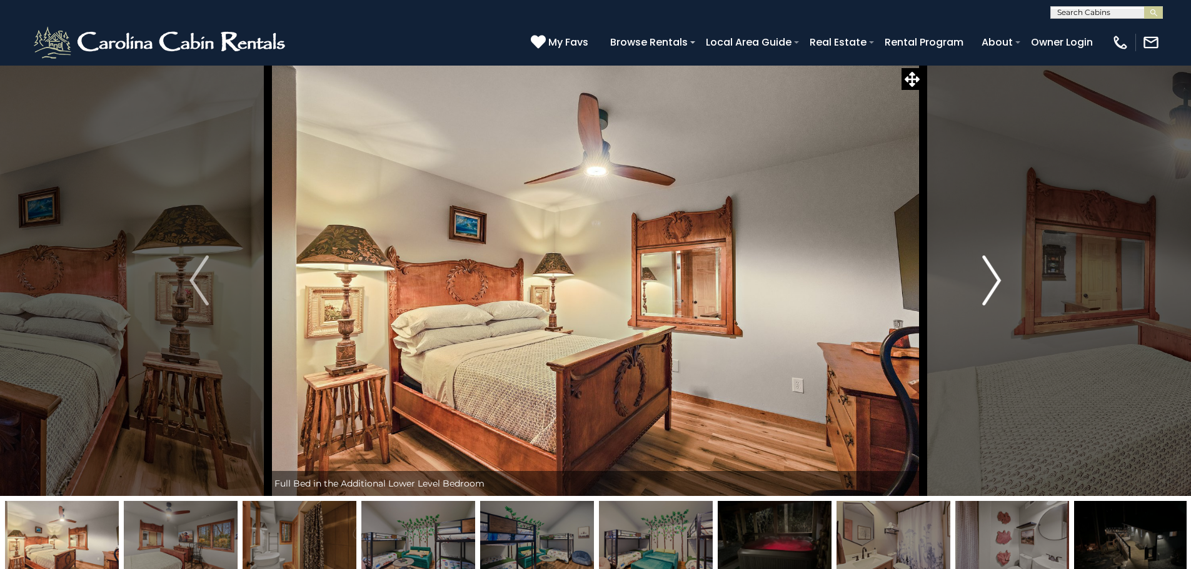
click at [999, 281] on img "Next" at bounding box center [991, 281] width 19 height 50
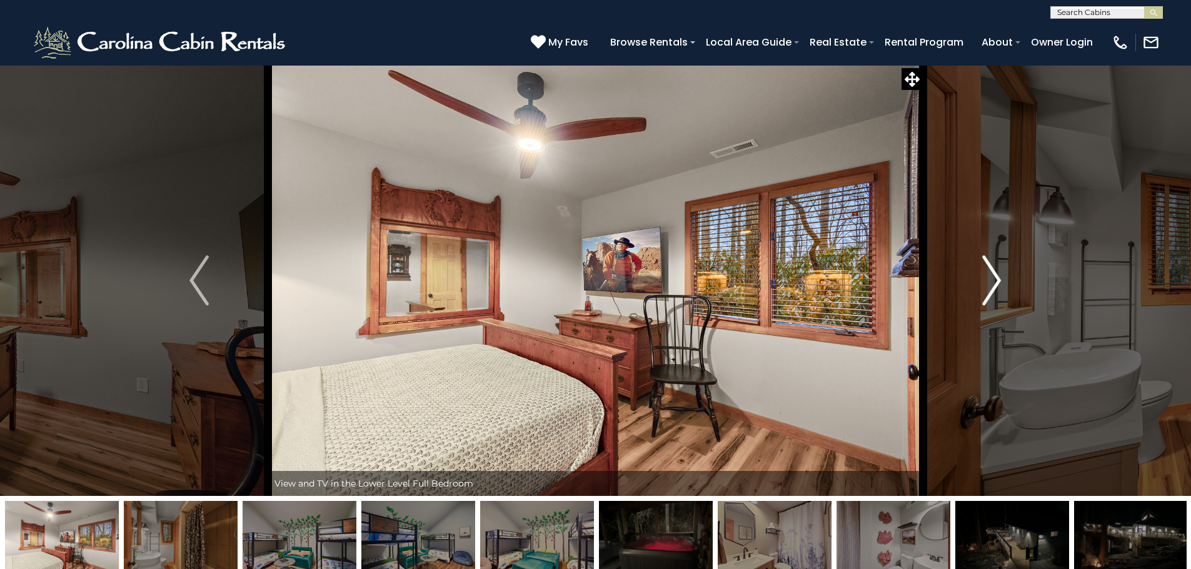
click at [999, 281] on img "Next" at bounding box center [991, 281] width 19 height 50
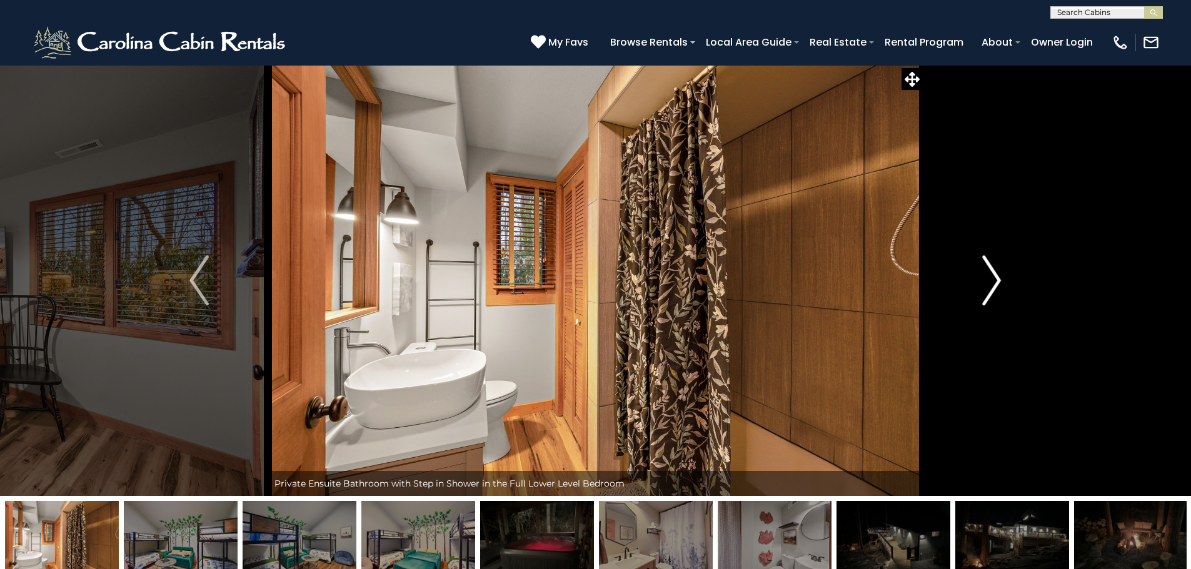
click at [999, 281] on img "Next" at bounding box center [991, 281] width 19 height 50
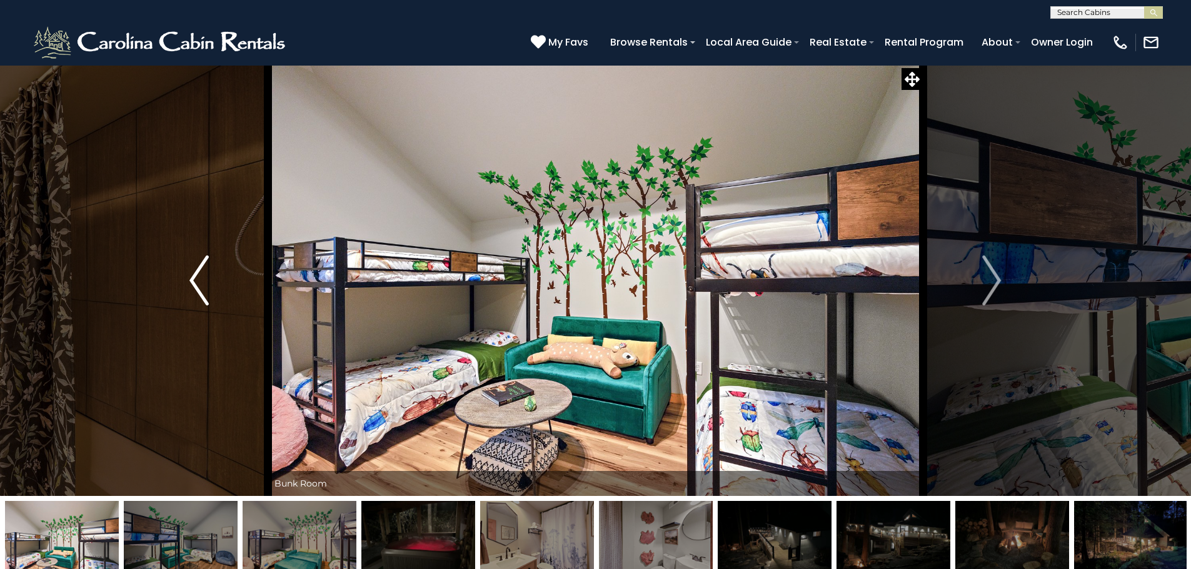
click at [205, 281] on img "Previous" at bounding box center [198, 281] width 19 height 50
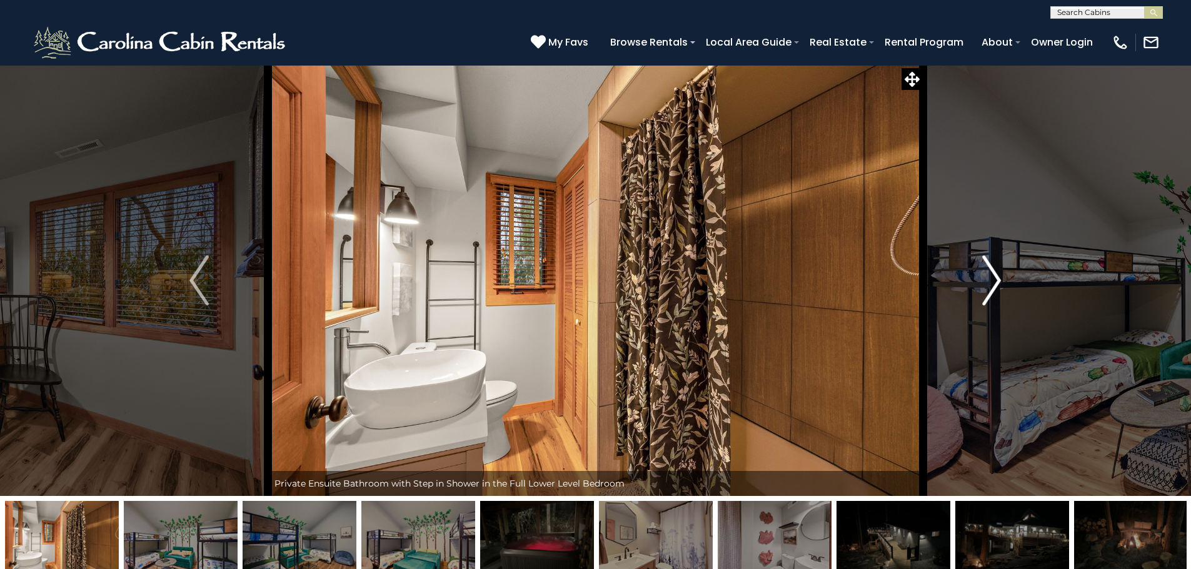
click at [994, 277] on img "Next" at bounding box center [991, 281] width 19 height 50
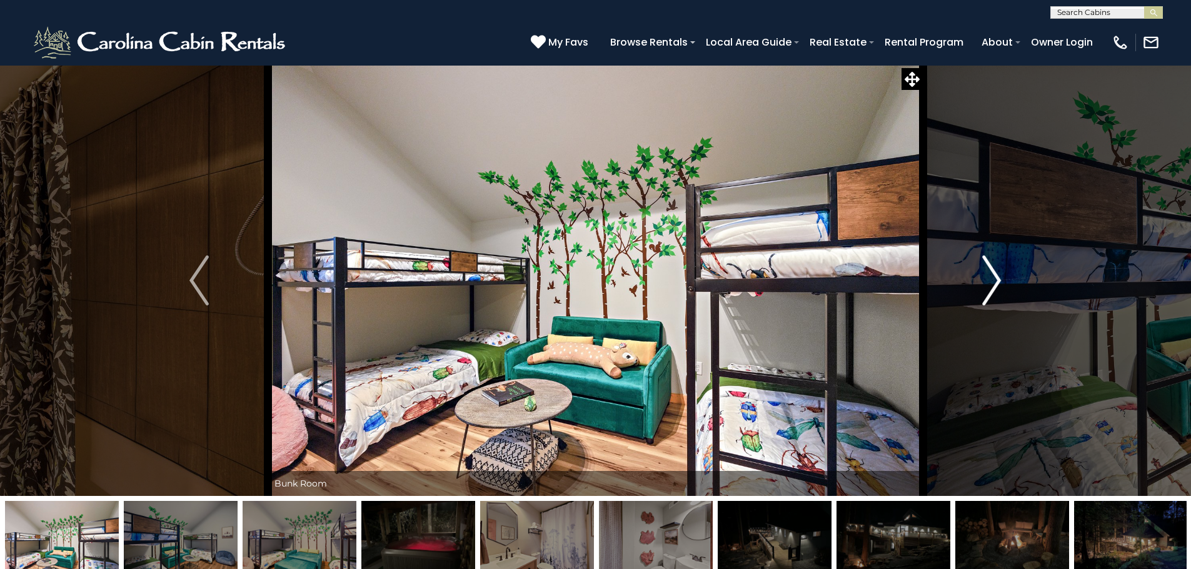
click at [988, 278] on img "Next" at bounding box center [991, 281] width 19 height 50
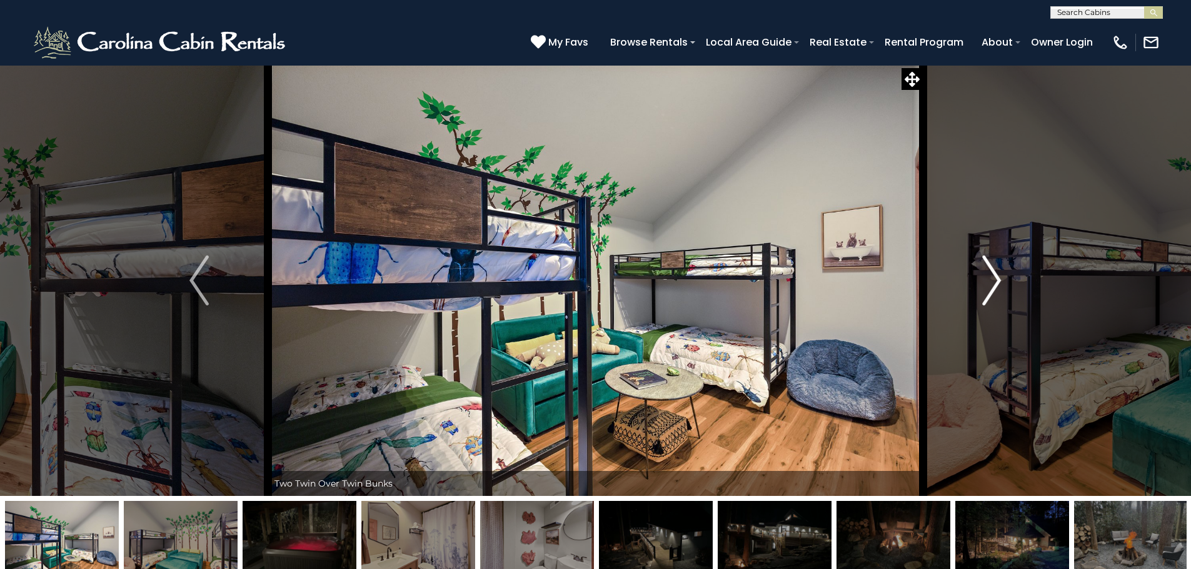
click at [988, 278] on img "Next" at bounding box center [991, 281] width 19 height 50
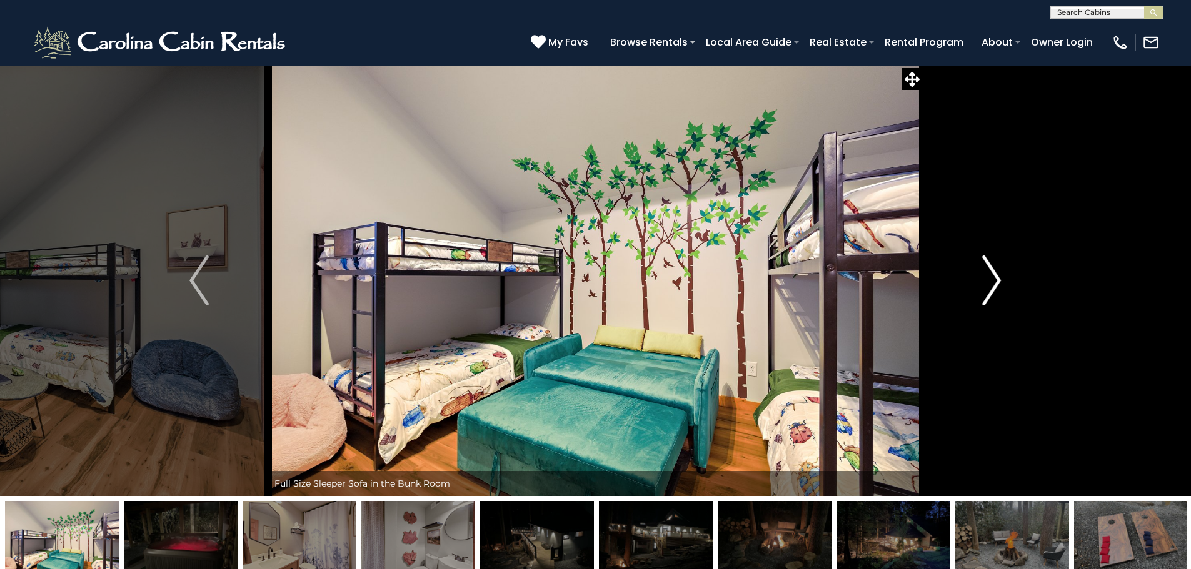
click at [988, 278] on img "Next" at bounding box center [991, 281] width 19 height 50
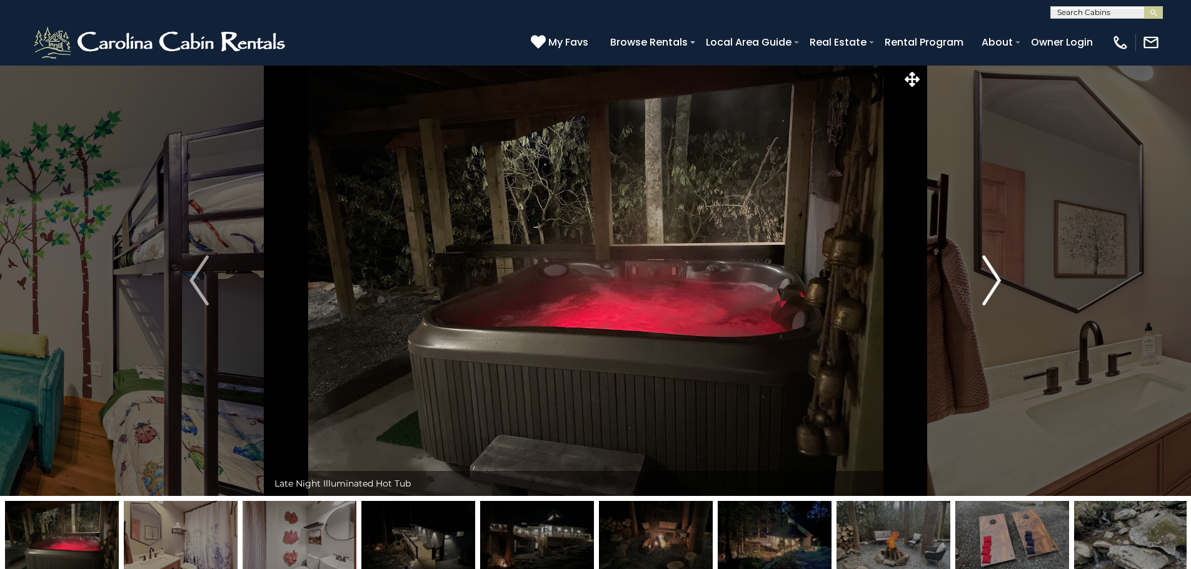
click at [988, 278] on img "Next" at bounding box center [991, 281] width 19 height 50
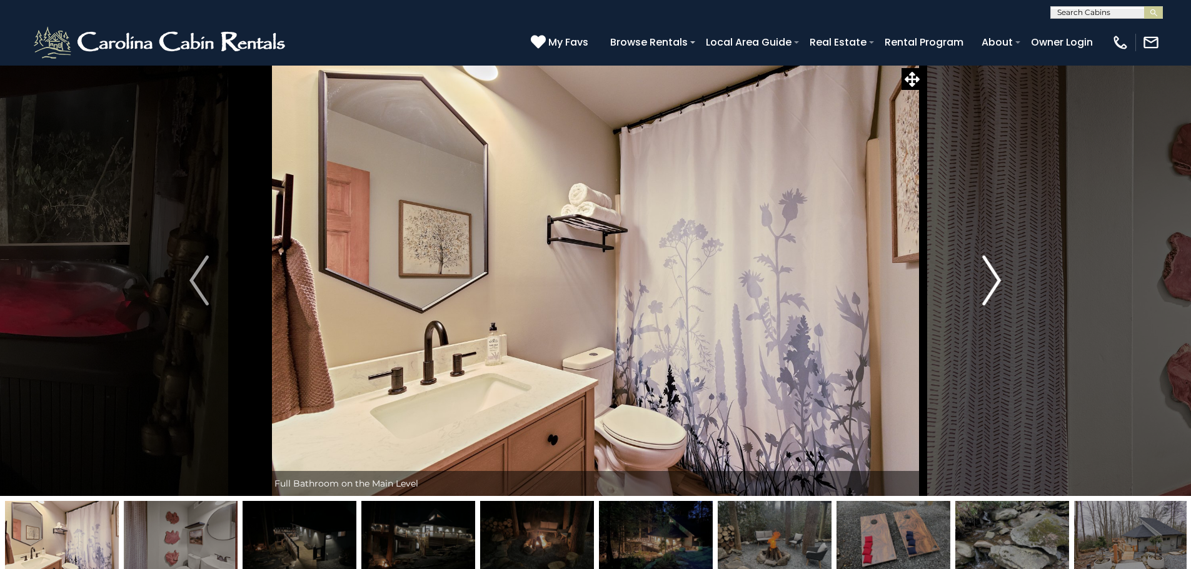
click at [988, 278] on img "Next" at bounding box center [991, 281] width 19 height 50
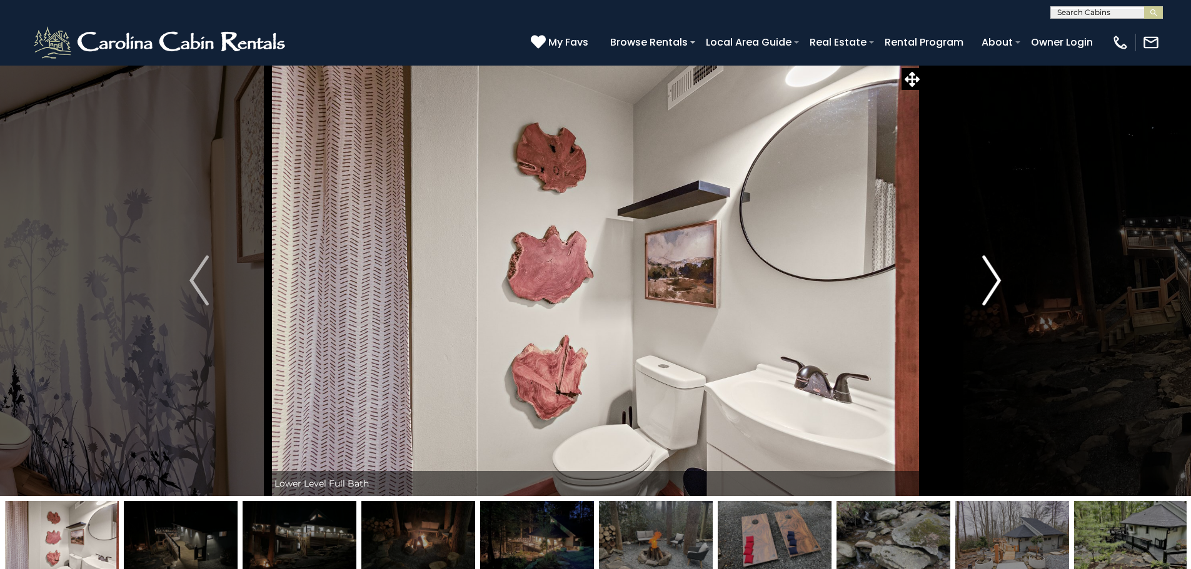
click at [988, 278] on img "Next" at bounding box center [991, 281] width 19 height 50
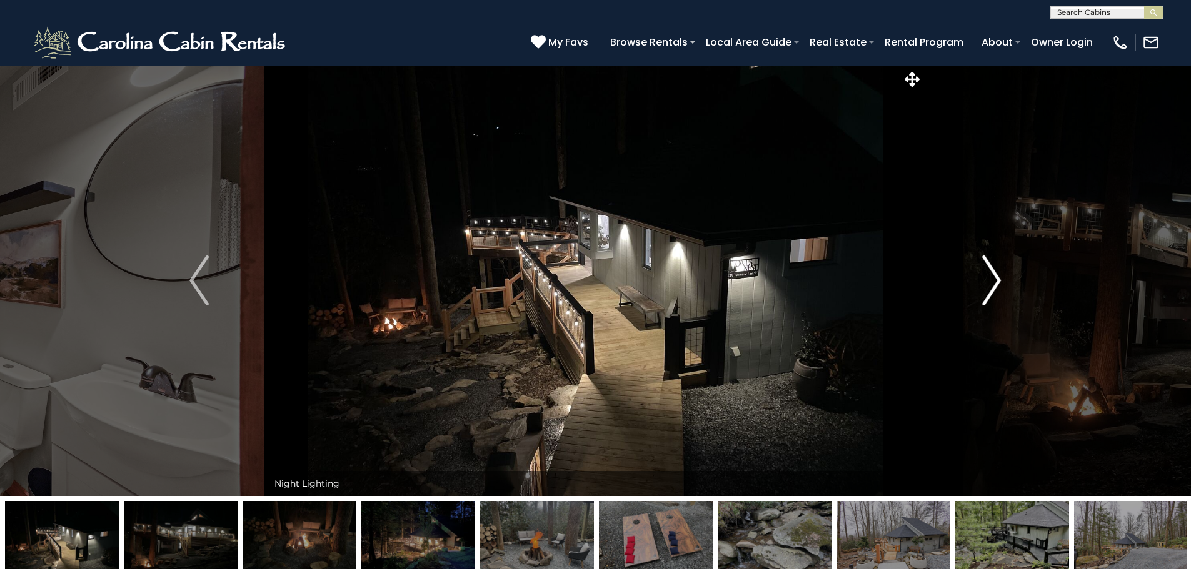
click at [991, 278] on img "Next" at bounding box center [991, 281] width 19 height 50
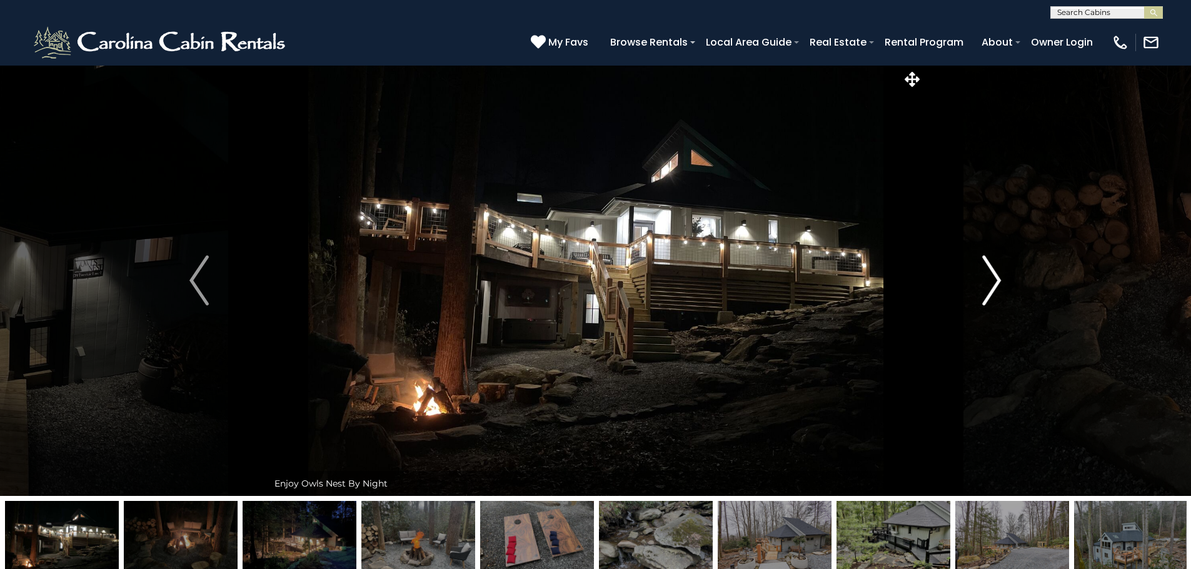
click at [991, 278] on img "Next" at bounding box center [991, 281] width 19 height 50
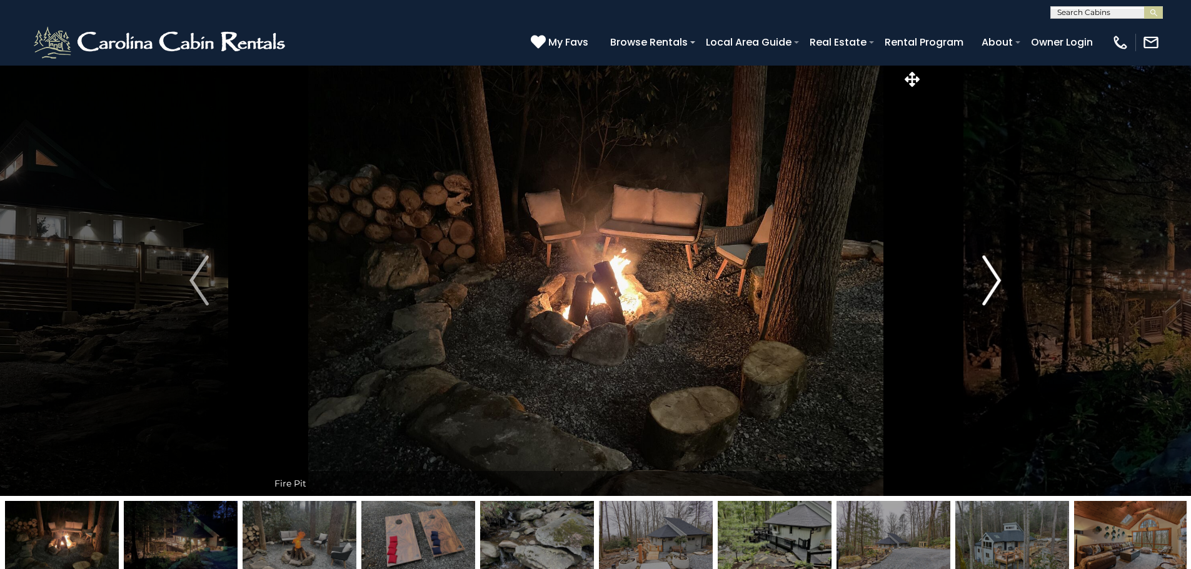
click at [991, 278] on img "Next" at bounding box center [991, 281] width 19 height 50
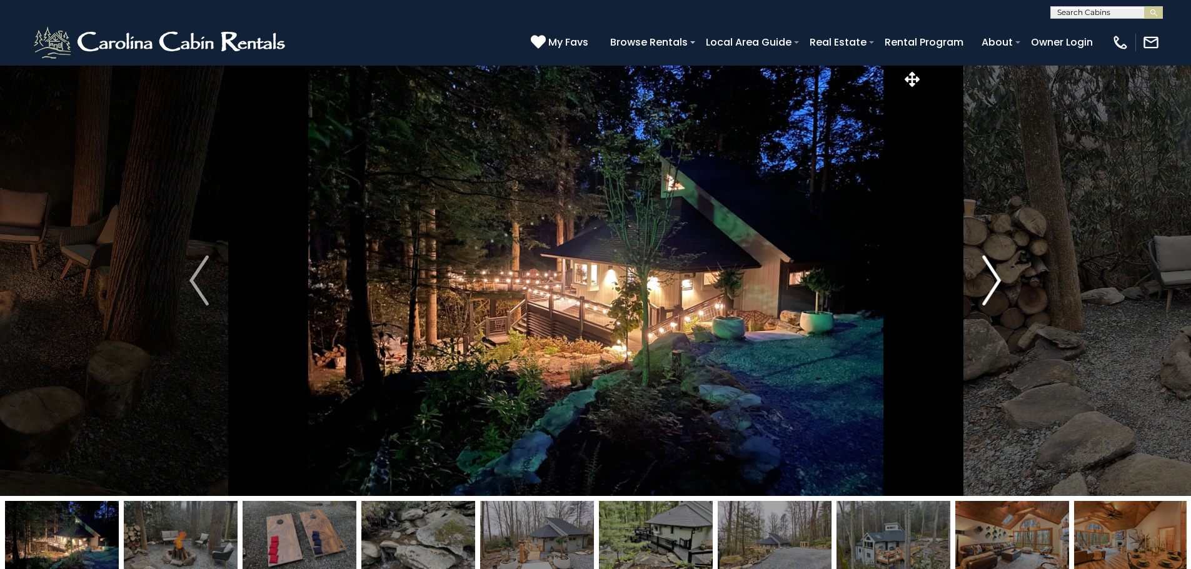
click at [991, 278] on img "Next" at bounding box center [991, 281] width 19 height 50
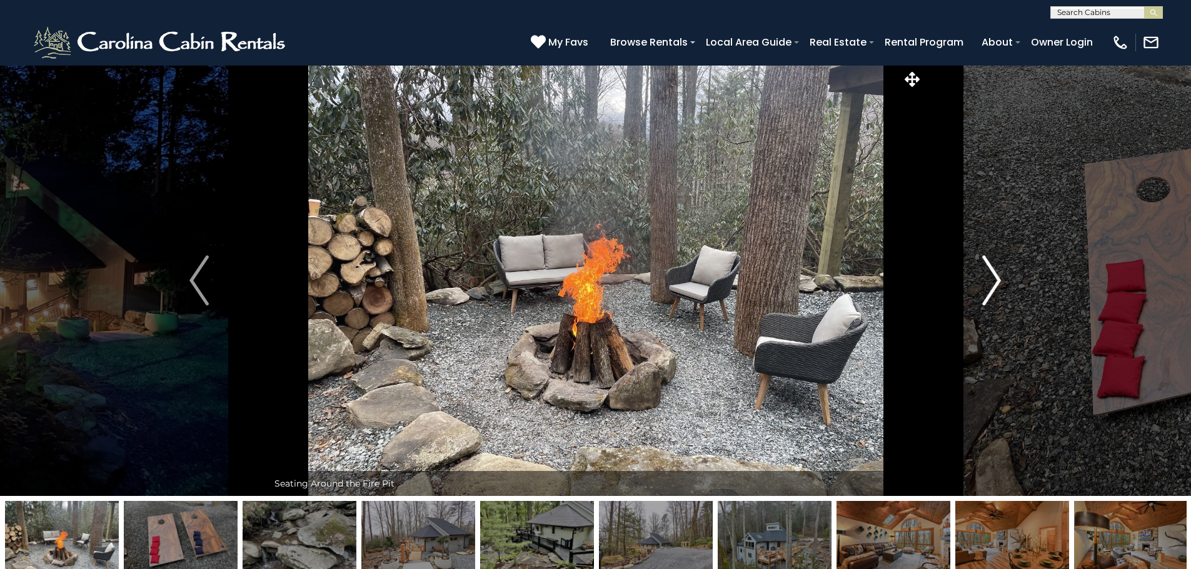
click at [997, 279] on img "Next" at bounding box center [991, 281] width 19 height 50
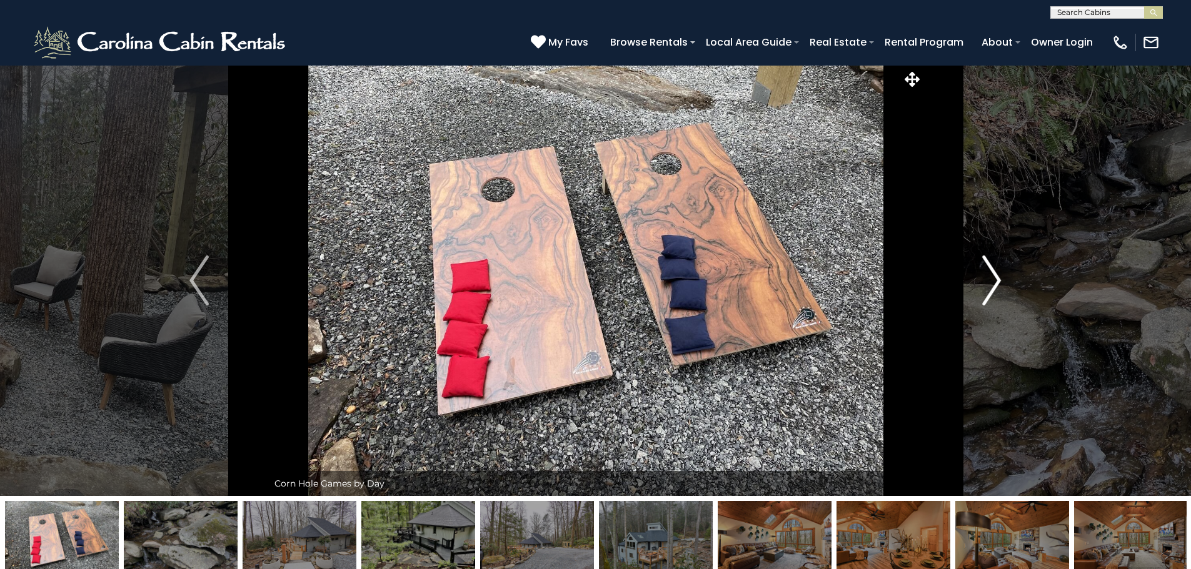
click at [997, 279] on img "Next" at bounding box center [991, 281] width 19 height 50
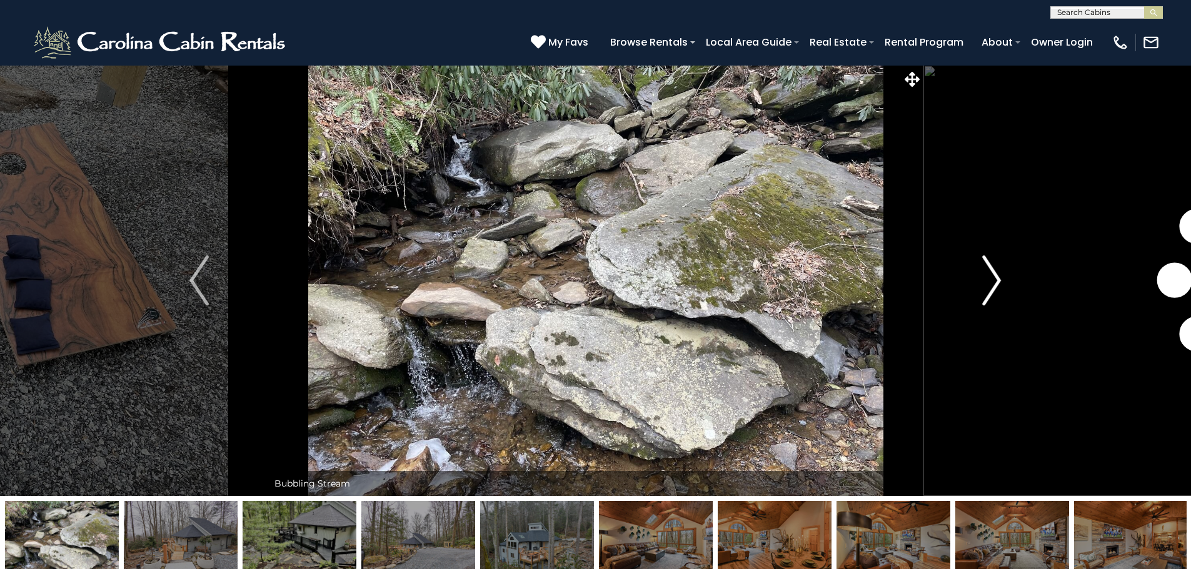
click at [997, 279] on img "Next" at bounding box center [991, 281] width 19 height 50
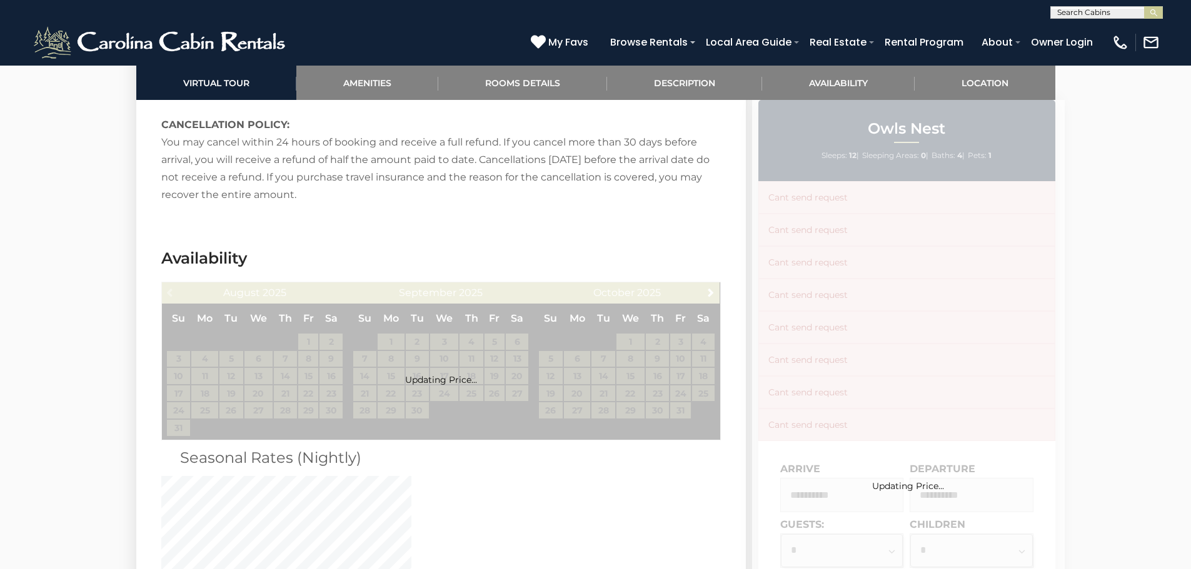
scroll to position [2250, 0]
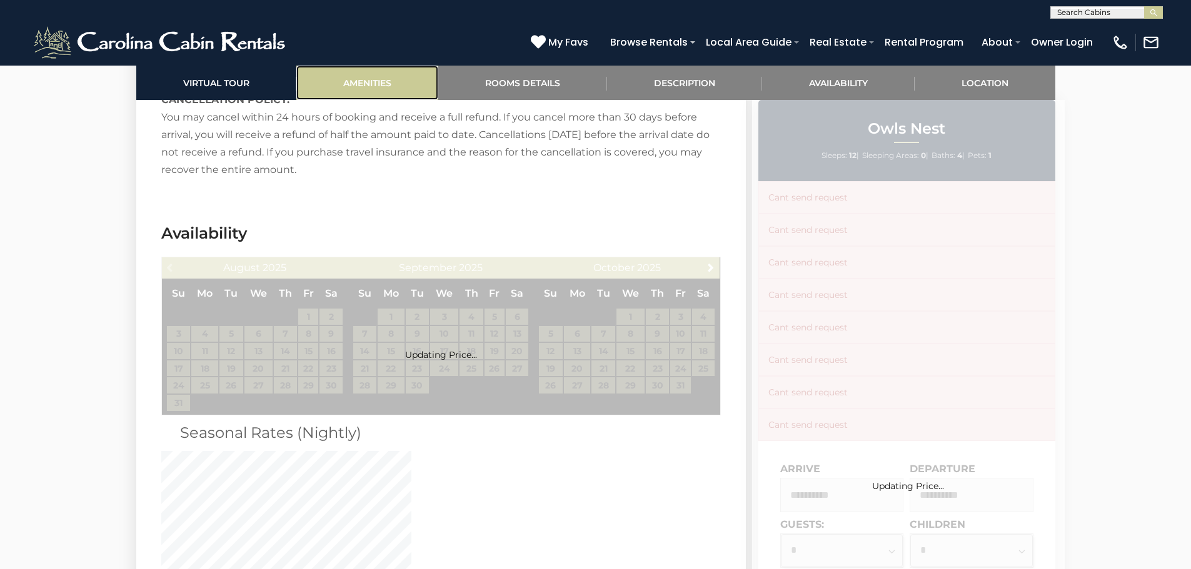
click at [361, 78] on link "Amenities" at bounding box center [367, 83] width 142 height 34
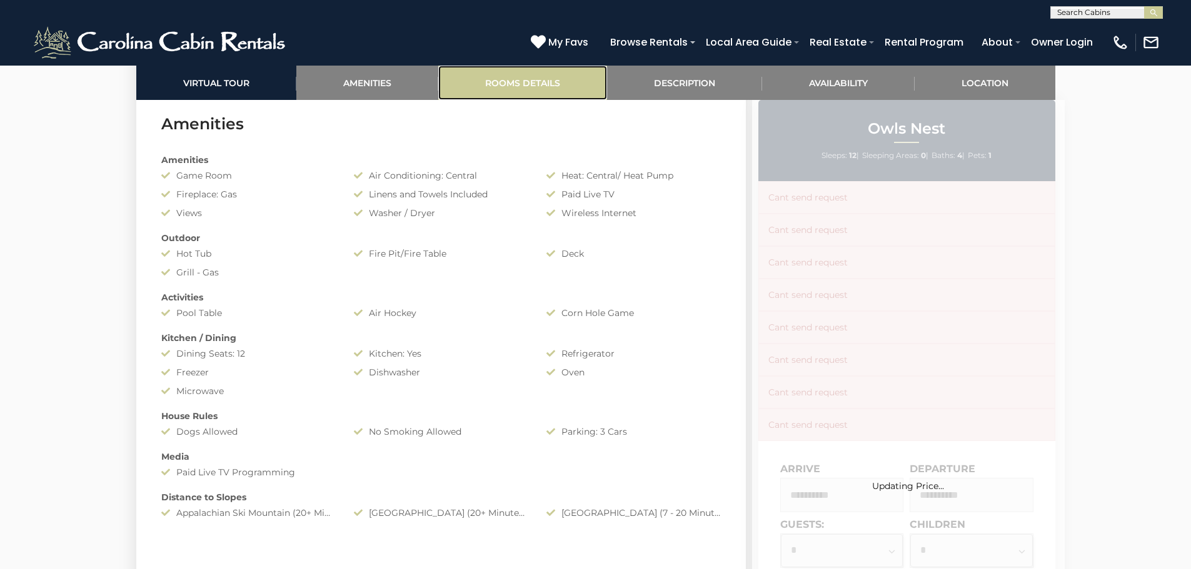
click at [504, 77] on link "Rooms Details" at bounding box center [522, 83] width 169 height 34
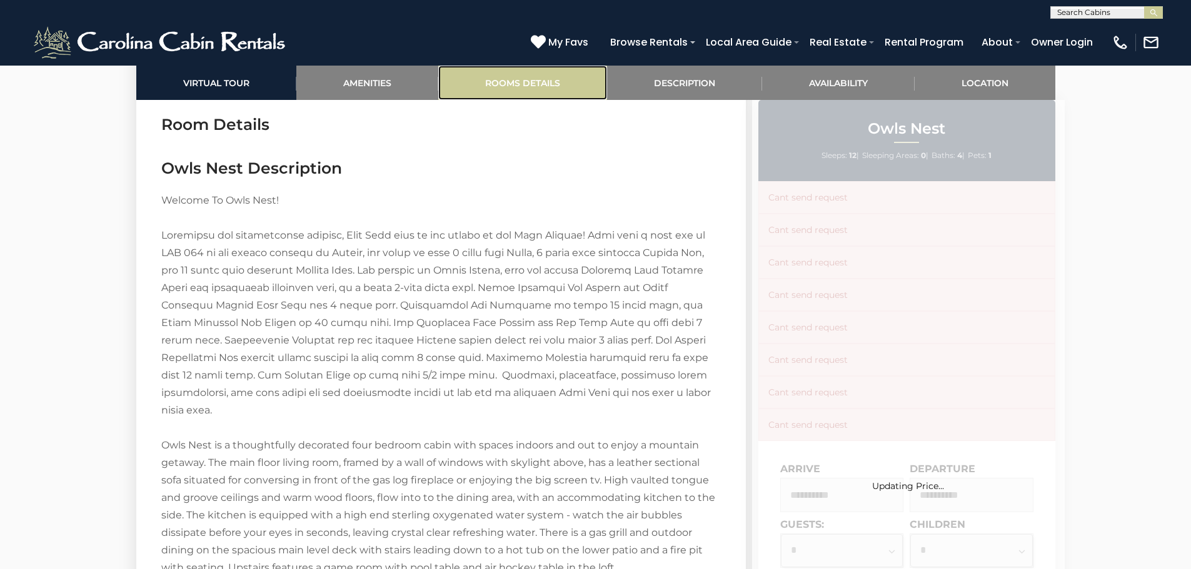
scroll to position [1450, 0]
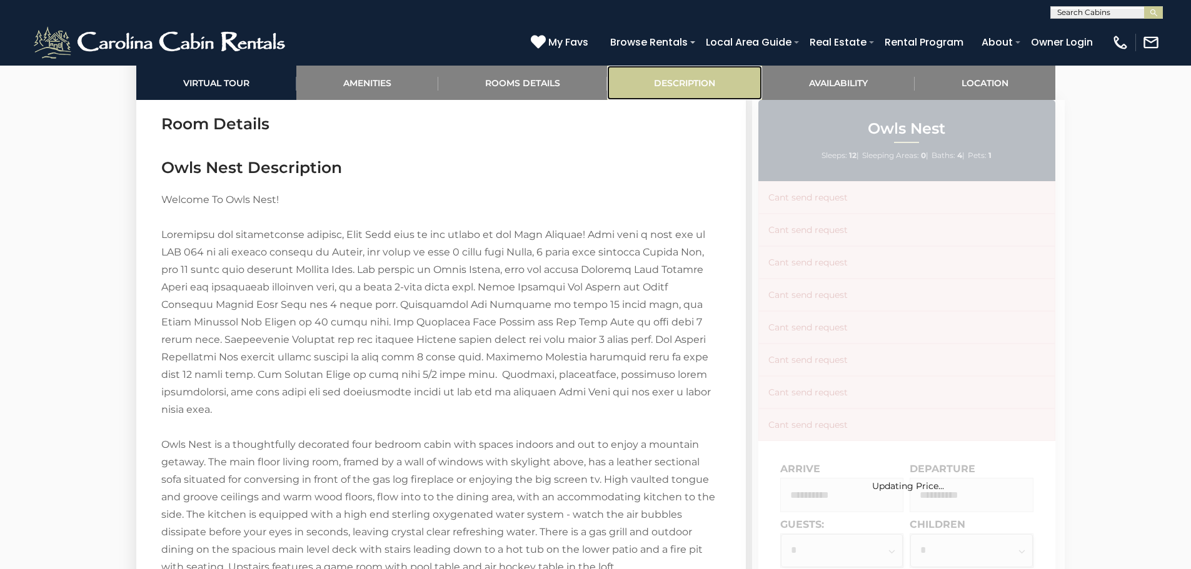
click at [686, 76] on link "Description" at bounding box center [684, 83] width 155 height 34
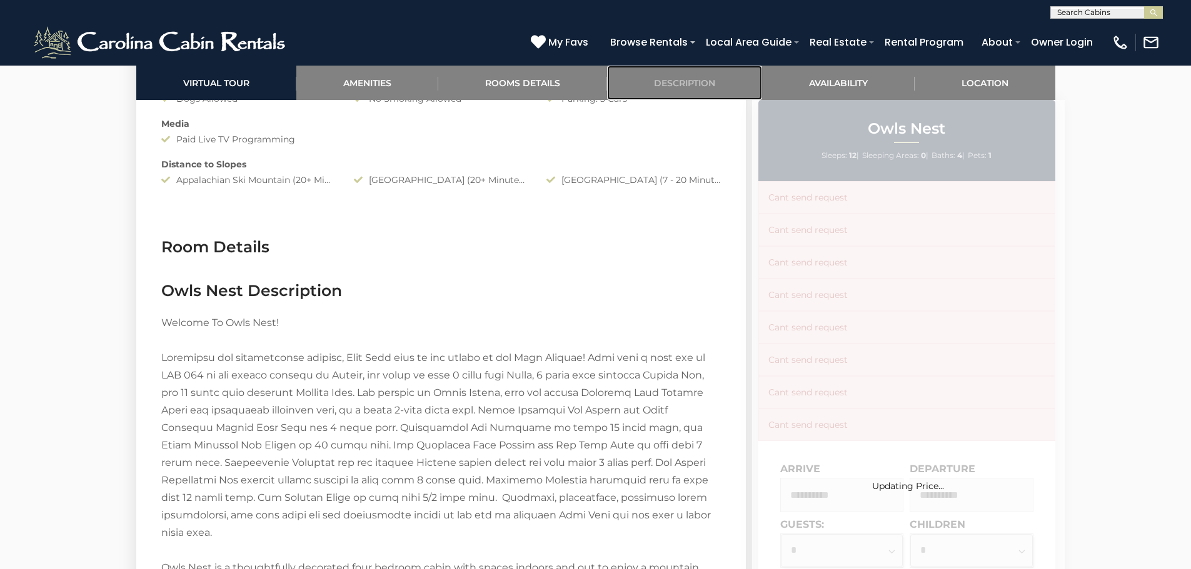
scroll to position [1306, 0]
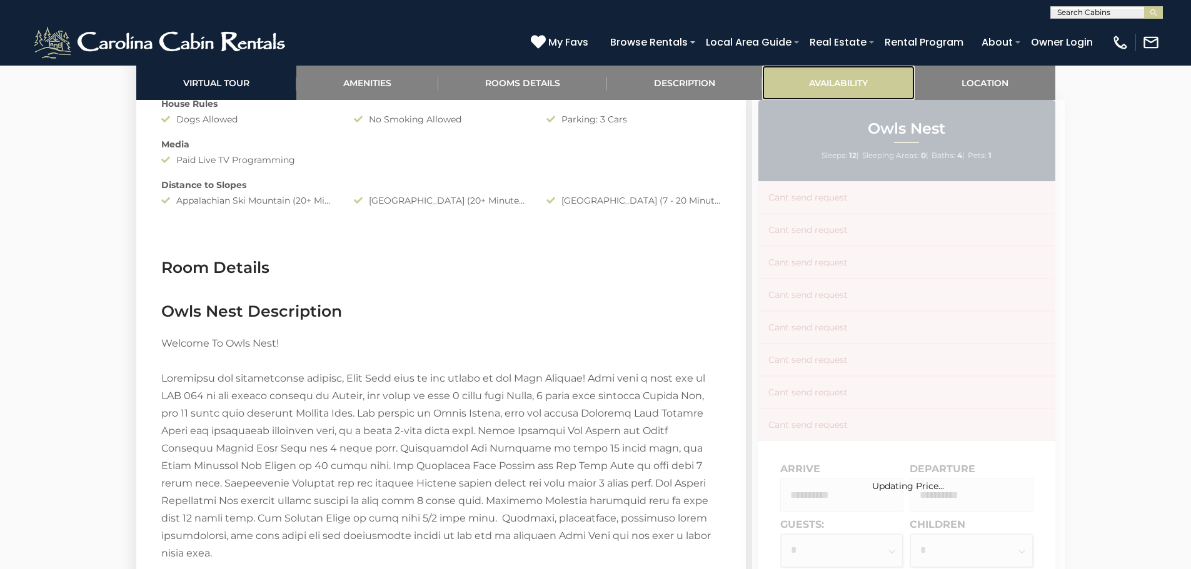
click at [832, 83] on link "Availability" at bounding box center [838, 83] width 153 height 34
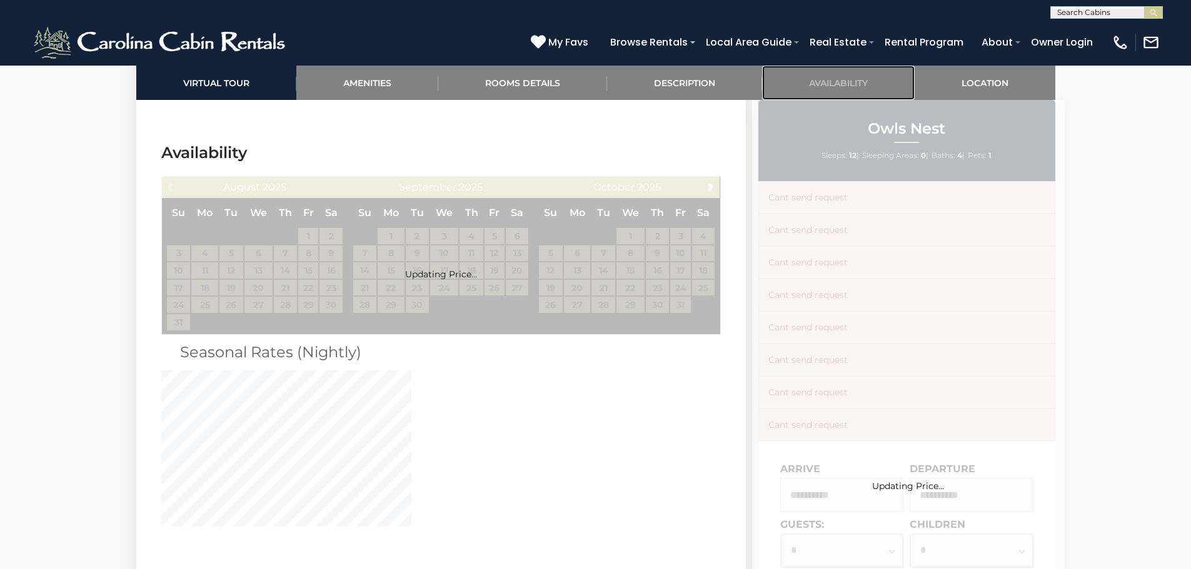
scroll to position [2342, 0]
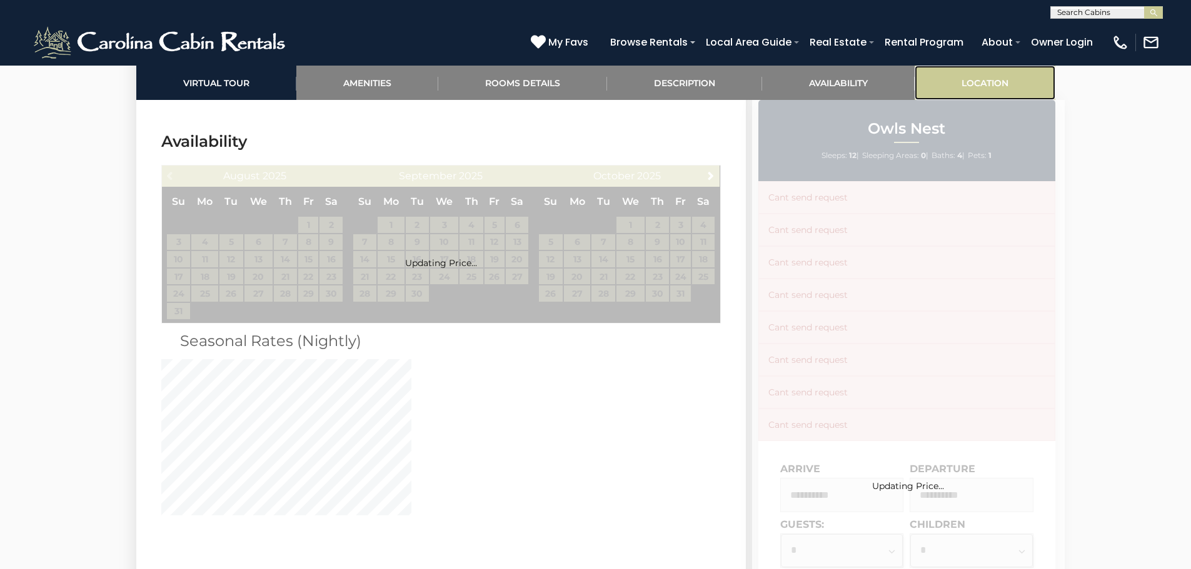
click at [983, 81] on link "Location" at bounding box center [984, 83] width 141 height 34
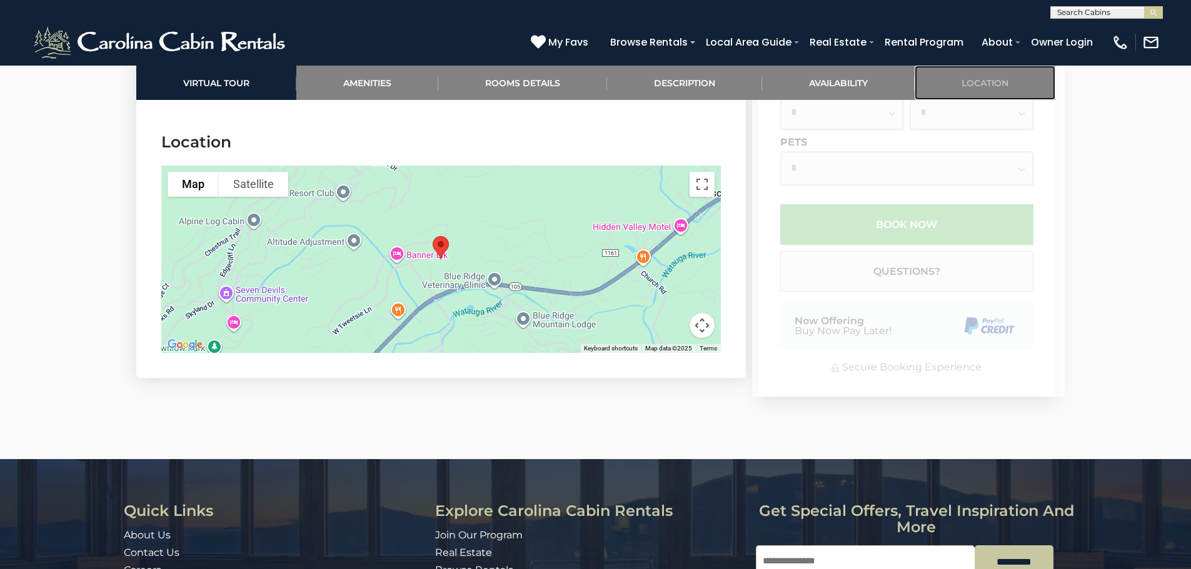
scroll to position [2818, 0]
click at [703, 313] on button "Map camera controls" at bounding box center [701, 325] width 25 height 25
click at [669, 313] on button "Zoom out" at bounding box center [670, 325] width 25 height 25
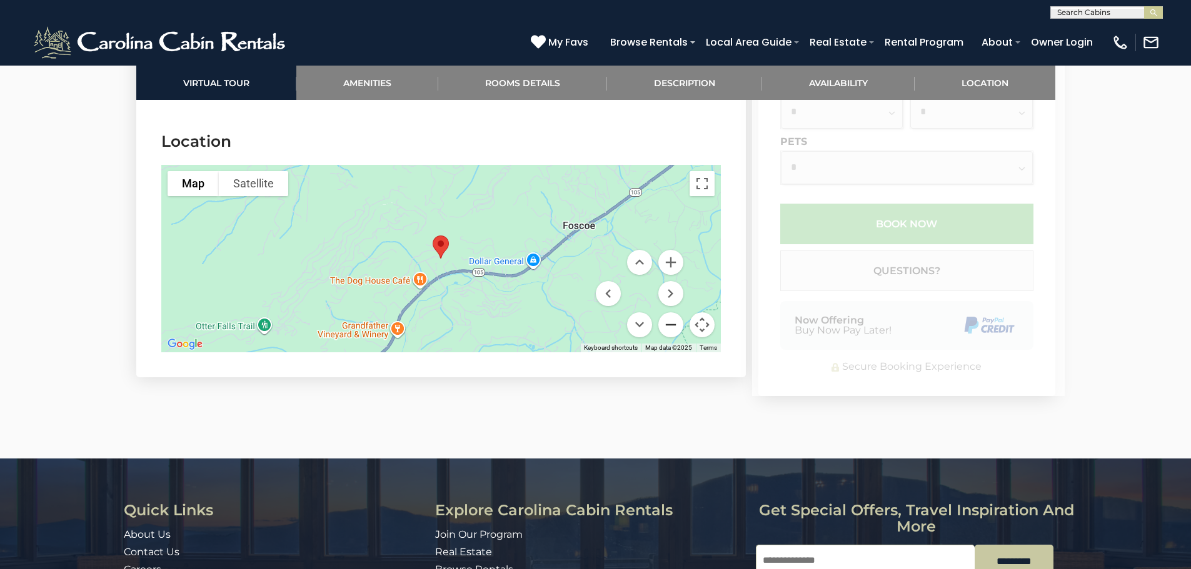
click at [669, 313] on button "Zoom out" at bounding box center [670, 325] width 25 height 25
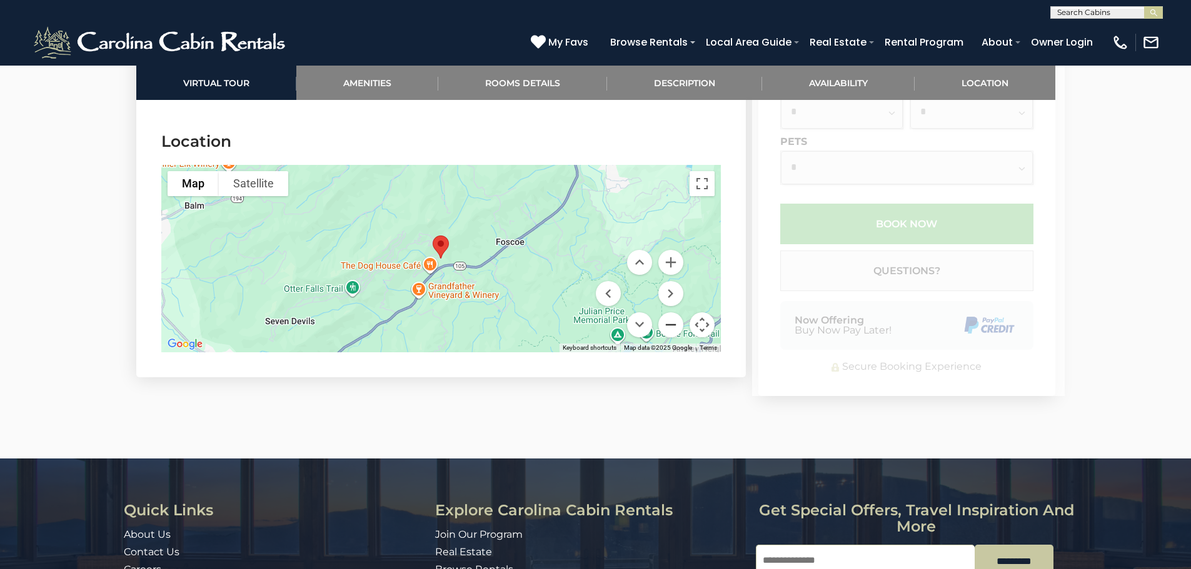
click at [669, 313] on button "Zoom out" at bounding box center [670, 325] width 25 height 25
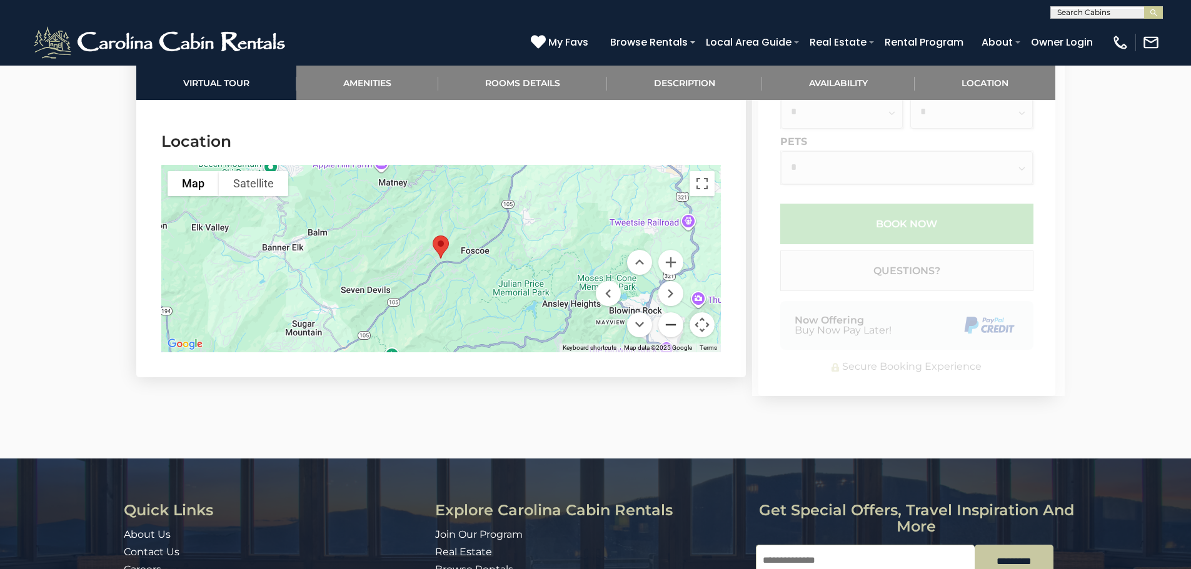
click at [669, 313] on button "Zoom out" at bounding box center [670, 325] width 25 height 25
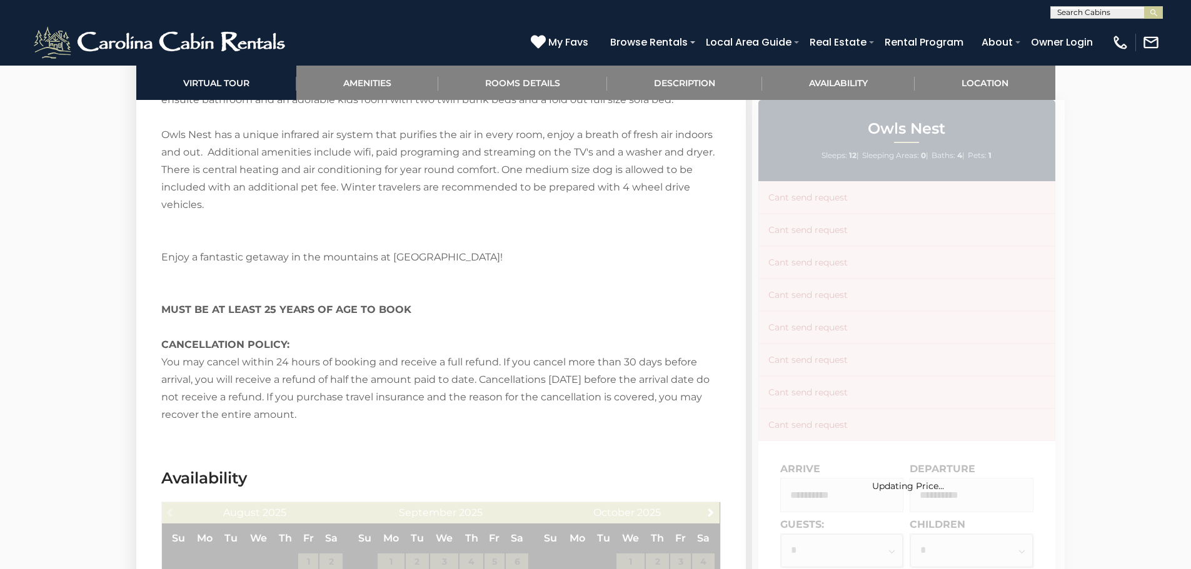
scroll to position [2130, 0]
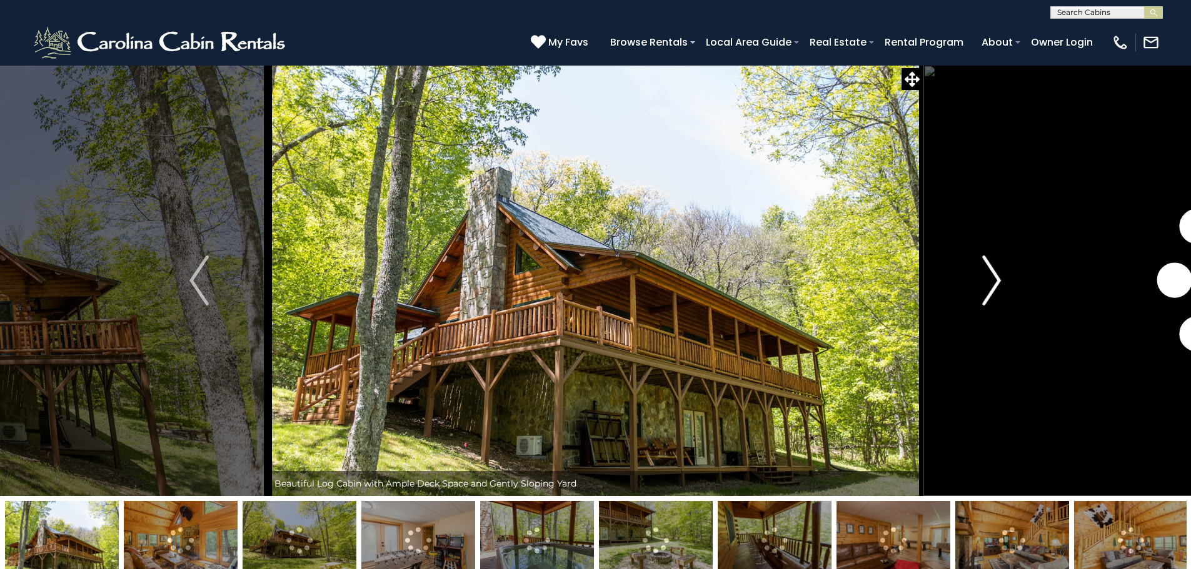
click at [997, 281] on img "Next" at bounding box center [991, 281] width 19 height 50
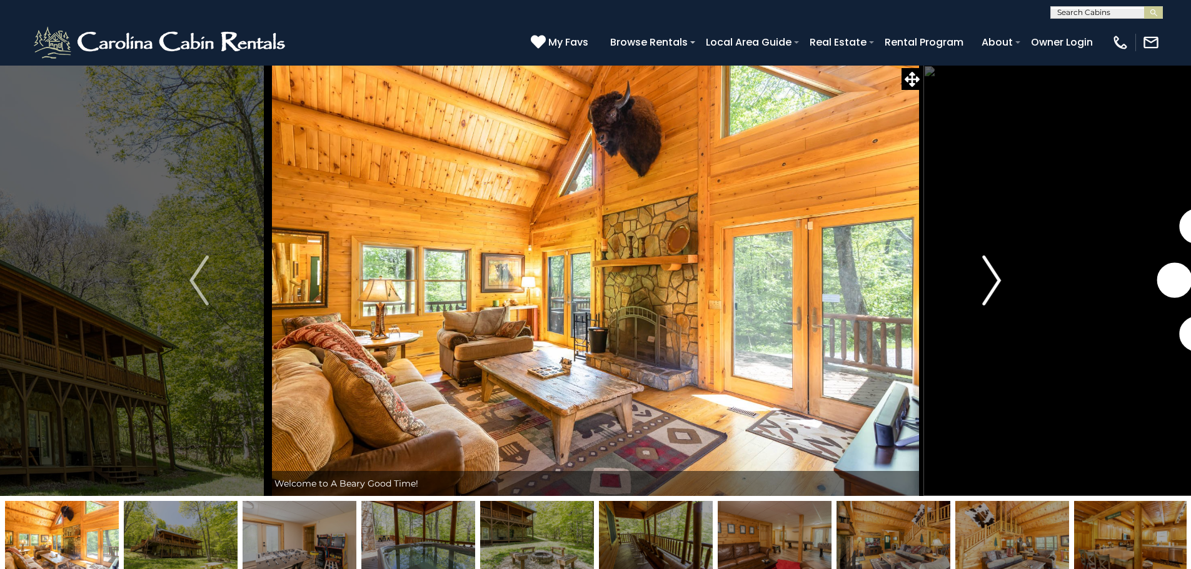
click at [997, 281] on img "Next" at bounding box center [991, 281] width 19 height 50
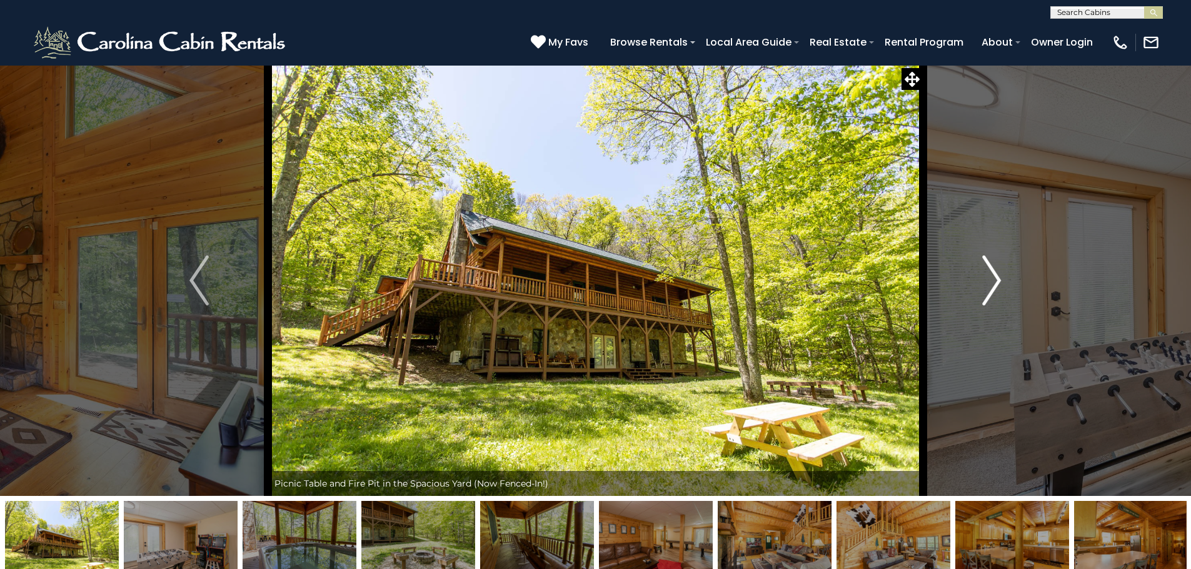
click at [997, 281] on img "Next" at bounding box center [991, 281] width 19 height 50
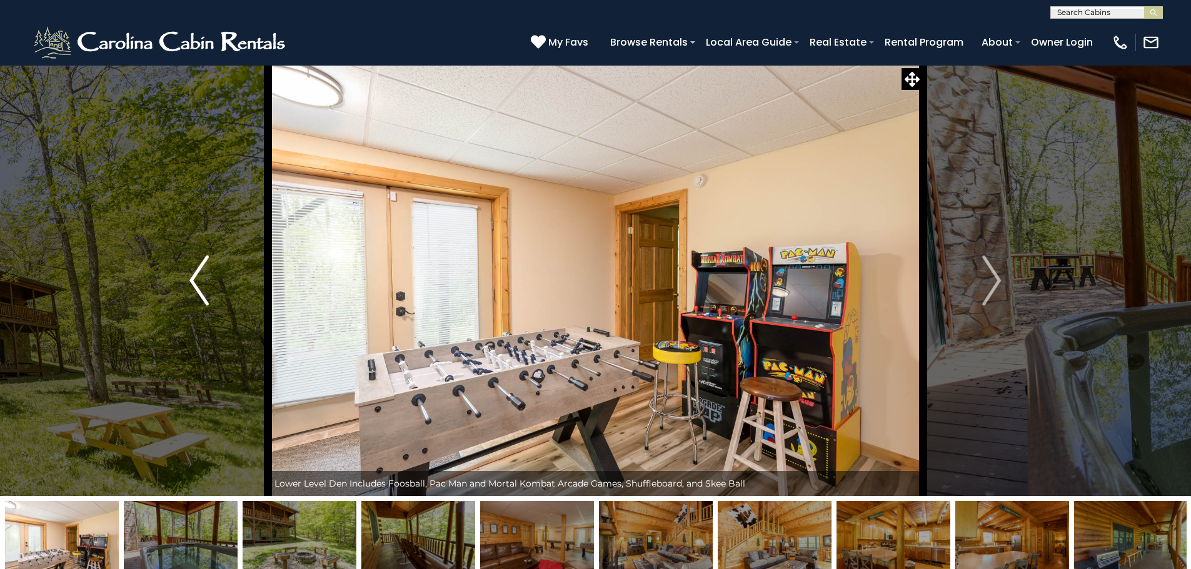
click at [190, 288] on img "Previous" at bounding box center [198, 281] width 19 height 50
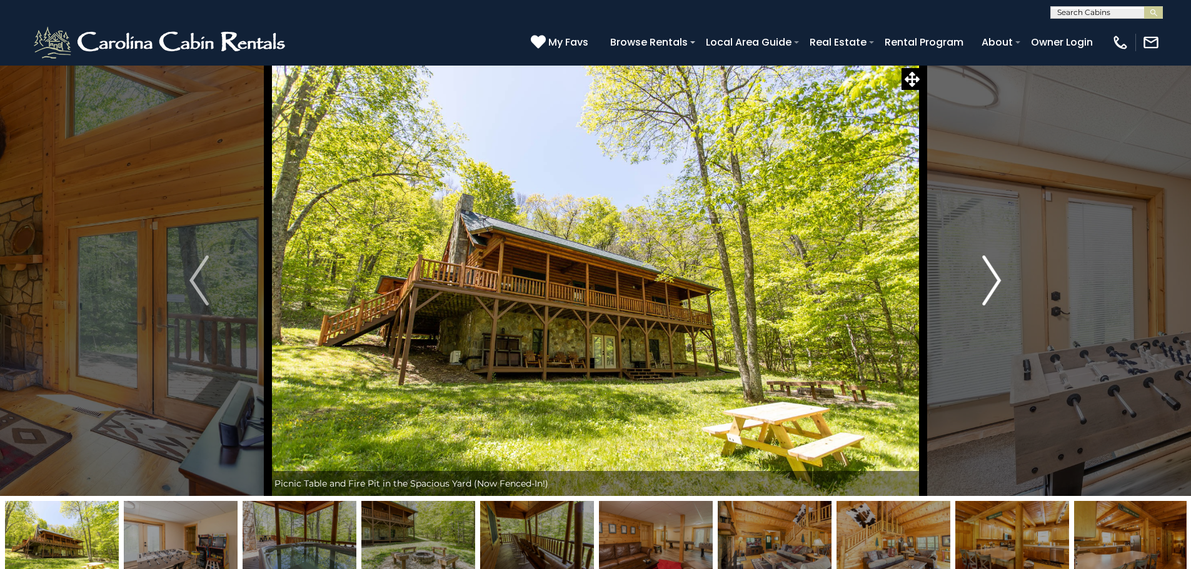
click at [996, 280] on img "Next" at bounding box center [991, 281] width 19 height 50
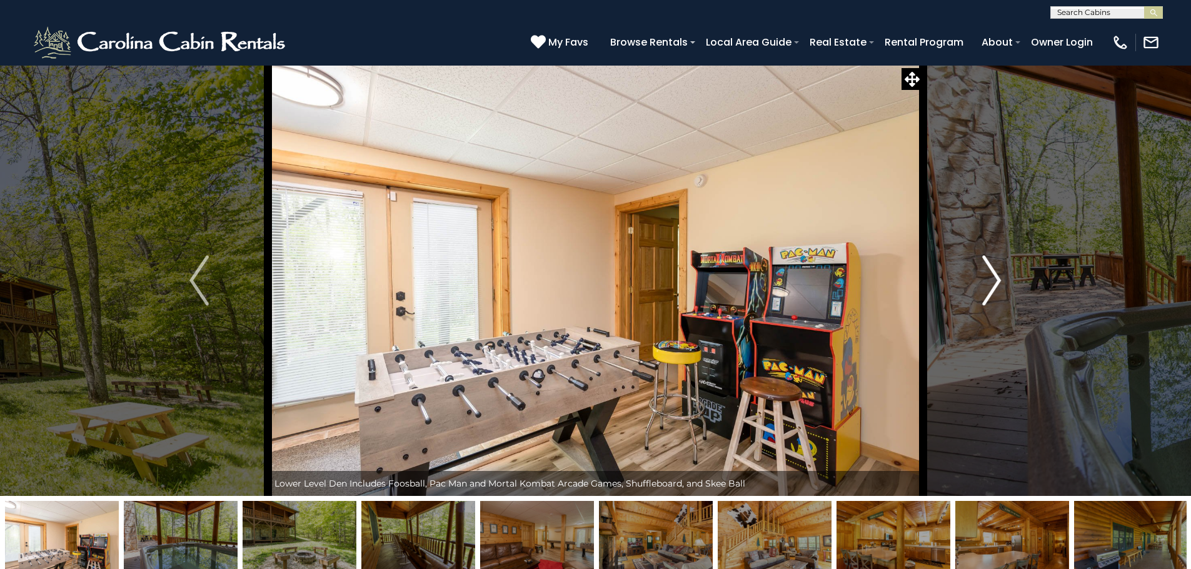
click at [996, 280] on img "Next" at bounding box center [991, 281] width 19 height 50
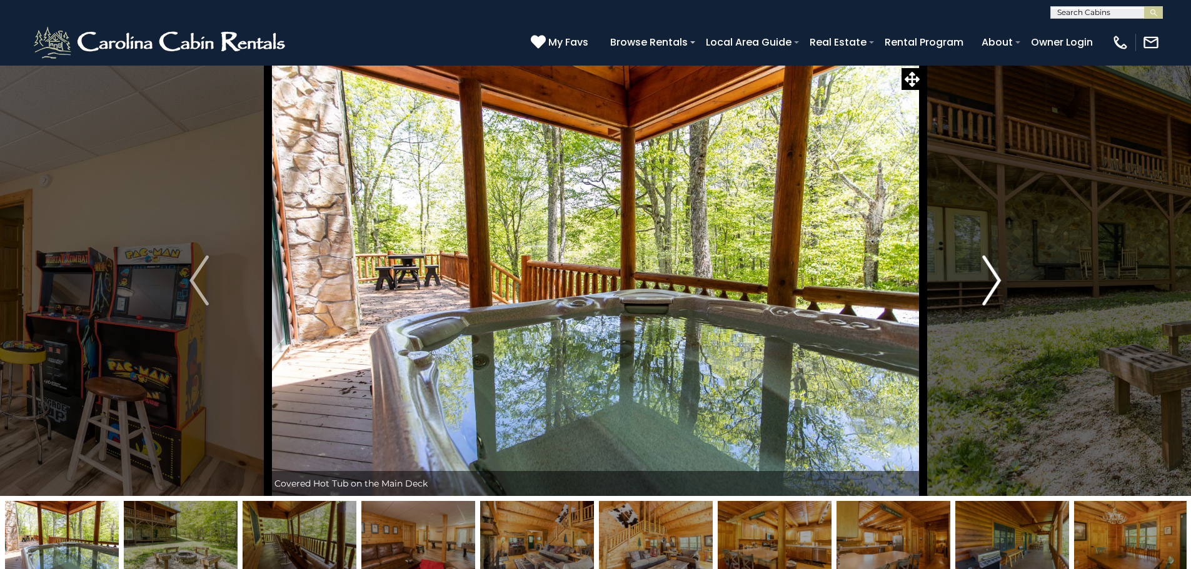
click at [994, 280] on img "Next" at bounding box center [991, 281] width 19 height 50
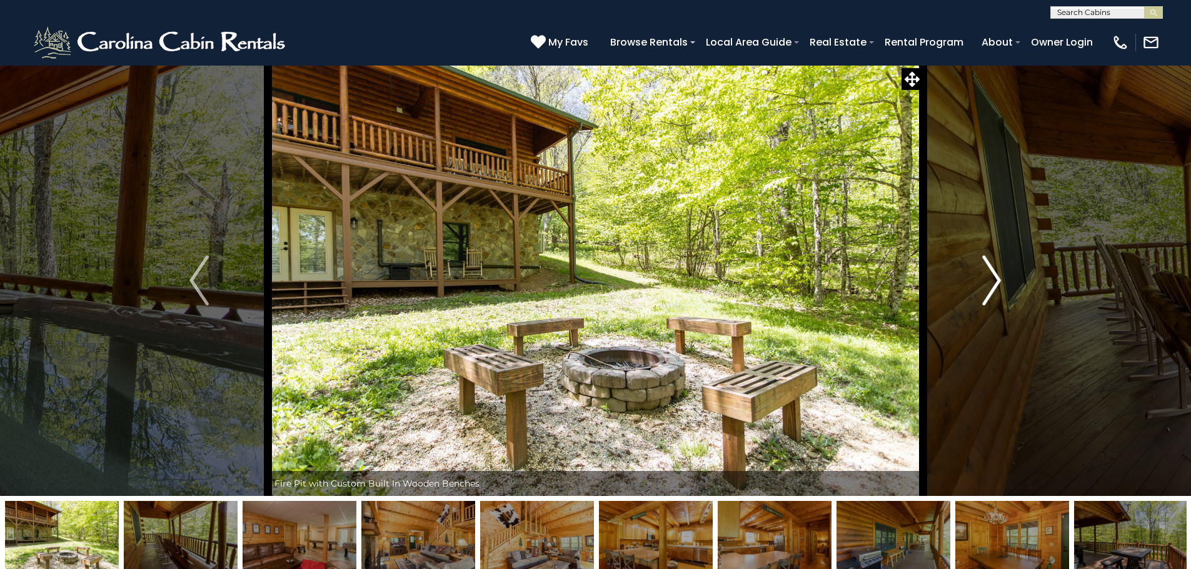
click at [994, 280] on img "Next" at bounding box center [991, 281] width 19 height 50
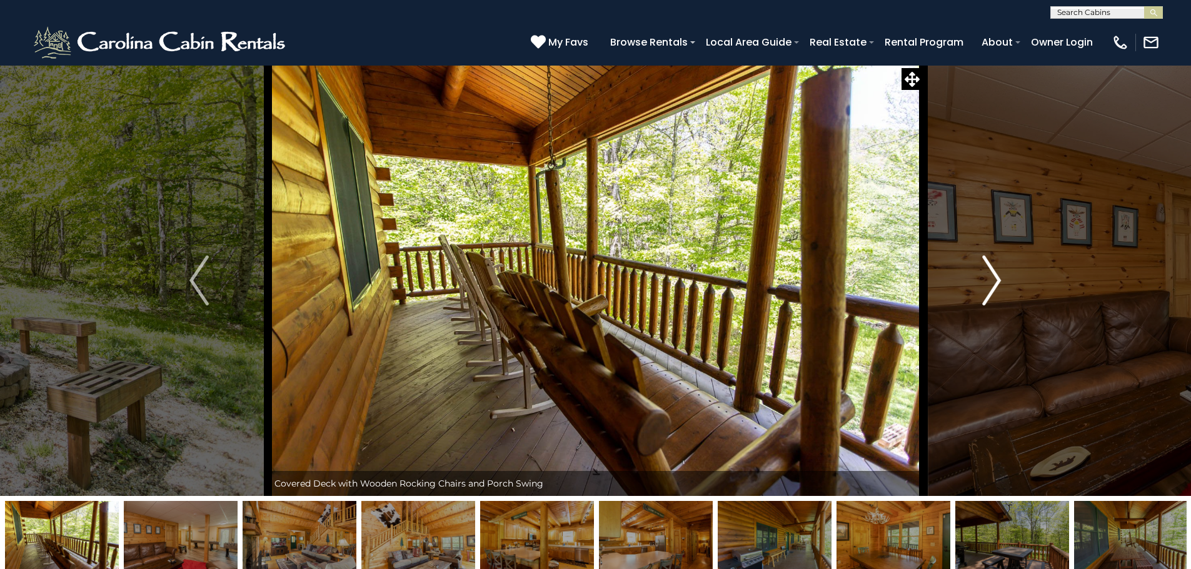
click at [994, 280] on img "Next" at bounding box center [991, 281] width 19 height 50
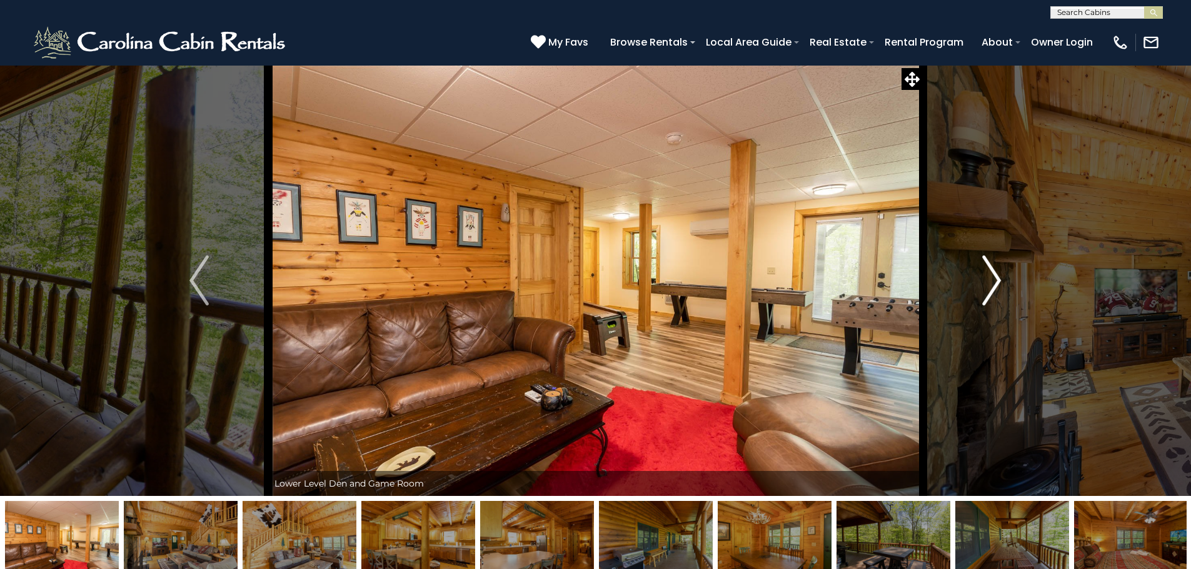
click at [994, 280] on img "Next" at bounding box center [991, 281] width 19 height 50
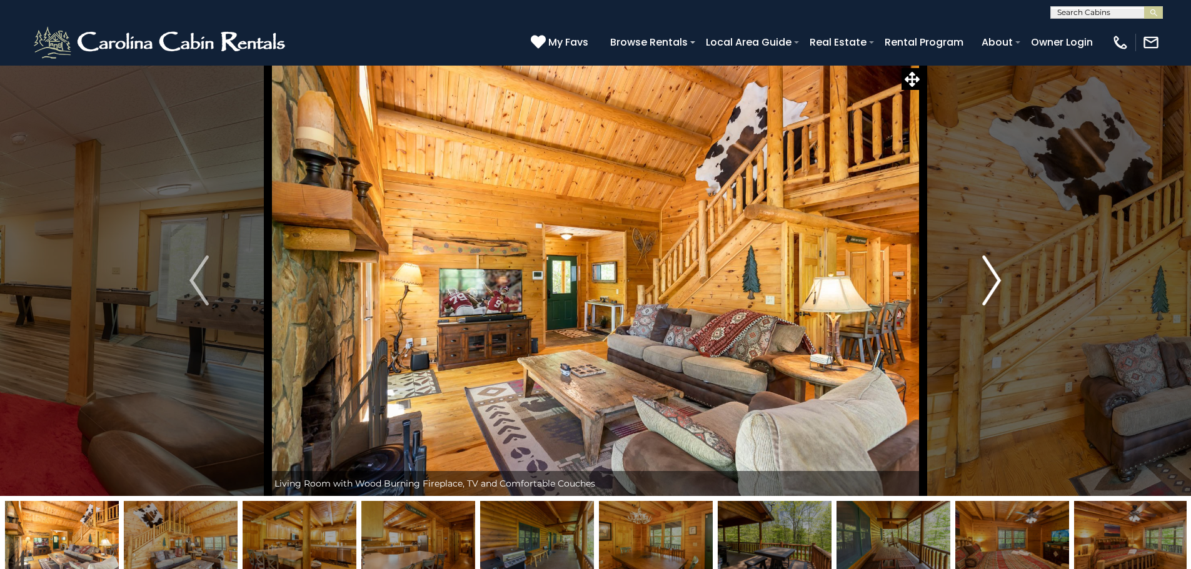
click at [994, 280] on img "Next" at bounding box center [991, 281] width 19 height 50
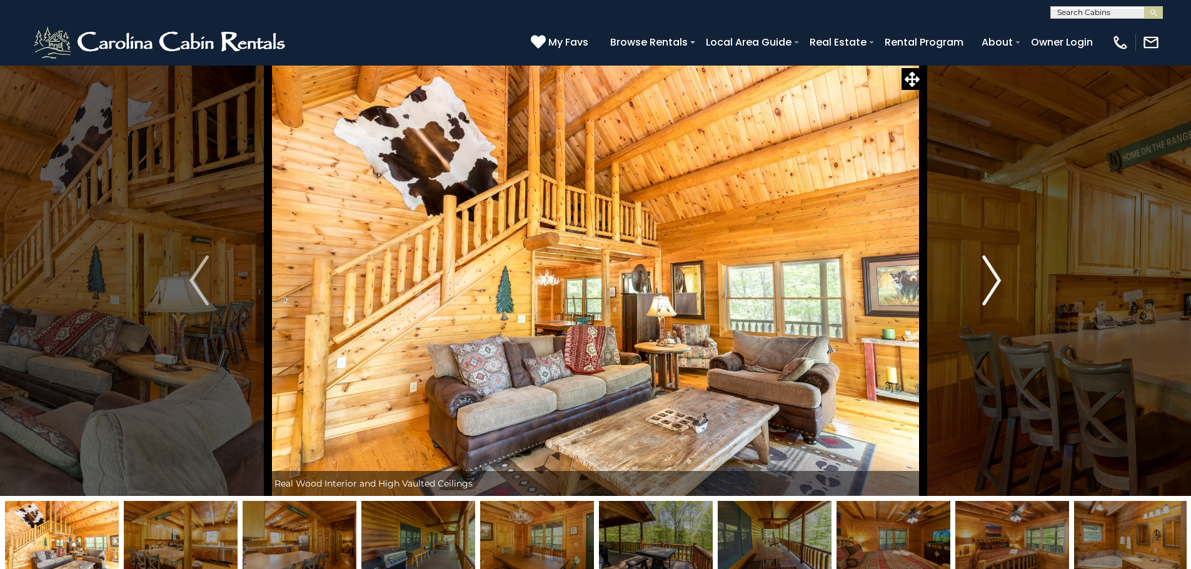
click at [994, 280] on img "Next" at bounding box center [991, 281] width 19 height 50
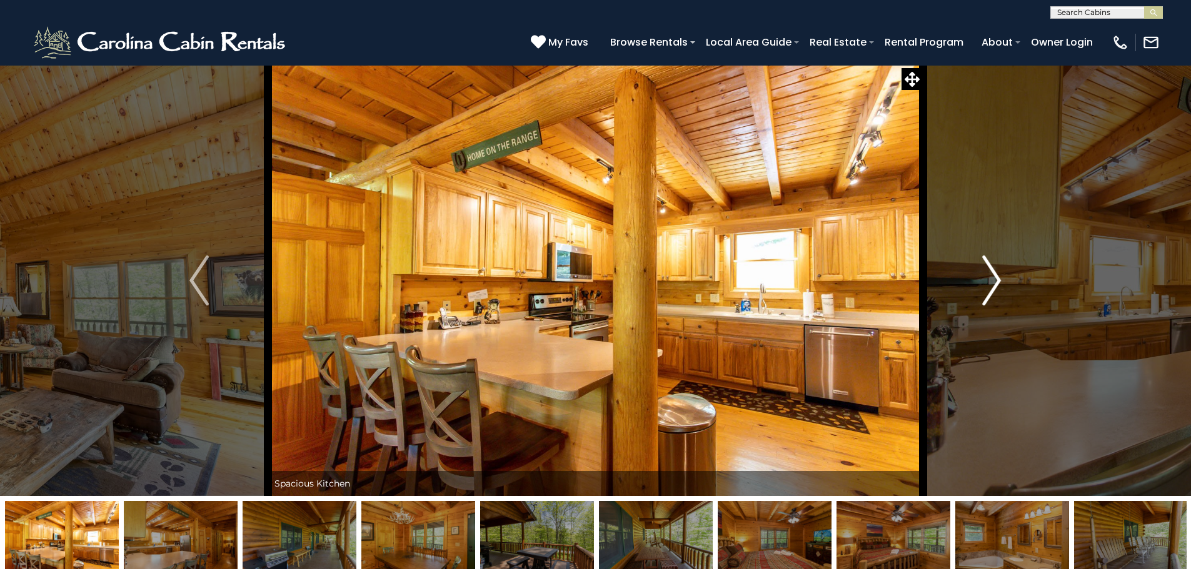
click at [994, 280] on img "Next" at bounding box center [991, 281] width 19 height 50
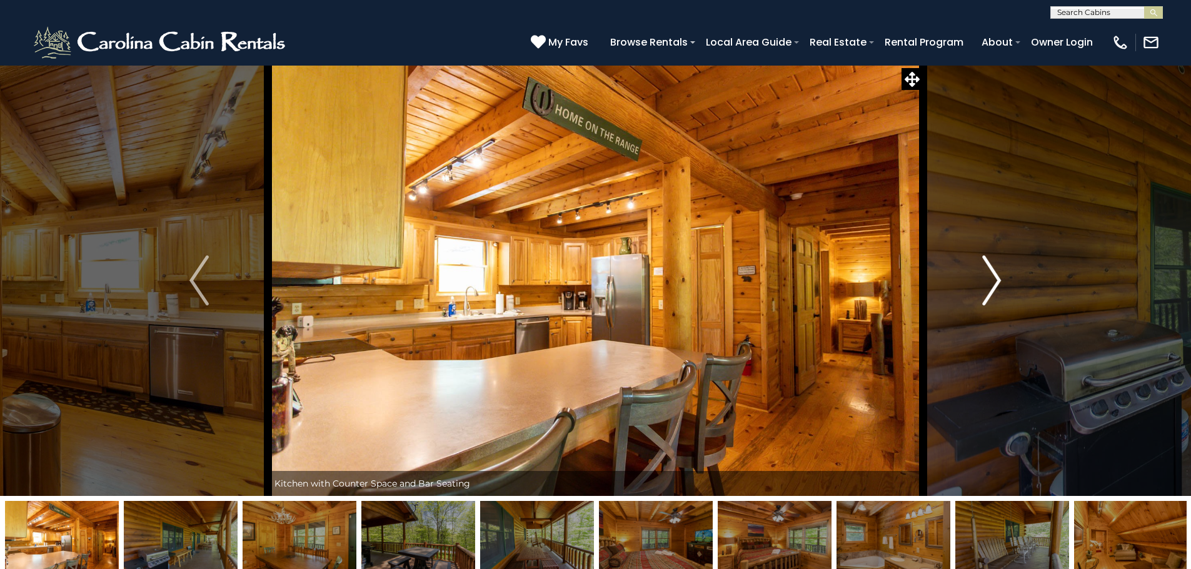
click at [994, 280] on img "Next" at bounding box center [991, 281] width 19 height 50
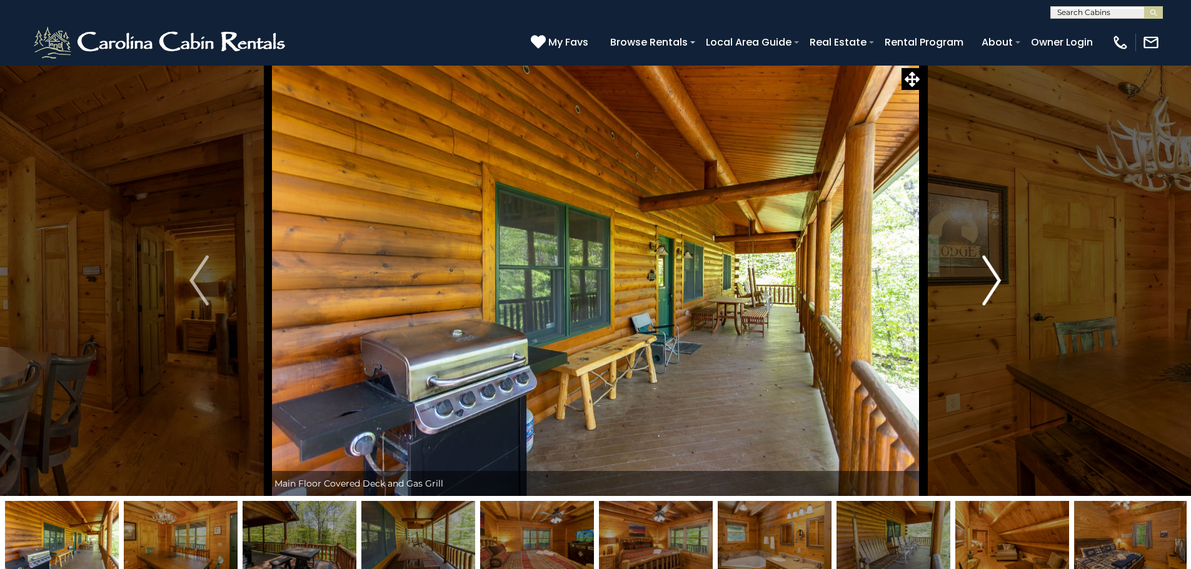
click at [994, 280] on img "Next" at bounding box center [991, 281] width 19 height 50
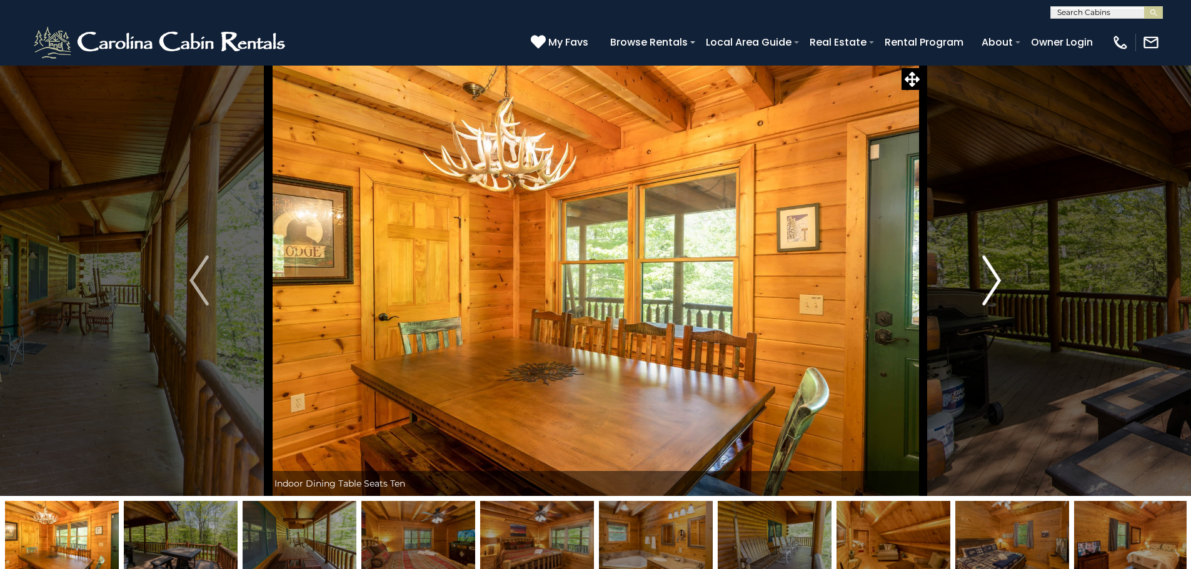
click at [994, 280] on img "Next" at bounding box center [991, 281] width 19 height 50
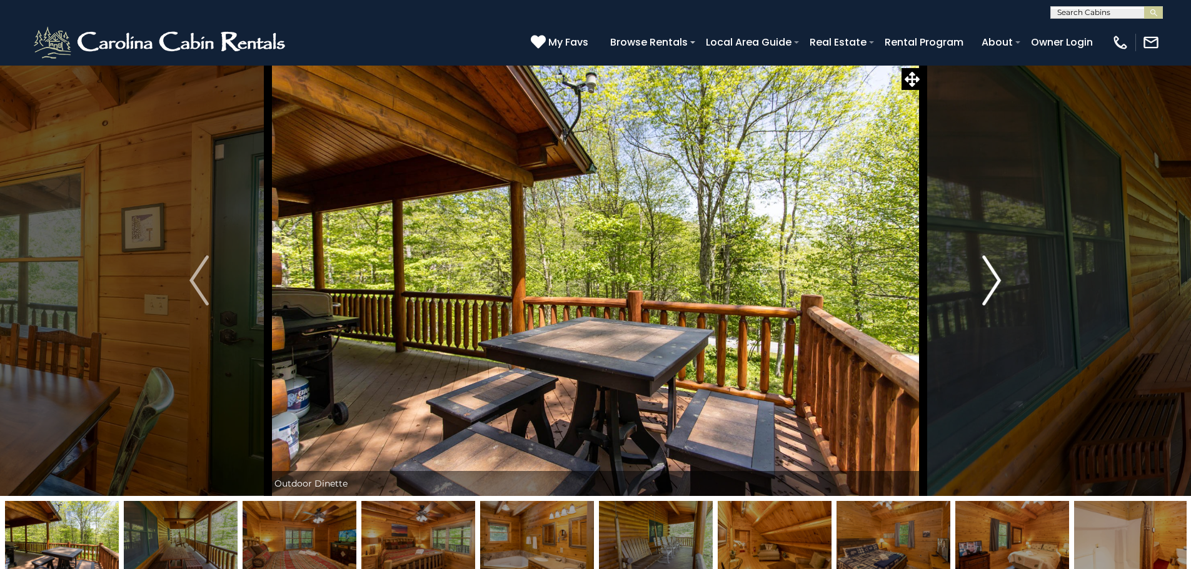
click at [994, 280] on img "Next" at bounding box center [991, 281] width 19 height 50
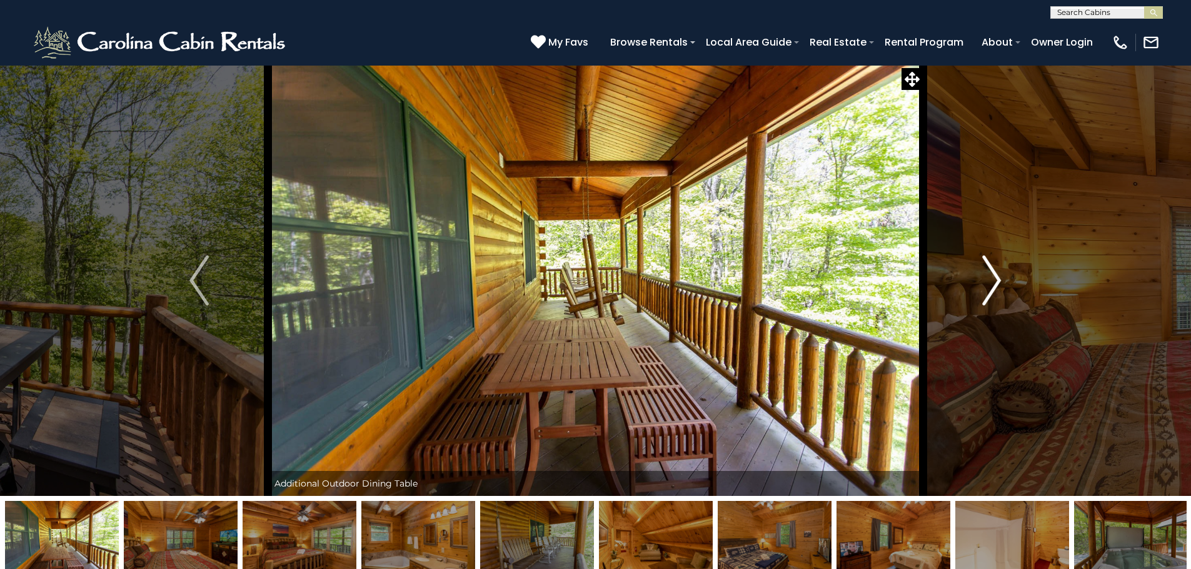
click at [994, 280] on img "Next" at bounding box center [991, 281] width 19 height 50
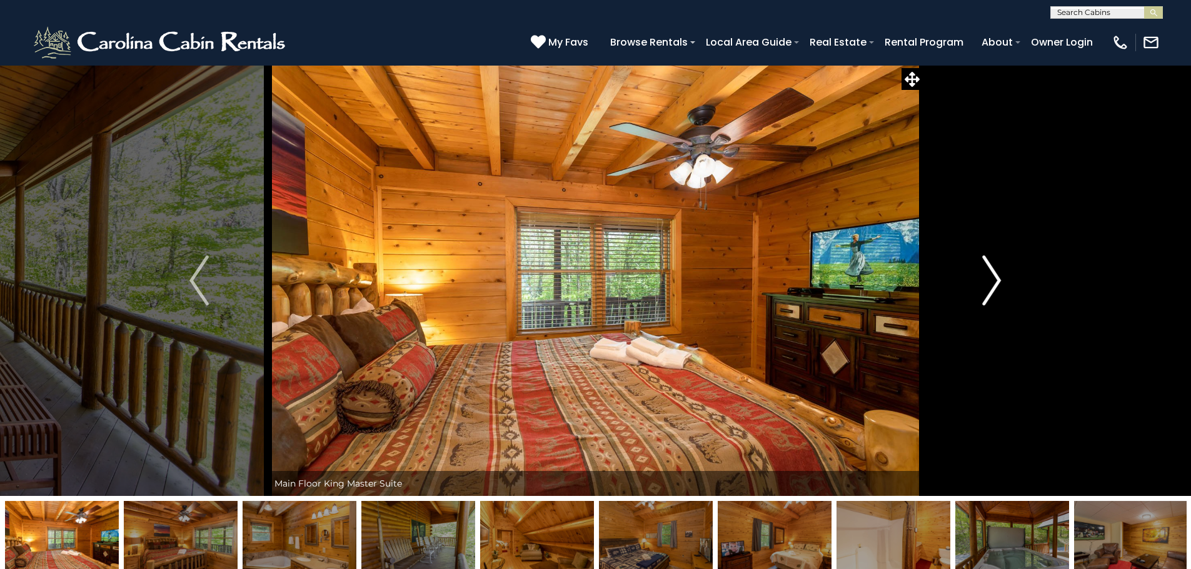
click at [994, 280] on img "Next" at bounding box center [991, 281] width 19 height 50
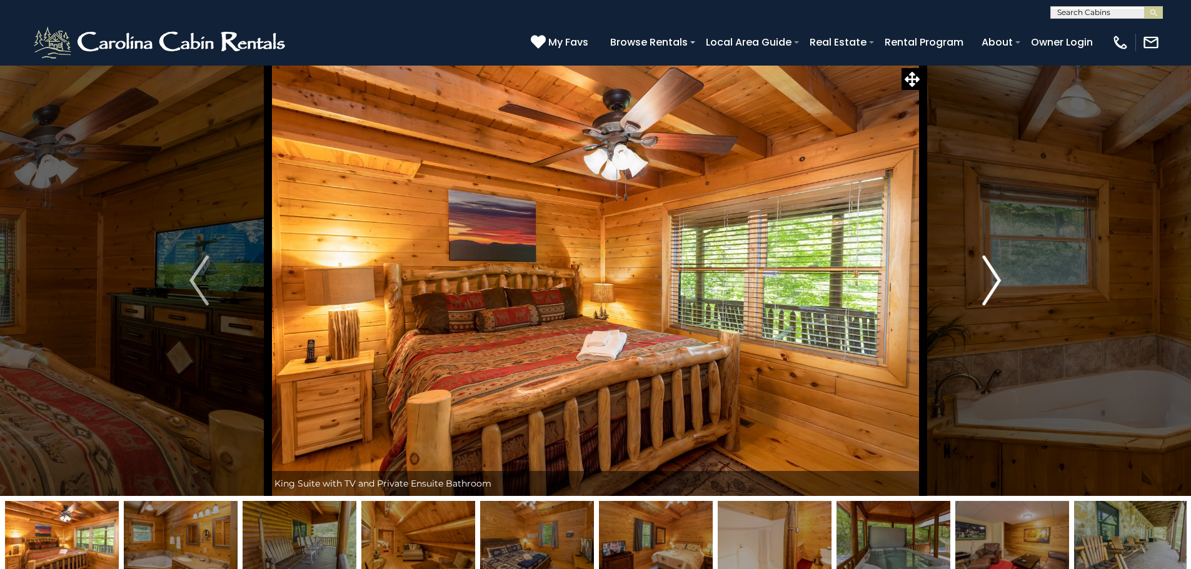
click at [994, 280] on img "Next" at bounding box center [991, 281] width 19 height 50
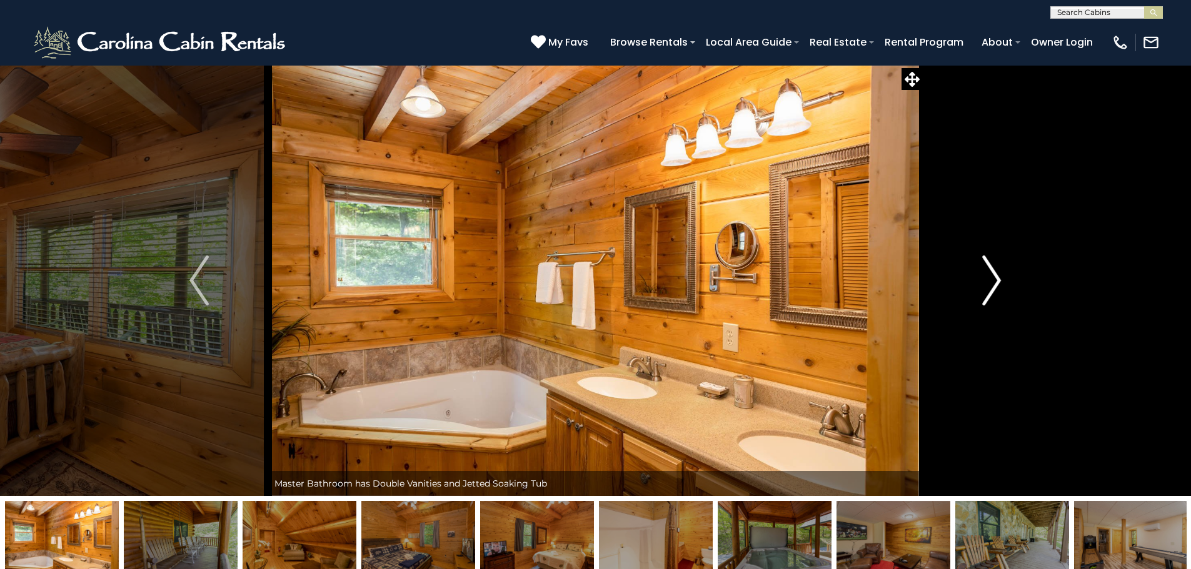
click at [994, 280] on img "Next" at bounding box center [991, 281] width 19 height 50
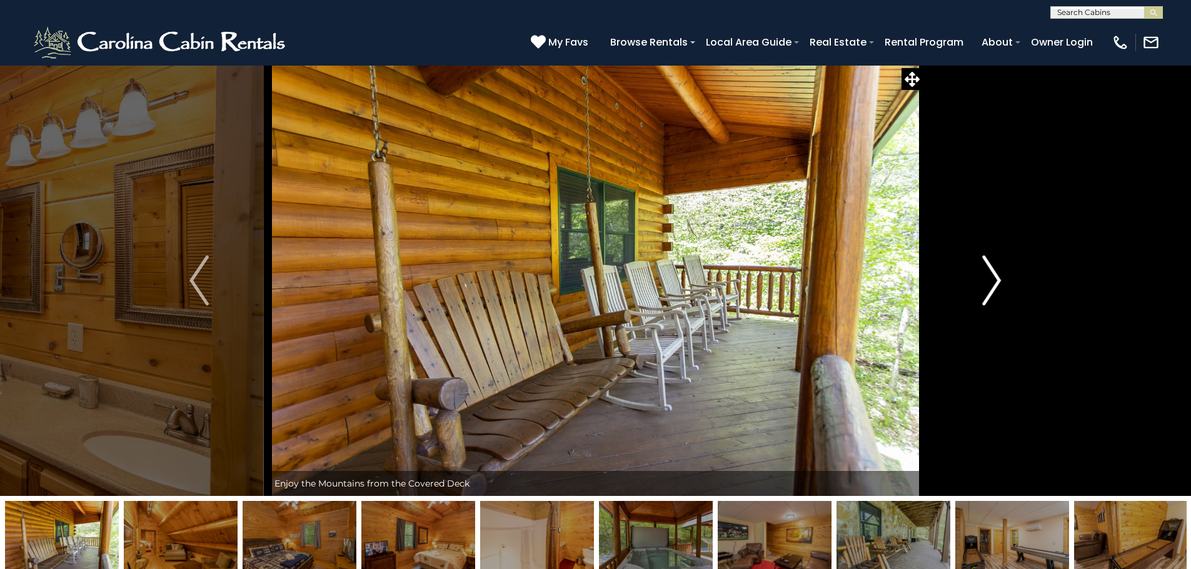
click at [994, 280] on img "Next" at bounding box center [991, 281] width 19 height 50
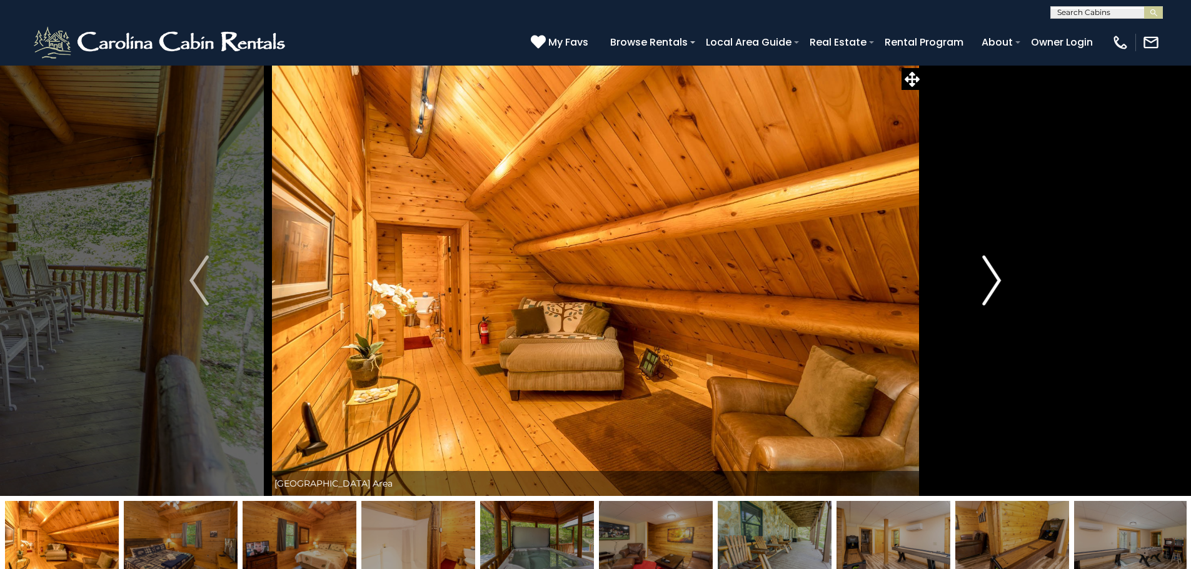
click at [994, 280] on img "Next" at bounding box center [991, 281] width 19 height 50
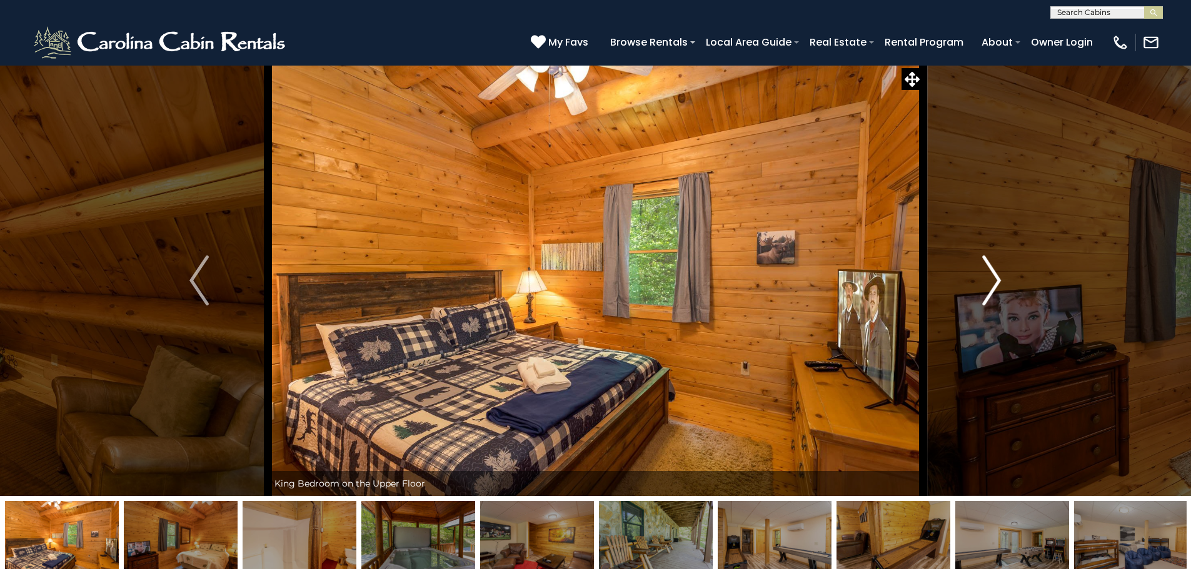
click at [994, 280] on img "Next" at bounding box center [991, 281] width 19 height 50
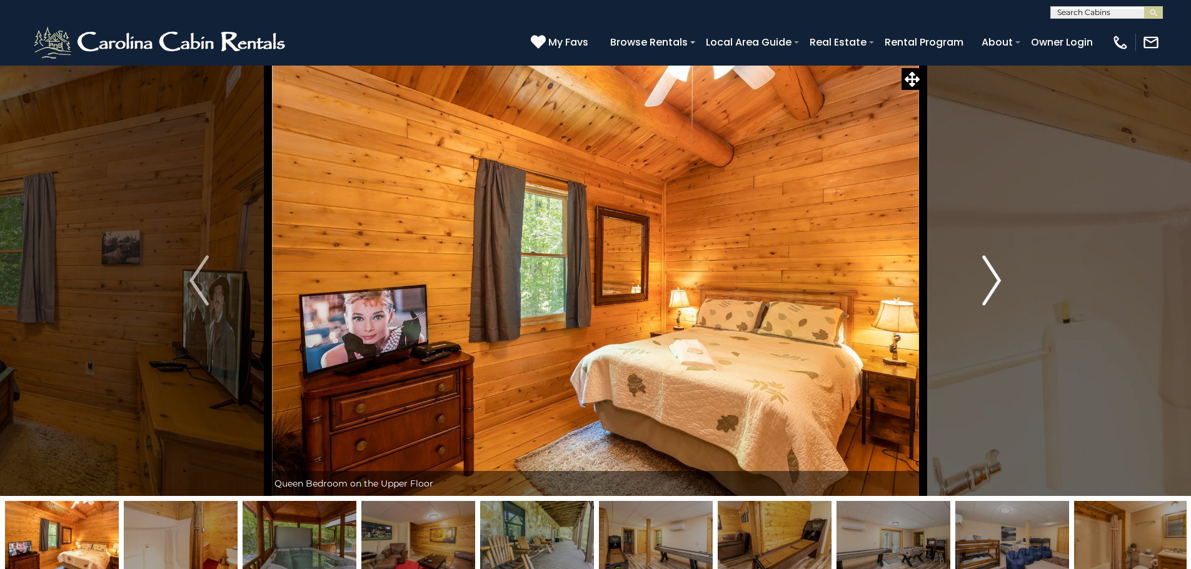
click at [994, 280] on img "Next" at bounding box center [991, 281] width 19 height 50
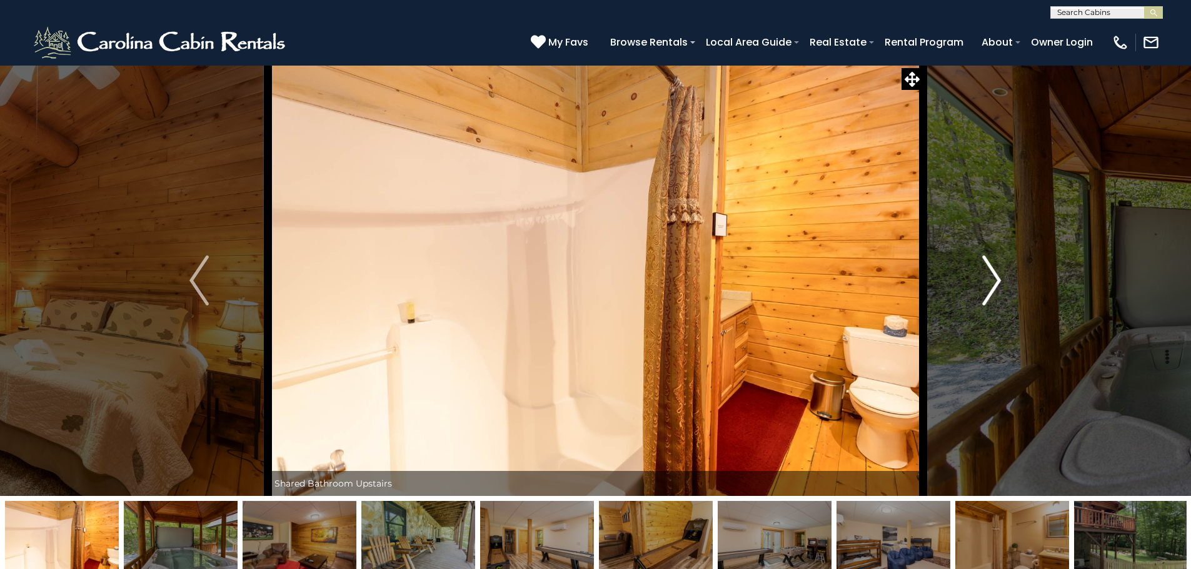
click at [994, 280] on img "Next" at bounding box center [991, 281] width 19 height 50
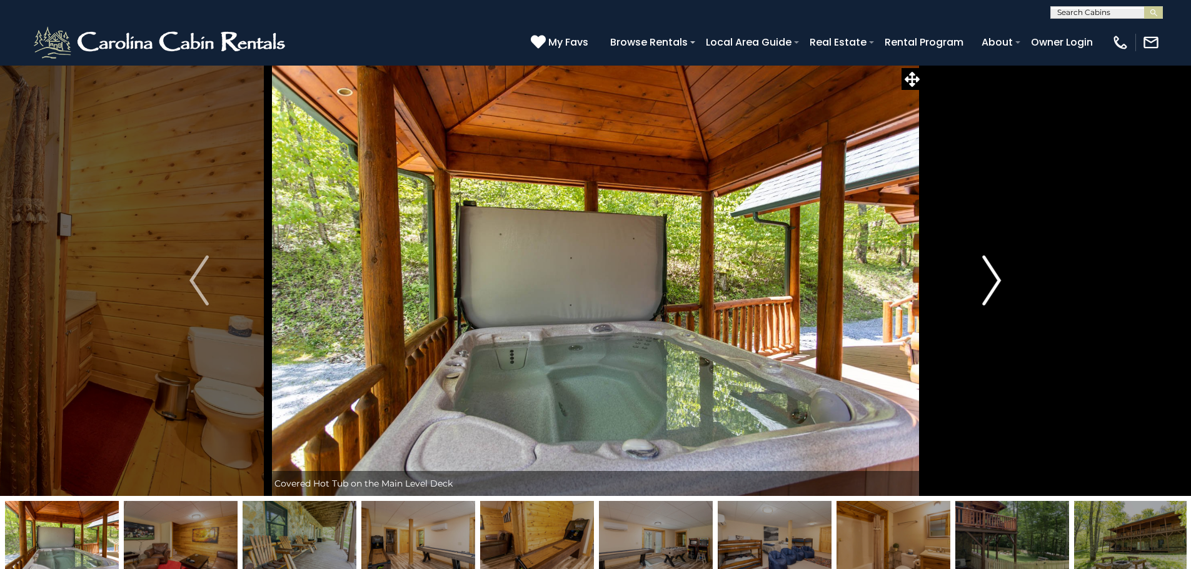
click at [994, 280] on img "Next" at bounding box center [991, 281] width 19 height 50
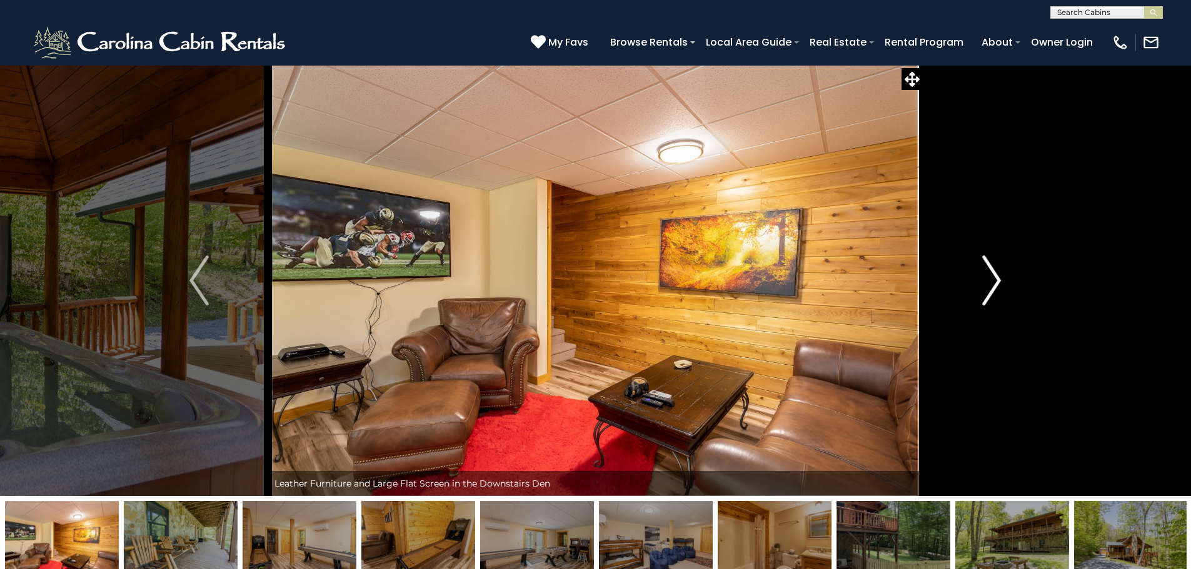
click at [994, 280] on img "Next" at bounding box center [991, 281] width 19 height 50
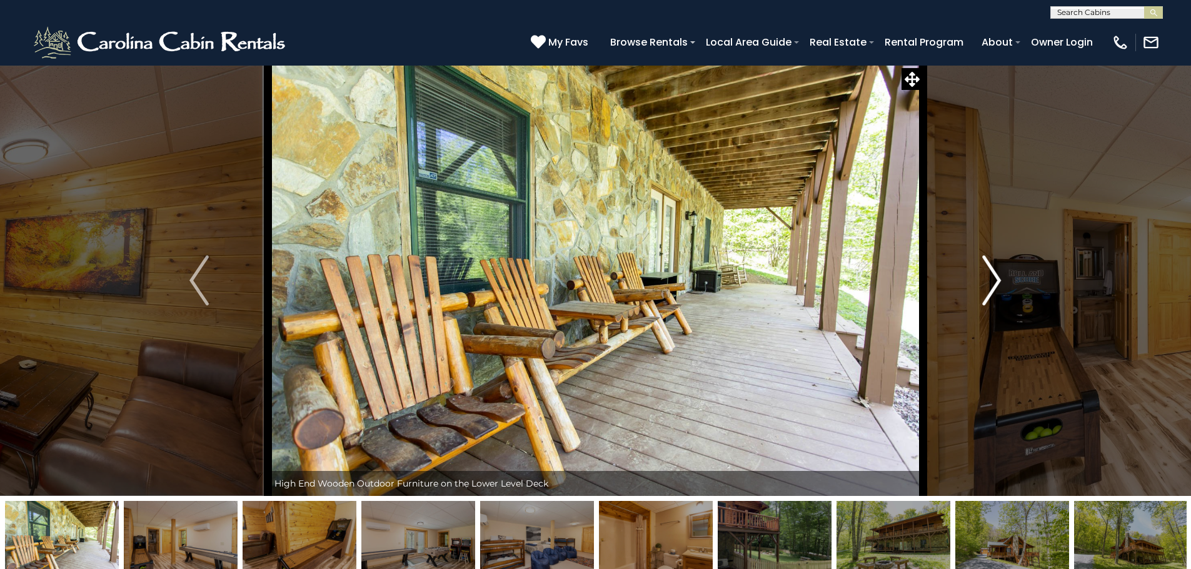
click at [994, 280] on img "Next" at bounding box center [991, 281] width 19 height 50
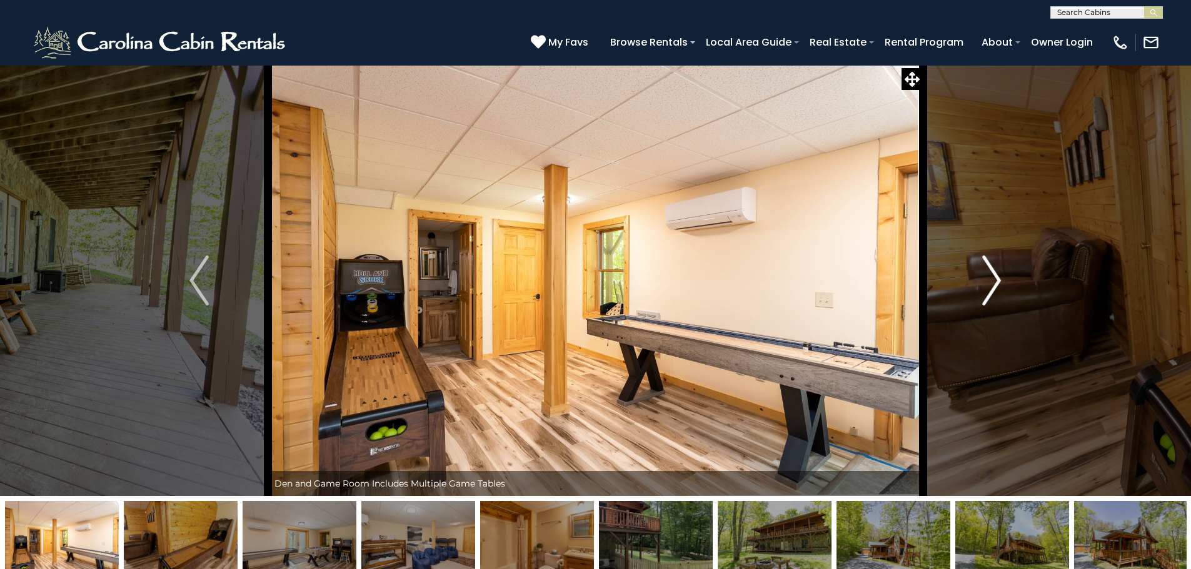
click at [994, 280] on img "Next" at bounding box center [991, 281] width 19 height 50
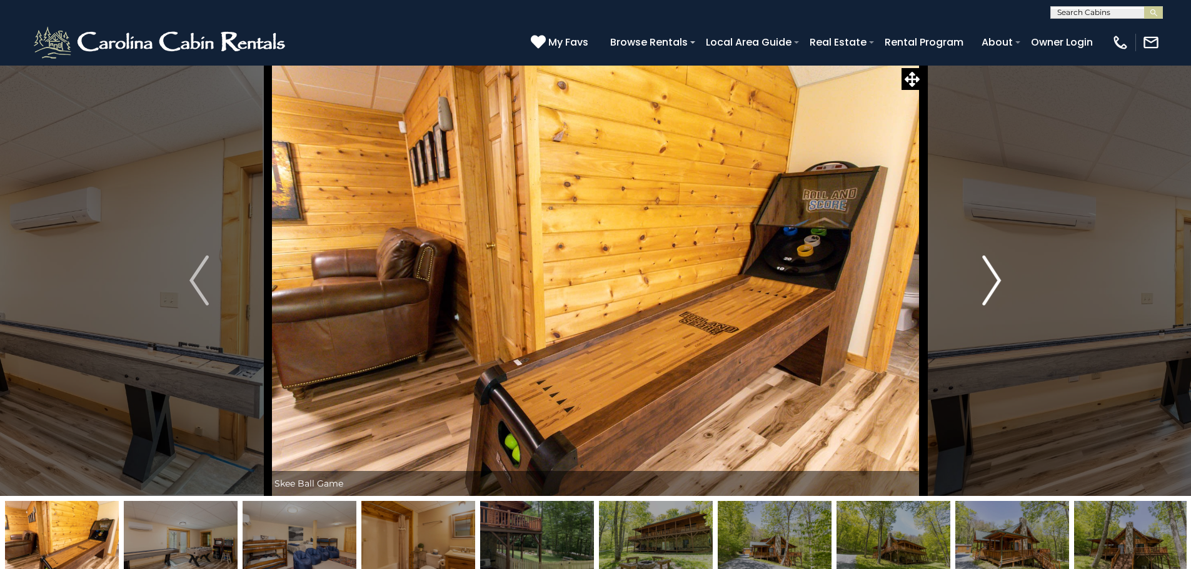
click at [994, 280] on img "Next" at bounding box center [991, 281] width 19 height 50
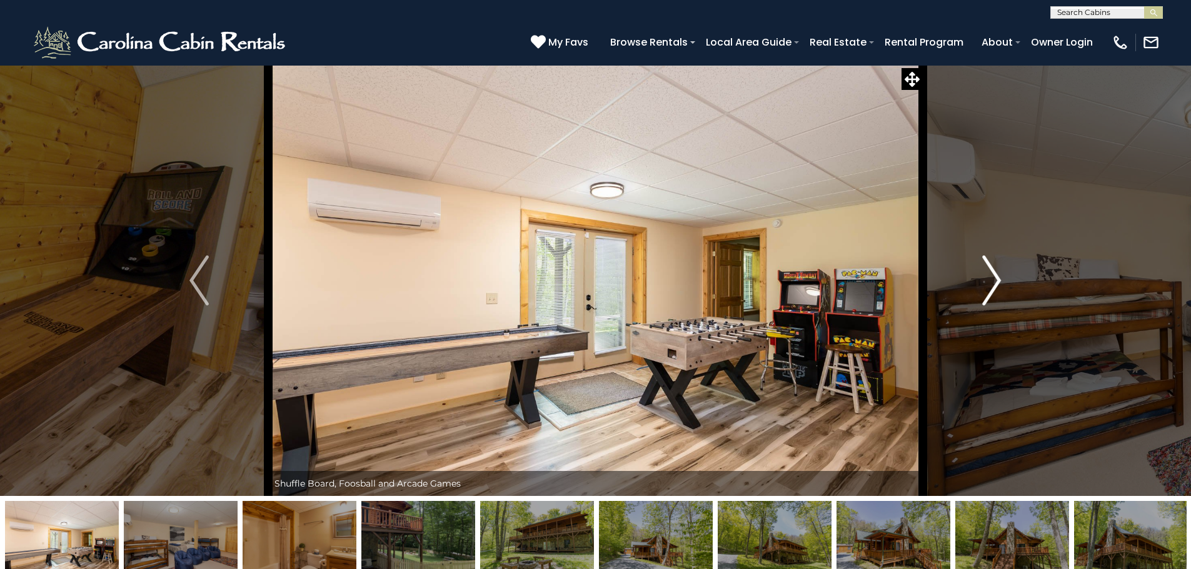
click at [994, 280] on img "Next" at bounding box center [991, 281] width 19 height 50
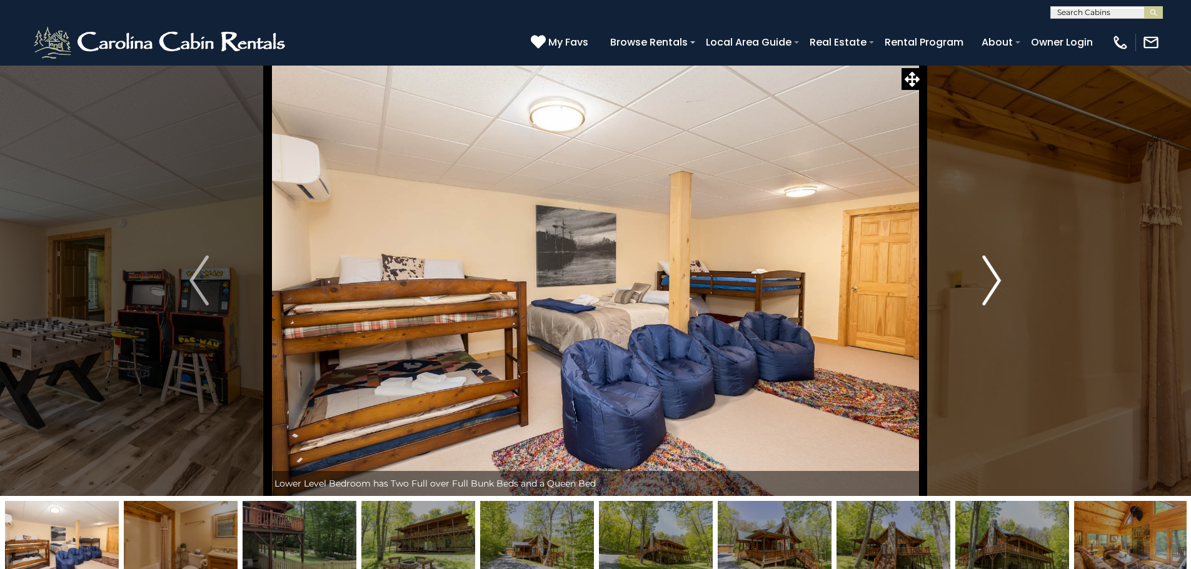
click at [994, 280] on img "Next" at bounding box center [991, 281] width 19 height 50
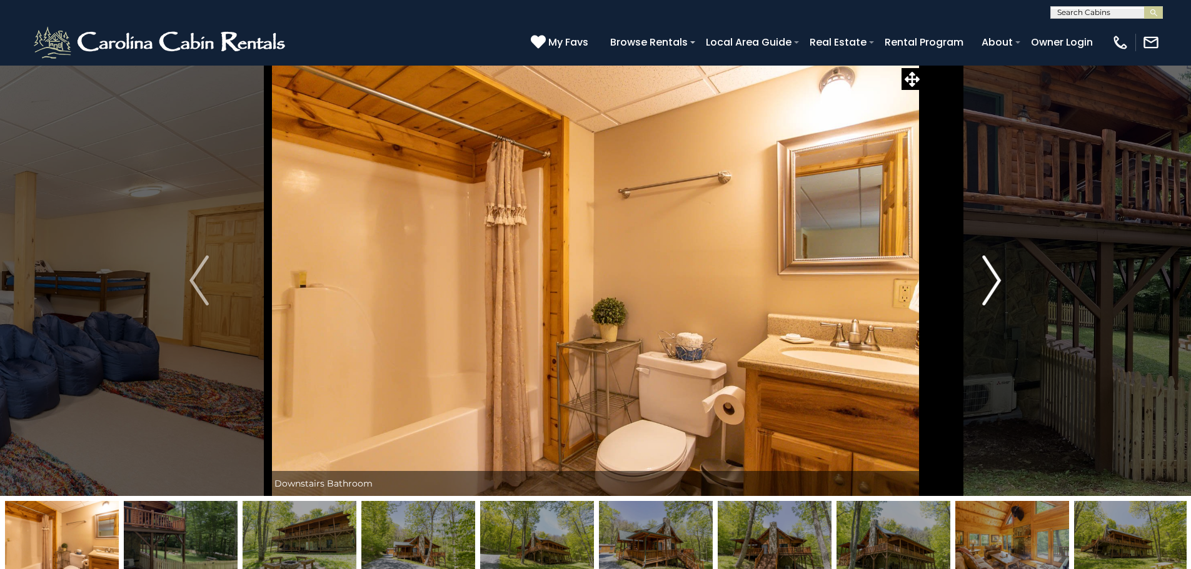
click at [994, 280] on img "Next" at bounding box center [991, 281] width 19 height 50
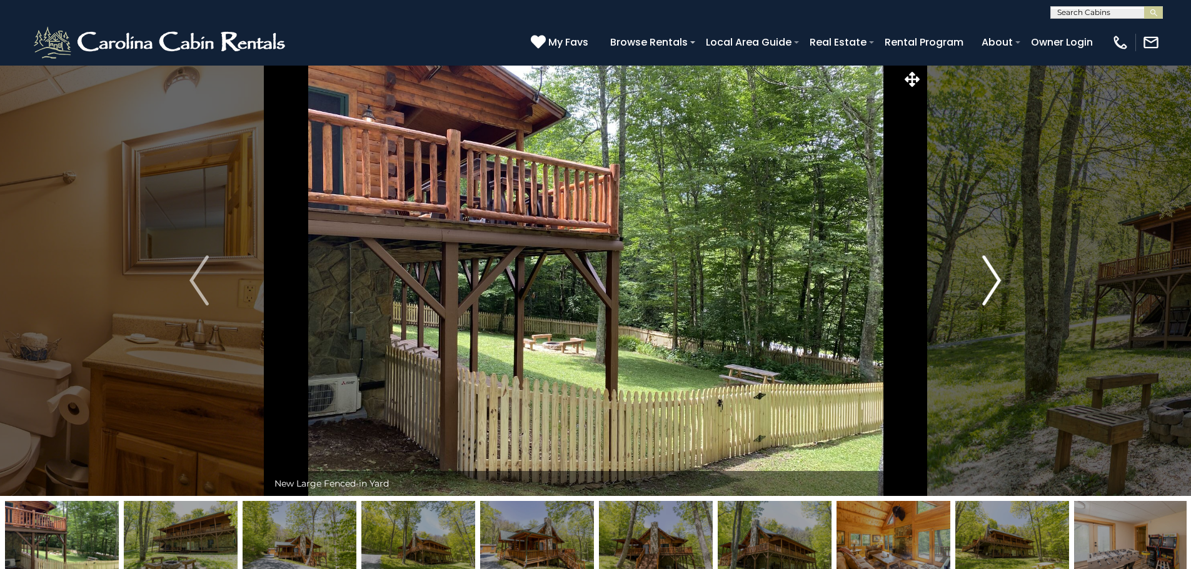
click at [994, 280] on img "Next" at bounding box center [991, 281] width 19 height 50
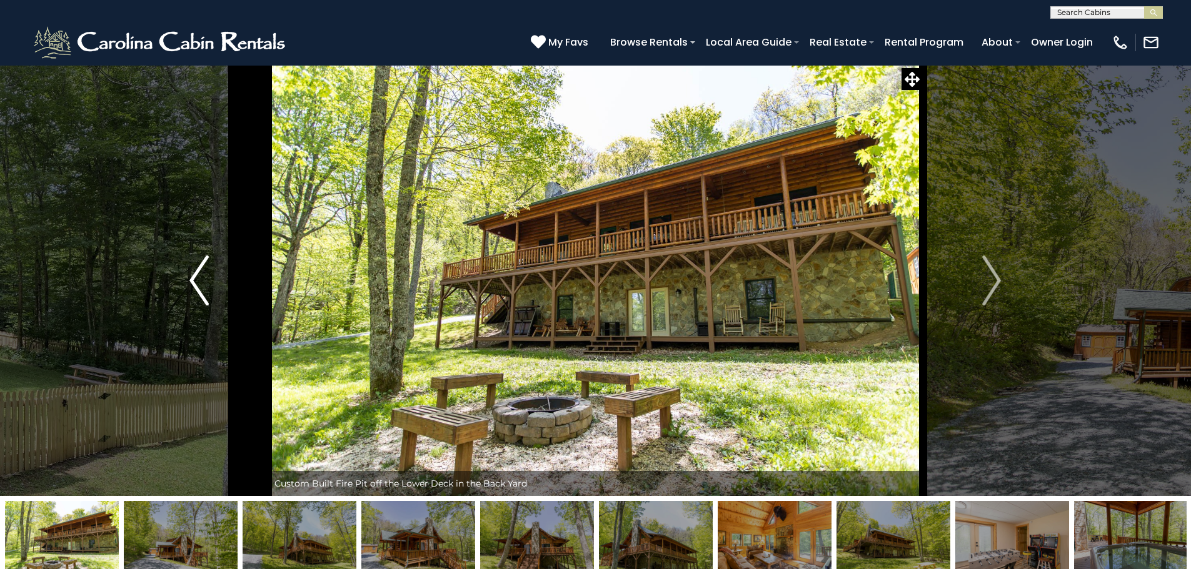
click at [203, 284] on img "Previous" at bounding box center [198, 281] width 19 height 50
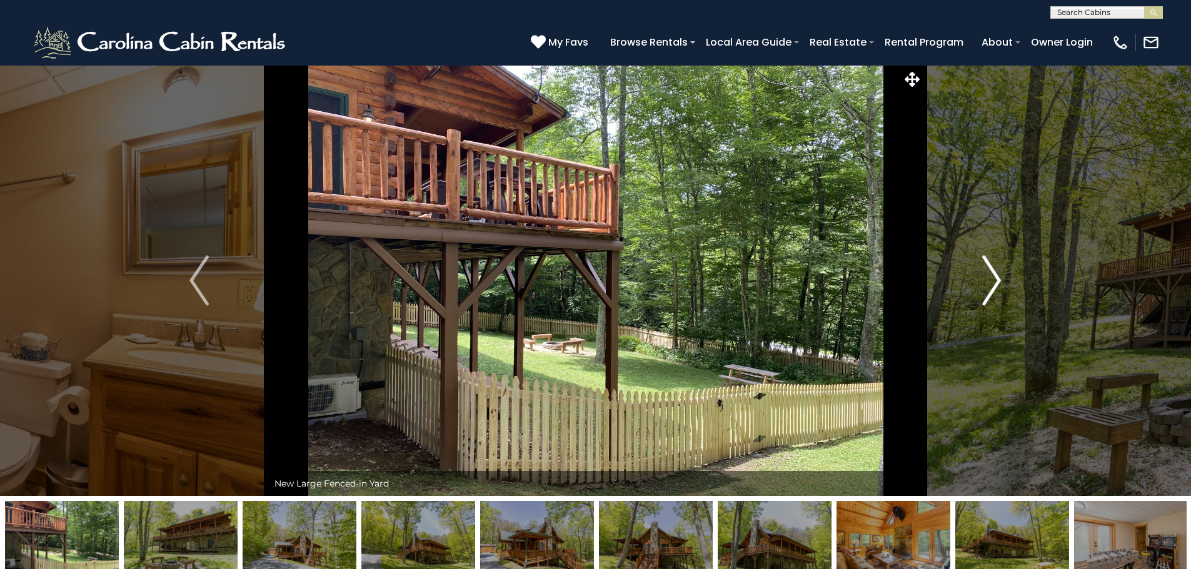
click at [992, 286] on img "Next" at bounding box center [991, 281] width 19 height 50
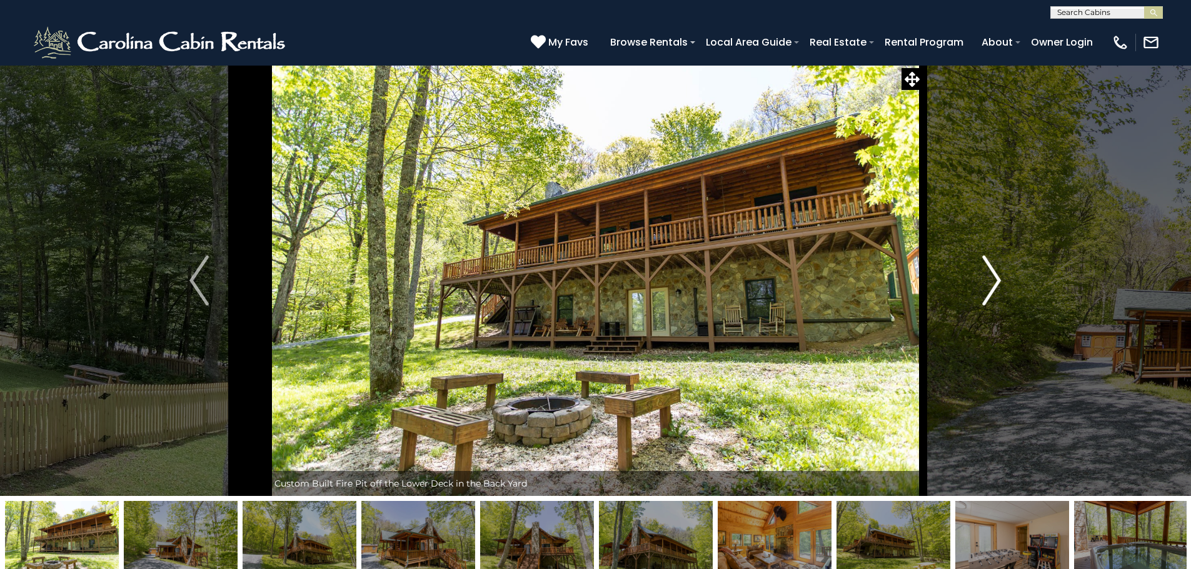
click at [992, 286] on img "Next" at bounding box center [991, 281] width 19 height 50
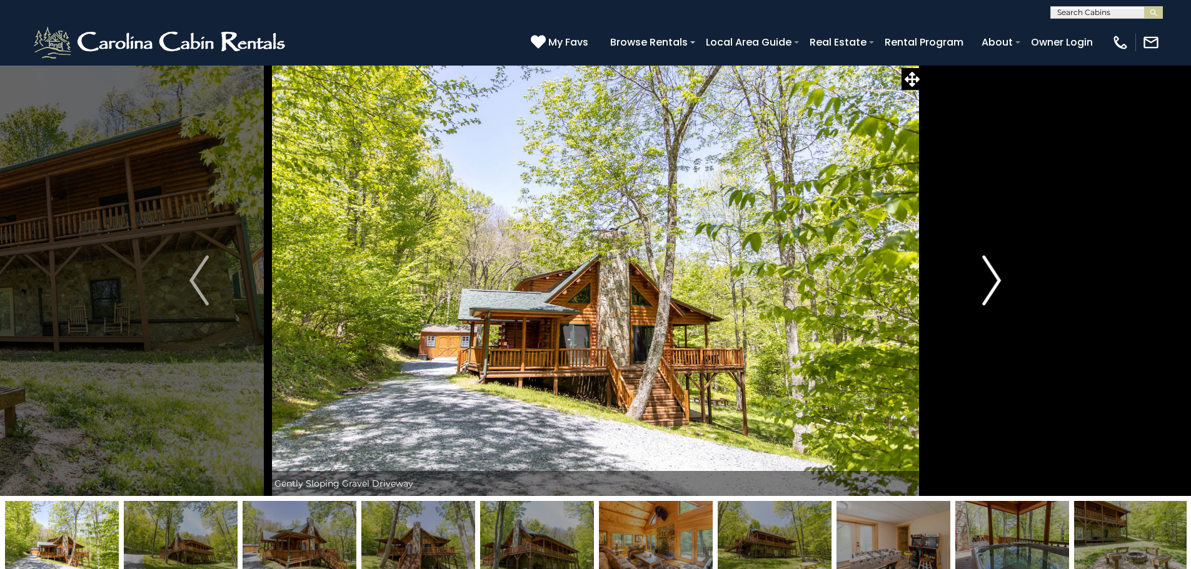
click at [993, 286] on img "Next" at bounding box center [991, 281] width 19 height 50
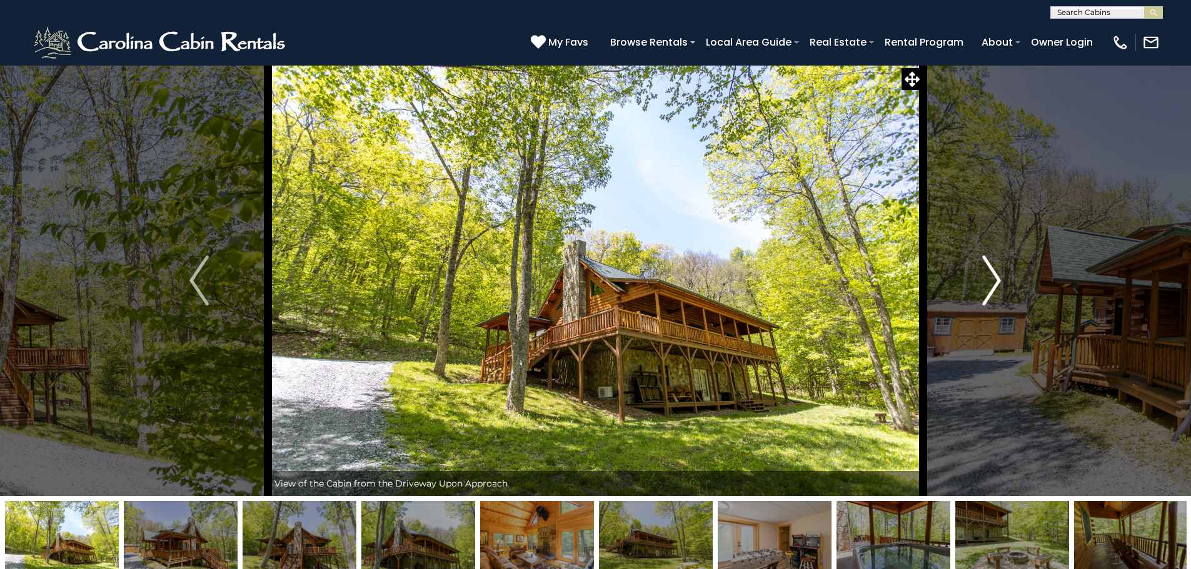
click at [996, 278] on img "Next" at bounding box center [991, 281] width 19 height 50
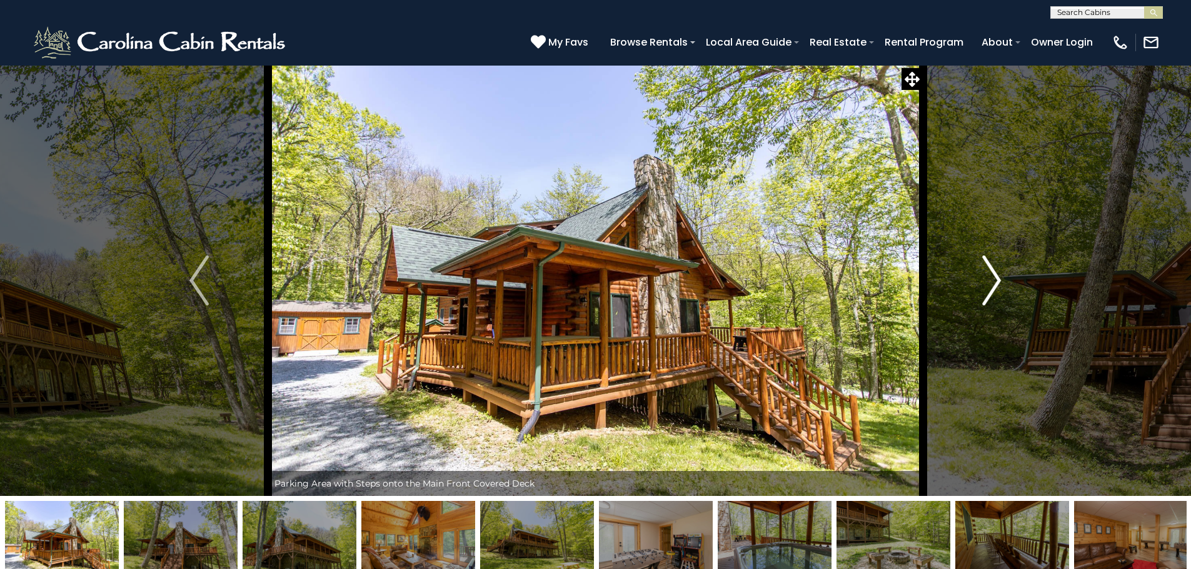
click at [996, 277] on img "Next" at bounding box center [991, 281] width 19 height 50
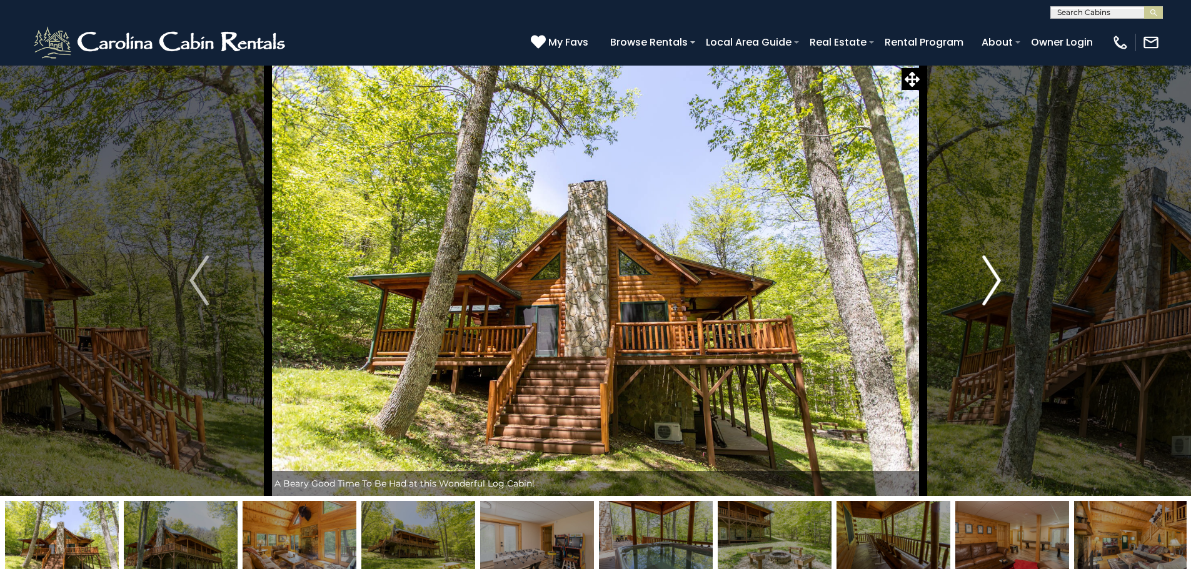
click at [995, 277] on img "Next" at bounding box center [991, 281] width 19 height 50
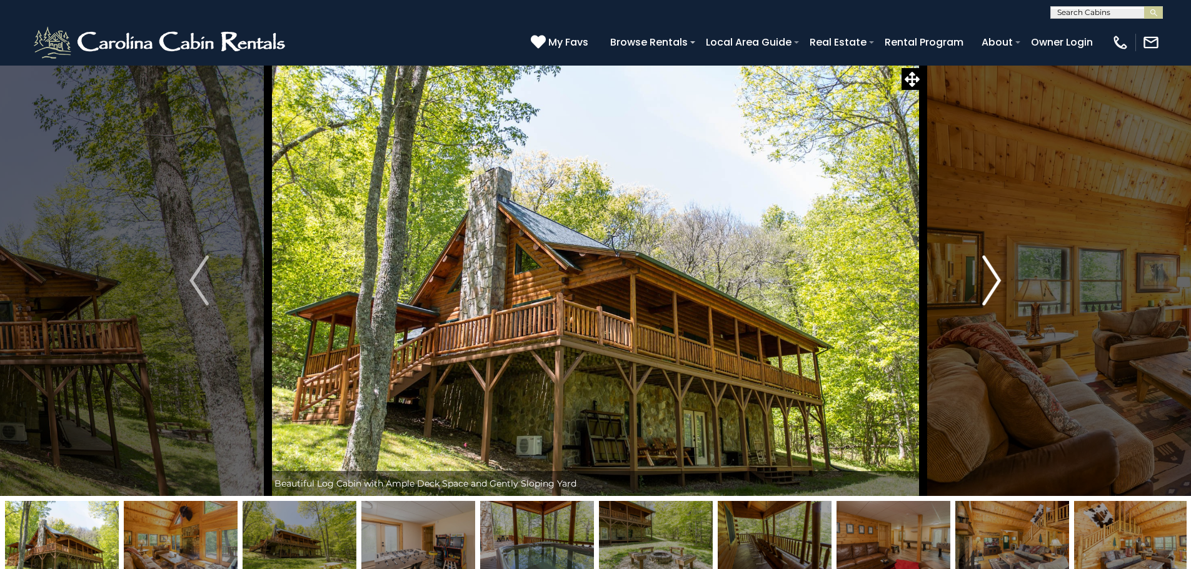
click at [995, 277] on img "Next" at bounding box center [991, 281] width 19 height 50
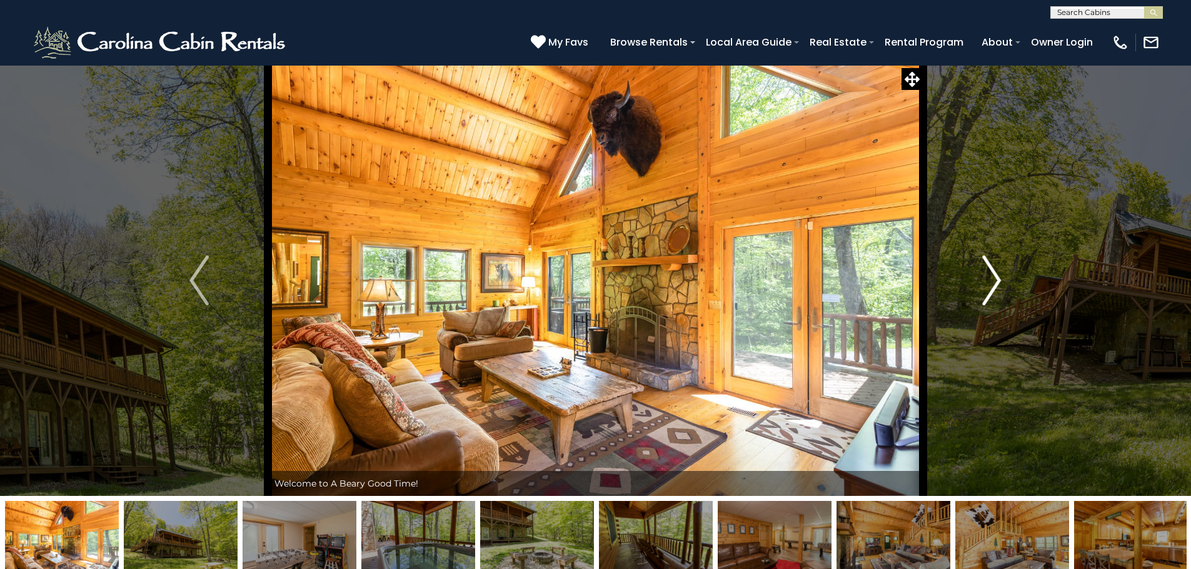
click at [995, 277] on img "Next" at bounding box center [991, 281] width 19 height 50
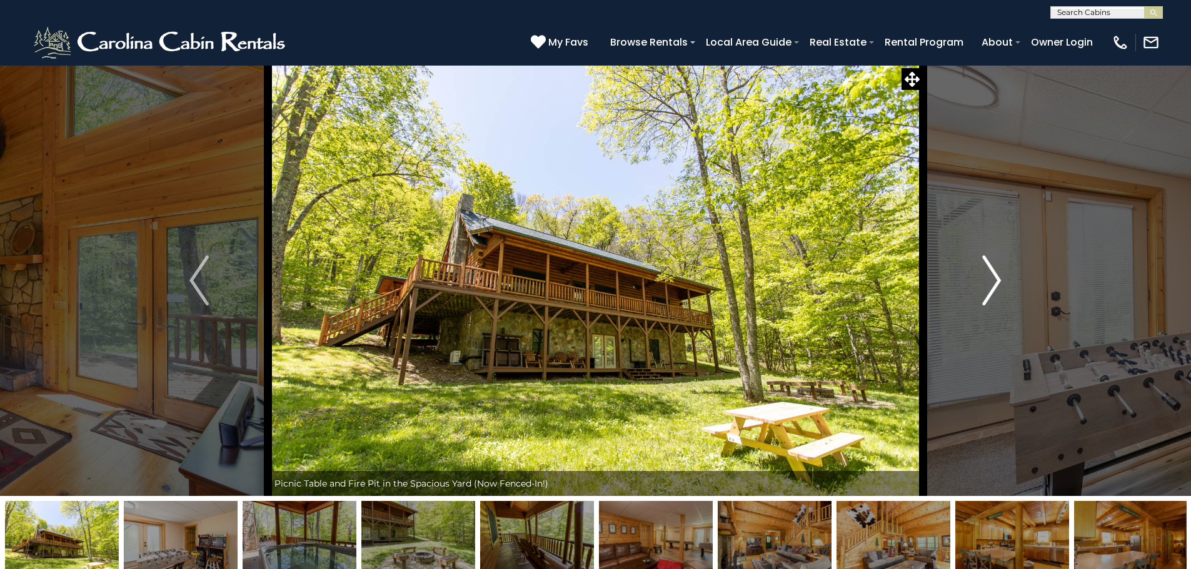
click at [995, 277] on img "Next" at bounding box center [991, 281] width 19 height 50
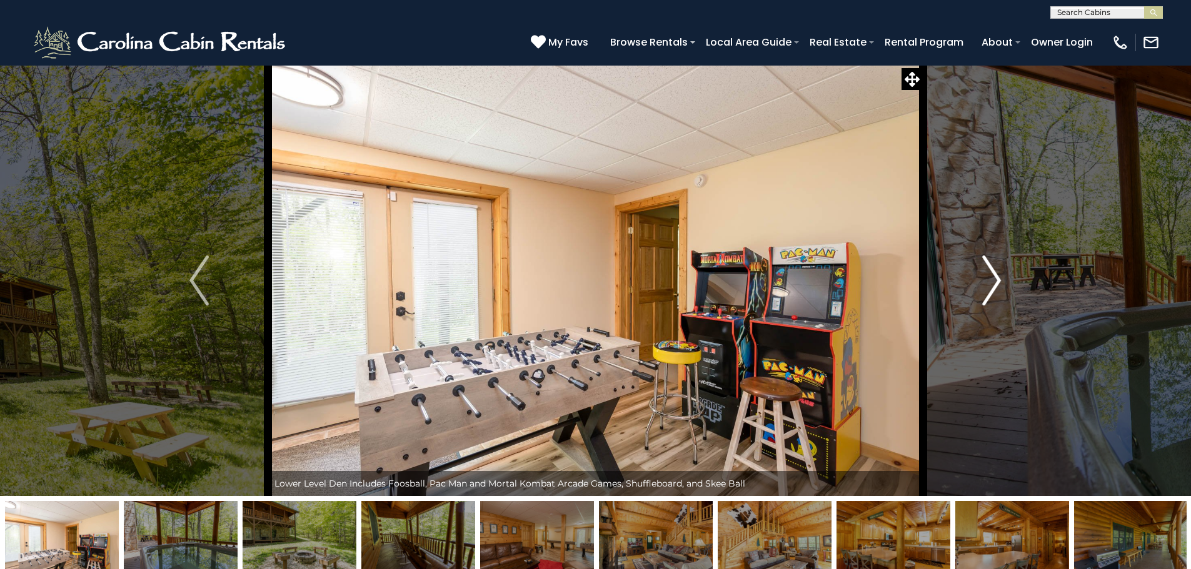
click at [995, 277] on img "Next" at bounding box center [991, 281] width 19 height 50
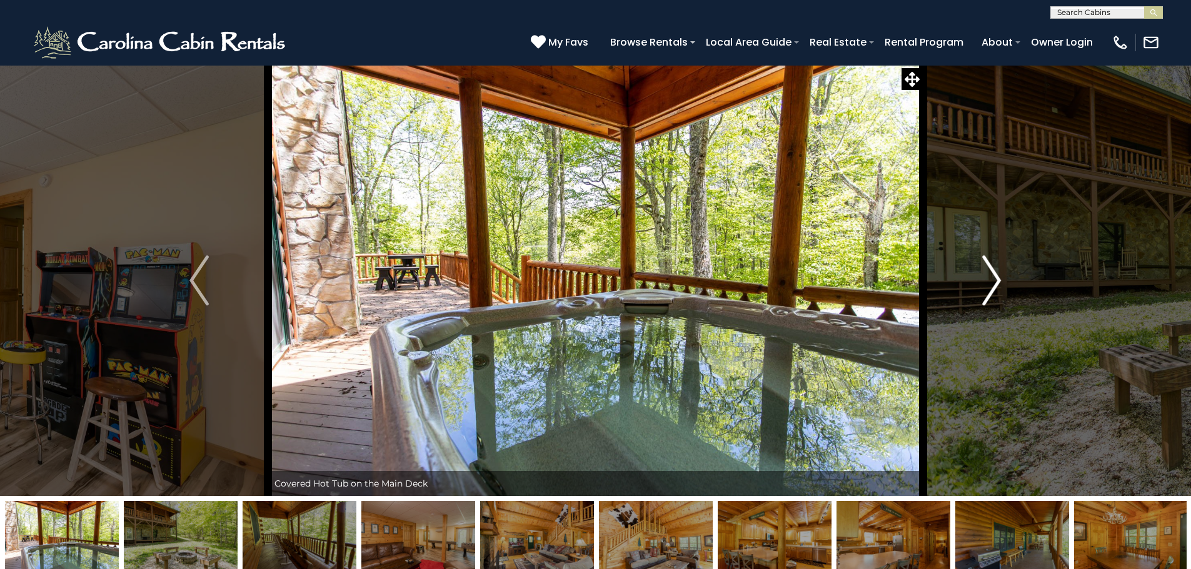
click at [995, 277] on img "Next" at bounding box center [991, 281] width 19 height 50
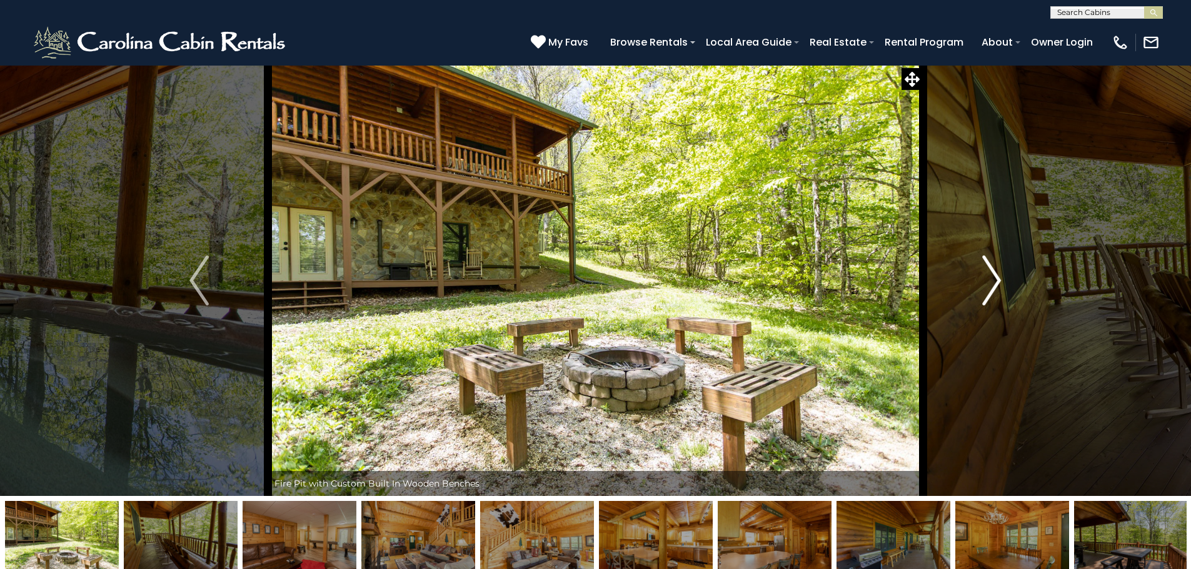
click at [995, 277] on img "Next" at bounding box center [991, 281] width 19 height 50
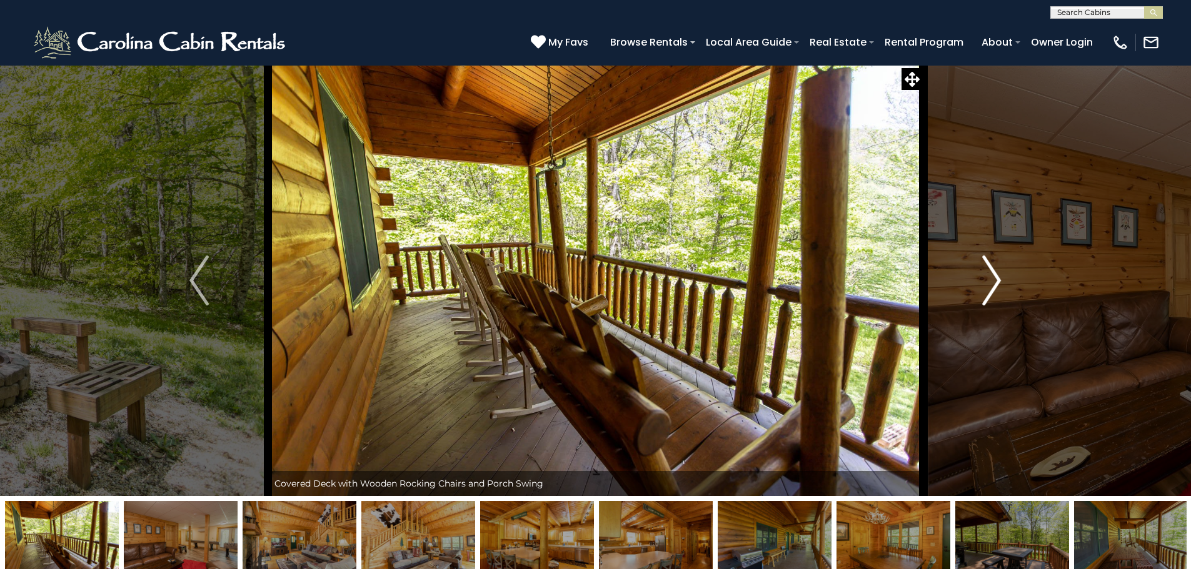
click at [995, 277] on img "Next" at bounding box center [991, 281] width 19 height 50
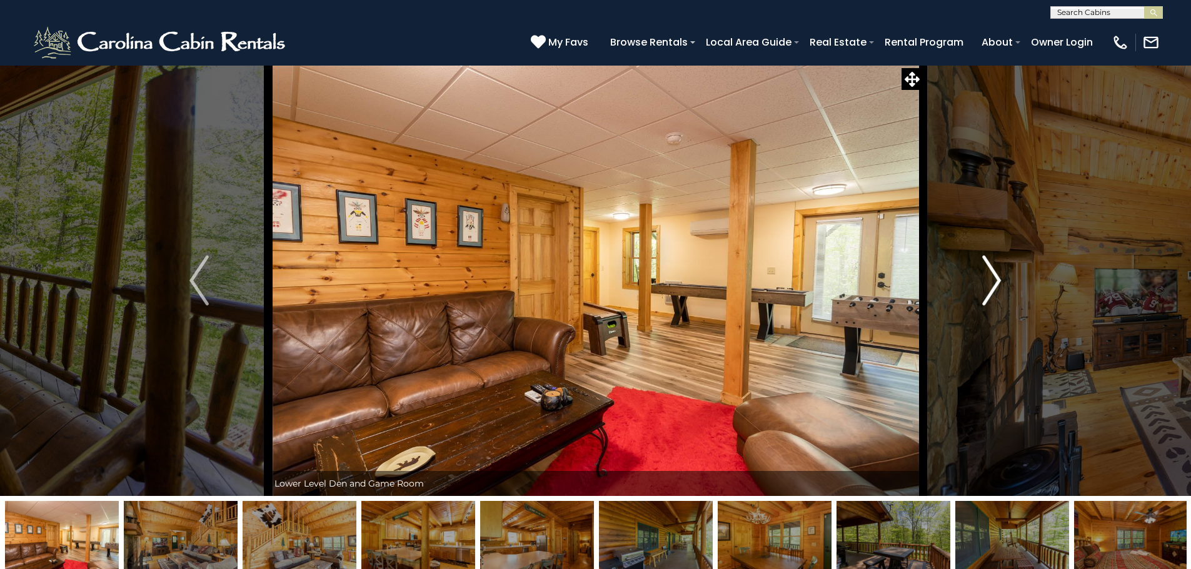
click at [995, 277] on img "Next" at bounding box center [991, 281] width 19 height 50
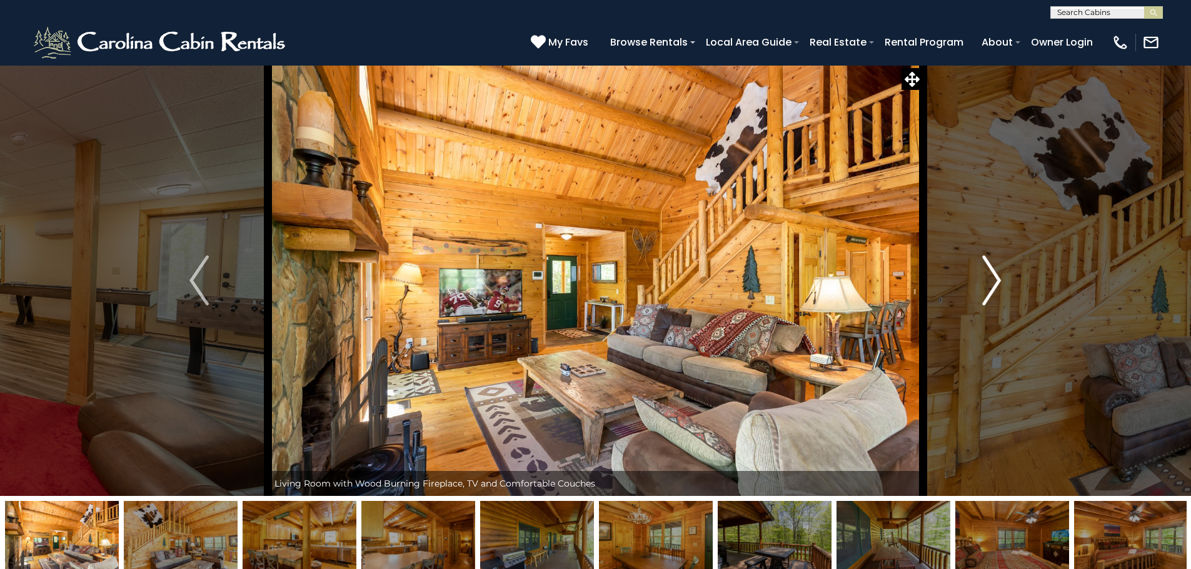
click at [995, 277] on img "Next" at bounding box center [991, 281] width 19 height 50
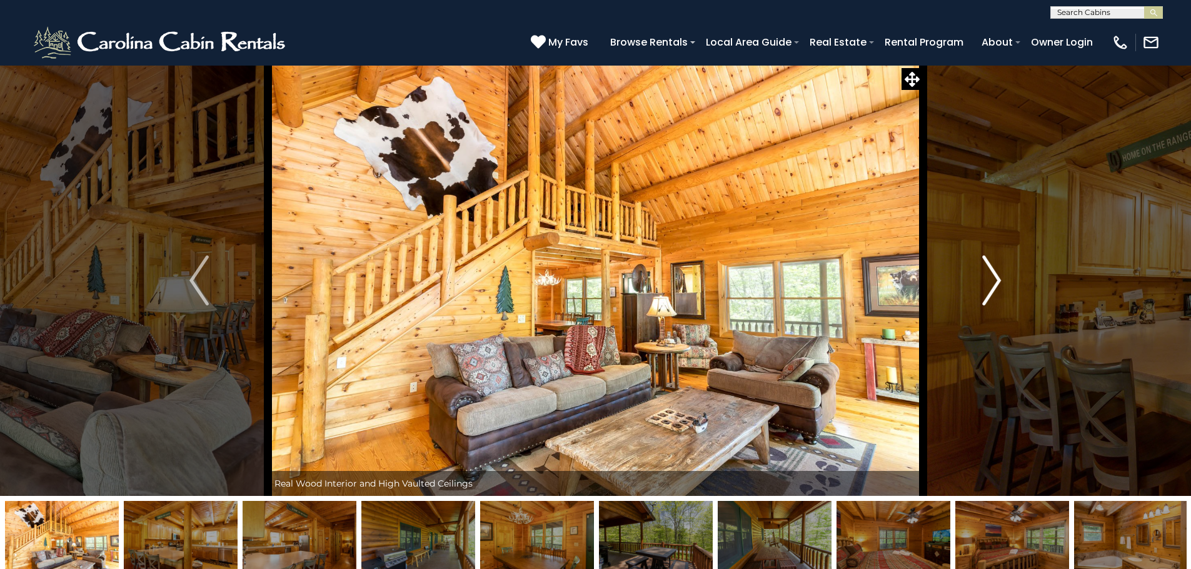
click at [993, 276] on img "Next" at bounding box center [991, 281] width 19 height 50
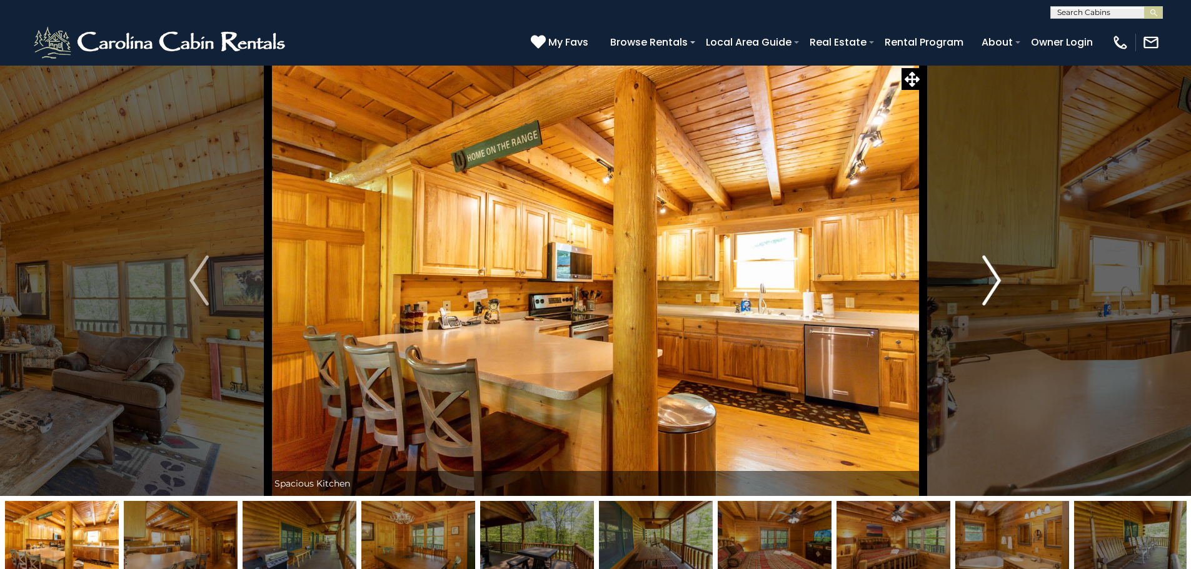
click at [993, 276] on img "Next" at bounding box center [991, 281] width 19 height 50
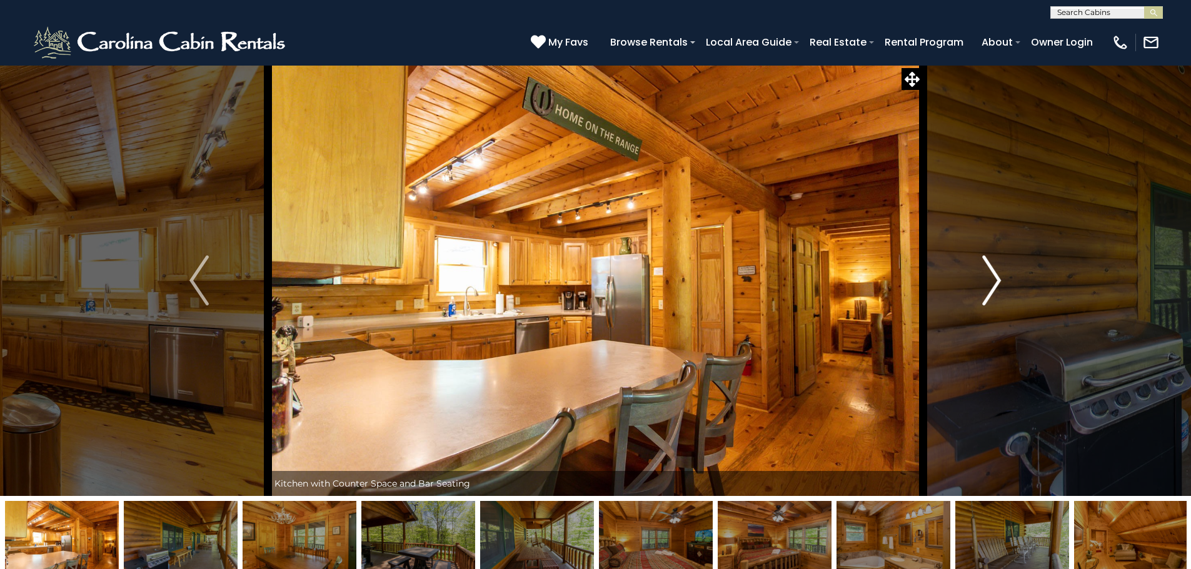
click at [993, 276] on img "Next" at bounding box center [991, 281] width 19 height 50
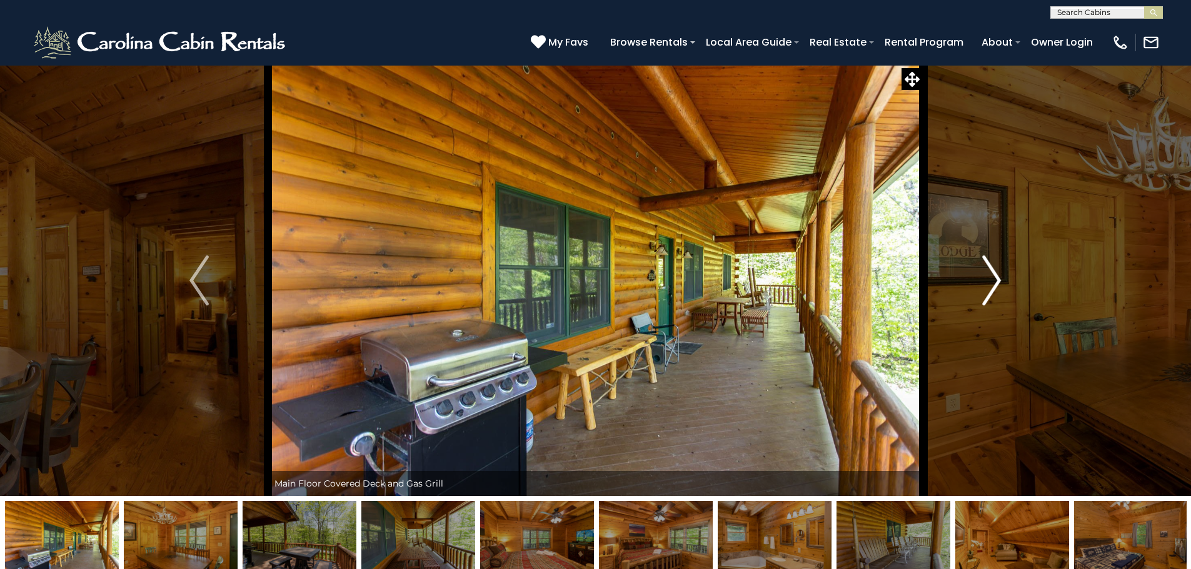
click at [993, 276] on img "Next" at bounding box center [991, 281] width 19 height 50
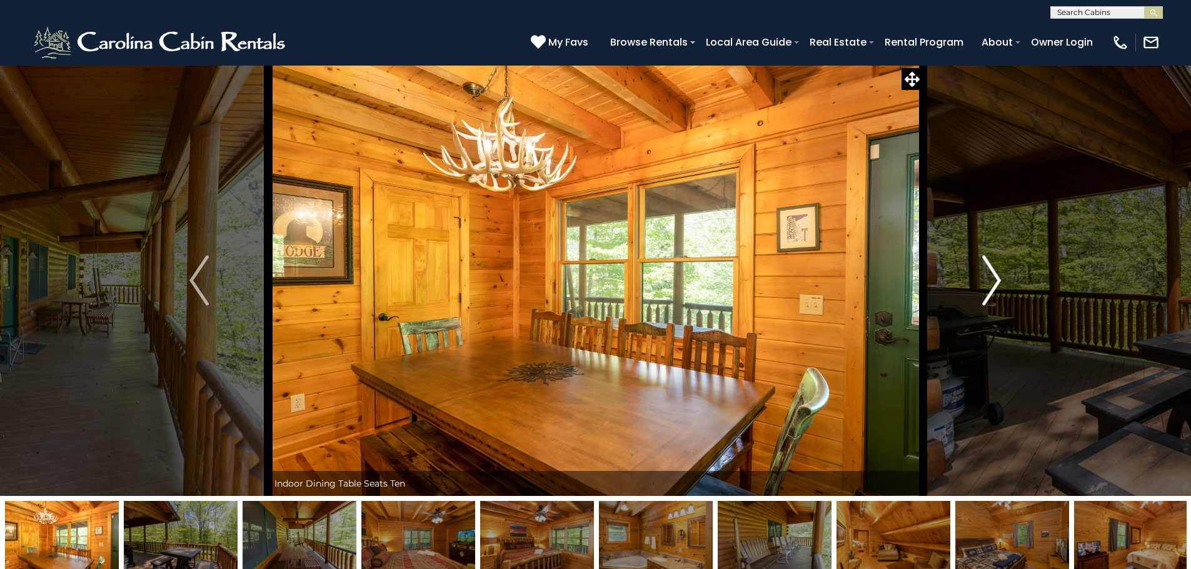
click at [993, 276] on img "Next" at bounding box center [991, 281] width 19 height 50
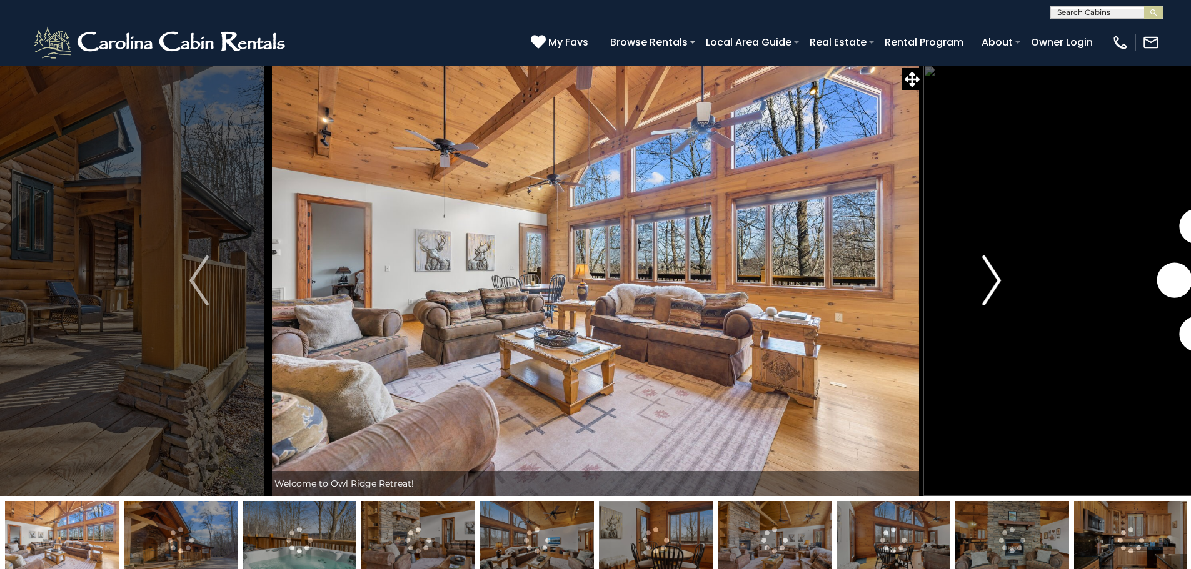
click at [998, 278] on img "Next" at bounding box center [991, 281] width 19 height 50
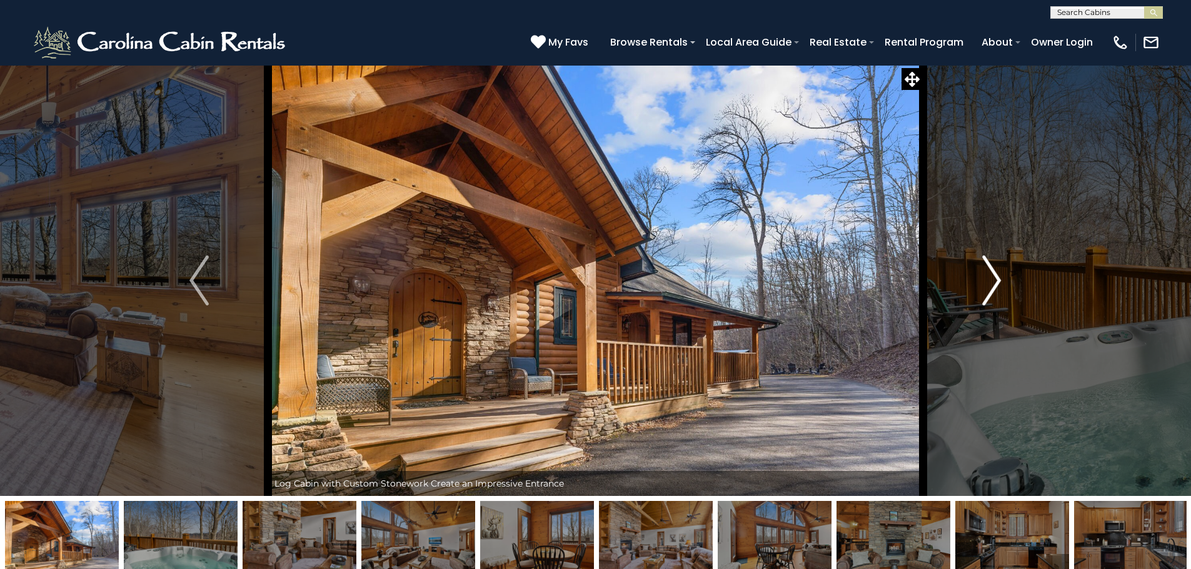
click at [998, 278] on img "Next" at bounding box center [991, 281] width 19 height 50
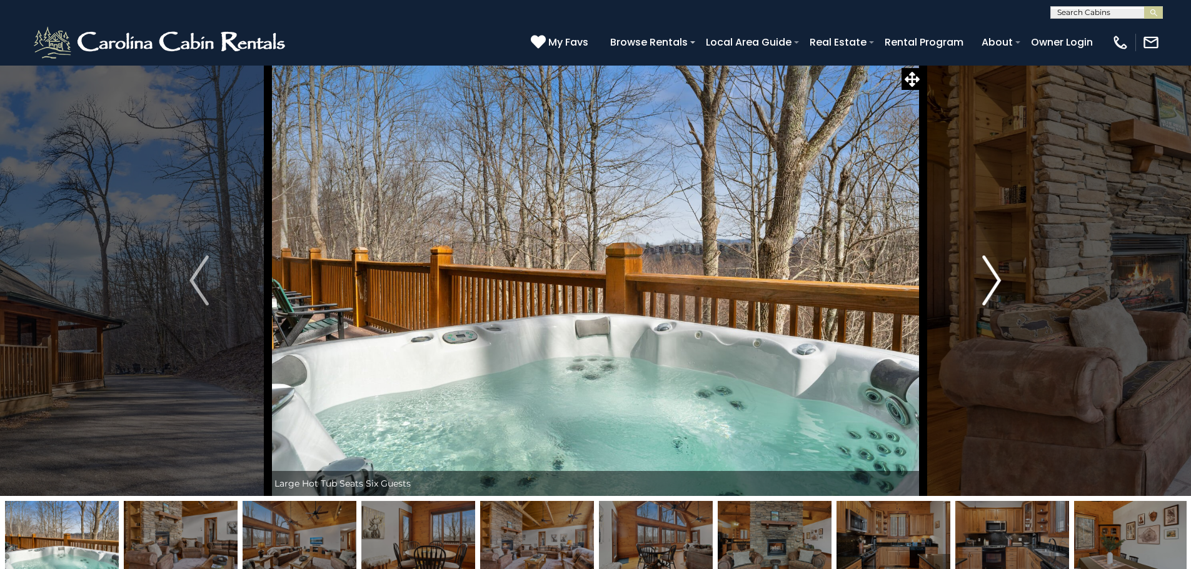
click at [998, 278] on img "Next" at bounding box center [991, 281] width 19 height 50
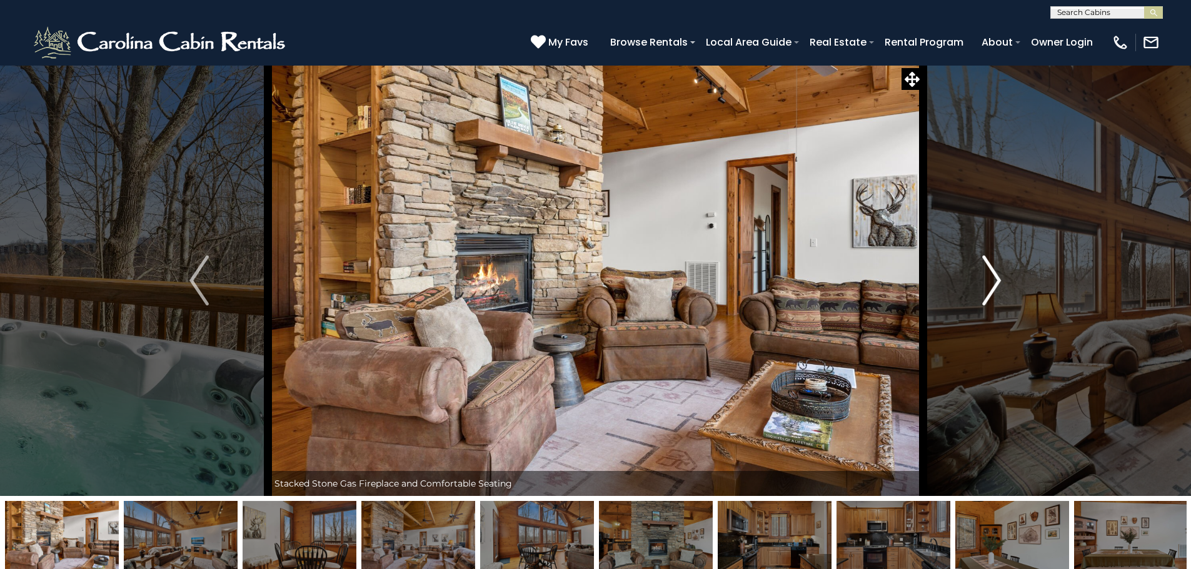
click at [998, 278] on img "Next" at bounding box center [991, 281] width 19 height 50
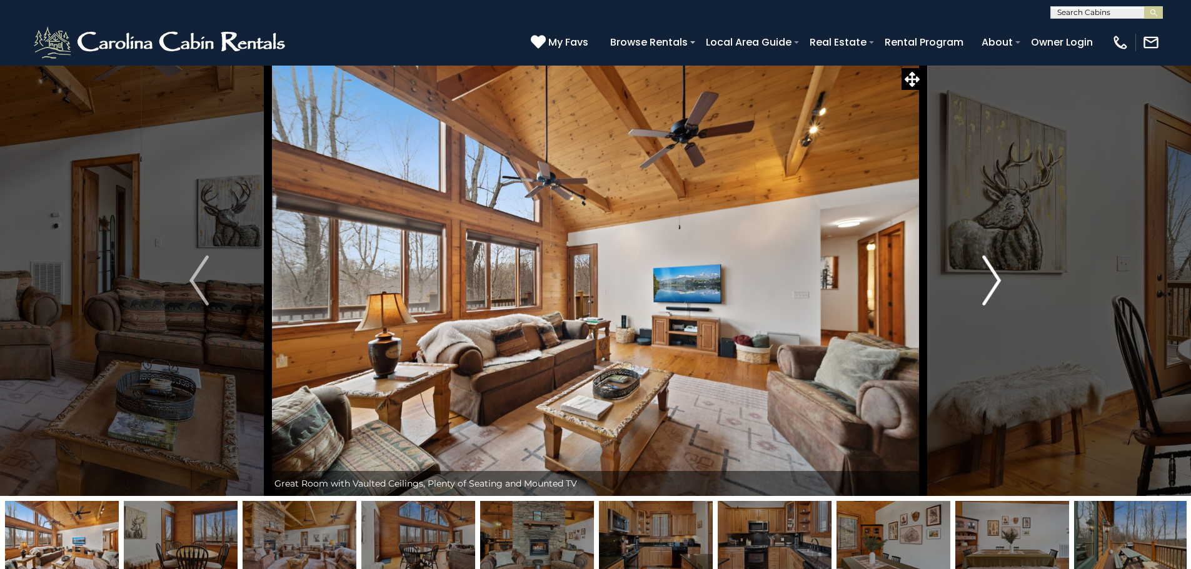
click at [998, 278] on img "Next" at bounding box center [991, 281] width 19 height 50
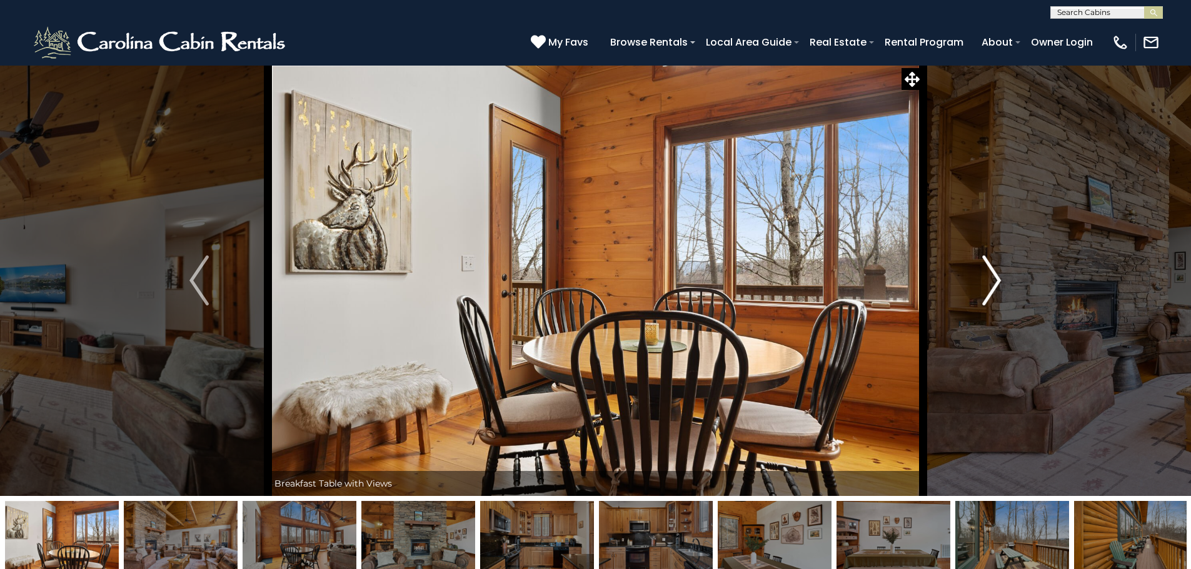
click at [998, 278] on img "Next" at bounding box center [991, 281] width 19 height 50
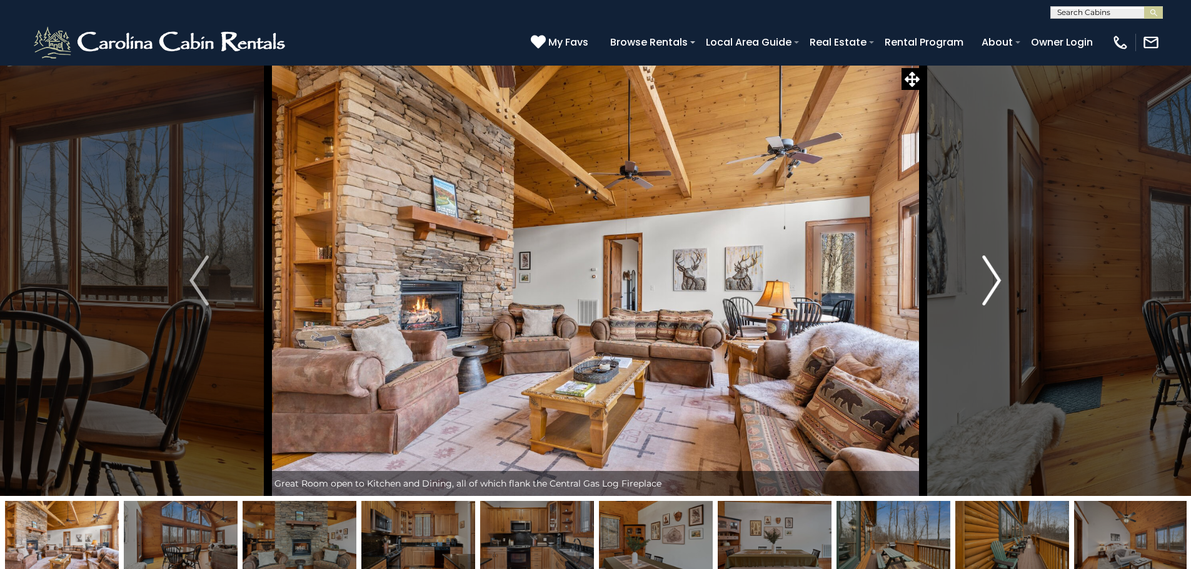
click at [989, 287] on img "Next" at bounding box center [991, 281] width 19 height 50
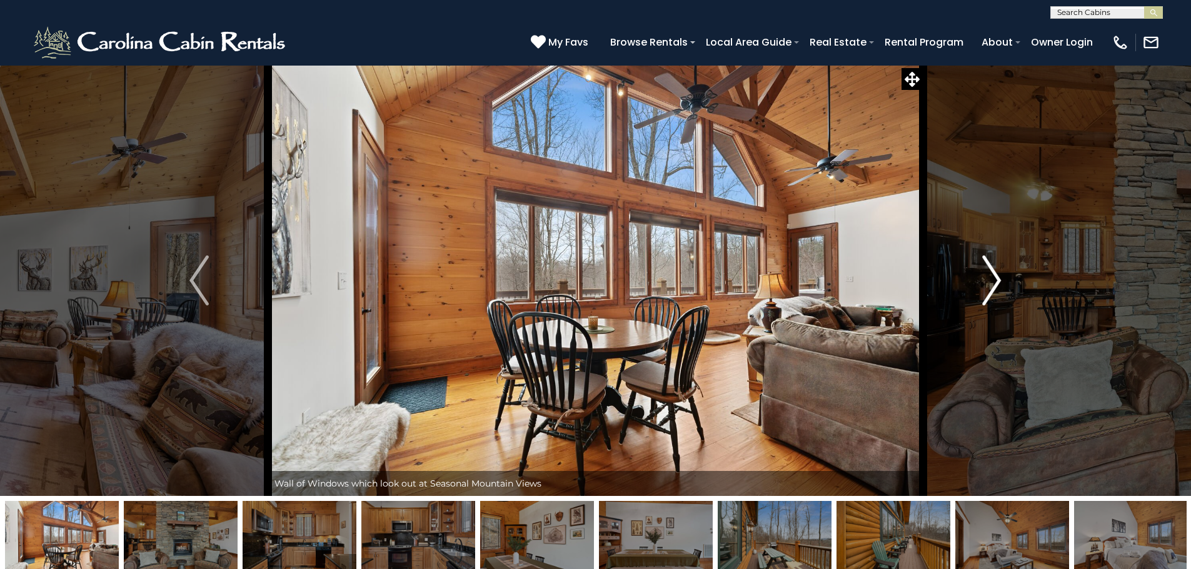
click at [995, 279] on img "Next" at bounding box center [991, 281] width 19 height 50
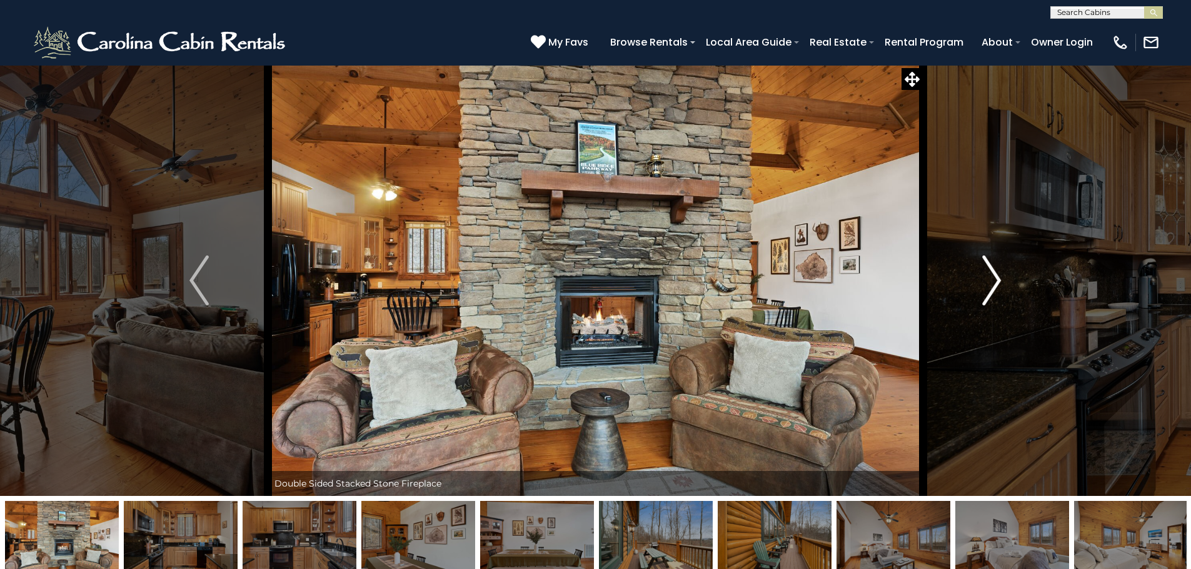
click at [995, 279] on img "Next" at bounding box center [991, 281] width 19 height 50
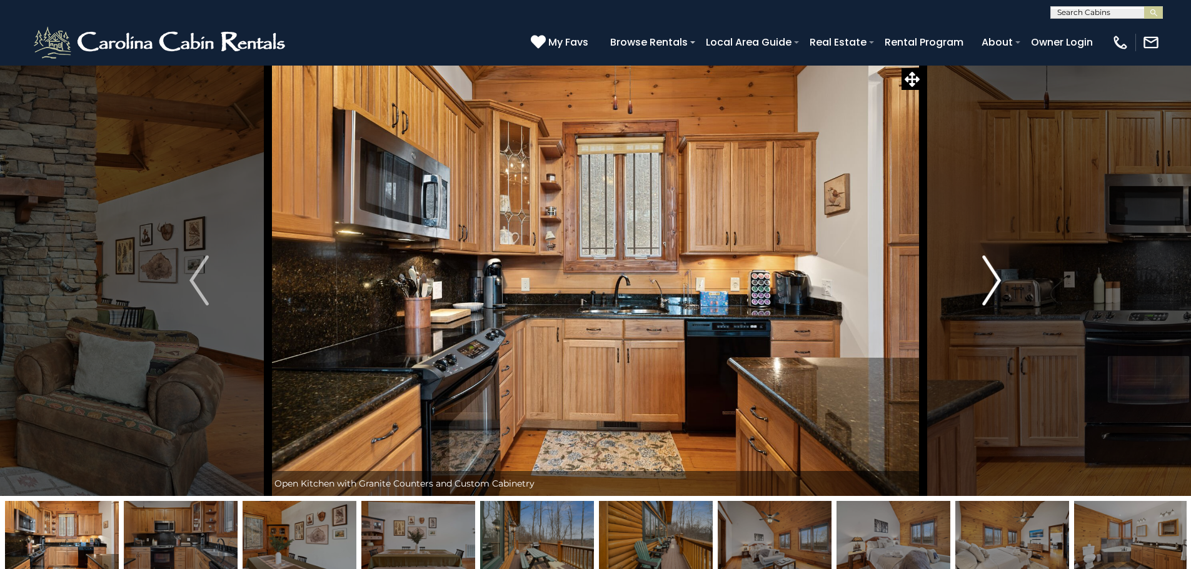
click at [995, 279] on img "Next" at bounding box center [991, 281] width 19 height 50
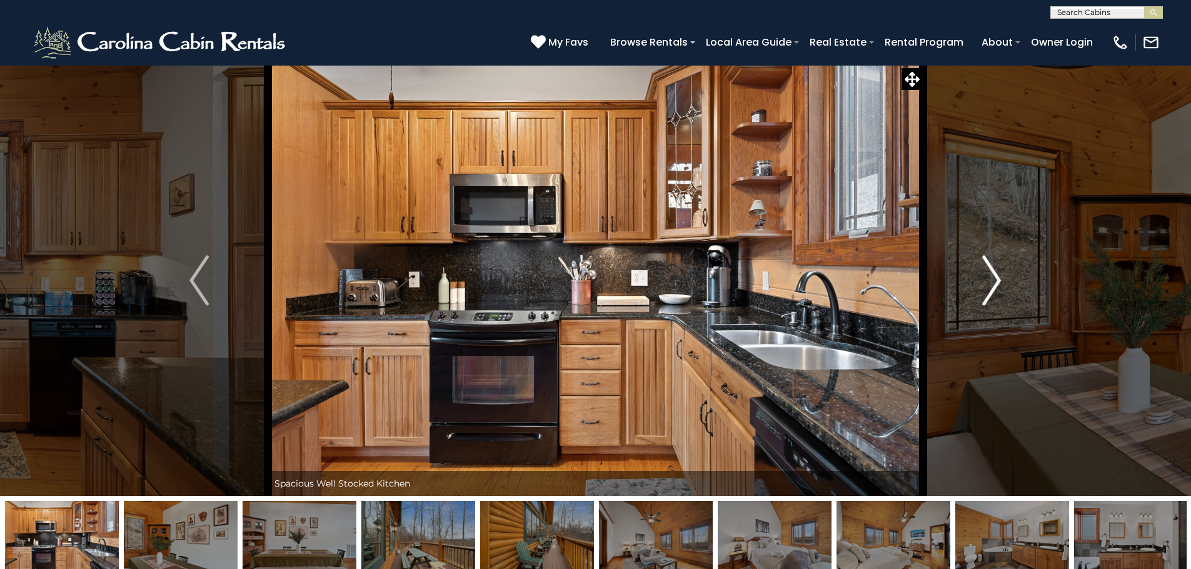
click at [995, 279] on img "Next" at bounding box center [991, 281] width 19 height 50
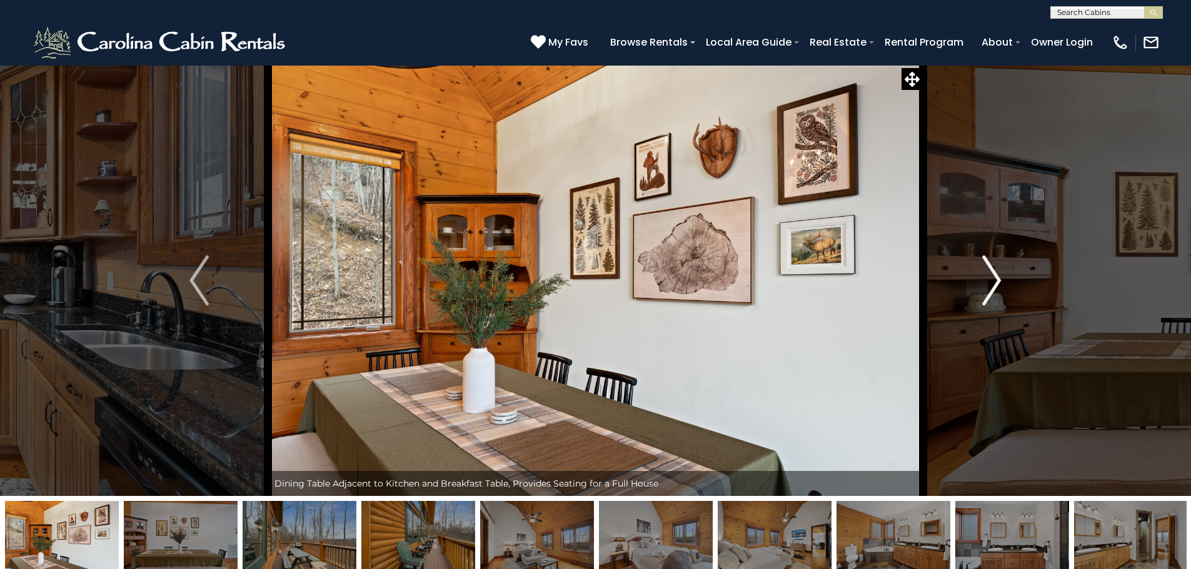
click at [995, 279] on img "Next" at bounding box center [991, 281] width 19 height 50
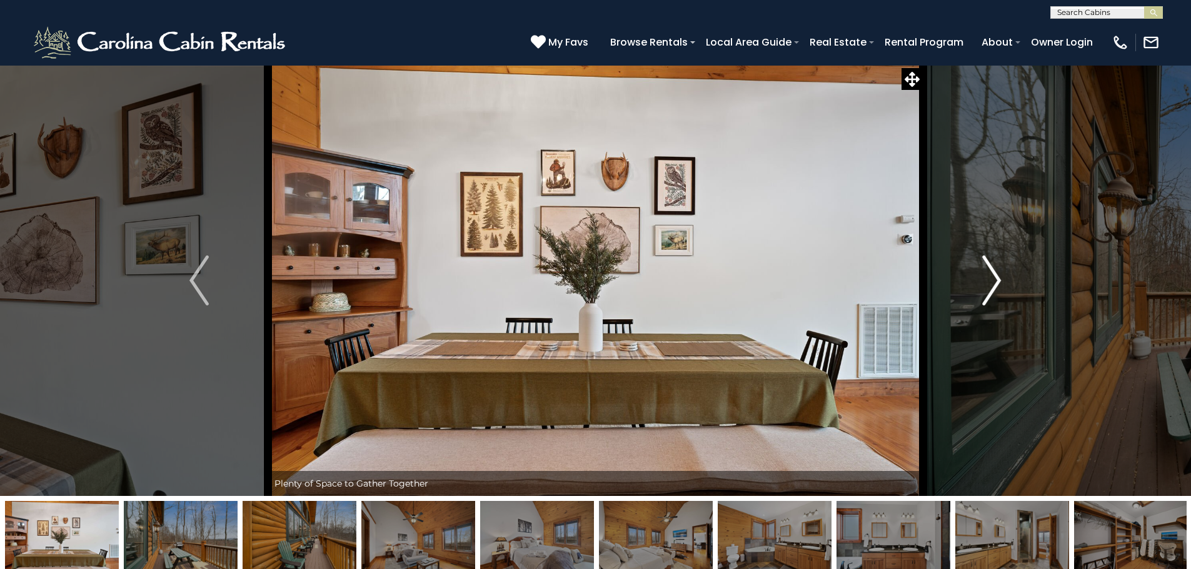
click at [999, 278] on img "Next" at bounding box center [991, 281] width 19 height 50
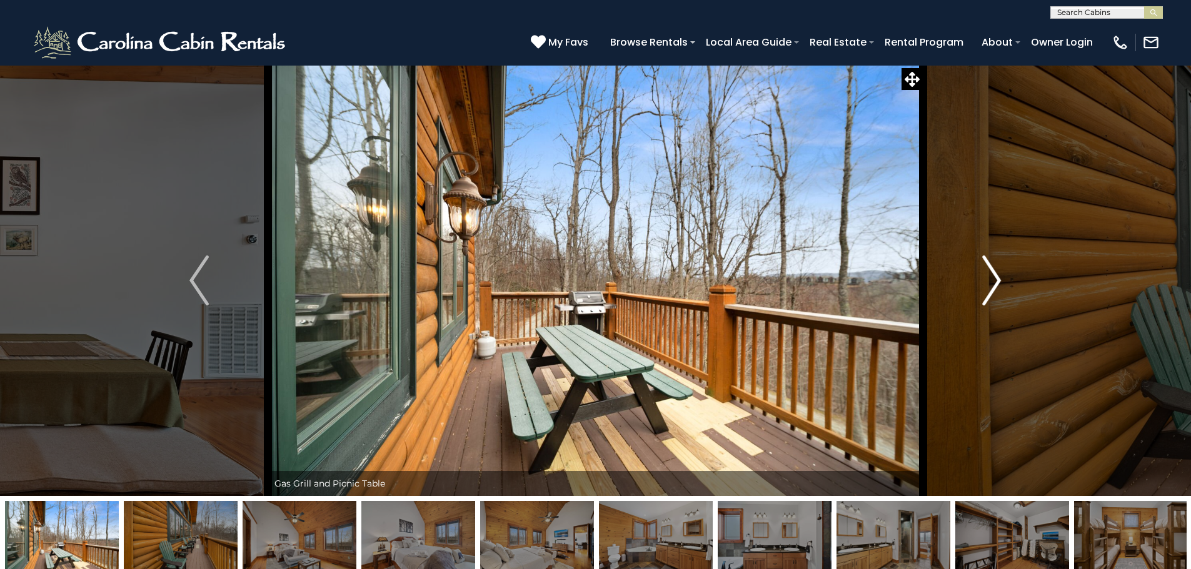
click at [996, 278] on img "Next" at bounding box center [991, 281] width 19 height 50
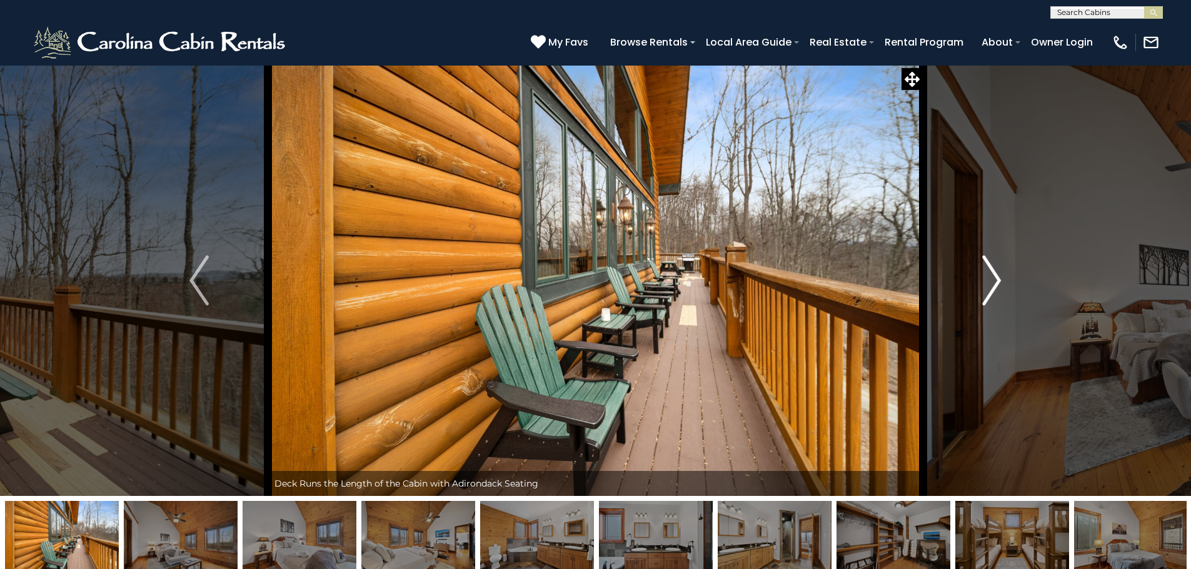
click at [996, 278] on img "Next" at bounding box center [991, 281] width 19 height 50
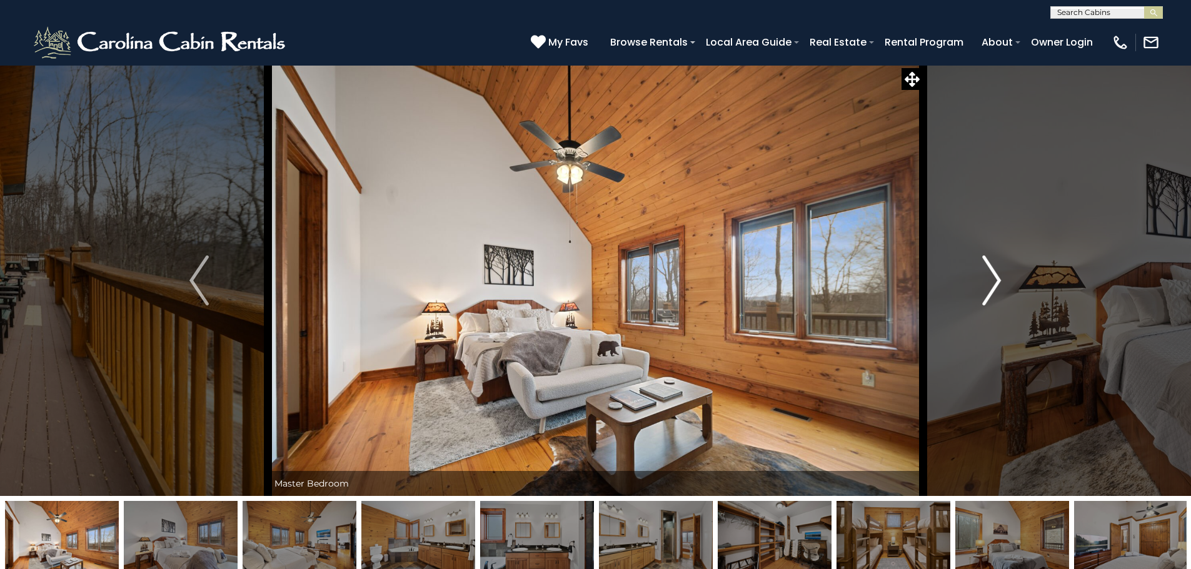
click at [996, 278] on img "Next" at bounding box center [991, 281] width 19 height 50
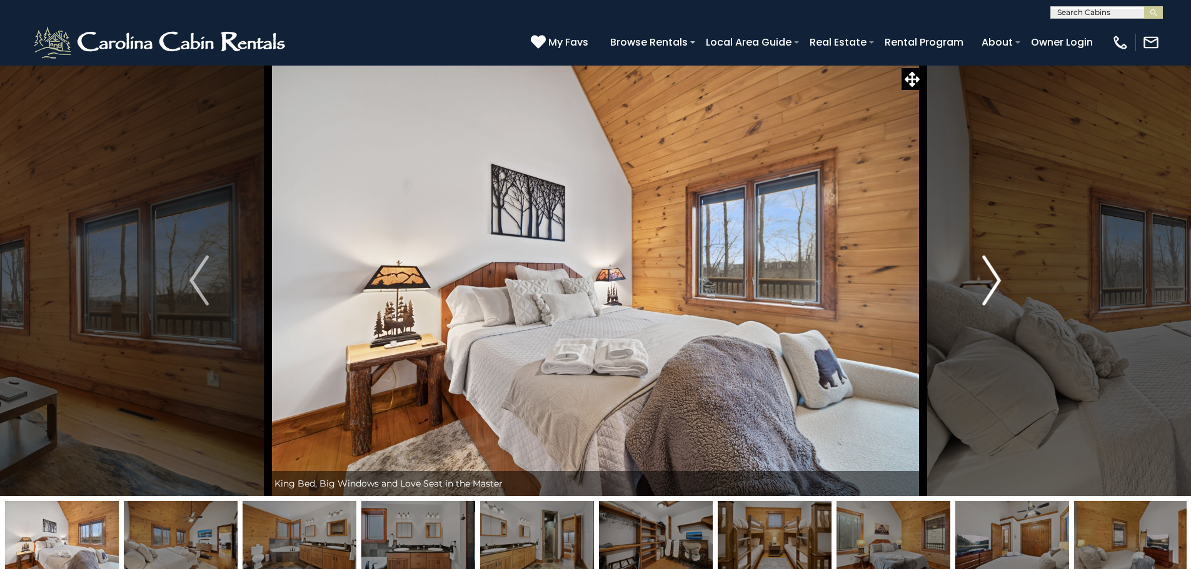
click at [996, 278] on img "Next" at bounding box center [991, 281] width 19 height 50
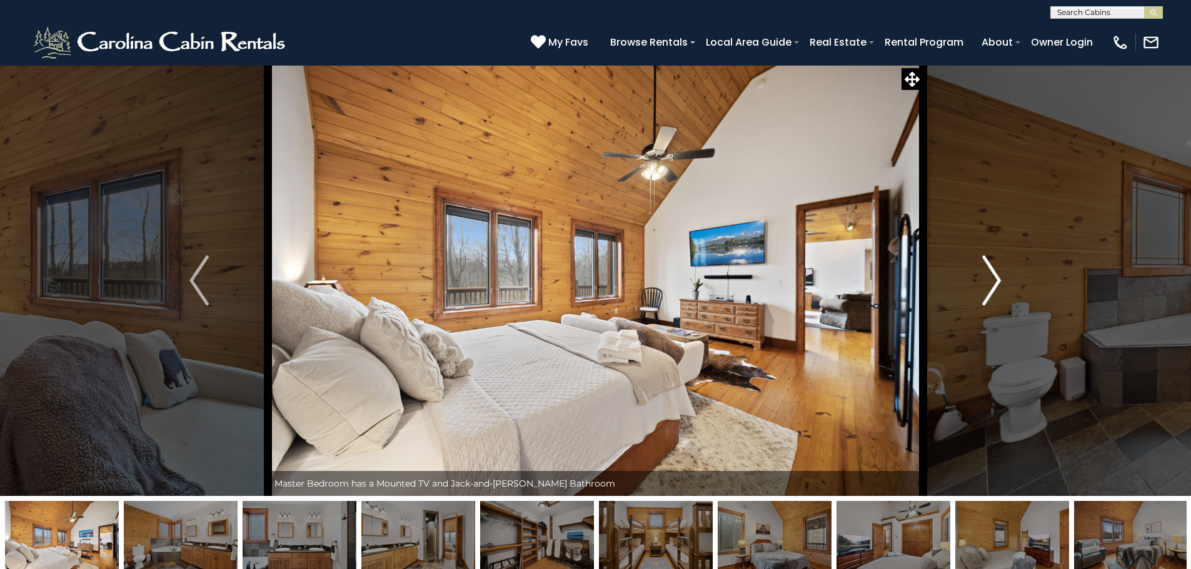
click at [996, 278] on img "Next" at bounding box center [991, 281] width 19 height 50
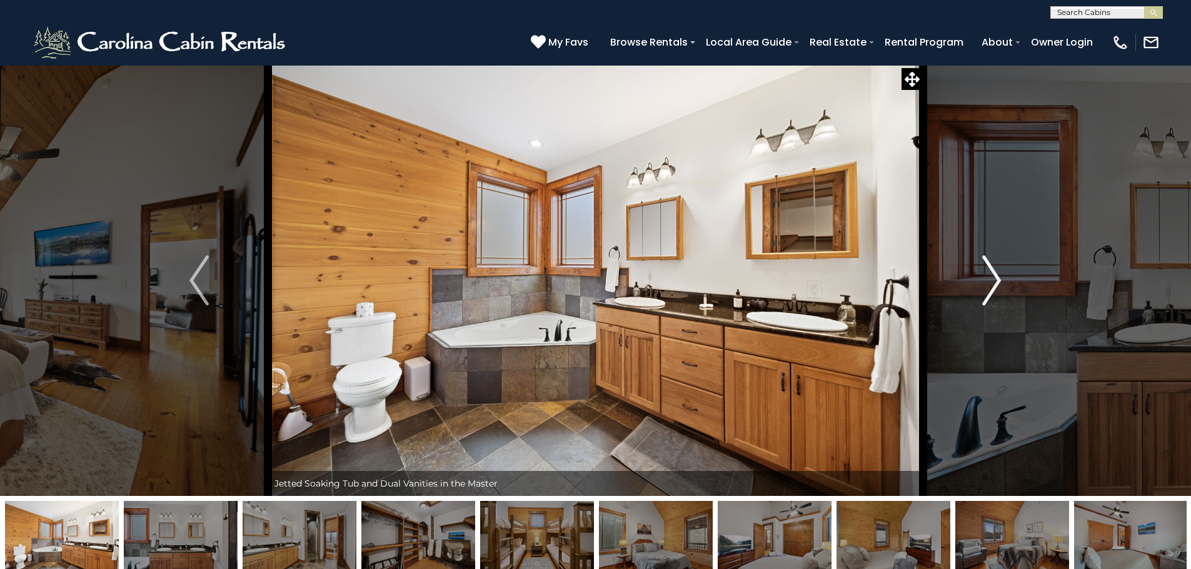
click at [996, 278] on img "Next" at bounding box center [991, 281] width 19 height 50
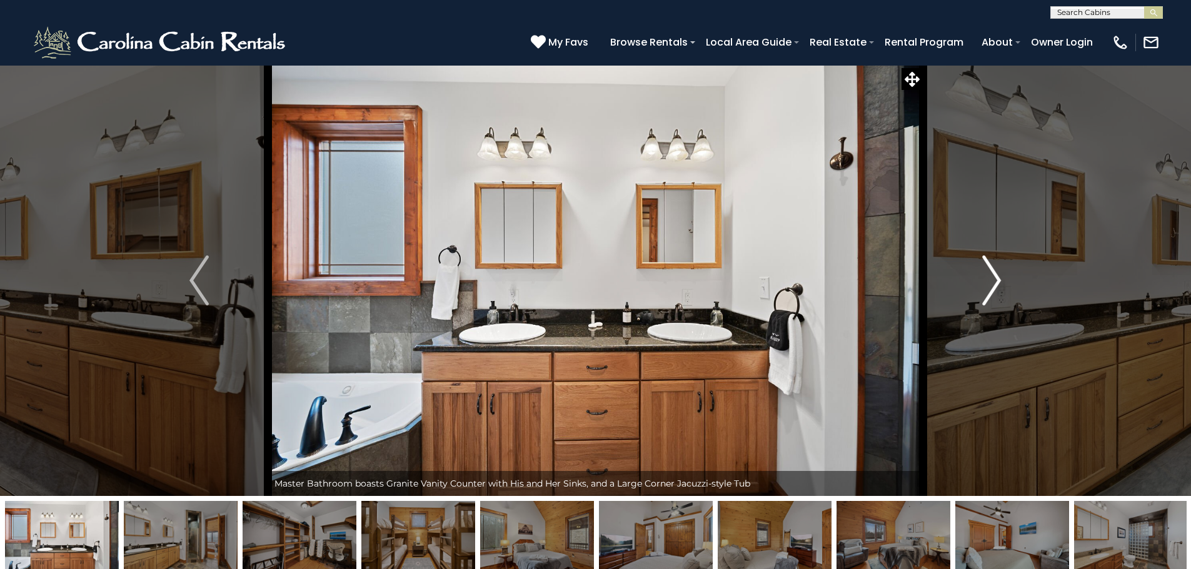
click at [996, 278] on img "Next" at bounding box center [991, 281] width 19 height 50
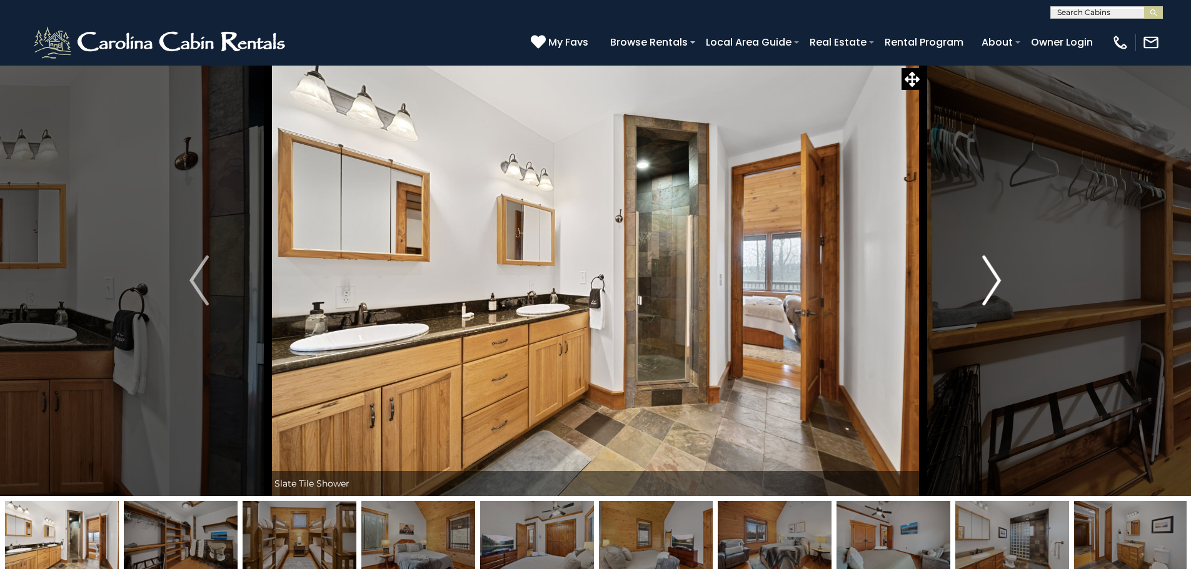
click at [996, 278] on img "Next" at bounding box center [991, 281] width 19 height 50
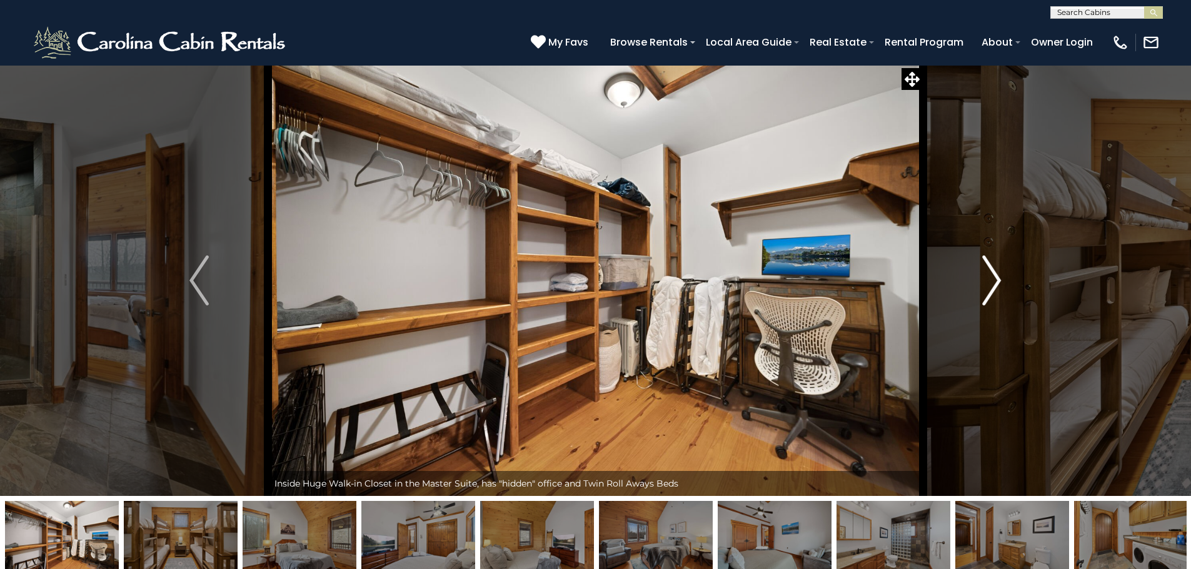
click at [996, 278] on img "Next" at bounding box center [991, 281] width 19 height 50
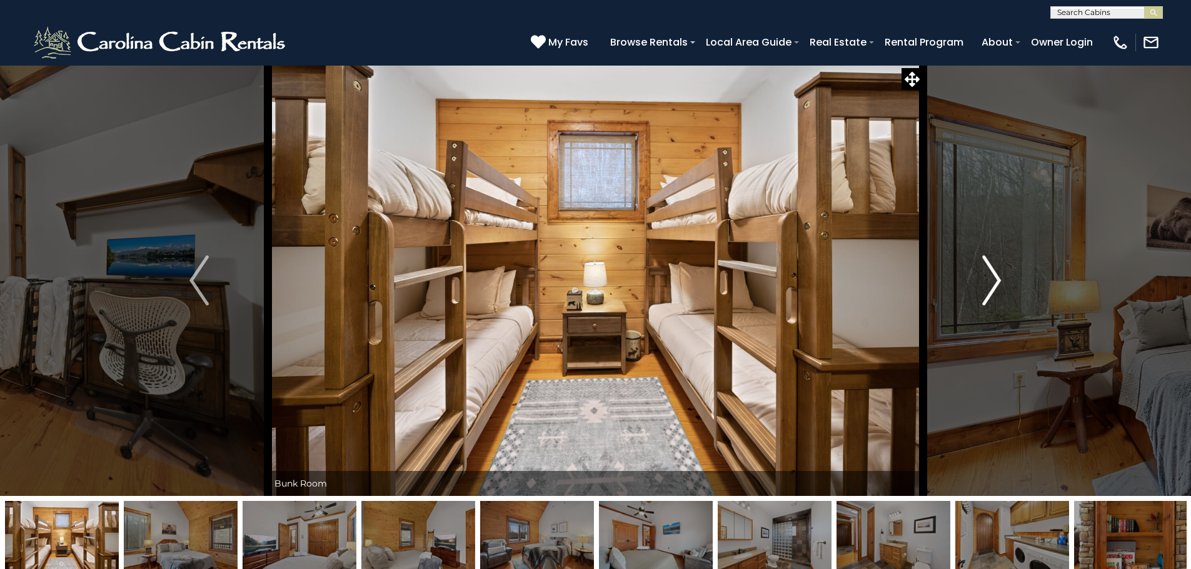
click at [996, 278] on img "Next" at bounding box center [991, 281] width 19 height 50
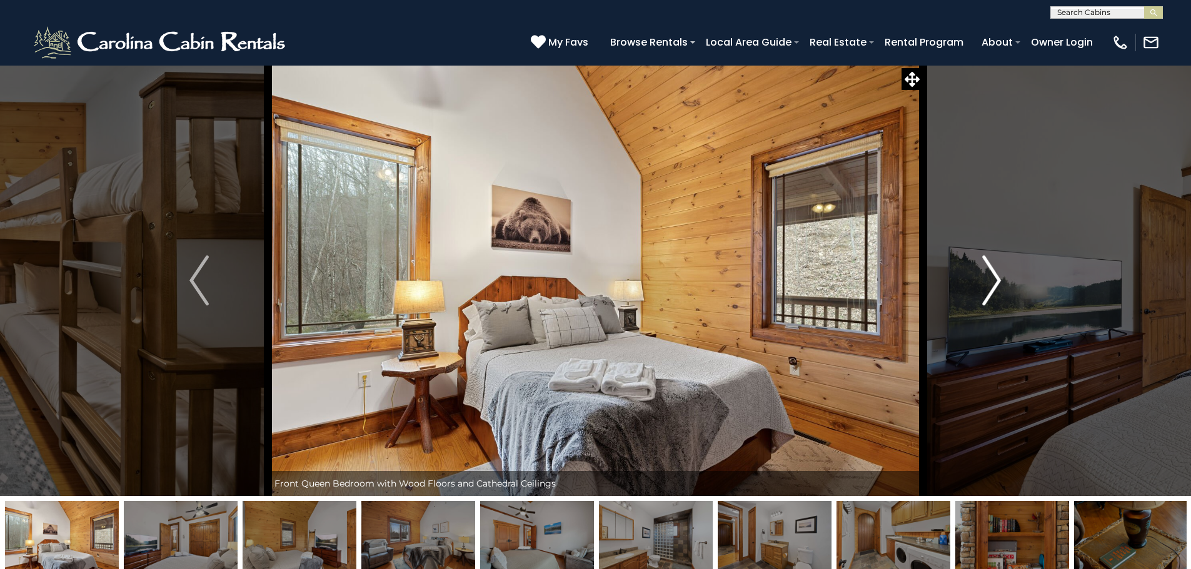
click at [996, 278] on img "Next" at bounding box center [991, 281] width 19 height 50
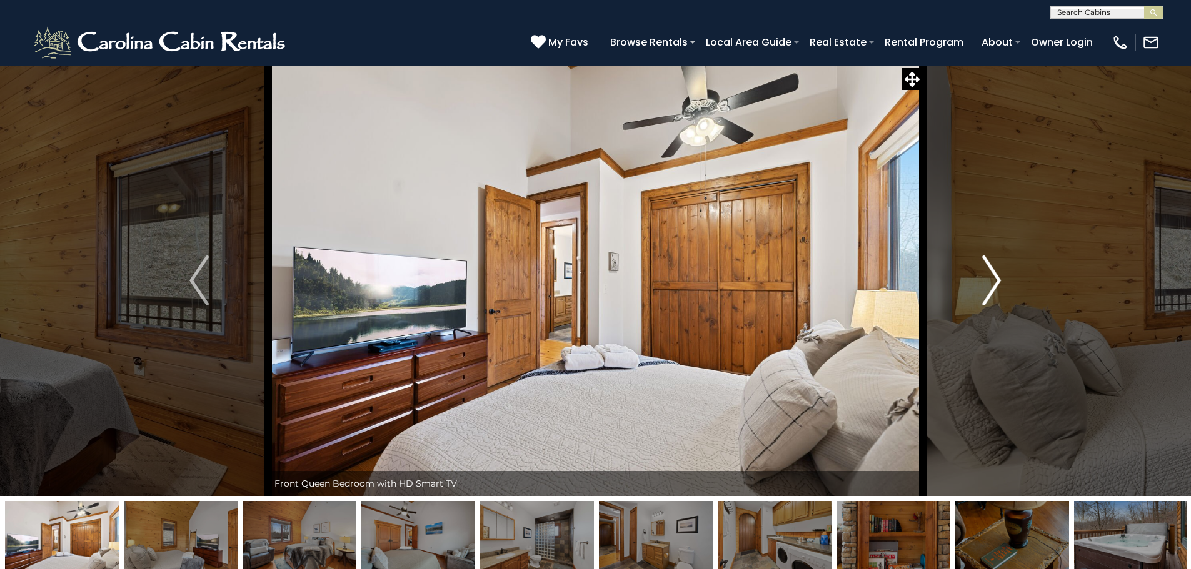
click at [996, 278] on img "Next" at bounding box center [991, 281] width 19 height 50
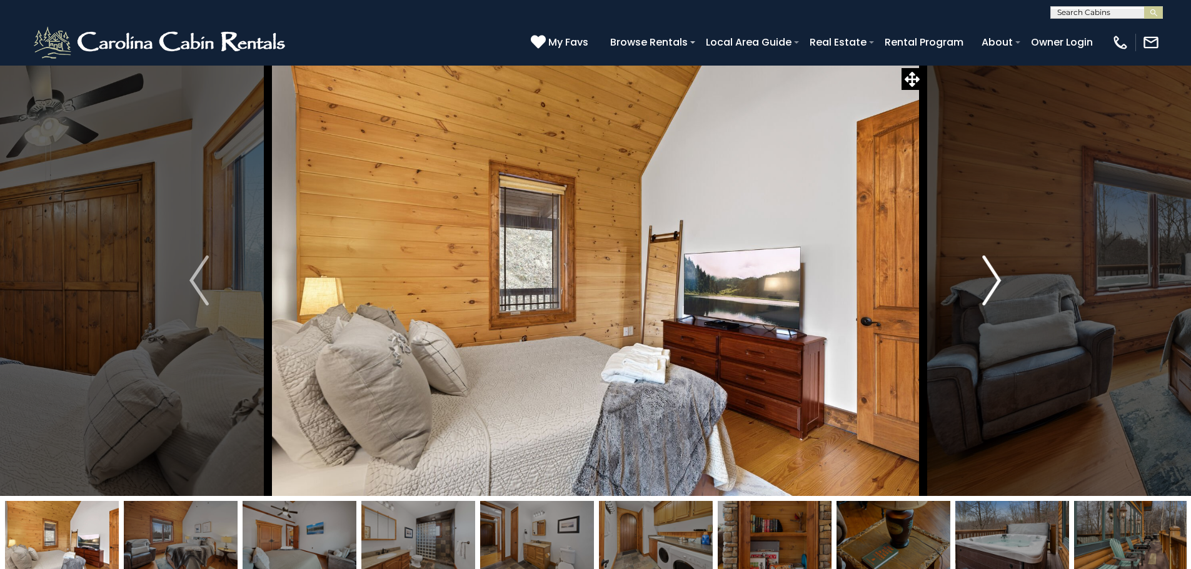
click at [996, 278] on img "Next" at bounding box center [991, 281] width 19 height 50
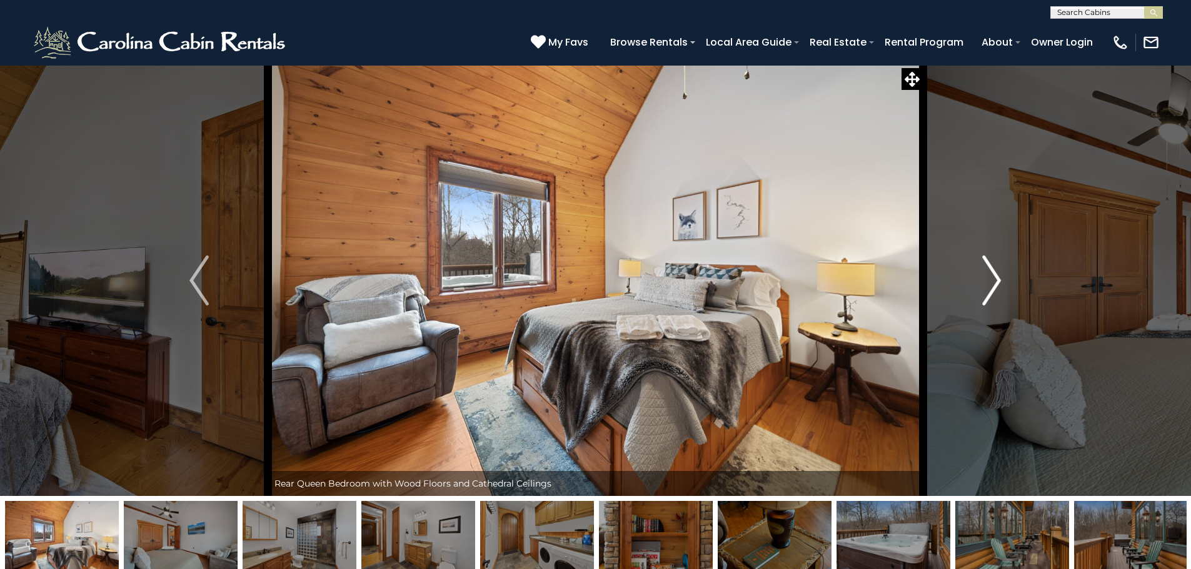
click at [996, 278] on img "Next" at bounding box center [991, 281] width 19 height 50
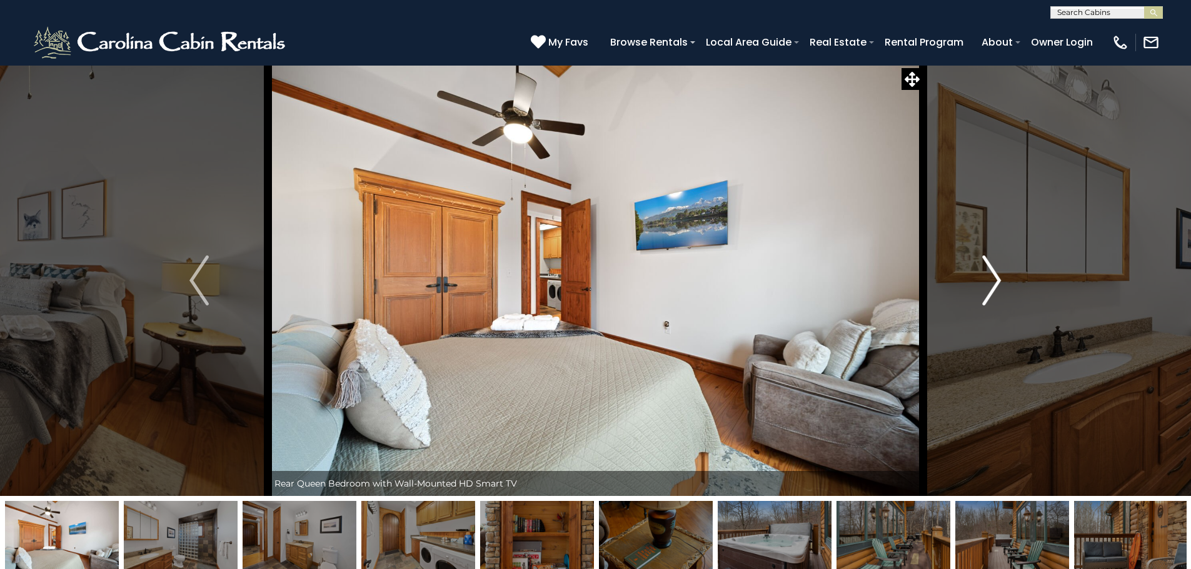
click at [993, 285] on img "Next" at bounding box center [991, 281] width 19 height 50
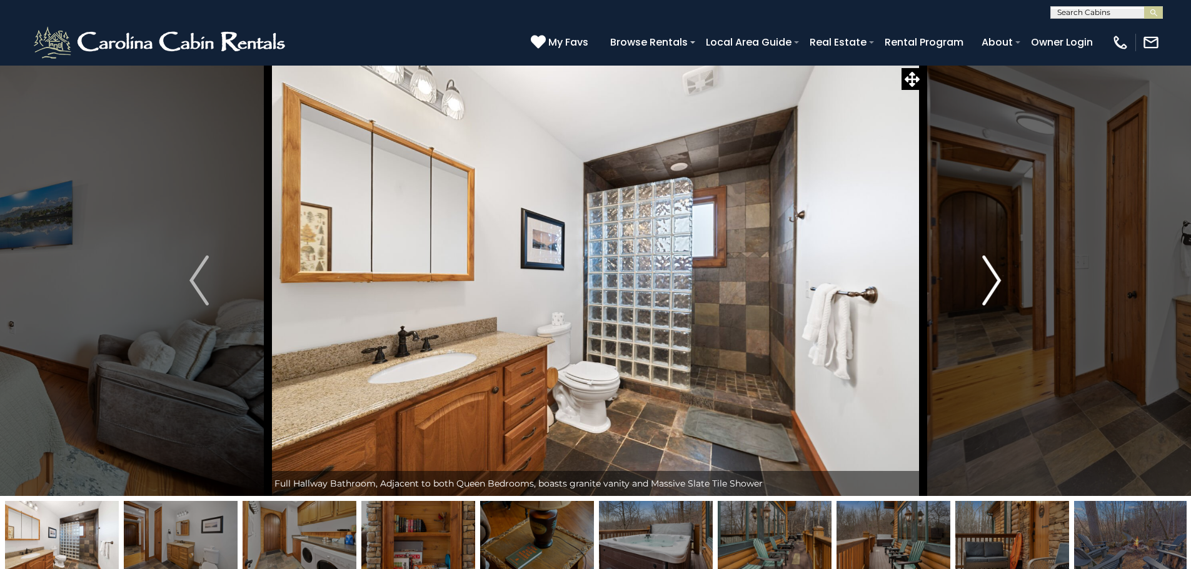
click at [996, 276] on img "Next" at bounding box center [991, 281] width 19 height 50
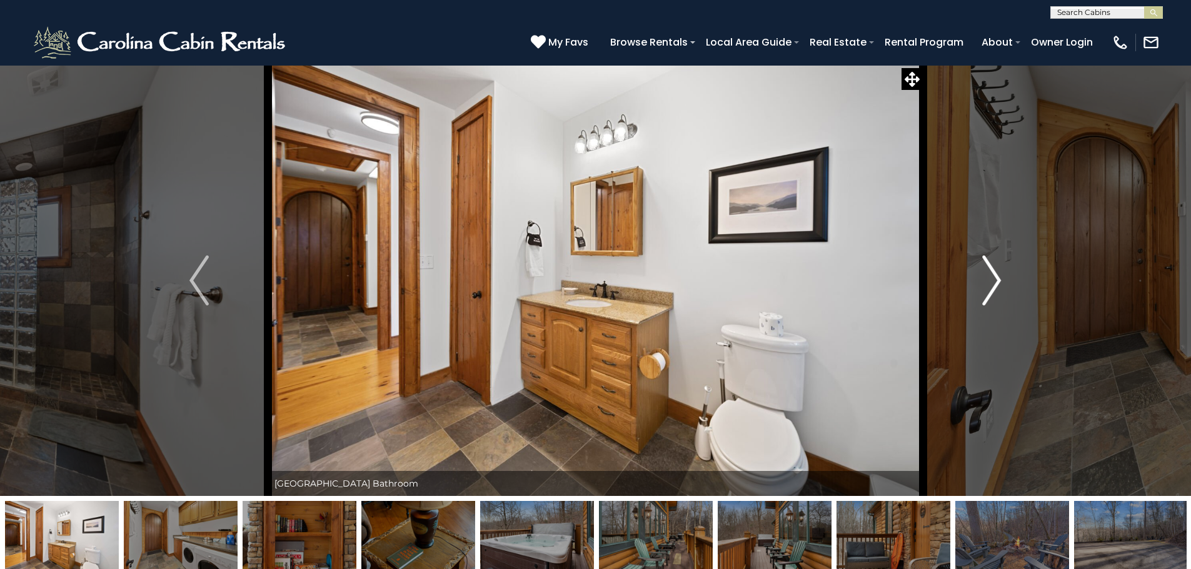
click at [995, 276] on img "Next" at bounding box center [991, 281] width 19 height 50
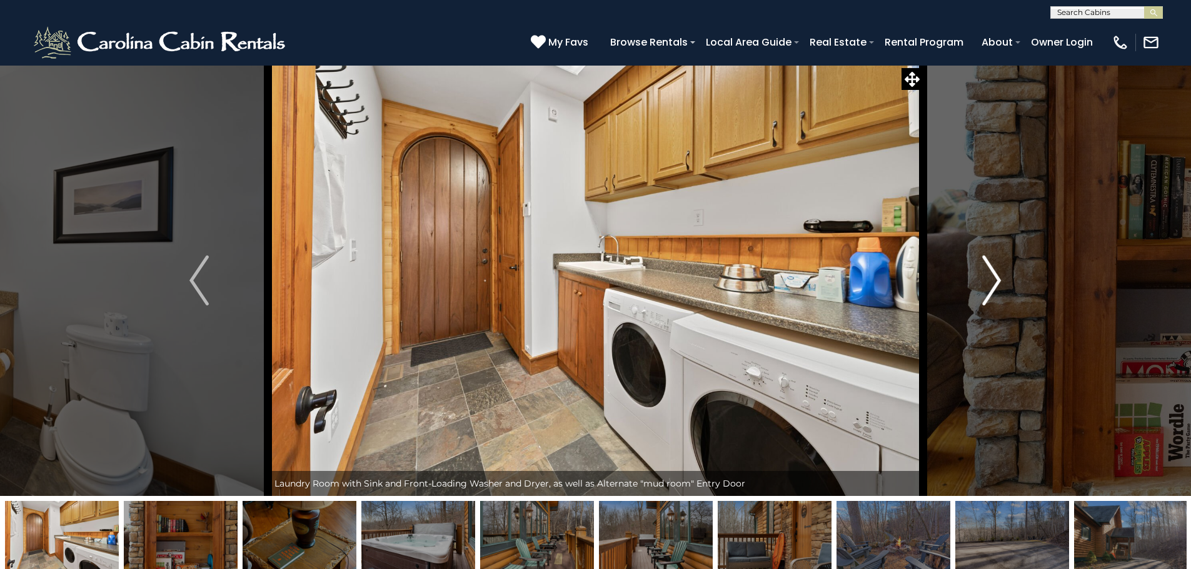
click at [995, 276] on img "Next" at bounding box center [991, 281] width 19 height 50
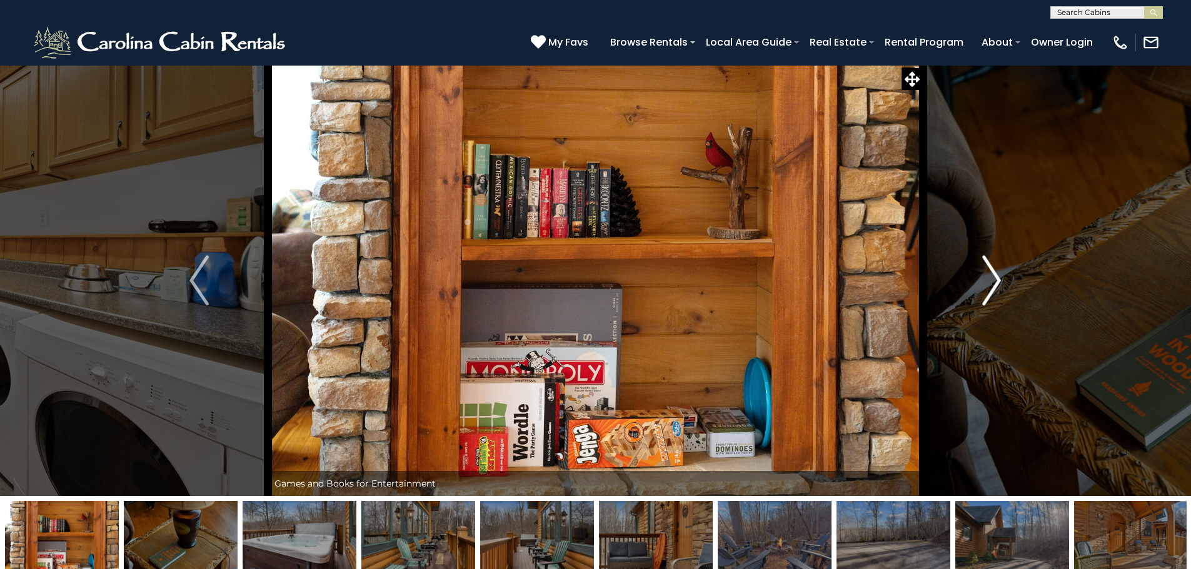
click at [995, 276] on img "Next" at bounding box center [991, 281] width 19 height 50
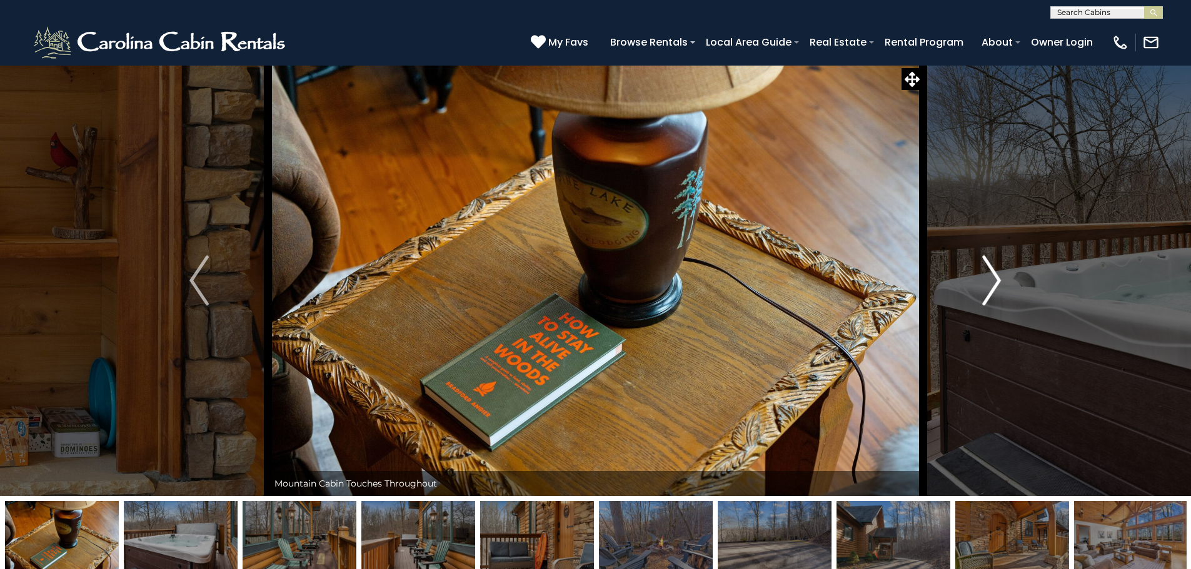
click at [995, 276] on img "Next" at bounding box center [991, 281] width 19 height 50
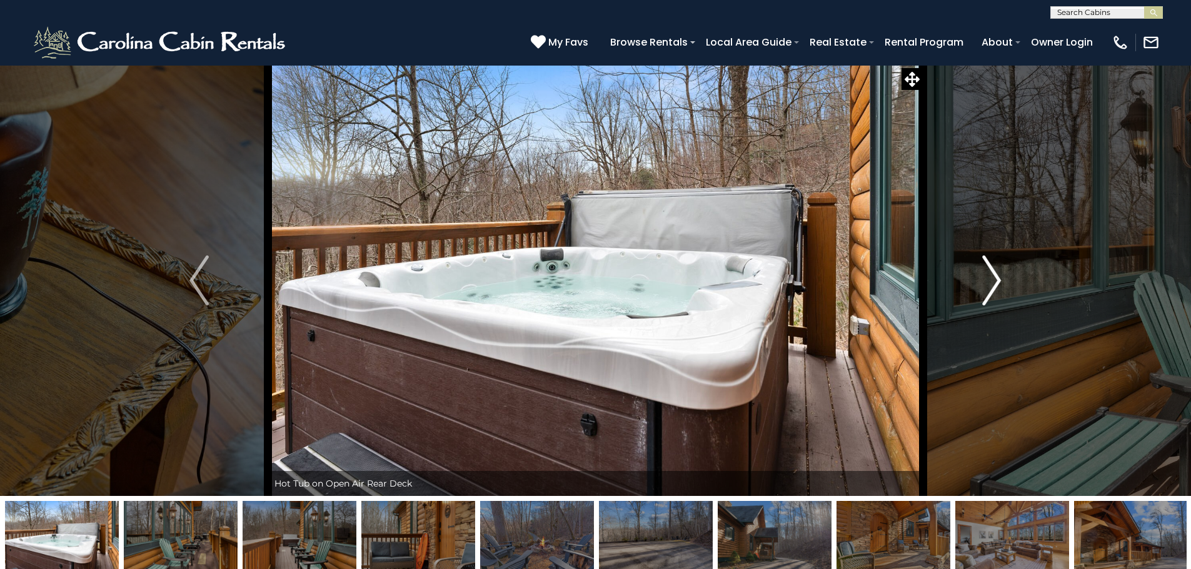
click at [995, 276] on img "Next" at bounding box center [991, 281] width 19 height 50
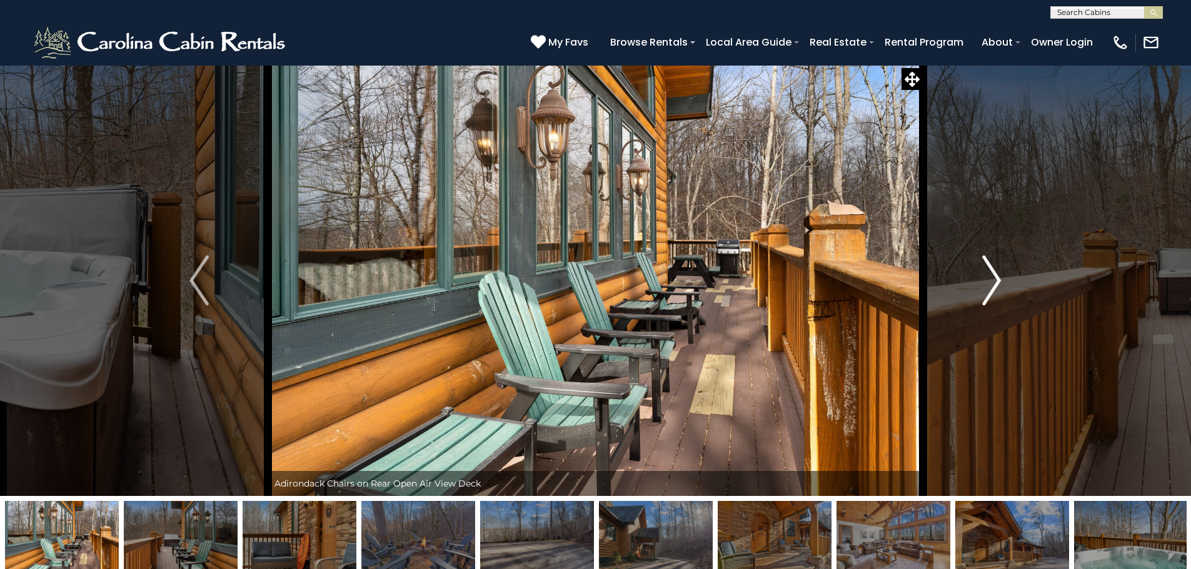
click at [995, 276] on img "Next" at bounding box center [991, 281] width 19 height 50
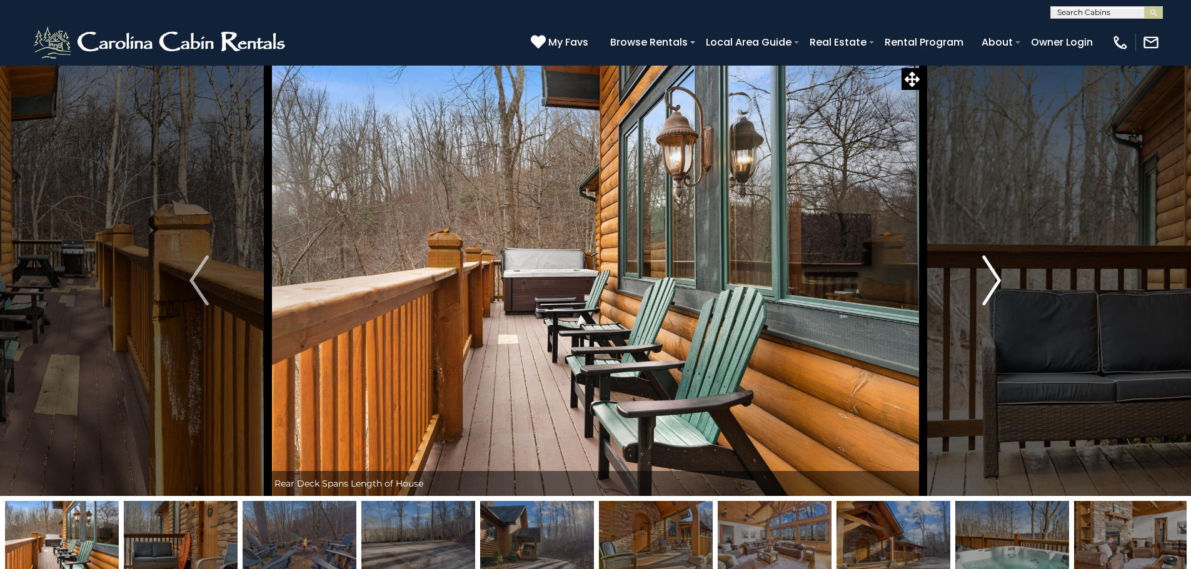
click at [995, 276] on img "Next" at bounding box center [991, 281] width 19 height 50
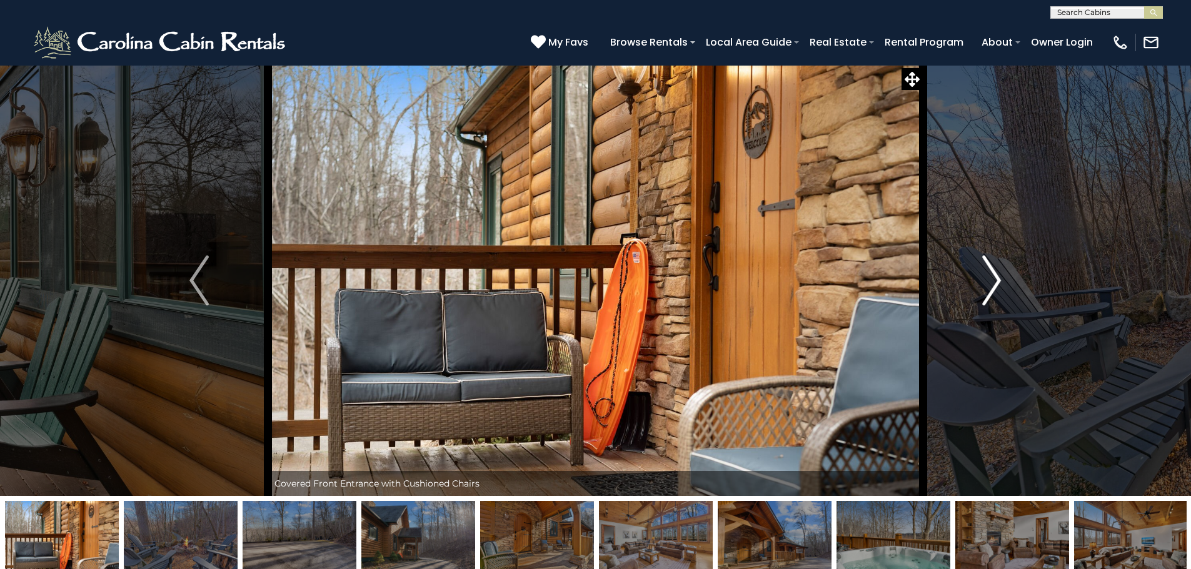
click at [995, 276] on img "Next" at bounding box center [991, 281] width 19 height 50
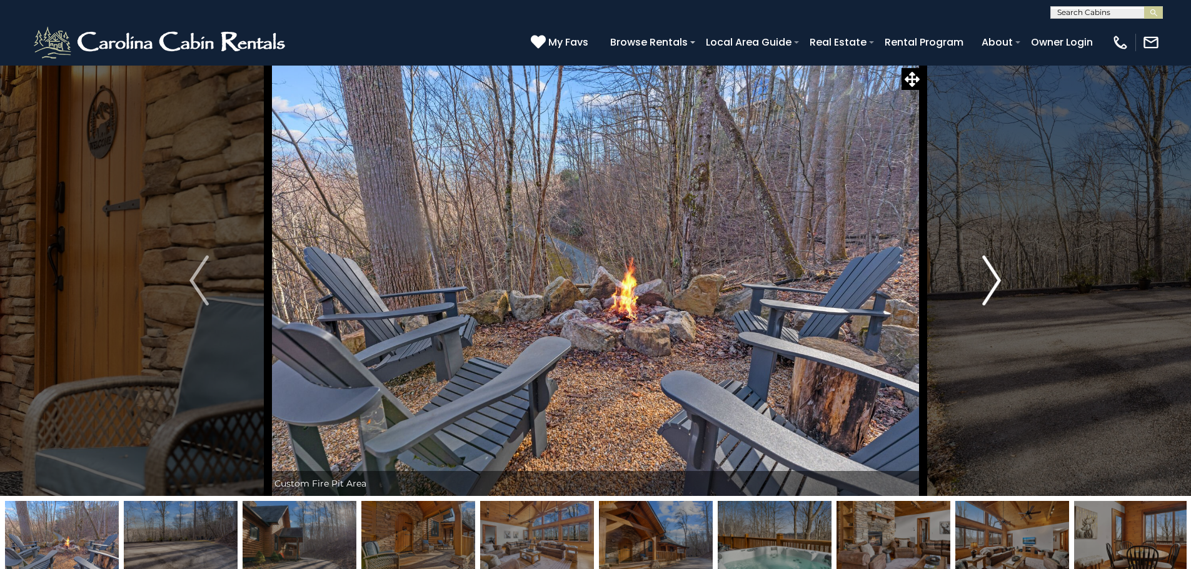
click at [995, 276] on img "Next" at bounding box center [991, 281] width 19 height 50
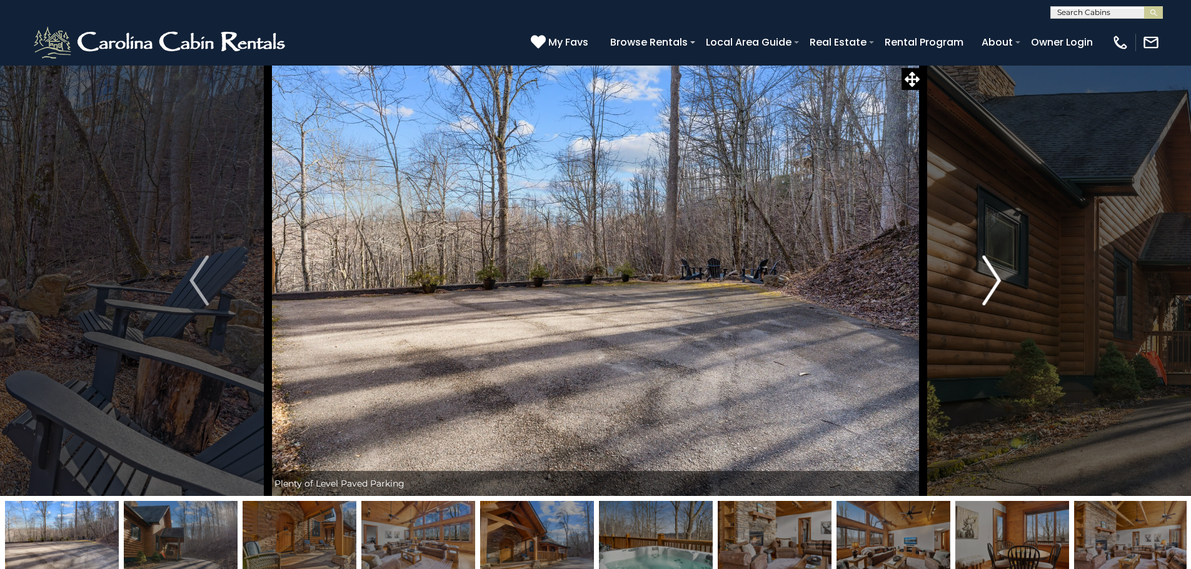
click at [995, 276] on img "Next" at bounding box center [991, 281] width 19 height 50
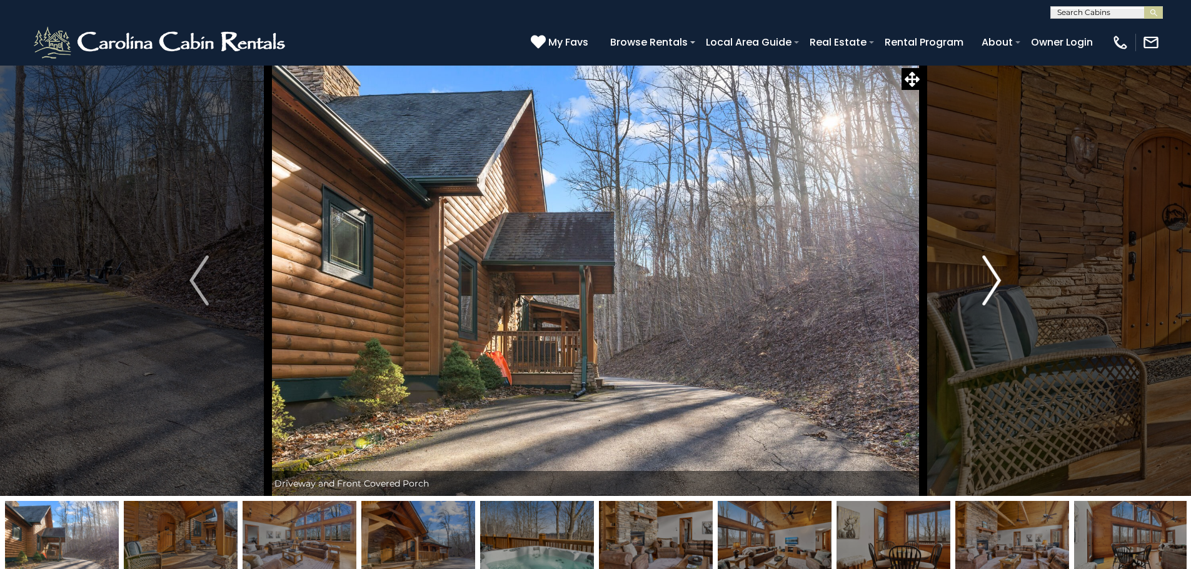
click at [995, 276] on img "Next" at bounding box center [991, 281] width 19 height 50
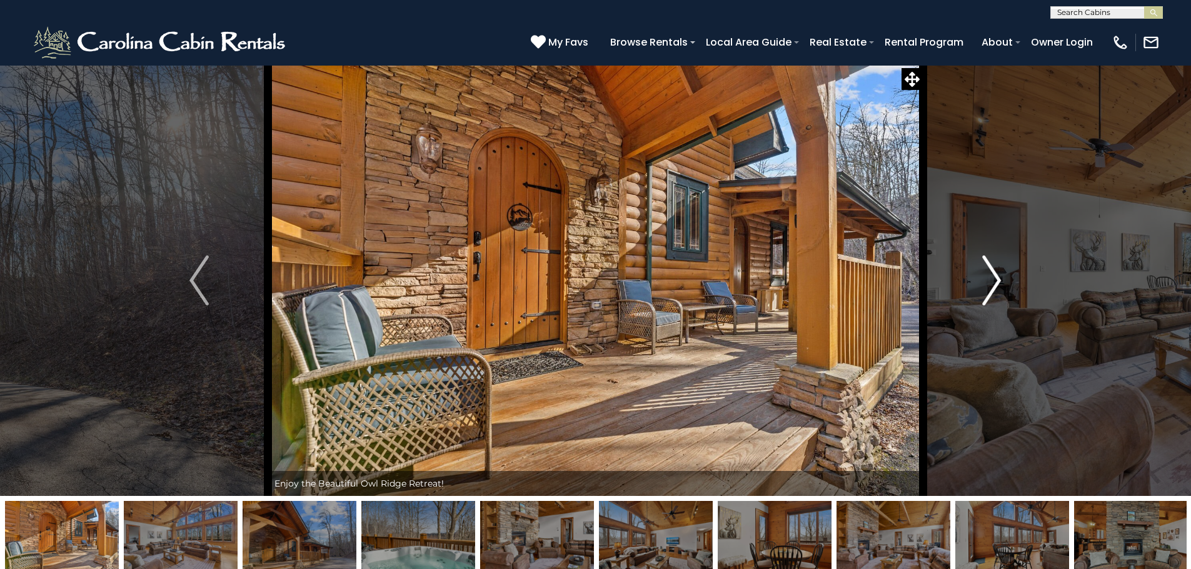
click at [995, 276] on img "Next" at bounding box center [991, 281] width 19 height 50
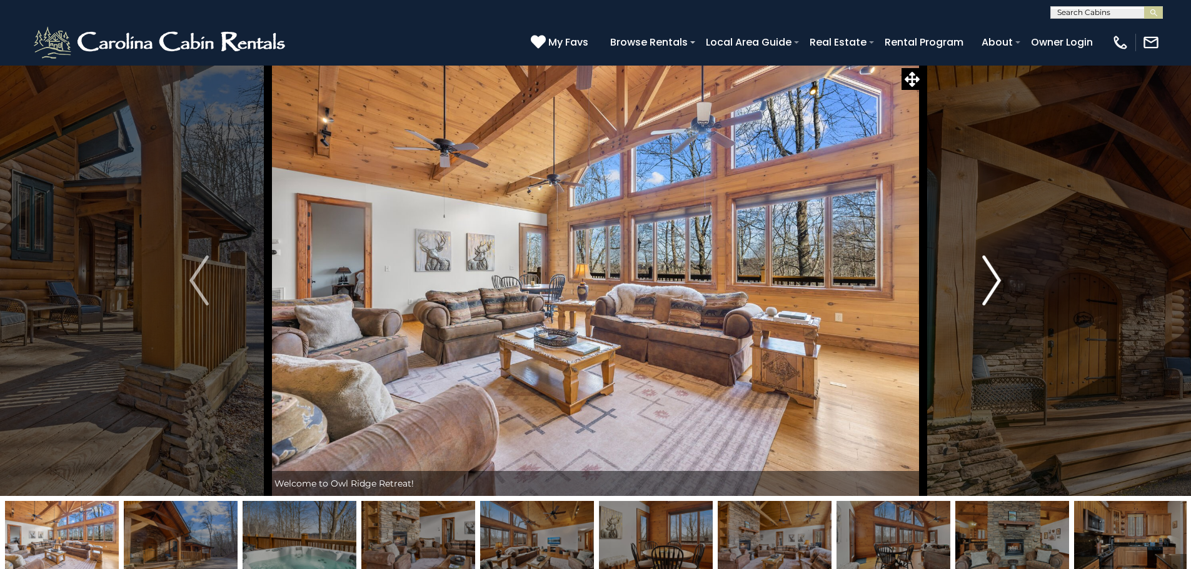
click at [995, 276] on img "Next" at bounding box center [991, 281] width 19 height 50
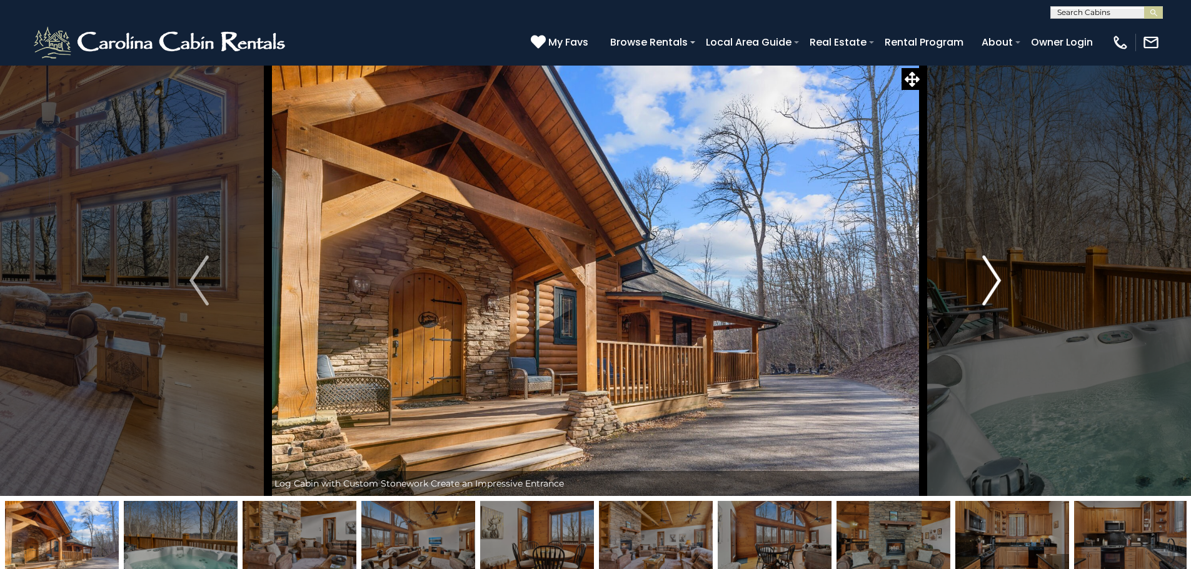
click at [995, 276] on img "Next" at bounding box center [991, 281] width 19 height 50
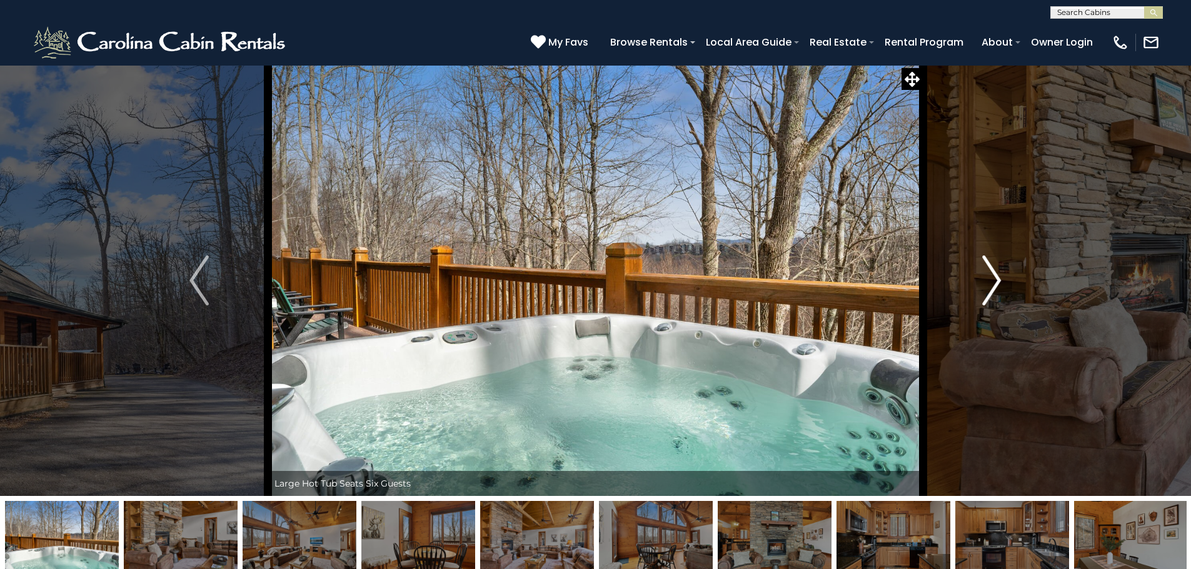
click at [995, 276] on img "Next" at bounding box center [991, 281] width 19 height 50
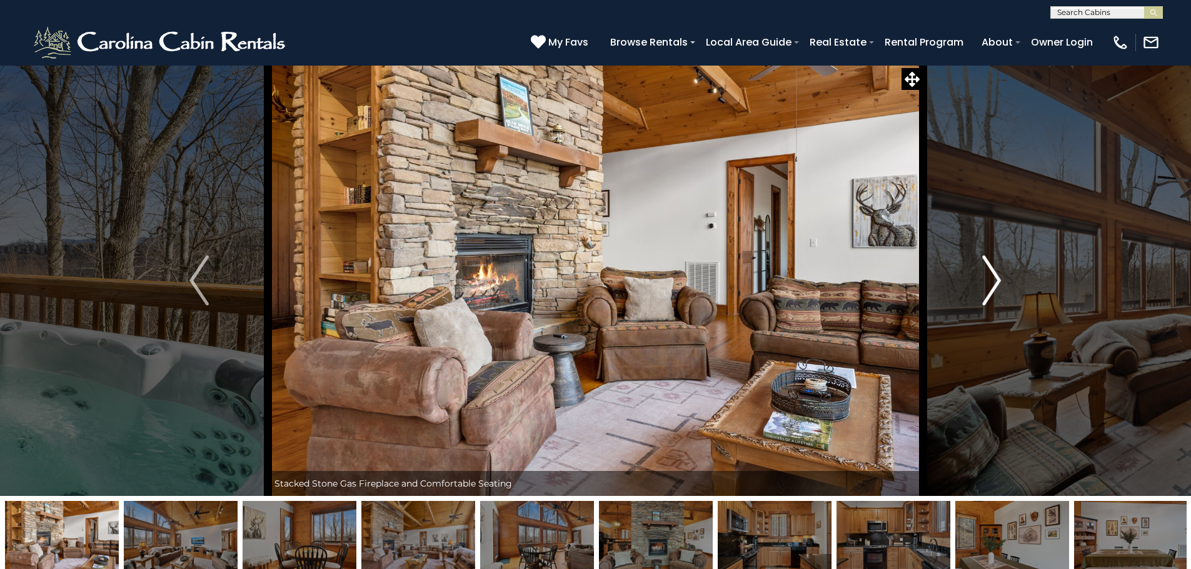
click at [995, 276] on img "Next" at bounding box center [991, 281] width 19 height 50
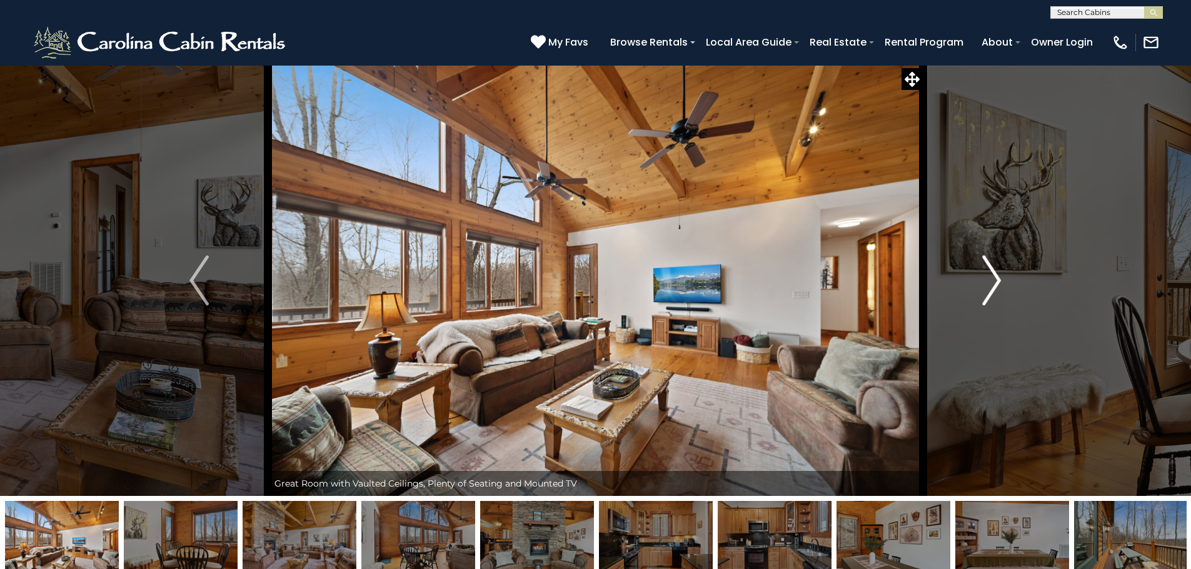
click at [995, 276] on img "Next" at bounding box center [991, 281] width 19 height 50
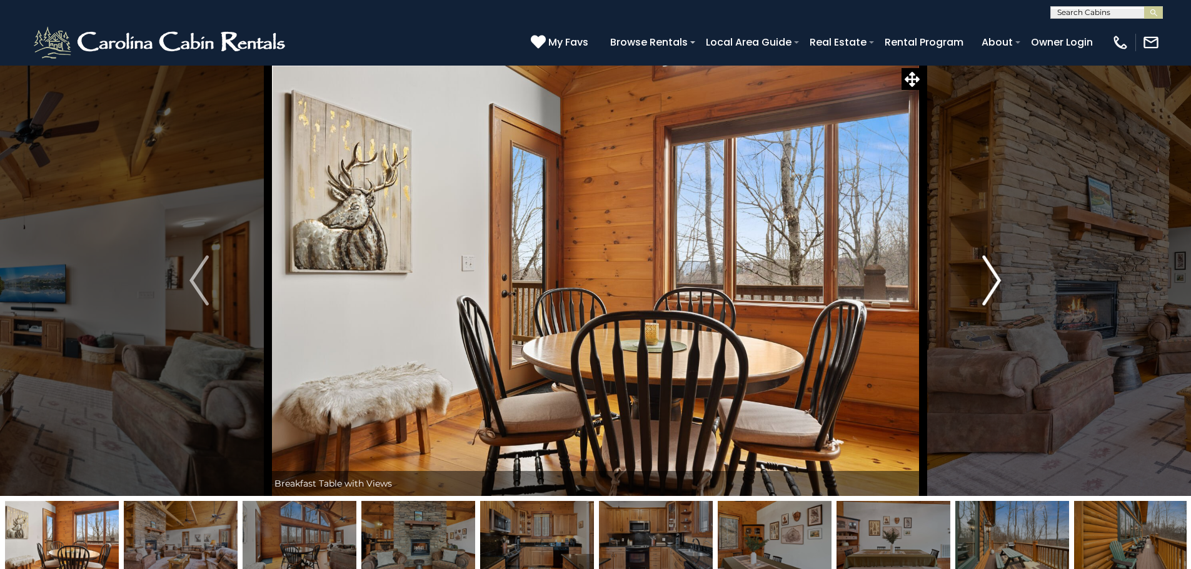
click at [995, 276] on img "Next" at bounding box center [991, 281] width 19 height 50
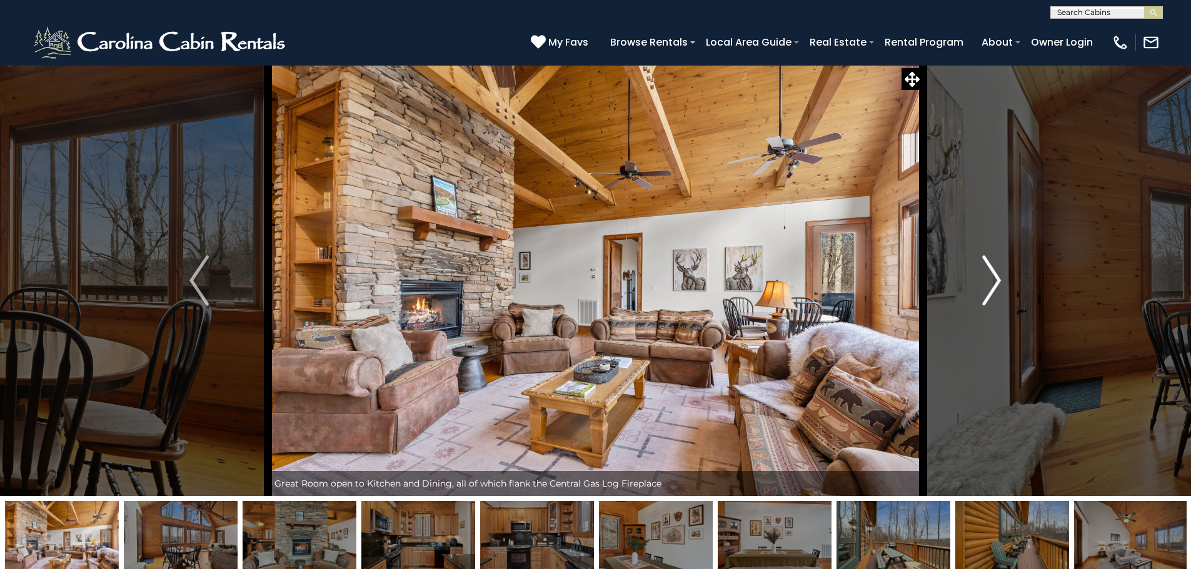
click at [995, 276] on img "Next" at bounding box center [991, 281] width 19 height 50
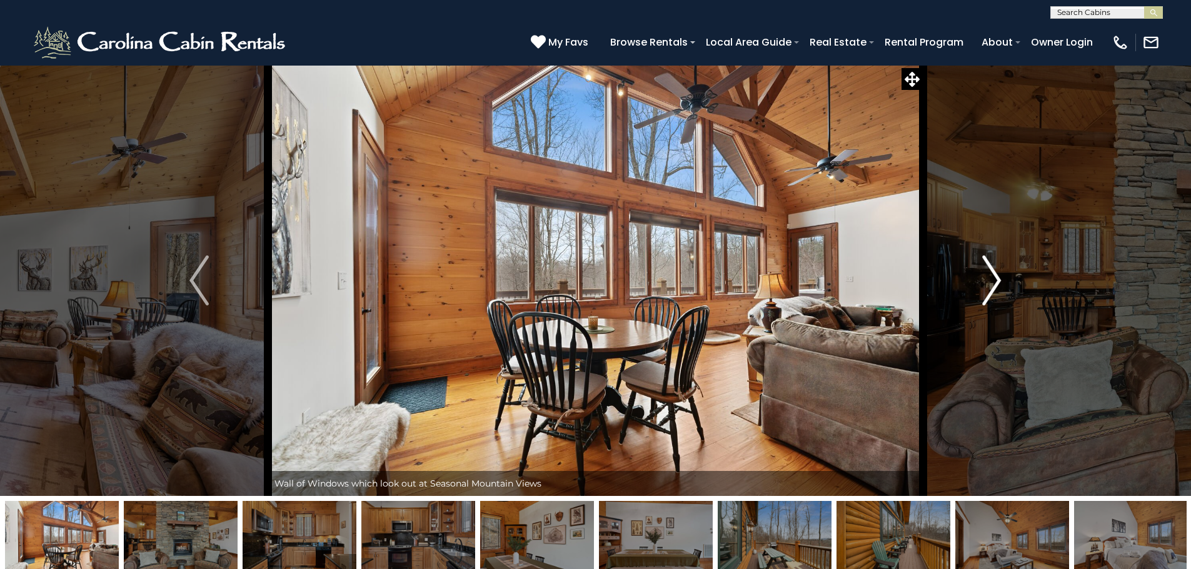
click at [995, 276] on img "Next" at bounding box center [991, 281] width 19 height 50
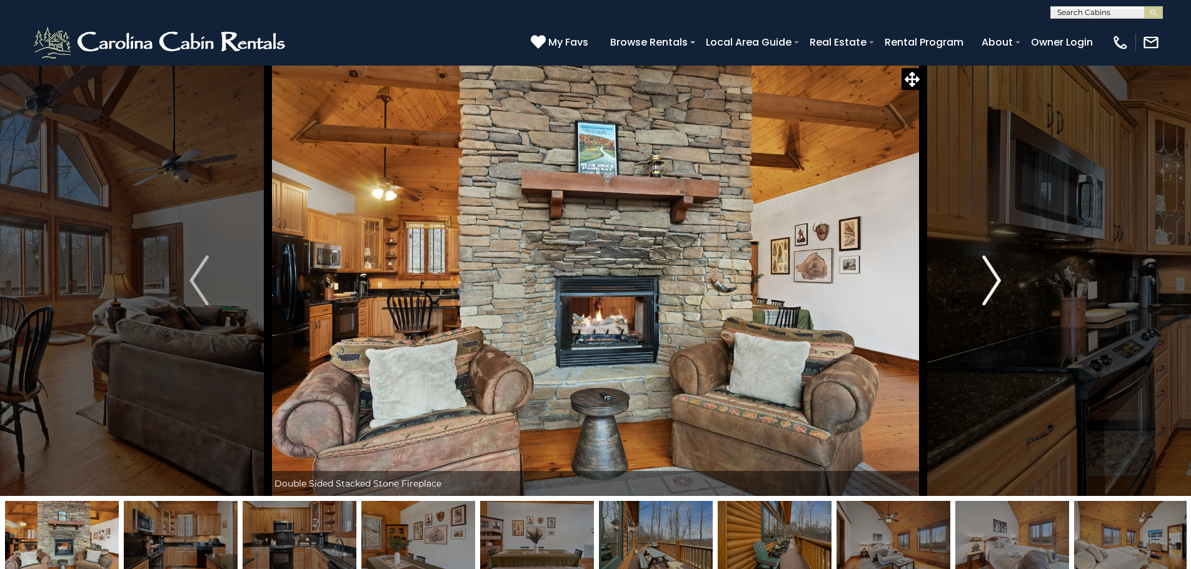
click at [995, 276] on img "Next" at bounding box center [991, 281] width 19 height 50
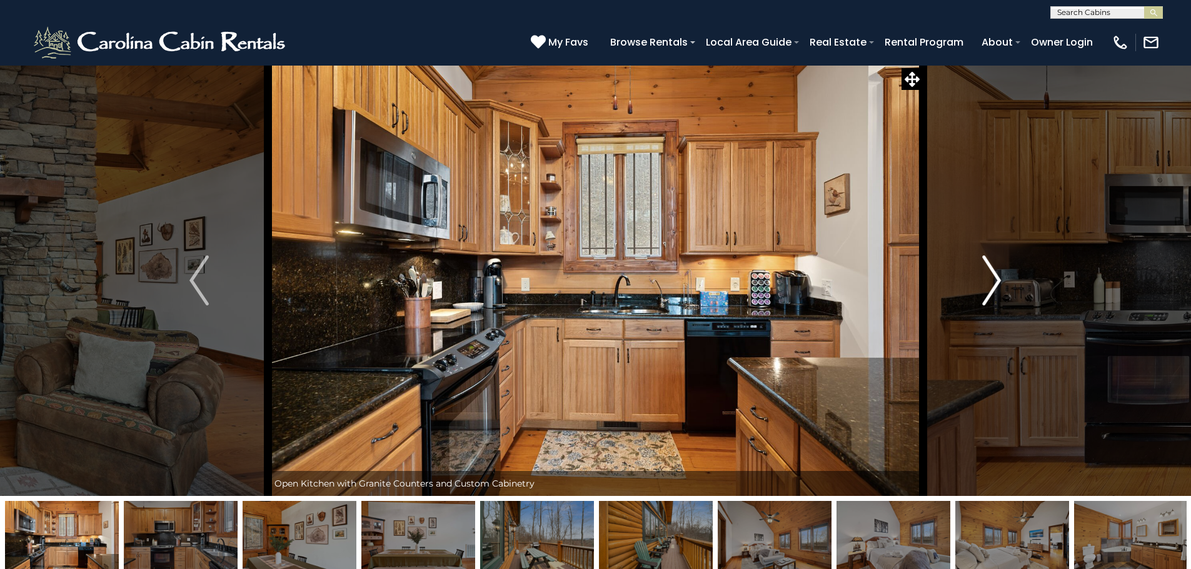
click at [995, 276] on img "Next" at bounding box center [991, 281] width 19 height 50
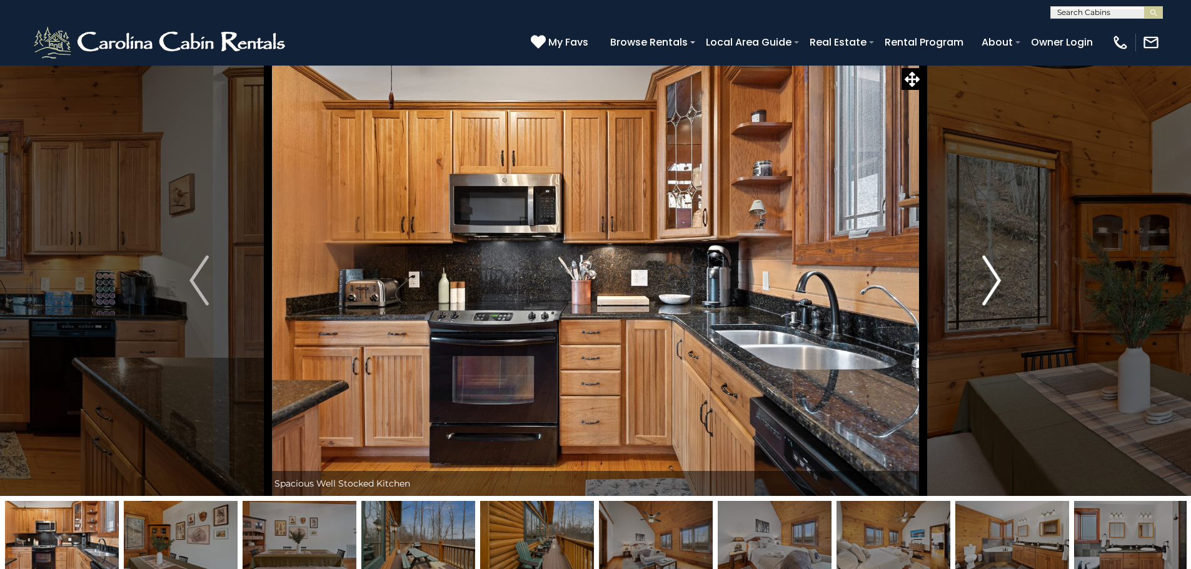
click at [995, 276] on img "Next" at bounding box center [991, 281] width 19 height 50
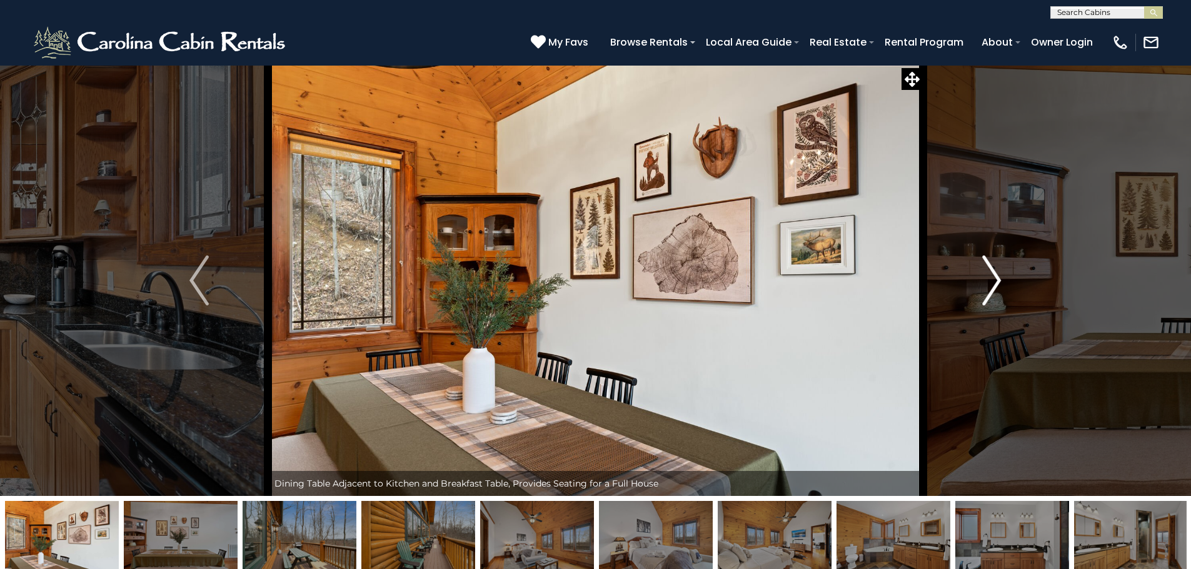
click at [995, 276] on img "Next" at bounding box center [991, 281] width 19 height 50
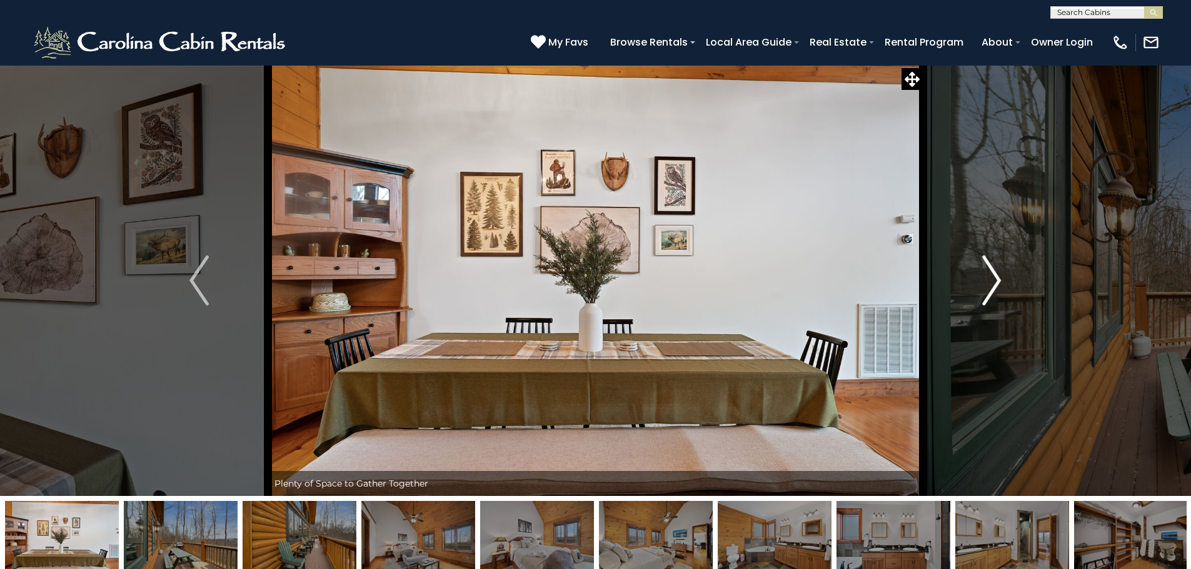
click at [995, 276] on img "Next" at bounding box center [991, 281] width 19 height 50
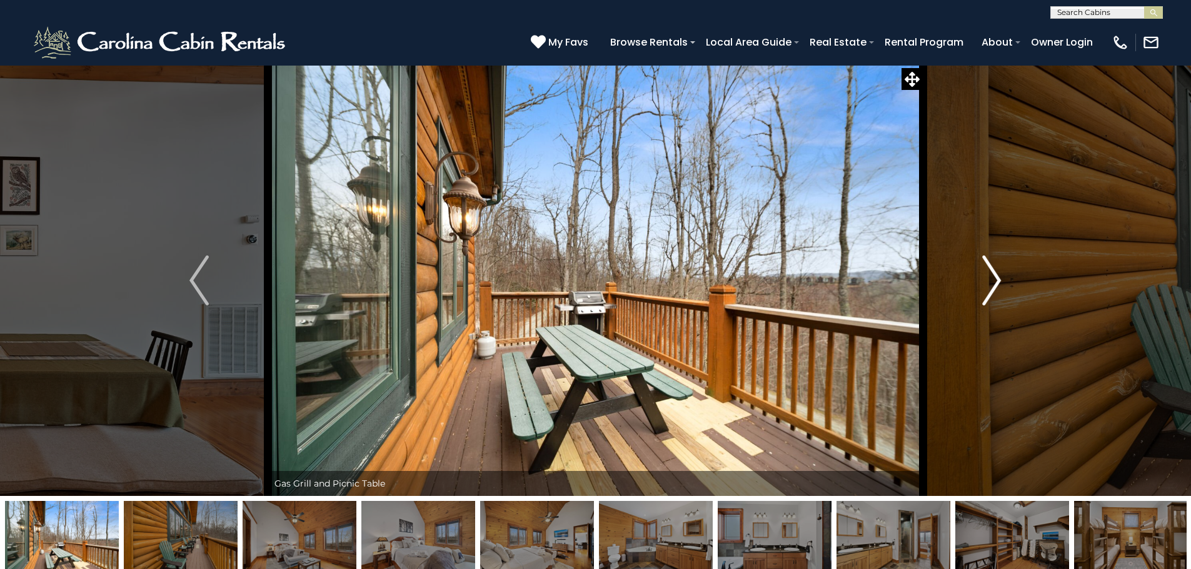
click at [995, 276] on img "Next" at bounding box center [991, 281] width 19 height 50
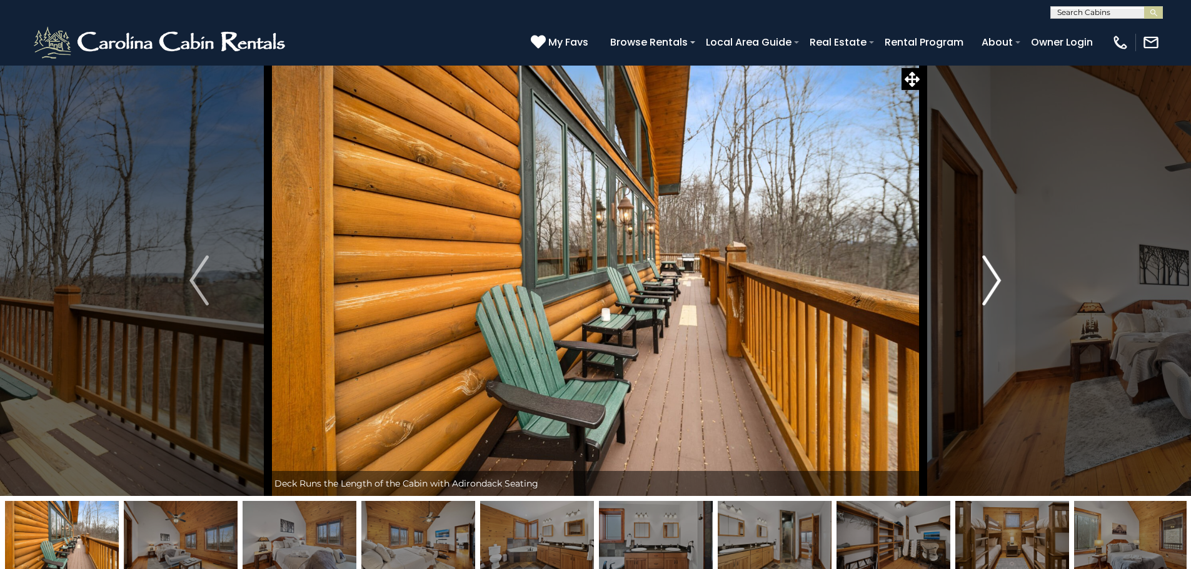
click at [995, 276] on img "Next" at bounding box center [991, 281] width 19 height 50
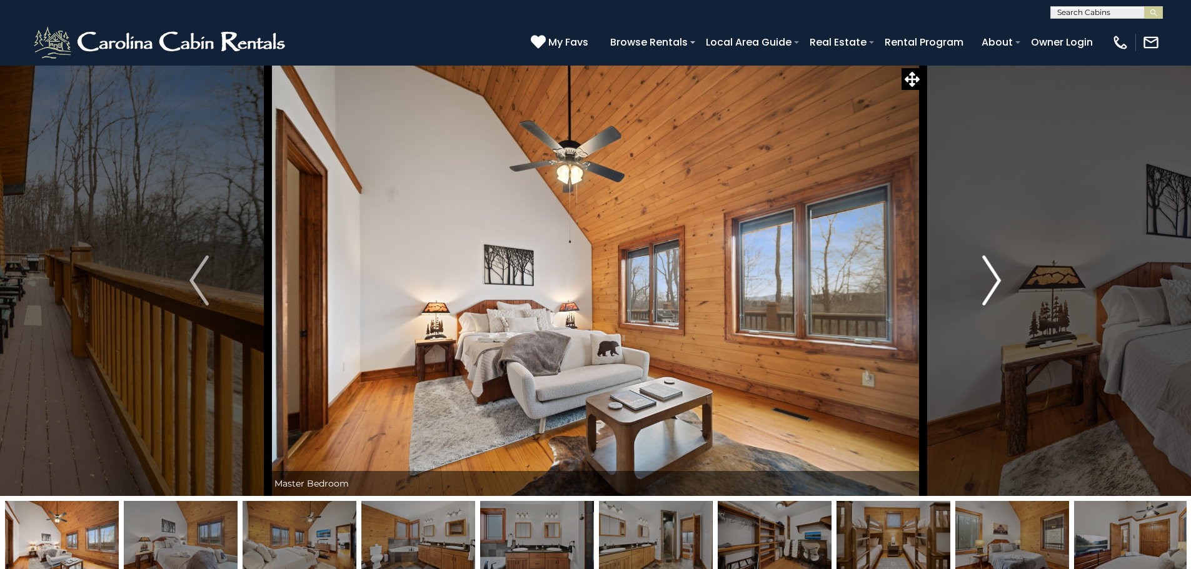
click at [995, 276] on img "Next" at bounding box center [991, 281] width 19 height 50
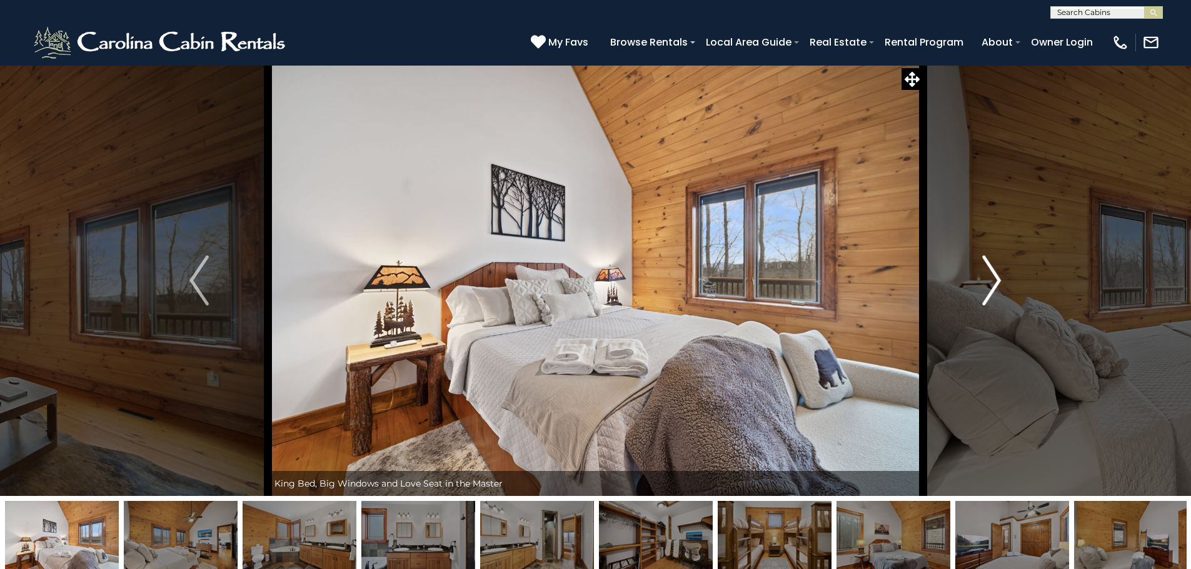
click at [995, 276] on img "Next" at bounding box center [991, 281] width 19 height 50
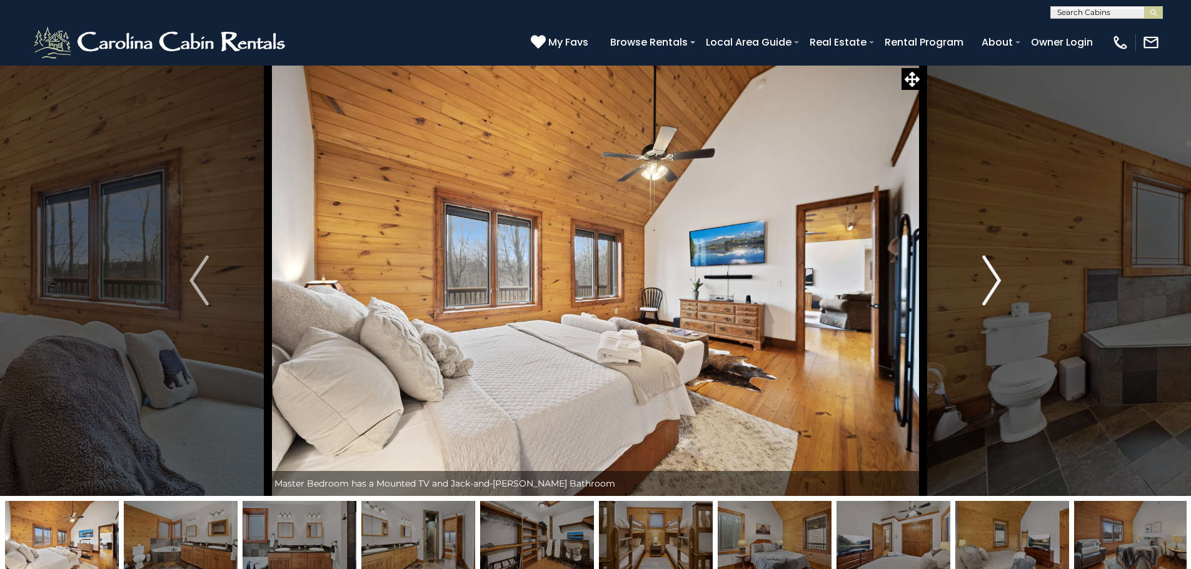
click at [995, 276] on img "Next" at bounding box center [991, 281] width 19 height 50
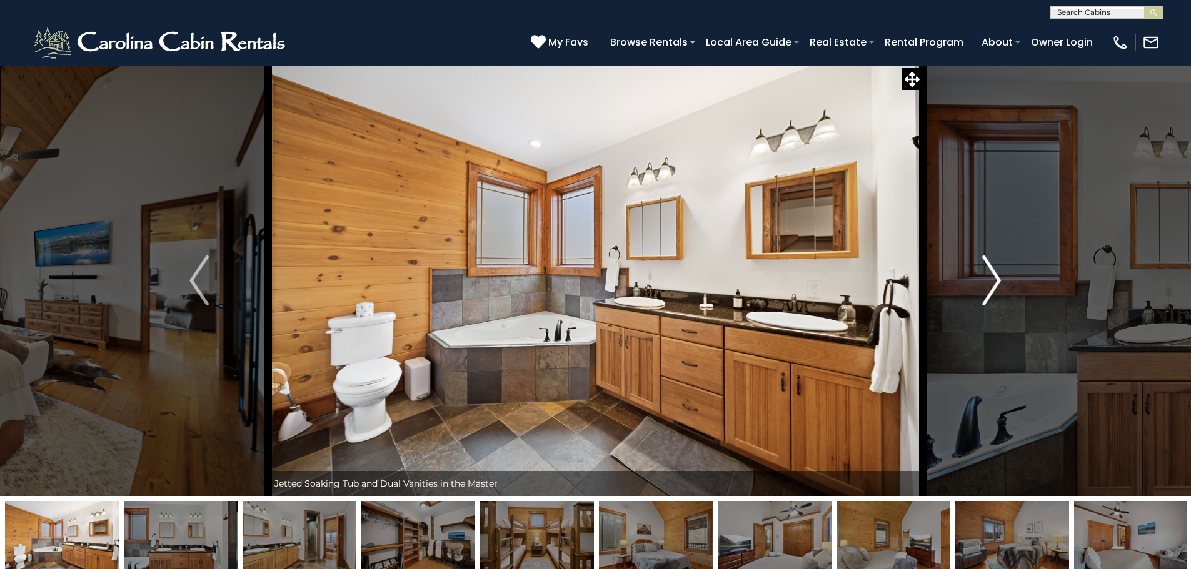
click at [995, 276] on img "Next" at bounding box center [991, 281] width 19 height 50
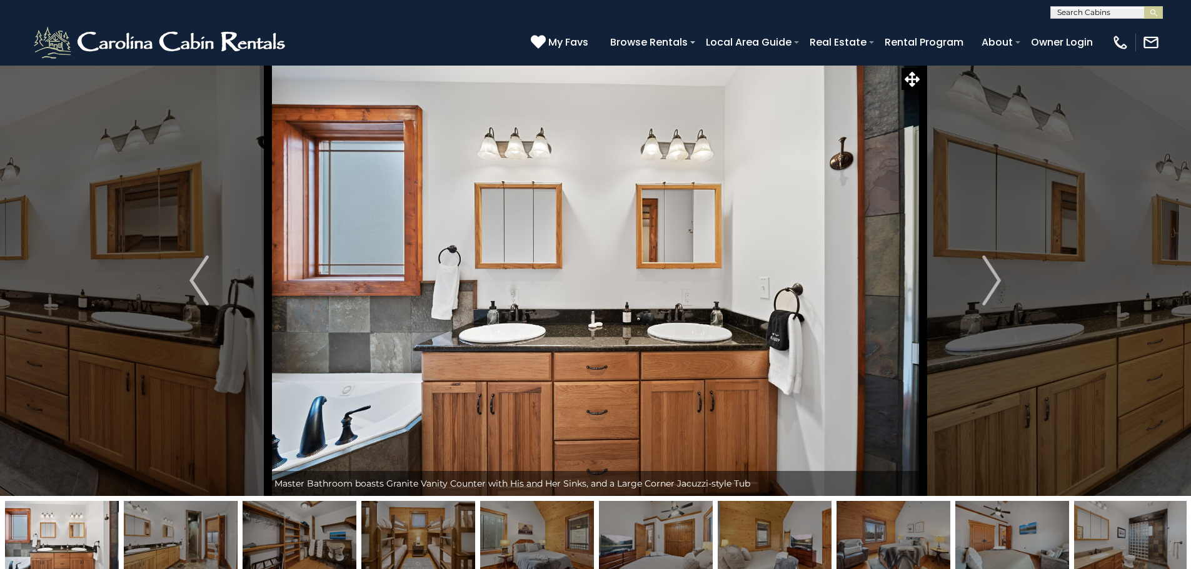
click at [60, 534] on img at bounding box center [62, 540] width 114 height 78
click at [191, 548] on img at bounding box center [181, 540] width 114 height 78
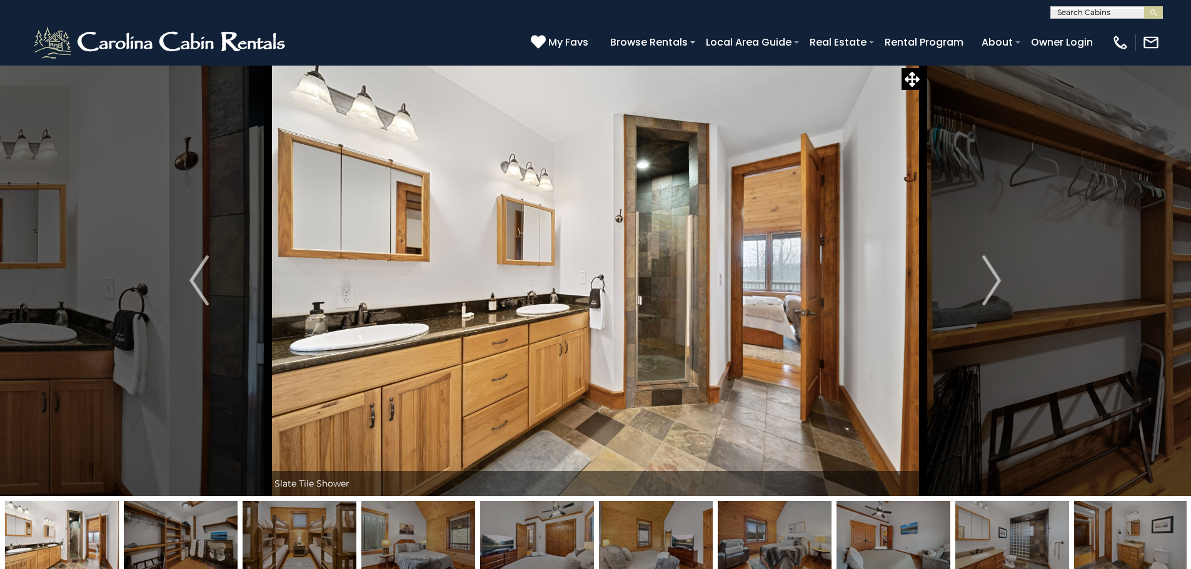
click at [316, 544] on img at bounding box center [300, 540] width 114 height 78
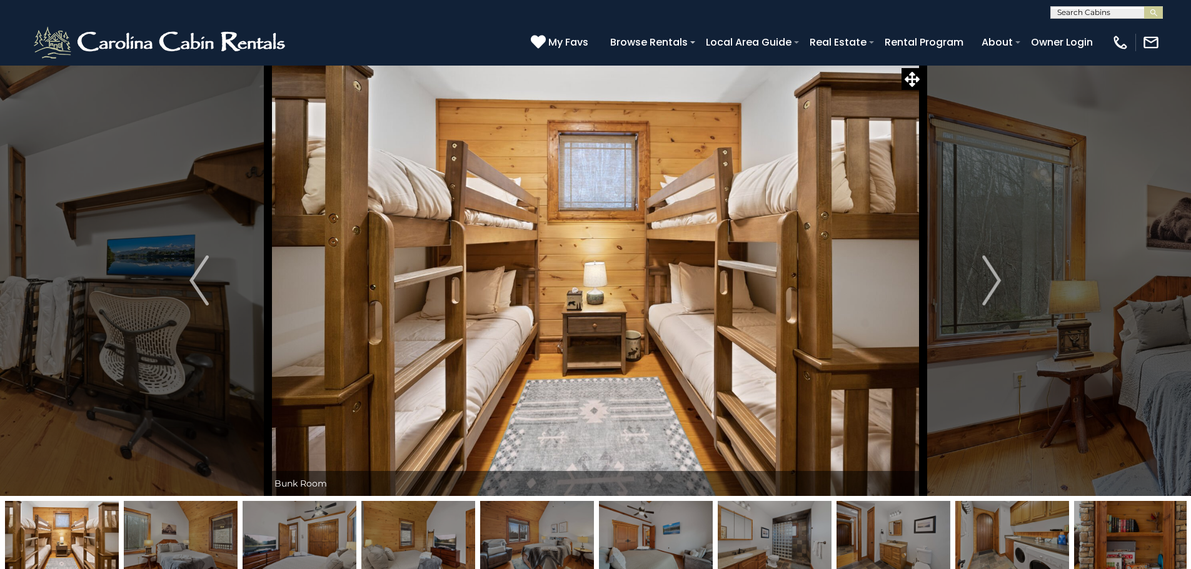
click at [908, 536] on img at bounding box center [893, 540] width 114 height 78
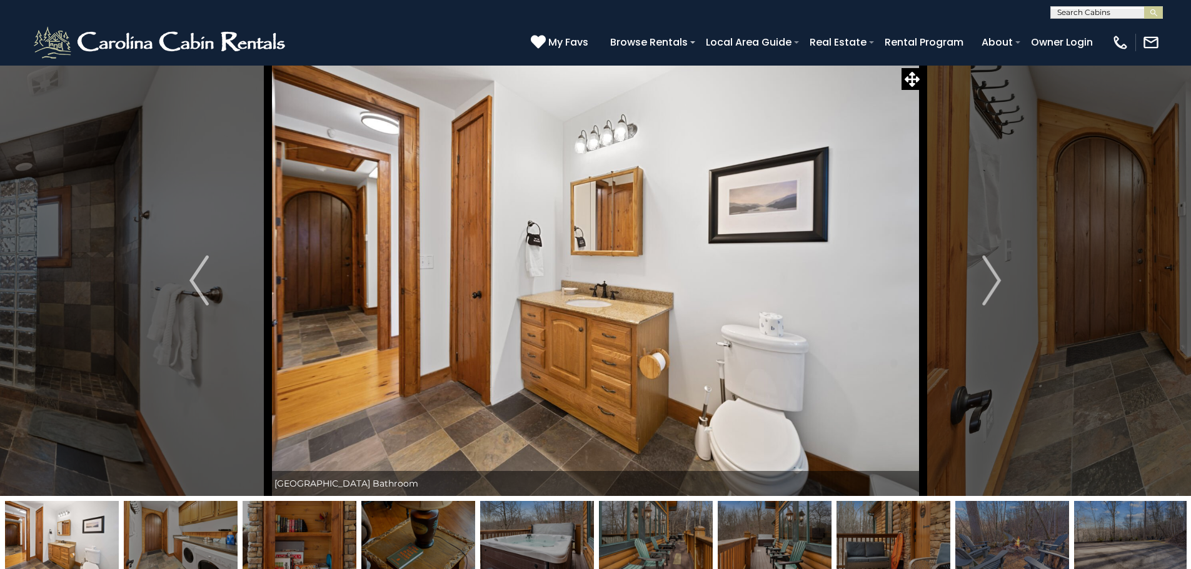
click at [309, 532] on img at bounding box center [300, 540] width 114 height 78
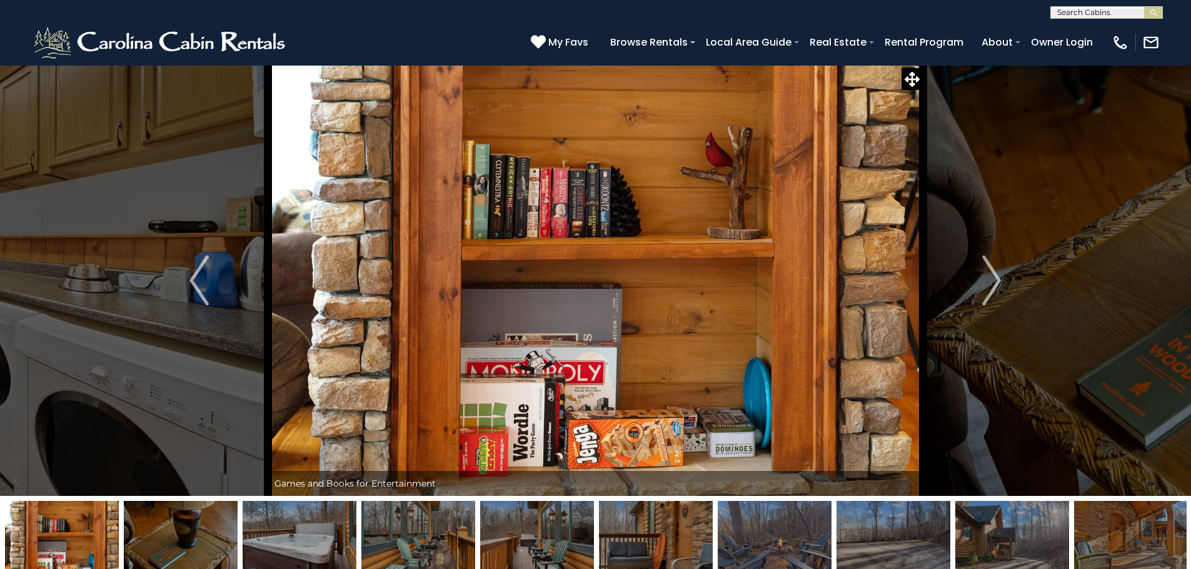
click at [202, 530] on img at bounding box center [181, 540] width 114 height 78
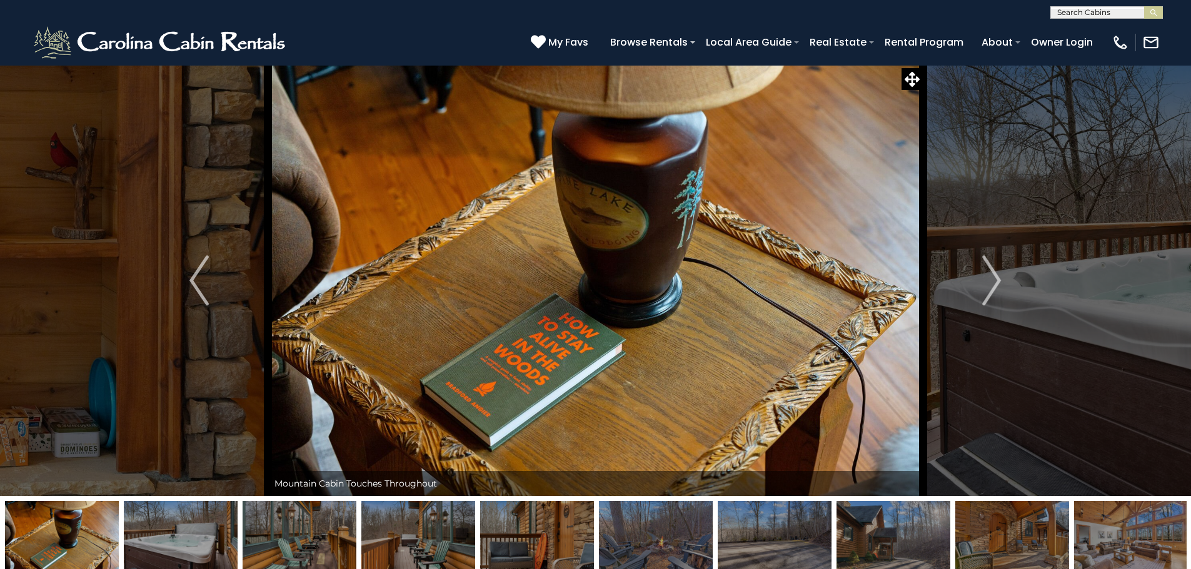
click at [298, 530] on img at bounding box center [300, 540] width 114 height 78
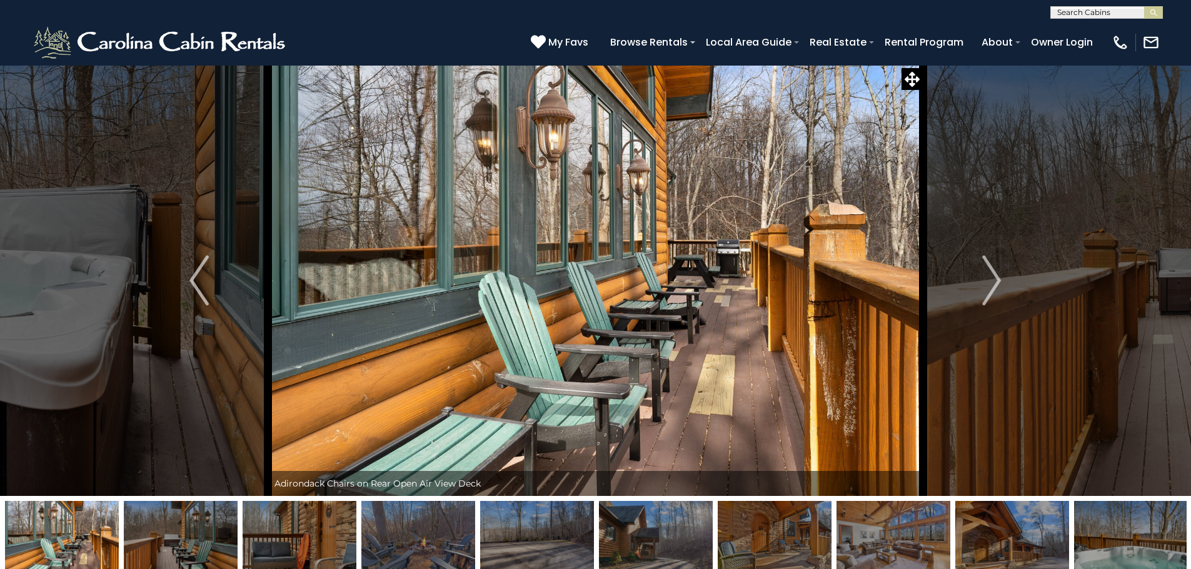
click at [298, 530] on img at bounding box center [300, 540] width 114 height 78
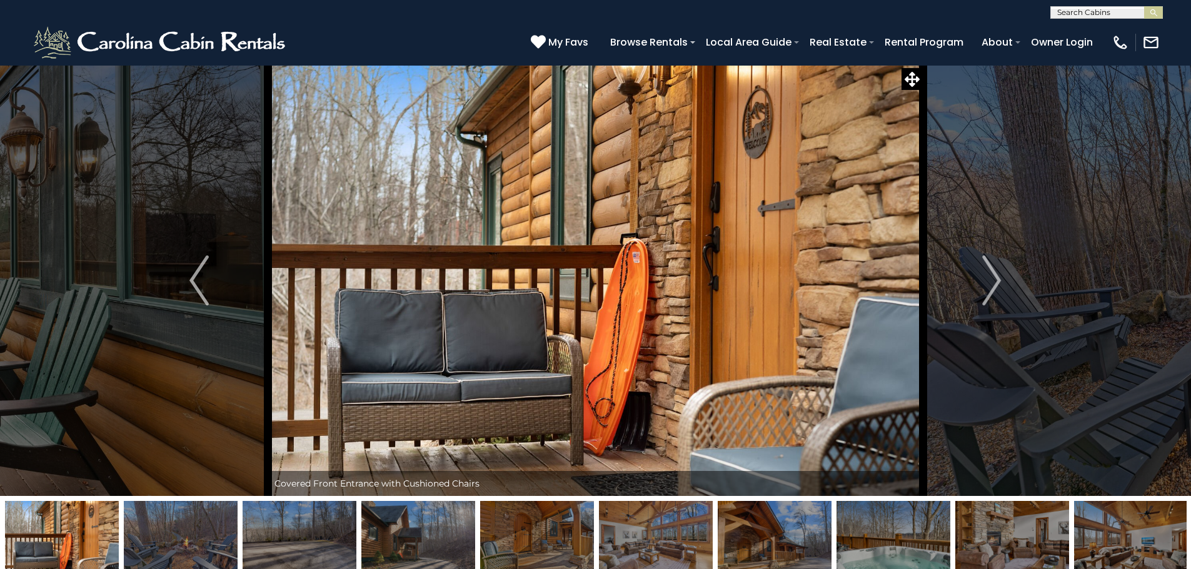
click at [422, 542] on img at bounding box center [418, 540] width 114 height 78
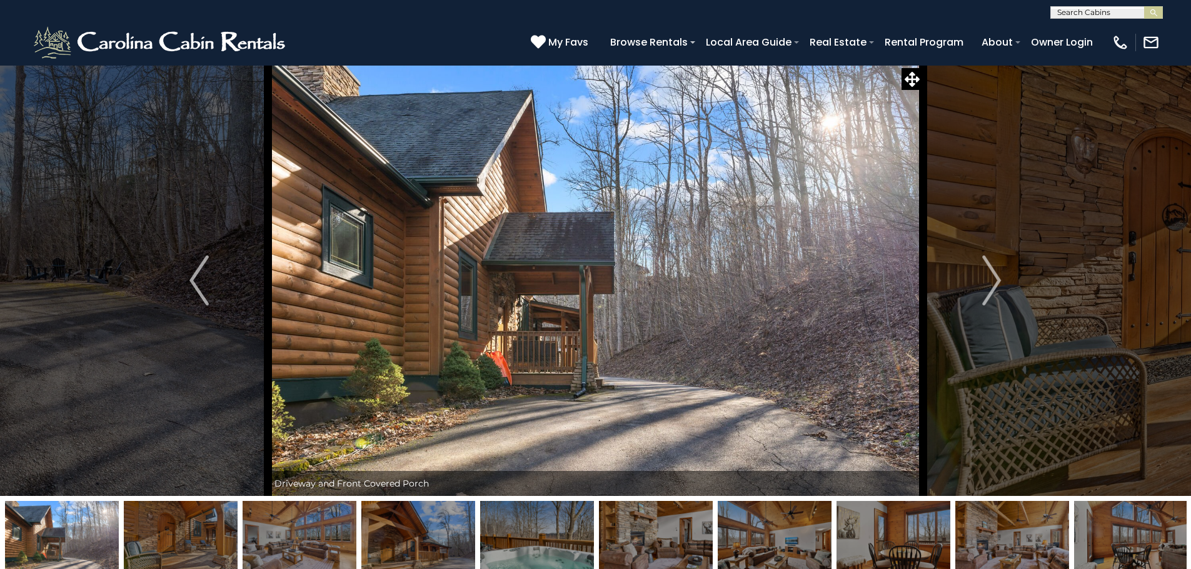
click at [419, 538] on img at bounding box center [418, 540] width 114 height 78
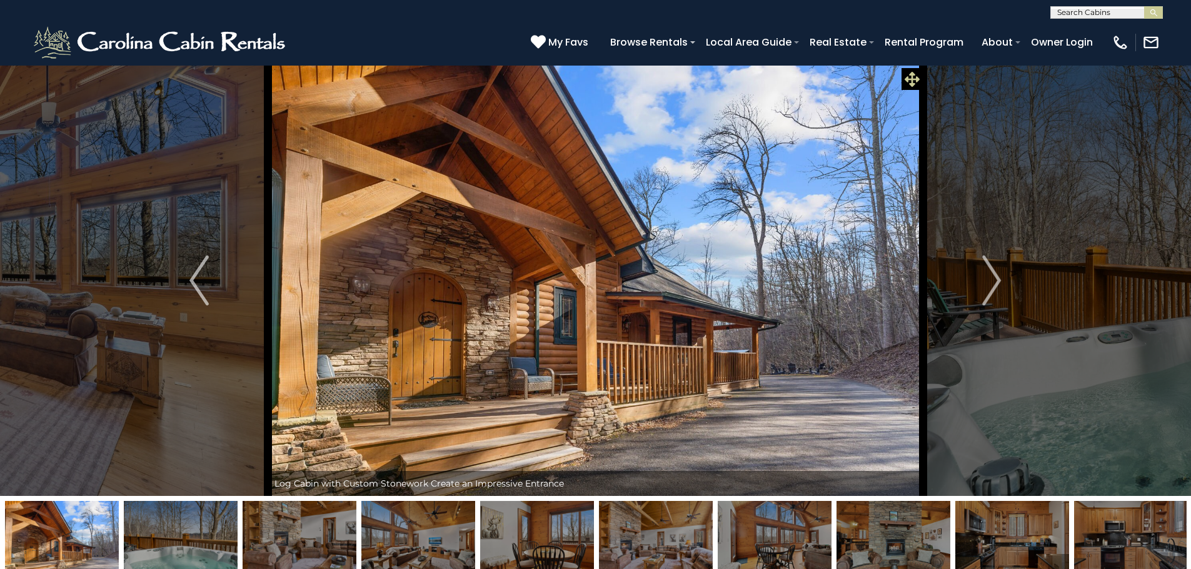
click at [909, 78] on icon at bounding box center [911, 79] width 15 height 15
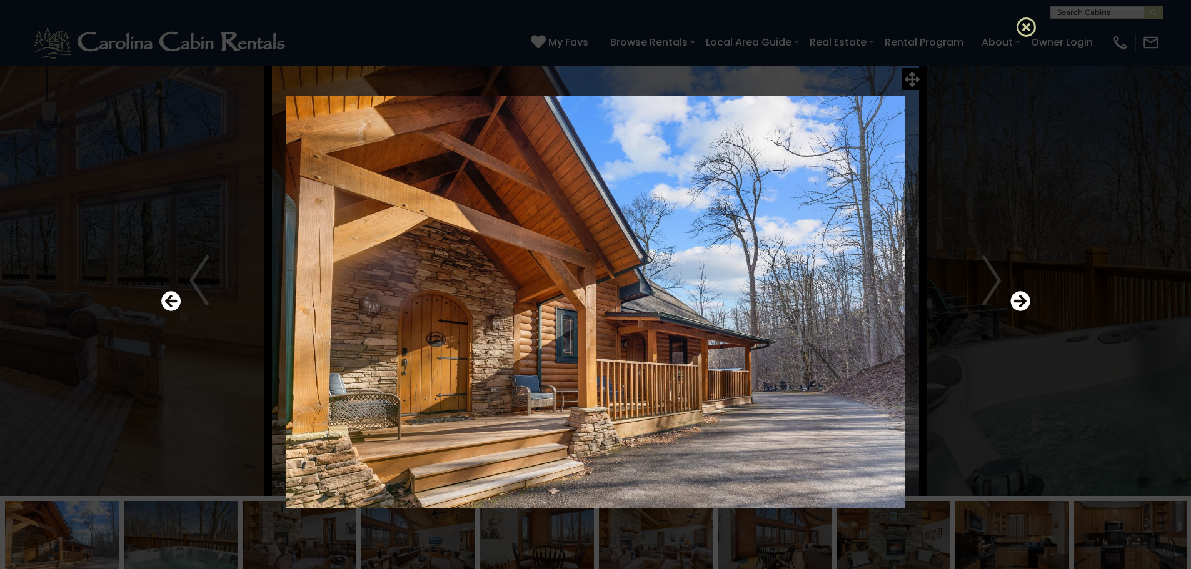
click at [1028, 28] on icon at bounding box center [1026, 27] width 20 height 20
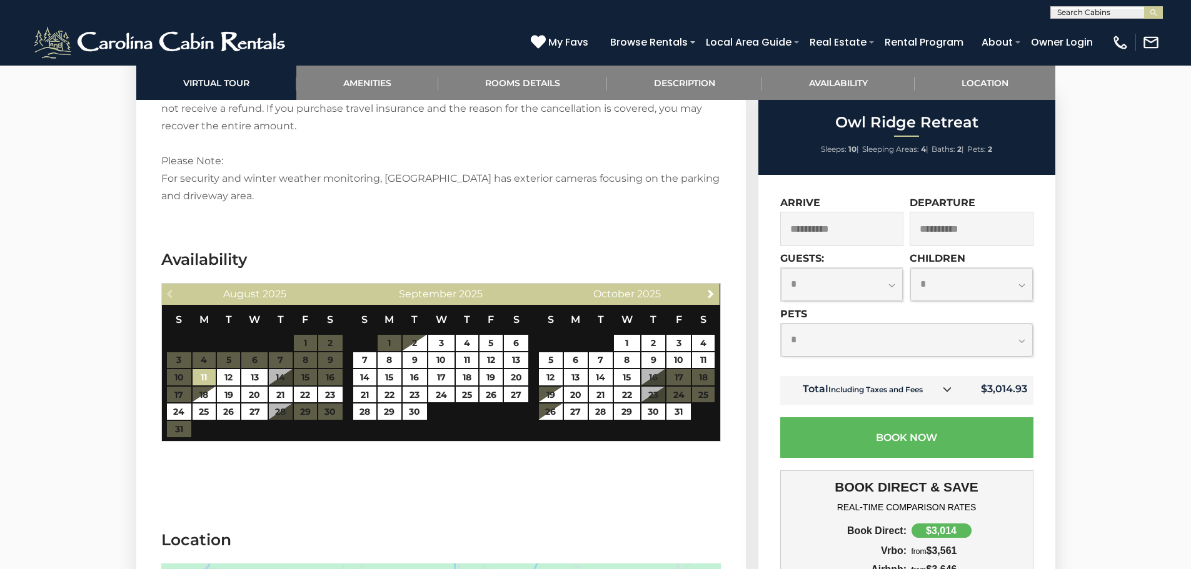
scroll to position [2500, 0]
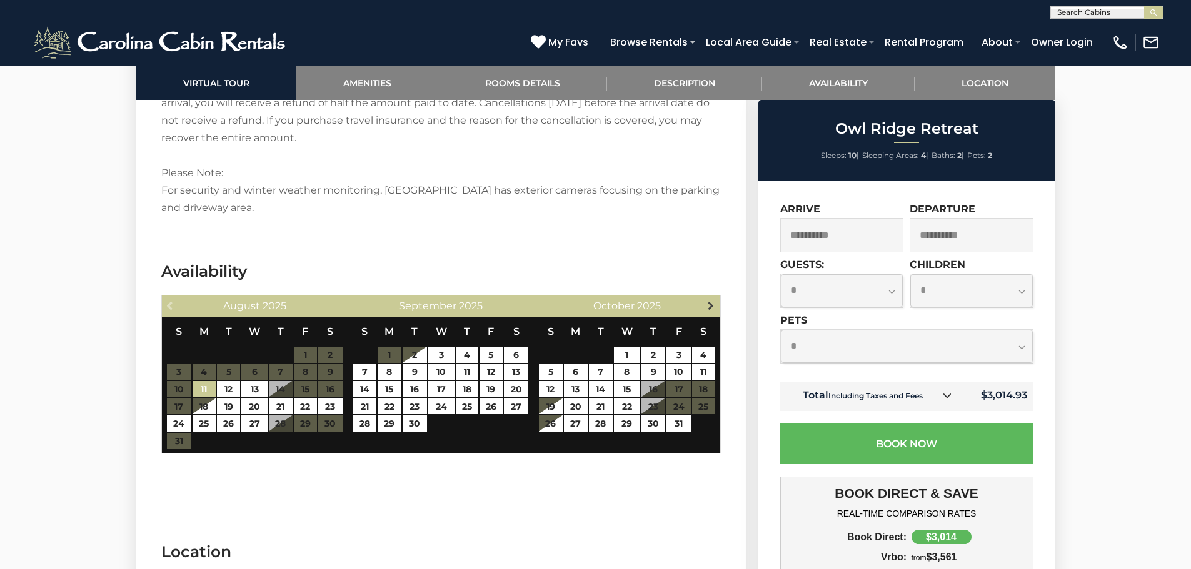
click at [713, 301] on span "Next" at bounding box center [711, 306] width 10 height 10
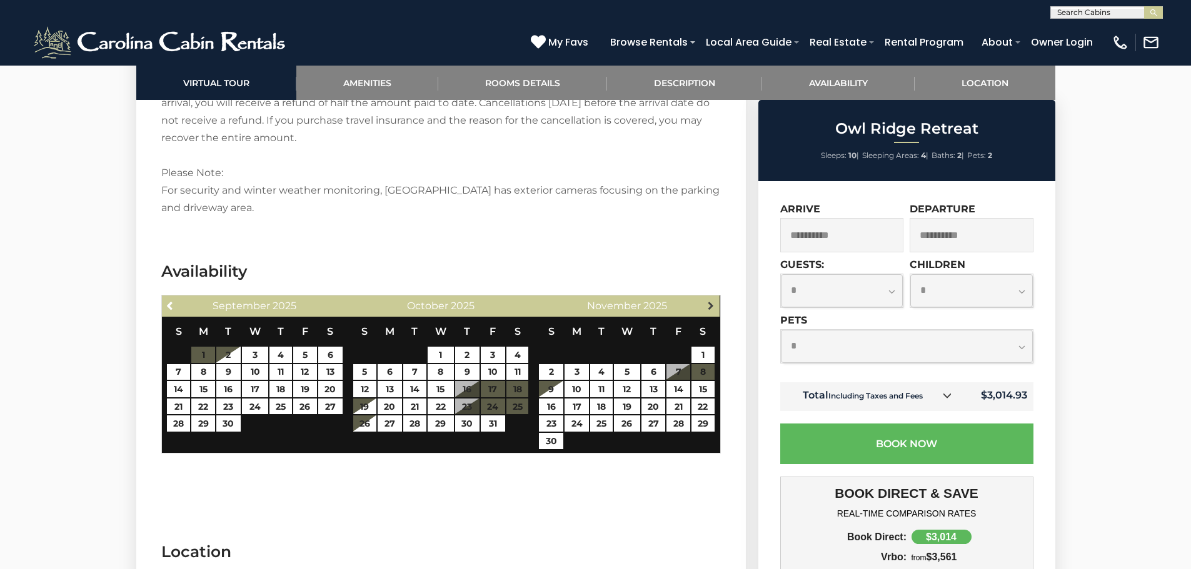
click at [713, 301] on span "Next" at bounding box center [711, 306] width 10 height 10
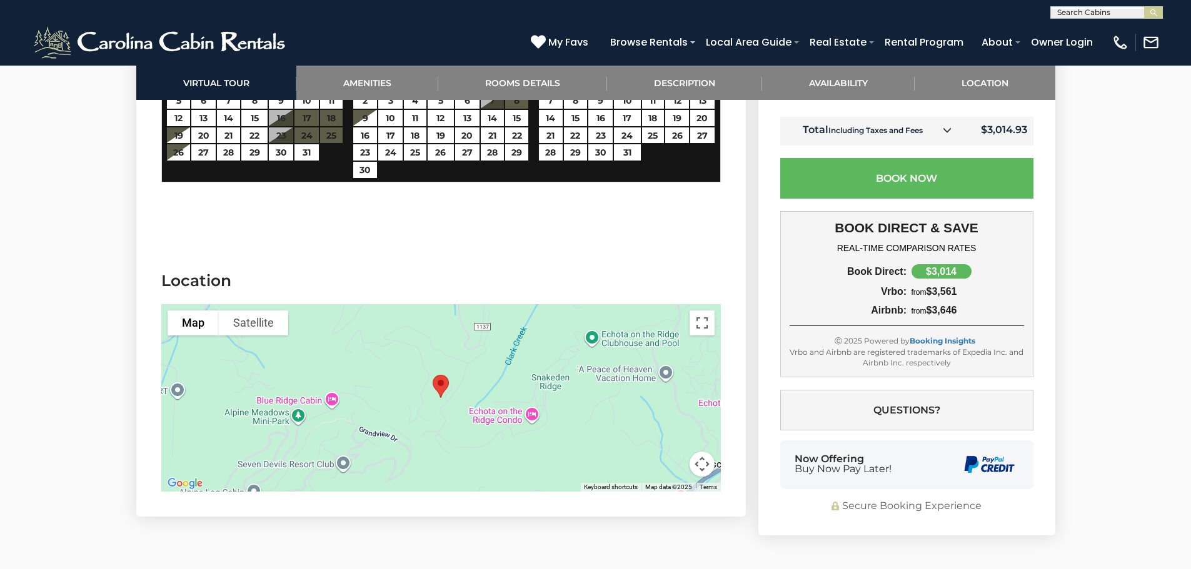
scroll to position [2750, 0]
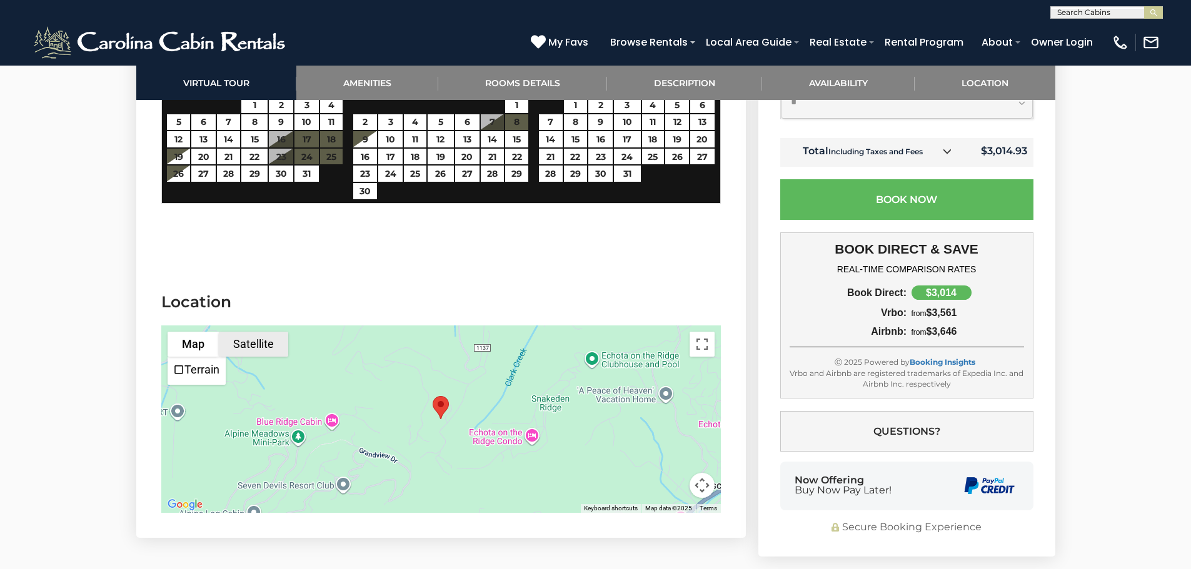
click at [249, 332] on button "Satellite" at bounding box center [253, 344] width 69 height 25
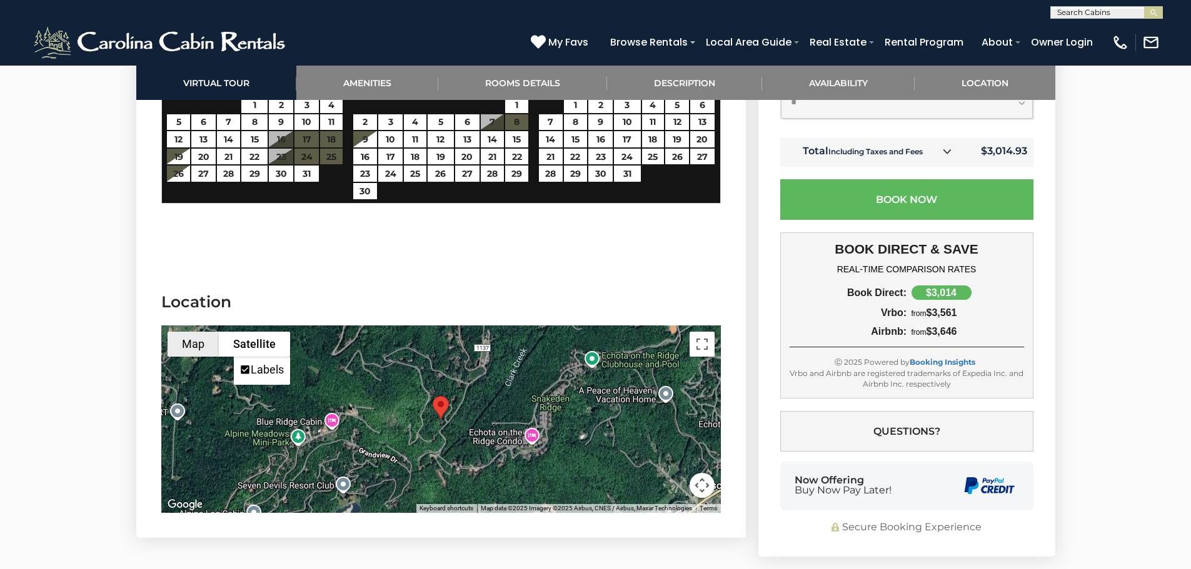
click at [181, 332] on button "Map" at bounding box center [193, 344] width 51 height 25
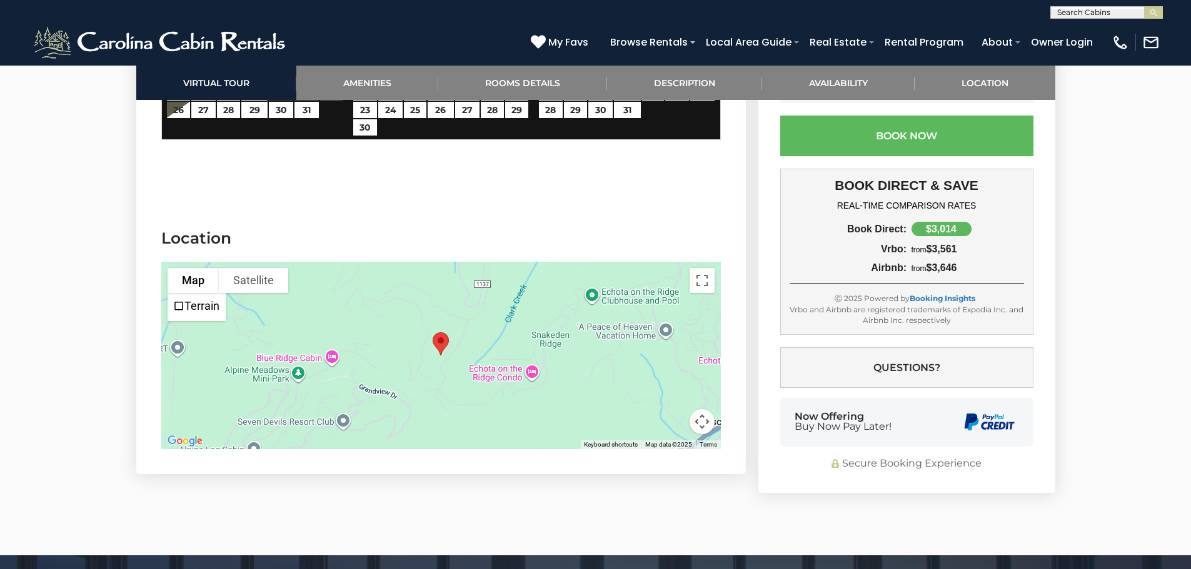
scroll to position [2875, 0]
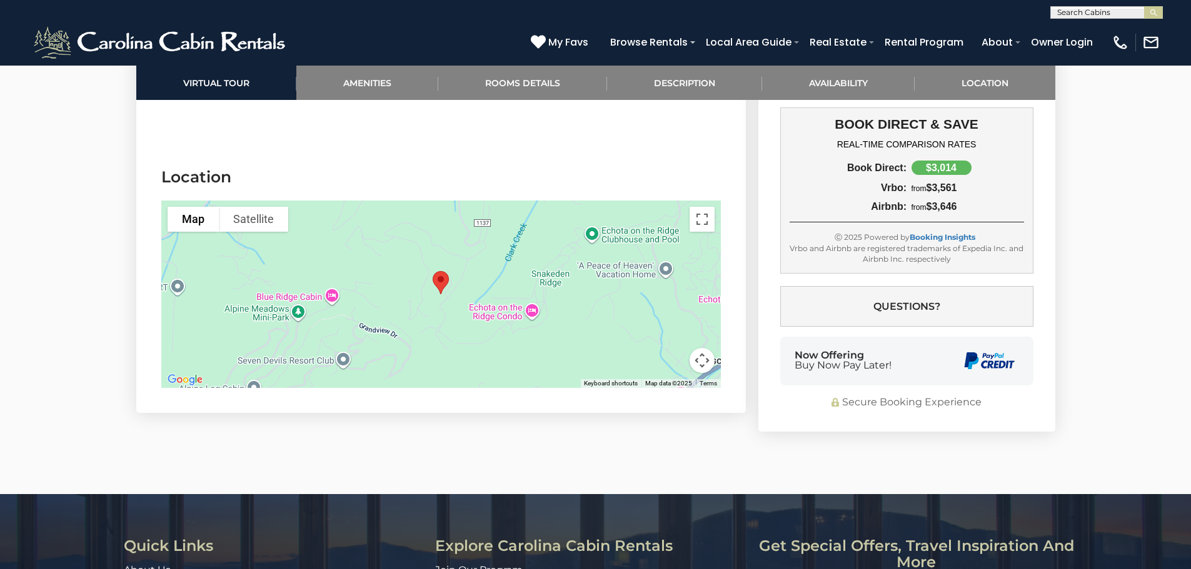
click at [499, 305] on div at bounding box center [440, 295] width 559 height 188
click at [705, 348] on button "Map camera controls" at bounding box center [701, 360] width 25 height 25
click at [666, 348] on button "Zoom out" at bounding box center [670, 360] width 25 height 25
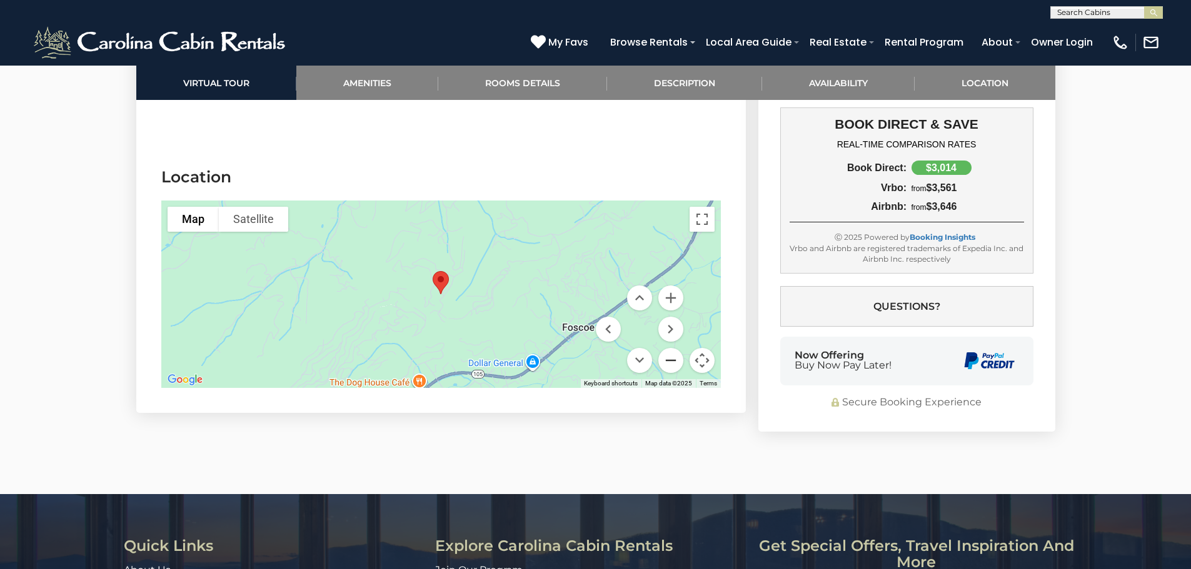
click at [669, 348] on button "Zoom out" at bounding box center [670, 360] width 25 height 25
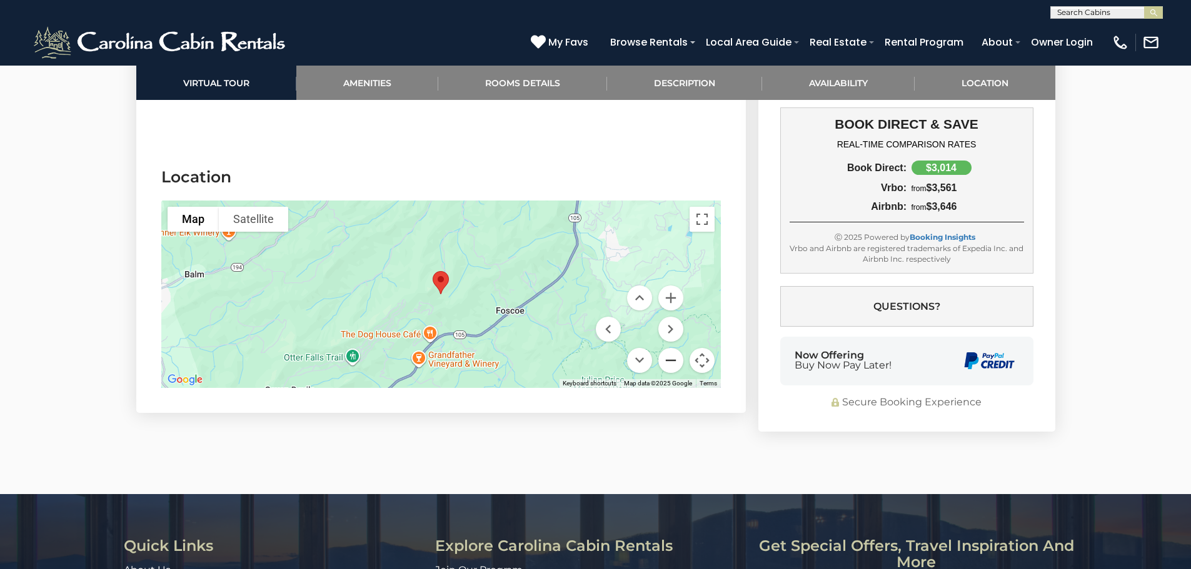
click at [669, 348] on button "Zoom out" at bounding box center [670, 360] width 25 height 25
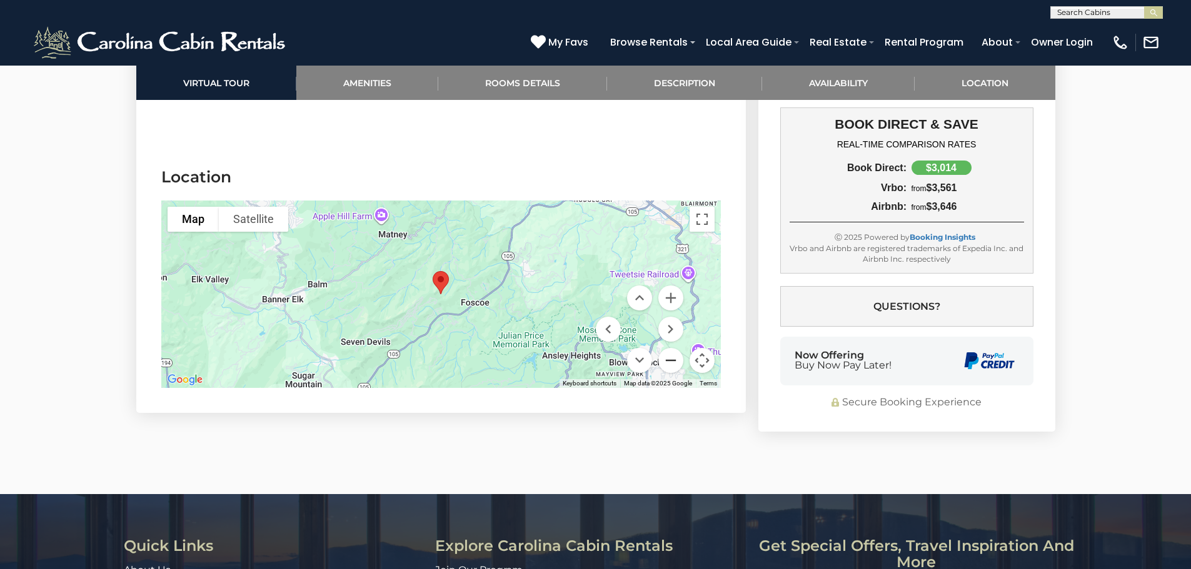
click at [669, 348] on button "Zoom out" at bounding box center [670, 360] width 25 height 25
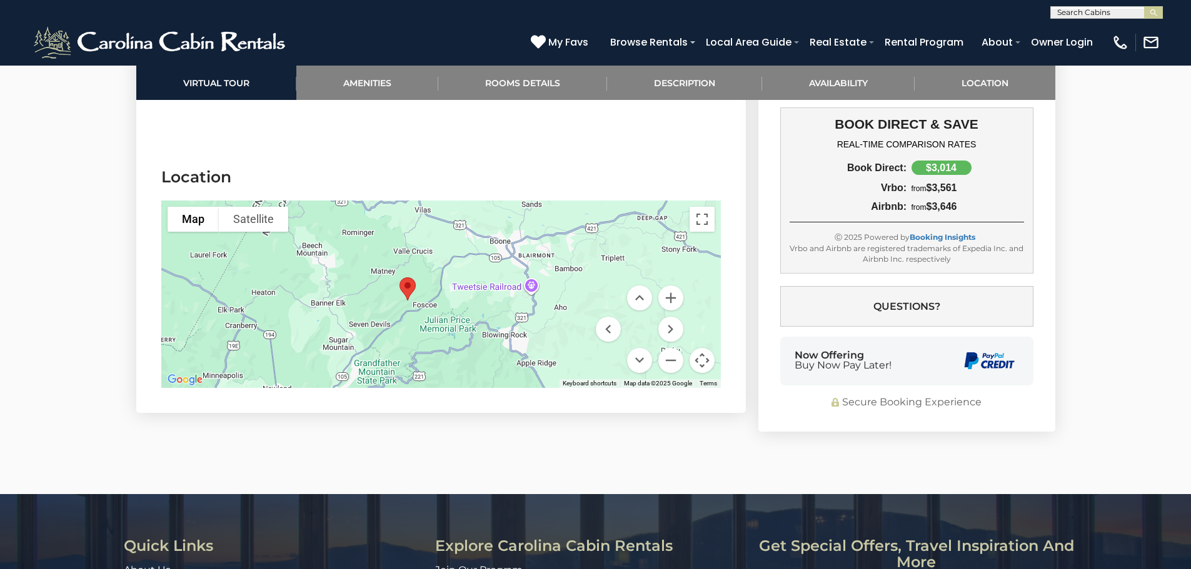
drag, startPoint x: 489, startPoint y: 244, endPoint x: 452, endPoint y: 257, distance: 39.1
click at [452, 257] on div at bounding box center [440, 295] width 559 height 188
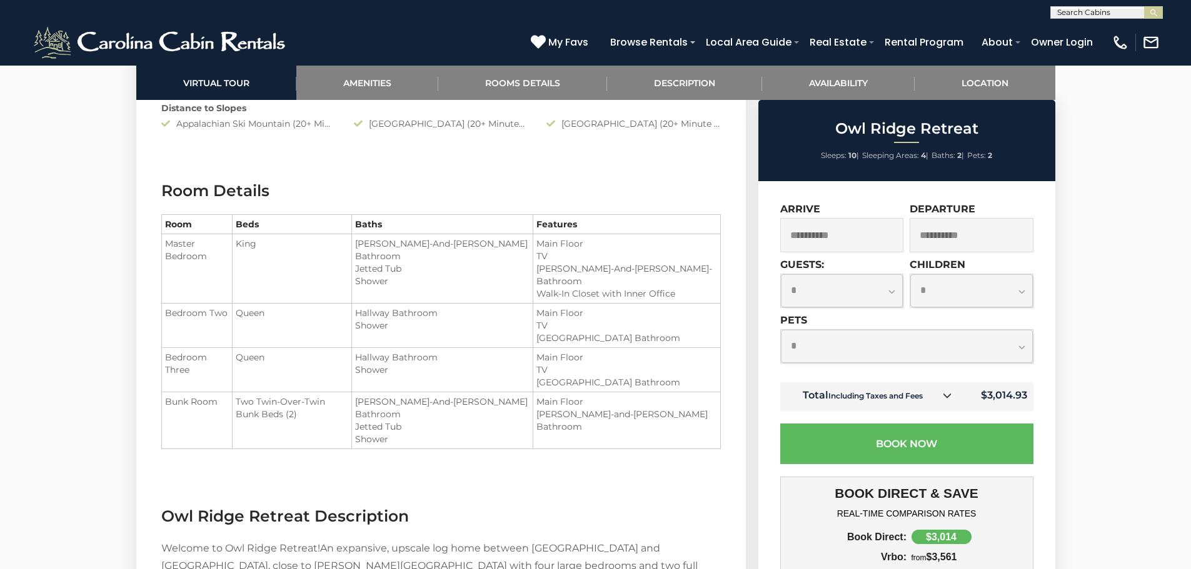
scroll to position [1188, 0]
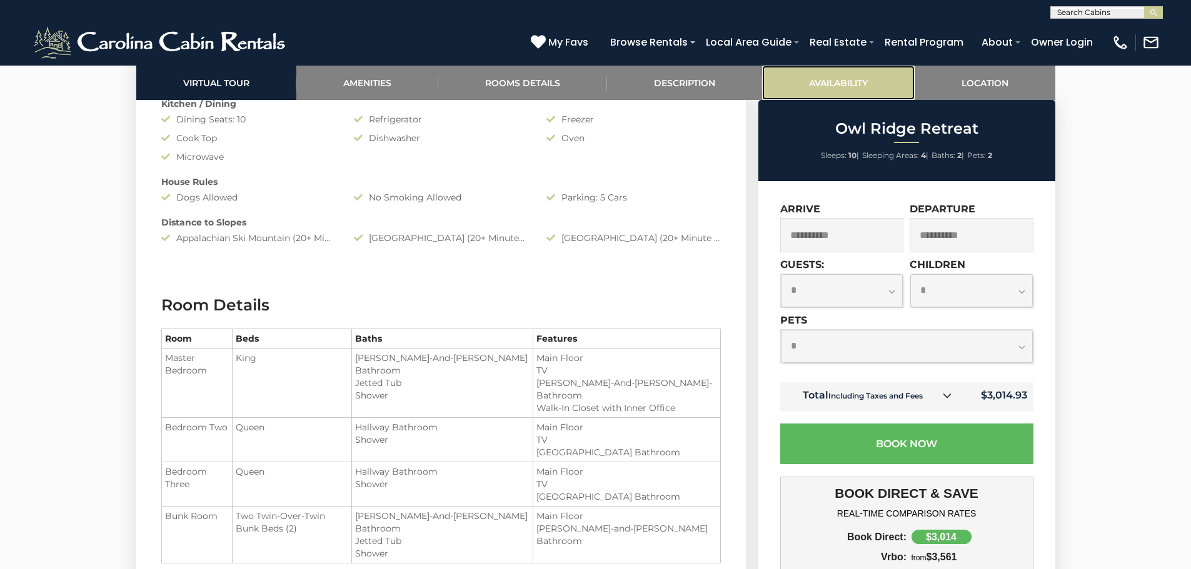
click at [849, 83] on link "Availability" at bounding box center [838, 83] width 153 height 34
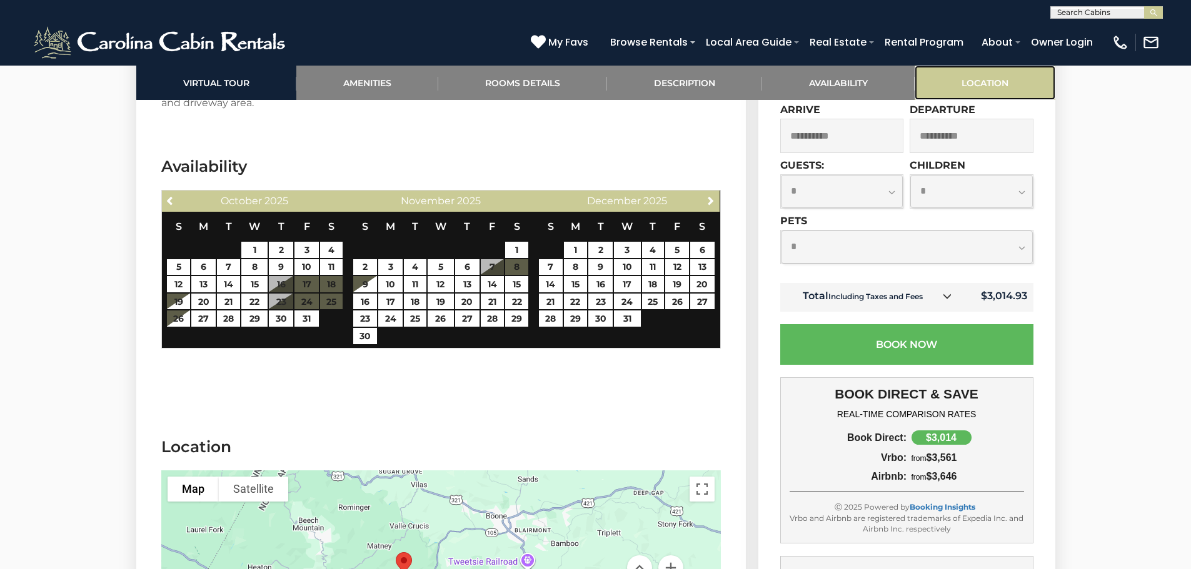
click at [991, 83] on link "Location" at bounding box center [984, 83] width 141 height 34
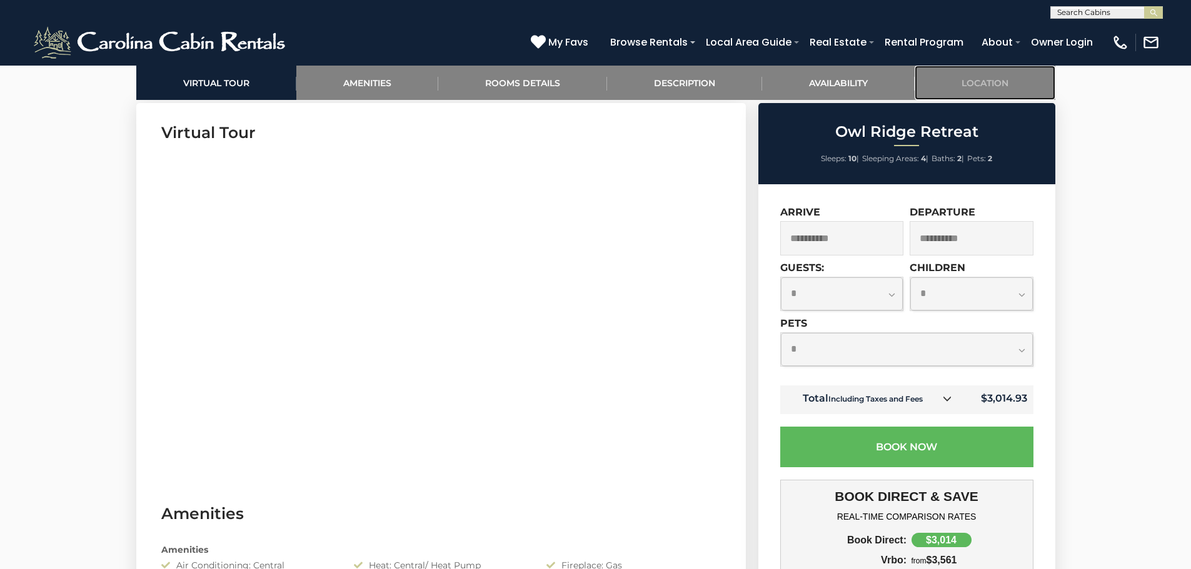
scroll to position [573, 0]
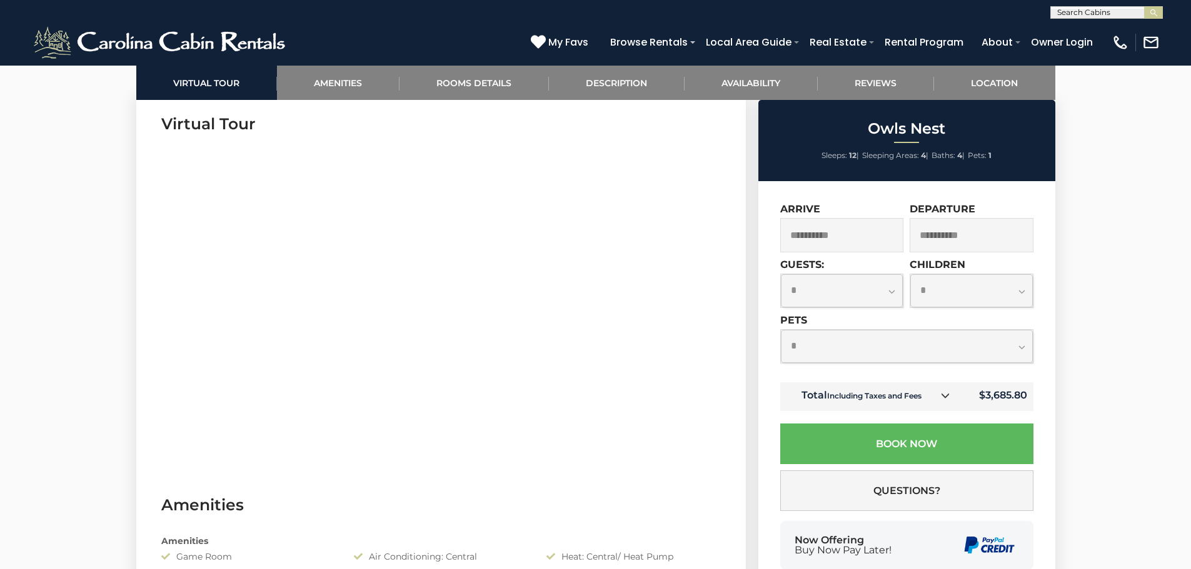
scroll to position [537, 0]
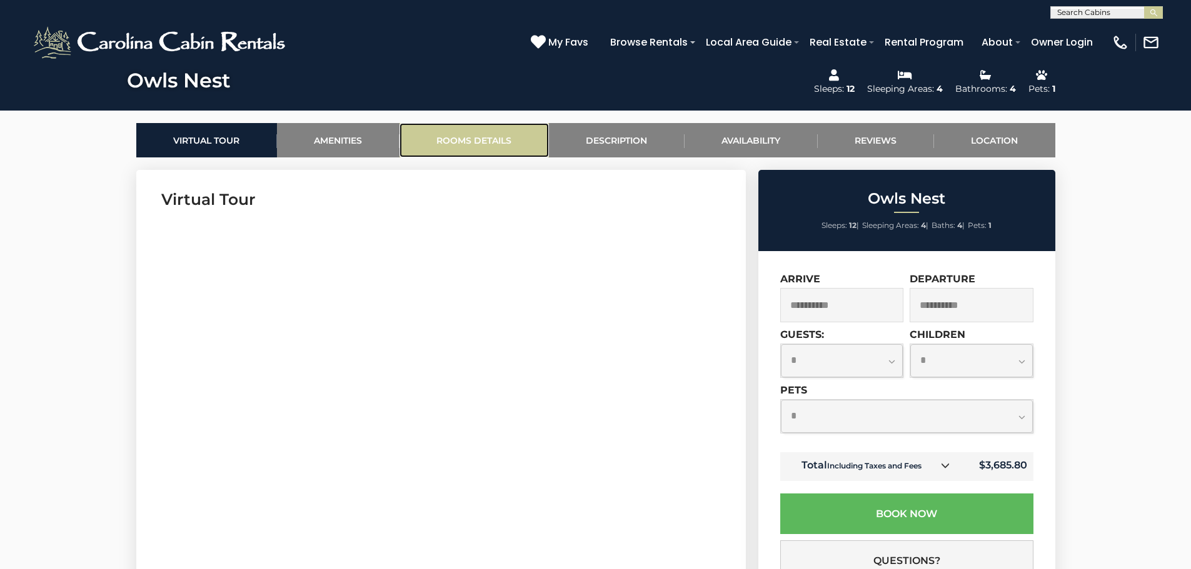
click at [476, 133] on link "Rooms Details" at bounding box center [473, 140] width 149 height 34
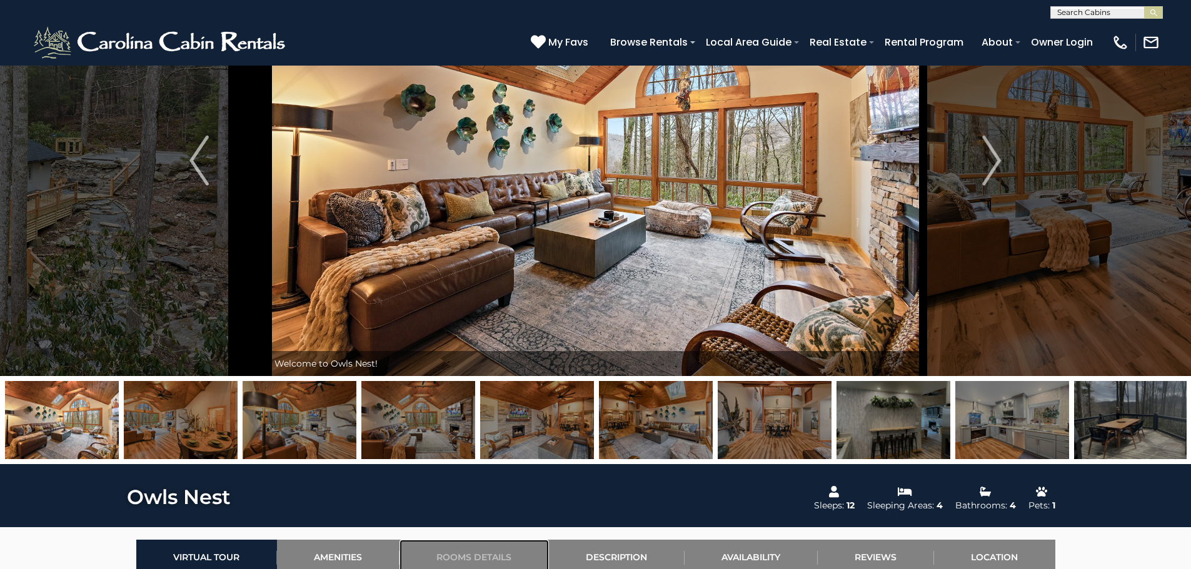
scroll to position [13, 0]
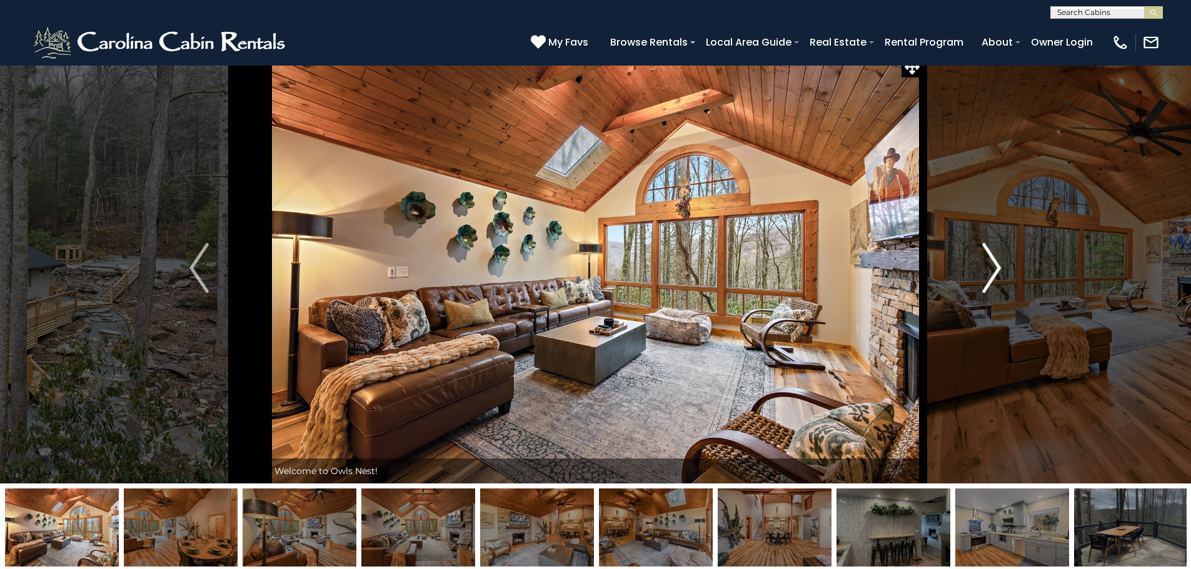
click at [996, 269] on img "Next" at bounding box center [991, 268] width 19 height 50
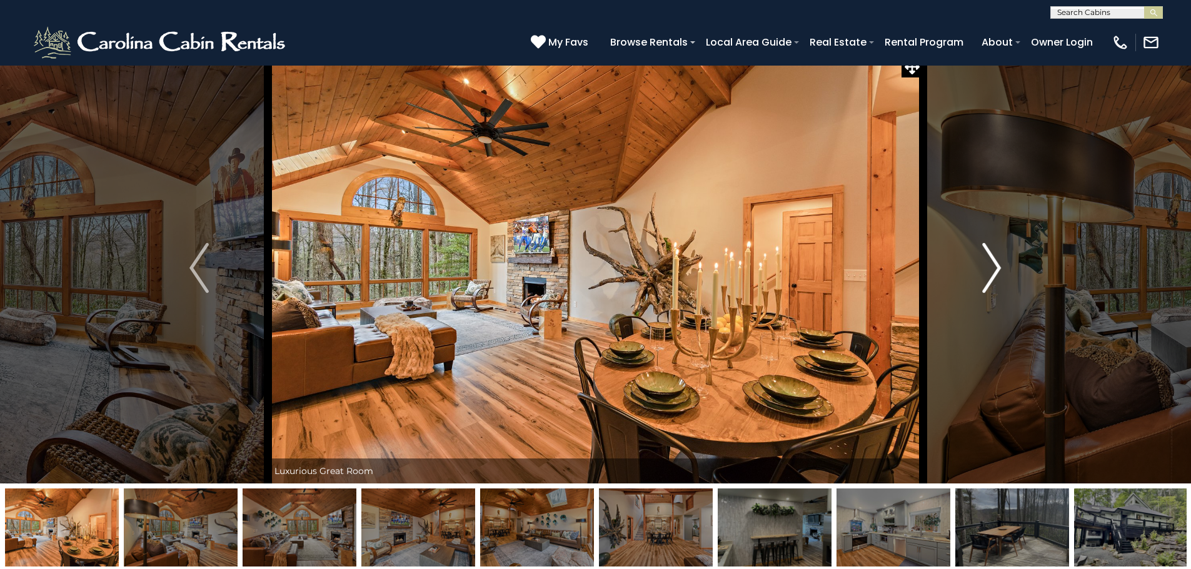
click at [996, 269] on img "Next" at bounding box center [991, 268] width 19 height 50
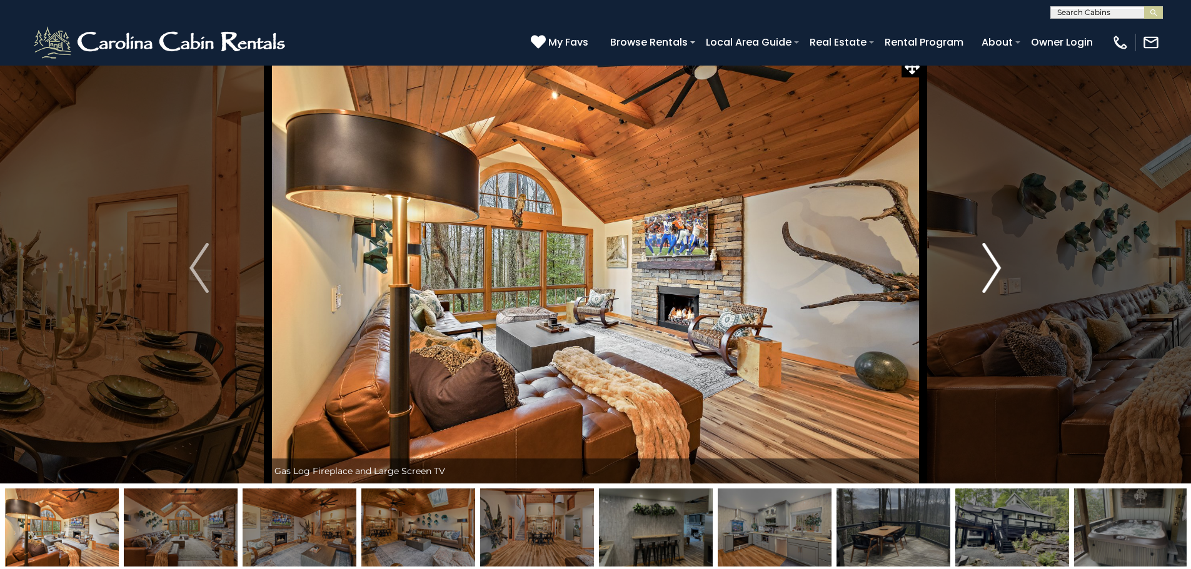
click at [996, 269] on img "Next" at bounding box center [991, 268] width 19 height 50
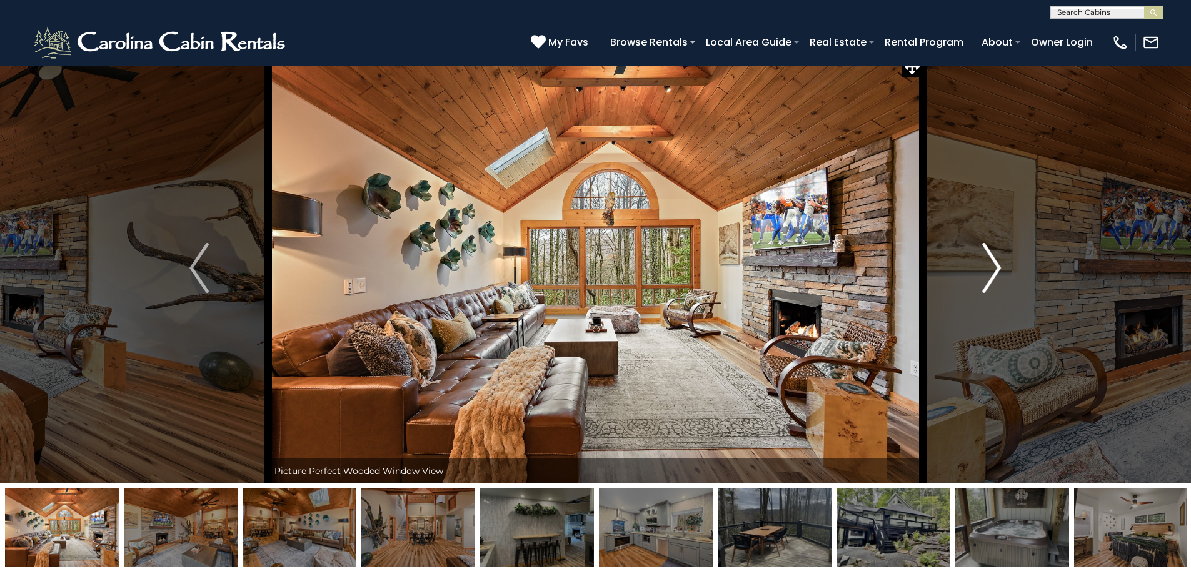
click at [996, 269] on img "Next" at bounding box center [991, 268] width 19 height 50
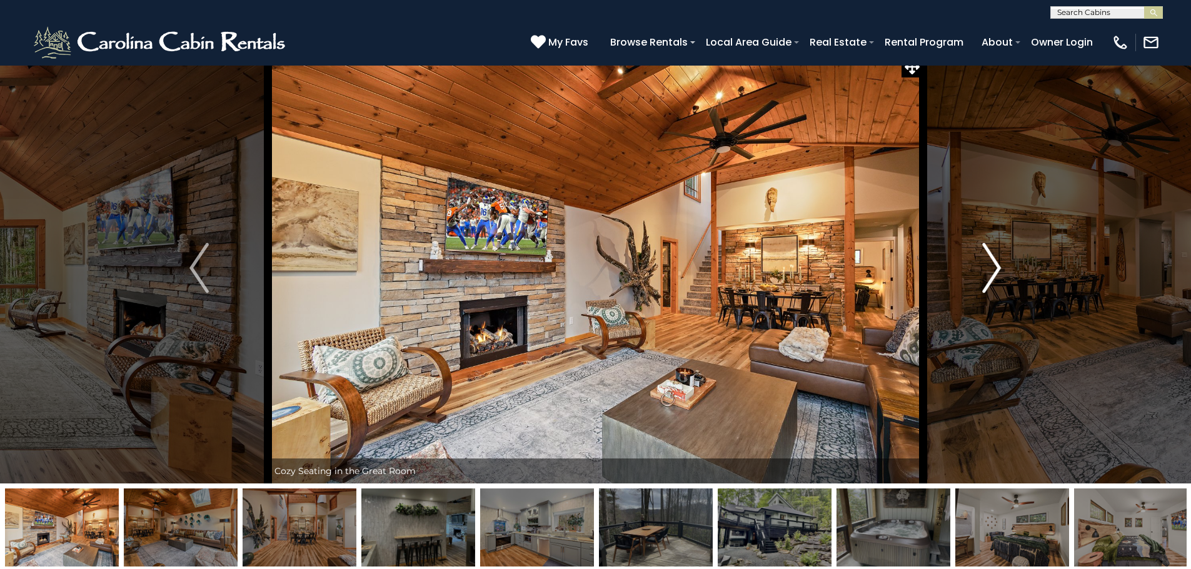
click at [996, 269] on img "Next" at bounding box center [991, 268] width 19 height 50
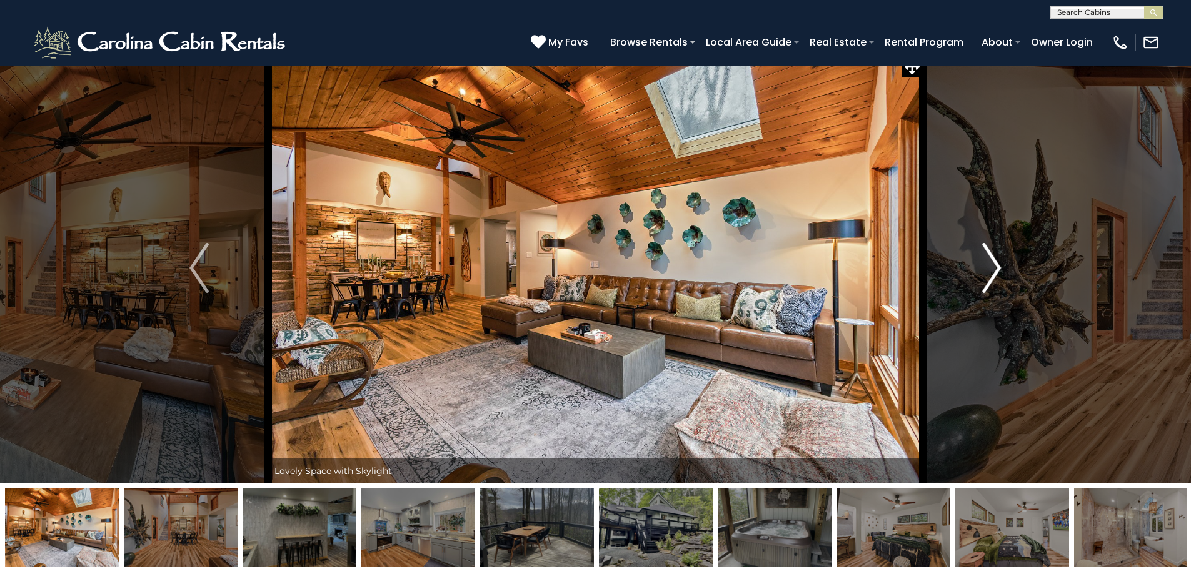
click at [996, 269] on img "Next" at bounding box center [991, 268] width 19 height 50
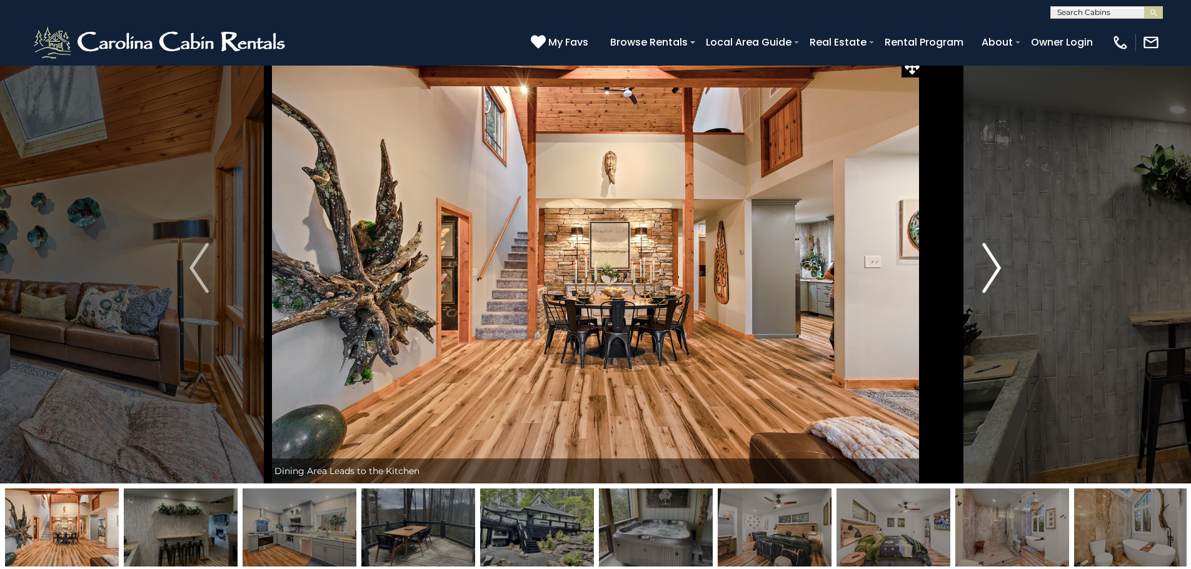
click at [996, 269] on img "Next" at bounding box center [991, 268] width 19 height 50
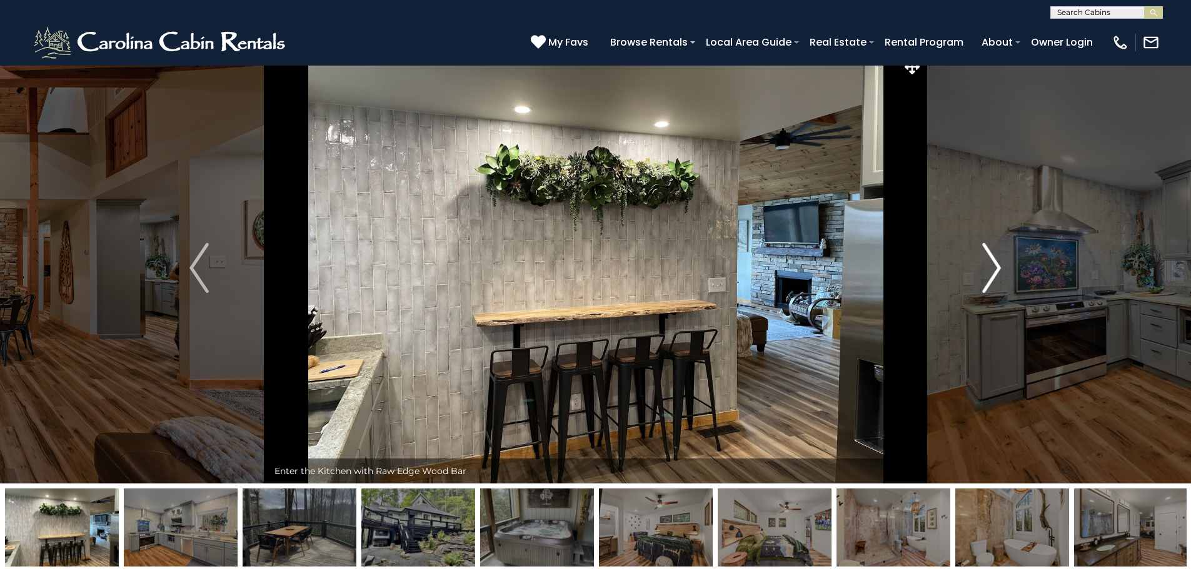
click at [996, 269] on img "Next" at bounding box center [991, 268] width 19 height 50
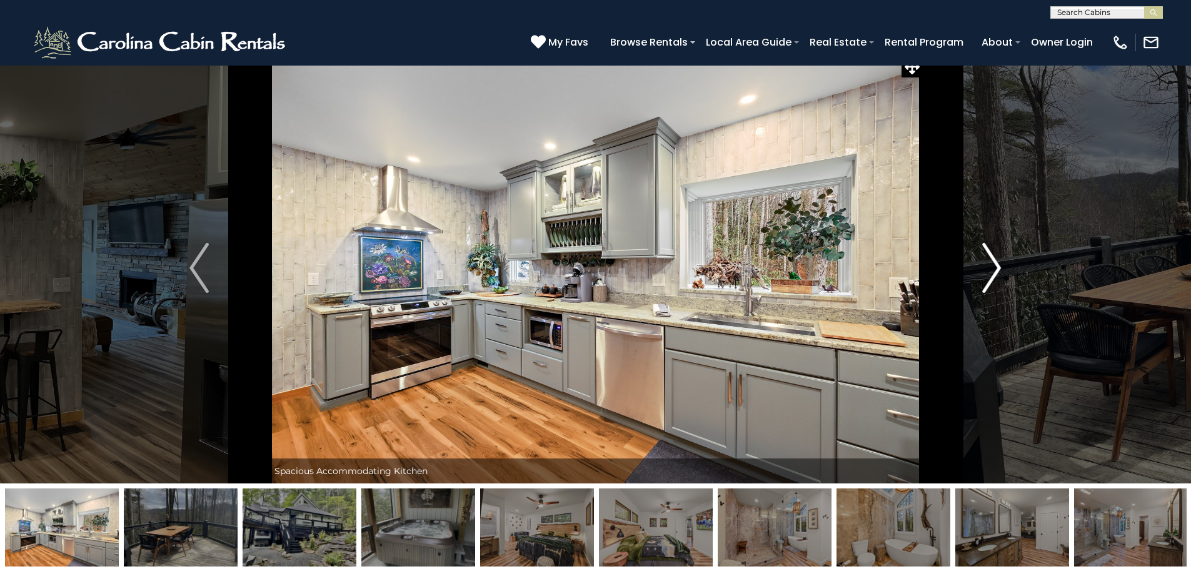
click at [996, 269] on img "Next" at bounding box center [991, 268] width 19 height 50
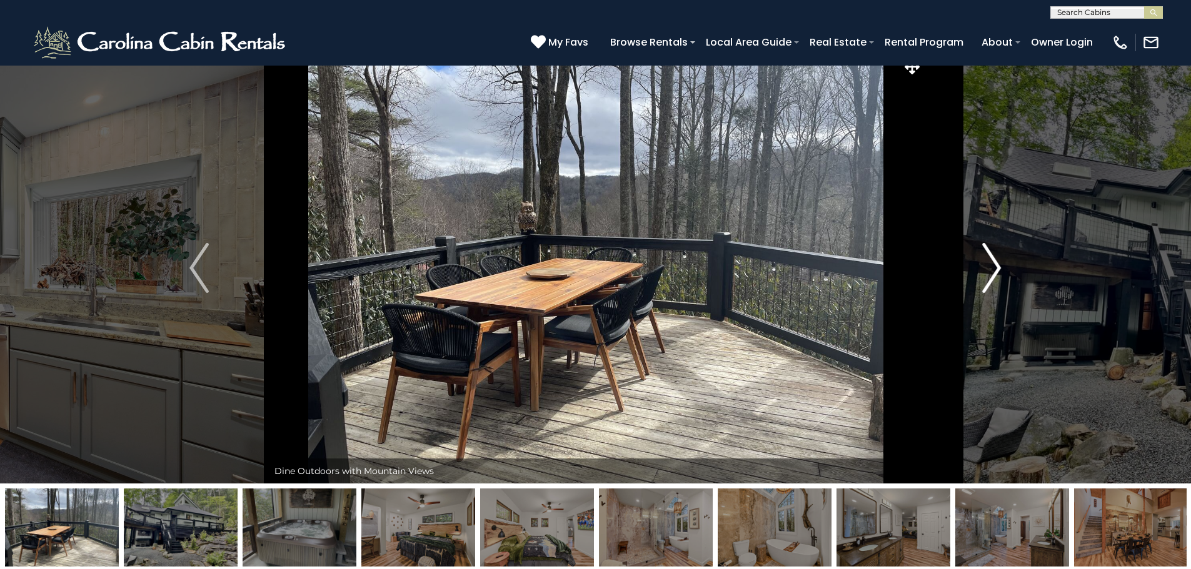
click at [996, 269] on img "Next" at bounding box center [991, 268] width 19 height 50
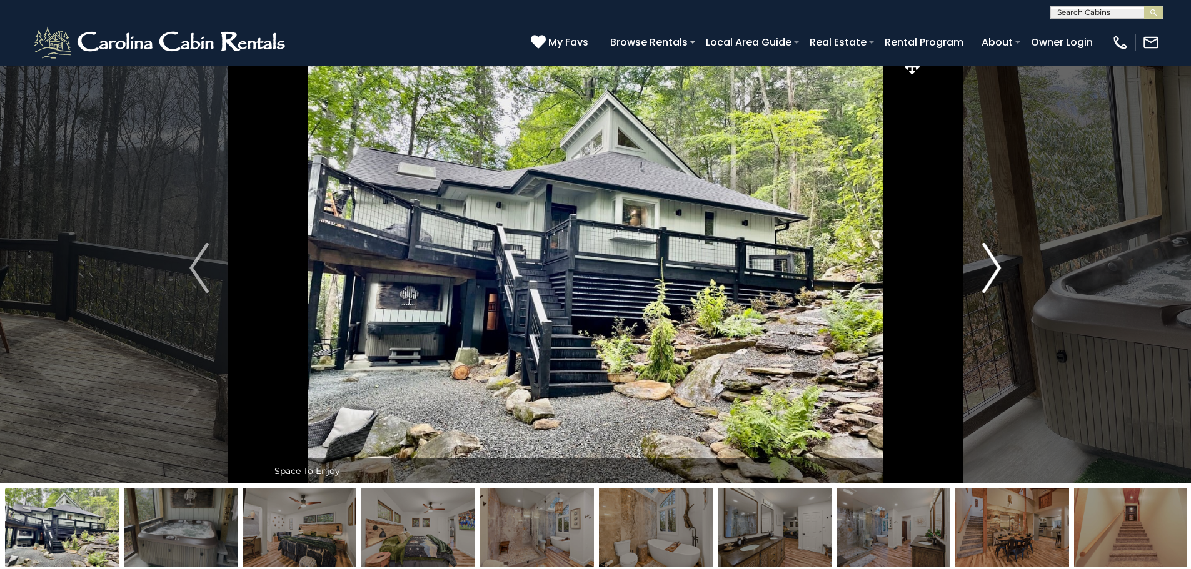
click at [996, 269] on img "Next" at bounding box center [991, 268] width 19 height 50
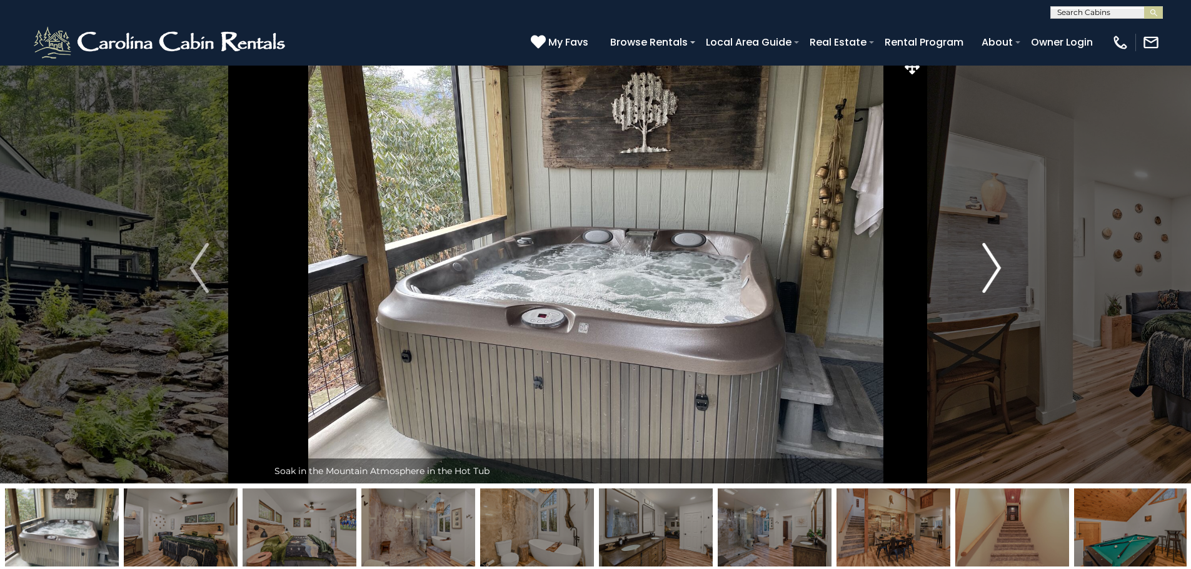
click at [996, 269] on img "Next" at bounding box center [991, 268] width 19 height 50
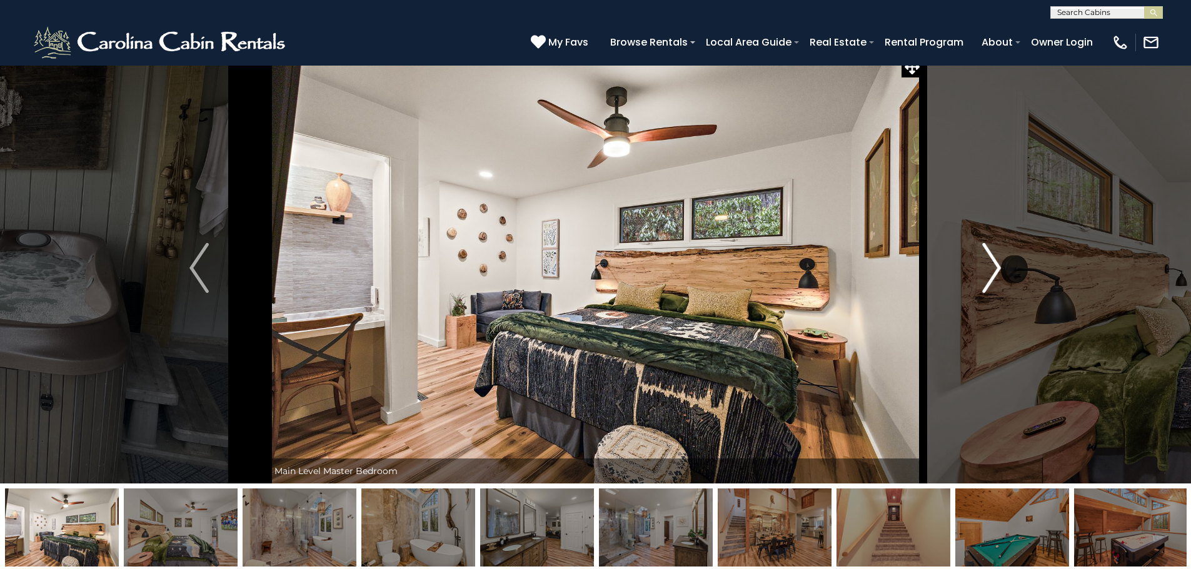
click at [996, 269] on img "Next" at bounding box center [991, 268] width 19 height 50
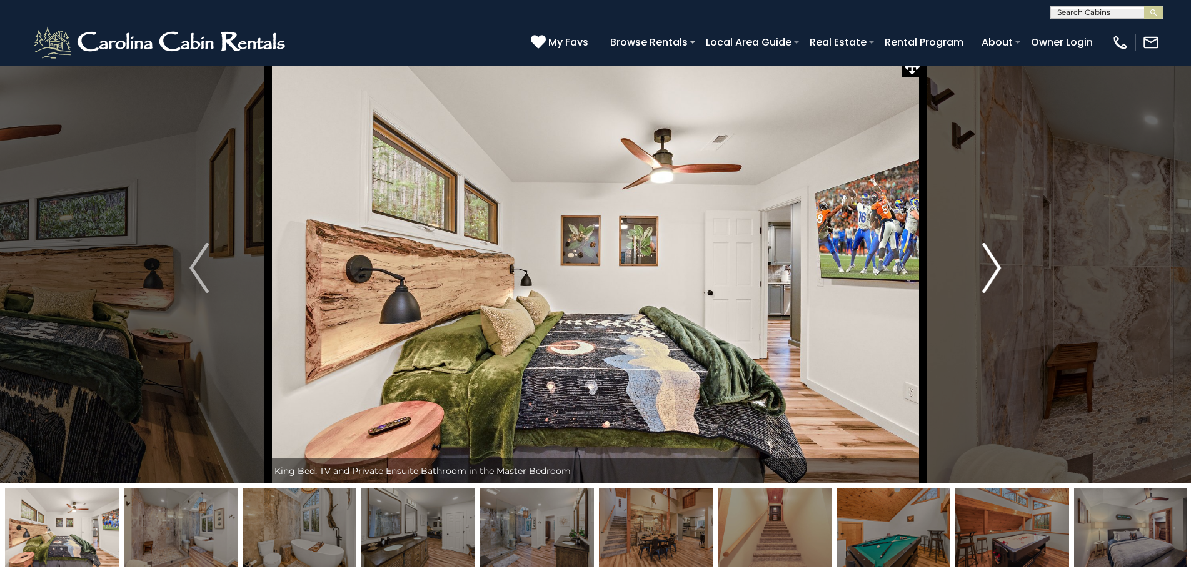
click at [999, 267] on img "Next" at bounding box center [991, 268] width 19 height 50
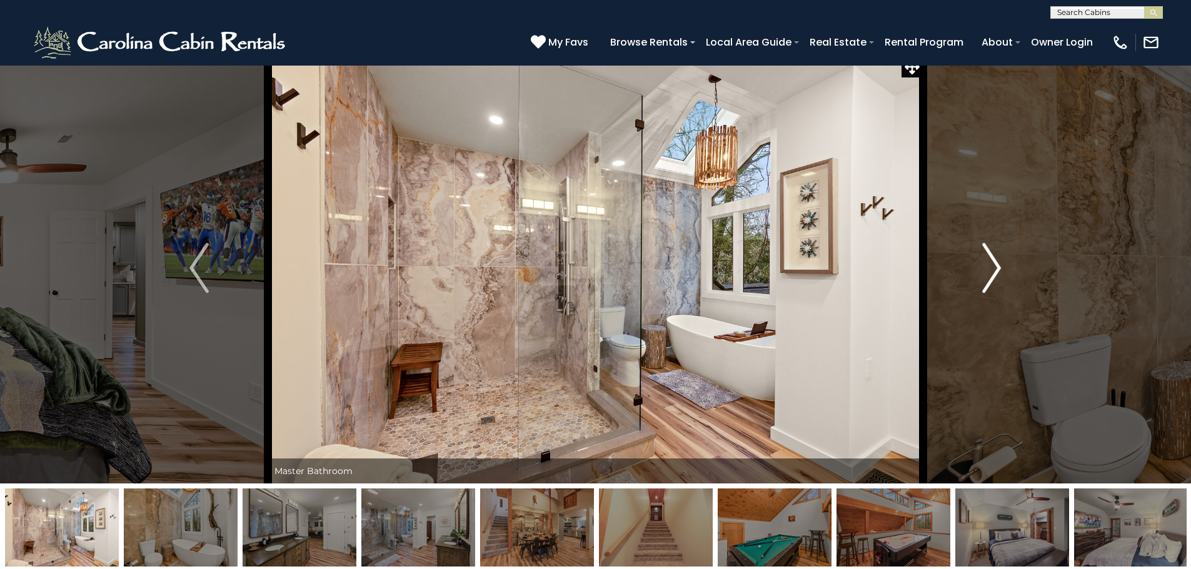
click at [999, 267] on img "Next" at bounding box center [991, 268] width 19 height 50
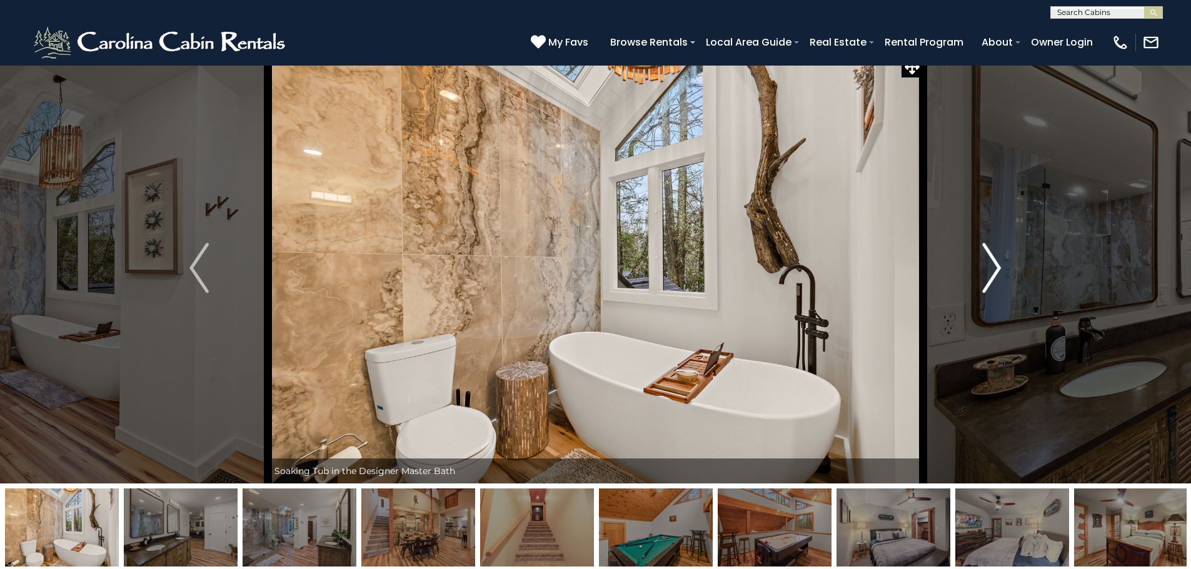
click at [999, 267] on img "Next" at bounding box center [991, 268] width 19 height 50
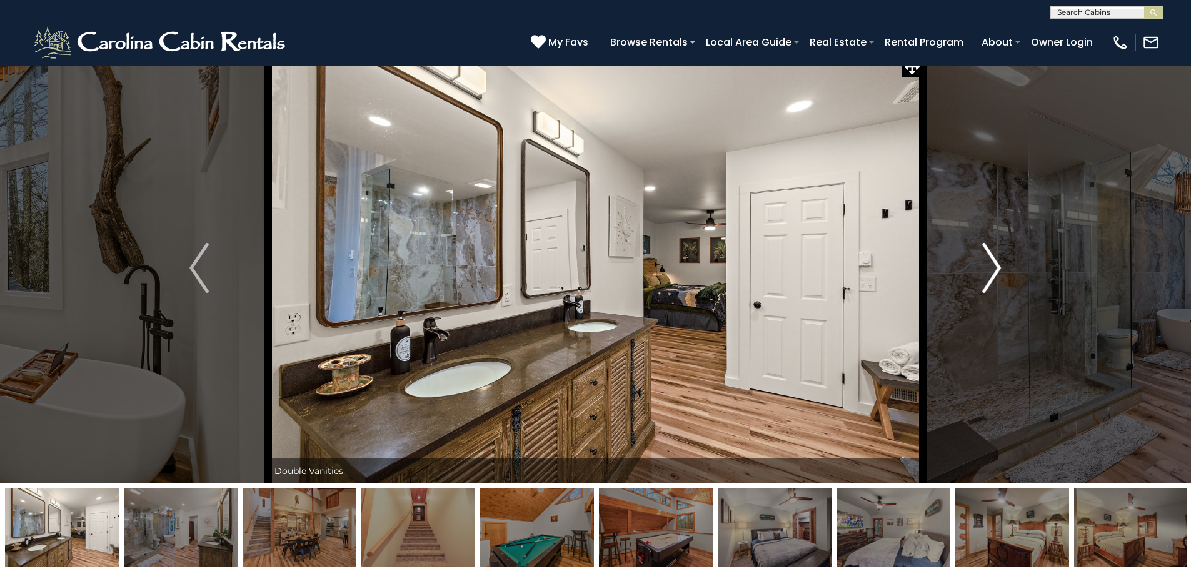
click at [999, 267] on img "Next" at bounding box center [991, 268] width 19 height 50
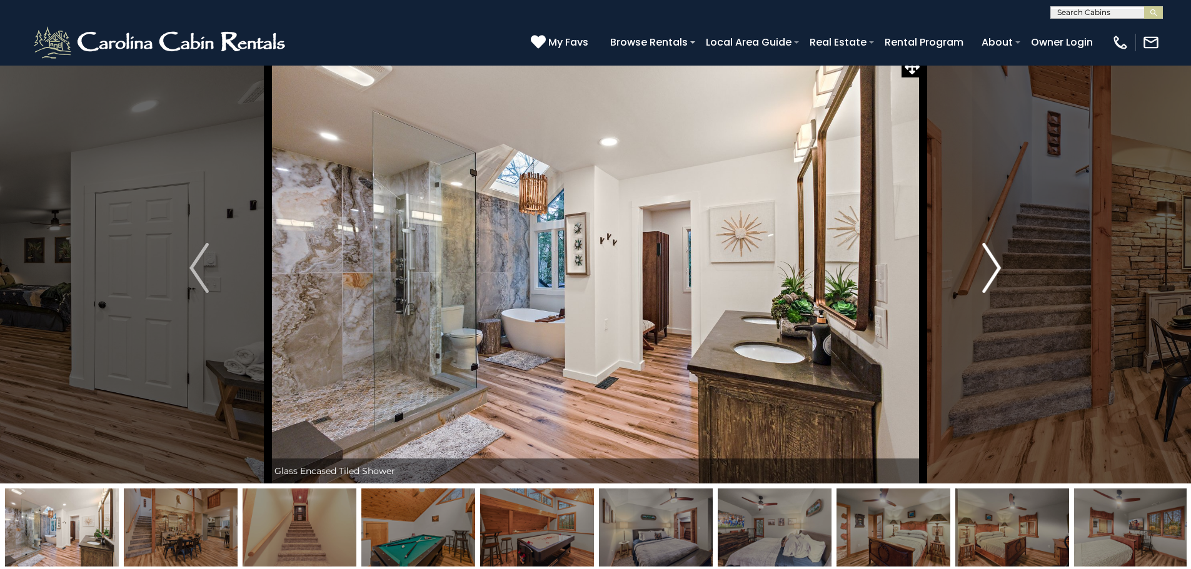
click at [999, 267] on img "Next" at bounding box center [991, 268] width 19 height 50
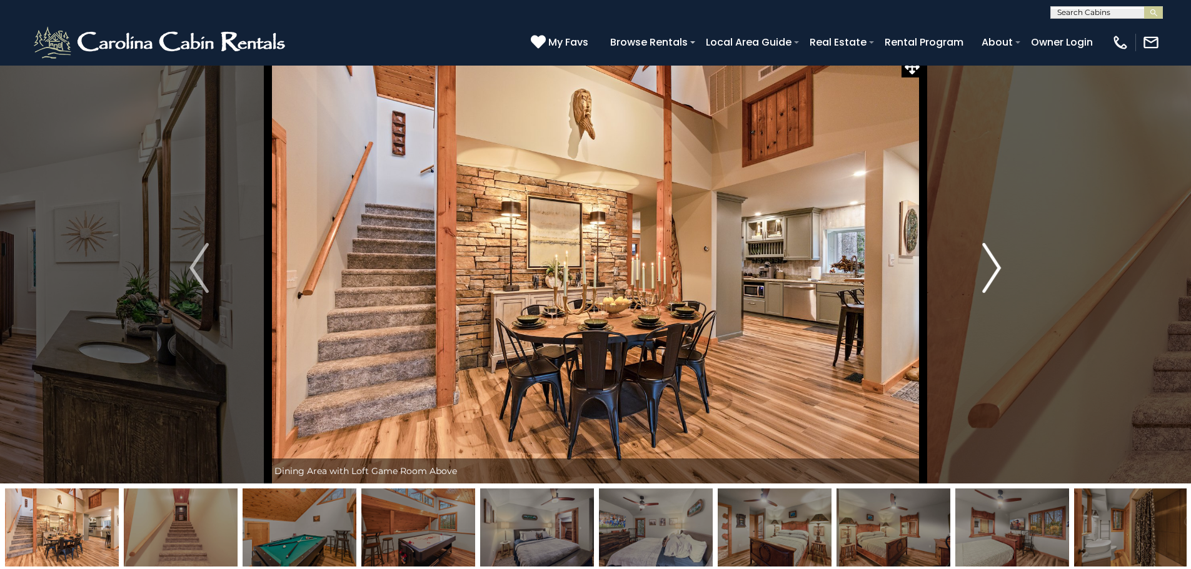
click at [999, 266] on img "Next" at bounding box center [991, 268] width 19 height 50
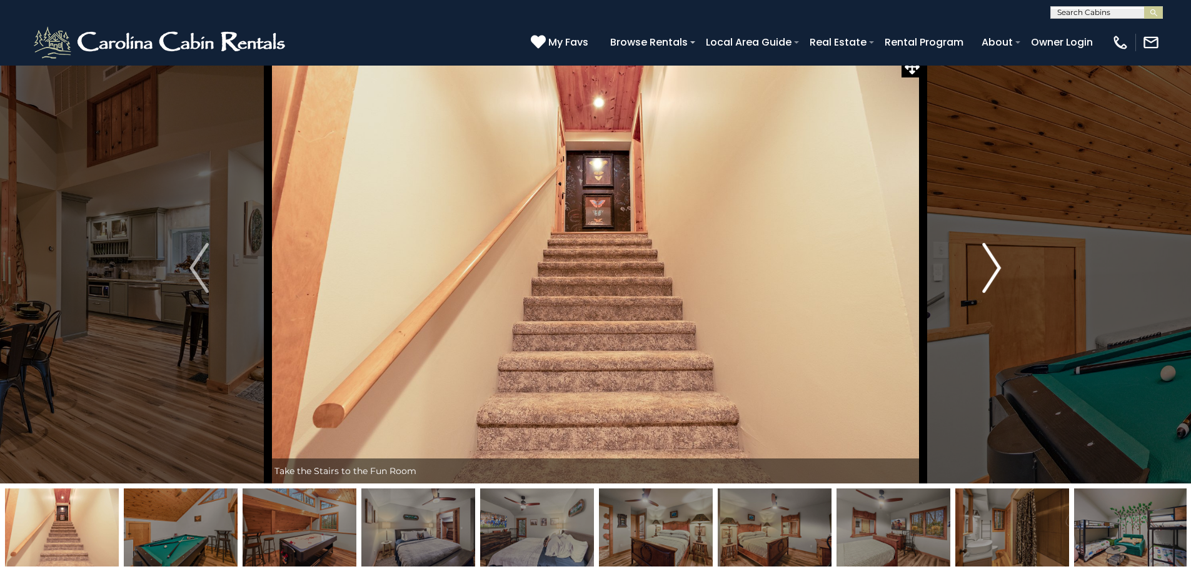
click at [999, 266] on img "Next" at bounding box center [991, 268] width 19 height 50
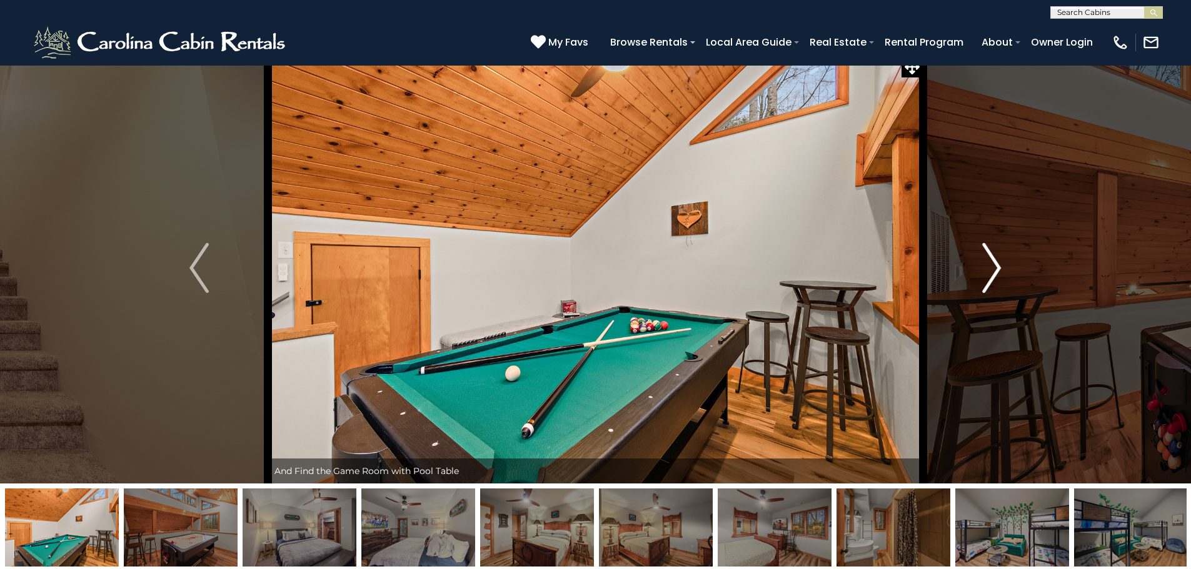
click at [999, 266] on img "Next" at bounding box center [991, 268] width 19 height 50
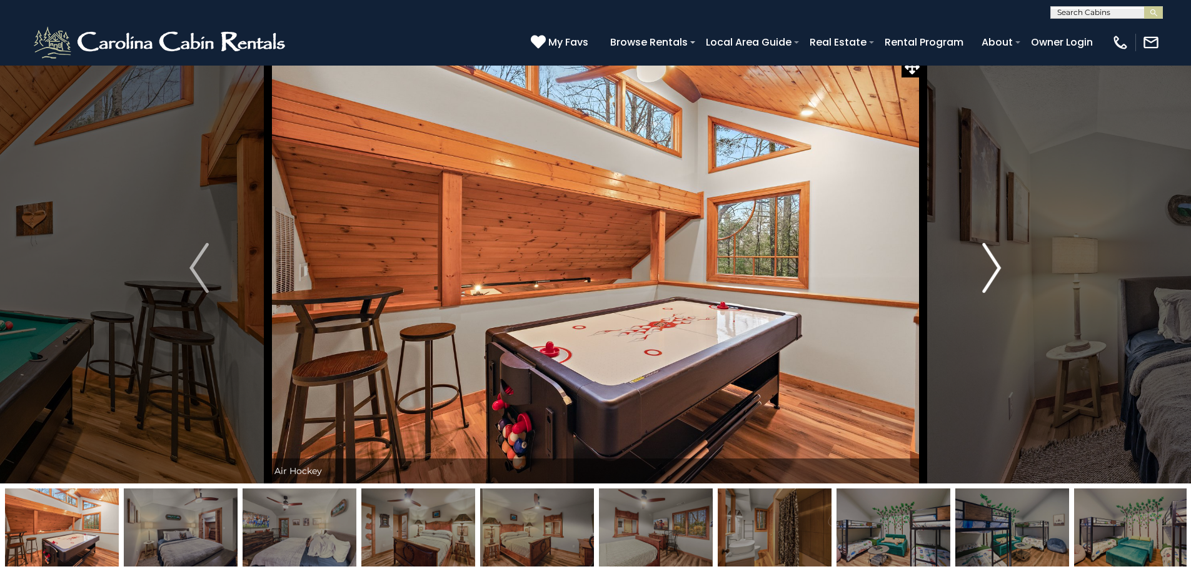
click at [999, 266] on img "Next" at bounding box center [991, 268] width 19 height 50
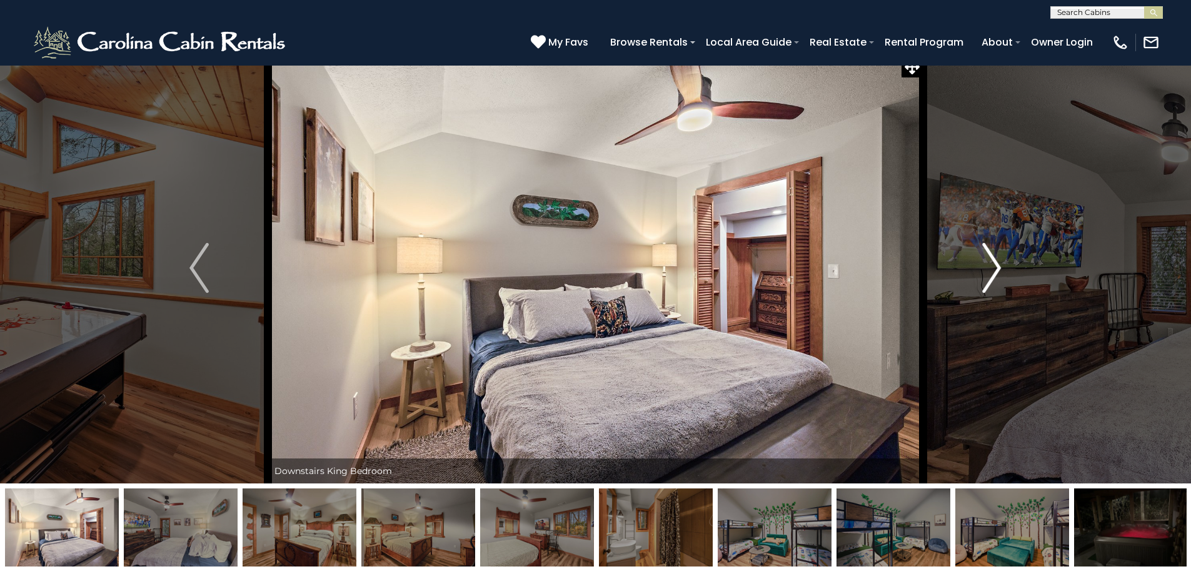
click at [999, 266] on img "Next" at bounding box center [991, 268] width 19 height 50
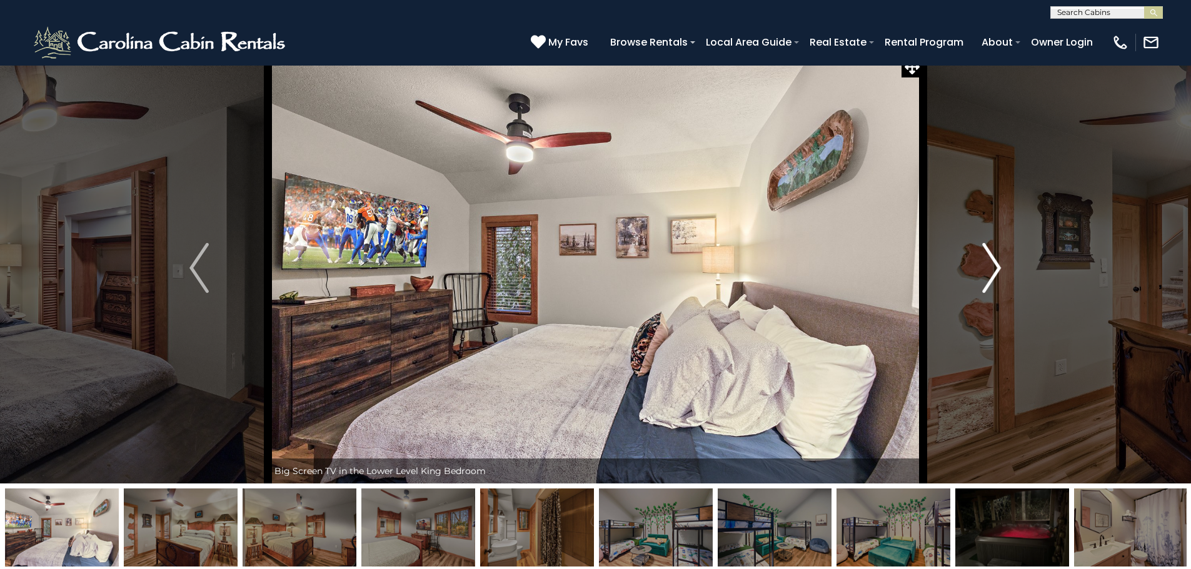
click at [999, 266] on img "Next" at bounding box center [991, 268] width 19 height 50
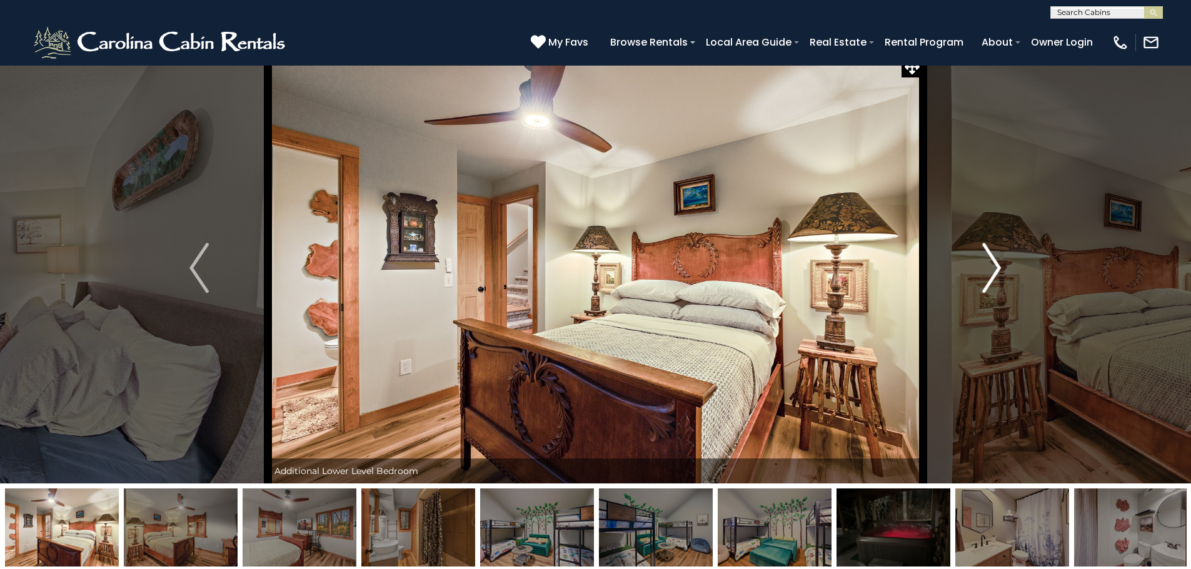
click at [999, 266] on img "Next" at bounding box center [991, 268] width 19 height 50
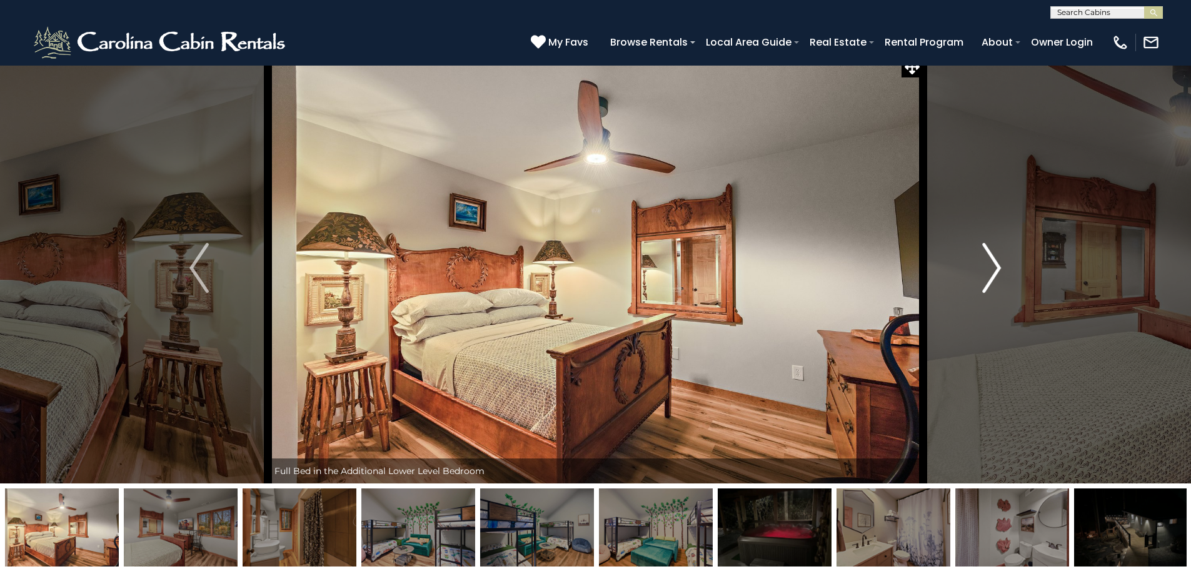
click at [999, 266] on img "Next" at bounding box center [991, 268] width 19 height 50
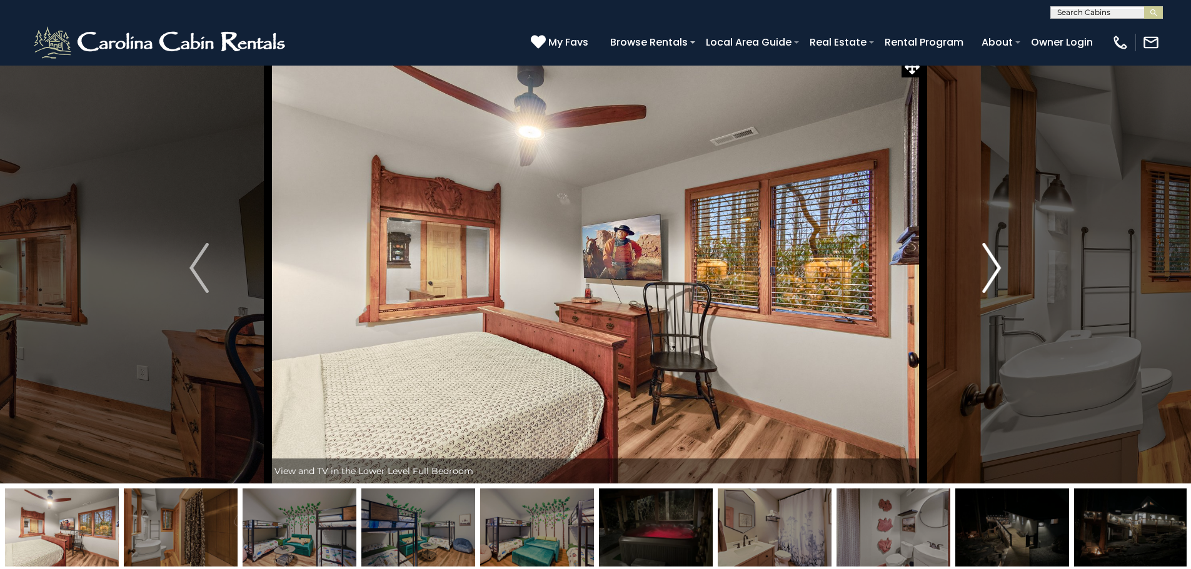
click at [999, 266] on img "Next" at bounding box center [991, 268] width 19 height 50
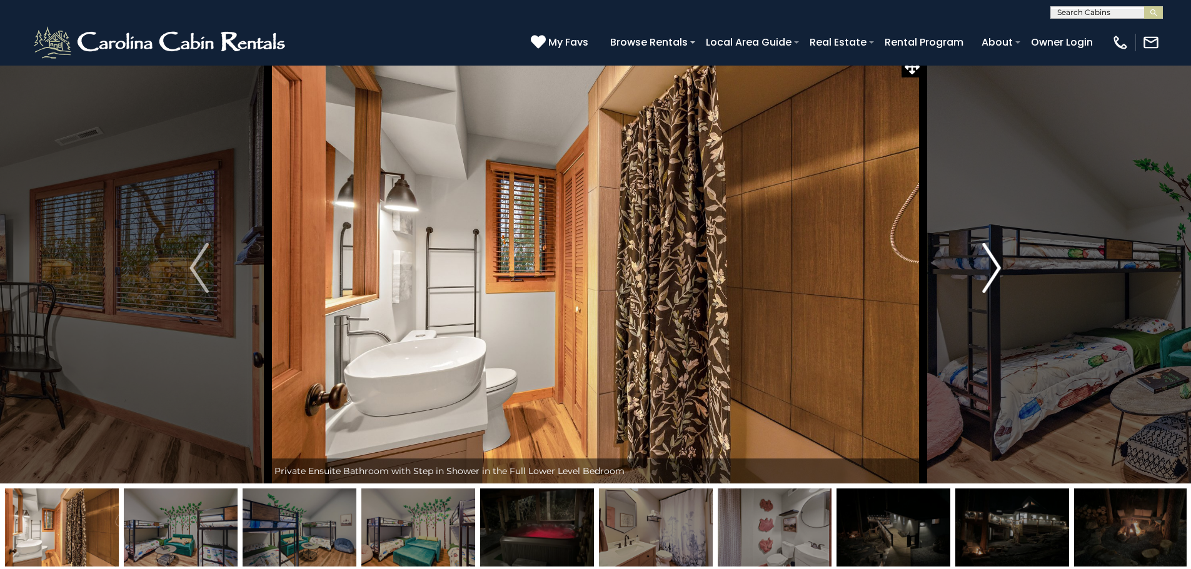
click at [999, 266] on img "Next" at bounding box center [991, 268] width 19 height 50
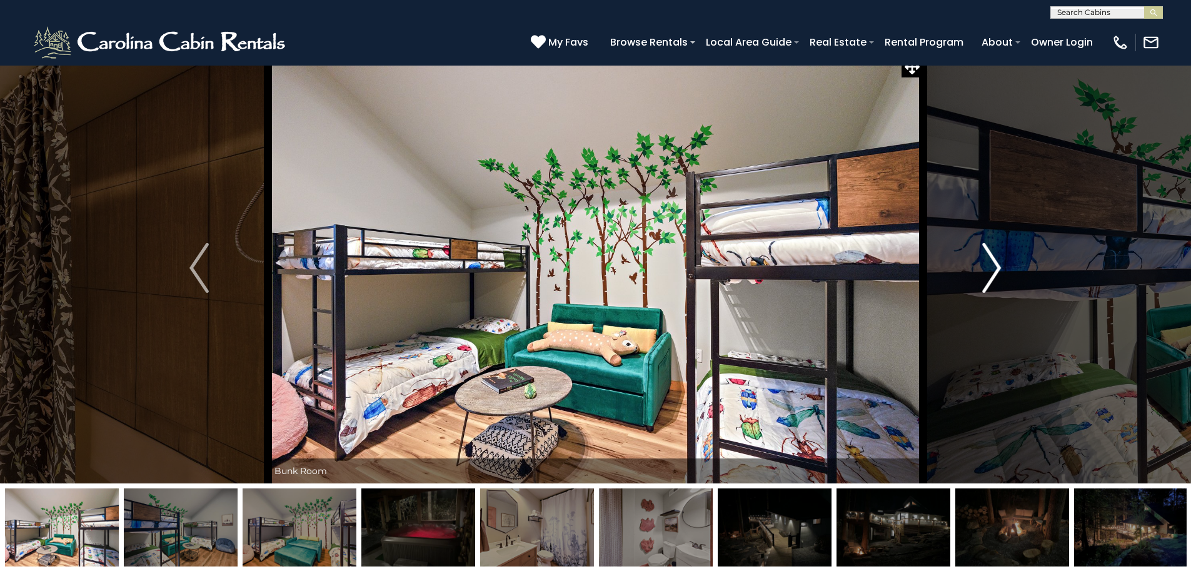
click at [993, 264] on img "Next" at bounding box center [991, 268] width 19 height 50
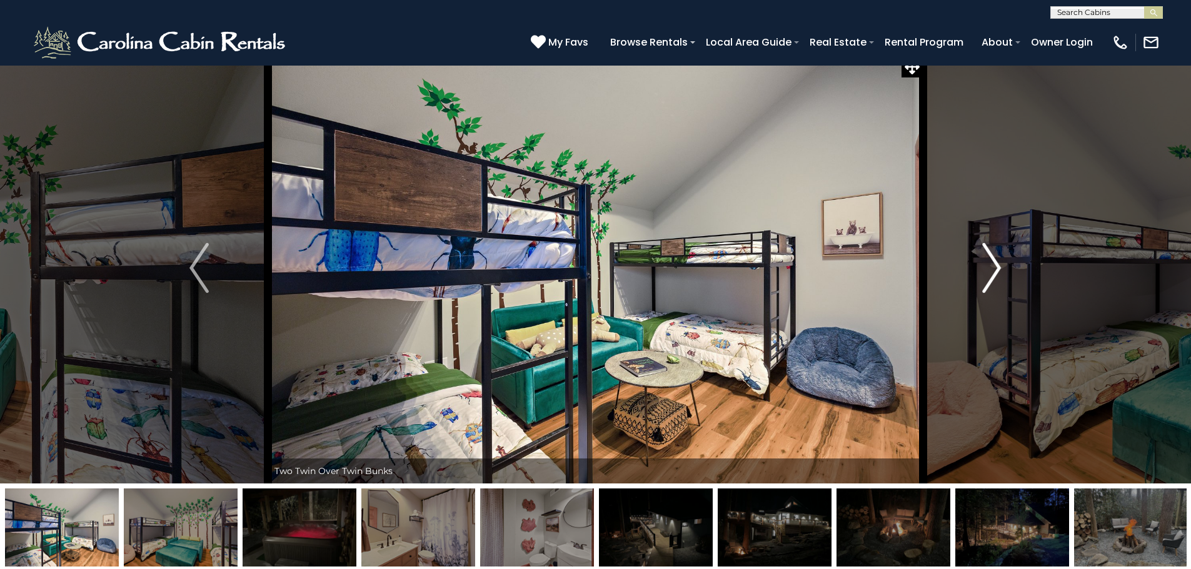
click at [993, 264] on img "Next" at bounding box center [991, 268] width 19 height 50
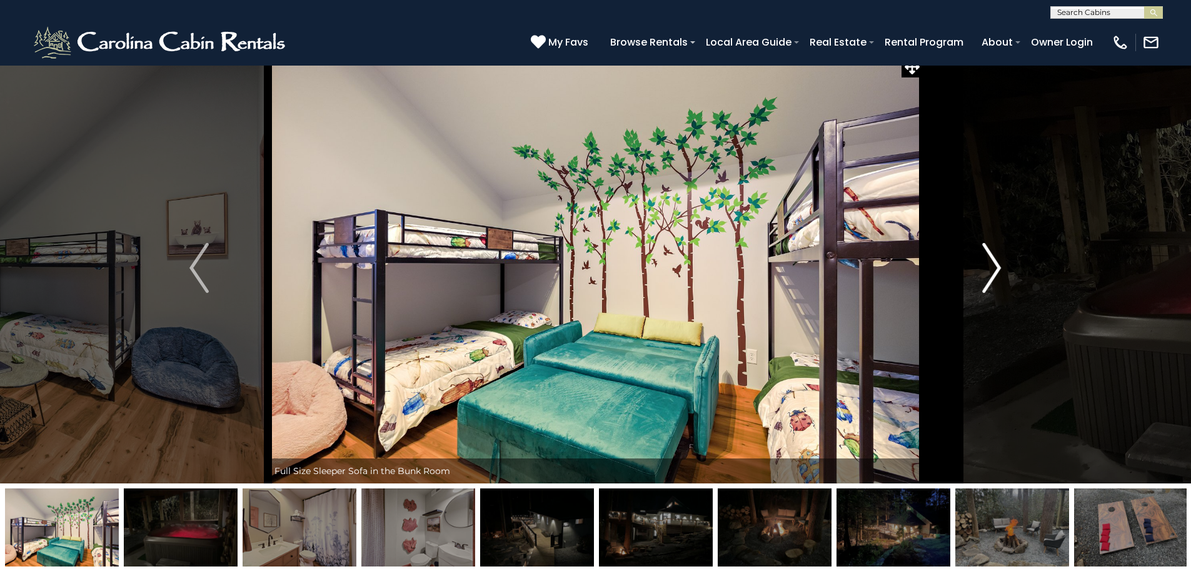
click at [993, 264] on img "Next" at bounding box center [991, 268] width 19 height 50
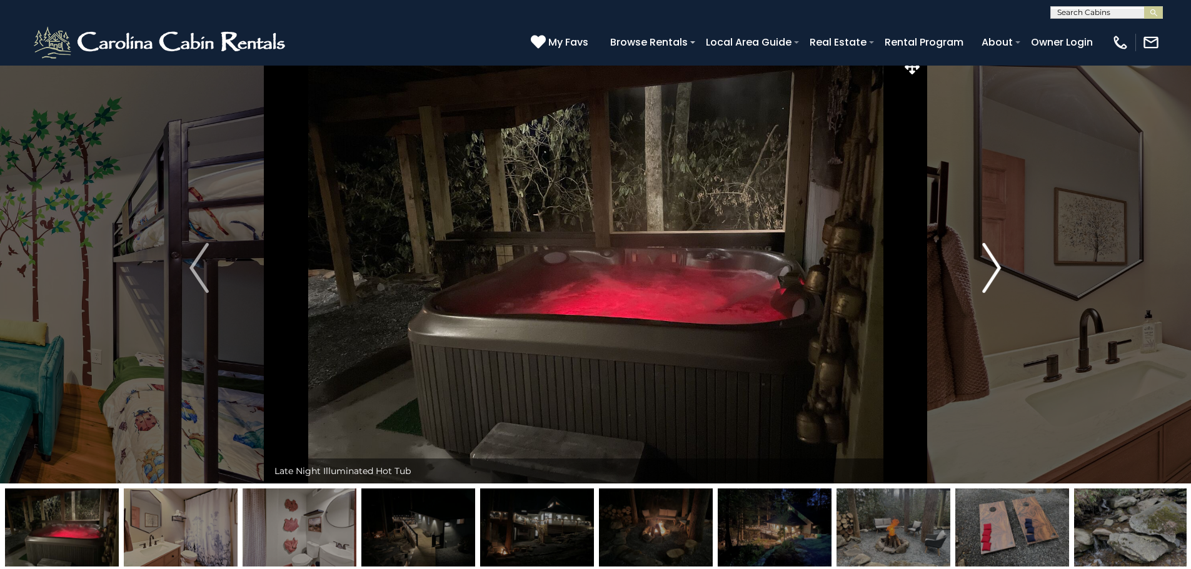
click at [993, 264] on img "Next" at bounding box center [991, 268] width 19 height 50
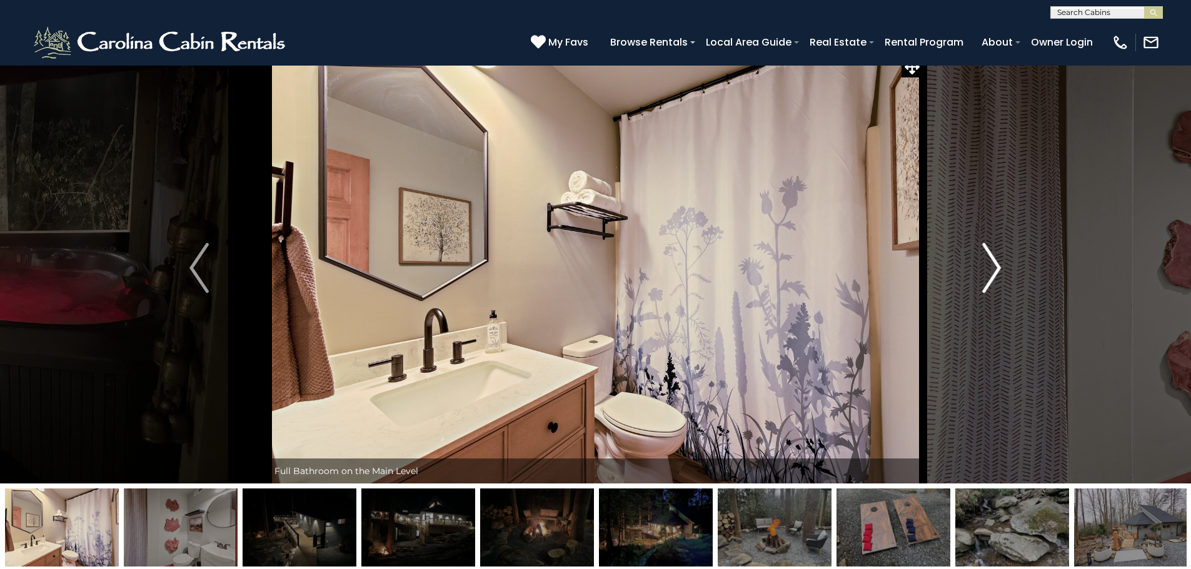
click at [993, 264] on img "Next" at bounding box center [991, 268] width 19 height 50
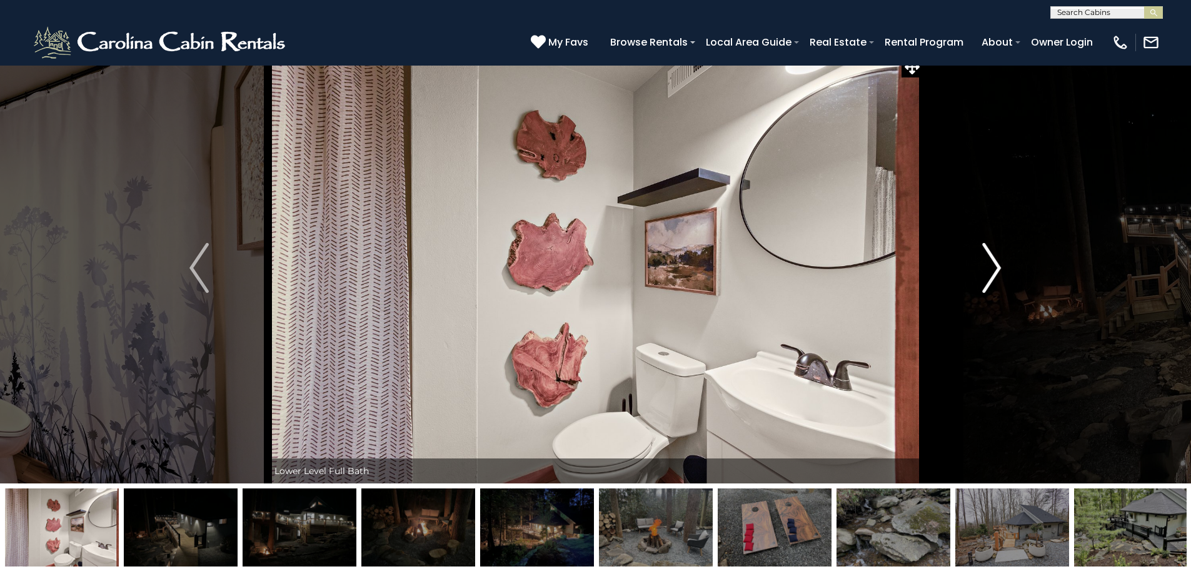
click at [993, 264] on img "Next" at bounding box center [991, 268] width 19 height 50
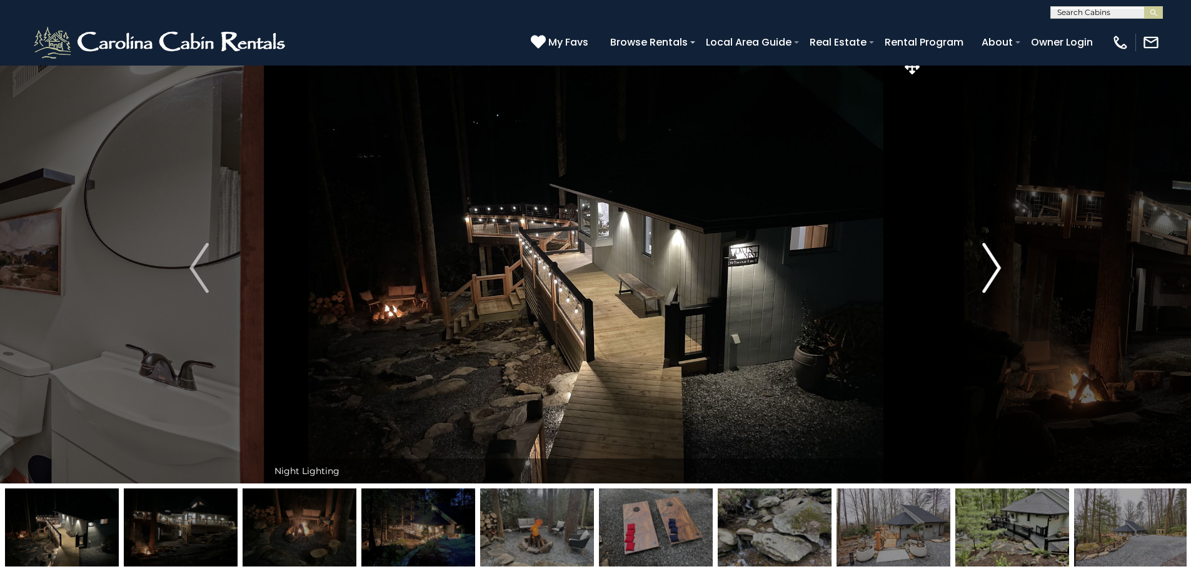
click at [993, 264] on img "Next" at bounding box center [991, 268] width 19 height 50
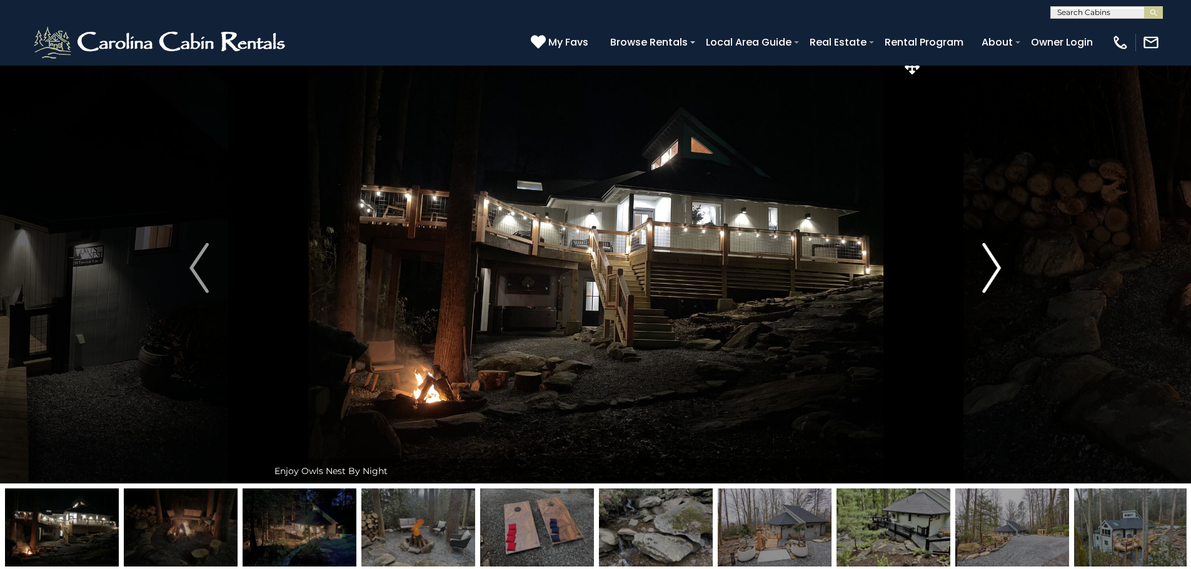
click at [993, 264] on img "Next" at bounding box center [991, 268] width 19 height 50
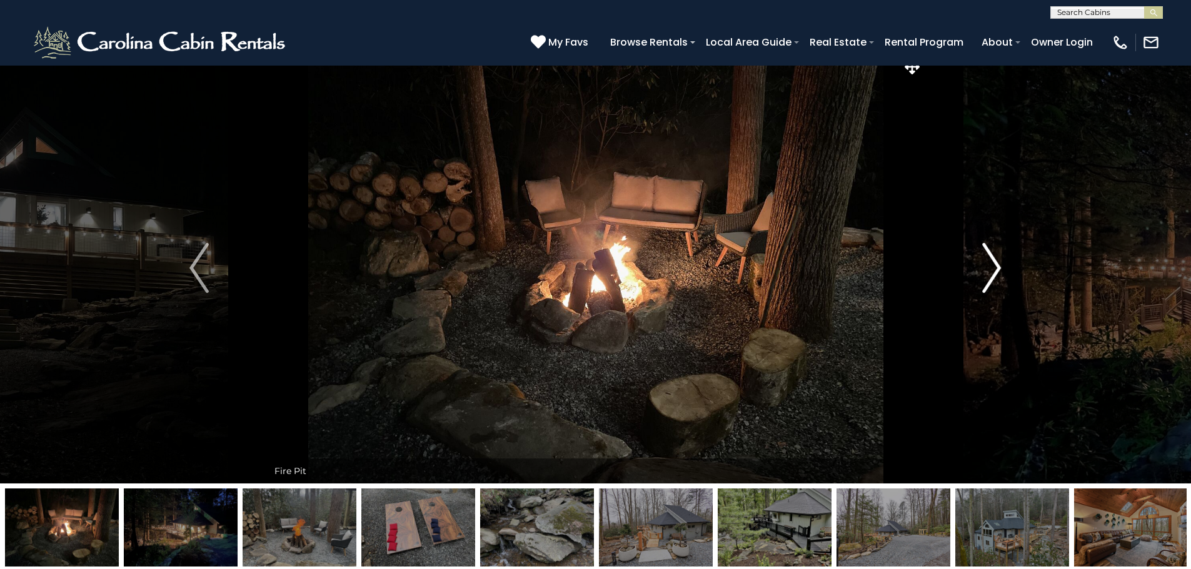
click at [993, 264] on img "Next" at bounding box center [991, 268] width 19 height 50
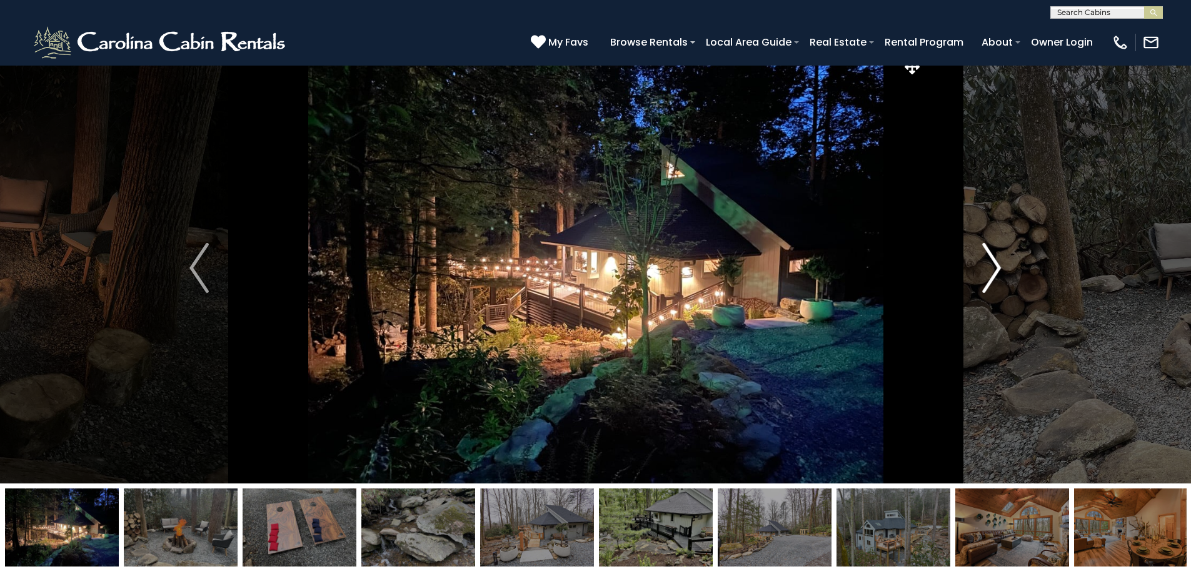
click at [993, 268] on img "Next" at bounding box center [991, 268] width 19 height 50
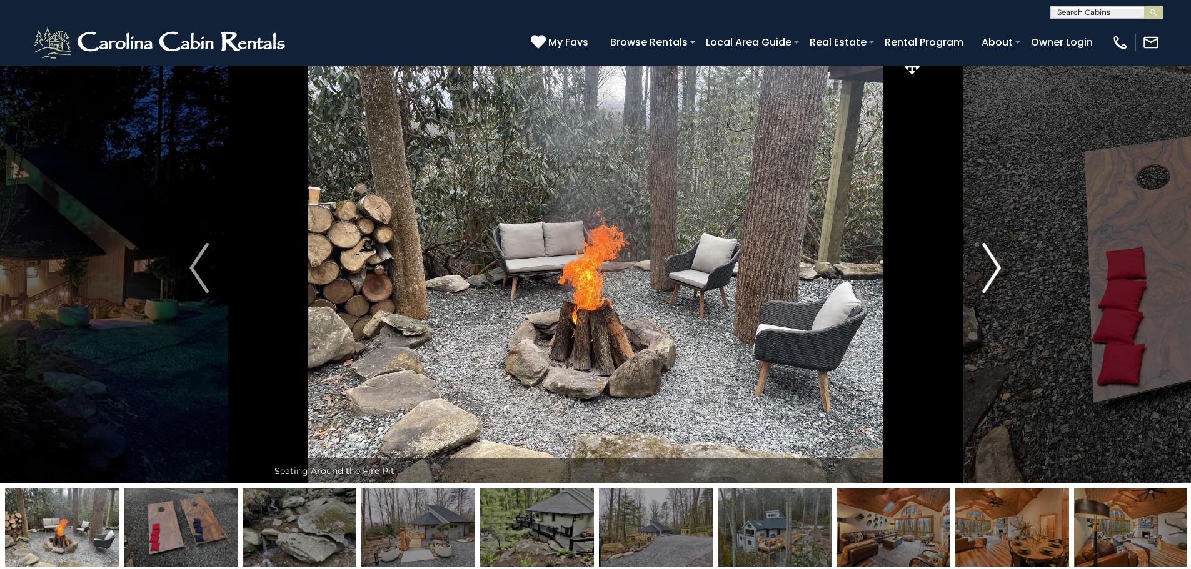
click at [993, 268] on img "Next" at bounding box center [991, 268] width 19 height 50
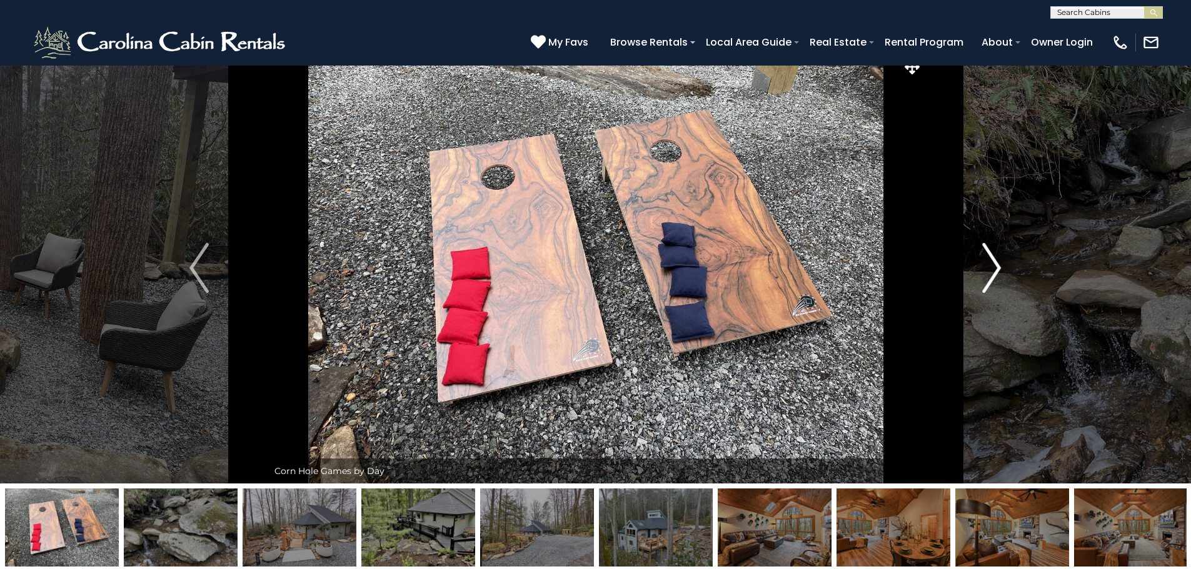
click at [993, 268] on img "Next" at bounding box center [991, 268] width 19 height 50
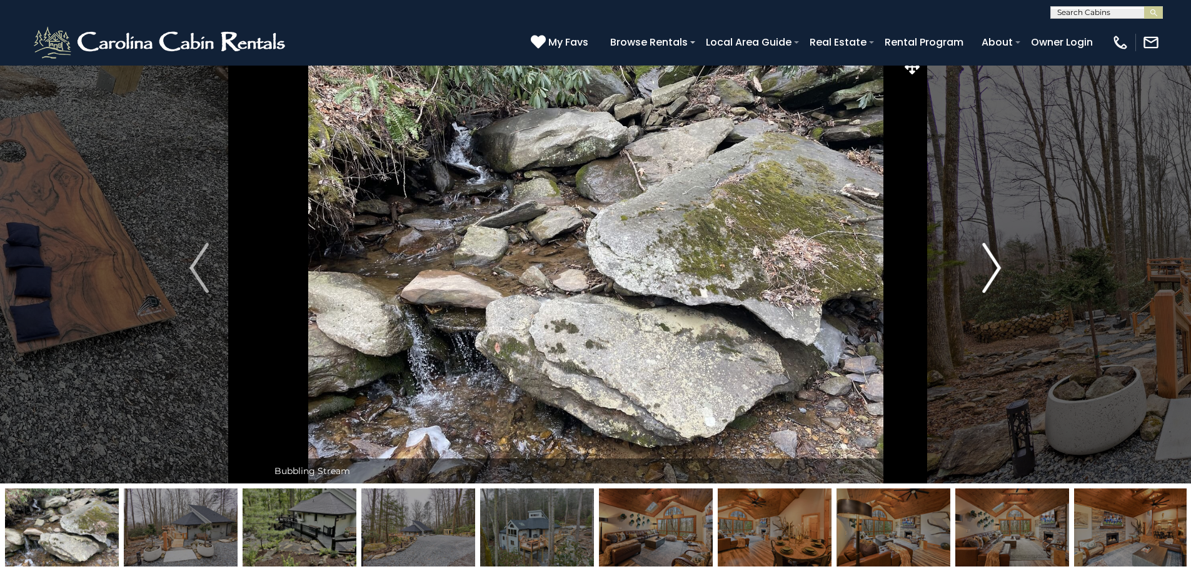
click at [993, 268] on img "Next" at bounding box center [991, 268] width 19 height 50
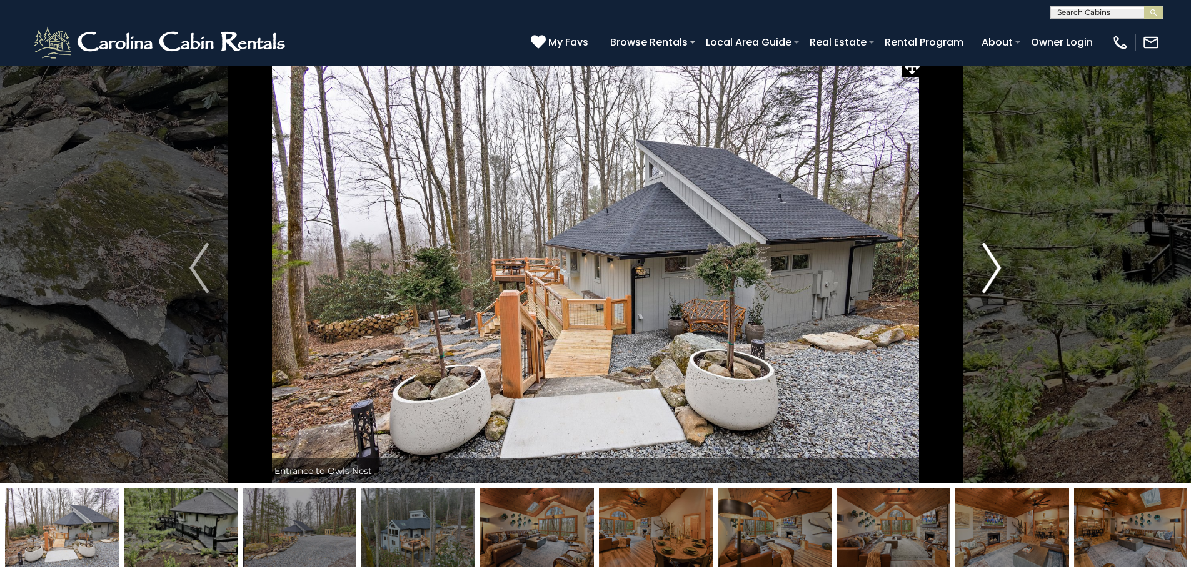
click at [993, 268] on img "Next" at bounding box center [991, 268] width 19 height 50
